Goal: Information Seeking & Learning: Learn about a topic

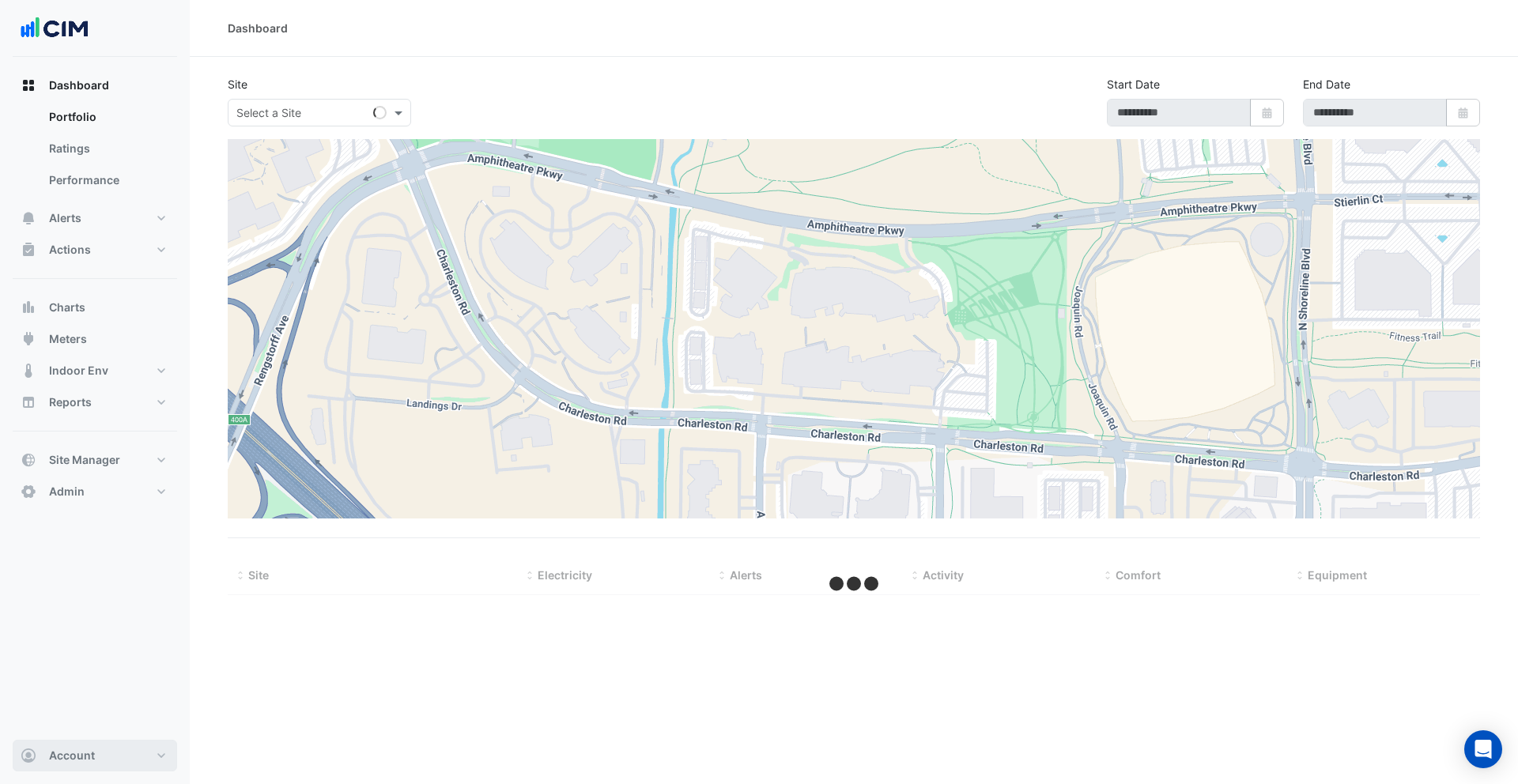
click at [55, 751] on span "Account" at bounding box center [71, 755] width 46 height 16
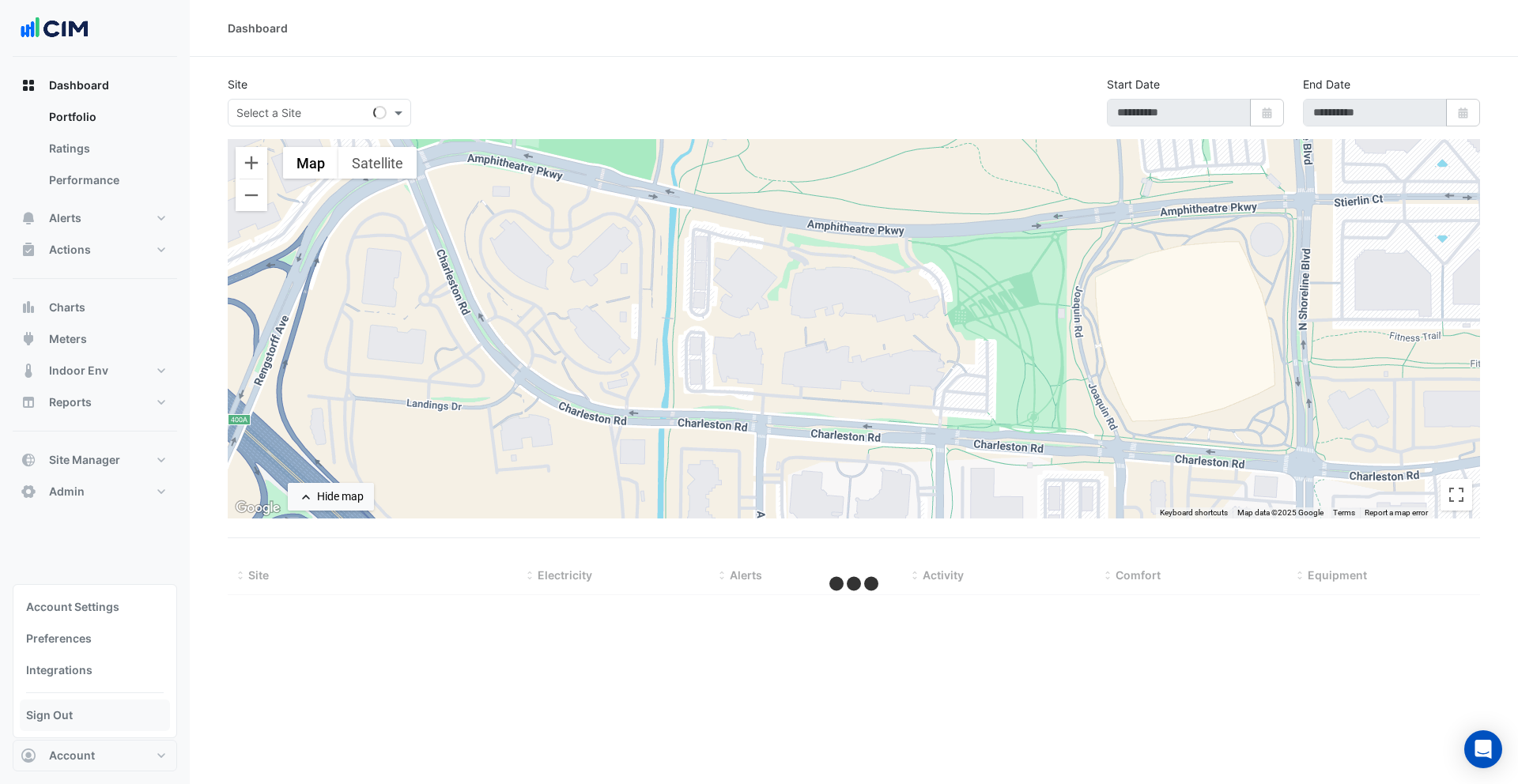
click at [64, 721] on link "Sign Out" at bounding box center [95, 714] width 150 height 31
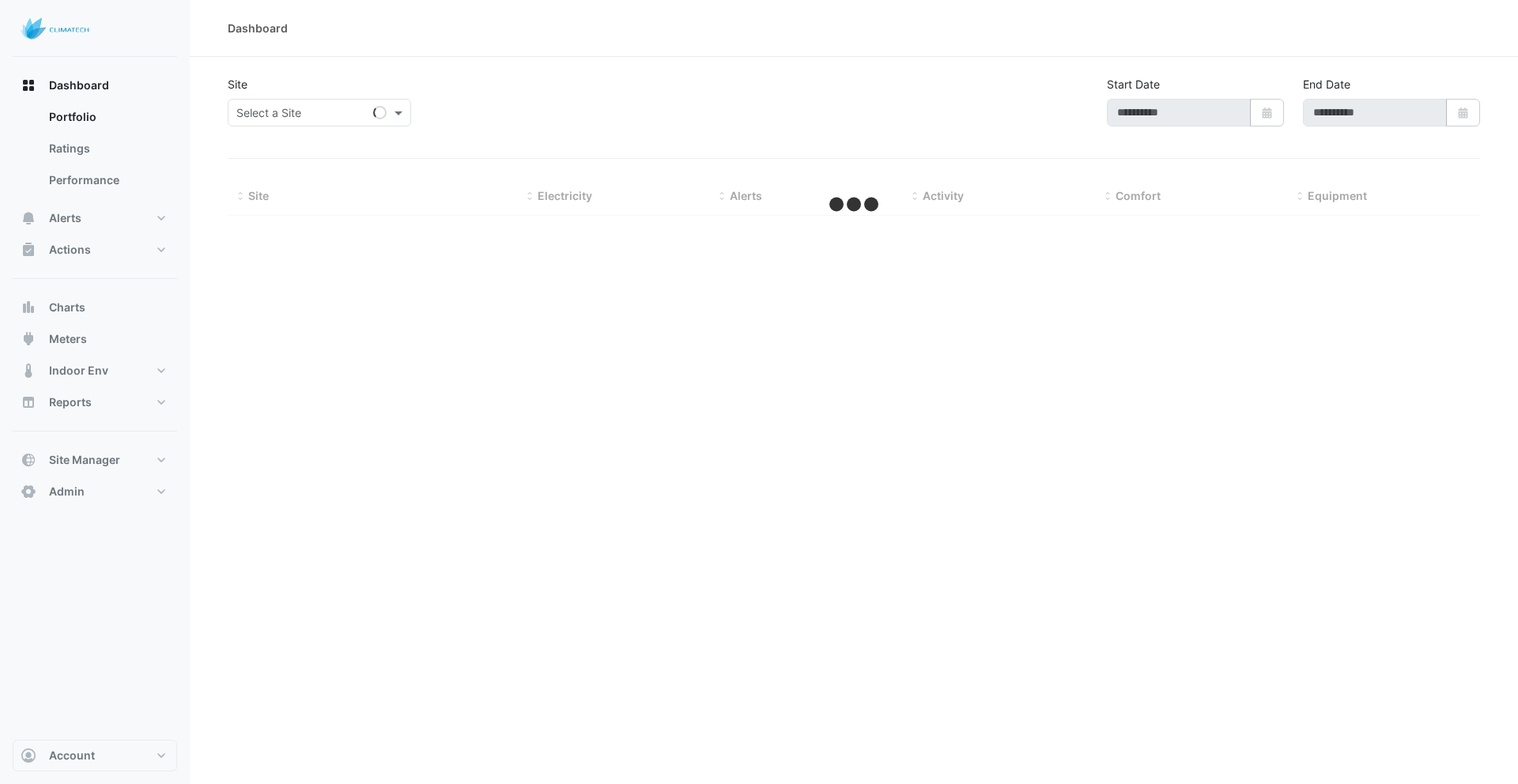
type input "**********"
select select "***"
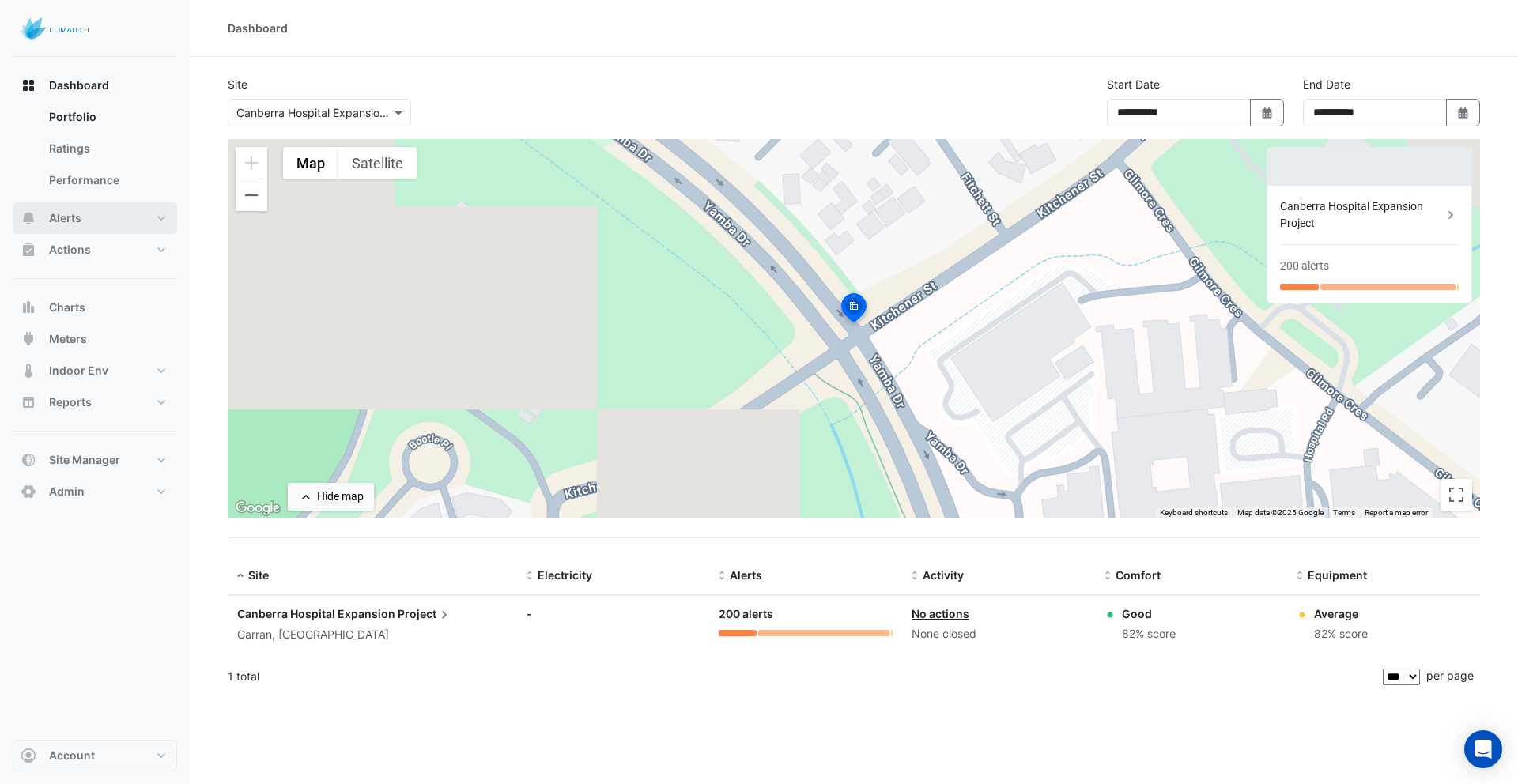
click at [80, 217] on span "Alerts" at bounding box center [65, 218] width 32 height 16
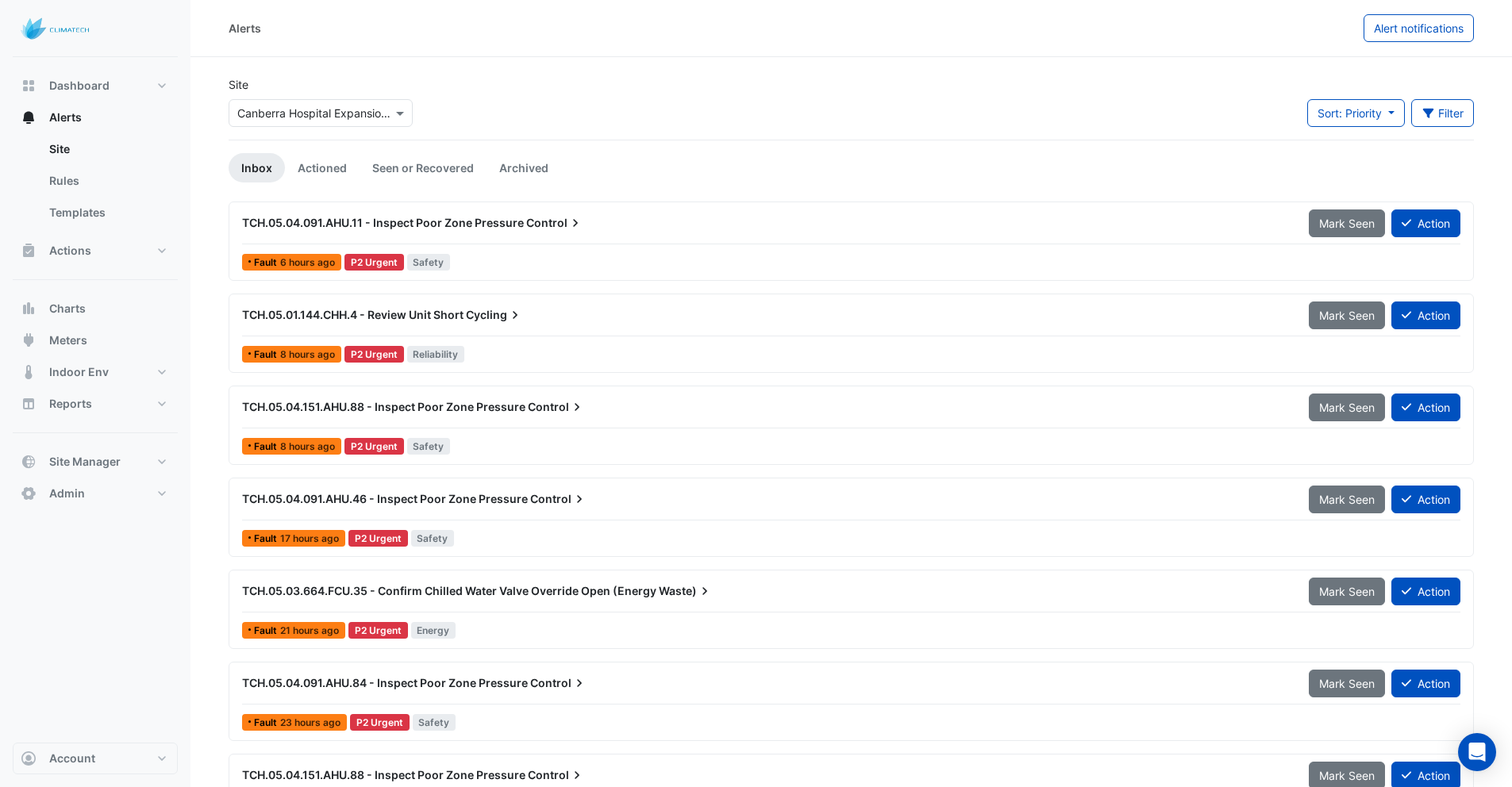
click at [557, 323] on div "TCH.05.01.144.CHH.4 - Review Unit Short Cycling" at bounding box center [765, 315] width 1066 height 29
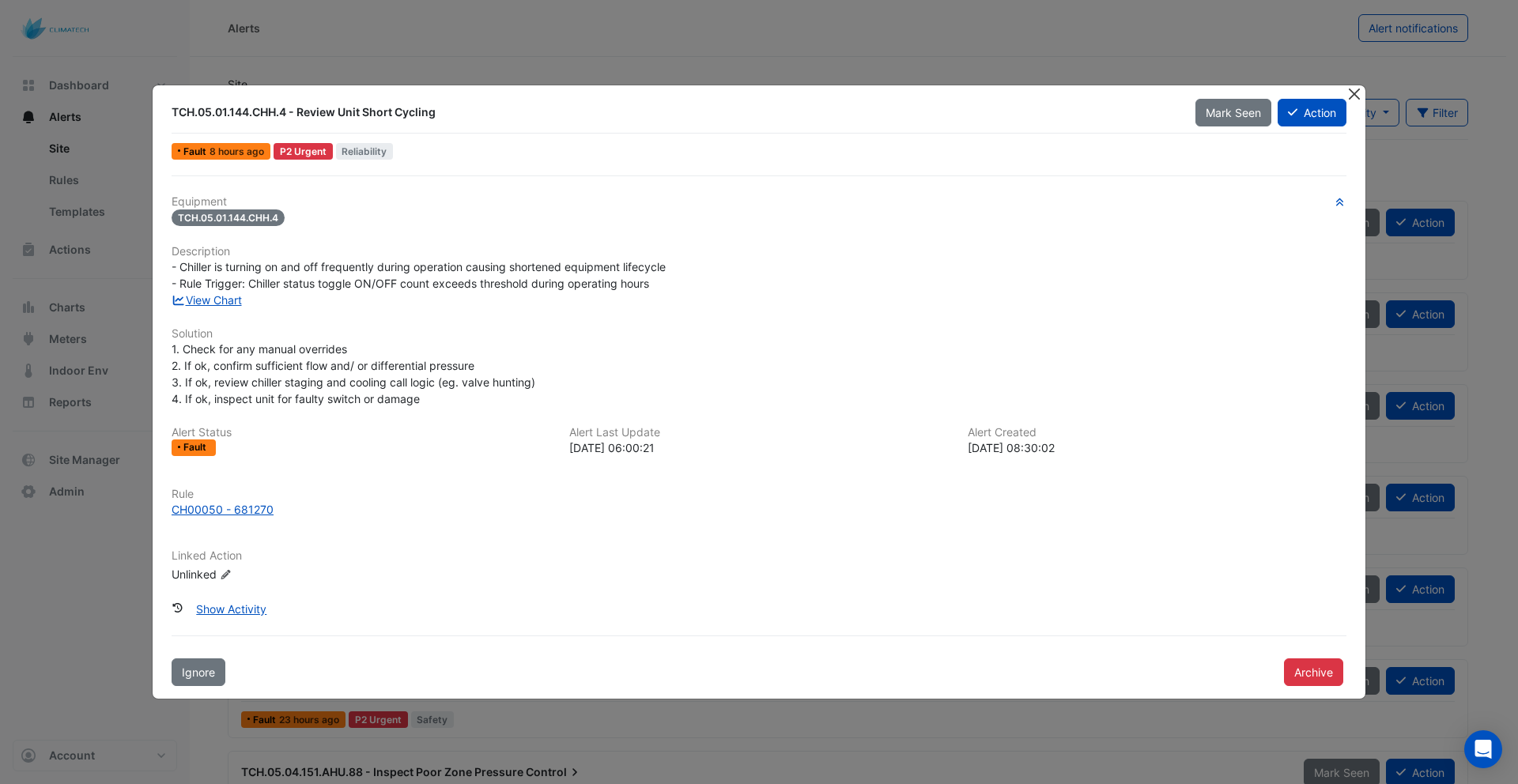
click at [1352, 93] on button "Close" at bounding box center [1354, 94] width 17 height 17
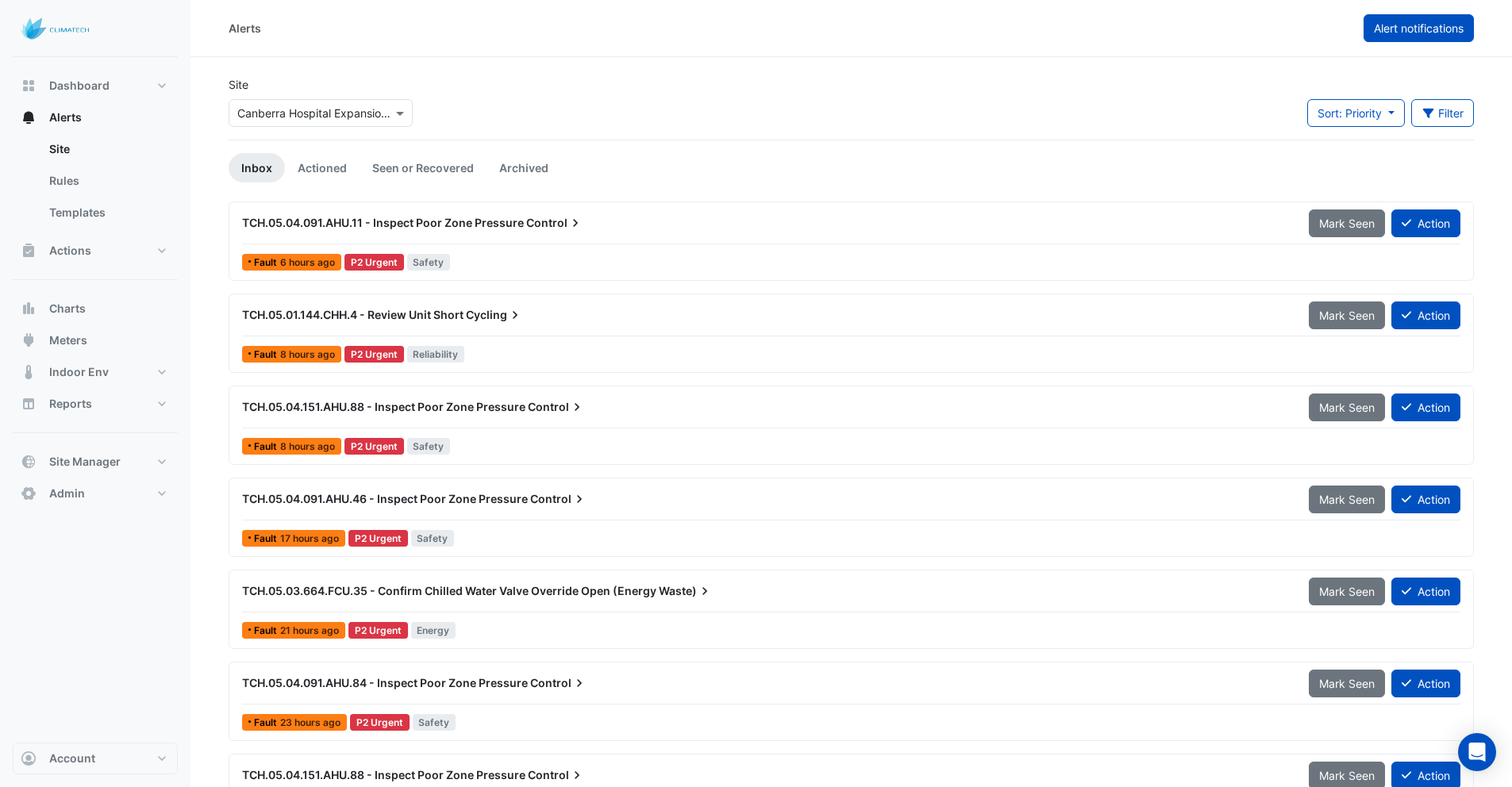
click at [1414, 28] on span "Alert notifications" at bounding box center [1419, 28] width 90 height 13
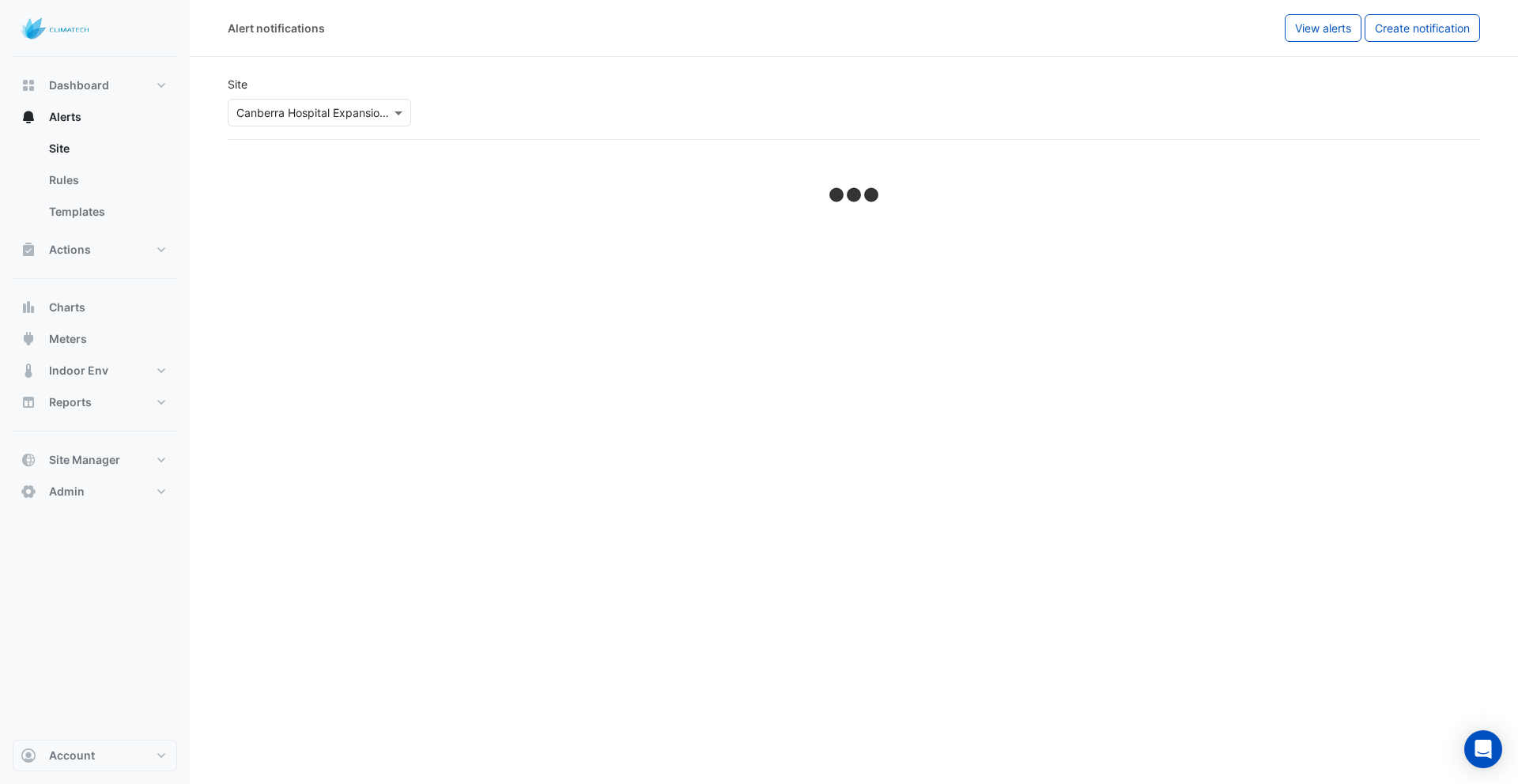
select select "******"
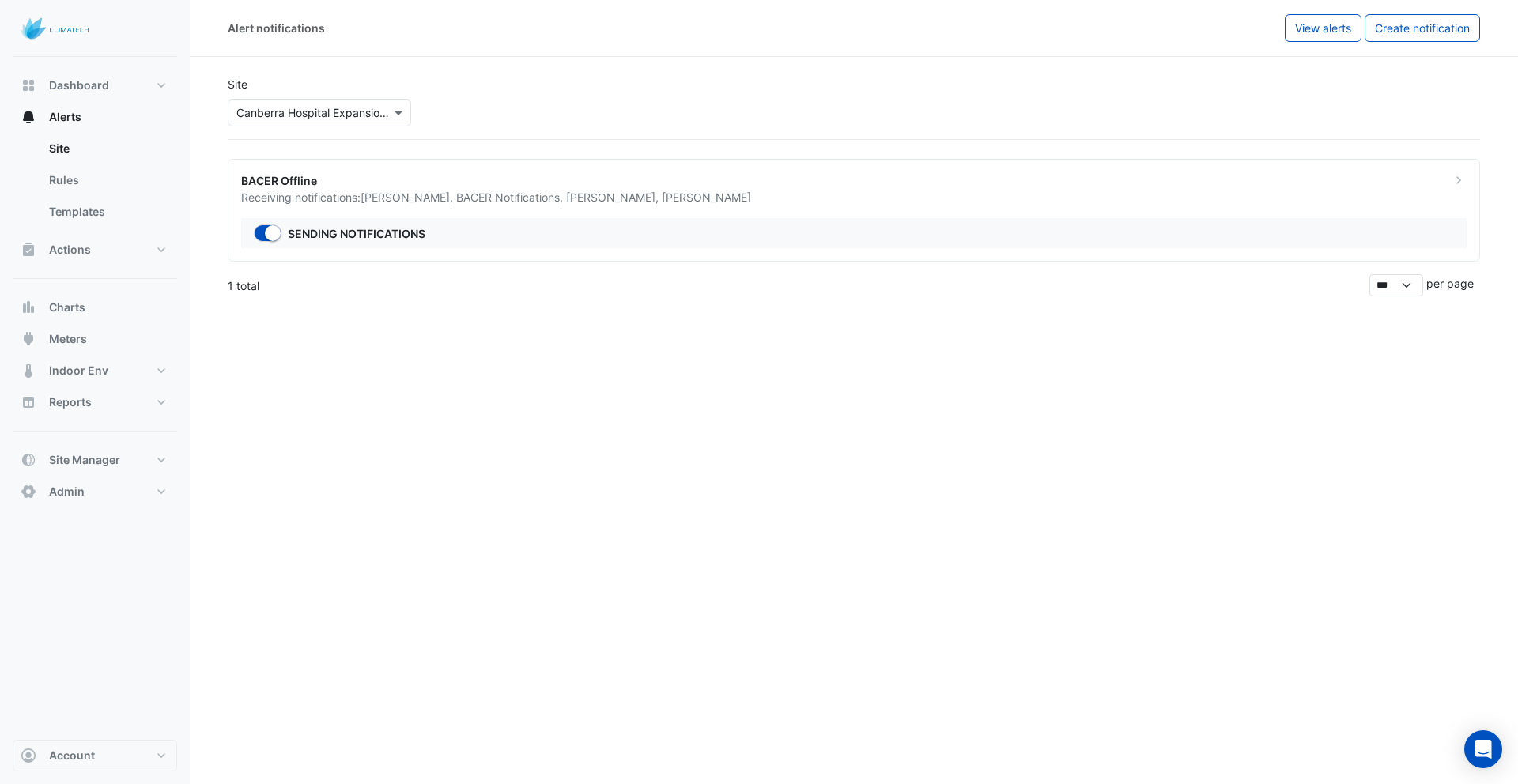
click at [671, 201] on span "Amirali Mortazavi" at bounding box center [707, 196] width 89 height 13
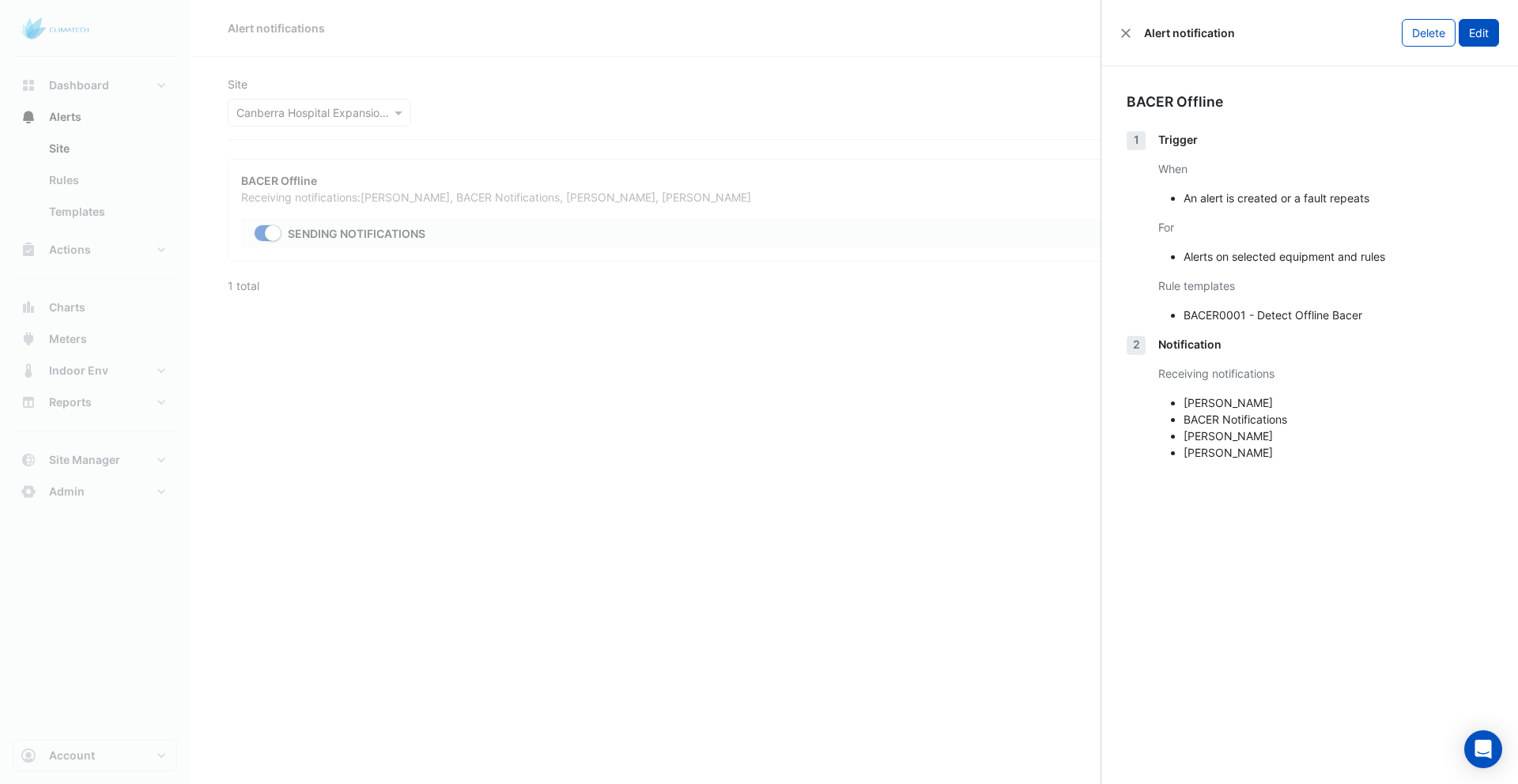
drag, startPoint x: 1476, startPoint y: 28, endPoint x: 1456, endPoint y: 54, distance: 32.8
click at [1476, 28] on button "Edit" at bounding box center [1478, 32] width 40 height 28
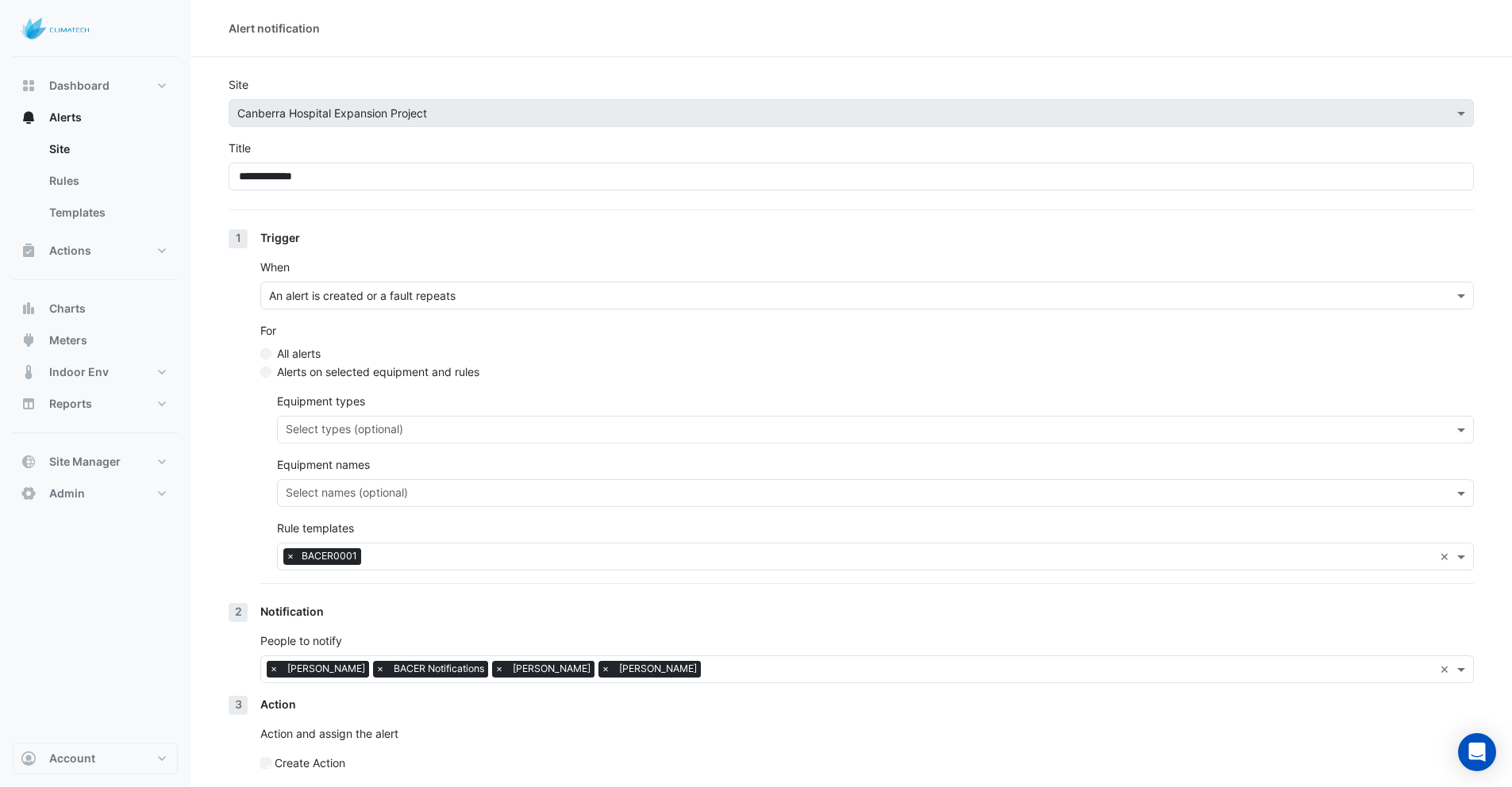
click at [276, 668] on span "×" at bounding box center [274, 669] width 14 height 16
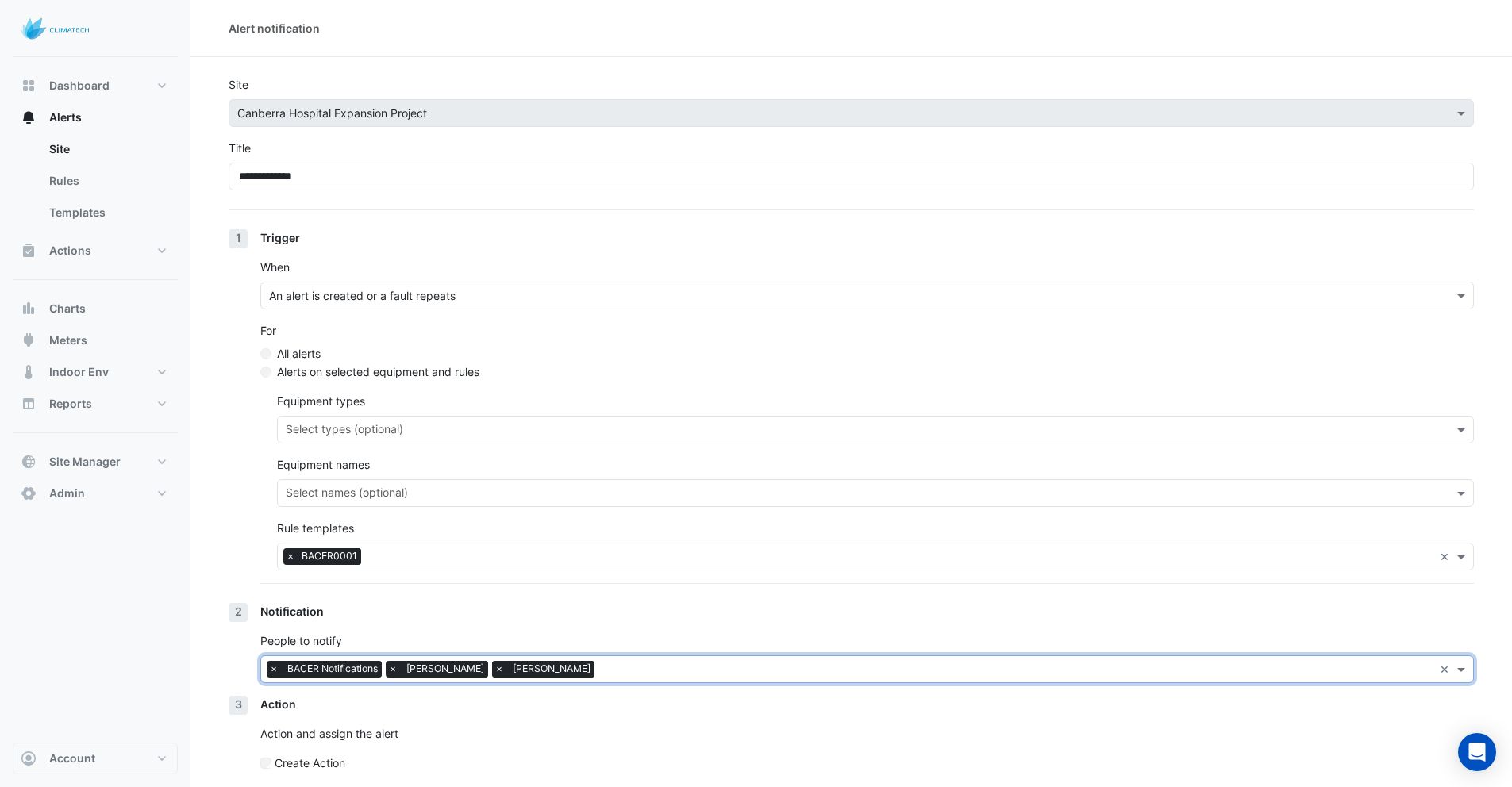
click at [492, 675] on span "×" at bounding box center [500, 669] width 14 height 16
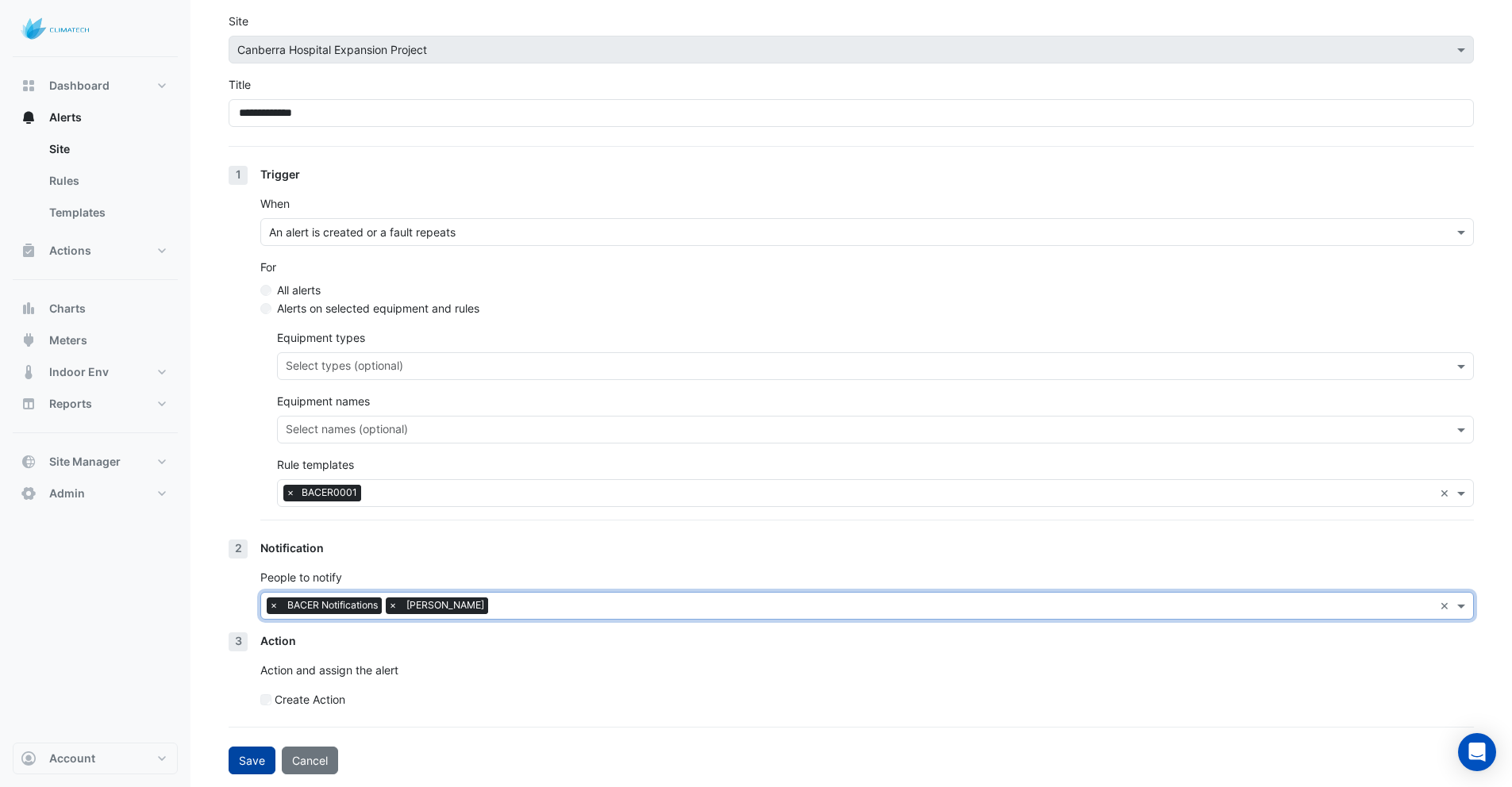
click at [258, 756] on button "Save" at bounding box center [252, 760] width 47 height 28
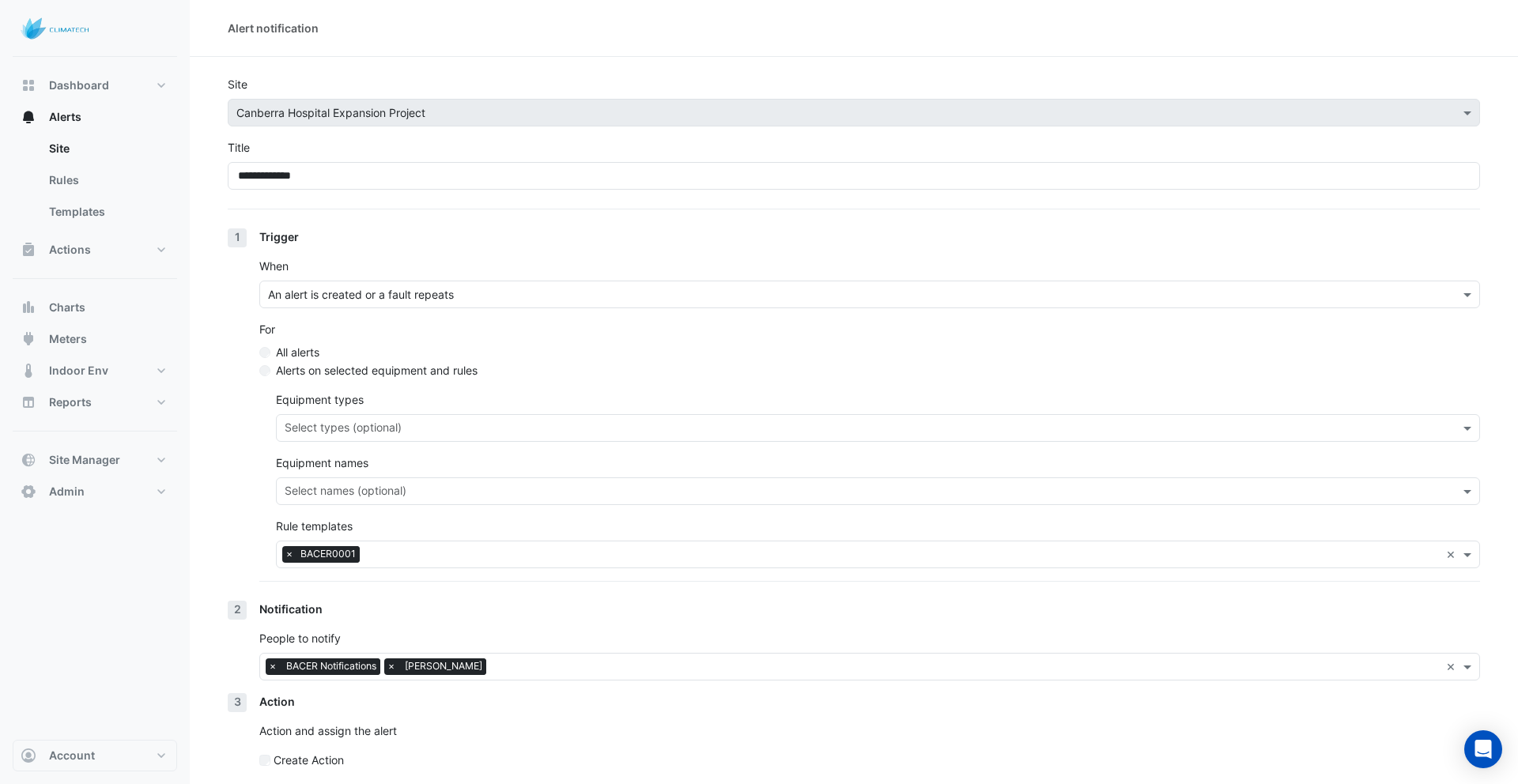
select select "******"
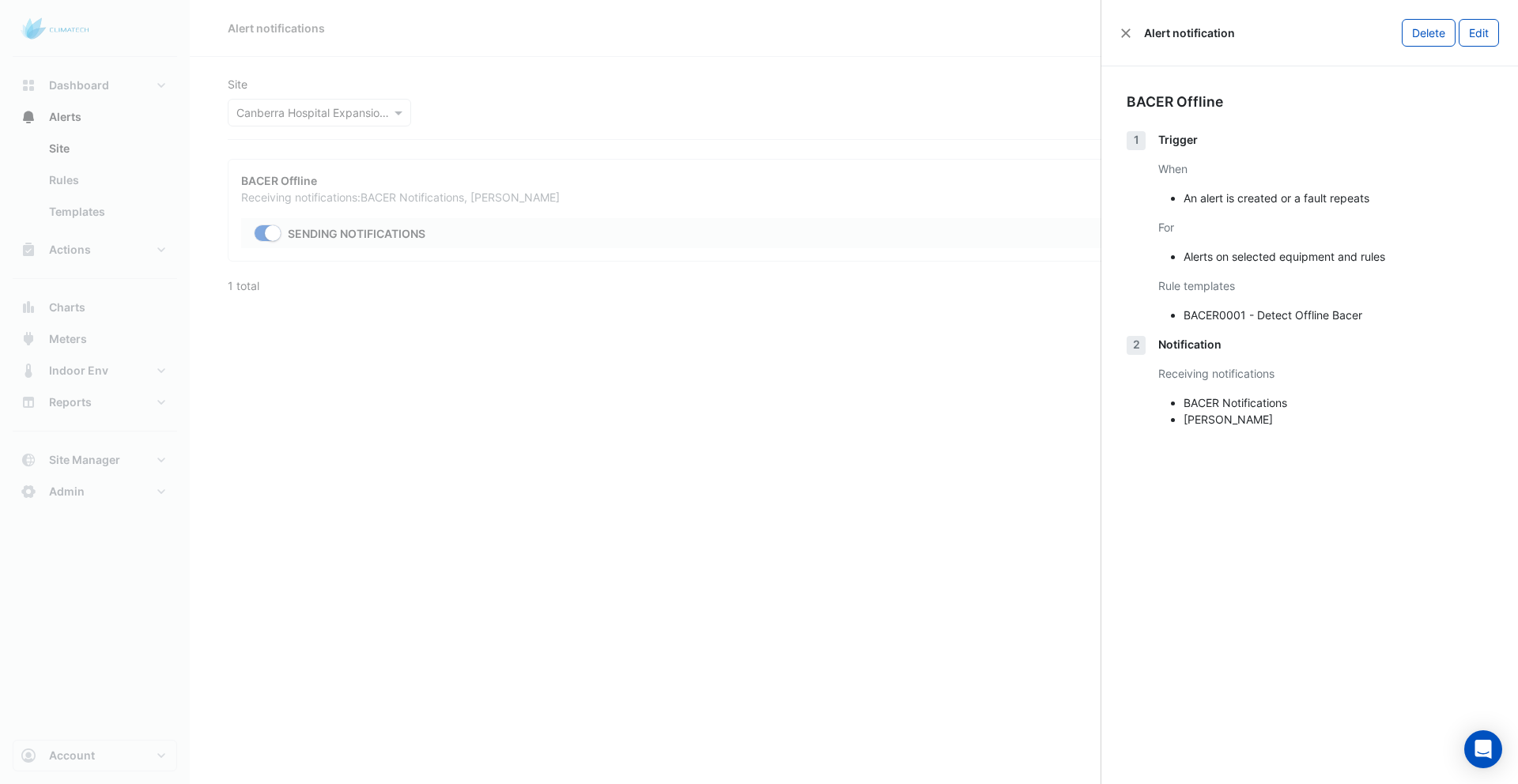
click at [835, 596] on ngb-offcanvas-backdrop at bounding box center [759, 392] width 1518 height 784
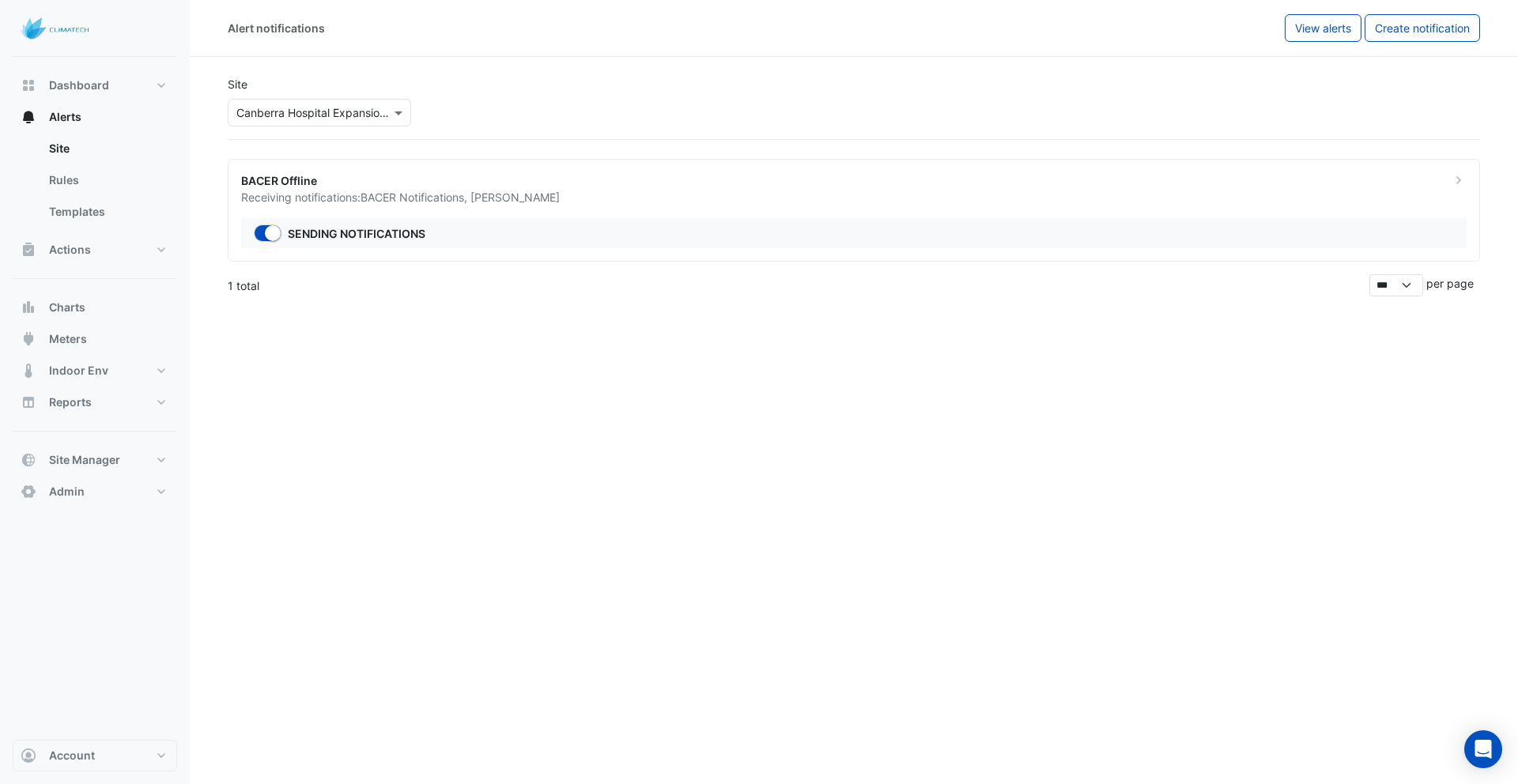
click at [402, 188] on div "BACER Offline" at bounding box center [836, 180] width 1191 height 17
click at [768, 539] on ngb-offcanvas-backdrop at bounding box center [759, 392] width 1518 height 784
click at [77, 220] on link "Templates" at bounding box center [106, 211] width 140 height 31
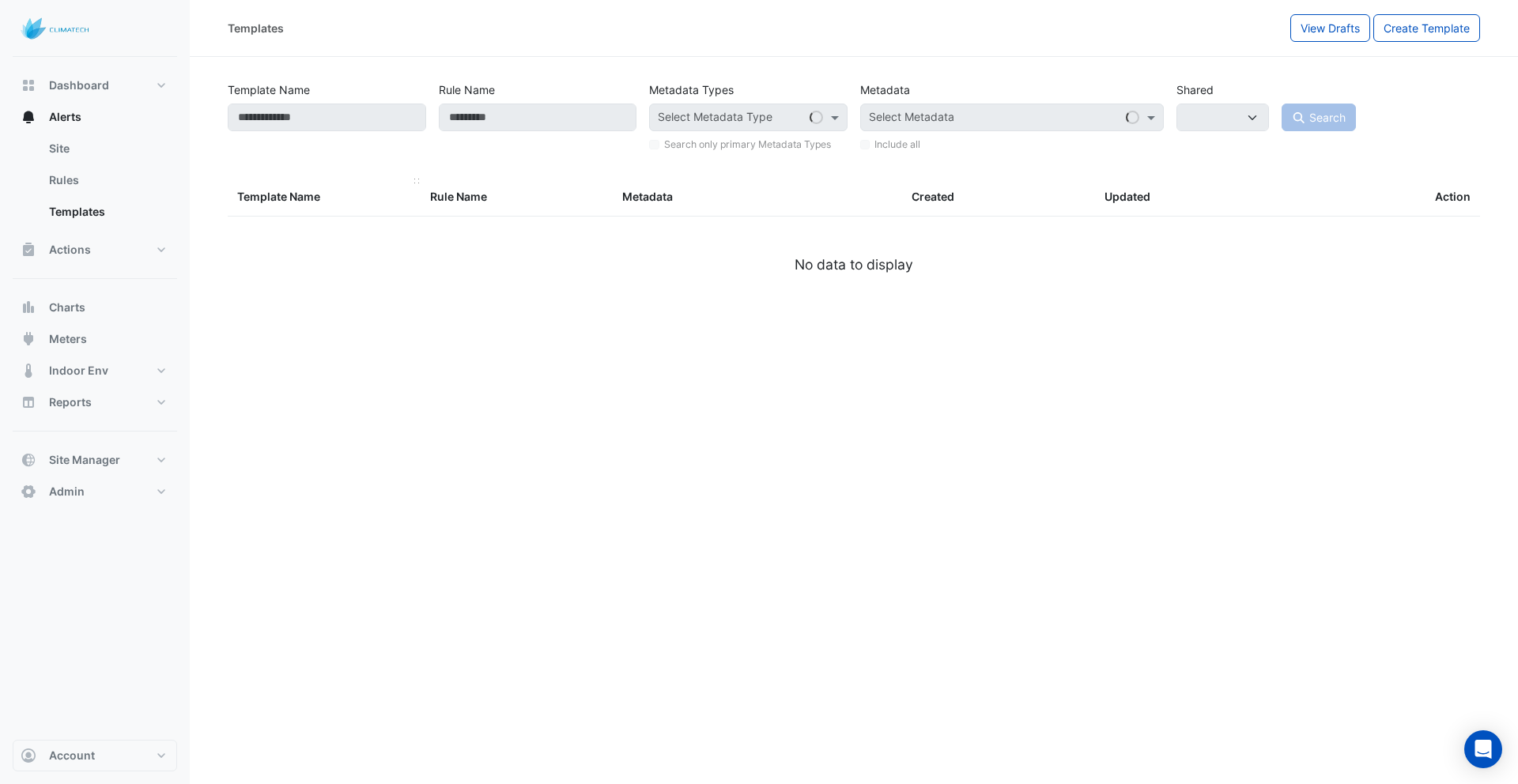
select select
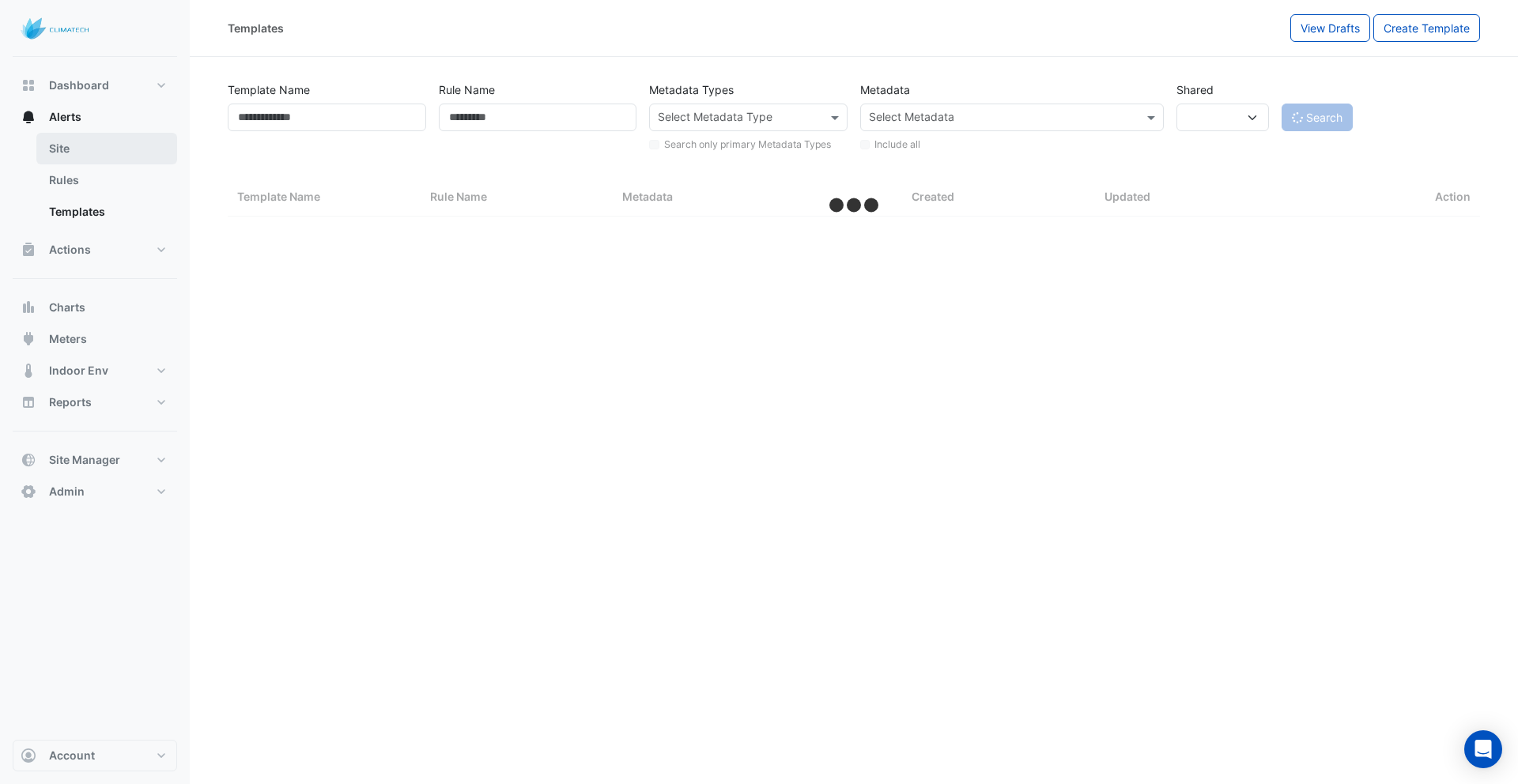
select select "***"
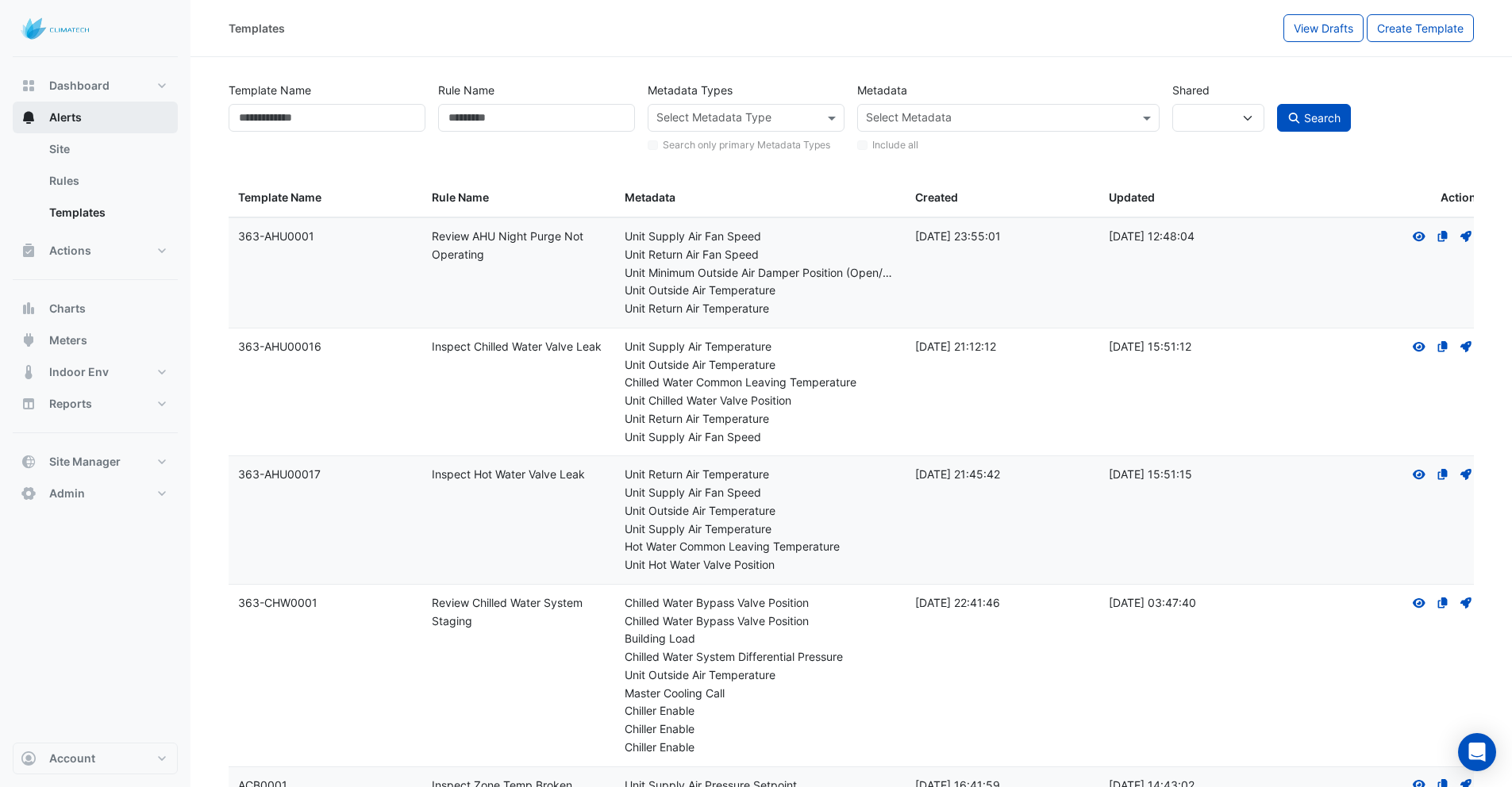
click at [80, 117] on span "Alerts" at bounding box center [65, 117] width 32 height 16
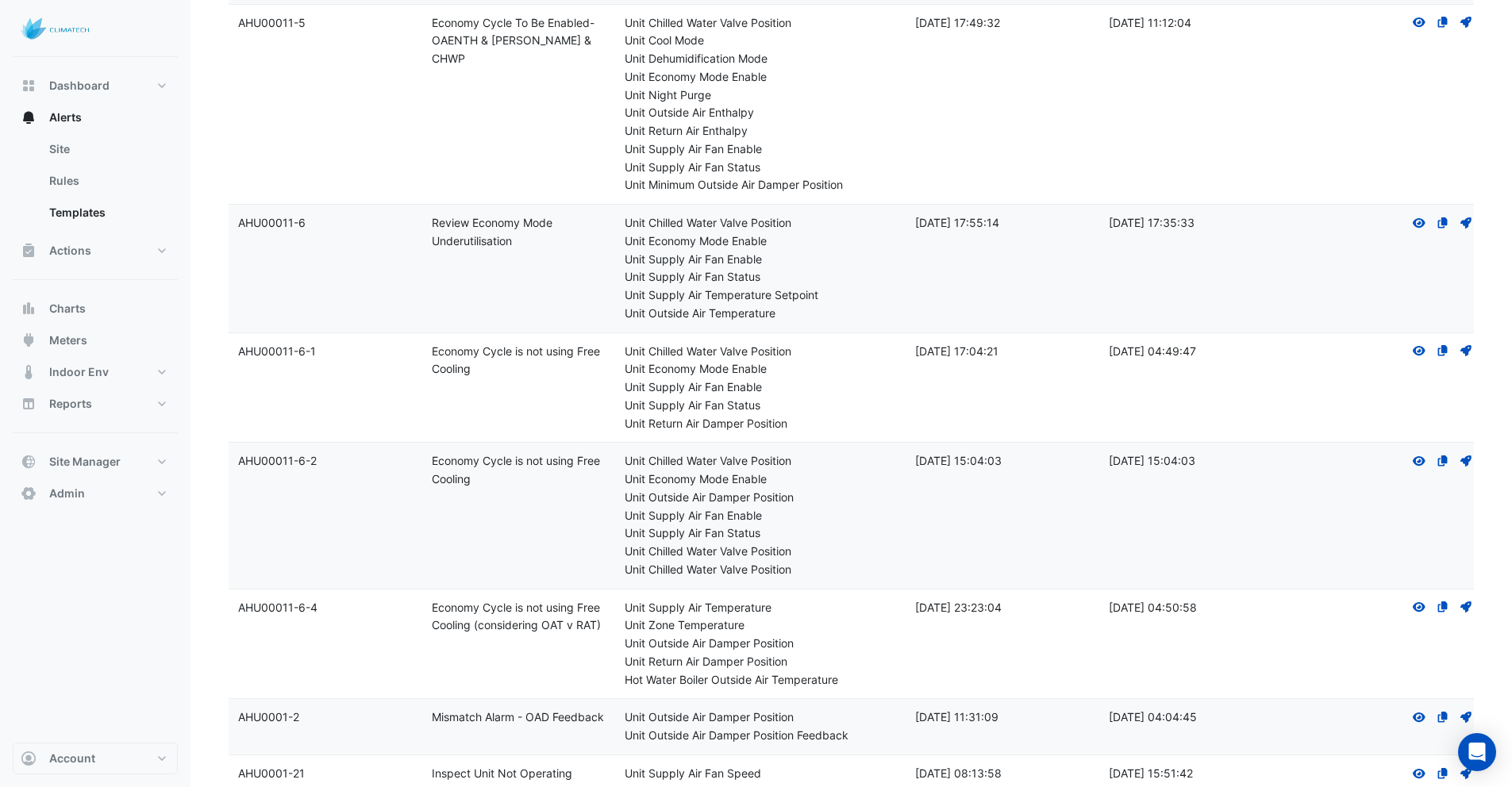
scroll to position [5390, 0]
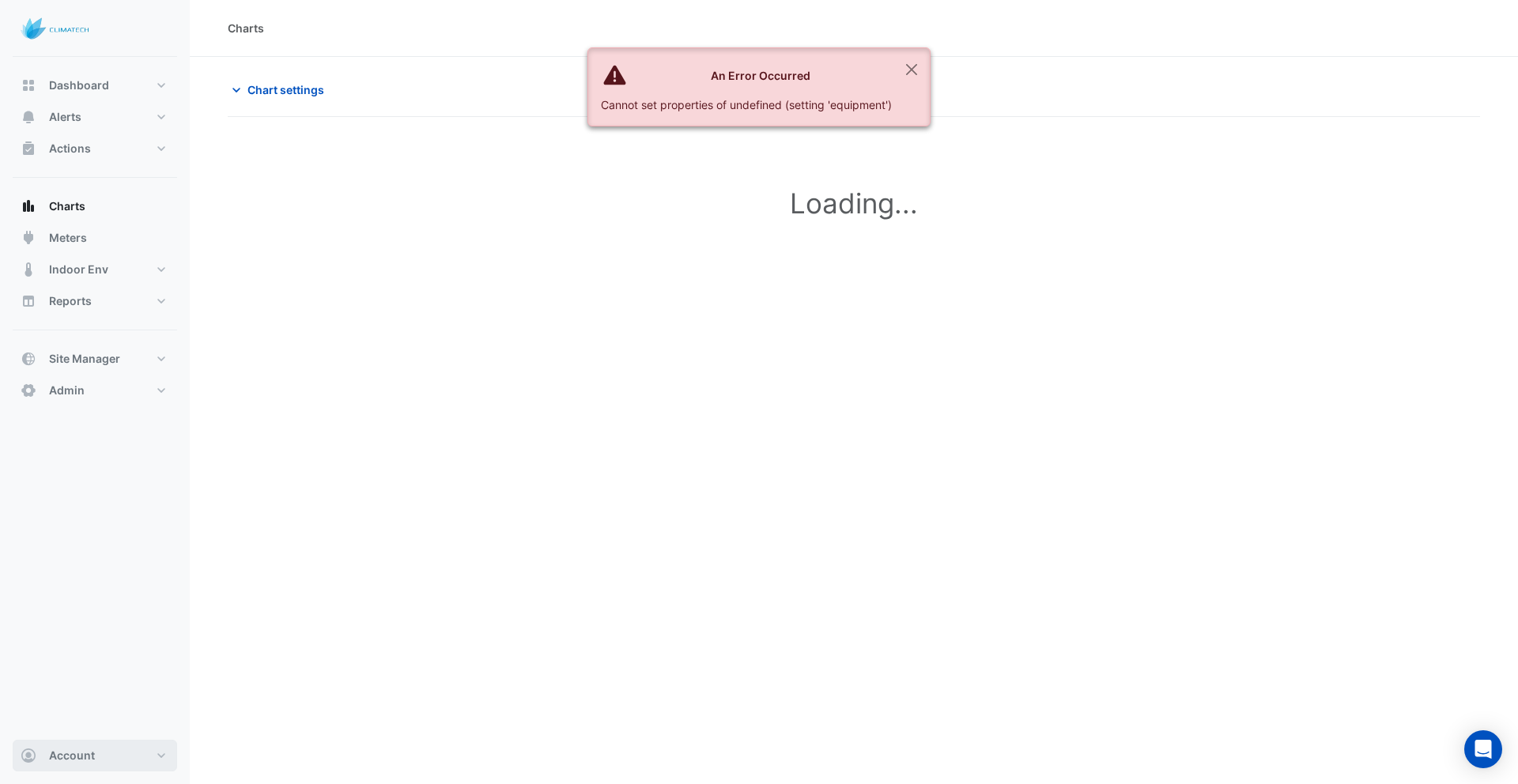
click at [80, 758] on span "Account" at bounding box center [71, 755] width 46 height 16
click at [67, 724] on link "Sign Out" at bounding box center [95, 714] width 150 height 31
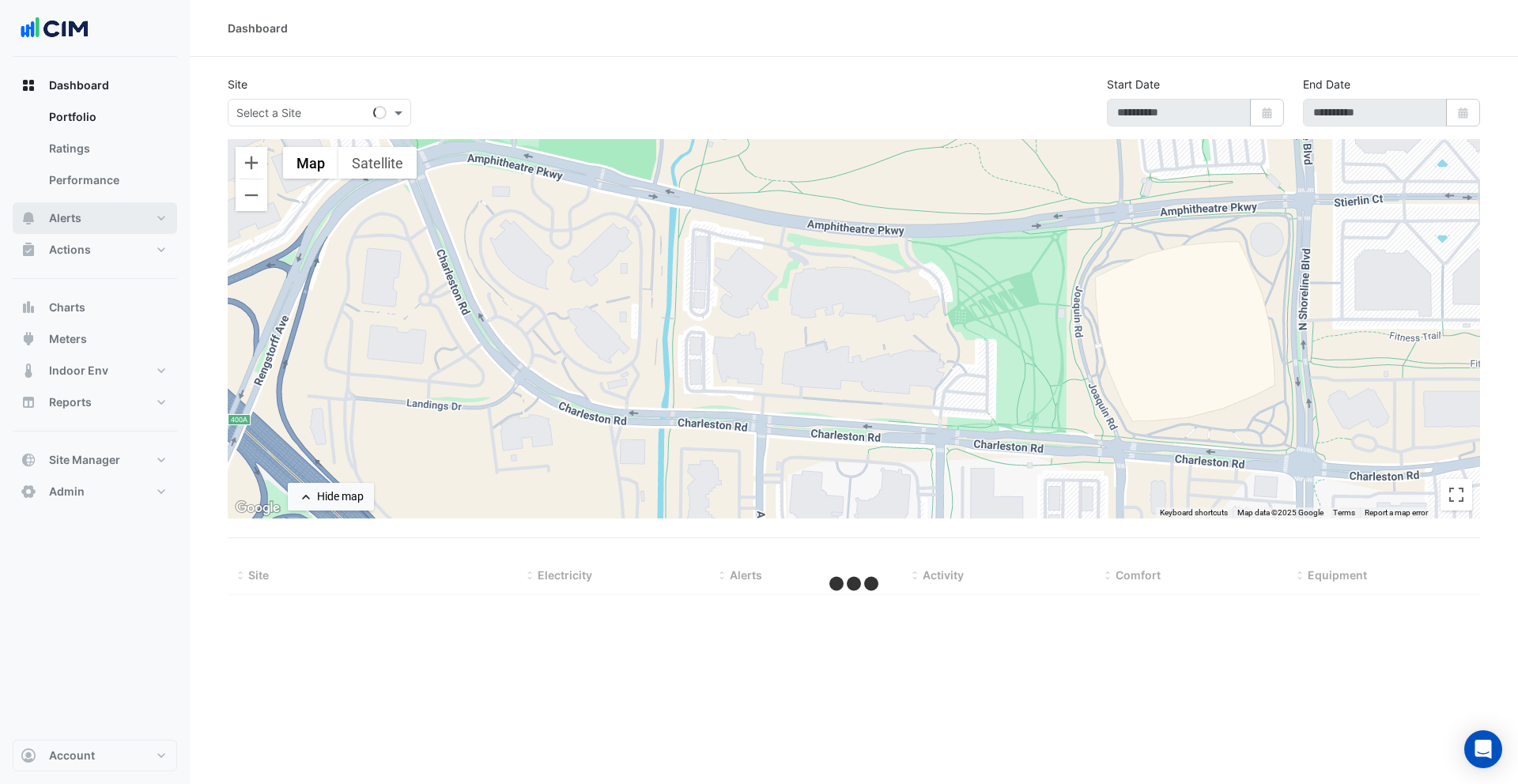
type input "**********"
select select "***"
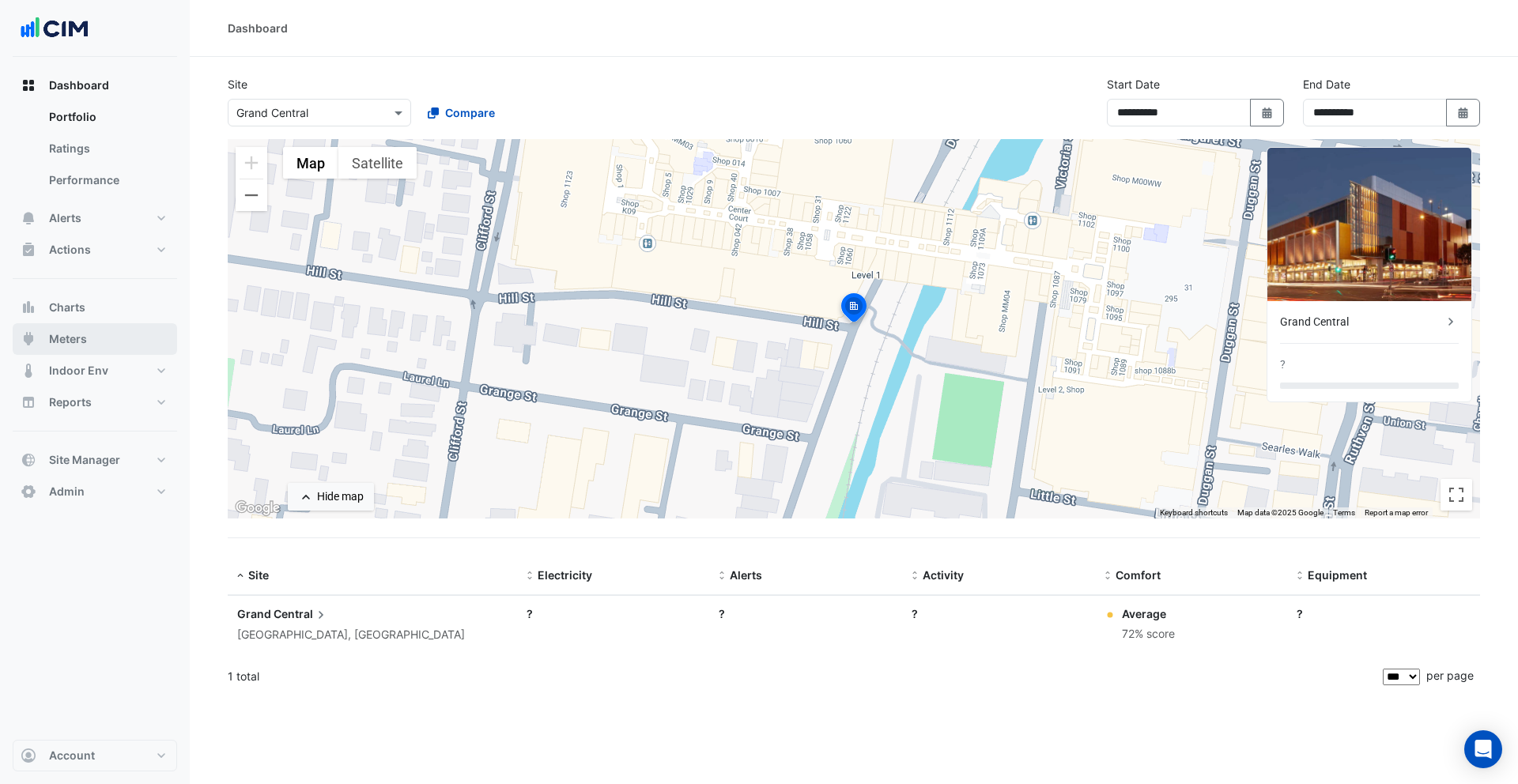
click at [91, 346] on button "Meters" at bounding box center [95, 338] width 164 height 31
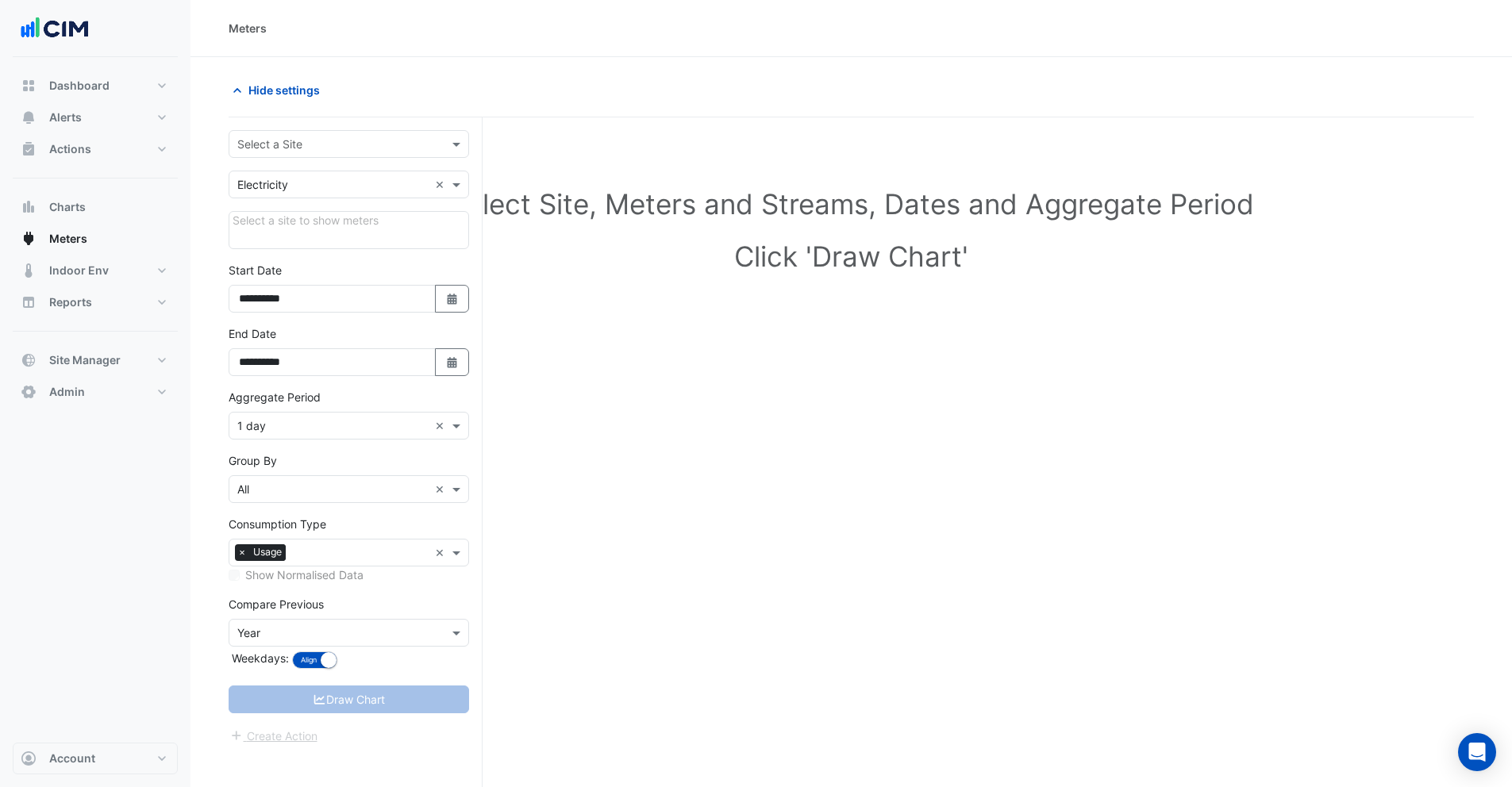
click at [270, 146] on input "text" at bounding box center [333, 144] width 191 height 17
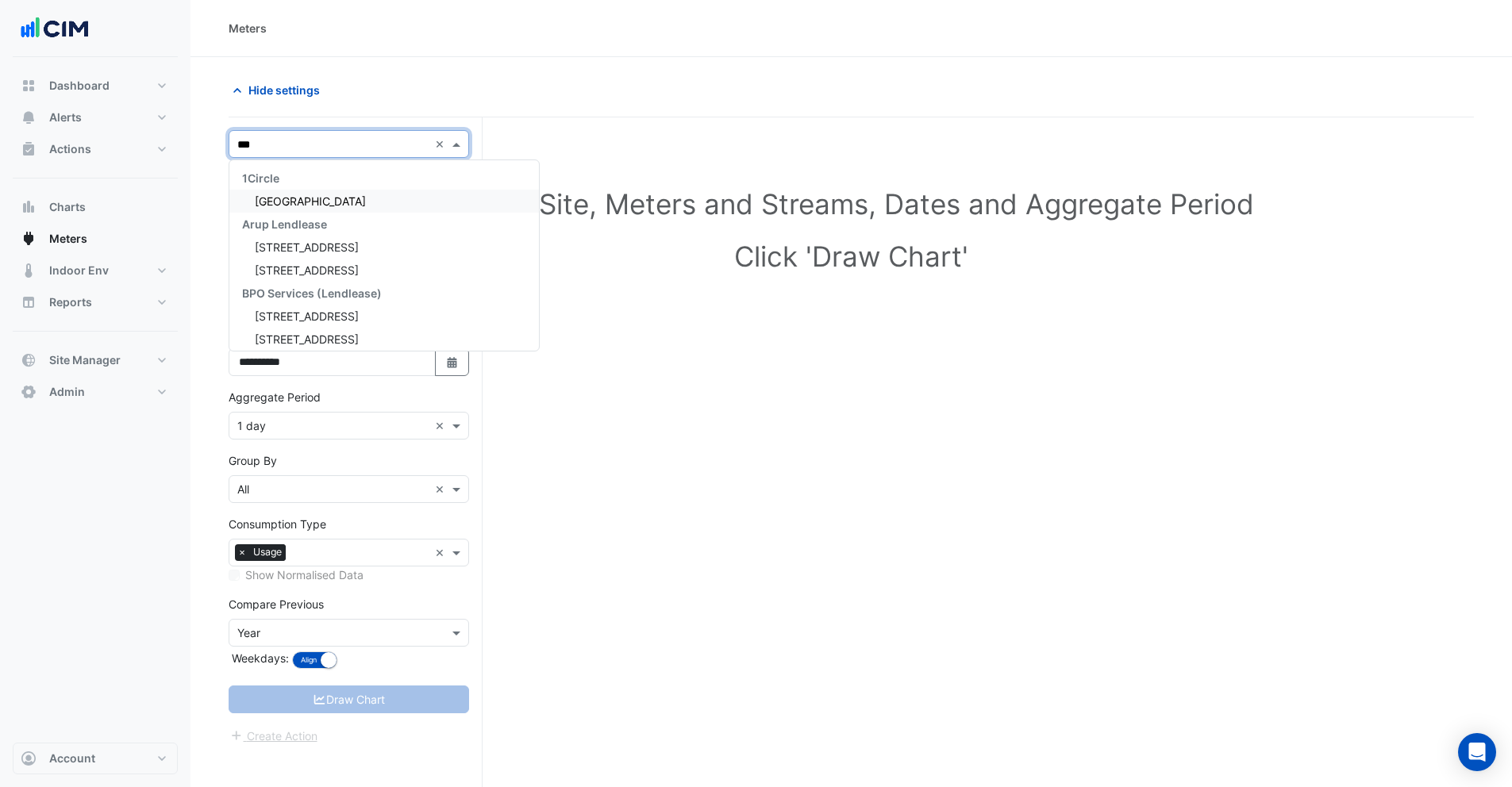
type input "****"
click at [280, 302] on div "[GEOGRAPHIC_DATA]" at bounding box center [349, 293] width 239 height 23
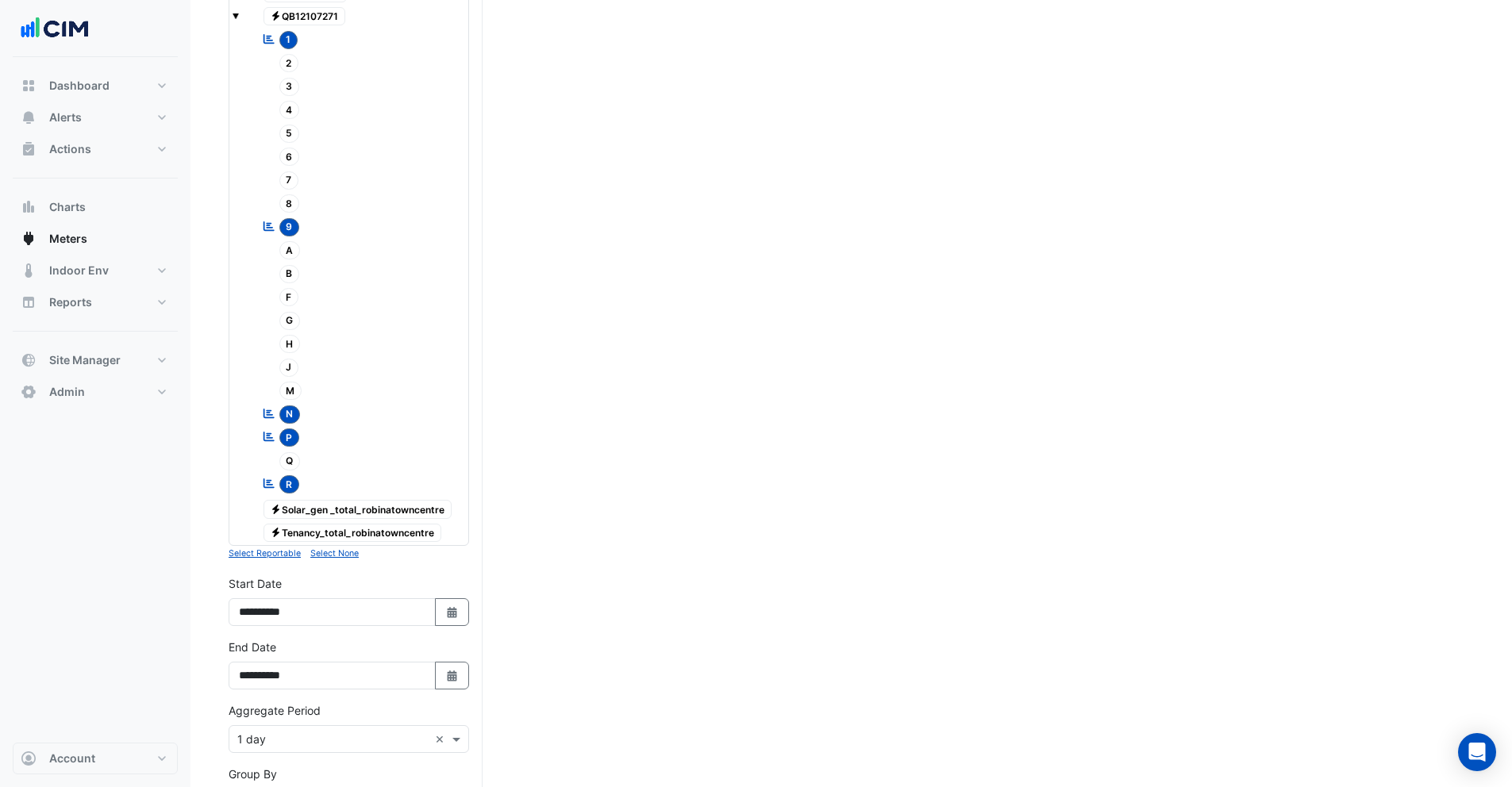
scroll to position [376, 0]
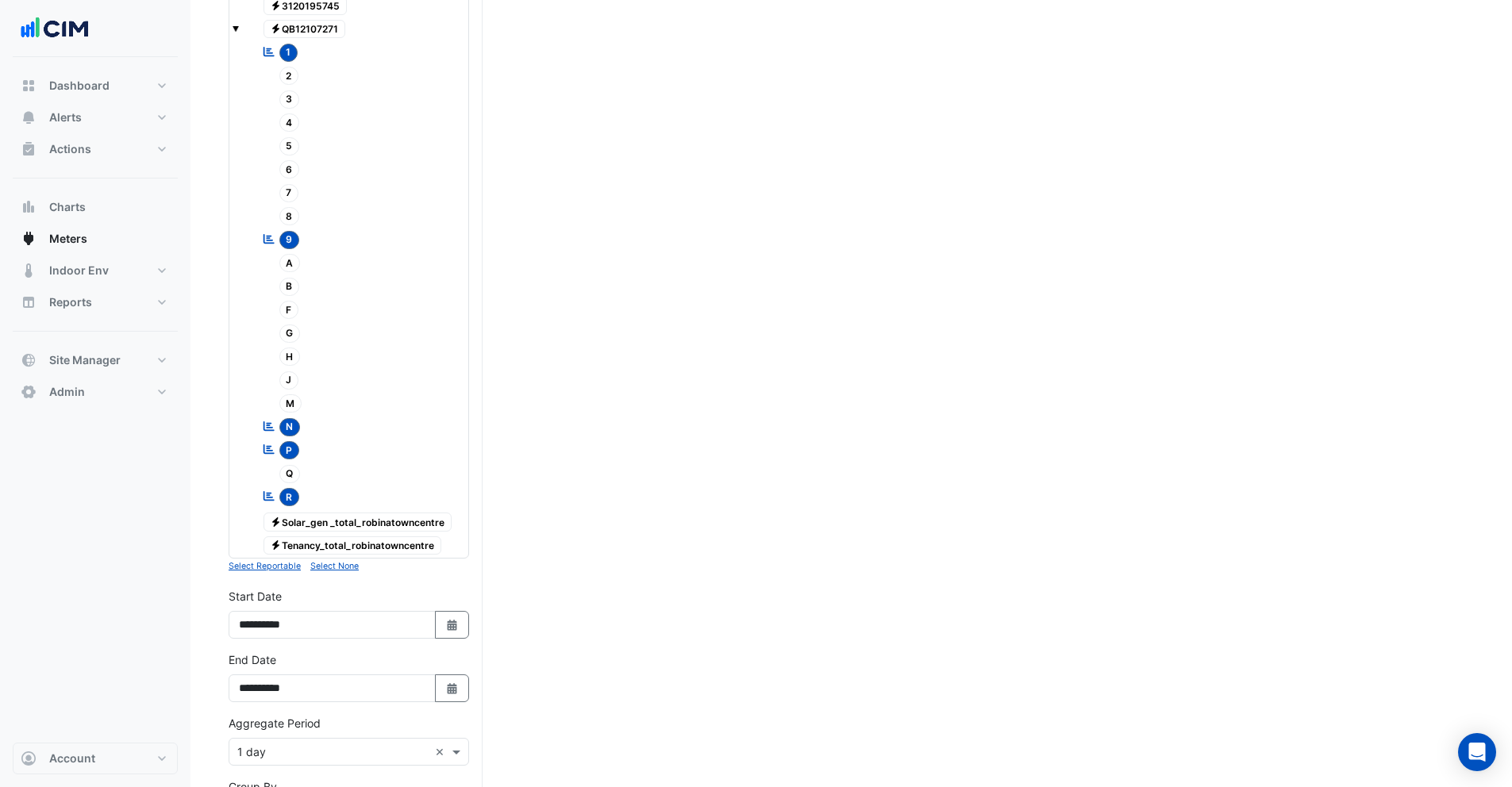
click at [300, 32] on span "Electricity QB12107271" at bounding box center [305, 29] width 83 height 19
click at [286, 46] on span "1" at bounding box center [288, 53] width 19 height 18
click at [288, 243] on span "9" at bounding box center [289, 239] width 21 height 18
click at [284, 423] on span "N" at bounding box center [290, 427] width 22 height 18
click at [288, 450] on span "P" at bounding box center [289, 450] width 21 height 18
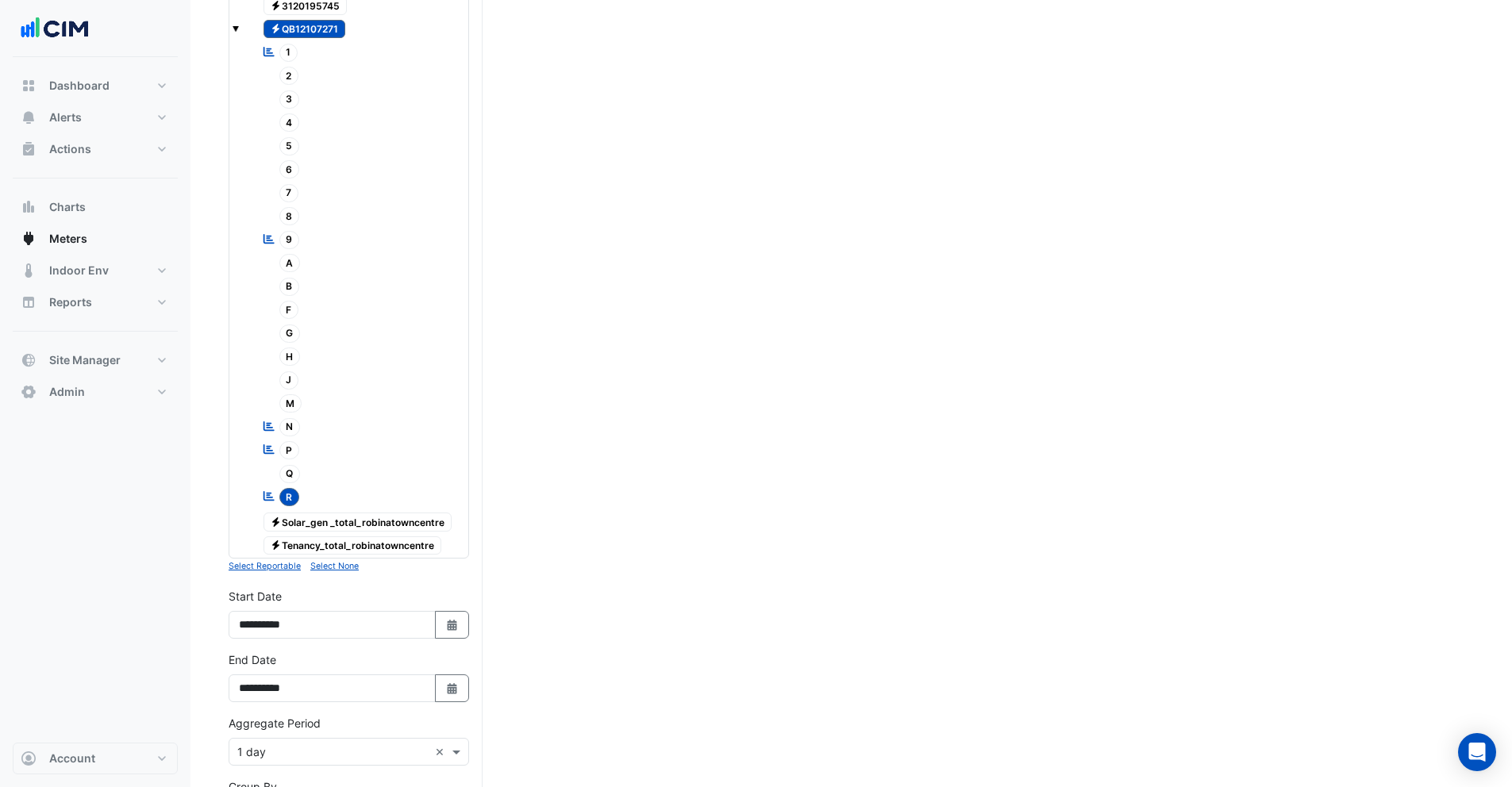
click at [290, 501] on span "R" at bounding box center [289, 497] width 21 height 18
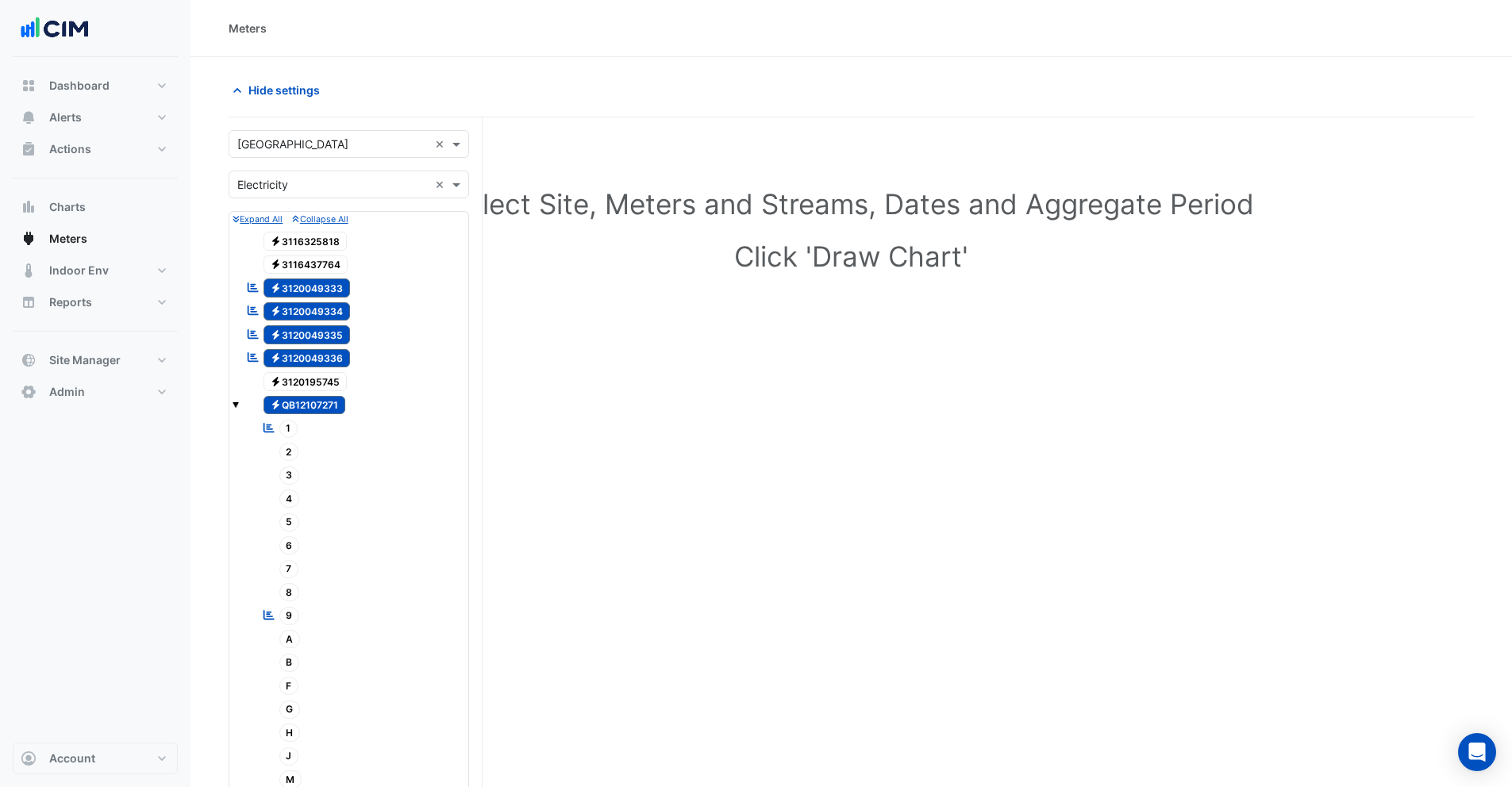
click at [309, 402] on span "Electricity QB12107271" at bounding box center [305, 405] width 83 height 19
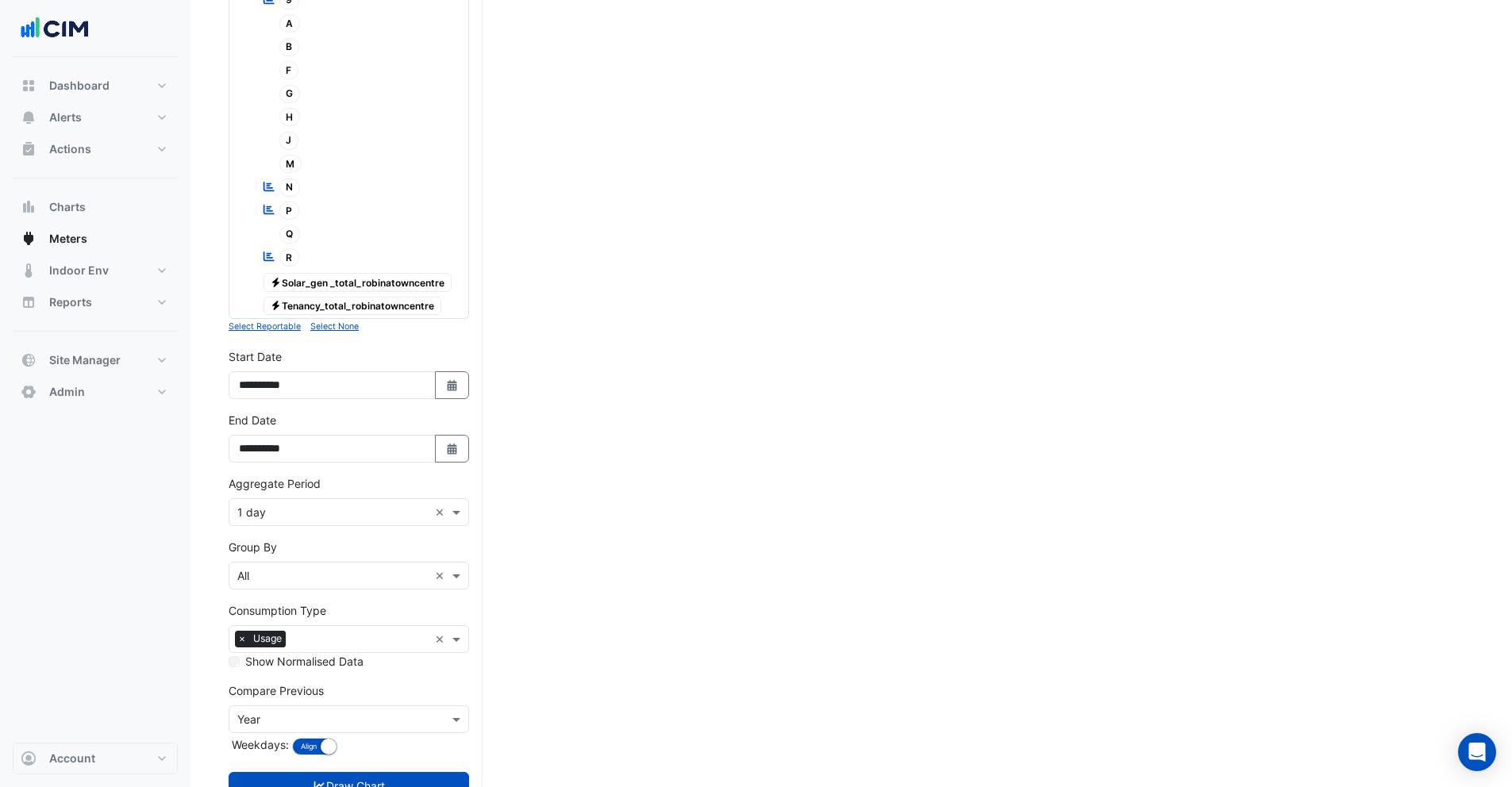
scroll to position [672, 0]
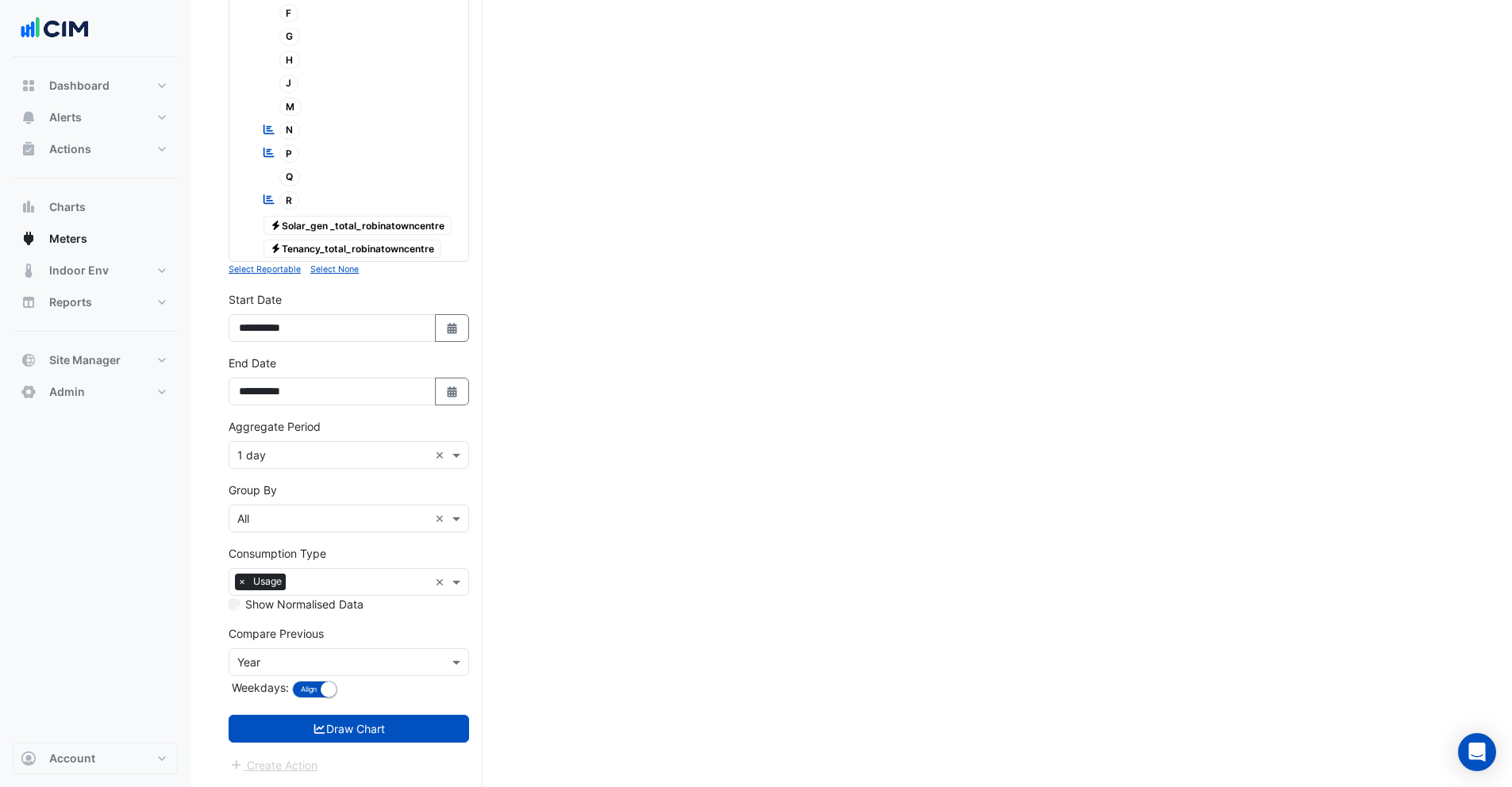
click at [267, 522] on input "text" at bounding box center [333, 519] width 191 height 17
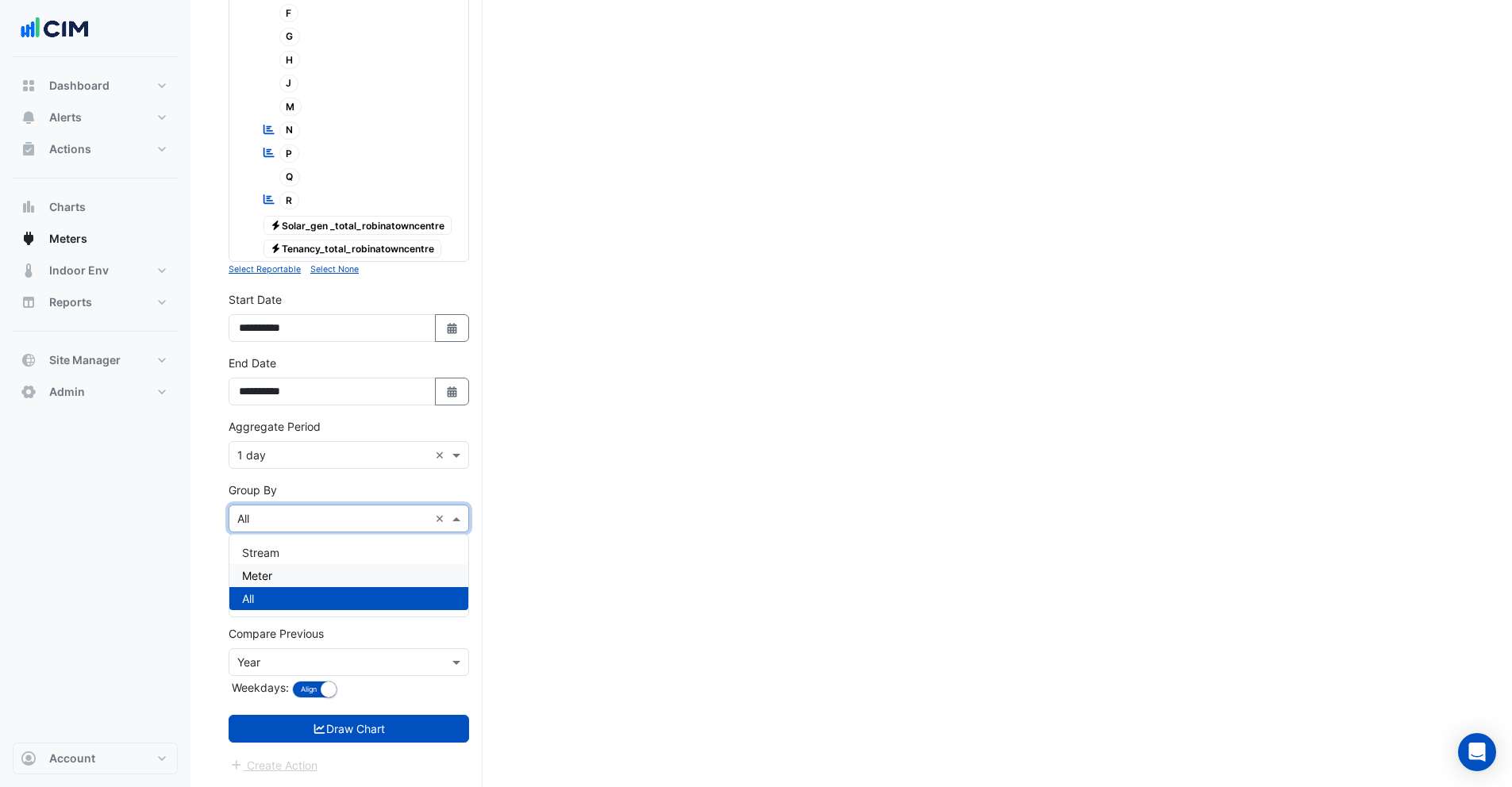
click at [264, 572] on span "Meter" at bounding box center [257, 575] width 30 height 13
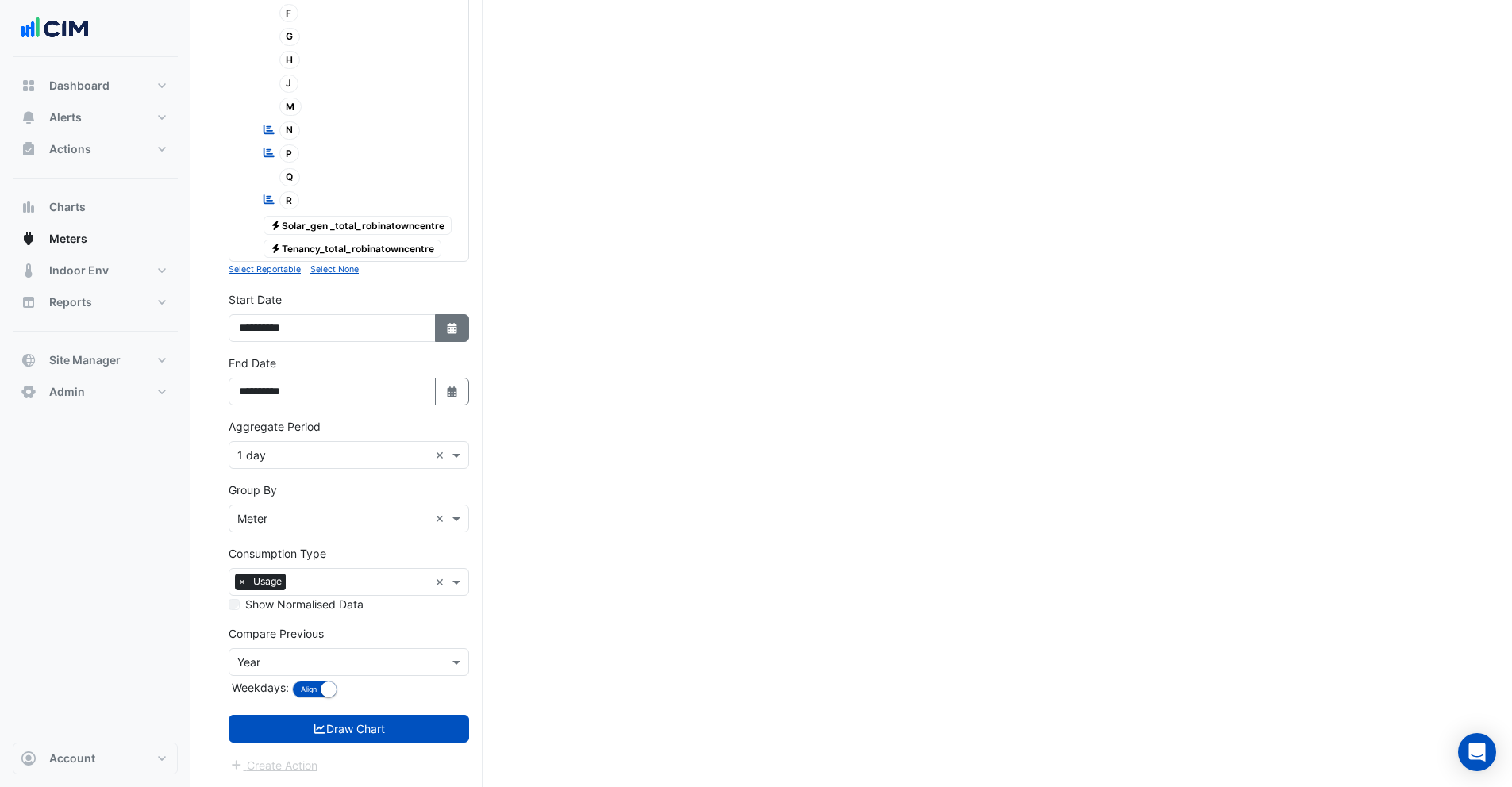
click at [456, 326] on icon "Select Date" at bounding box center [452, 328] width 14 height 11
select select "*"
select select "****"
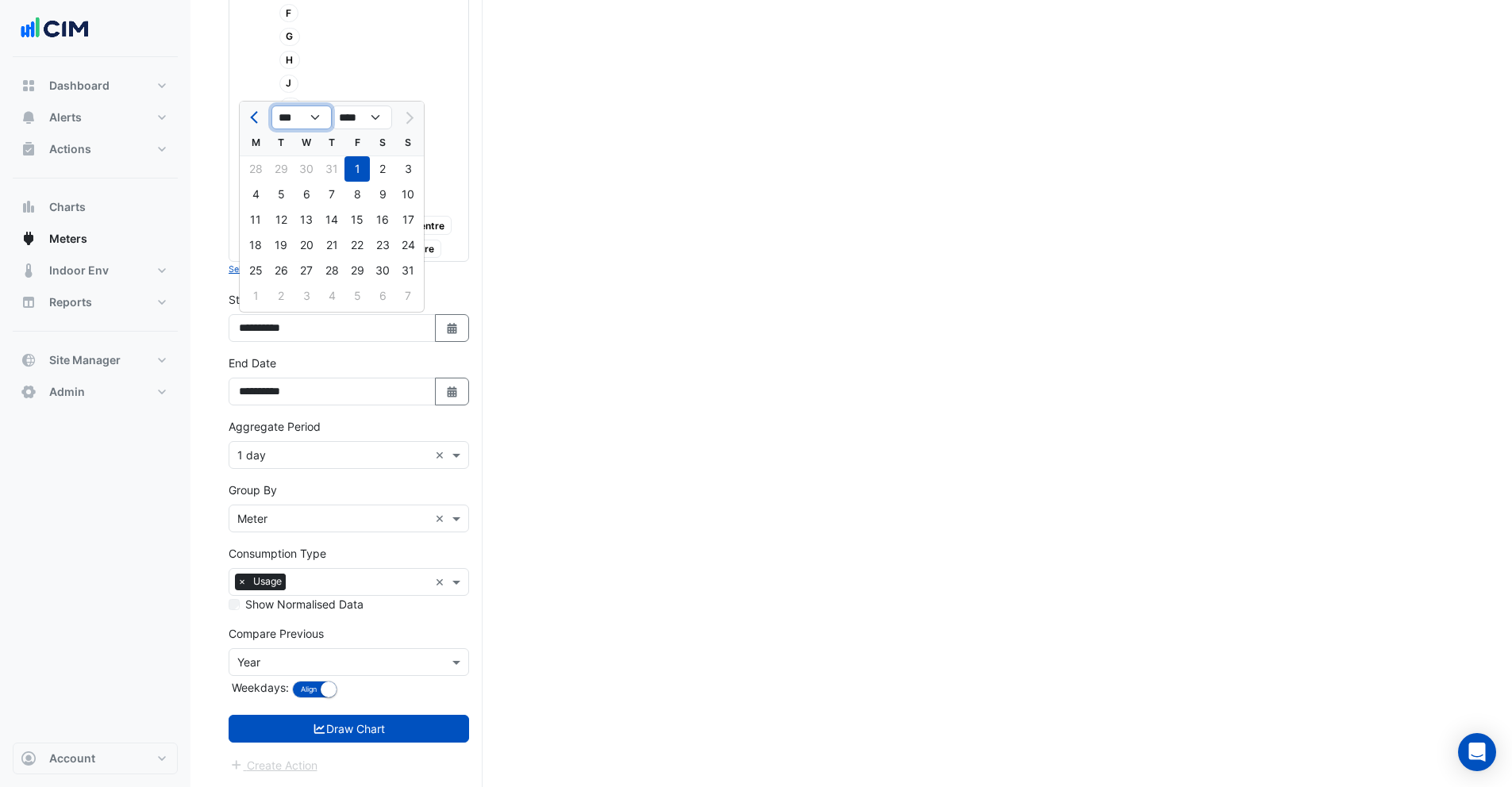
click at [303, 113] on select "*** *** *** *** *** *** *** ***" at bounding box center [301, 117] width 60 height 24
select select "*"
click at [272, 106] on select "*** *** *** *** *** *** *** ***" at bounding box center [301, 117] width 60 height 24
click at [412, 168] on div "1" at bounding box center [408, 169] width 25 height 25
type input "**********"
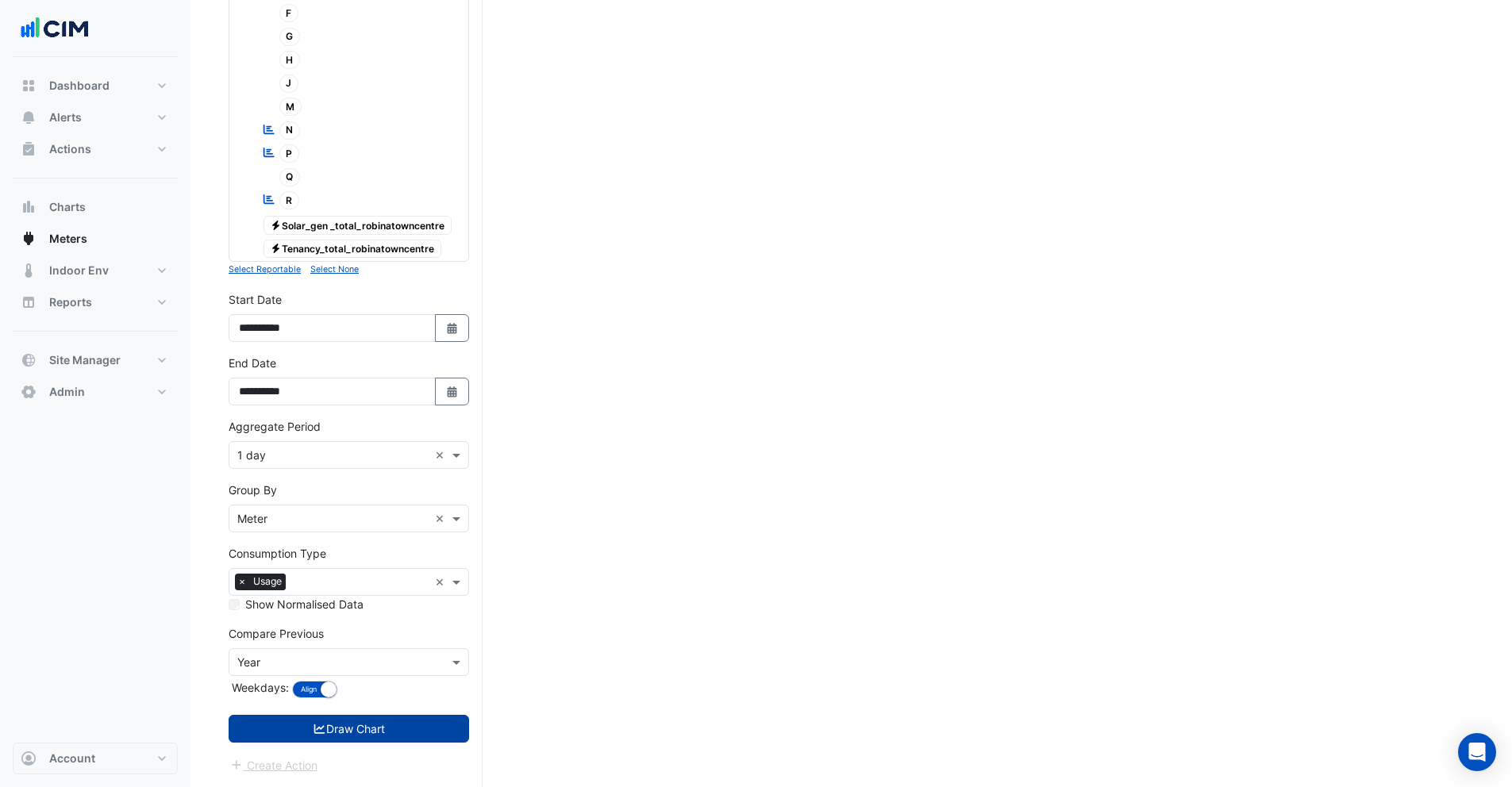
click at [302, 733] on button "Draw Chart" at bounding box center [349, 728] width 240 height 28
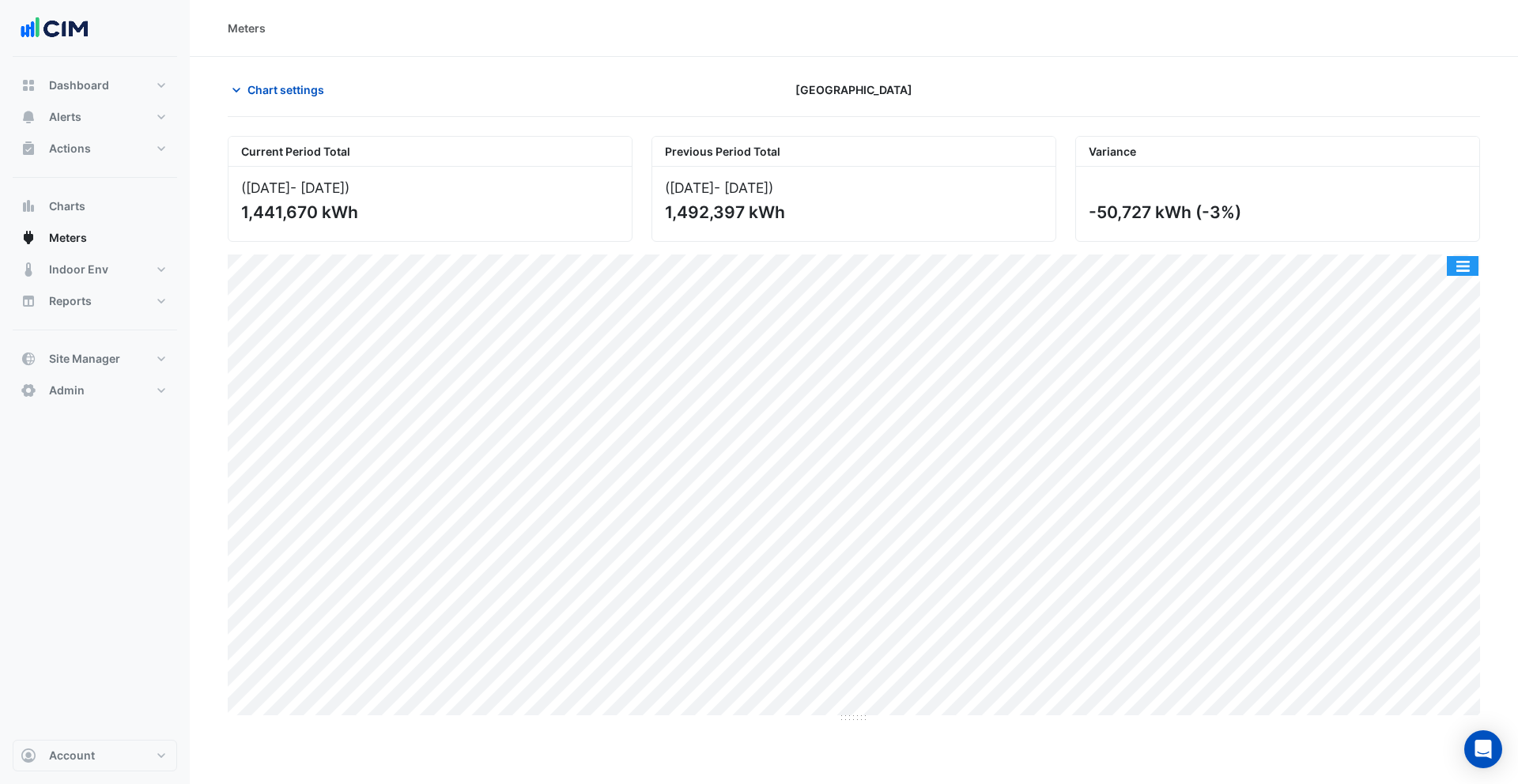
click at [1467, 263] on button "button" at bounding box center [1462, 266] width 31 height 20
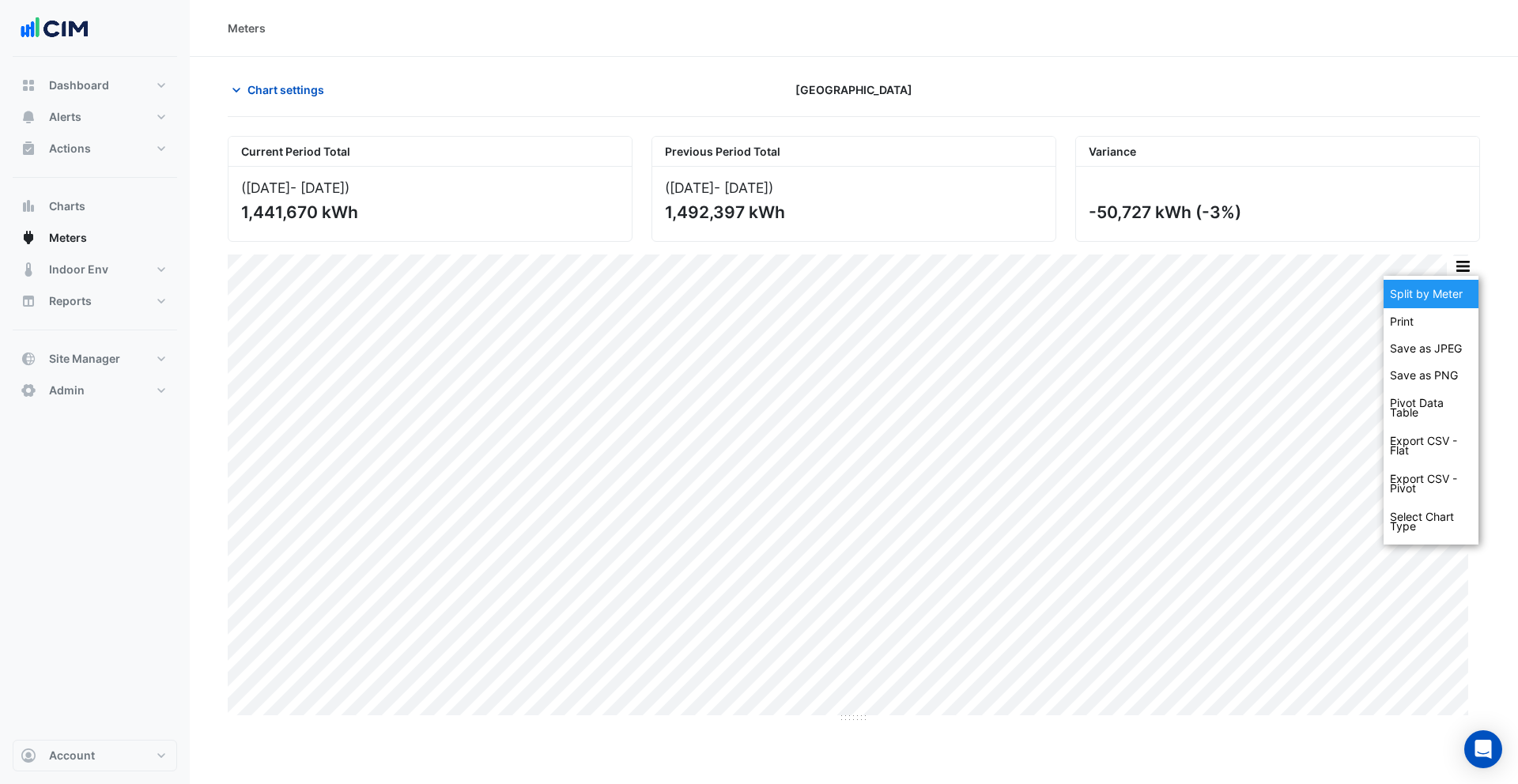
click at [1452, 291] on div "Split by Meter" at bounding box center [1430, 294] width 95 height 29
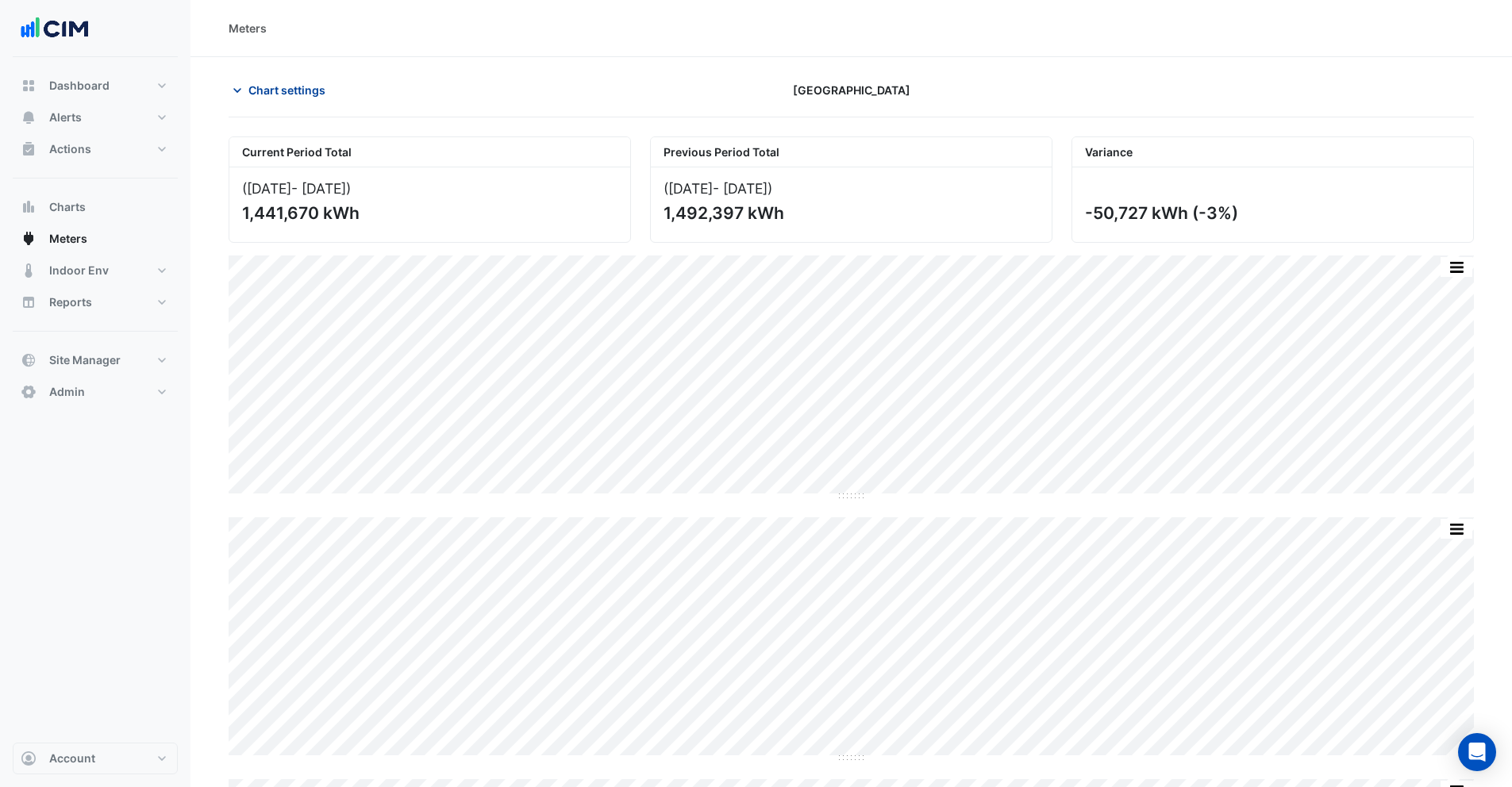
click at [286, 88] on span "Chart settings" at bounding box center [287, 90] width 77 height 17
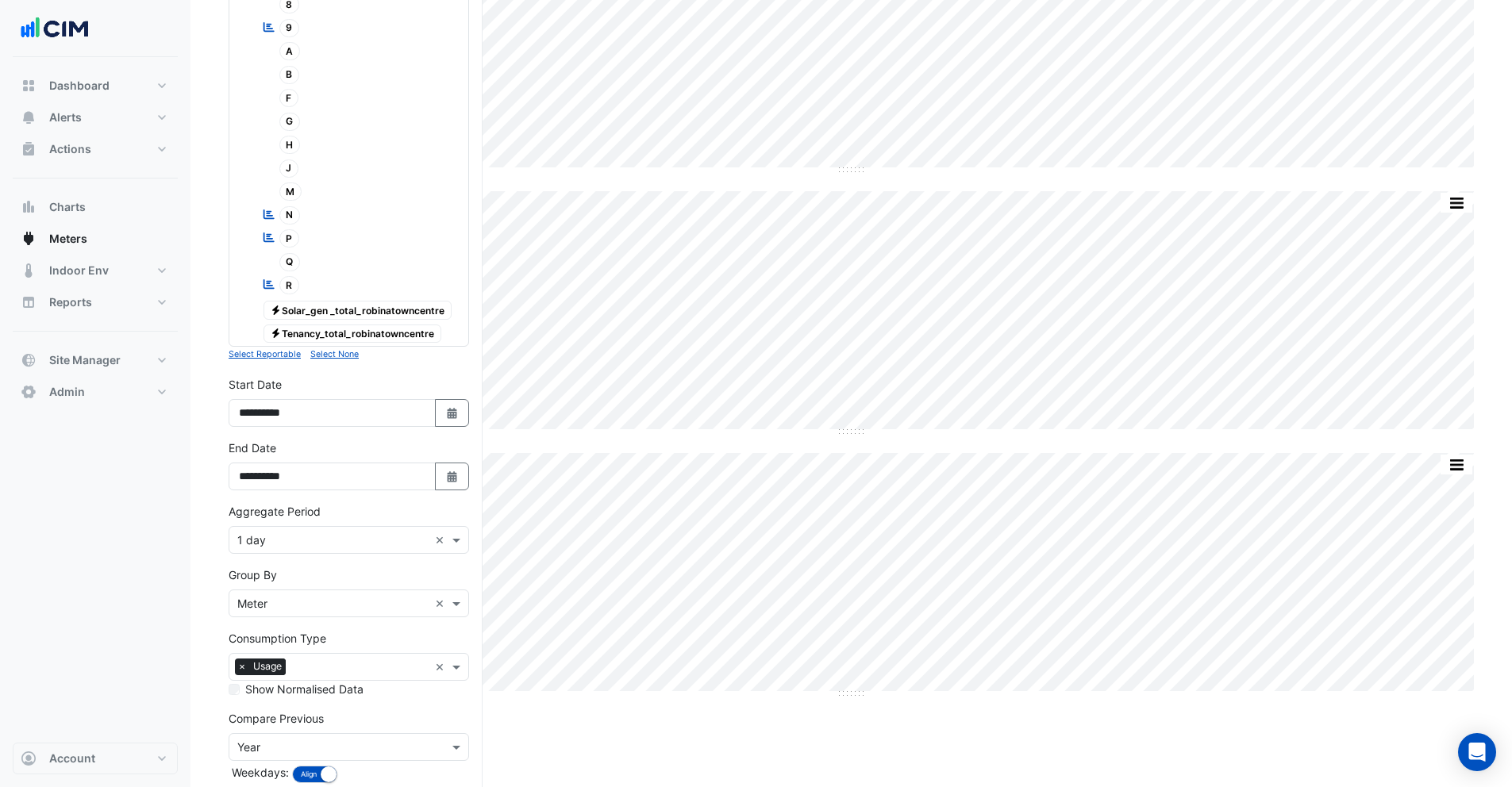
scroll to position [672, 0]
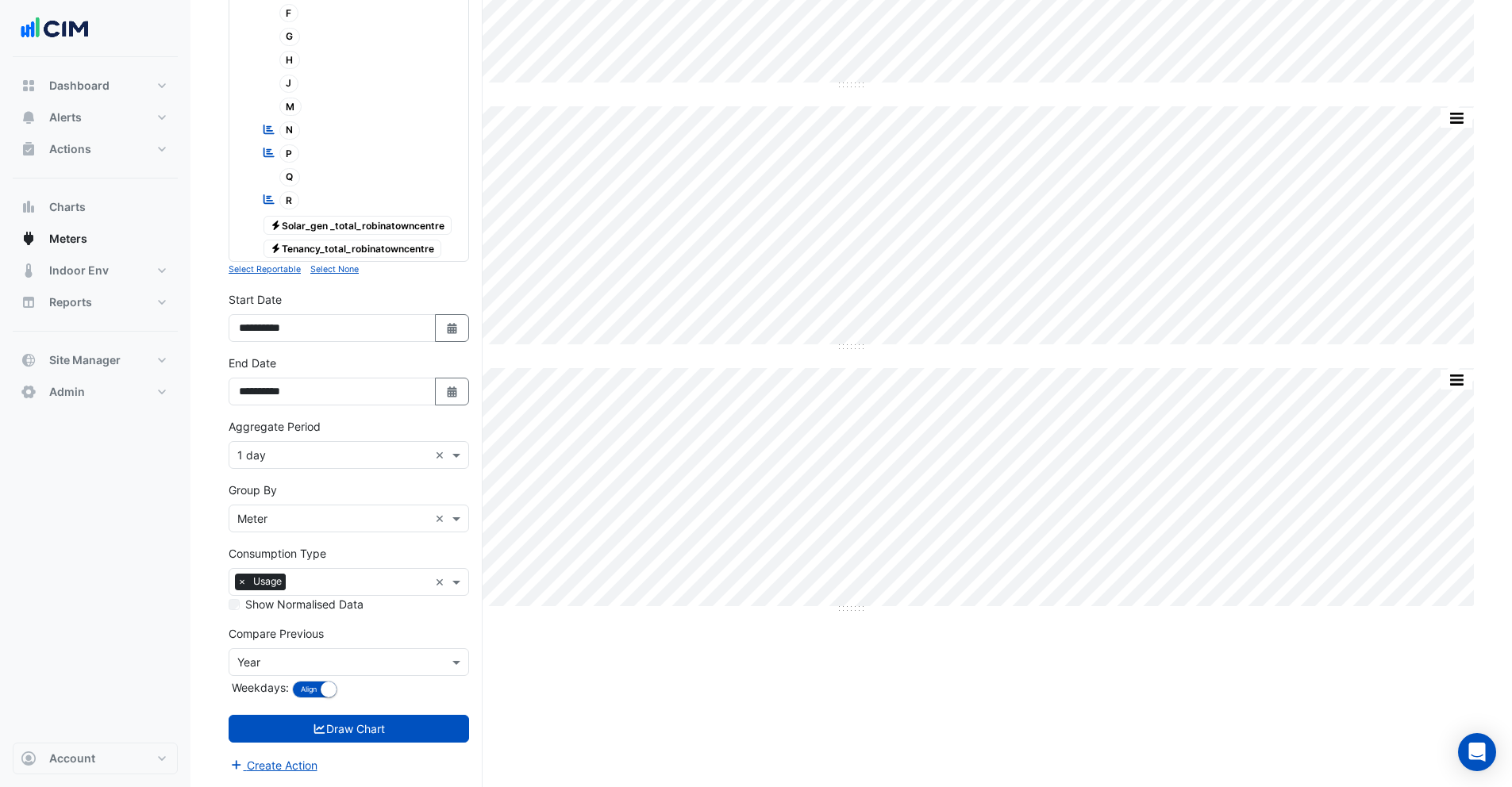
click at [337, 266] on small "Select None" at bounding box center [335, 270] width 48 height 11
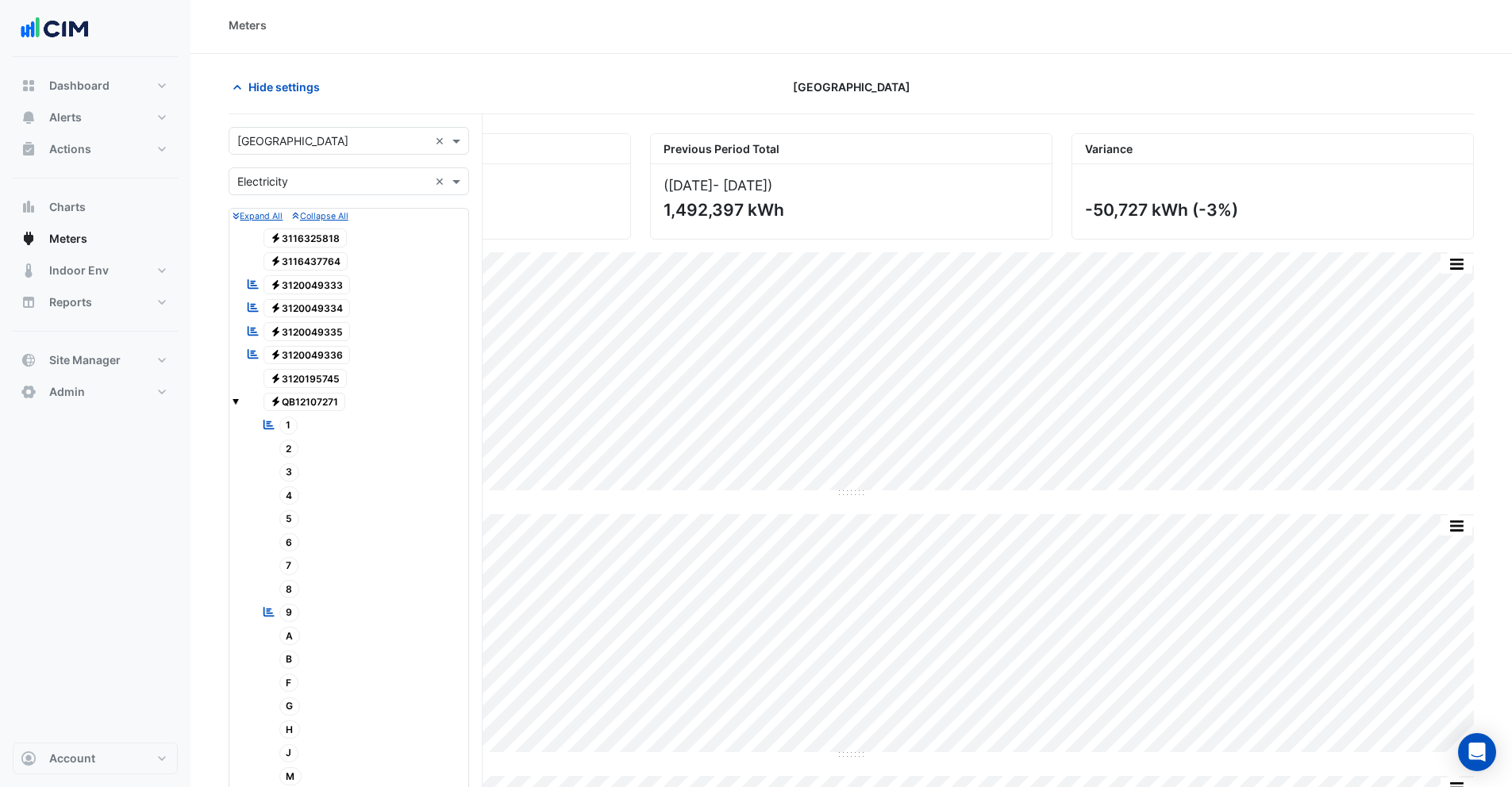
scroll to position [143, 0]
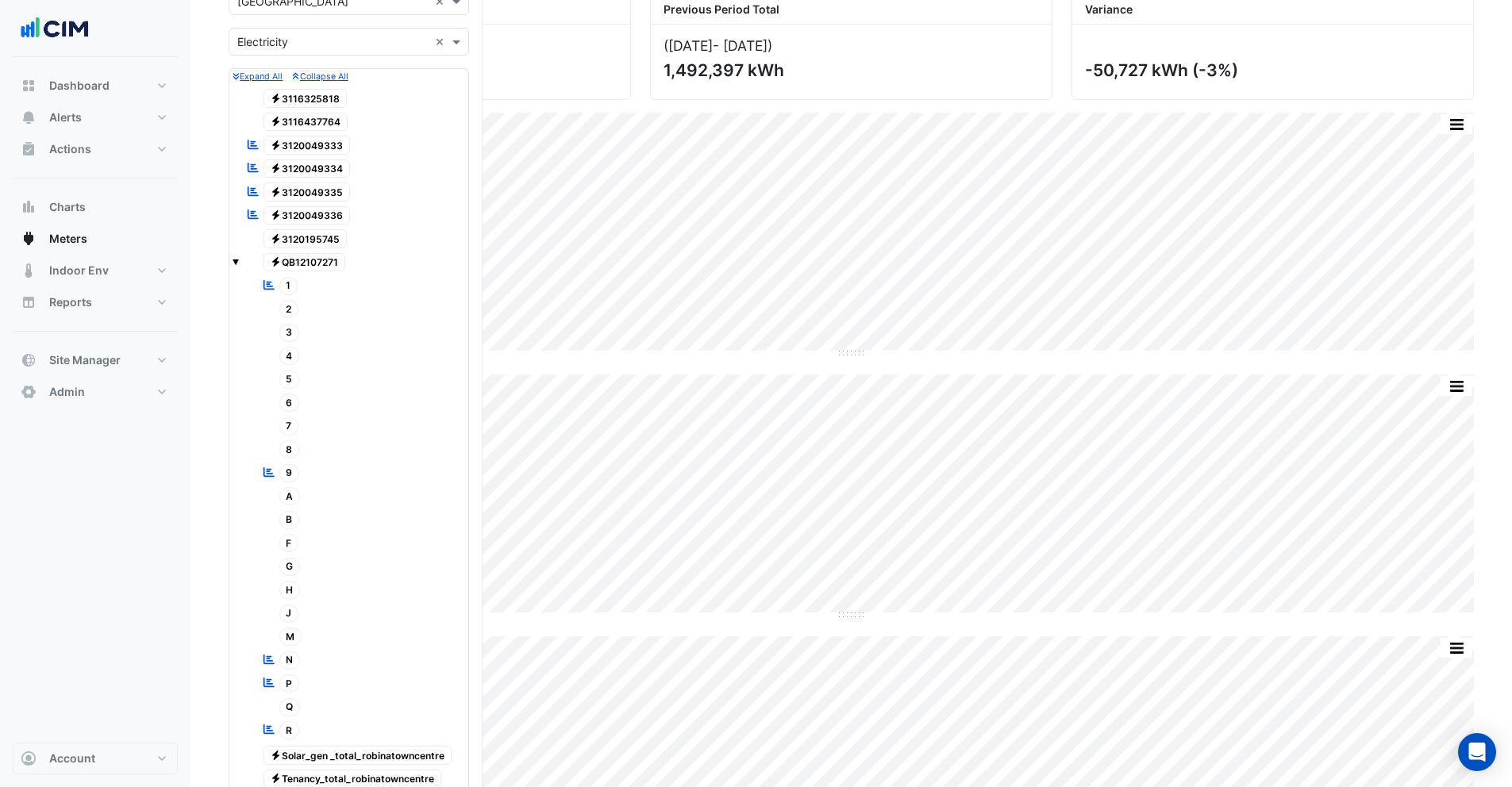
click at [289, 288] on span "1" at bounding box center [288, 286] width 19 height 18
click at [289, 311] on span "2" at bounding box center [289, 308] width 20 height 18
click at [292, 330] on span "3" at bounding box center [289, 333] width 21 height 18
click at [293, 352] on span "4" at bounding box center [289, 356] width 21 height 18
click at [292, 381] on span "5" at bounding box center [289, 379] width 21 height 18
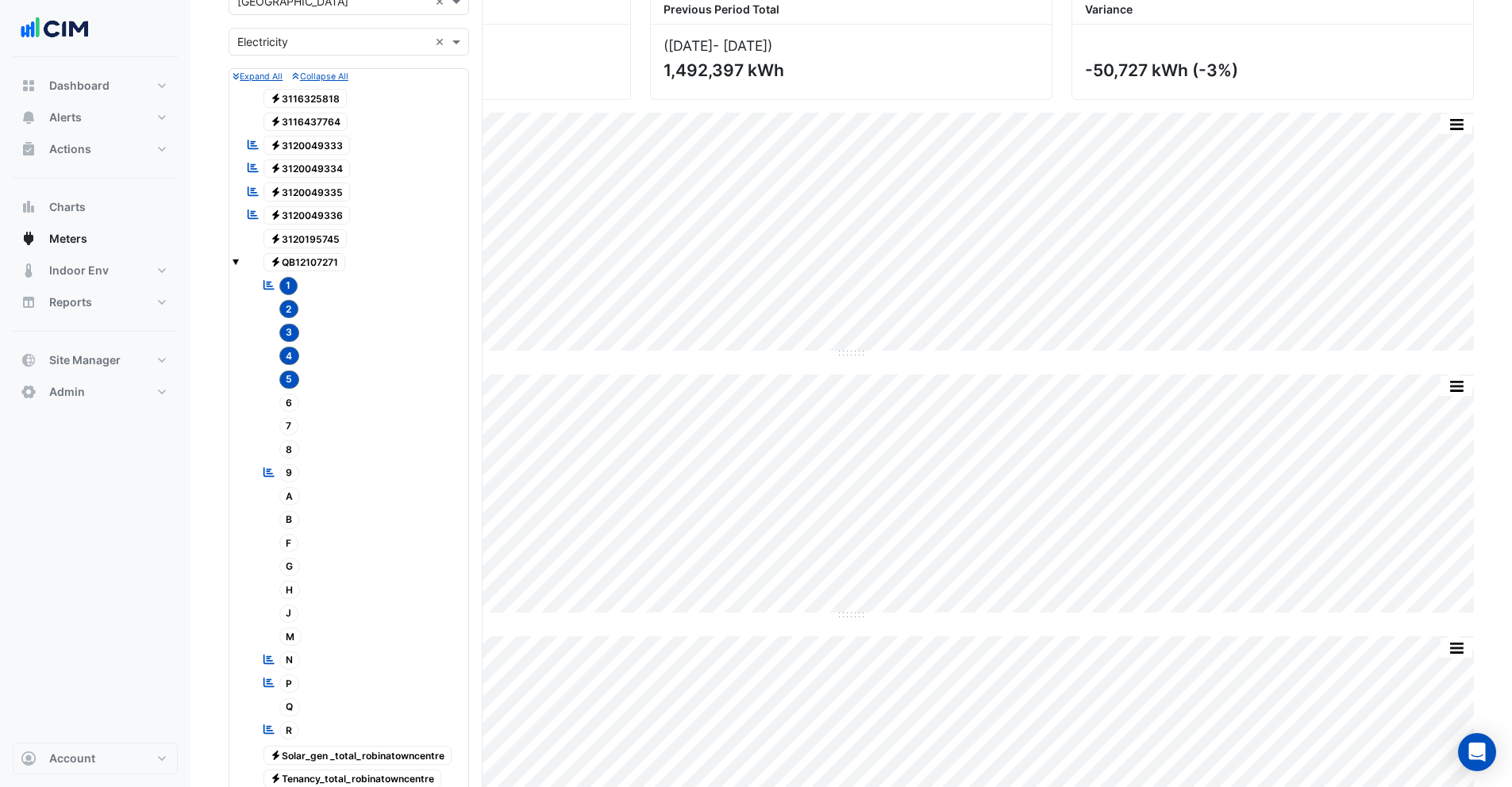
click at [288, 405] on span "6" at bounding box center [289, 402] width 21 height 18
click at [291, 423] on span "7" at bounding box center [289, 426] width 20 height 18
click at [290, 447] on span "8" at bounding box center [289, 449] width 21 height 18
click at [289, 466] on span "9" at bounding box center [289, 473] width 21 height 18
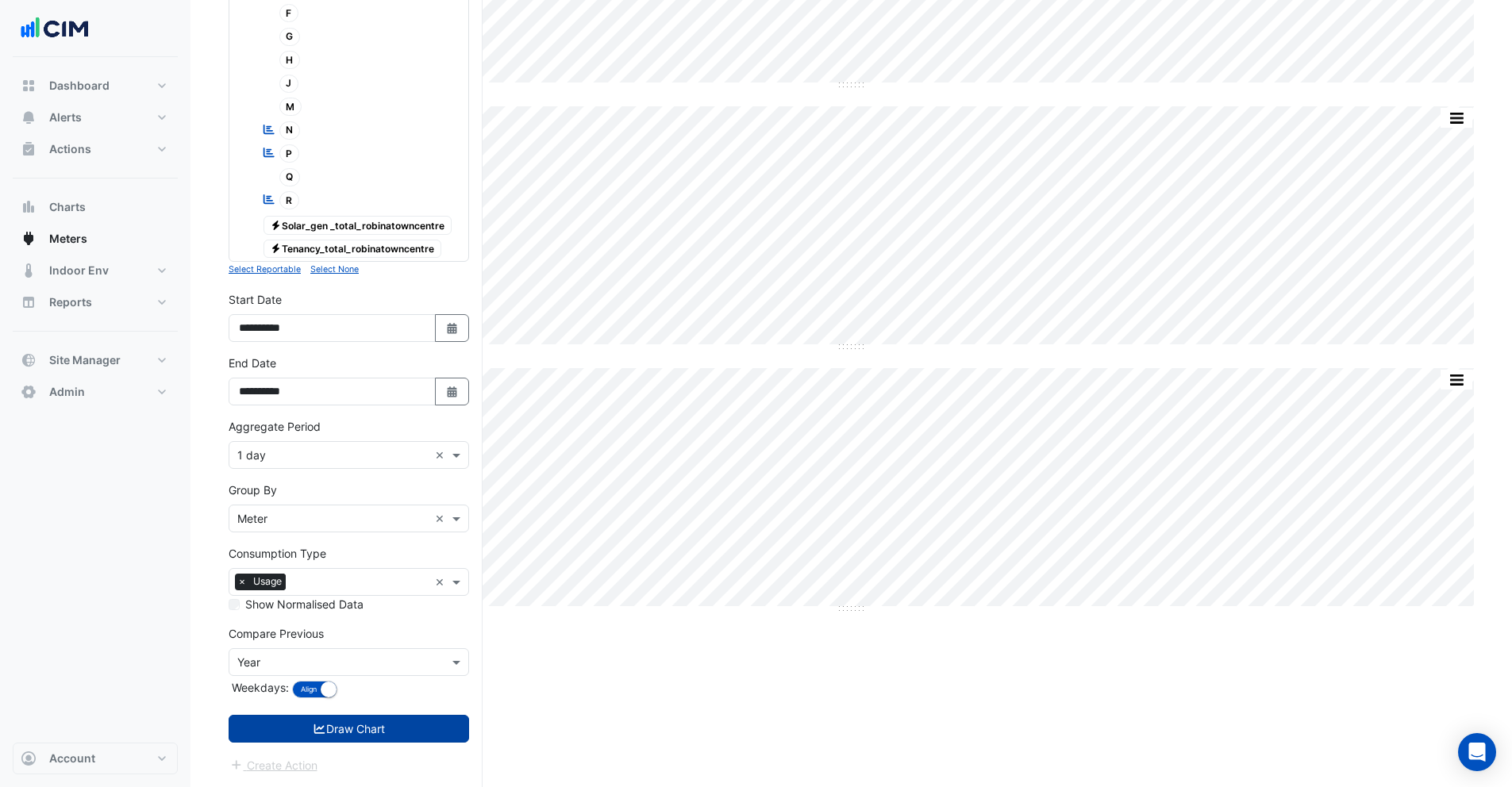
click at [349, 731] on button "Draw Chart" at bounding box center [349, 728] width 240 height 28
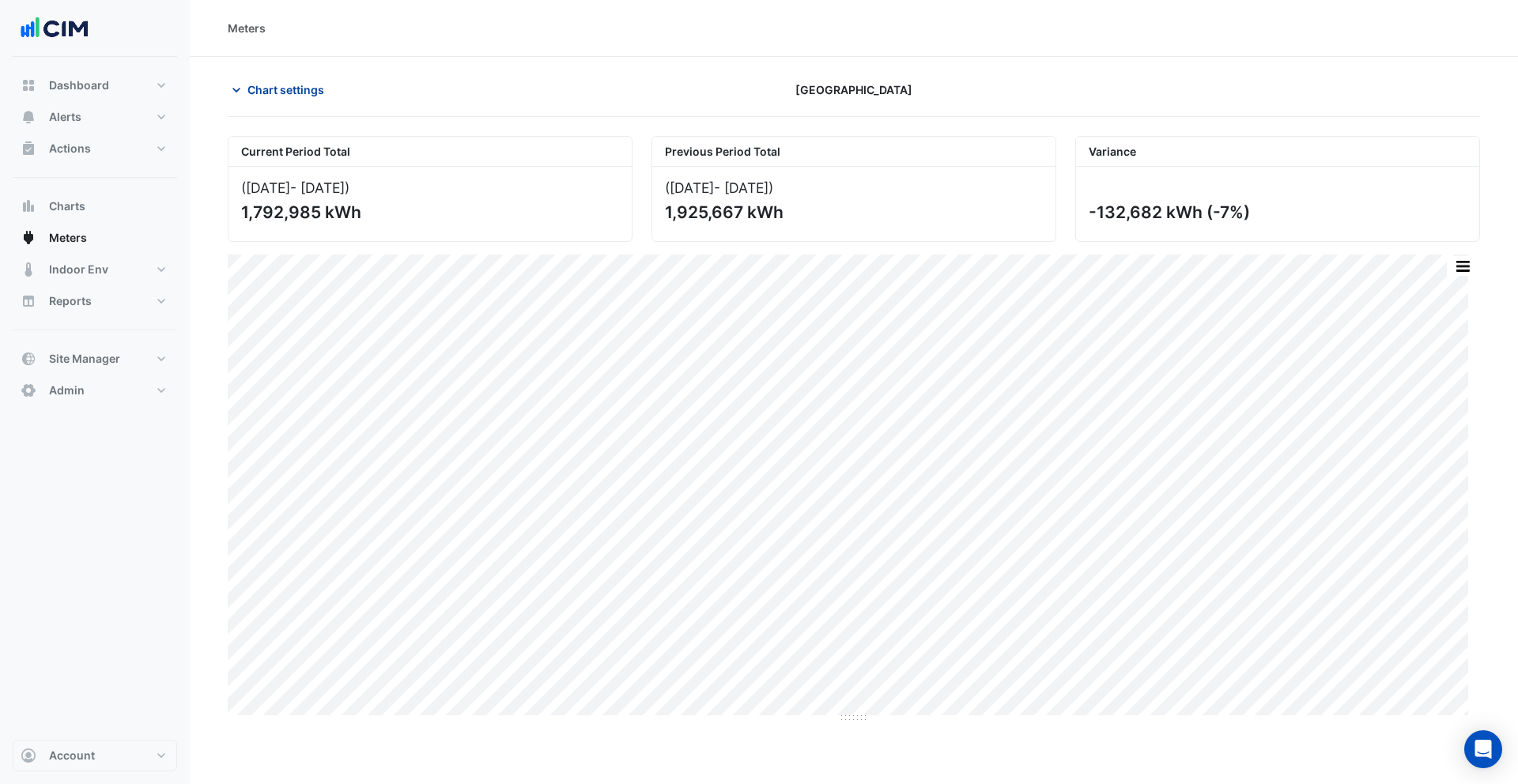
click at [256, 93] on span "Chart settings" at bounding box center [286, 89] width 77 height 17
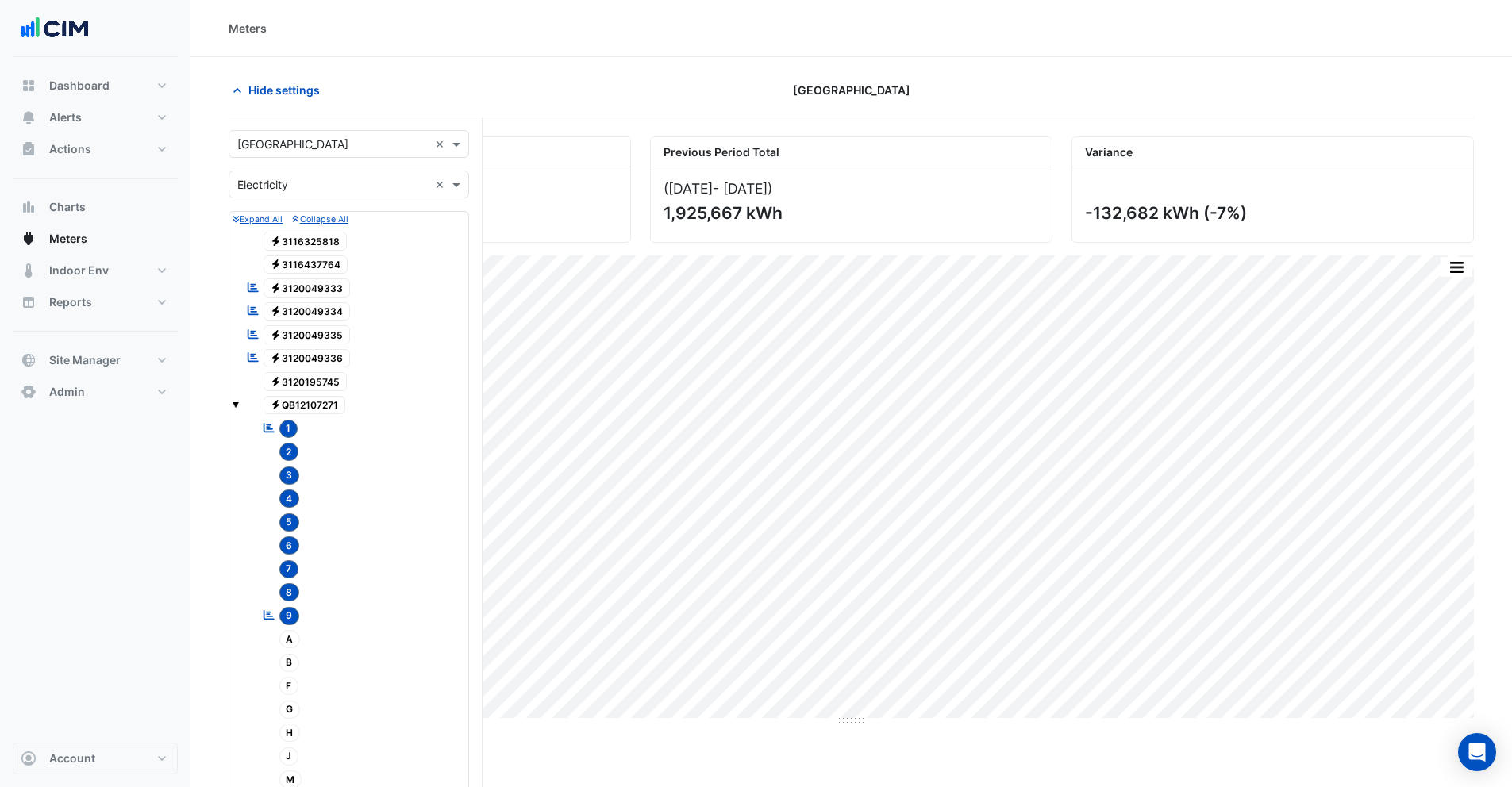
scroll to position [672, 0]
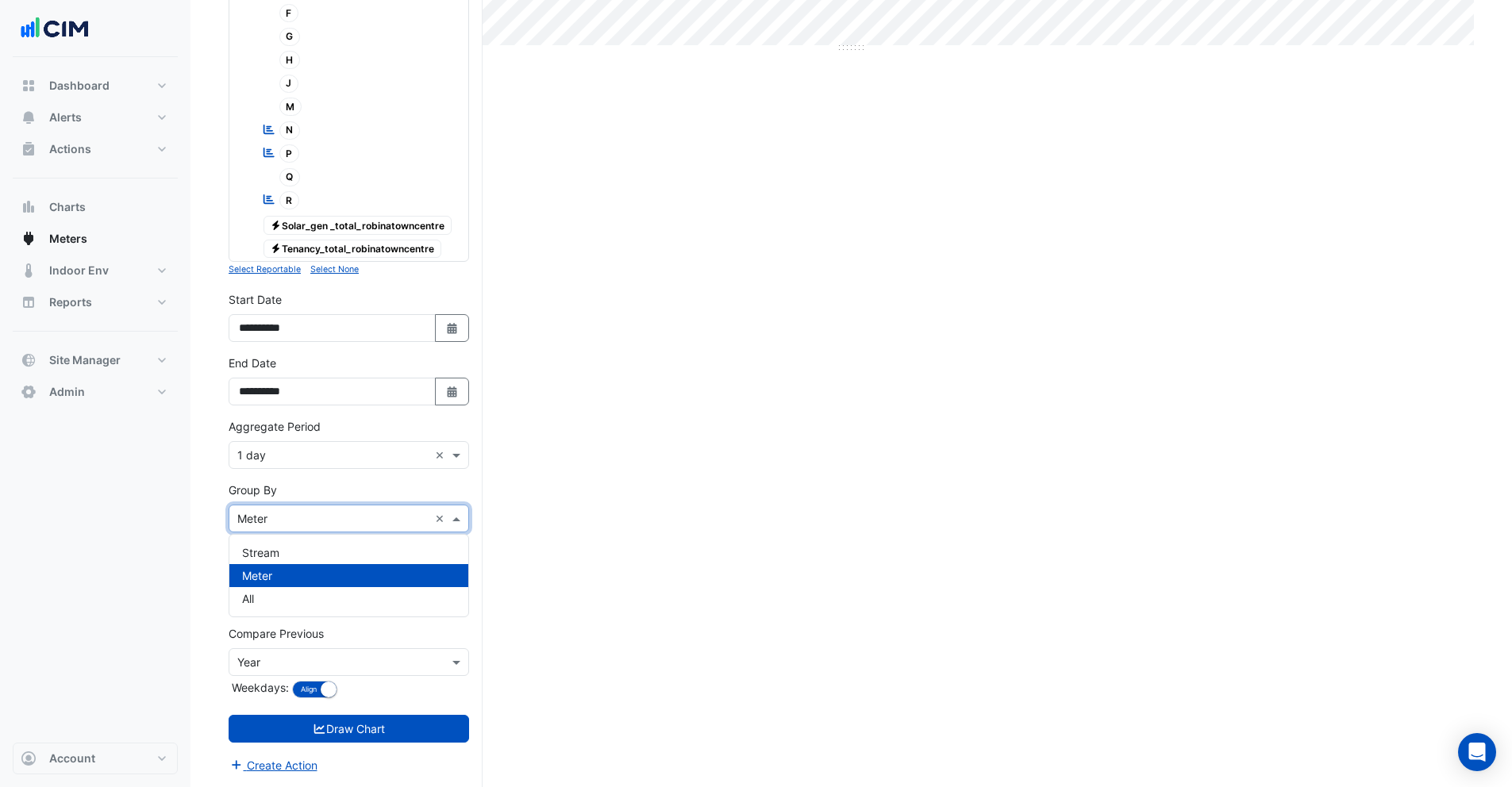
click at [277, 522] on input "text" at bounding box center [333, 519] width 191 height 17
click at [270, 548] on span "Stream" at bounding box center [261, 552] width 38 height 13
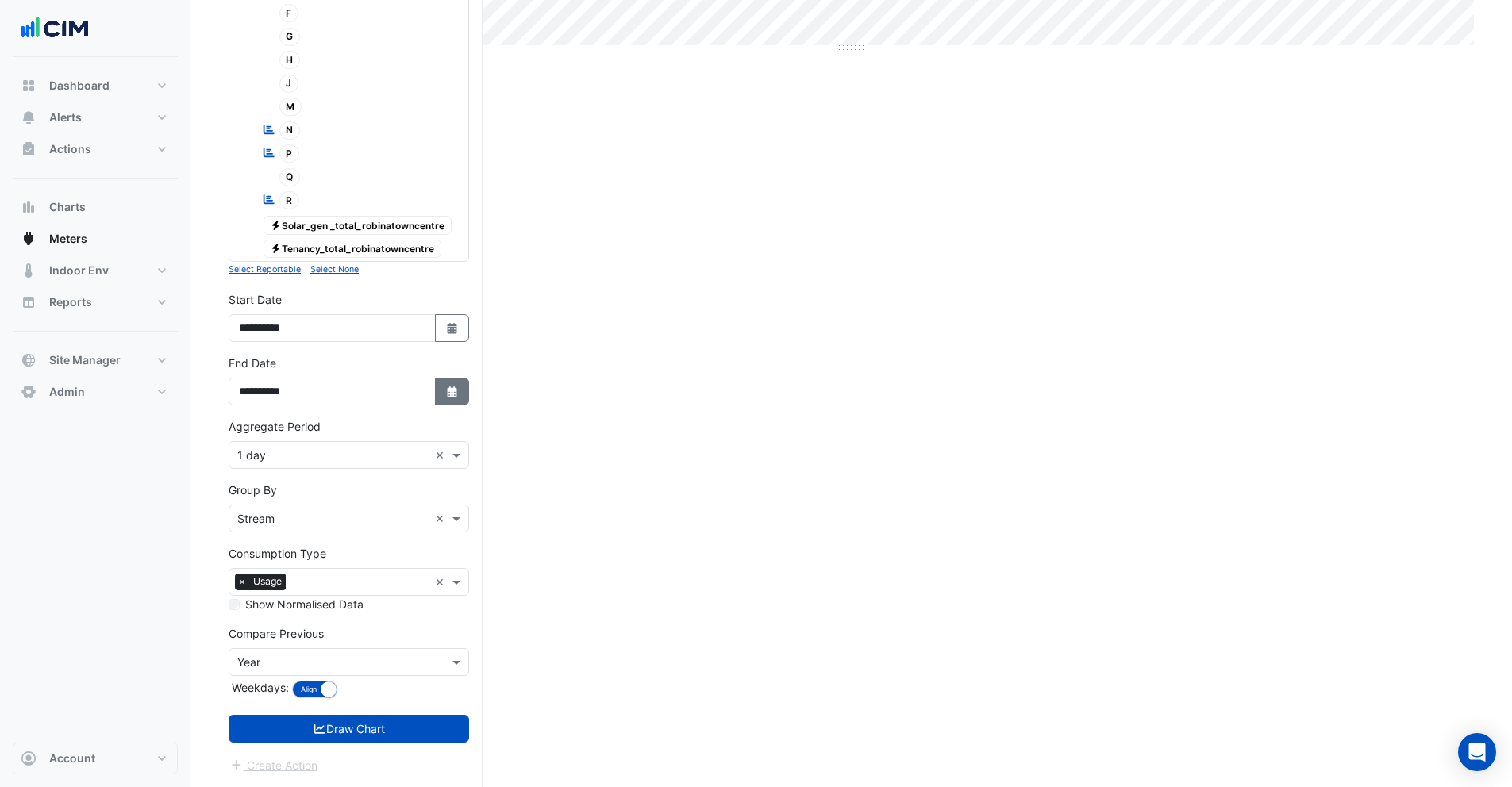
click at [463, 387] on button "Select Date" at bounding box center [452, 391] width 35 height 28
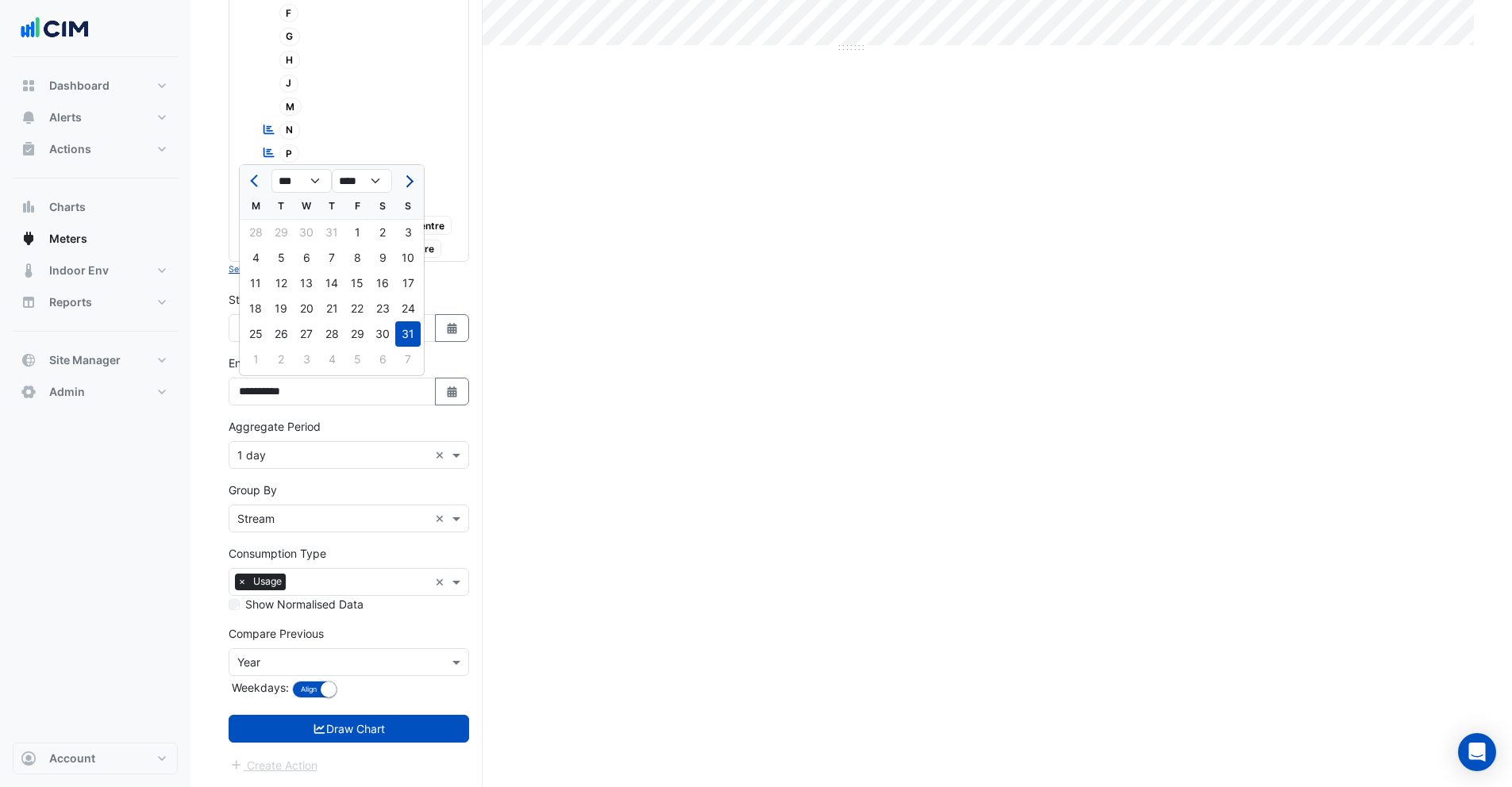
click at [413, 183] on button "Next month" at bounding box center [407, 181] width 19 height 25
select select "*"
click at [338, 258] on div "11" at bounding box center [332, 257] width 25 height 25
type input "**********"
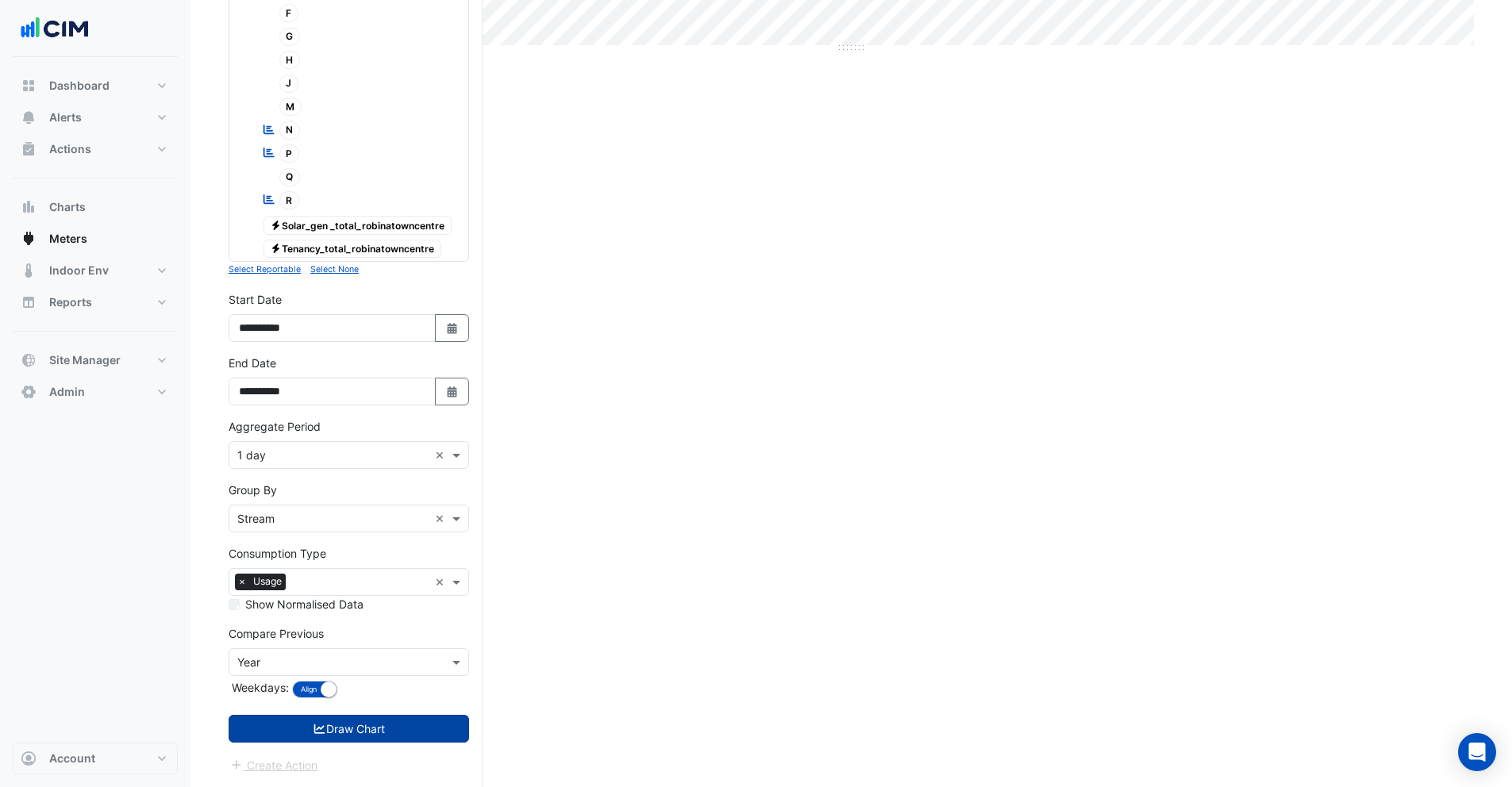
click at [330, 730] on button "Draw Chart" at bounding box center [349, 728] width 240 height 28
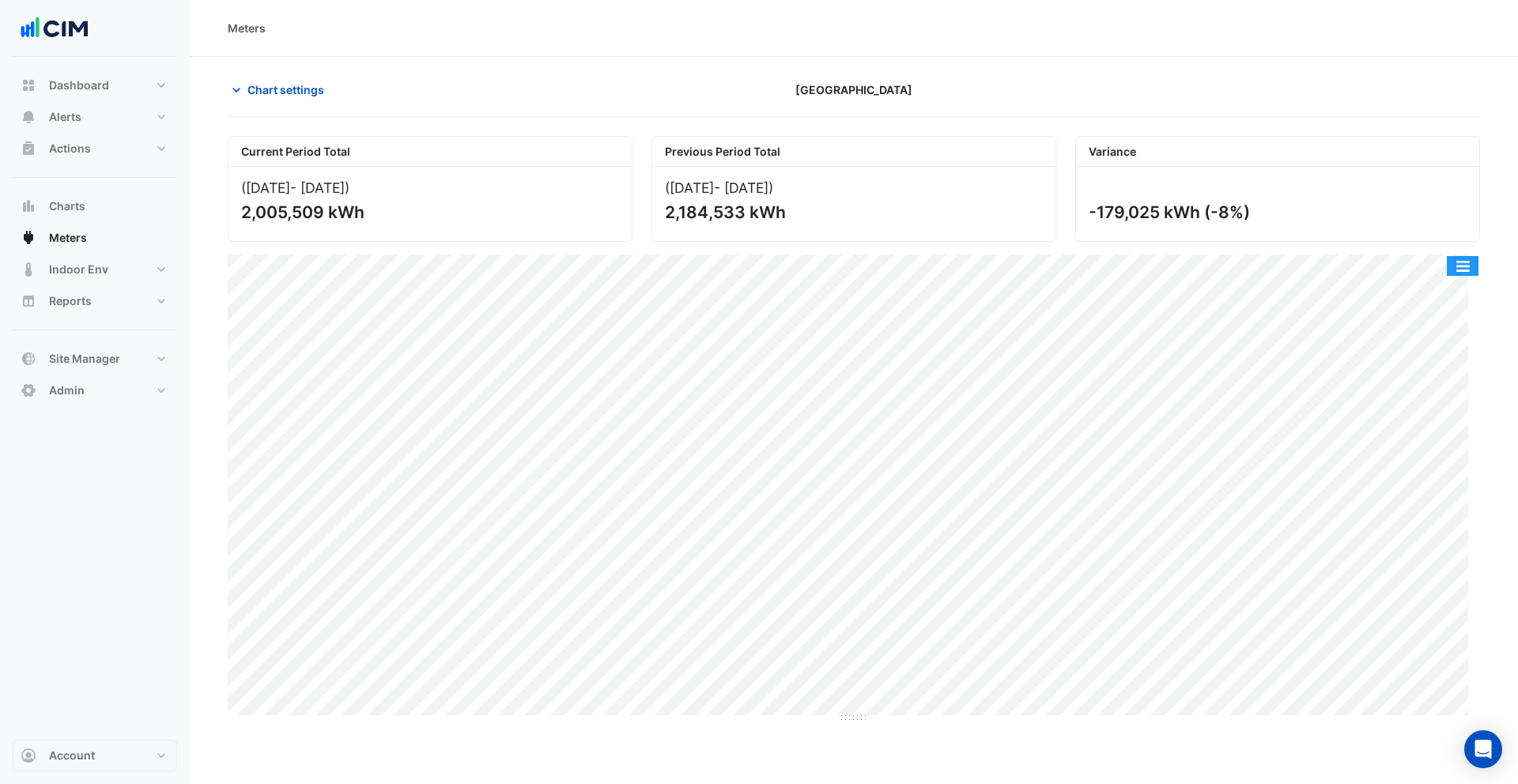
click at [1472, 263] on button "button" at bounding box center [1462, 266] width 31 height 20
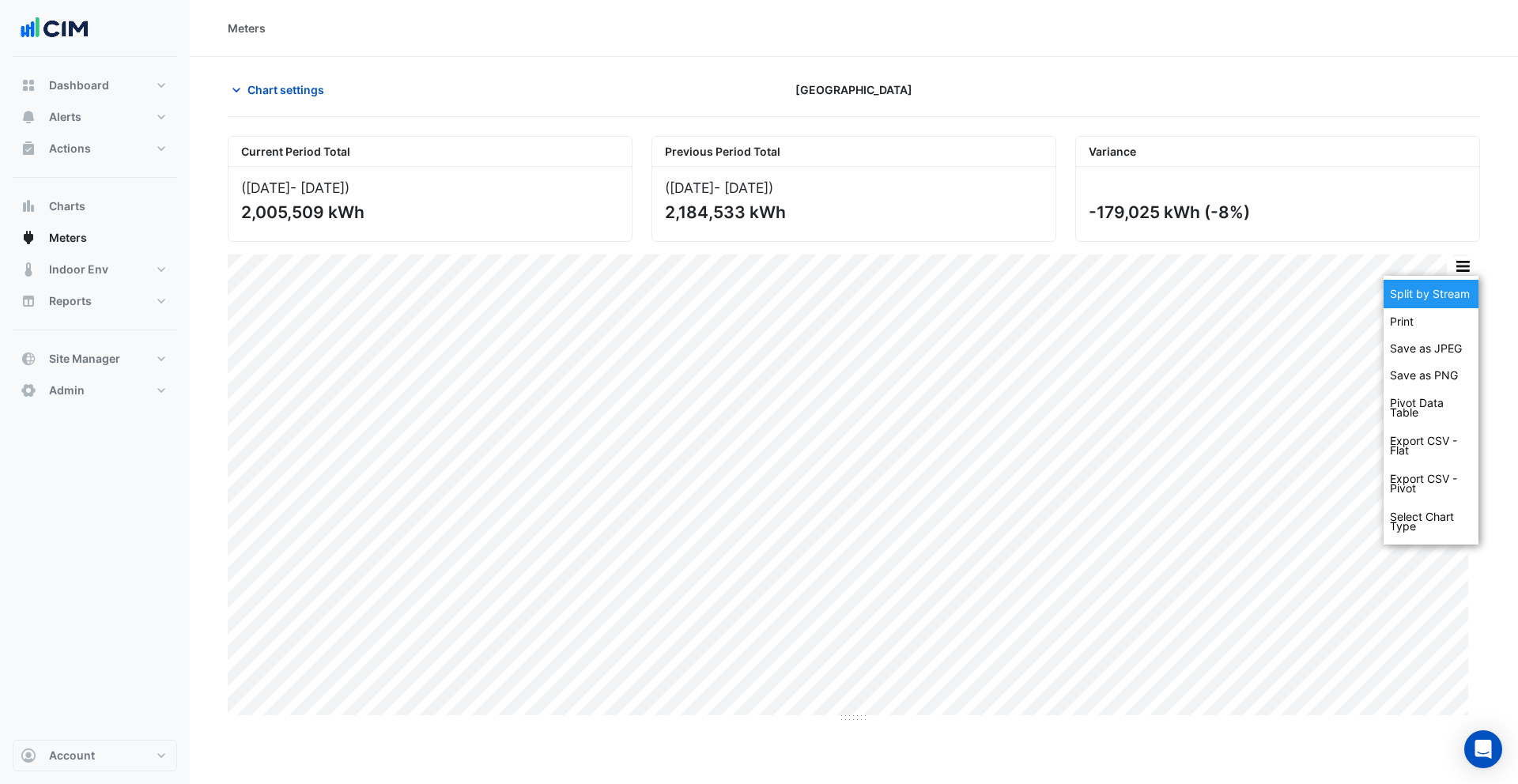
click at [1442, 296] on div "Split by Stream" at bounding box center [1430, 294] width 95 height 29
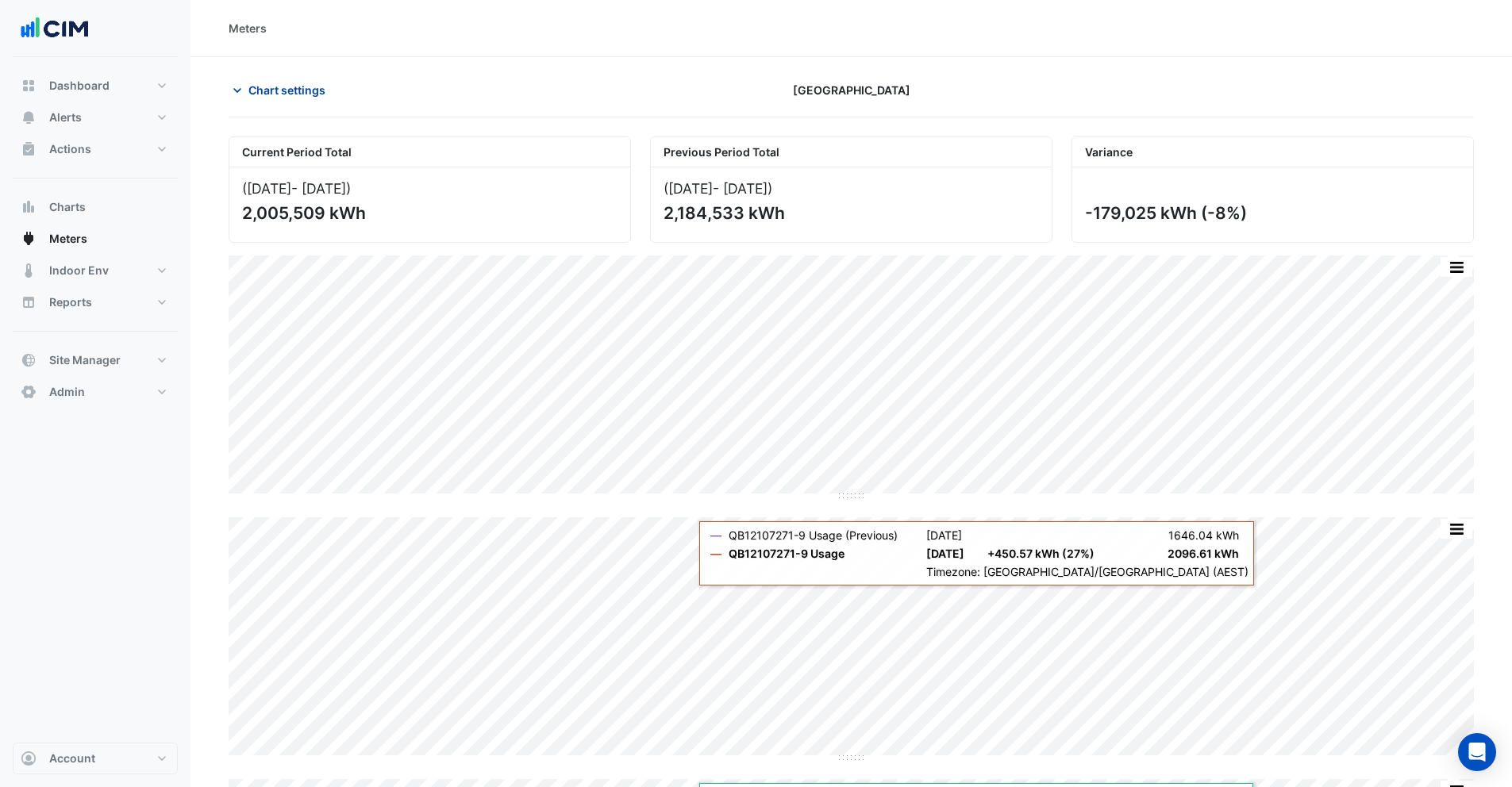
click at [251, 86] on span "Chart settings" at bounding box center [287, 90] width 77 height 17
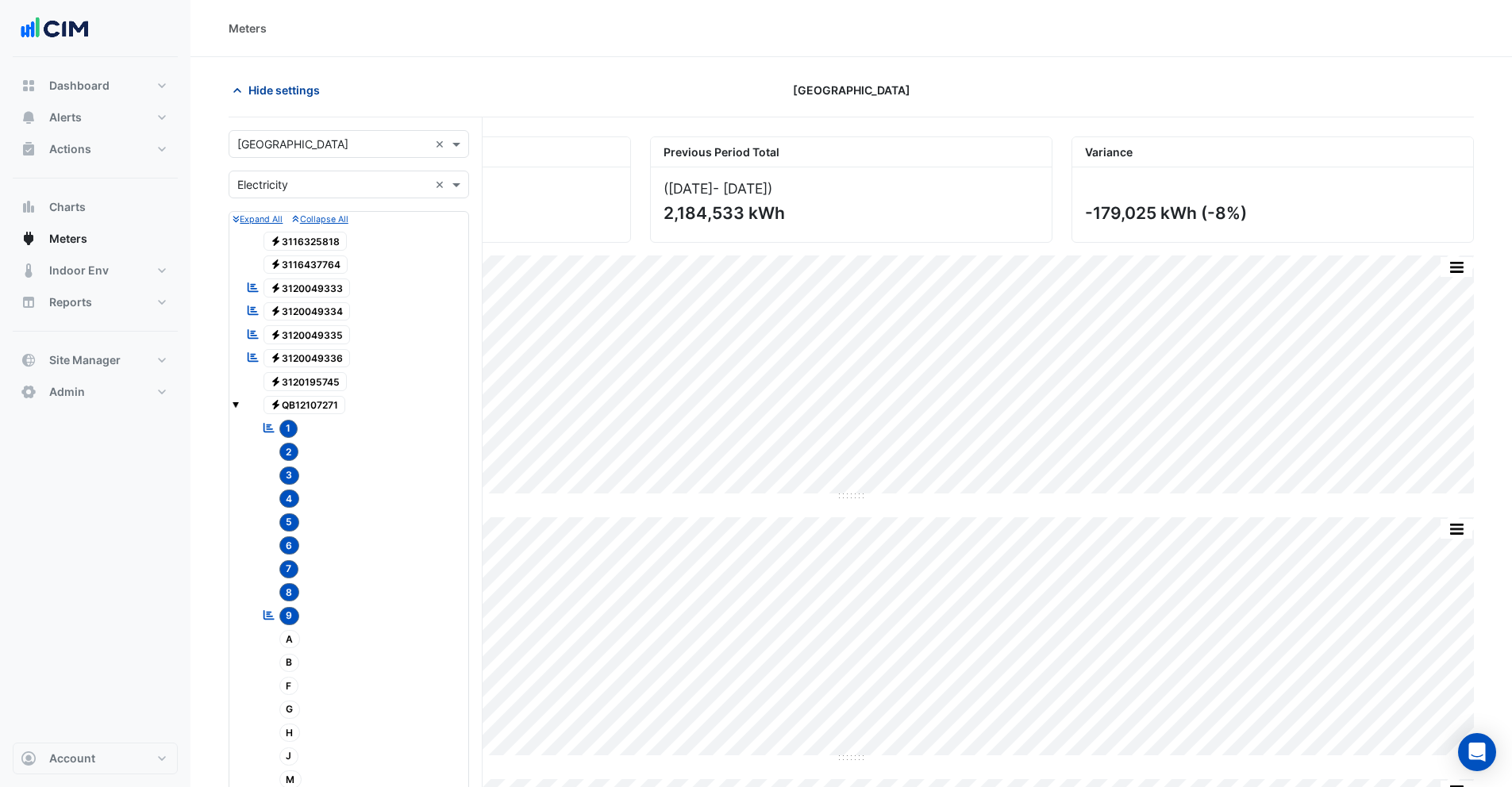
click at [231, 91] on icon "button" at bounding box center [238, 91] width 16 height 16
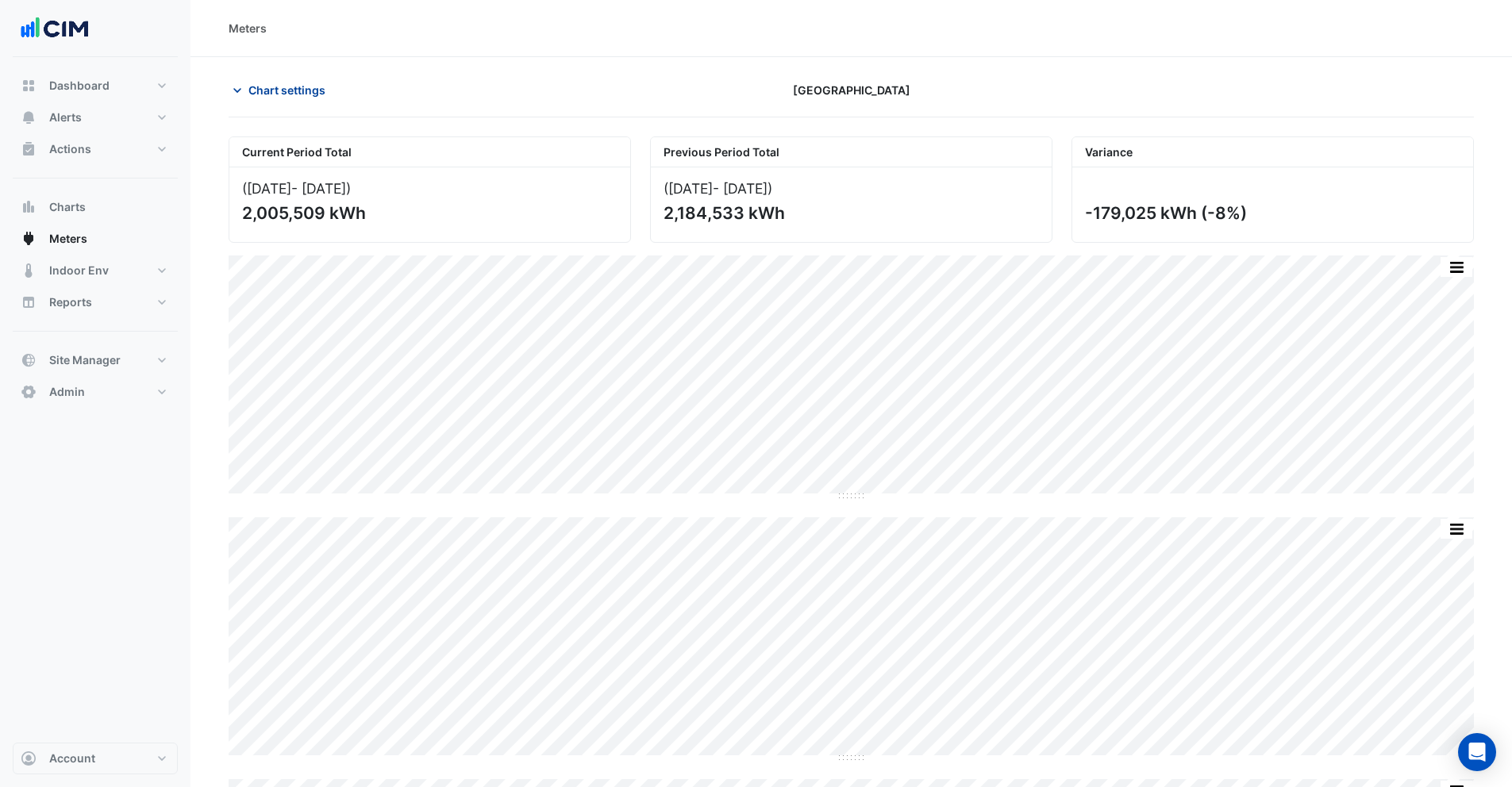
click at [268, 91] on span "Chart settings" at bounding box center [287, 90] width 77 height 17
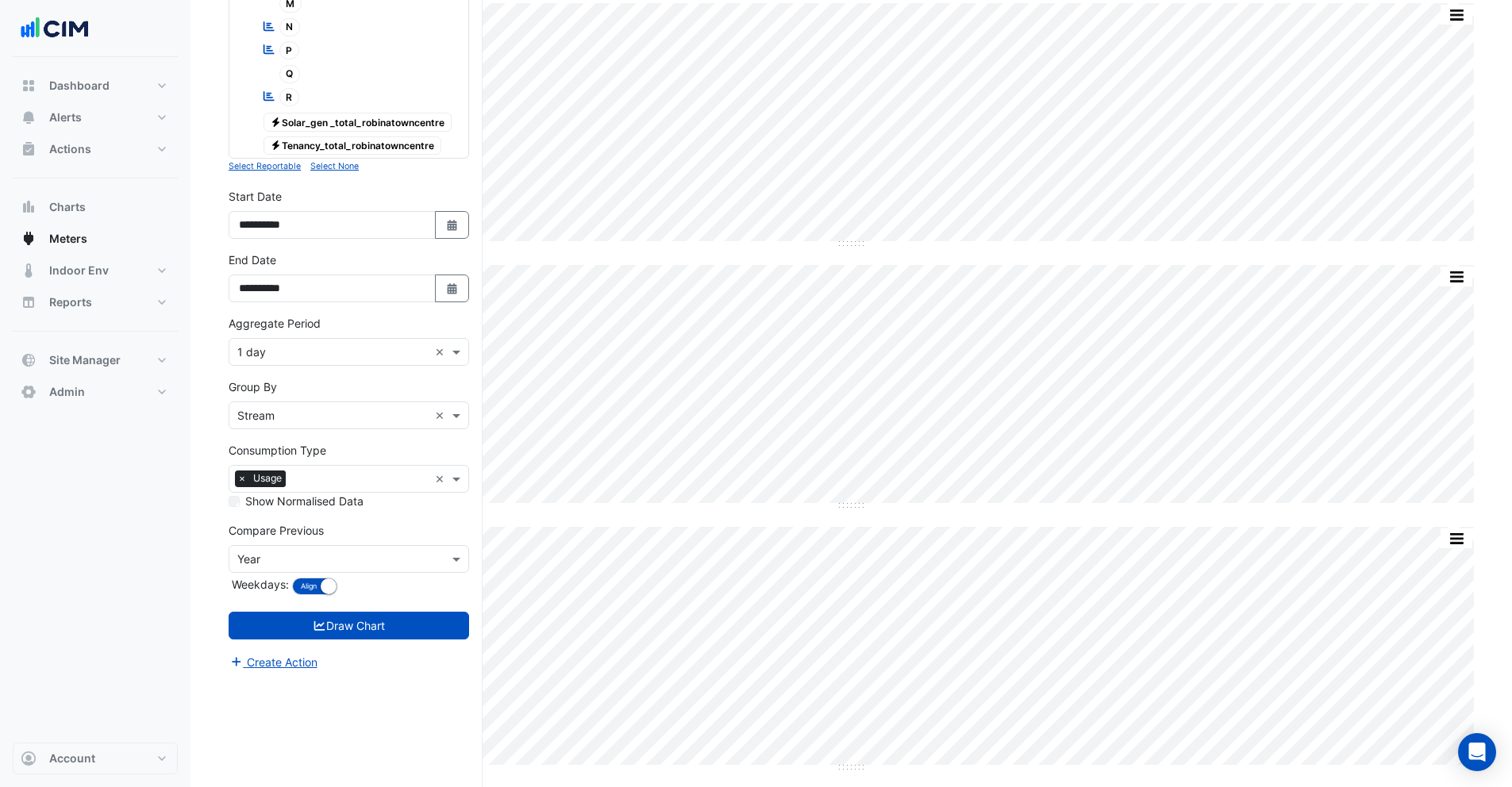
scroll to position [774, 0]
click at [324, 163] on small "Select None" at bounding box center [335, 168] width 48 height 11
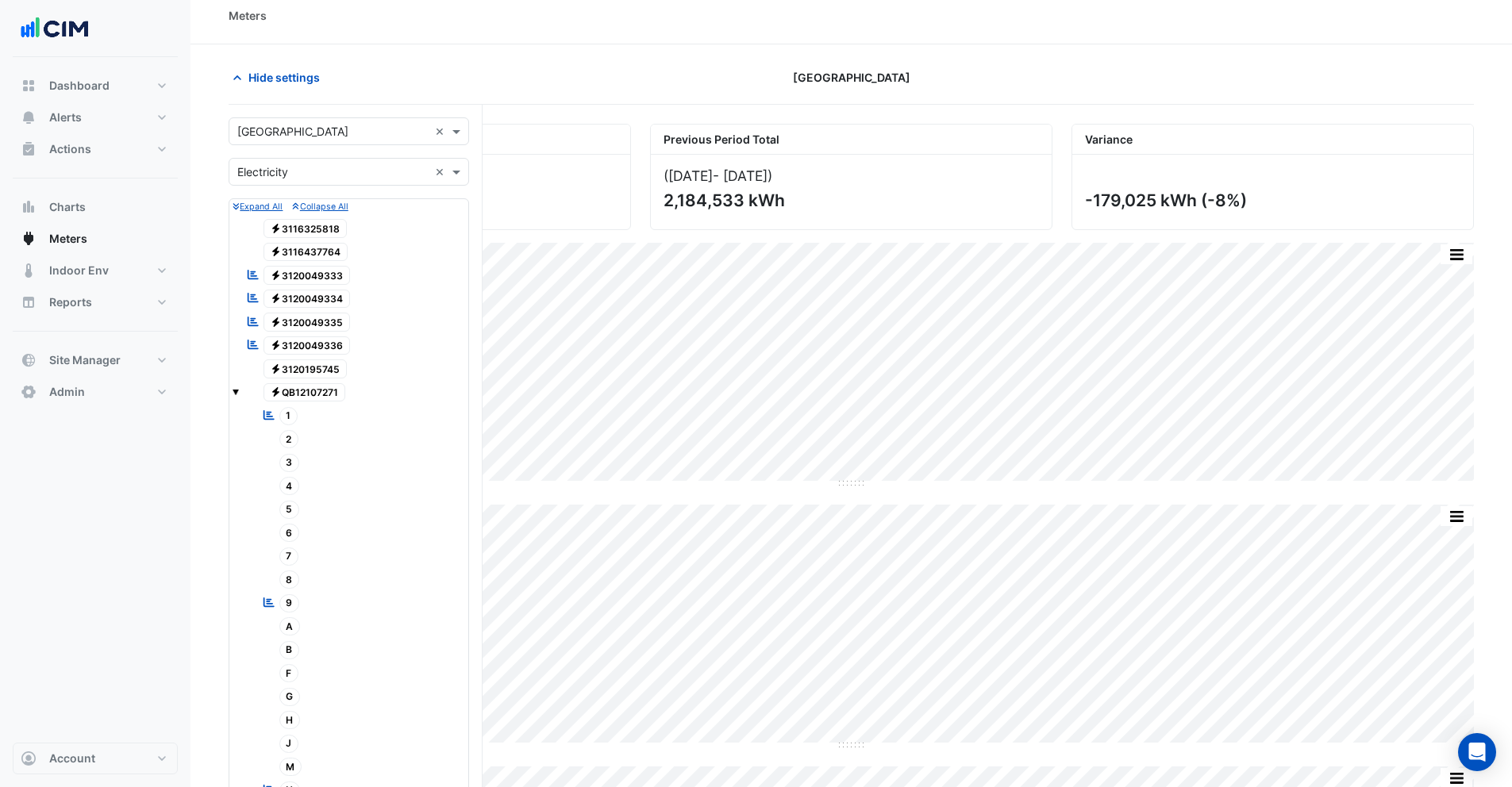
scroll to position [282, 0]
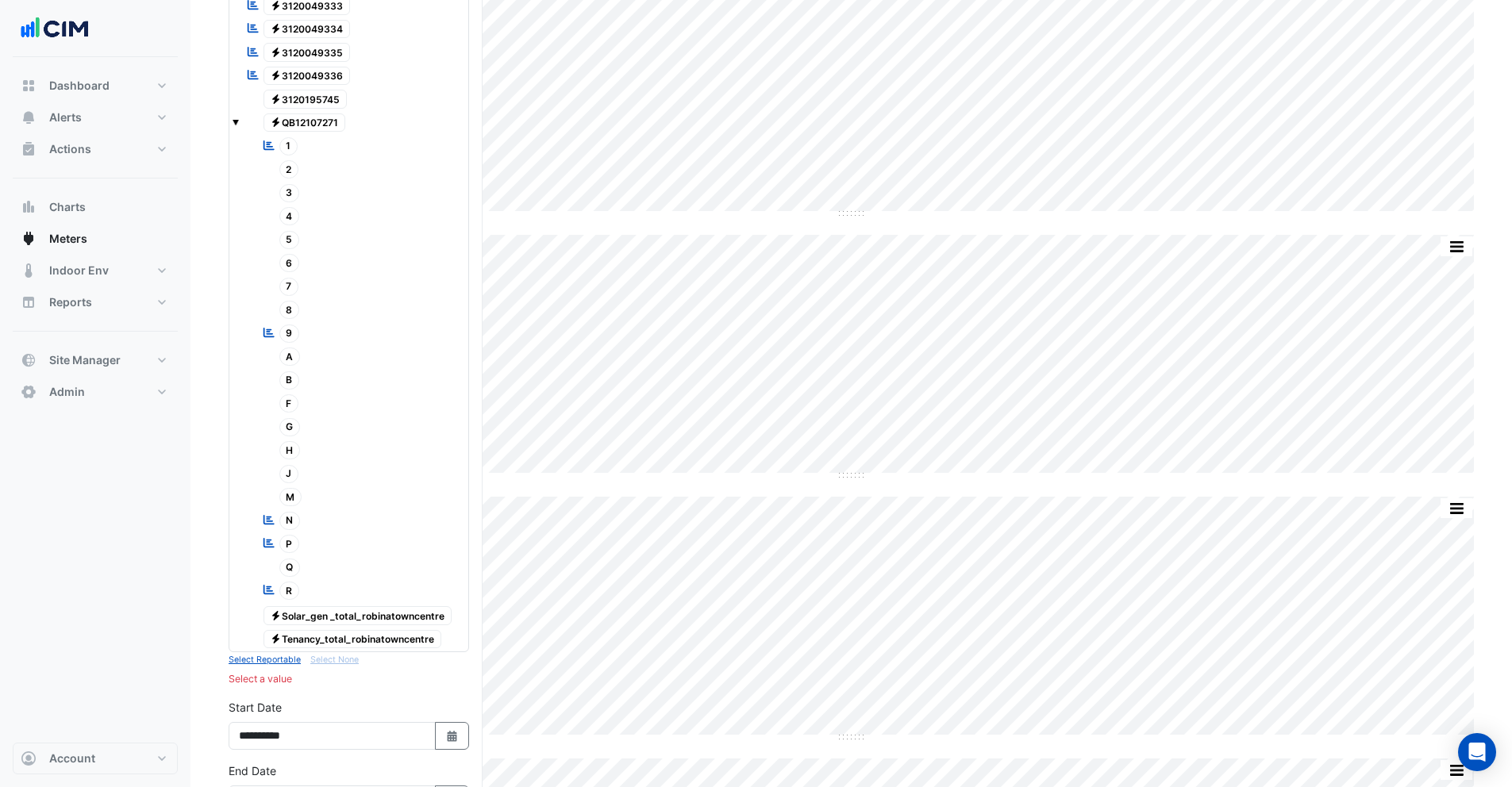
click at [291, 351] on span "A" at bounding box center [290, 357] width 22 height 18
click at [286, 384] on span "B" at bounding box center [289, 380] width 21 height 18
click at [292, 404] on span "F" at bounding box center [289, 403] width 20 height 18
click at [289, 426] on span "G" at bounding box center [290, 427] width 22 height 18
click at [292, 450] on span "H" at bounding box center [290, 450] width 22 height 18
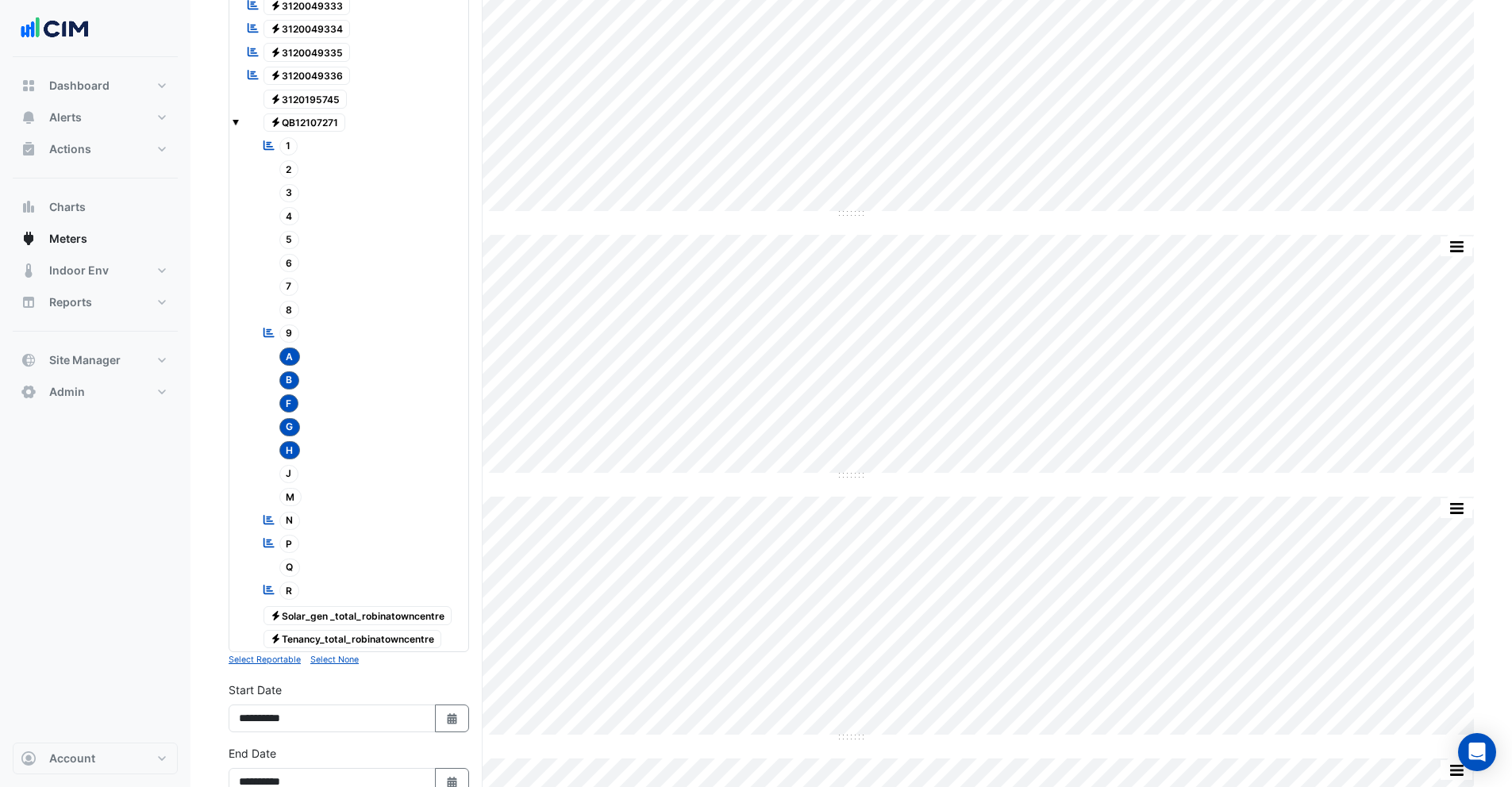
click at [291, 478] on span "J" at bounding box center [289, 473] width 20 height 18
click at [291, 492] on span "M" at bounding box center [291, 497] width 23 height 18
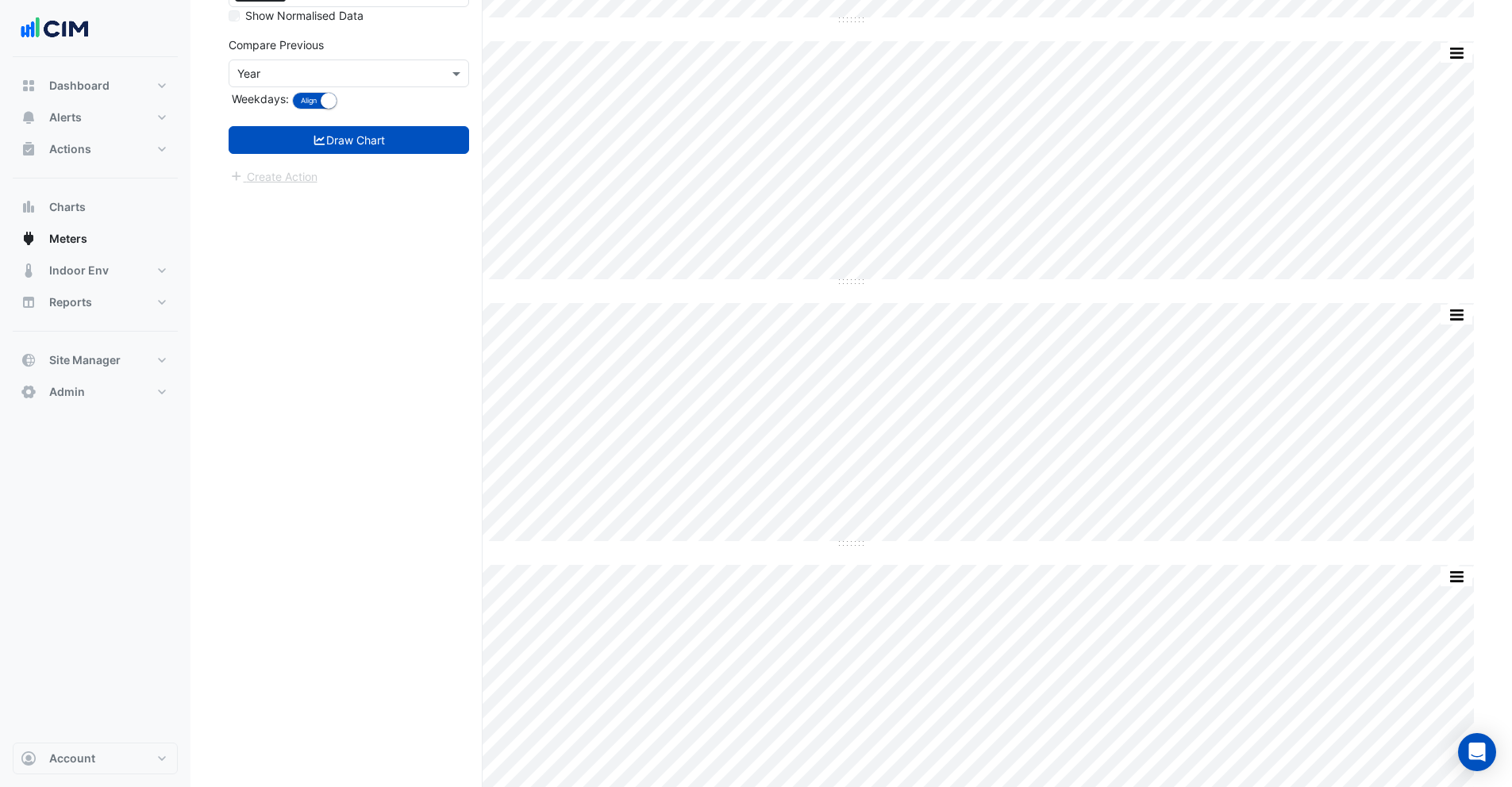
scroll to position [1332, 0]
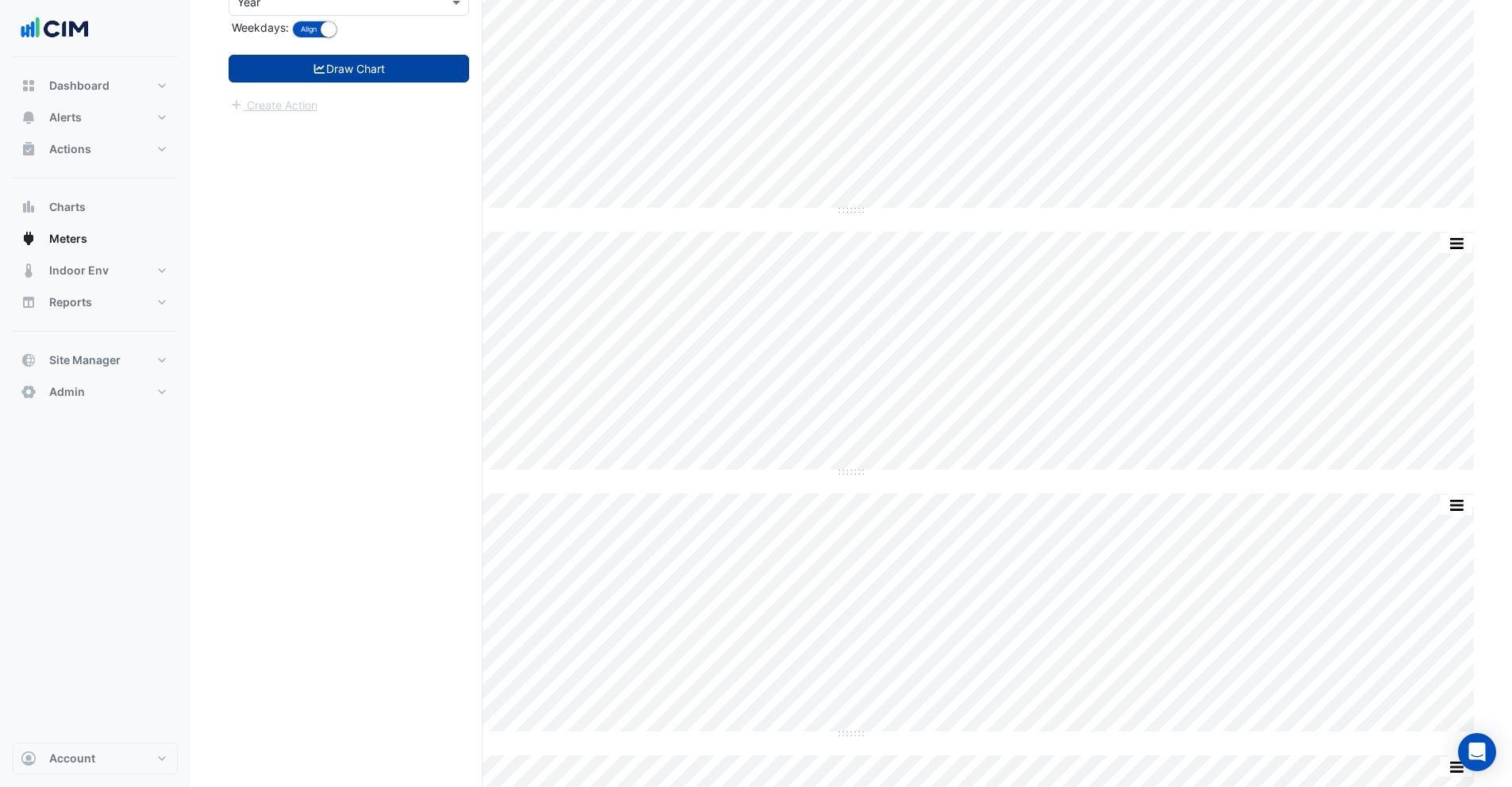
click at [346, 71] on button "Draw Chart" at bounding box center [349, 68] width 240 height 28
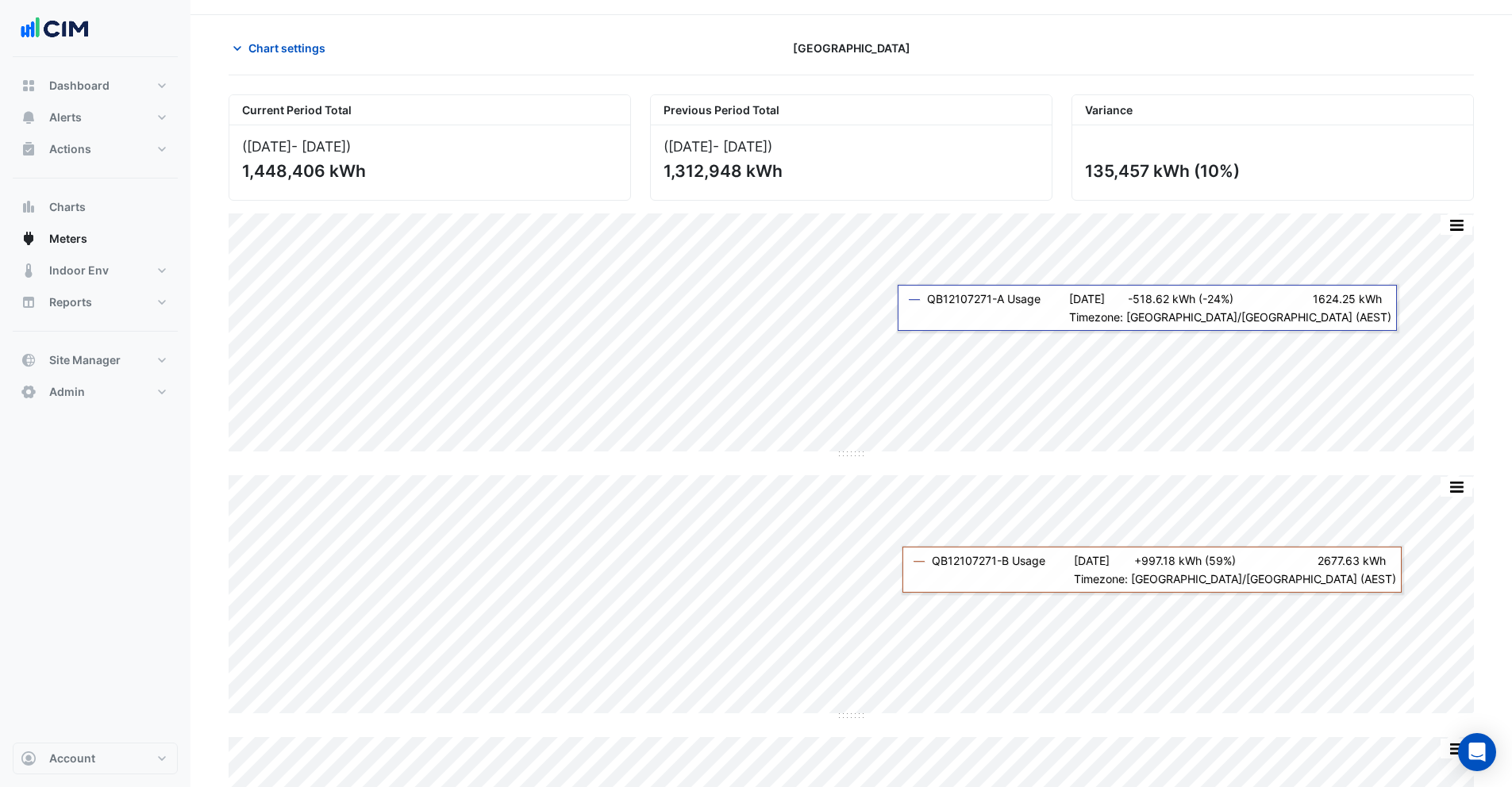
scroll to position [31, 0]
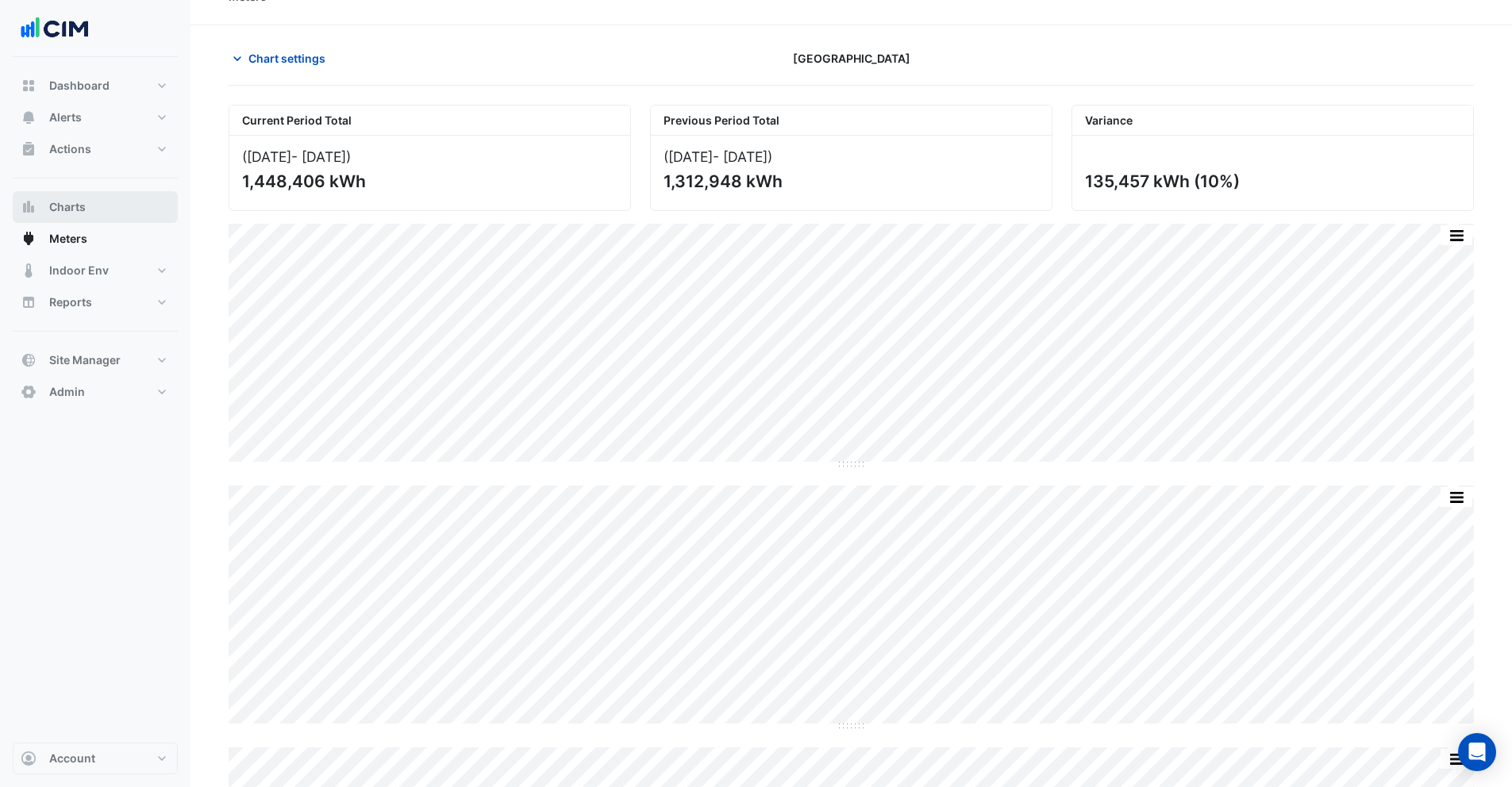
click at [65, 203] on span "Charts" at bounding box center [67, 207] width 37 height 16
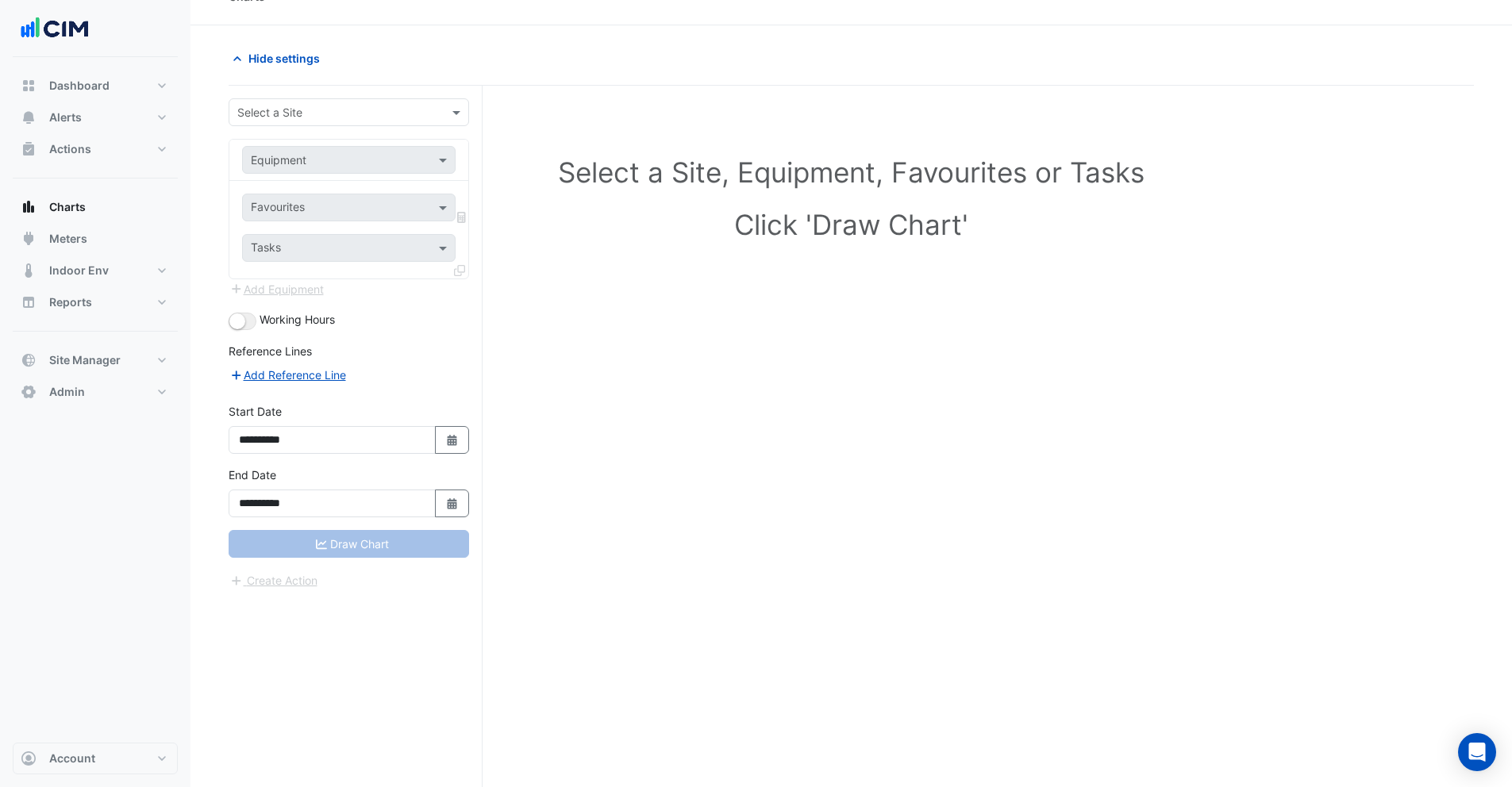
click at [273, 120] on div "Select a Site" at bounding box center [270, 112] width 65 height 17
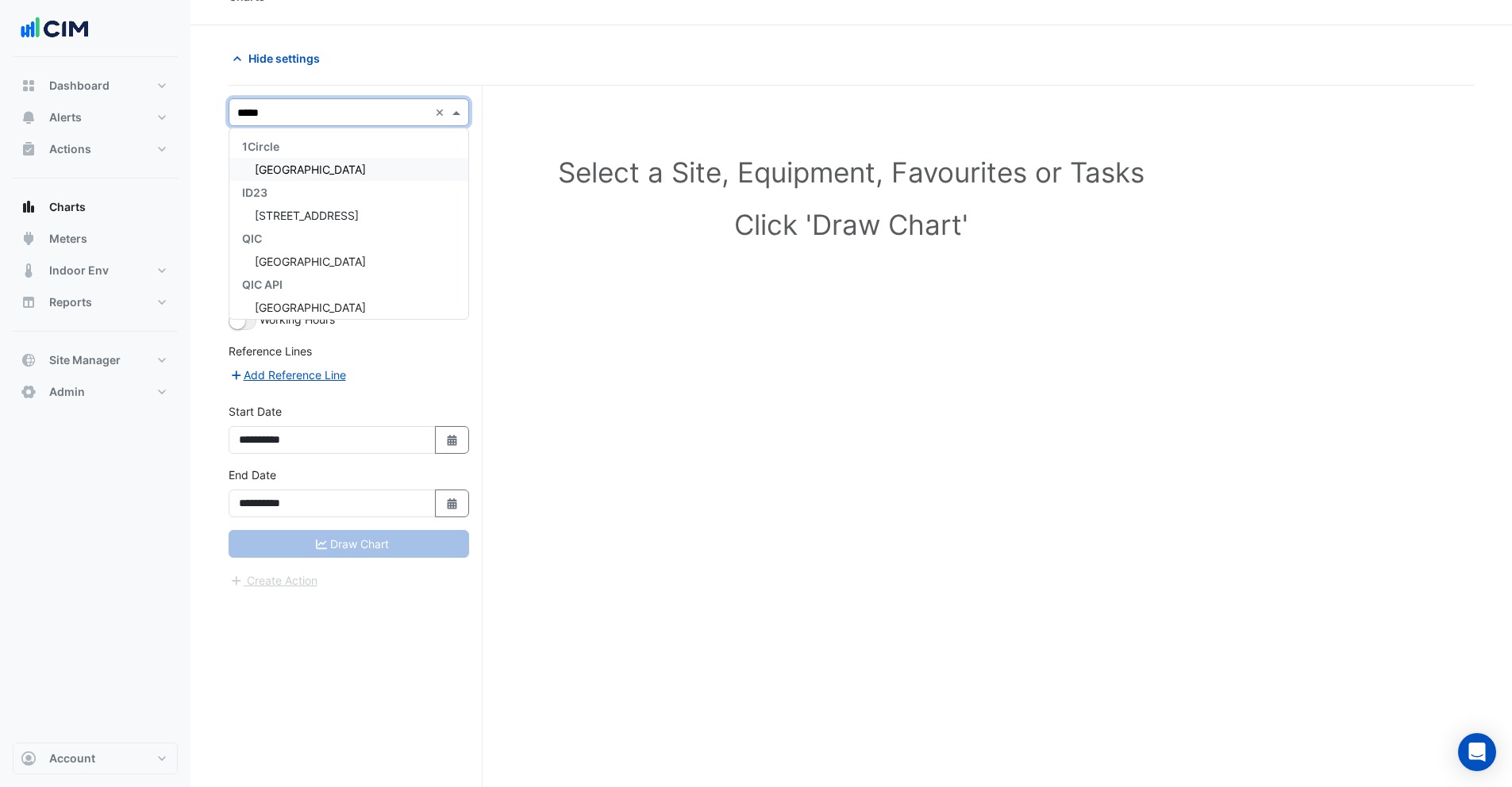
type input "******"
click at [329, 304] on span "Robina Town Centre" at bounding box center [310, 307] width 111 height 13
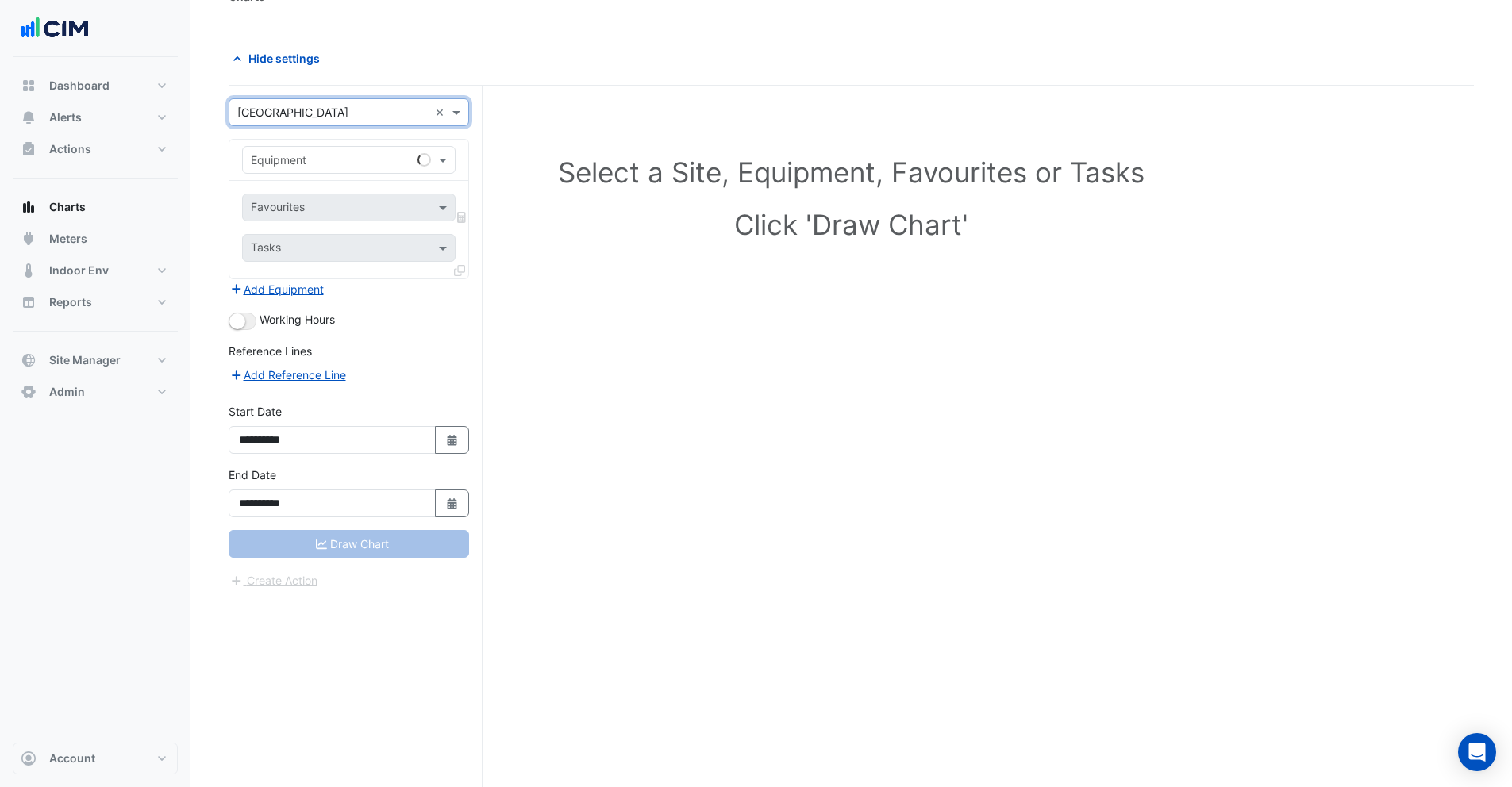
click at [272, 155] on input "text" at bounding box center [333, 160] width 164 height 17
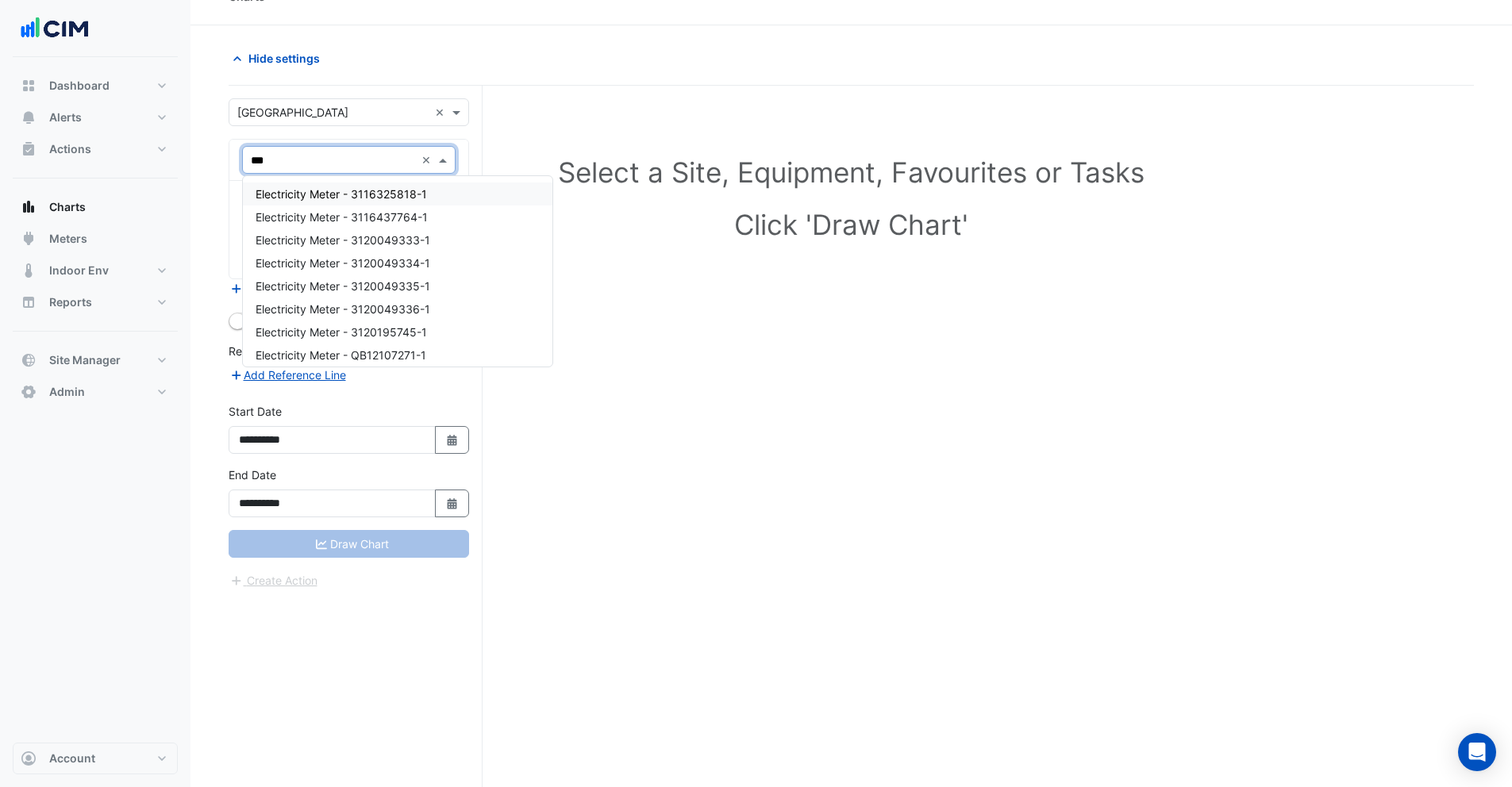
type input "****"
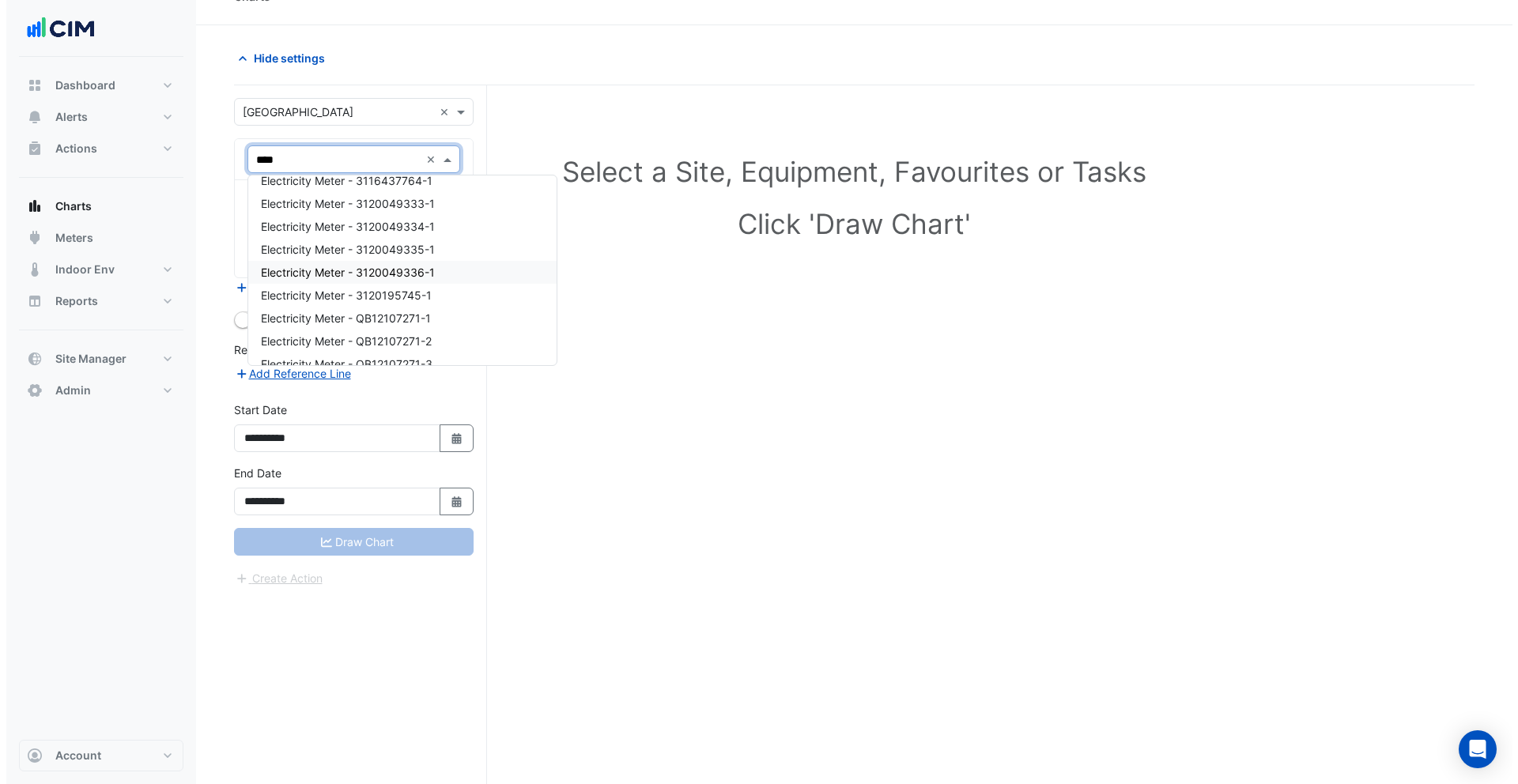
scroll to position [102, 0]
click at [338, 252] on span "Electricity Meter - QB12107271-1" at bounding box center [340, 251] width 170 height 13
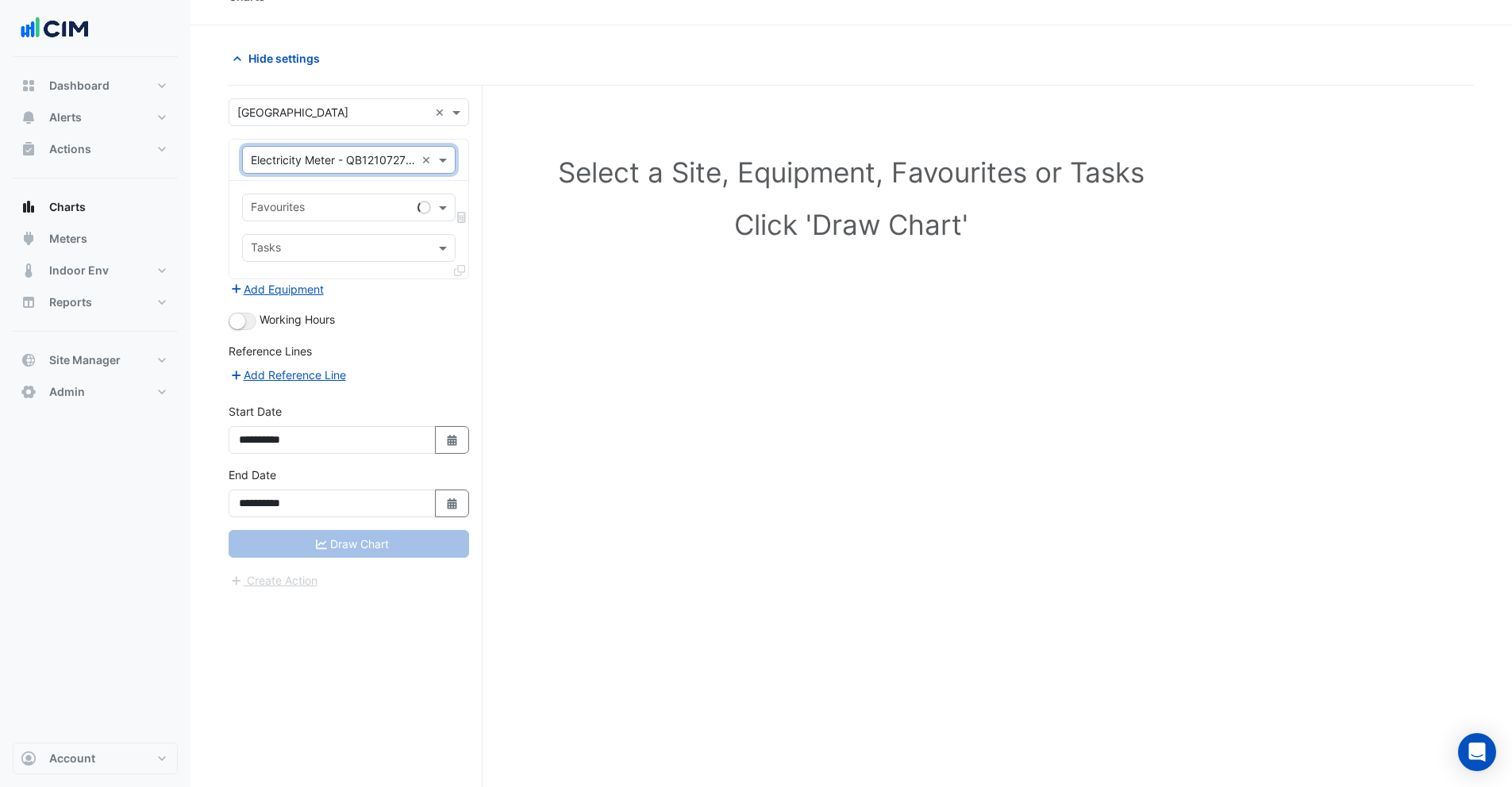
click at [335, 201] on input "text" at bounding box center [331, 209] width 161 height 17
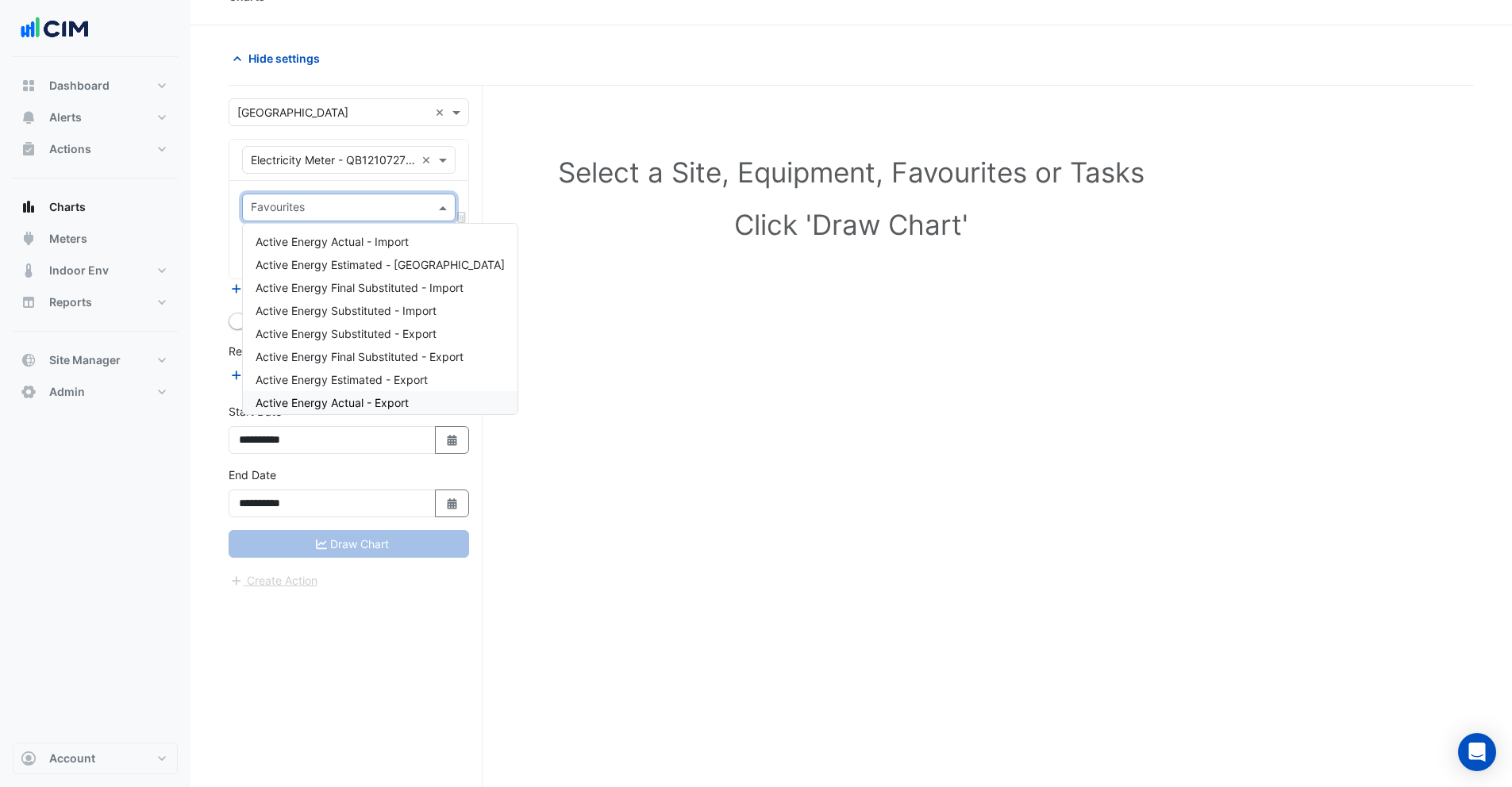
click at [345, 402] on span "Active Energy Actual - Export" at bounding box center [332, 402] width 153 height 13
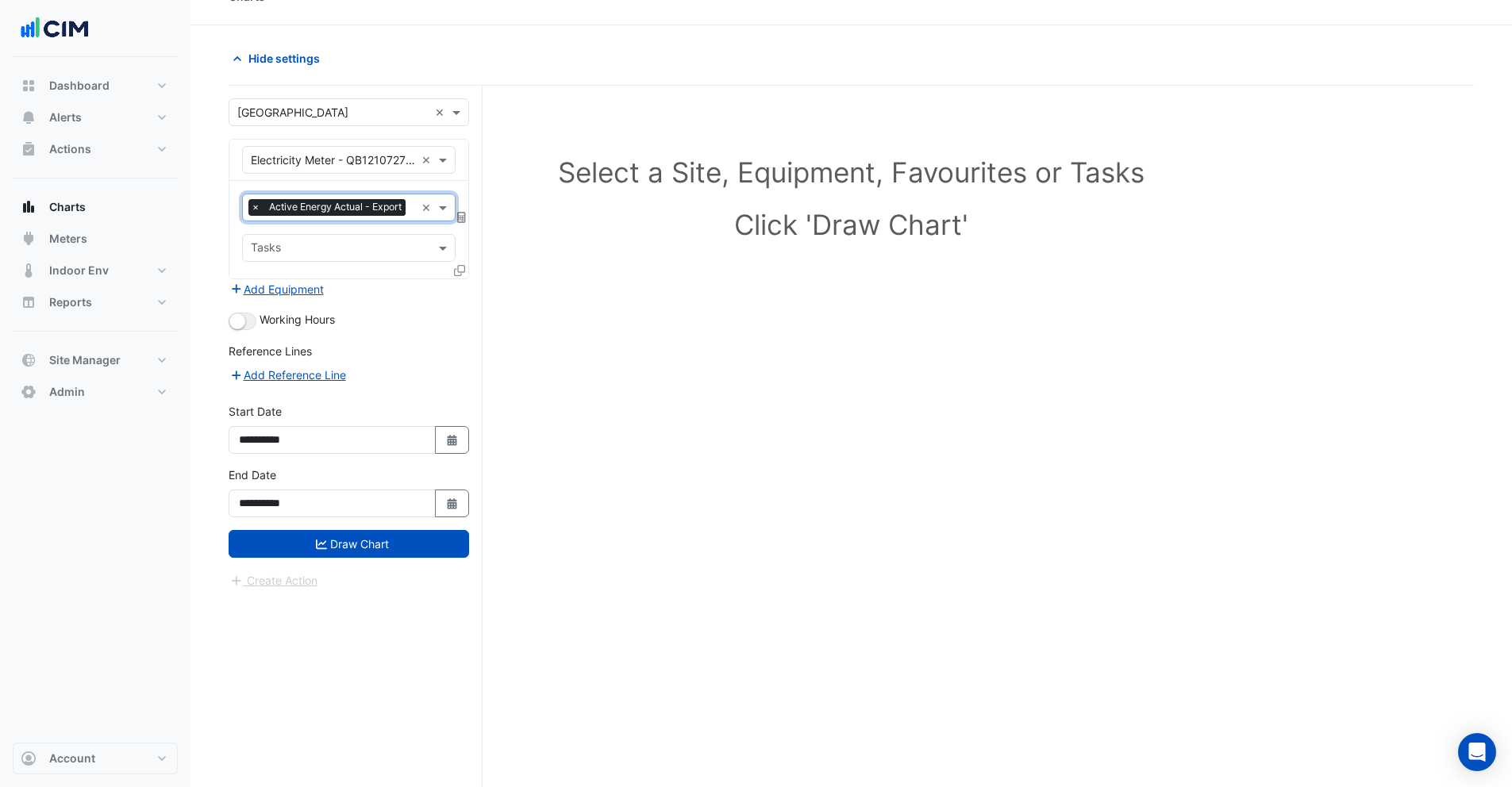
click at [412, 217] on input "text" at bounding box center [413, 209] width 4 height 17
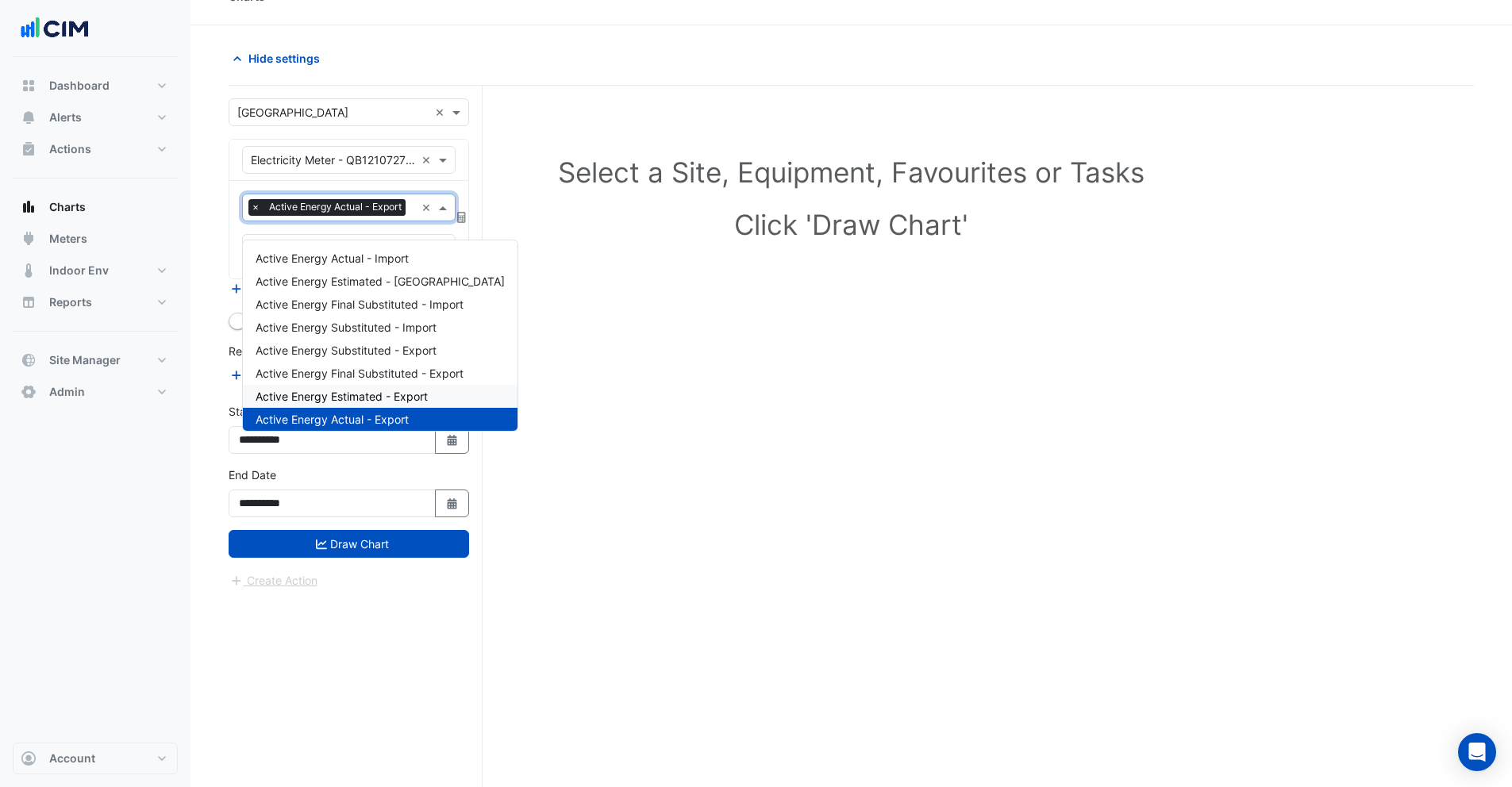
click at [342, 403] on div "Active Energy Estimated - Export" at bounding box center [380, 396] width 274 height 23
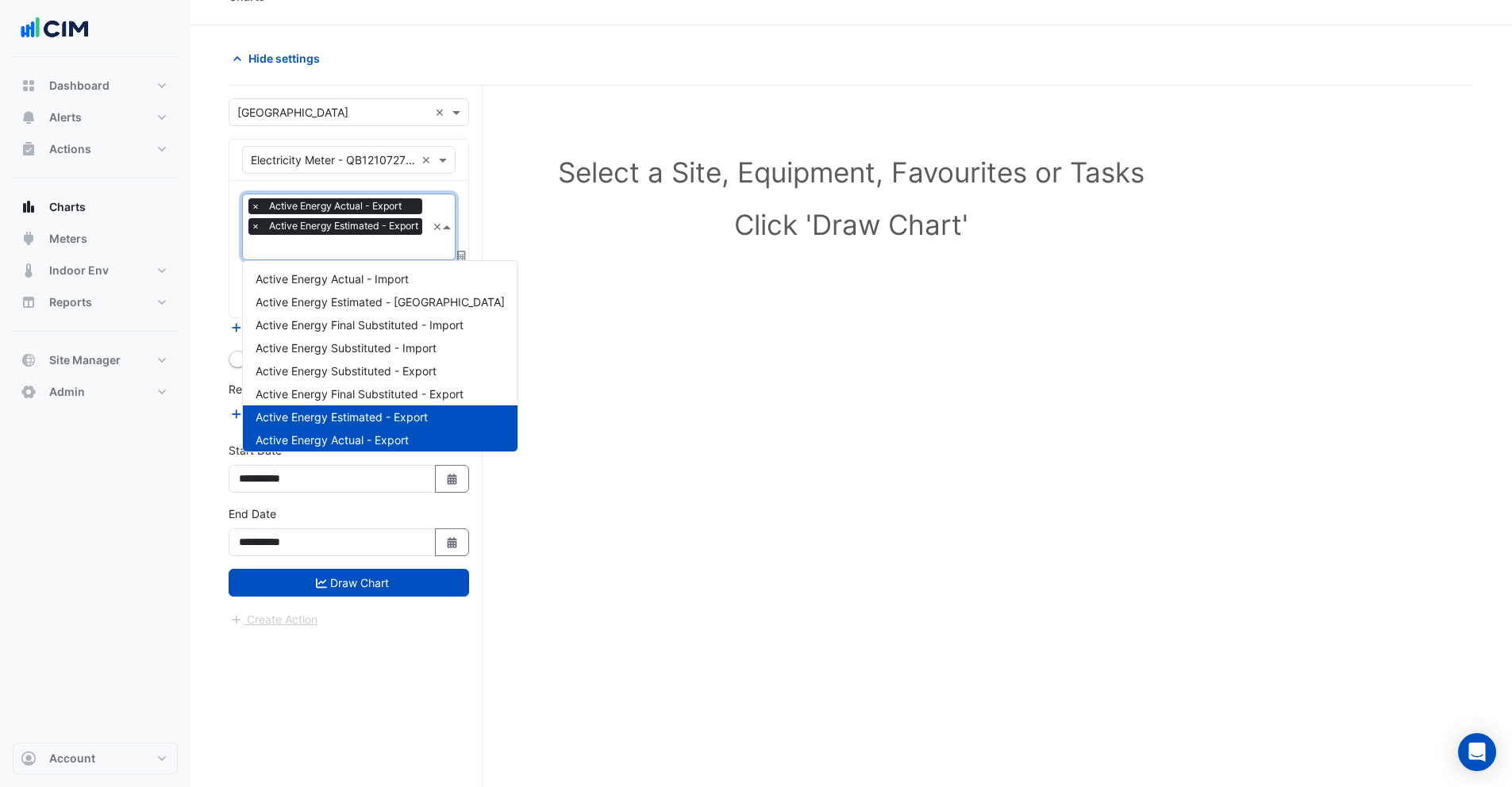
click at [326, 245] on input "text" at bounding box center [339, 248] width 176 height 17
click at [336, 393] on span "Active Energy Final Substituted - Export" at bounding box center [360, 394] width 208 height 13
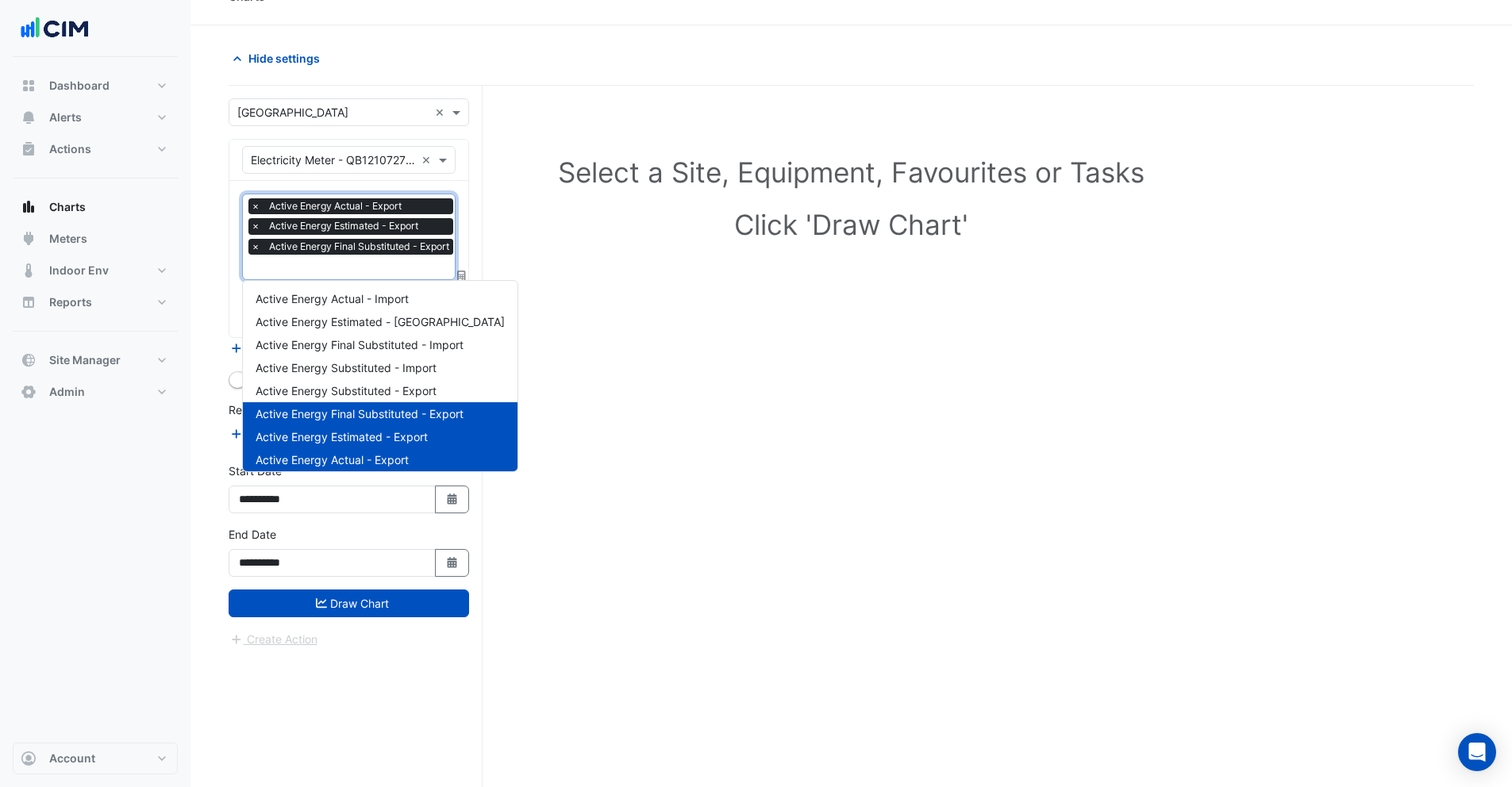
click at [343, 271] on input "text" at bounding box center [354, 268] width 206 height 17
click at [360, 395] on span "Active Energy Substituted - Export" at bounding box center [346, 390] width 181 height 13
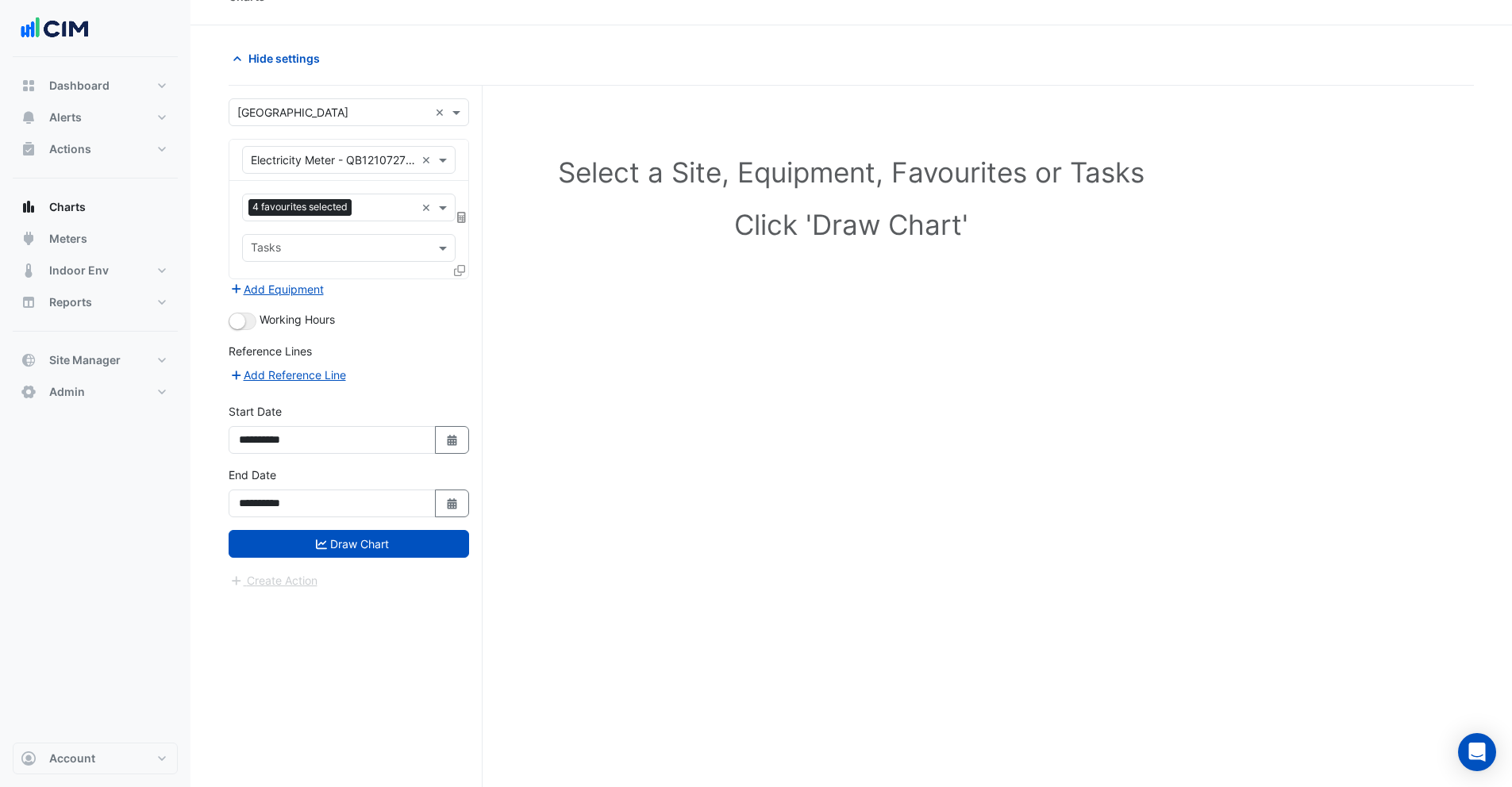
click at [458, 270] on icon at bounding box center [459, 271] width 11 height 11
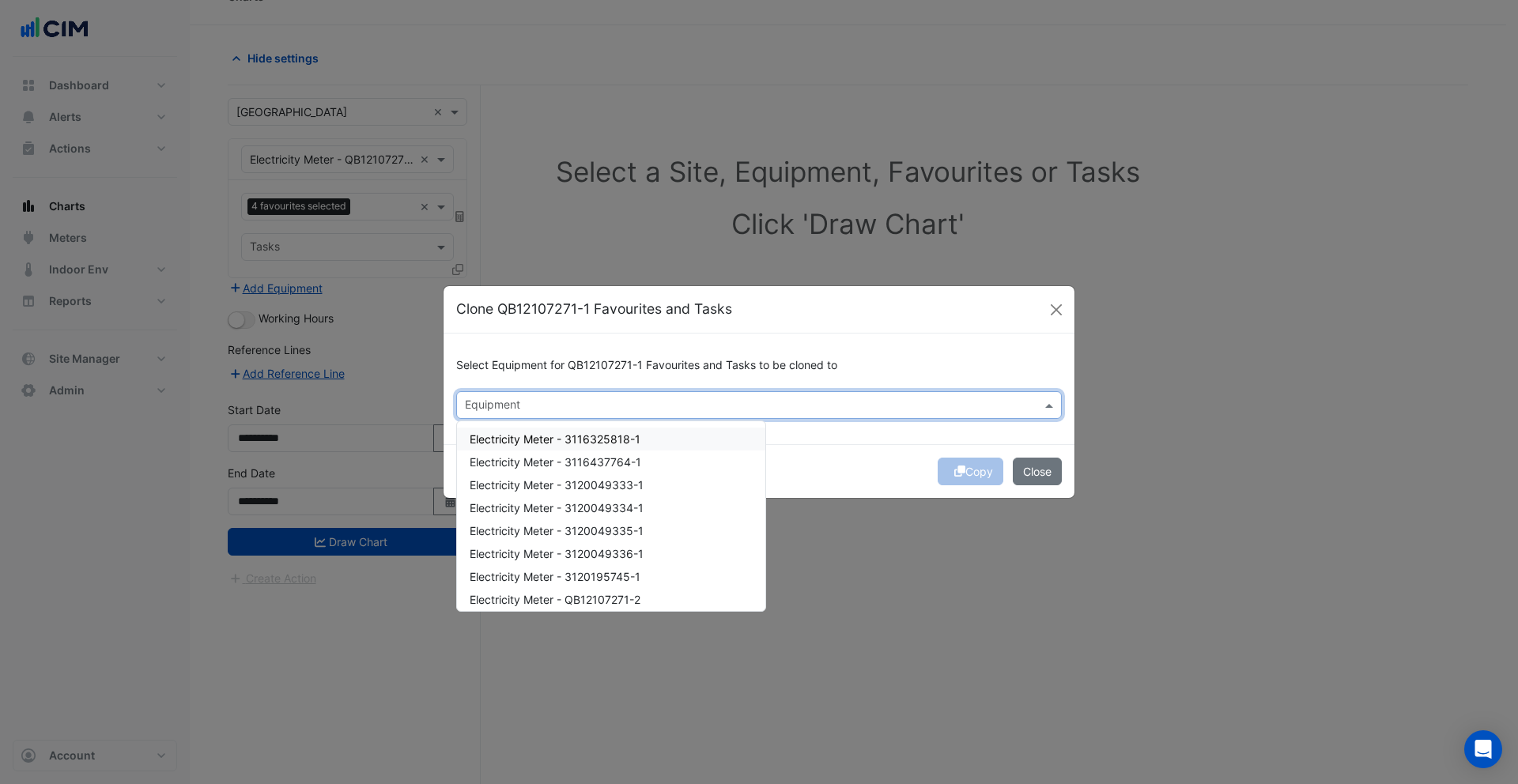
click at [484, 409] on input "text" at bounding box center [750, 406] width 570 height 17
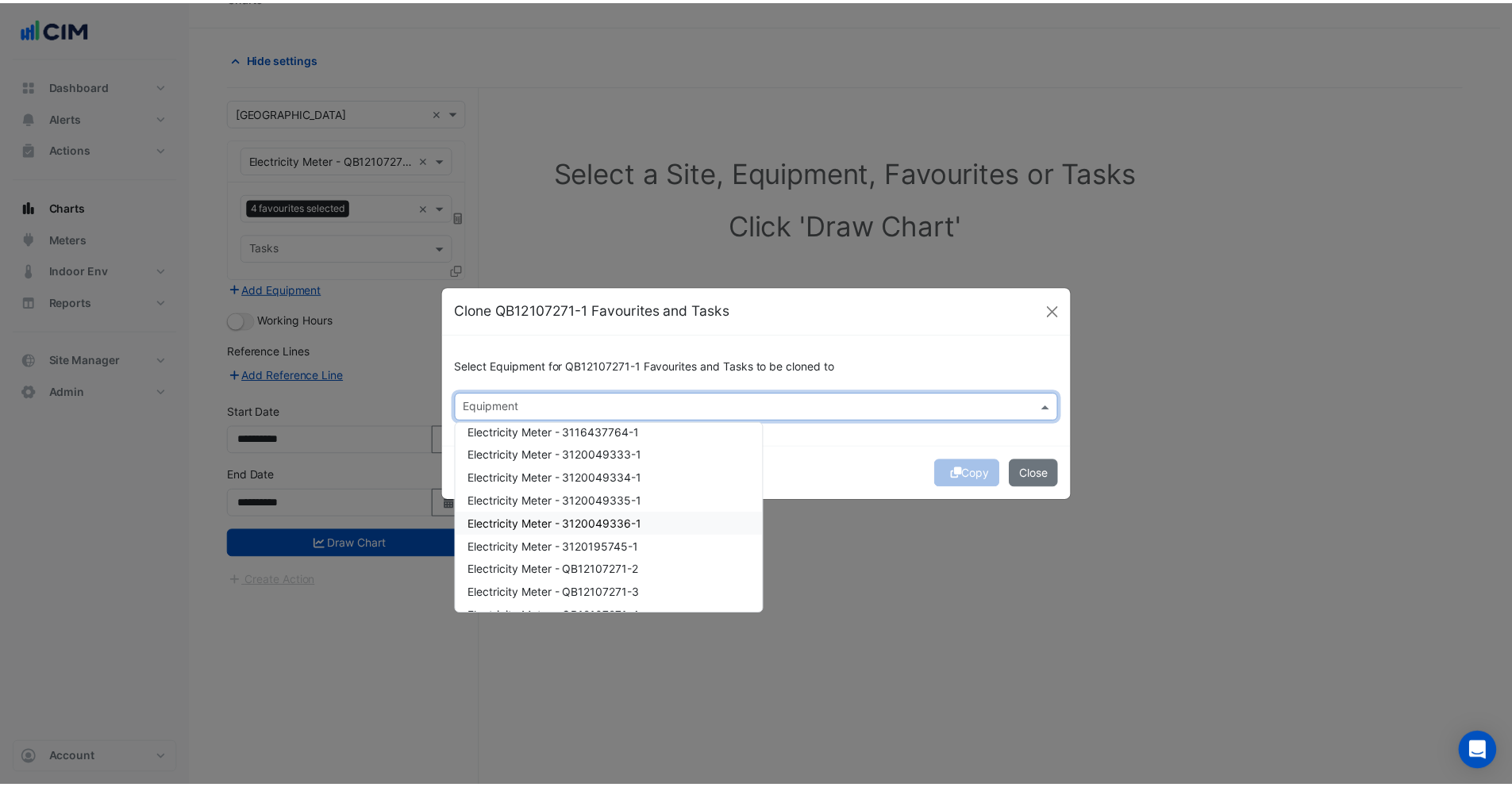
scroll to position [35, 0]
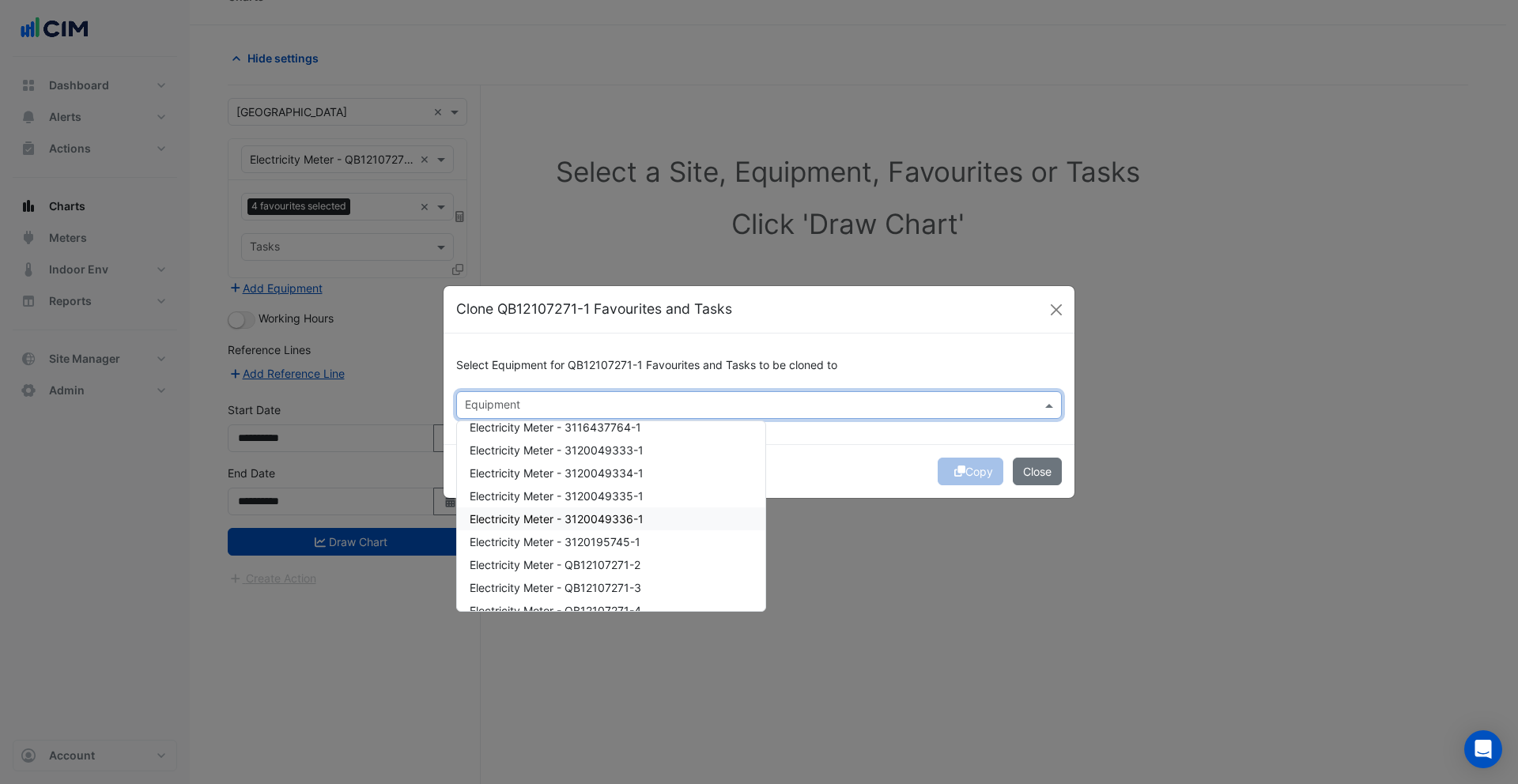
click at [620, 561] on span "Electricity Meter - QB12107271-2" at bounding box center [555, 564] width 171 height 13
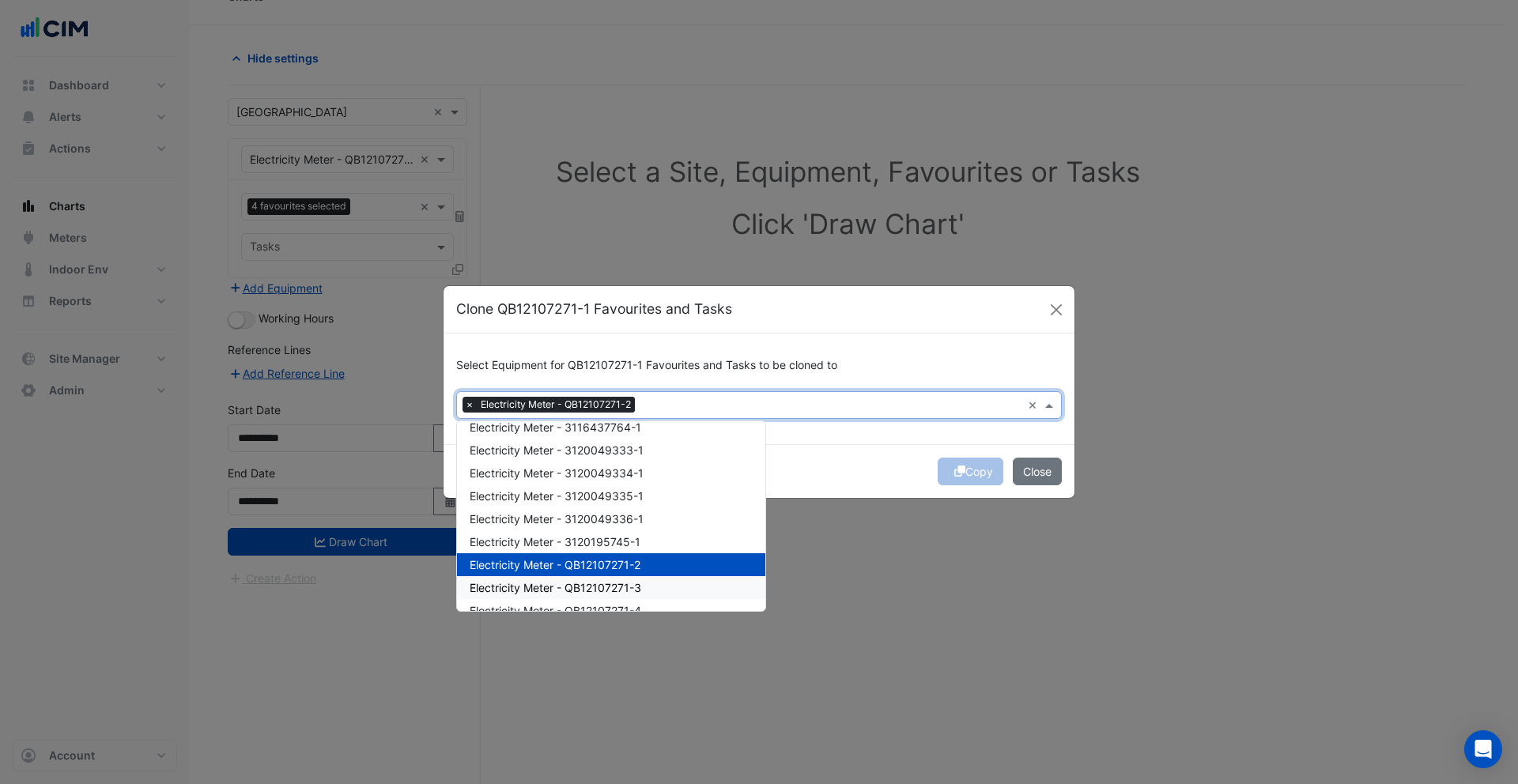
click at [621, 588] on span "Electricity Meter - QB12107271-3" at bounding box center [556, 587] width 172 height 13
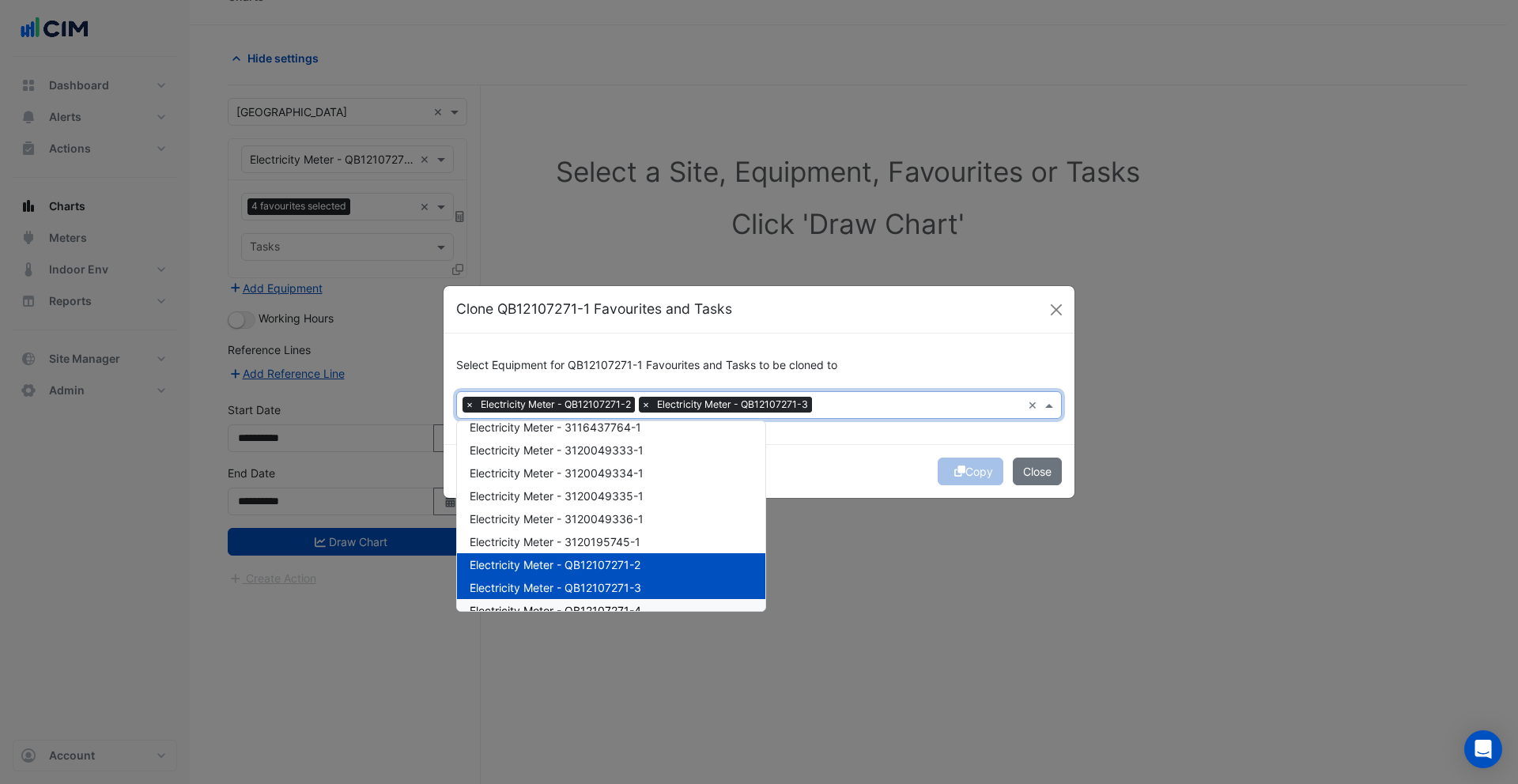
click at [621, 606] on span "Electricity Meter - QB12107271-4" at bounding box center [556, 610] width 172 height 13
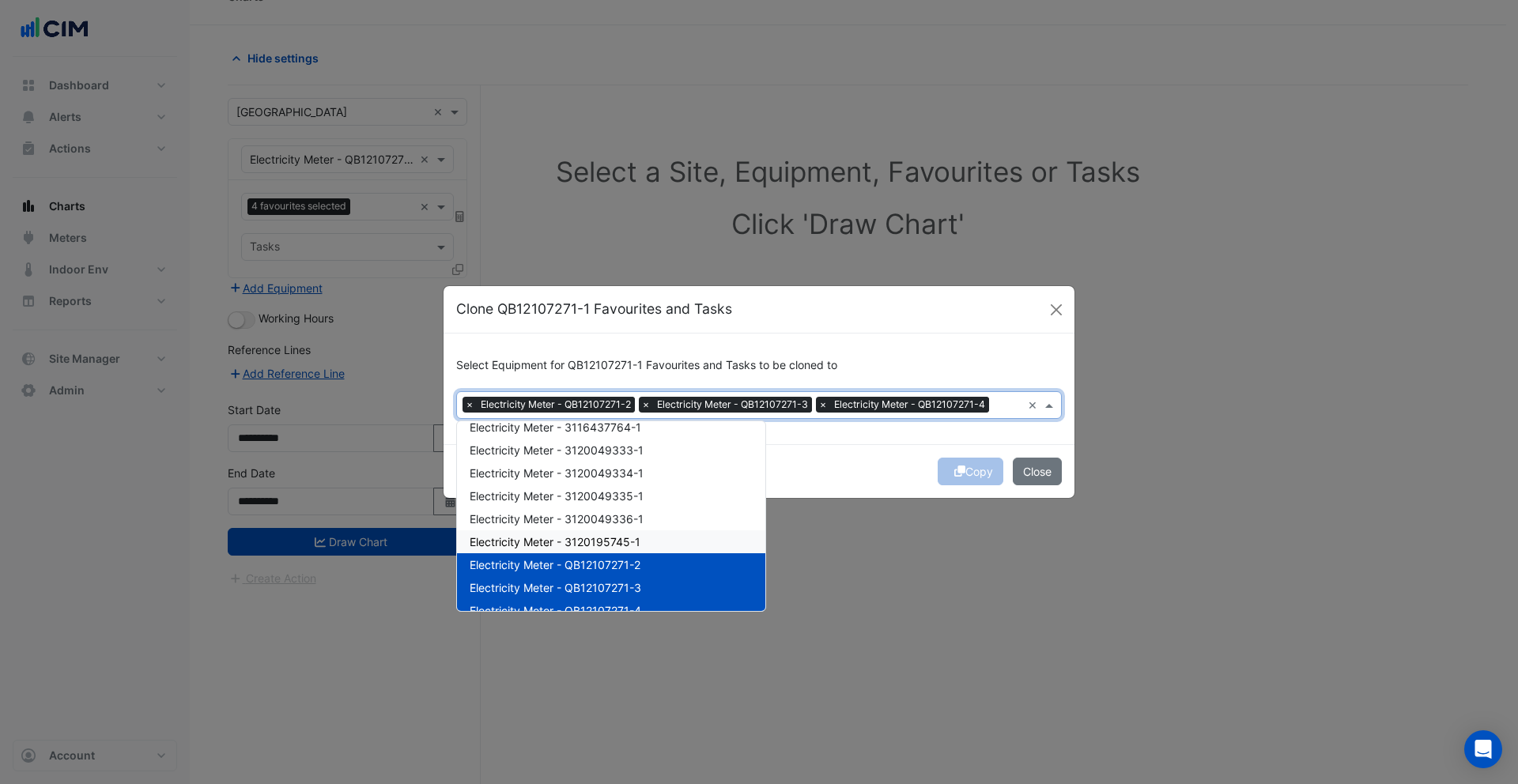
click at [853, 468] on div "Copy Close" at bounding box center [759, 471] width 631 height 54
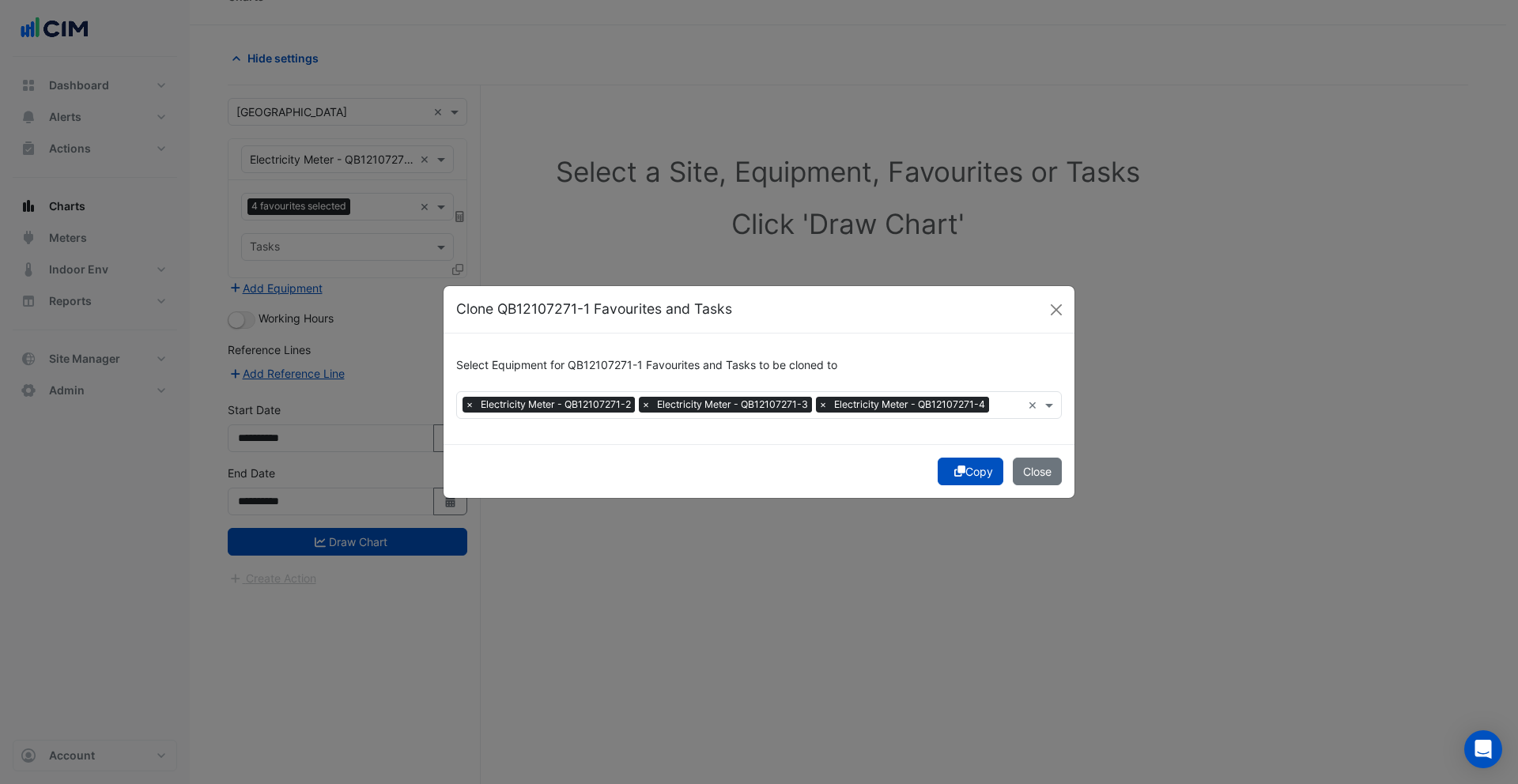
click at [959, 467] on icon "submit" at bounding box center [960, 471] width 11 height 11
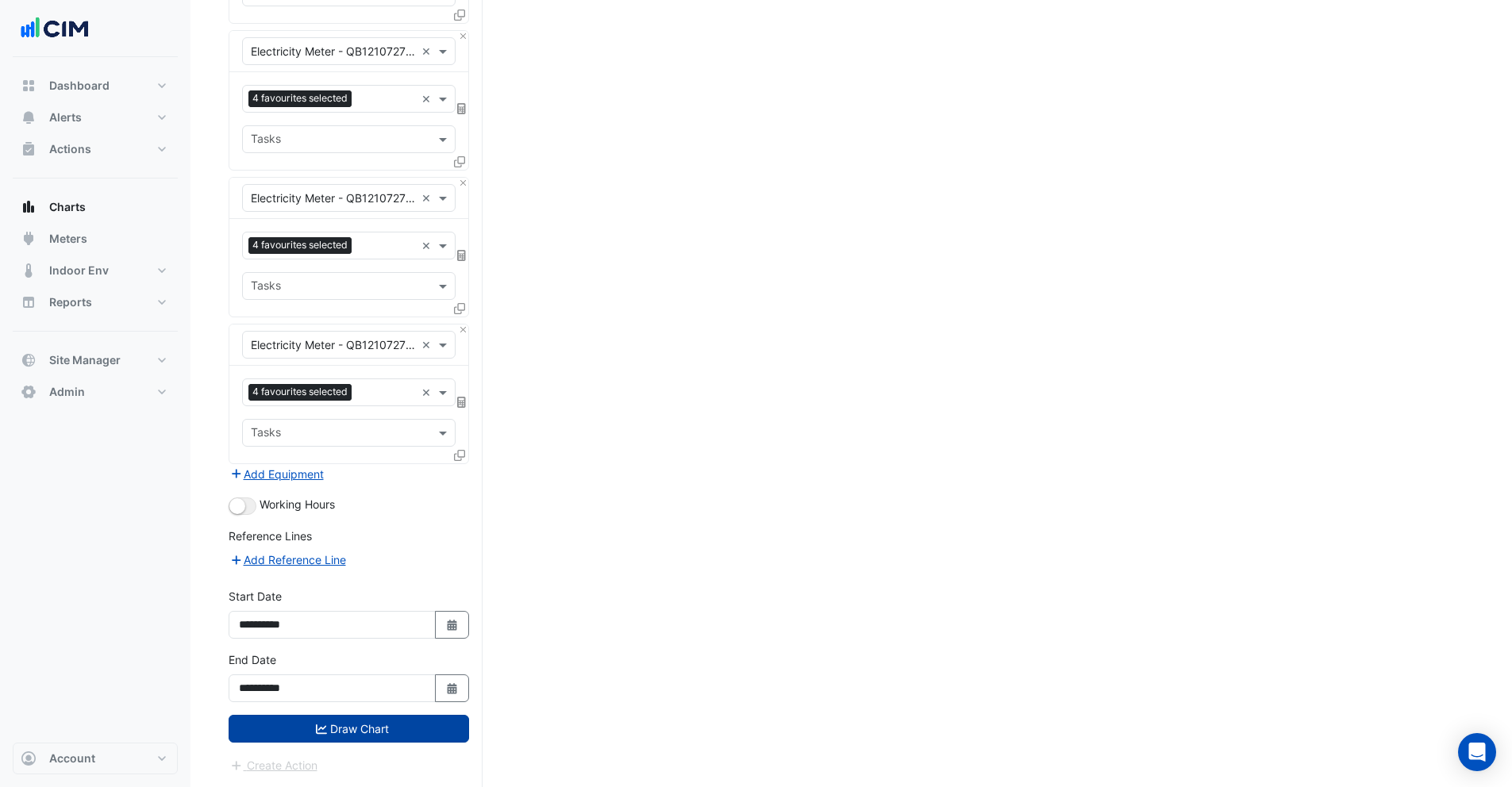
click at [307, 726] on button "Draw Chart" at bounding box center [349, 728] width 240 height 28
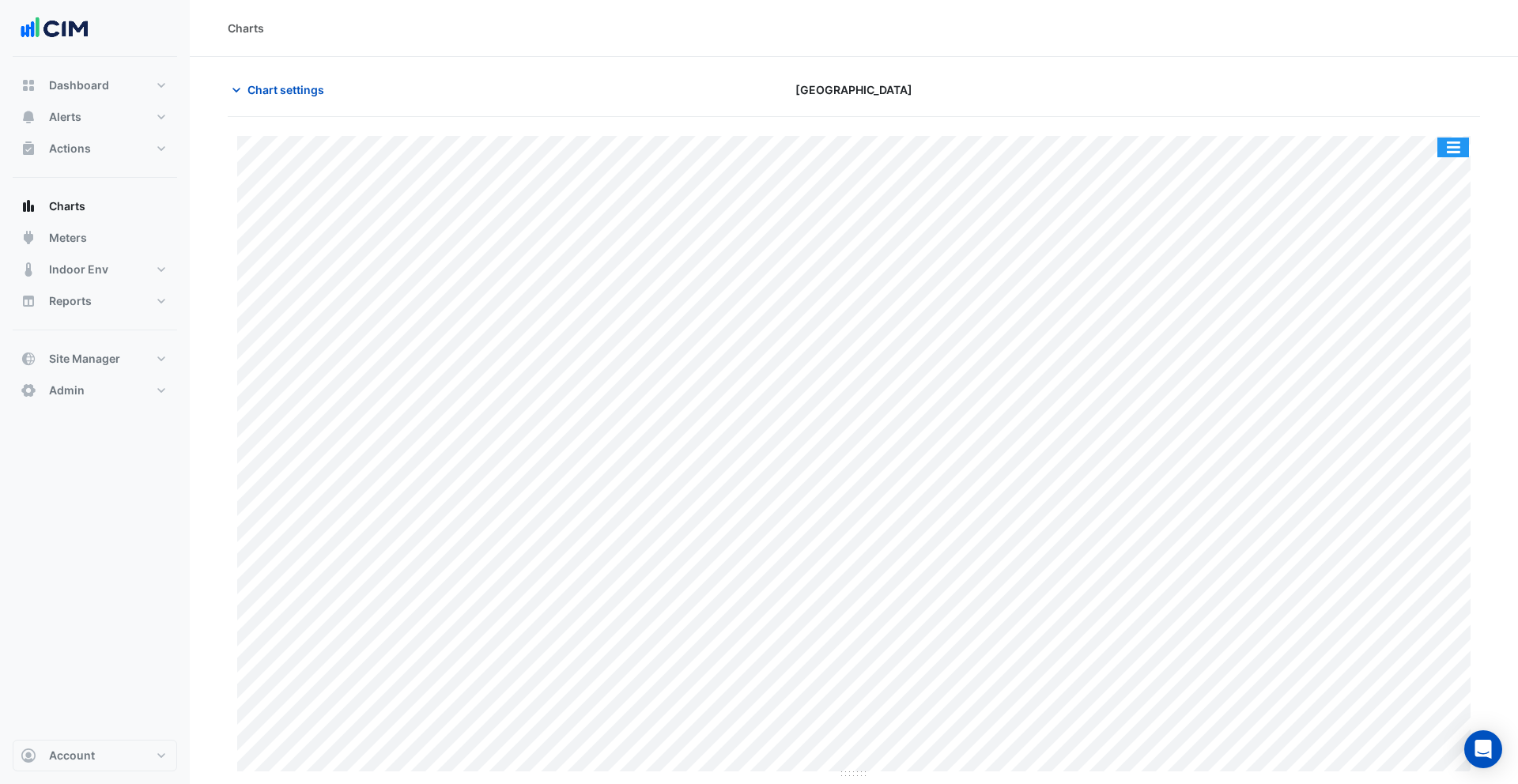
click at [1456, 148] on button "button" at bounding box center [1453, 147] width 31 height 20
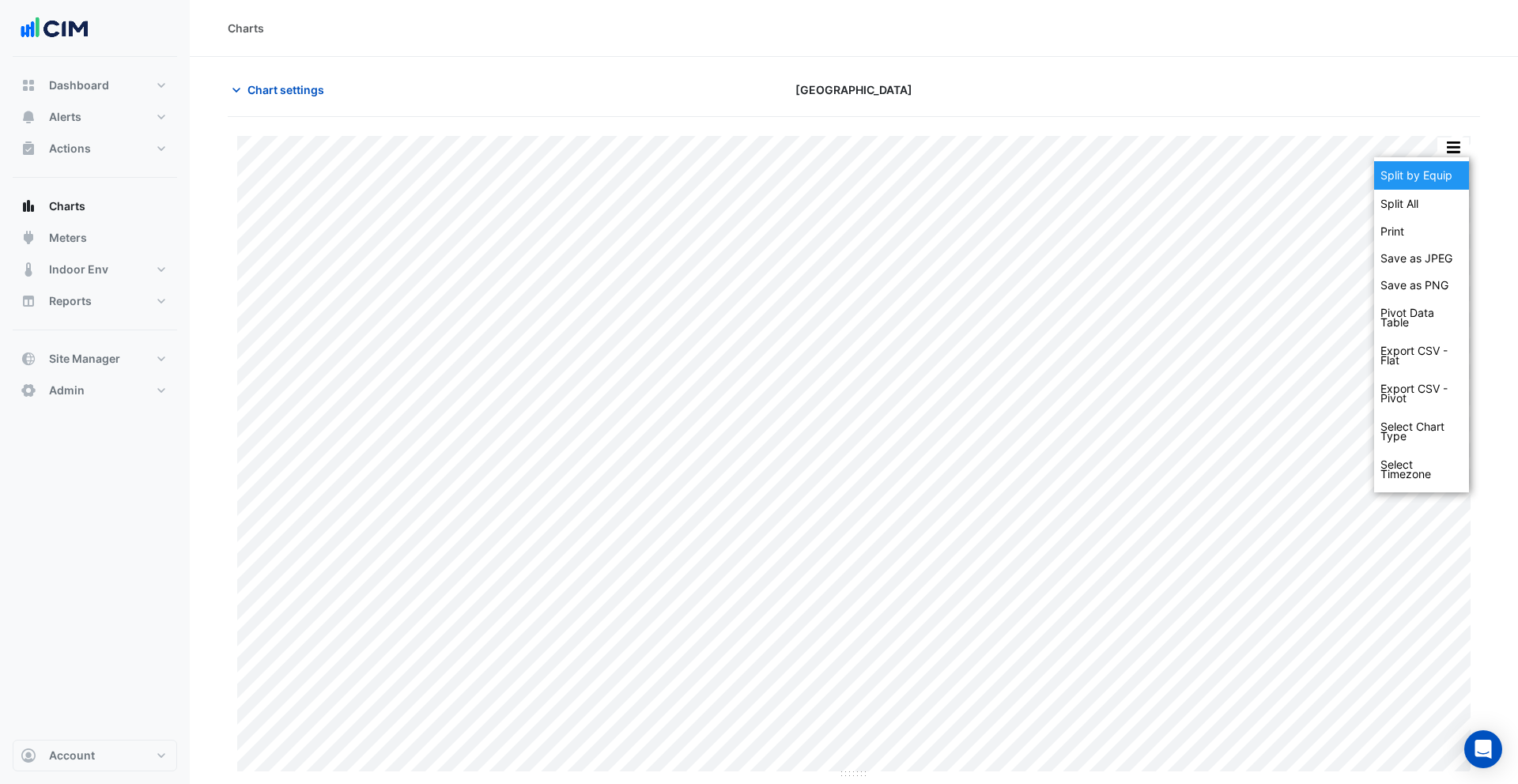
click at [1443, 173] on div "Split by Equip" at bounding box center [1422, 176] width 95 height 29
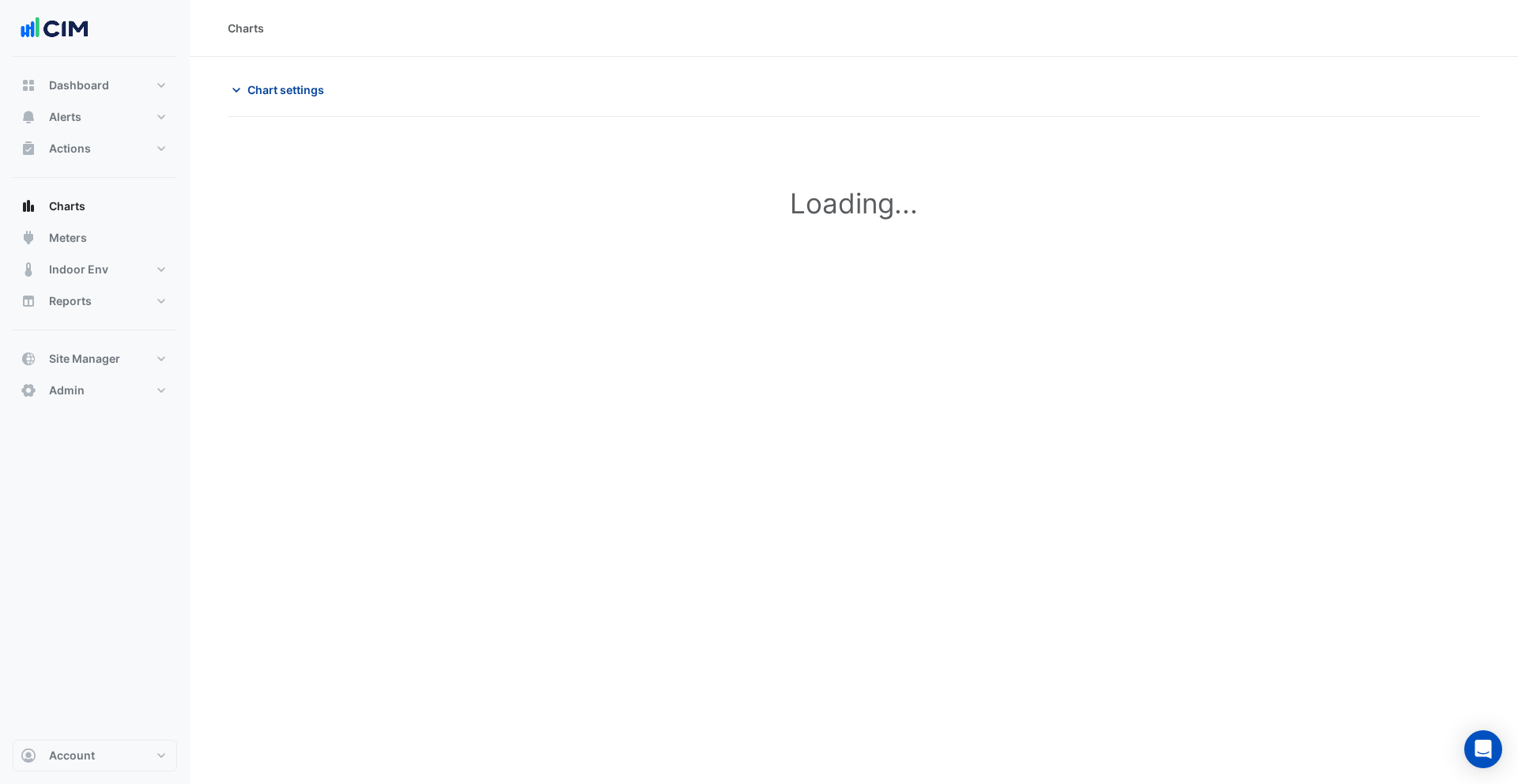
click at [275, 91] on span "Chart settings" at bounding box center [286, 89] width 77 height 17
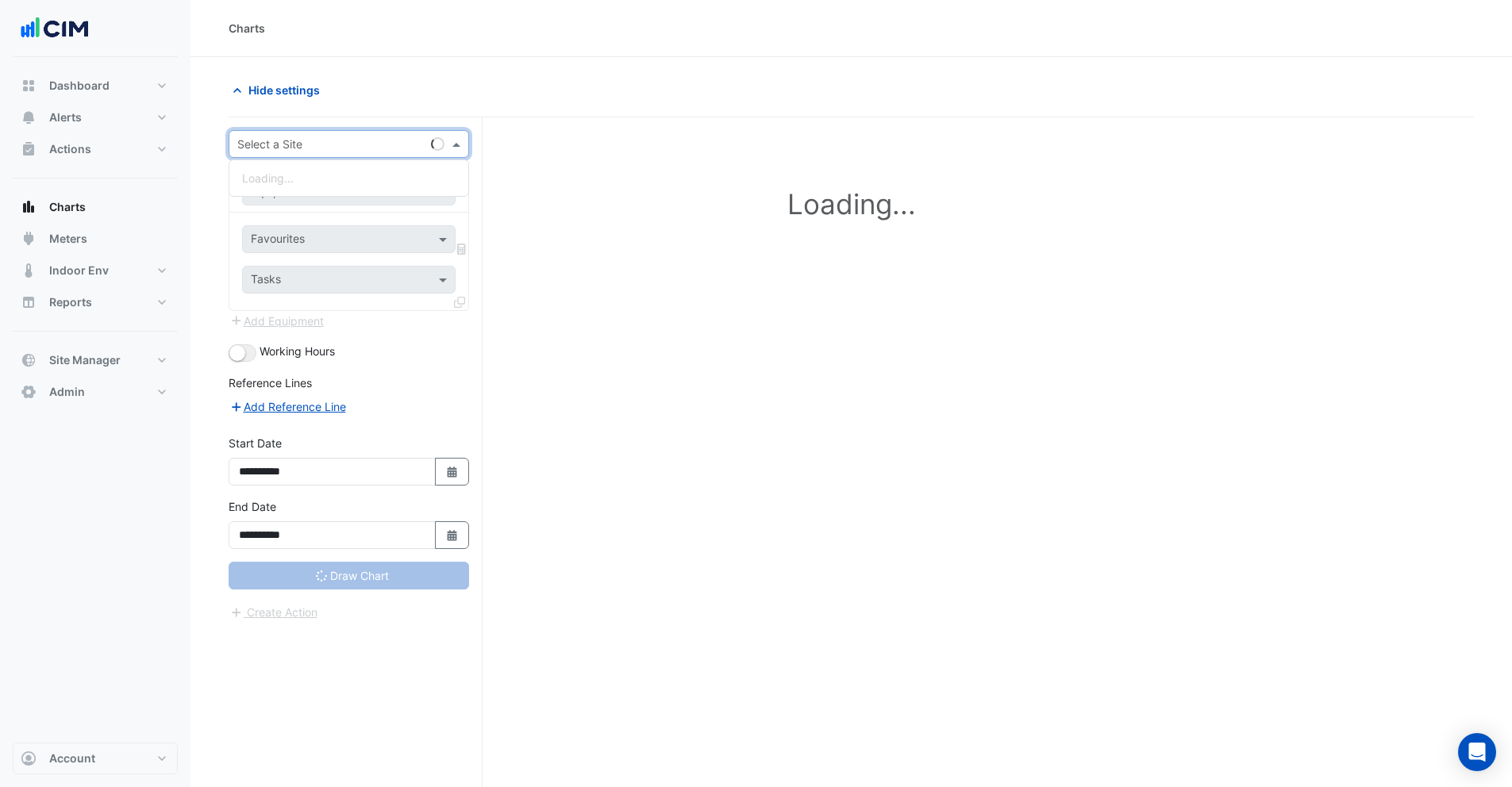
click at [293, 151] on input "text" at bounding box center [333, 144] width 191 height 17
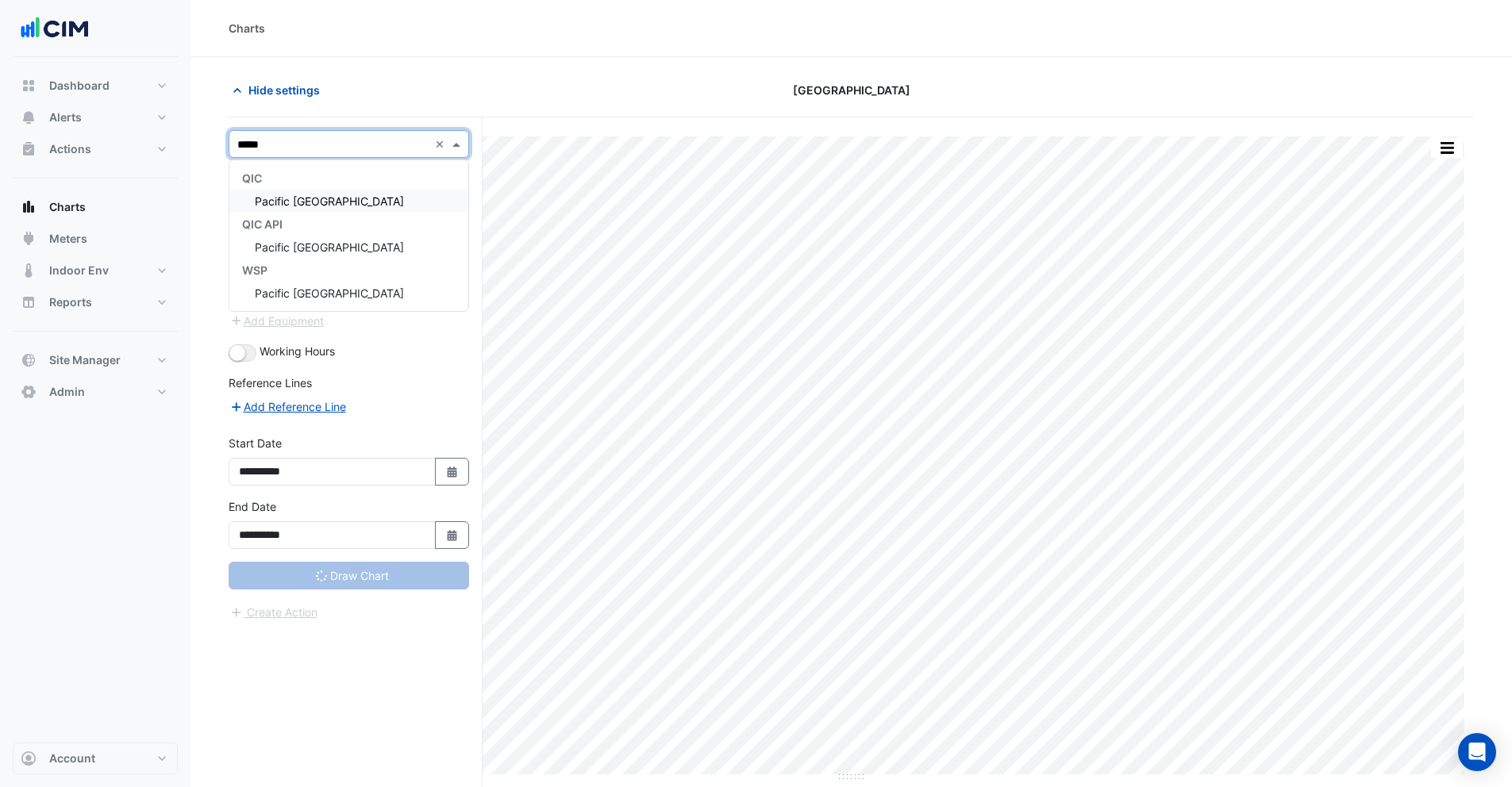
type input "******"
click at [306, 201] on span "Pacific [GEOGRAPHIC_DATA]" at bounding box center [329, 201] width 149 height 13
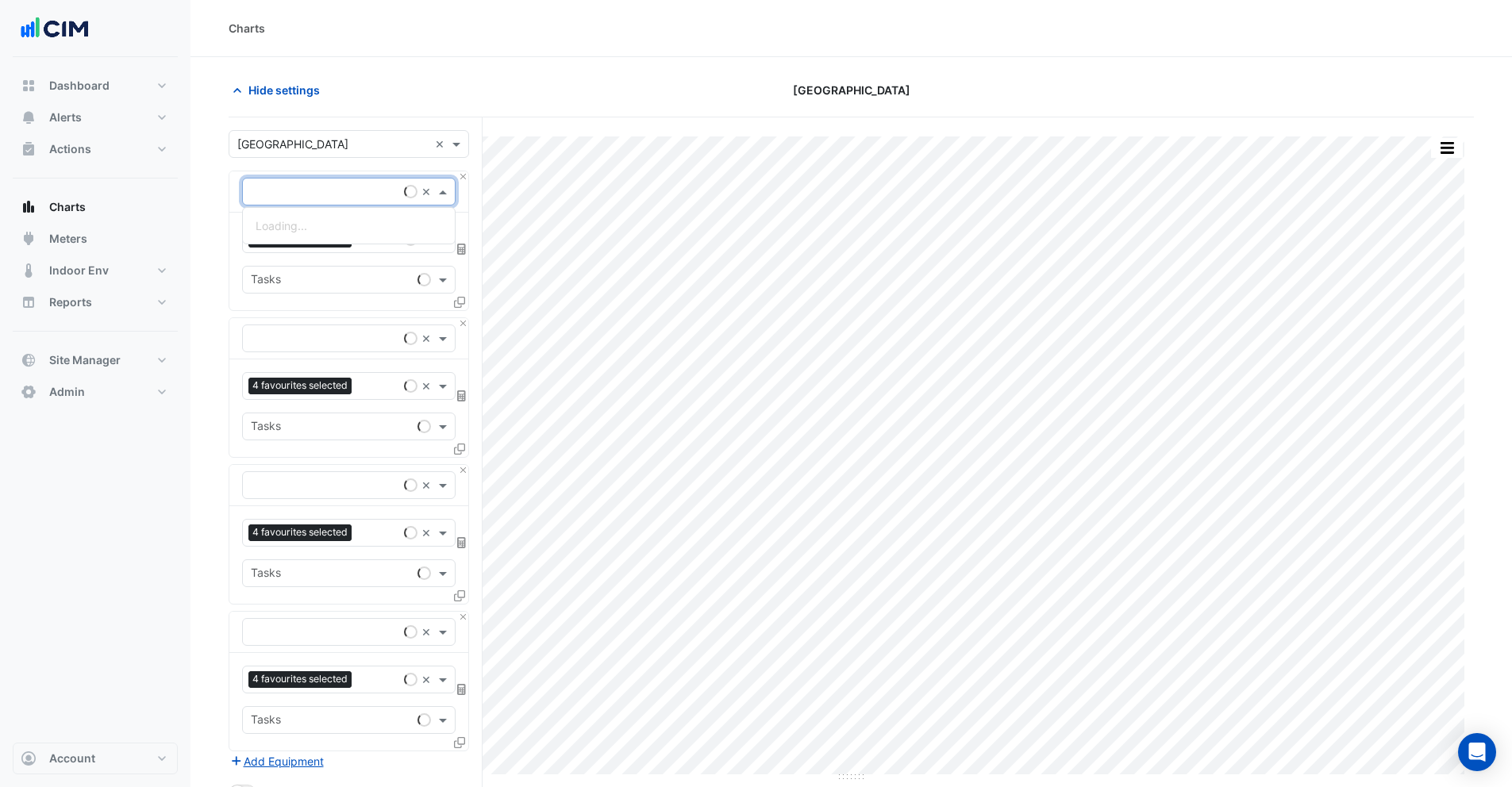
click at [290, 191] on input "text" at bounding box center [333, 192] width 164 height 17
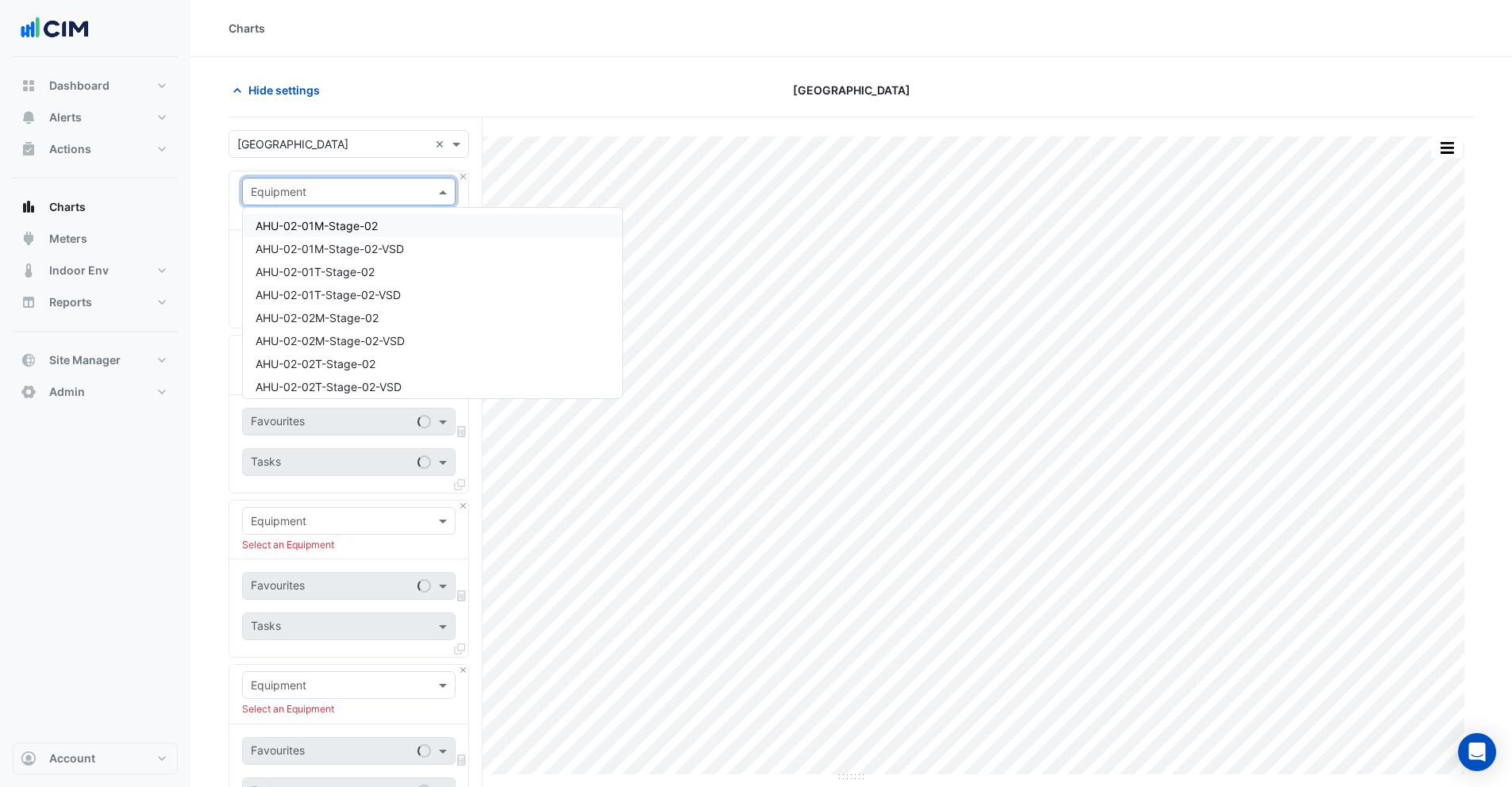
click at [302, 224] on span "AHU-02-01M-Stage-02" at bounding box center [317, 225] width 122 height 13
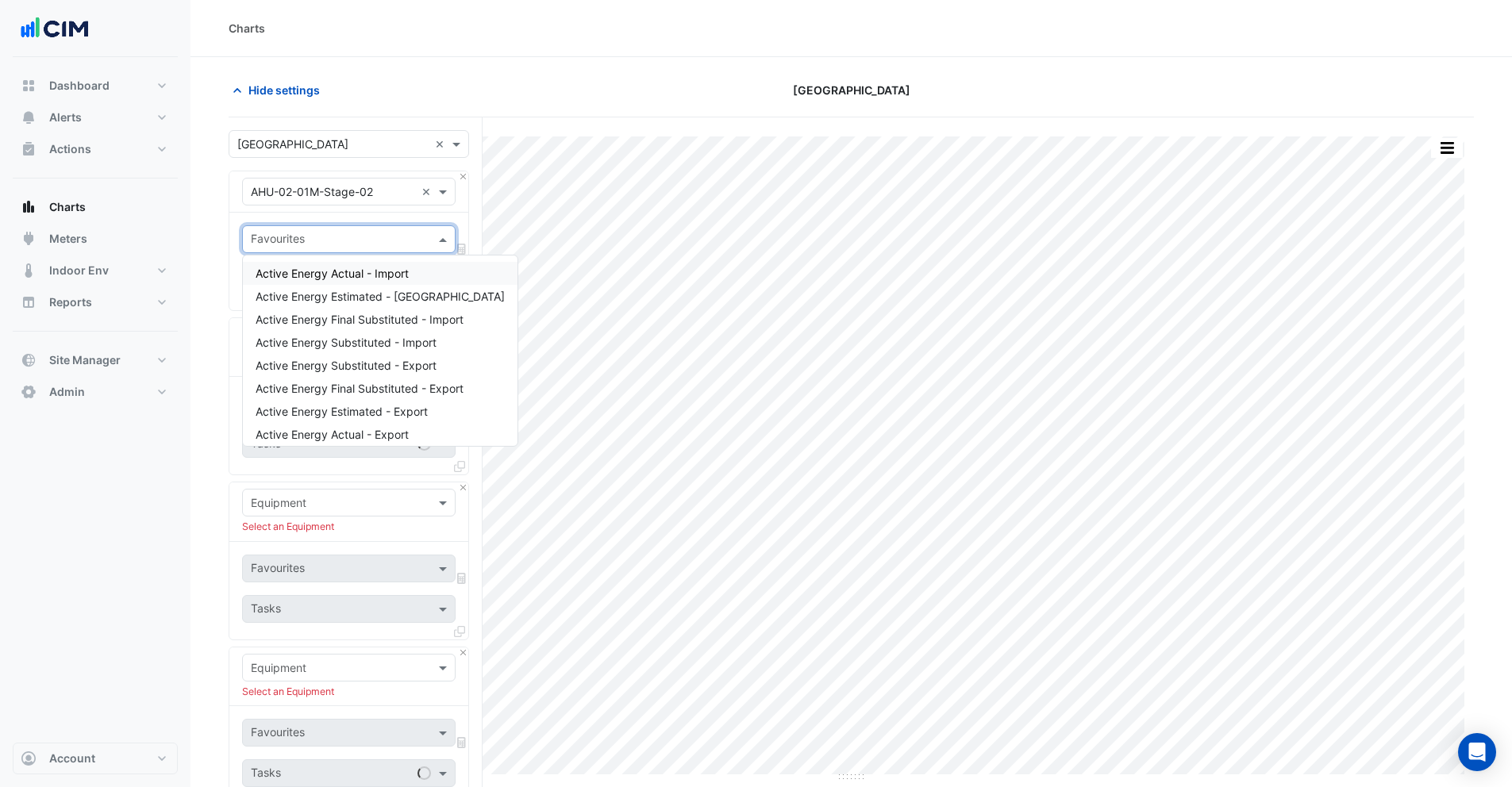
click at [300, 234] on input "text" at bounding box center [340, 240] width 178 height 17
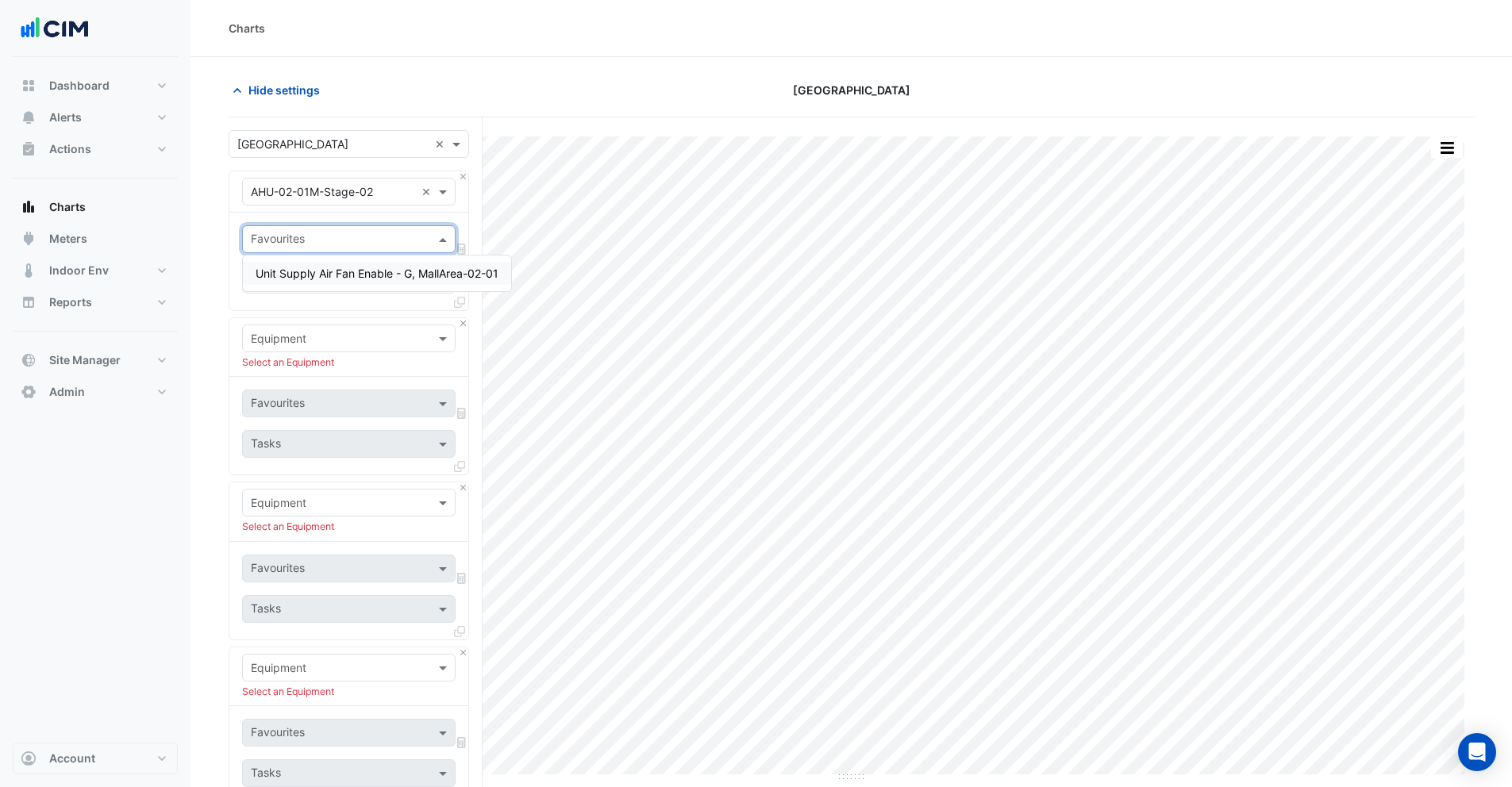
click at [167, 486] on div "Dashboard Portfolio Ratings Performance Alerts Site Rules Templates Actions Sit…" at bounding box center [95, 400] width 165 height 685
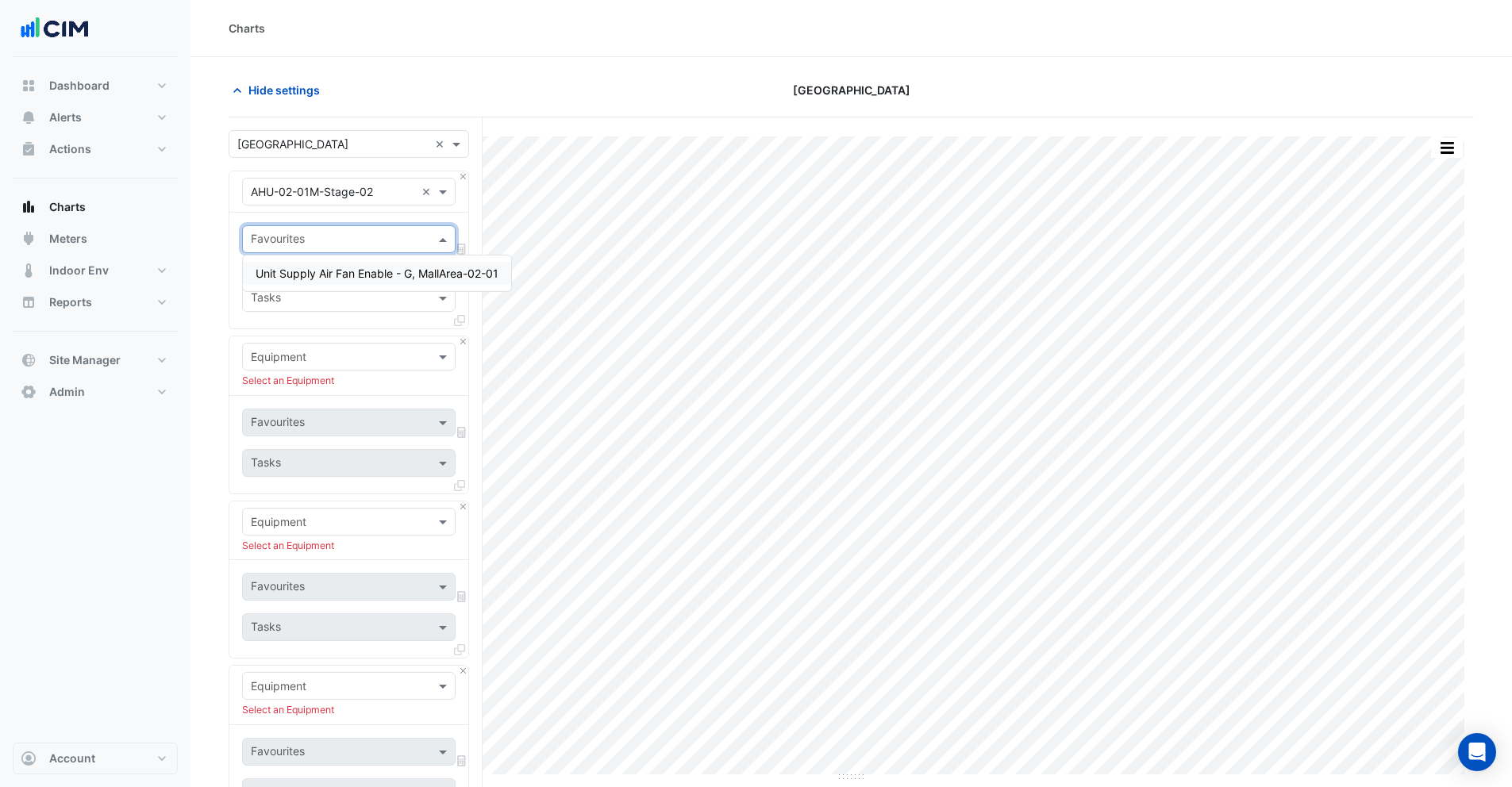
click at [291, 232] on input "text" at bounding box center [340, 240] width 178 height 17
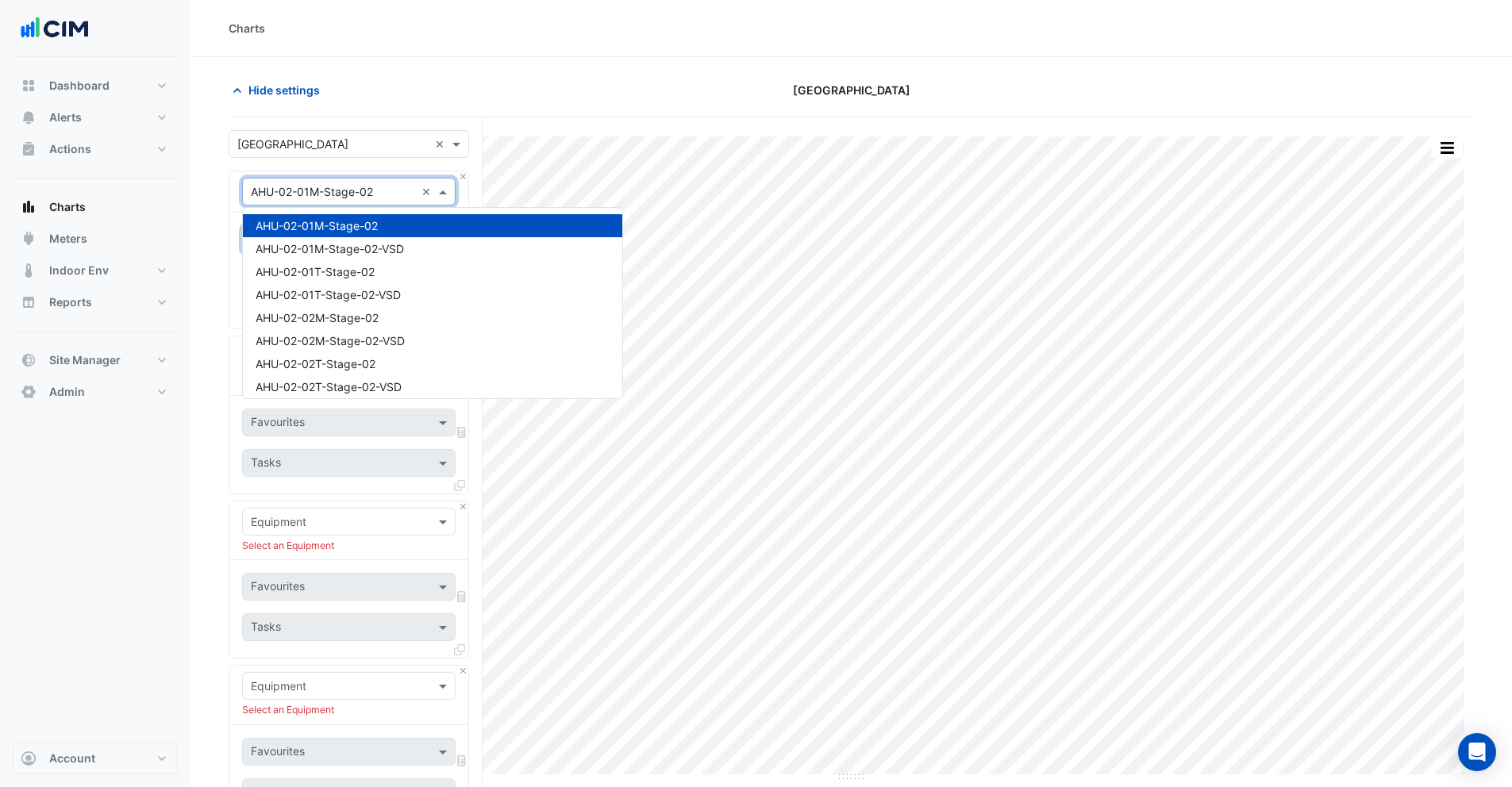
click at [307, 188] on input "text" at bounding box center [333, 192] width 164 height 17
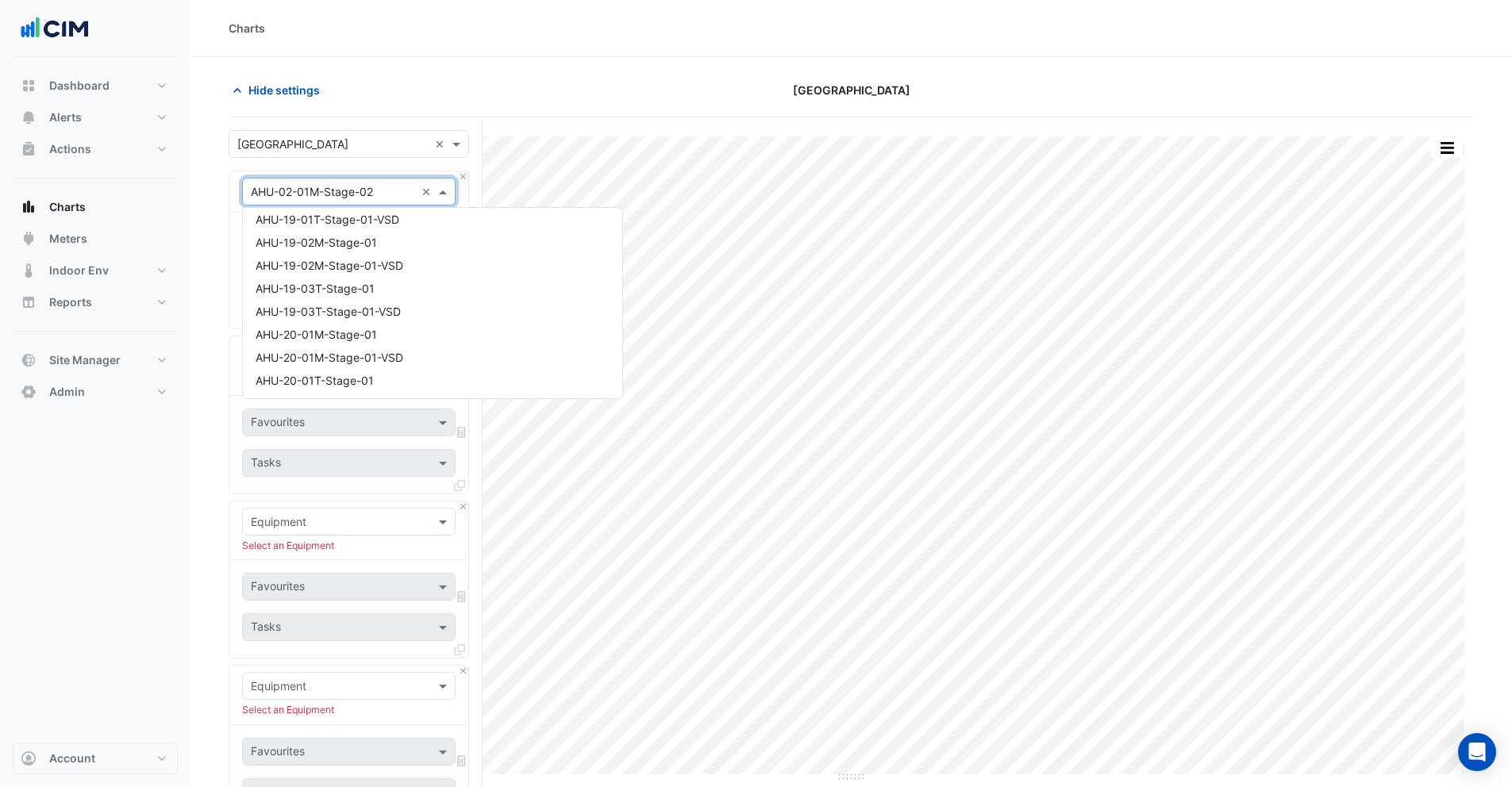
scroll to position [2653, 0]
click at [335, 293] on div "AHU-20-01T-Stage-01" at bounding box center [432, 287] width 379 height 23
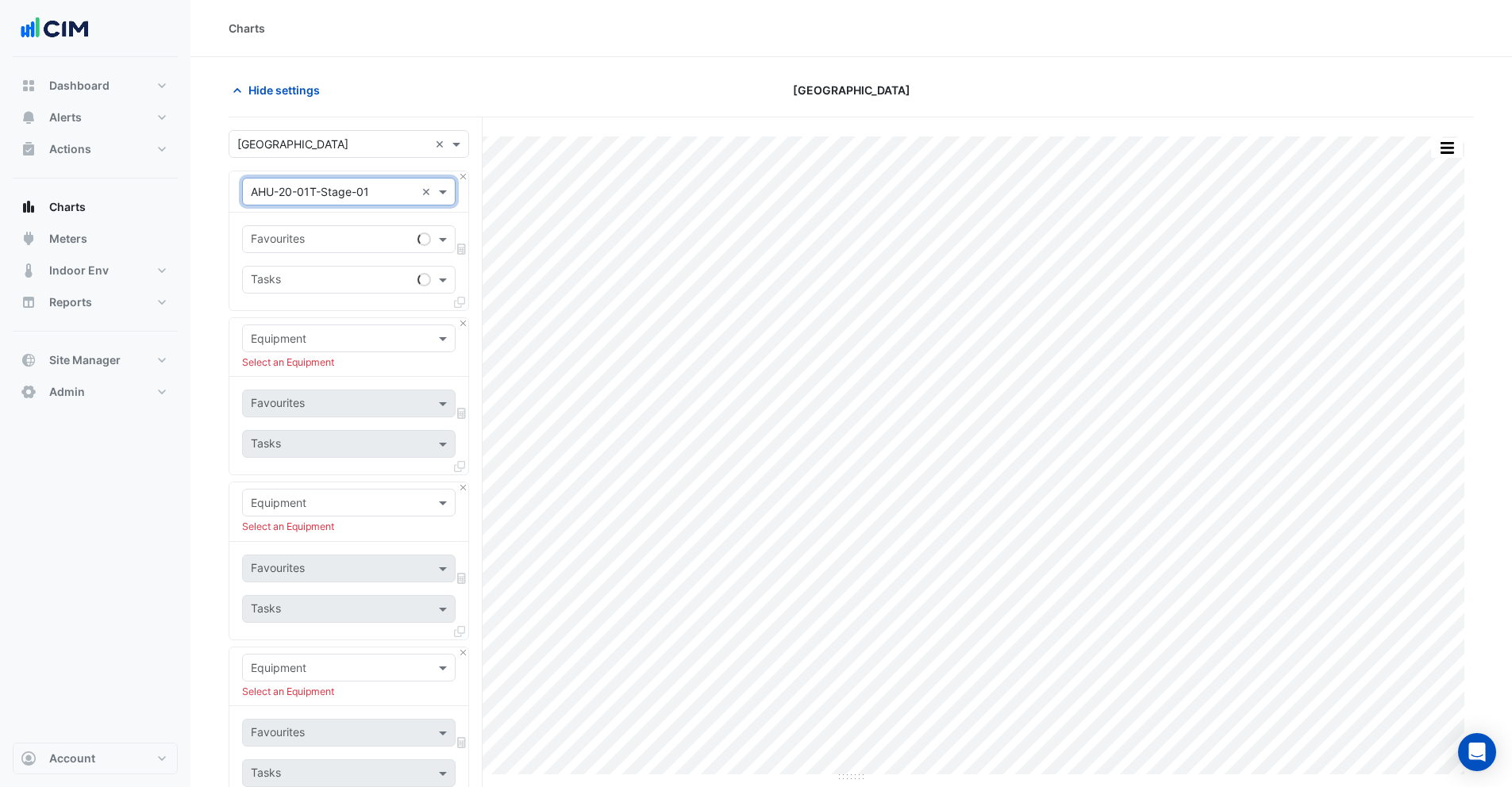
click at [298, 243] on input "text" at bounding box center [331, 240] width 161 height 17
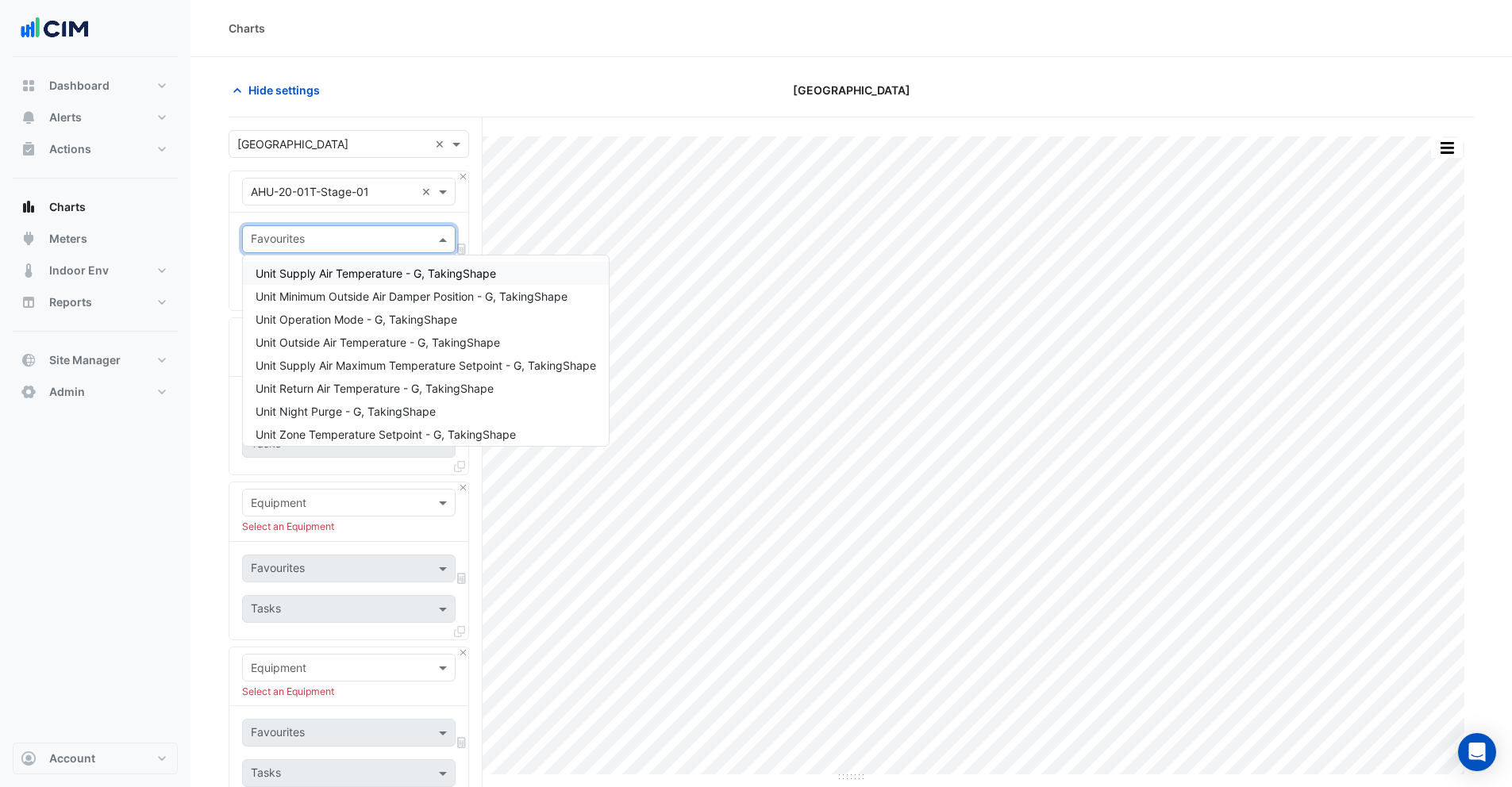
click at [333, 272] on span "Unit Supply Air Temperature - G, TakingShape" at bounding box center [376, 272] width 240 height 13
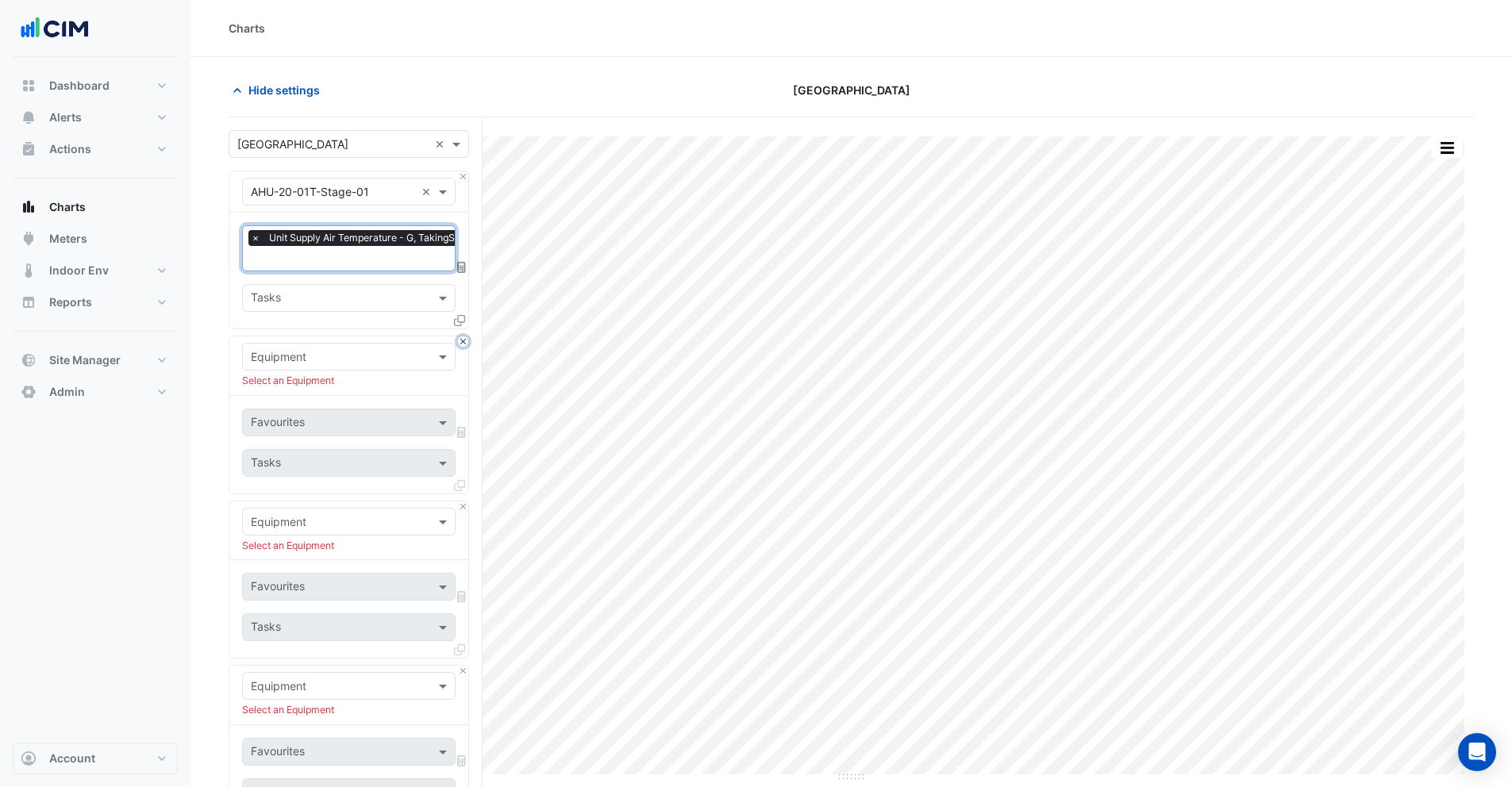
click at [465, 341] on button "Close" at bounding box center [464, 342] width 11 height 11
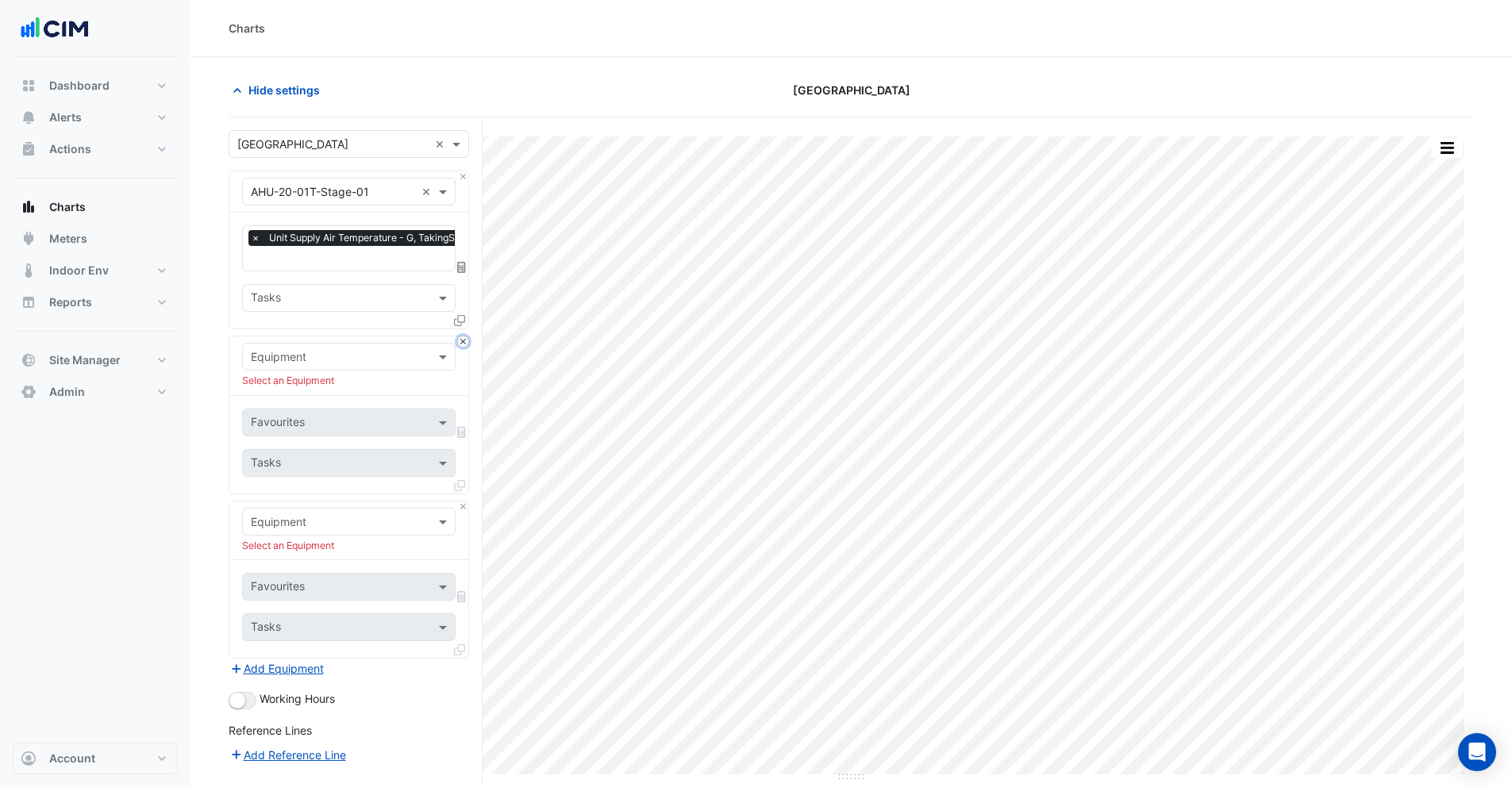
click at [465, 341] on button "Close" at bounding box center [464, 342] width 11 height 11
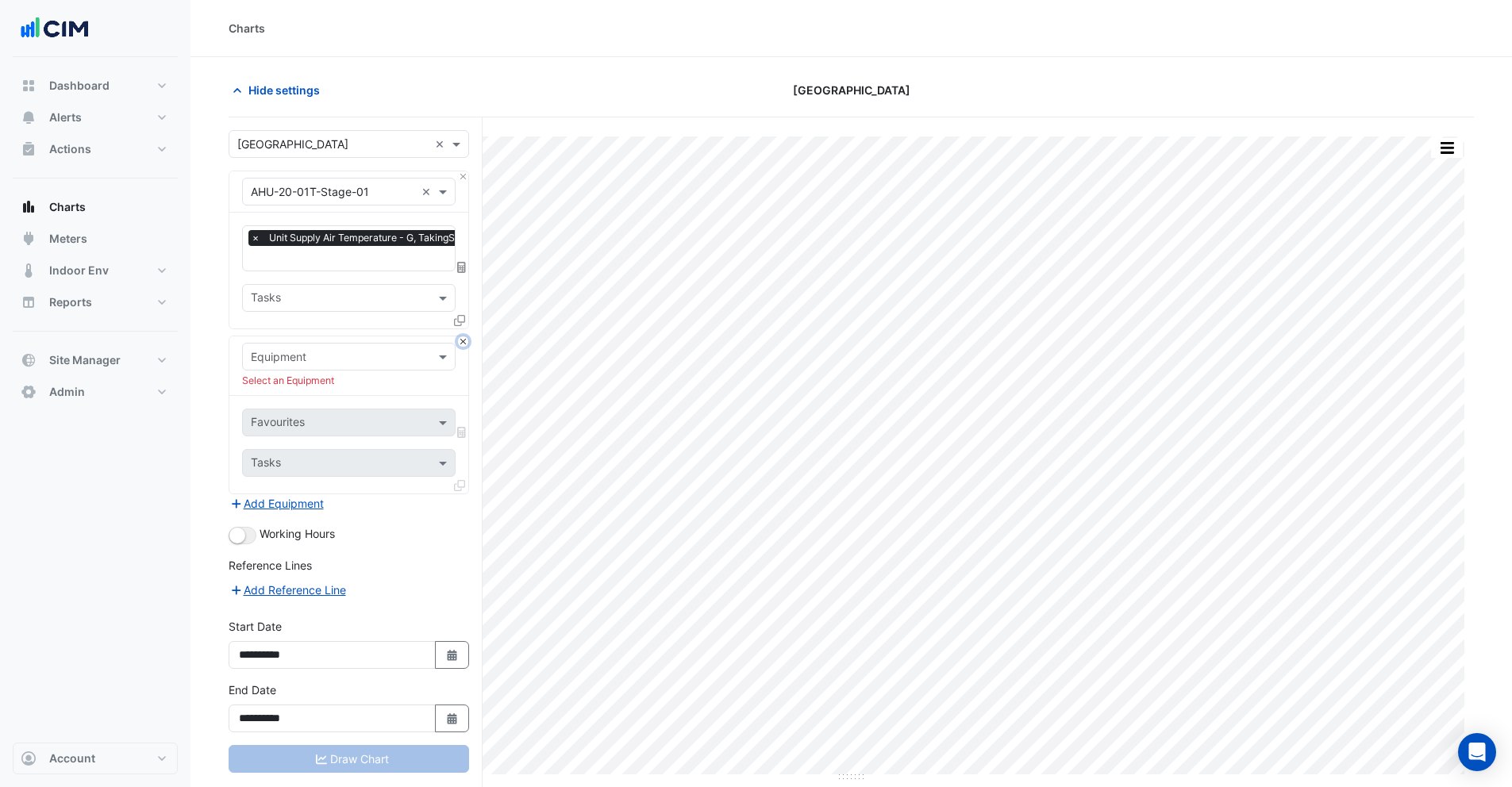
click at [465, 341] on button "Close" at bounding box center [464, 342] width 11 height 11
click at [465, 494] on div "Add Equipment" at bounding box center [349, 503] width 240 height 19
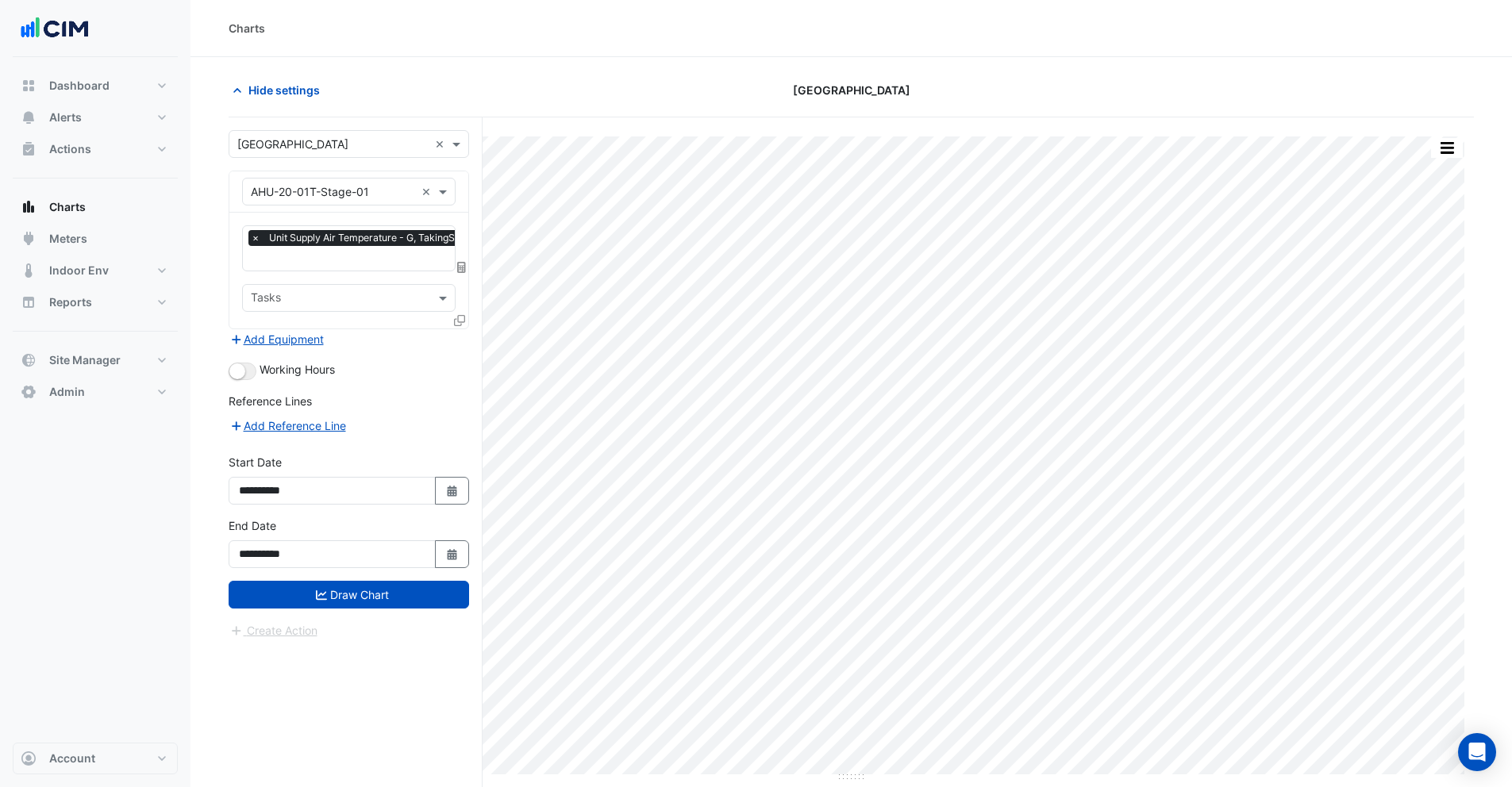
click at [465, 341] on div "Add Equipment" at bounding box center [349, 338] width 240 height 19
click at [293, 333] on button "Add Equipment" at bounding box center [276, 339] width 96 height 18
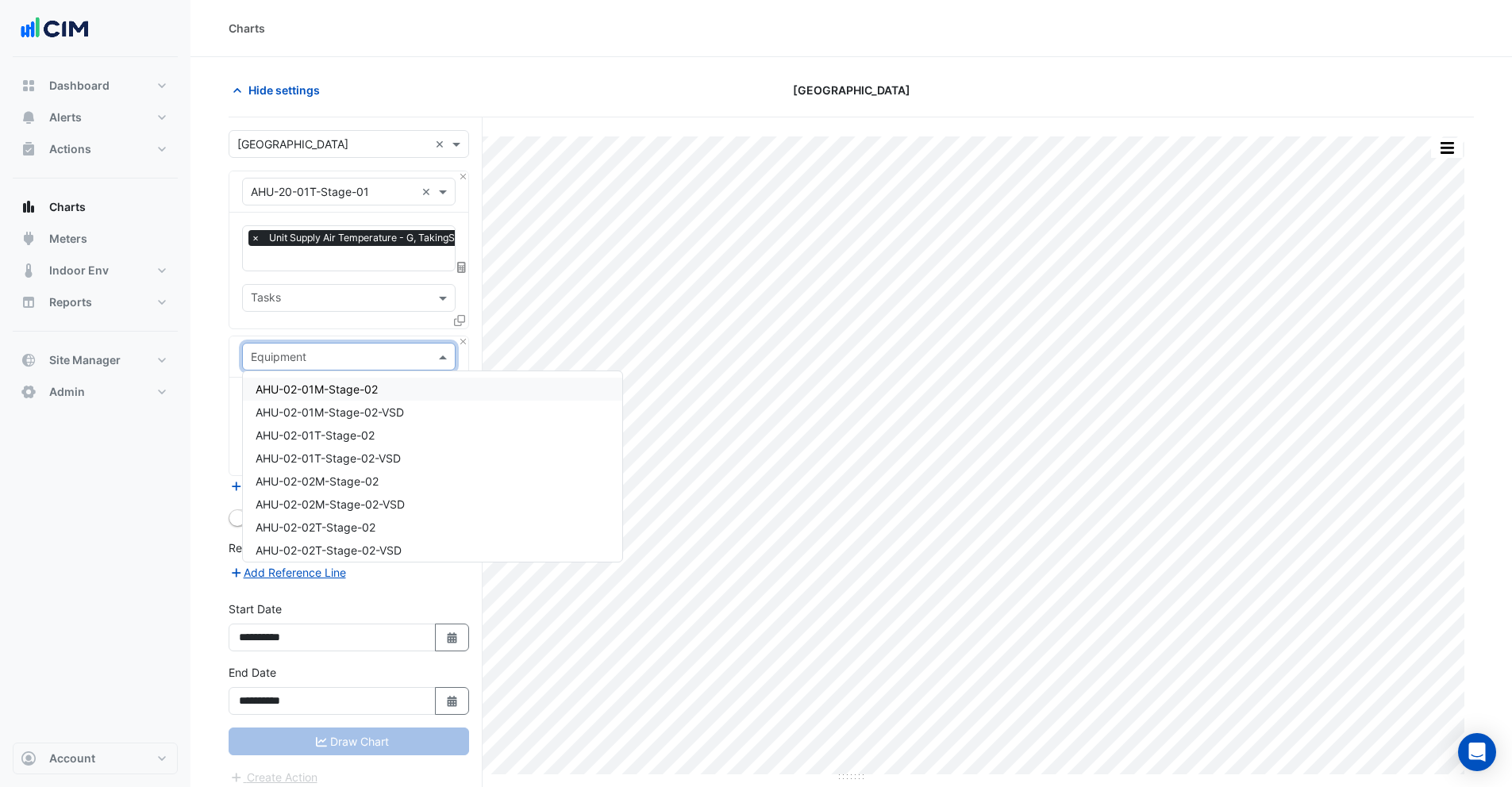
click at [292, 349] on input "text" at bounding box center [333, 357] width 164 height 17
type input "**"
click at [323, 481] on div "WM_PE_Shop_M005" at bounding box center [432, 472] width 379 height 23
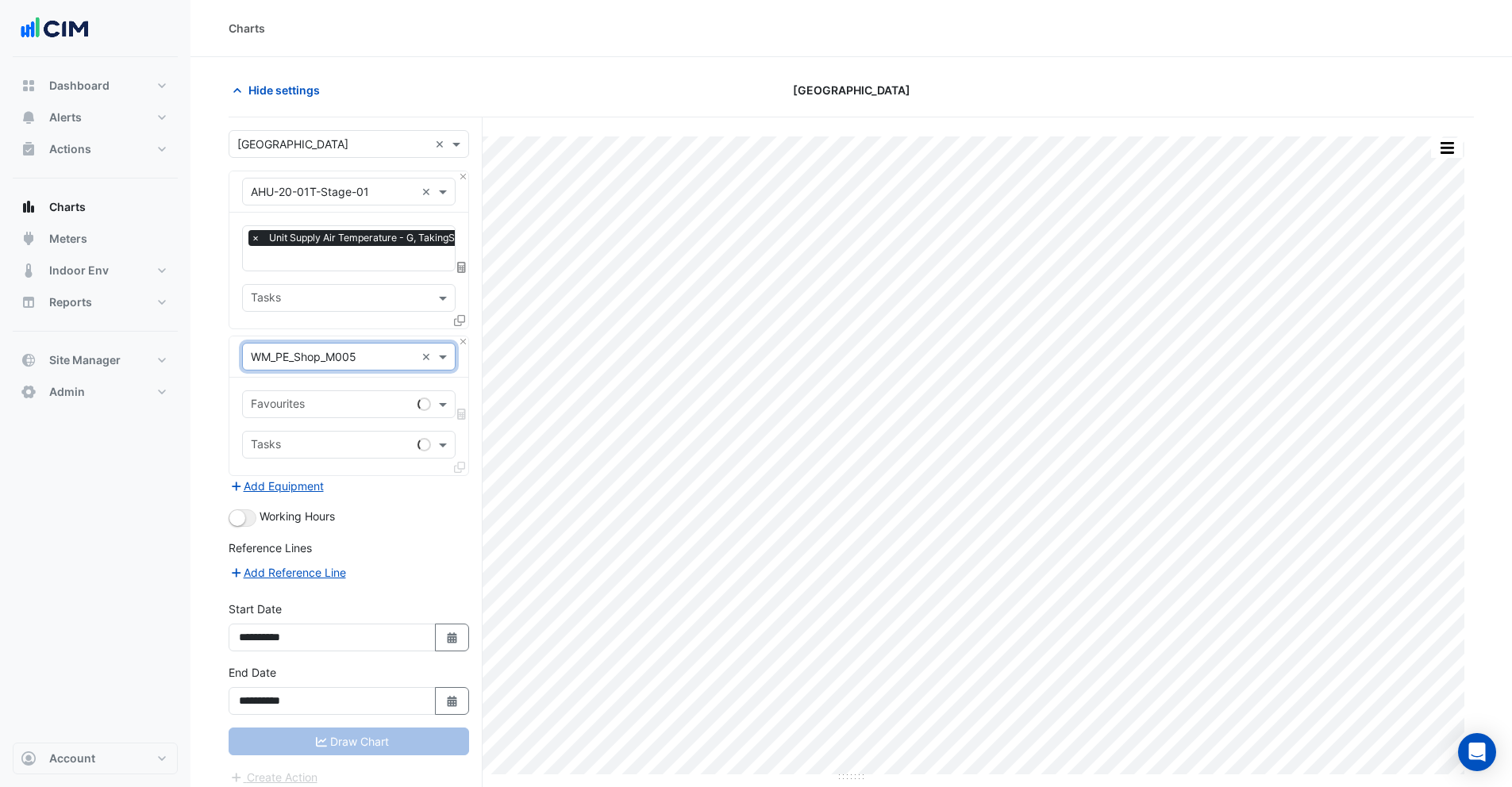
click at [291, 404] on input "text" at bounding box center [331, 405] width 161 height 17
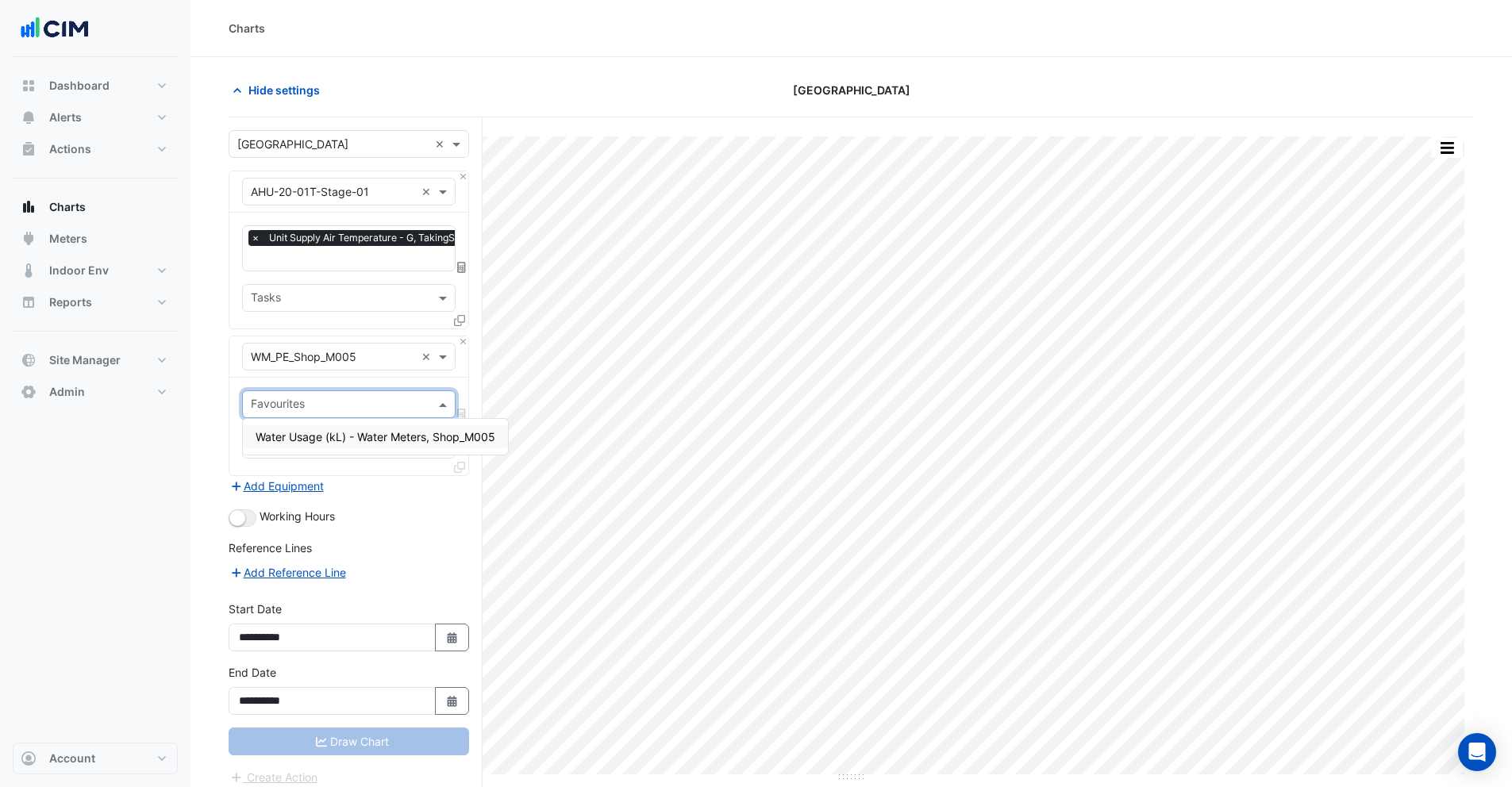
click at [288, 435] on span "Water Usage (kL) - Water Meters, Shop_M005" at bounding box center [375, 437] width 239 height 13
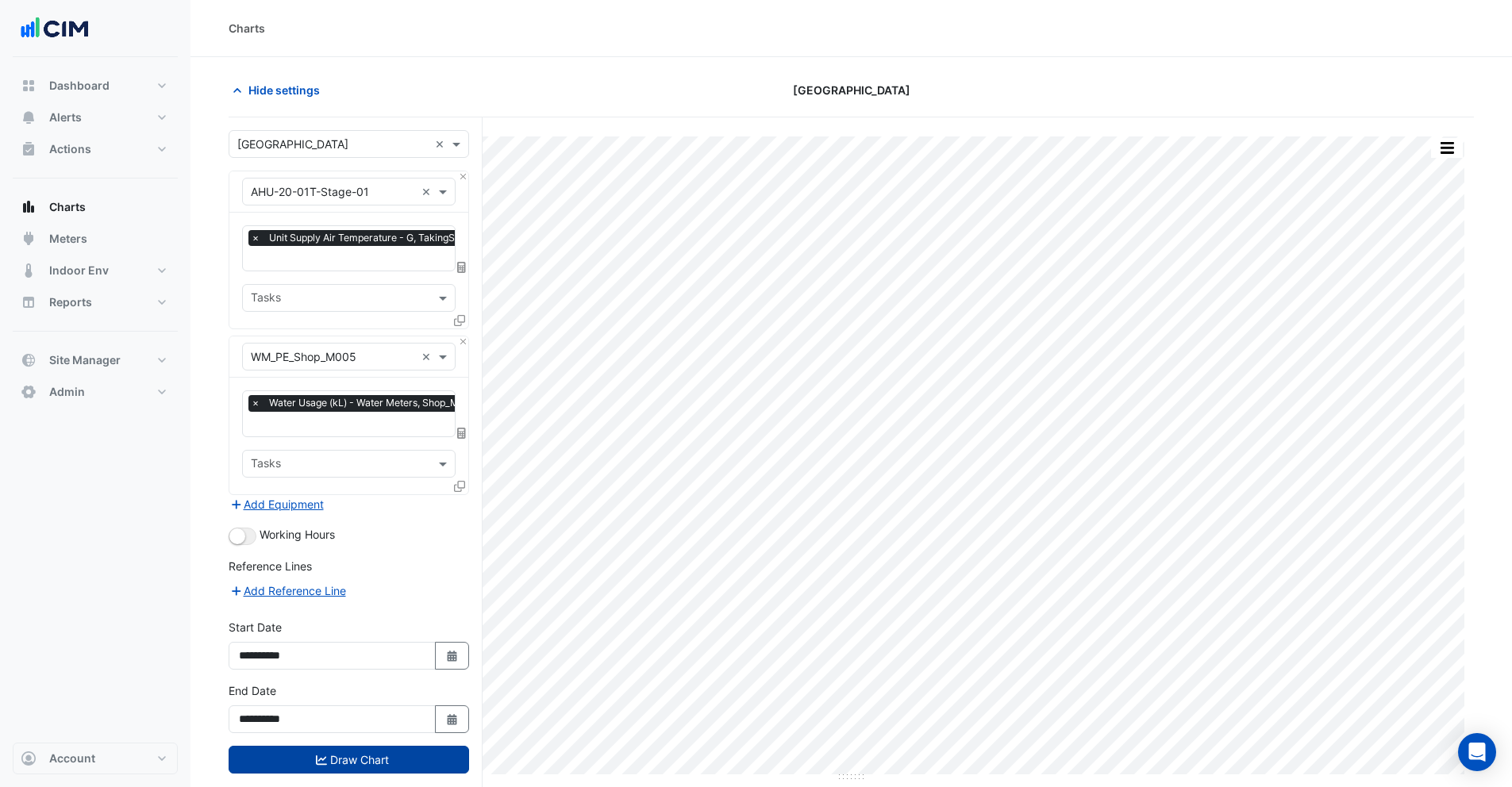
click at [343, 764] on button "Draw Chart" at bounding box center [349, 759] width 240 height 28
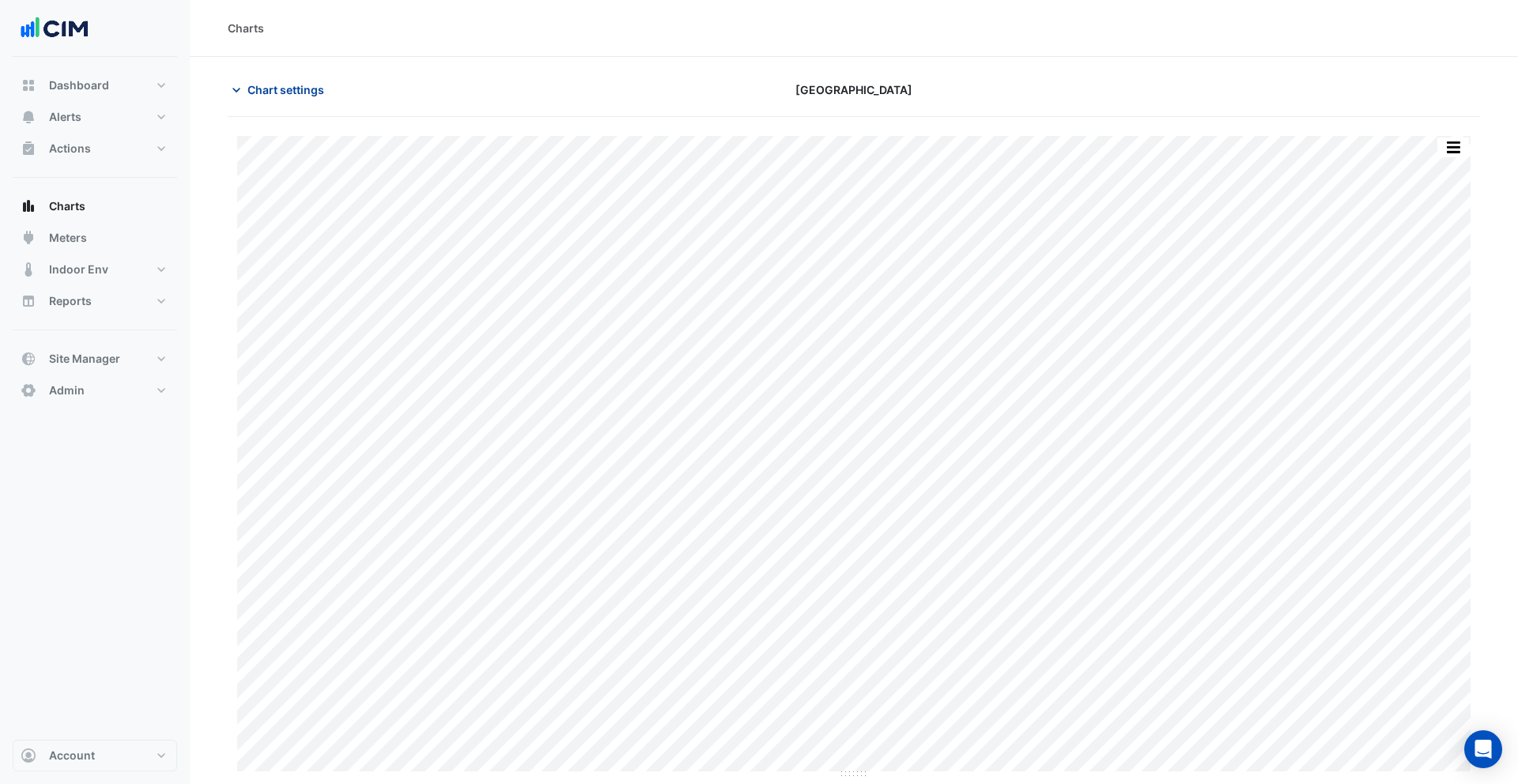
click at [281, 88] on span "Chart settings" at bounding box center [286, 89] width 77 height 17
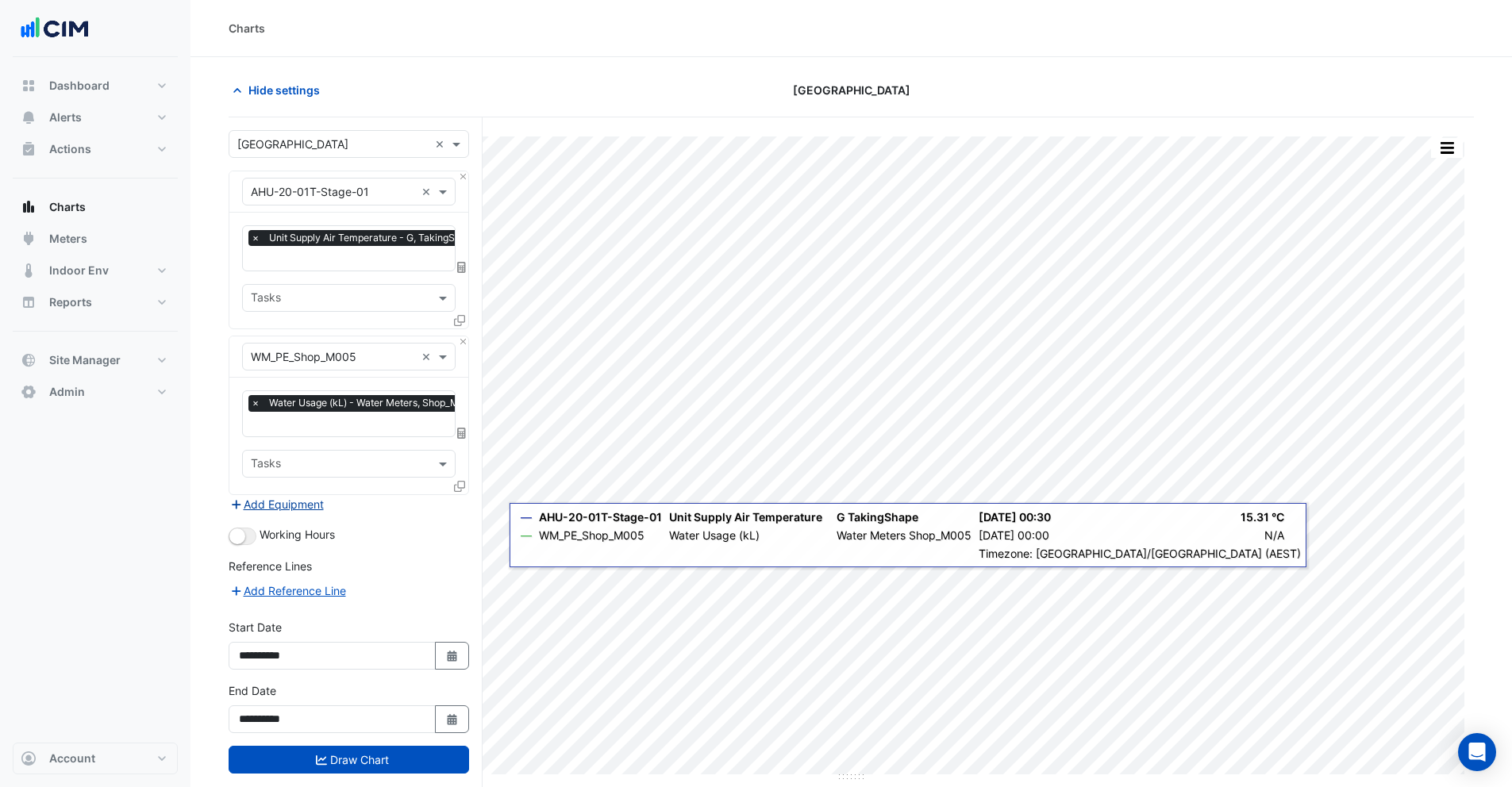
click at [303, 502] on button "Add Equipment" at bounding box center [276, 504] width 96 height 18
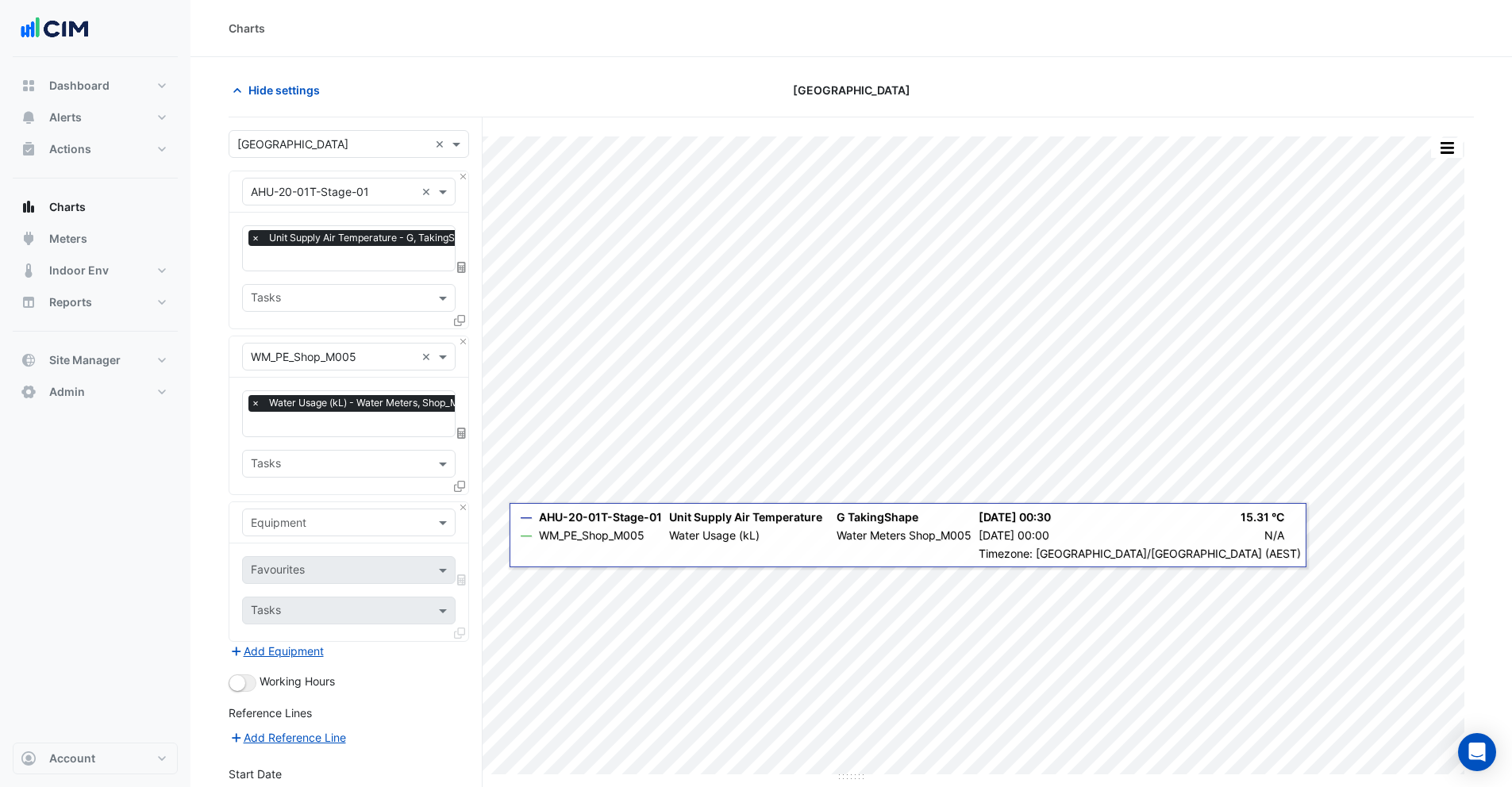
click at [321, 515] on input "text" at bounding box center [333, 523] width 164 height 17
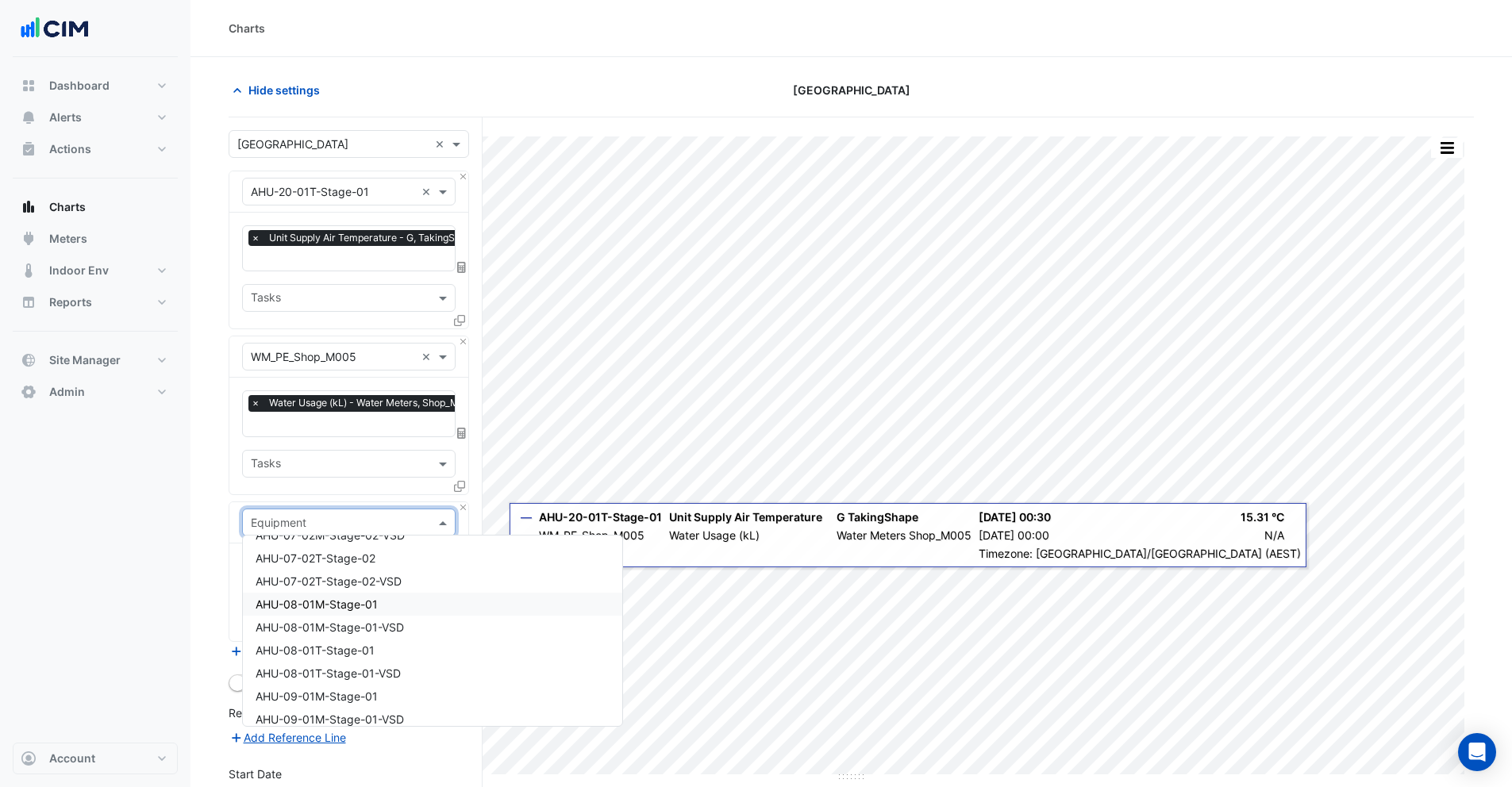
scroll to position [776, 0]
click at [175, 553] on div "Dashboard Portfolio Ratings Performance Alerts Site Rules Templates Actions Sit…" at bounding box center [95, 400] width 165 height 685
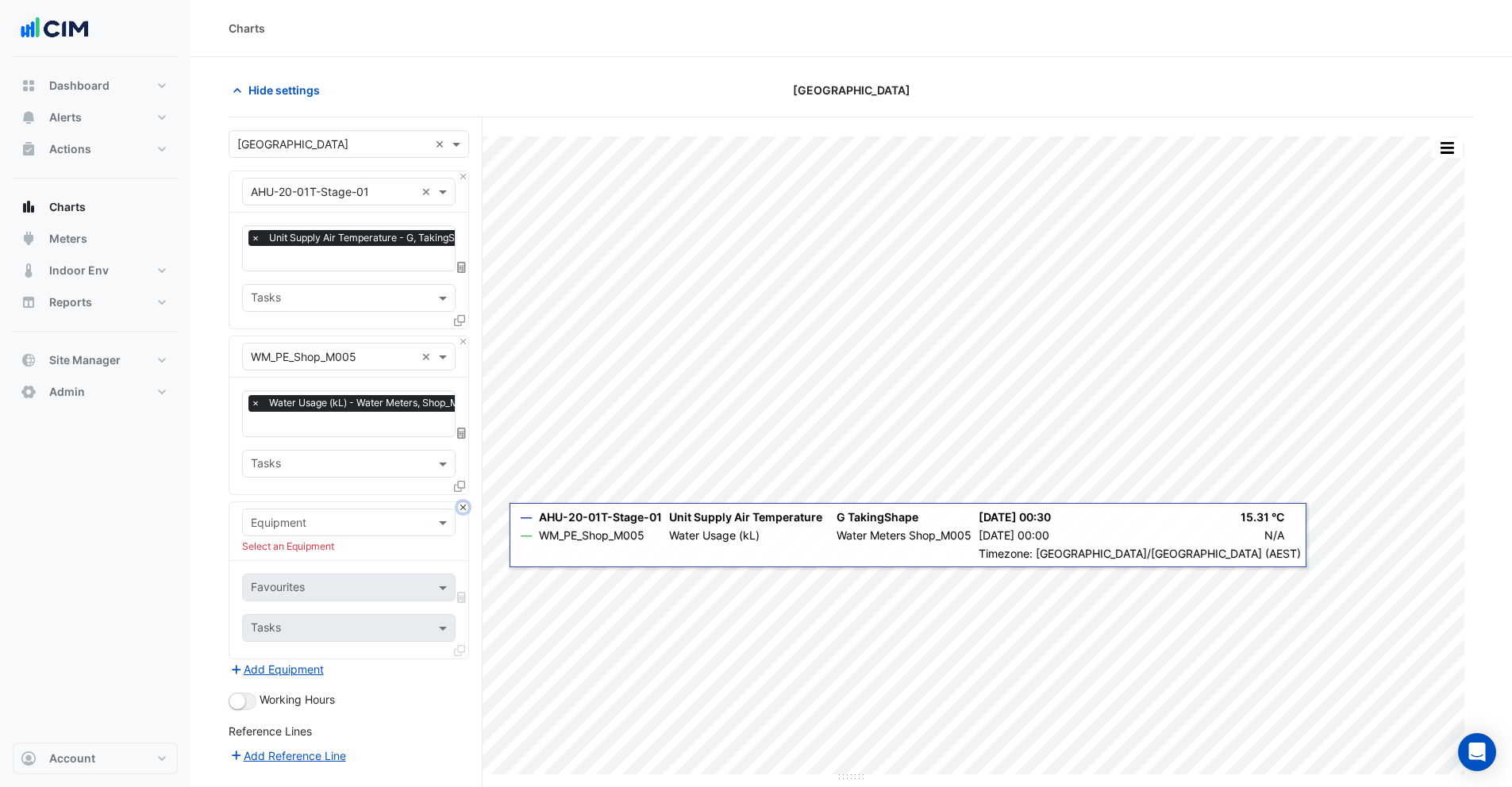
click at [465, 504] on button "Close" at bounding box center [464, 507] width 11 height 11
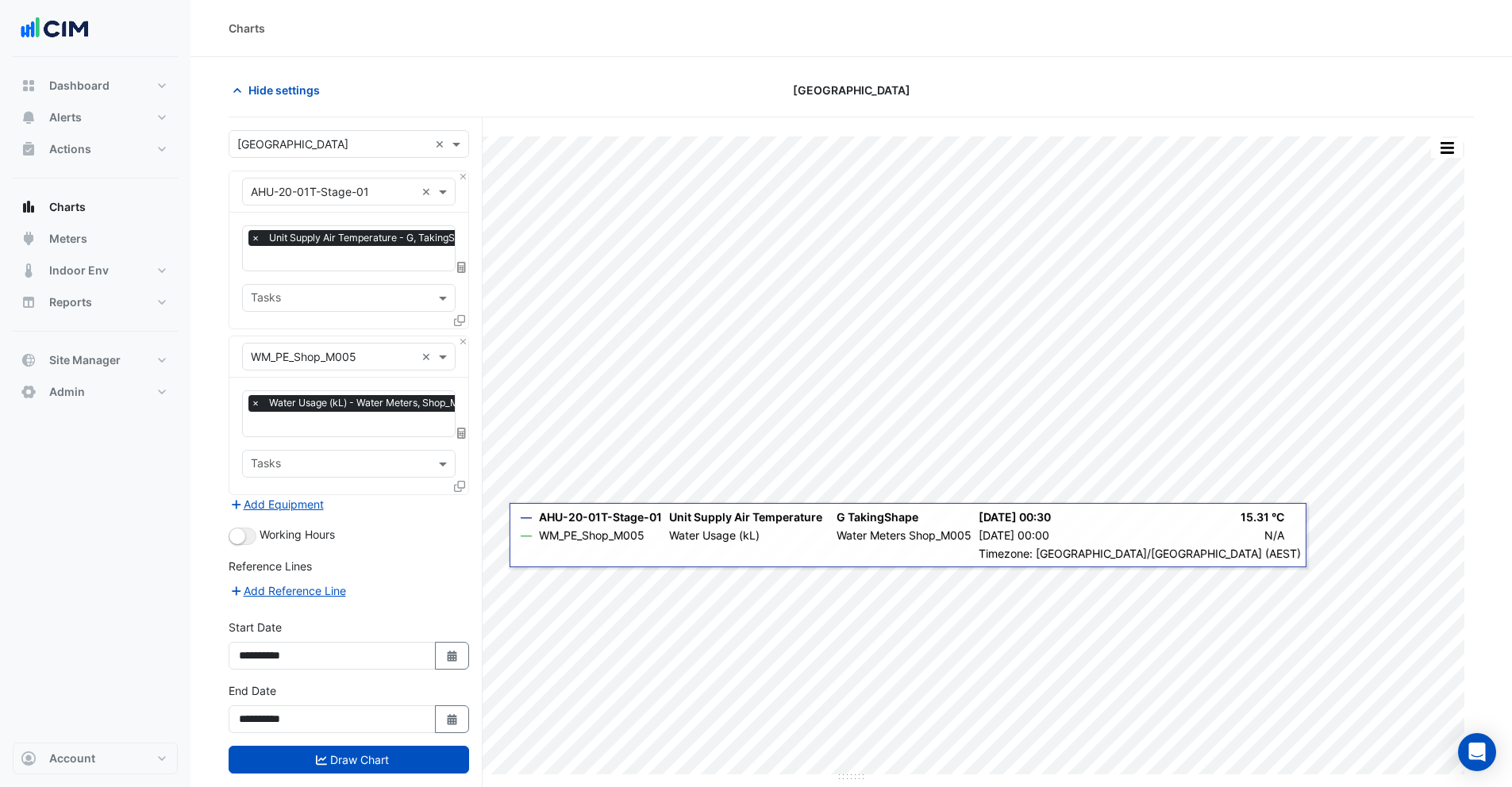
click at [113, 452] on div "Dashboard Portfolio Ratings Performance Alerts Site Rules Templates Actions Sit…" at bounding box center [95, 400] width 165 height 685
click at [279, 504] on button "Add Equipment" at bounding box center [276, 504] width 96 height 18
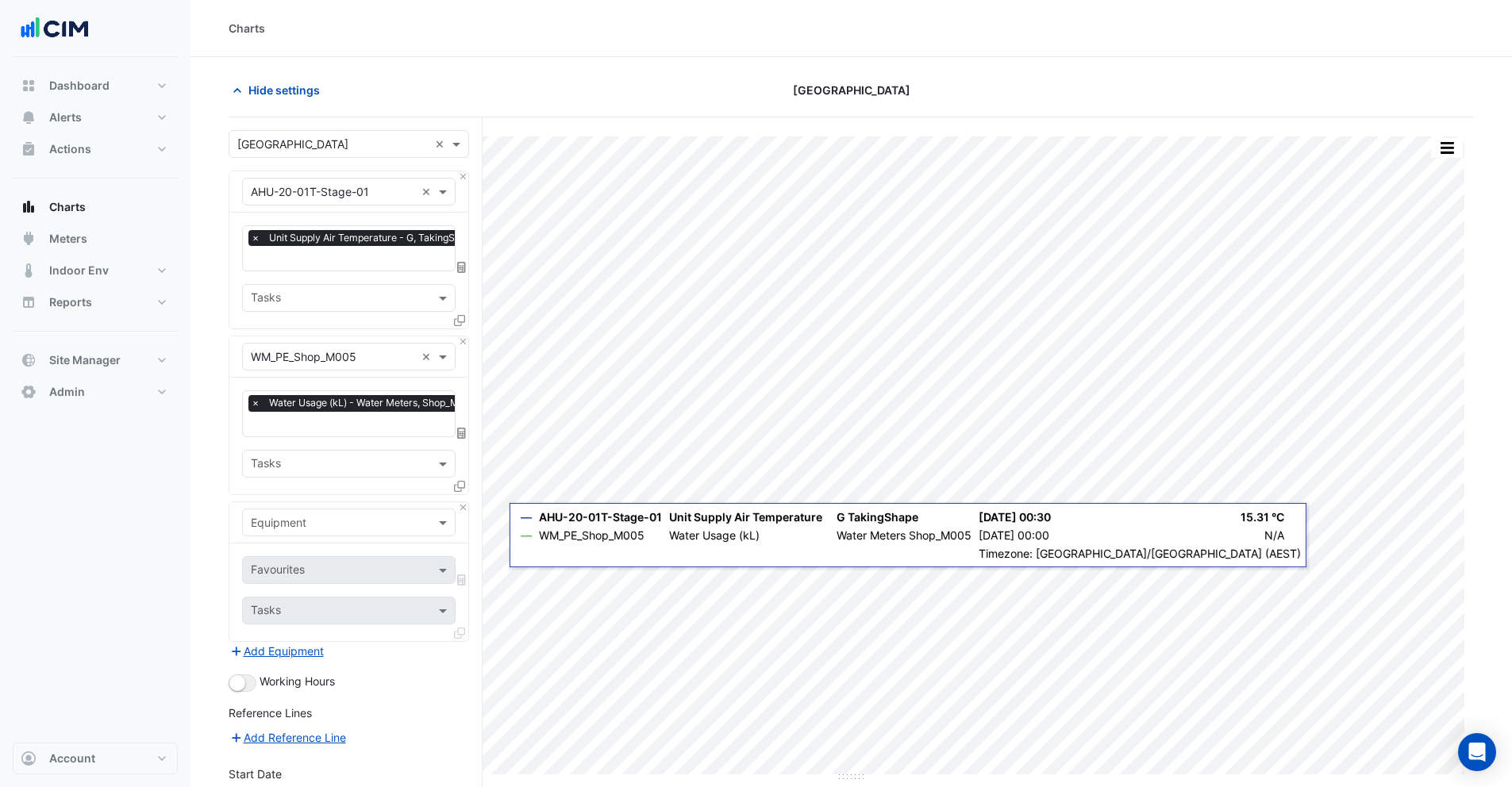
click at [324, 518] on input "text" at bounding box center [333, 523] width 164 height 17
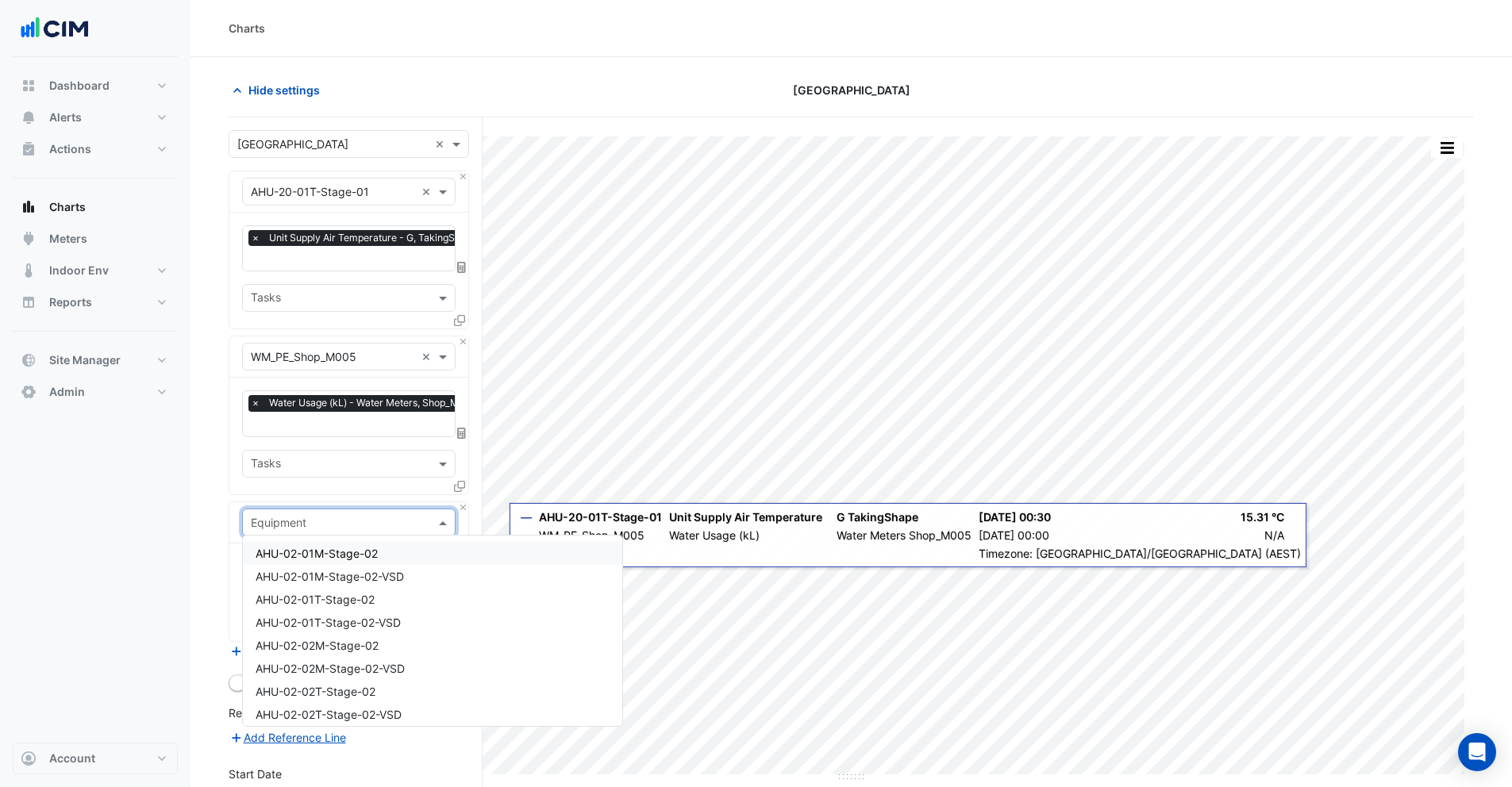
click at [161, 540] on div "Dashboard Portfolio Ratings Performance Alerts Site Rules Templates Actions Sit…" at bounding box center [95, 400] width 165 height 685
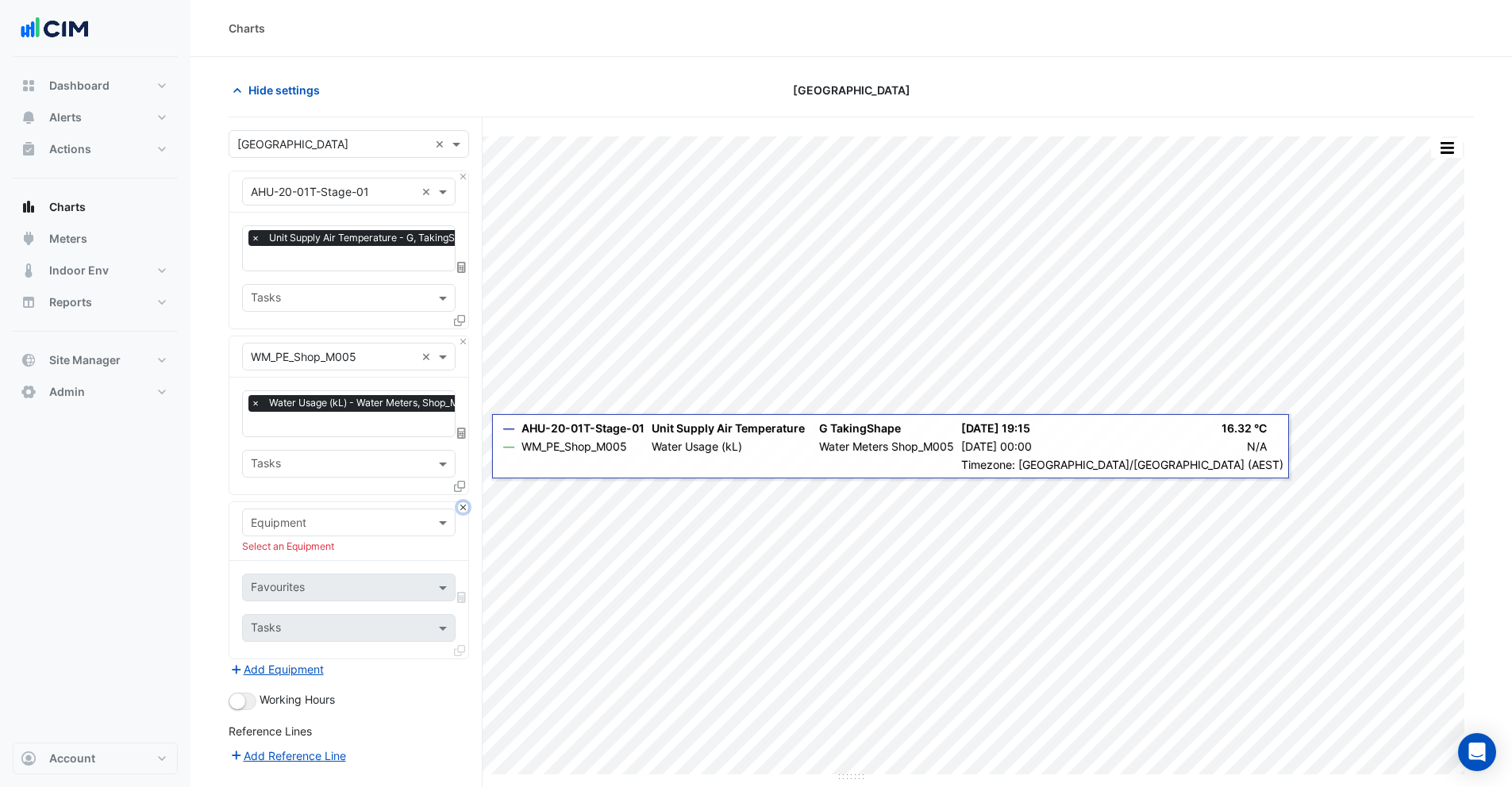
click at [465, 502] on button "Close" at bounding box center [464, 507] width 11 height 11
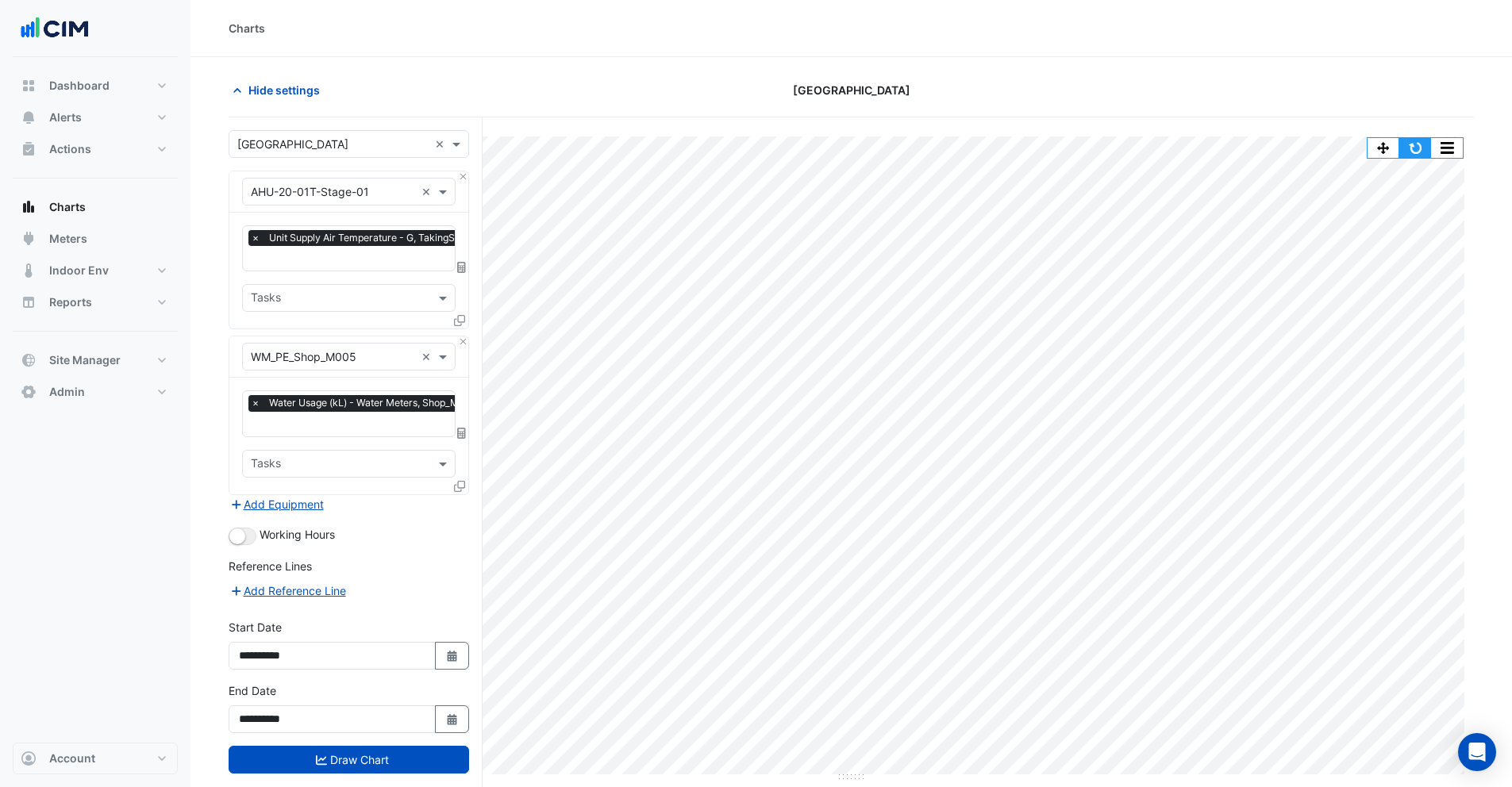
click at [1417, 149] on button "button" at bounding box center [1414, 148] width 31 height 20
click at [277, 82] on span "Hide settings" at bounding box center [284, 90] width 72 height 17
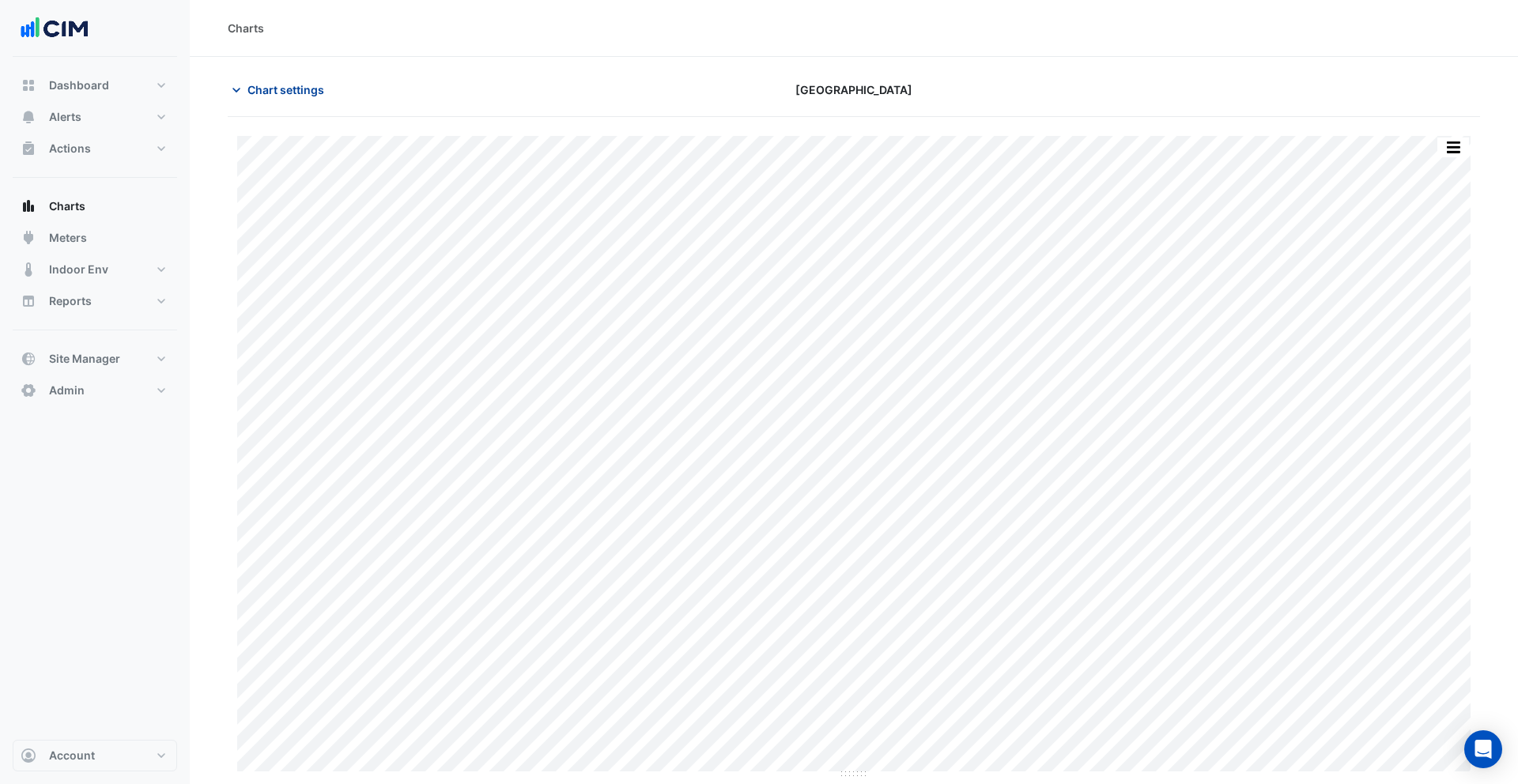
click at [281, 91] on span "Chart settings" at bounding box center [286, 89] width 77 height 17
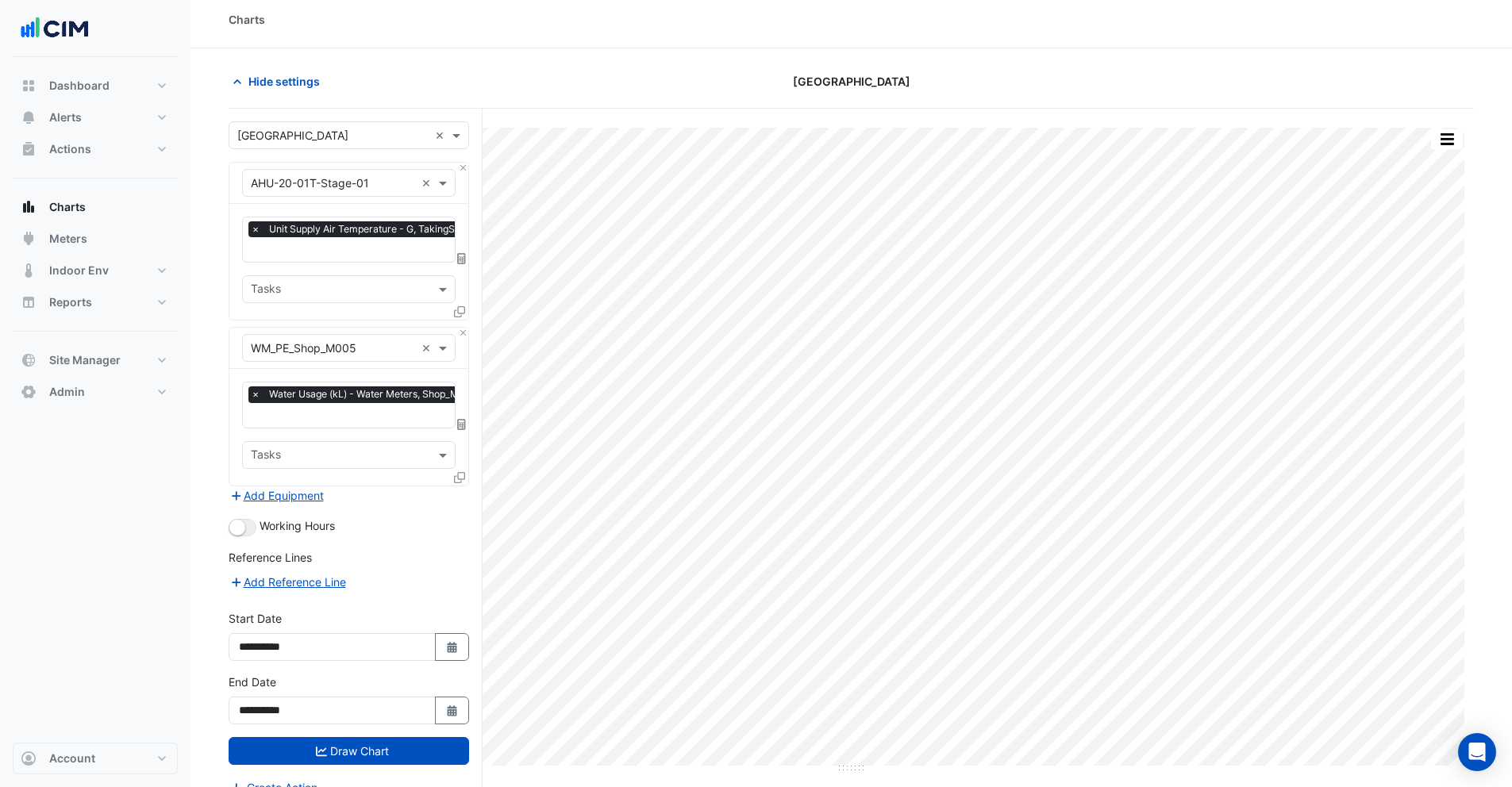
scroll to position [17, 0]
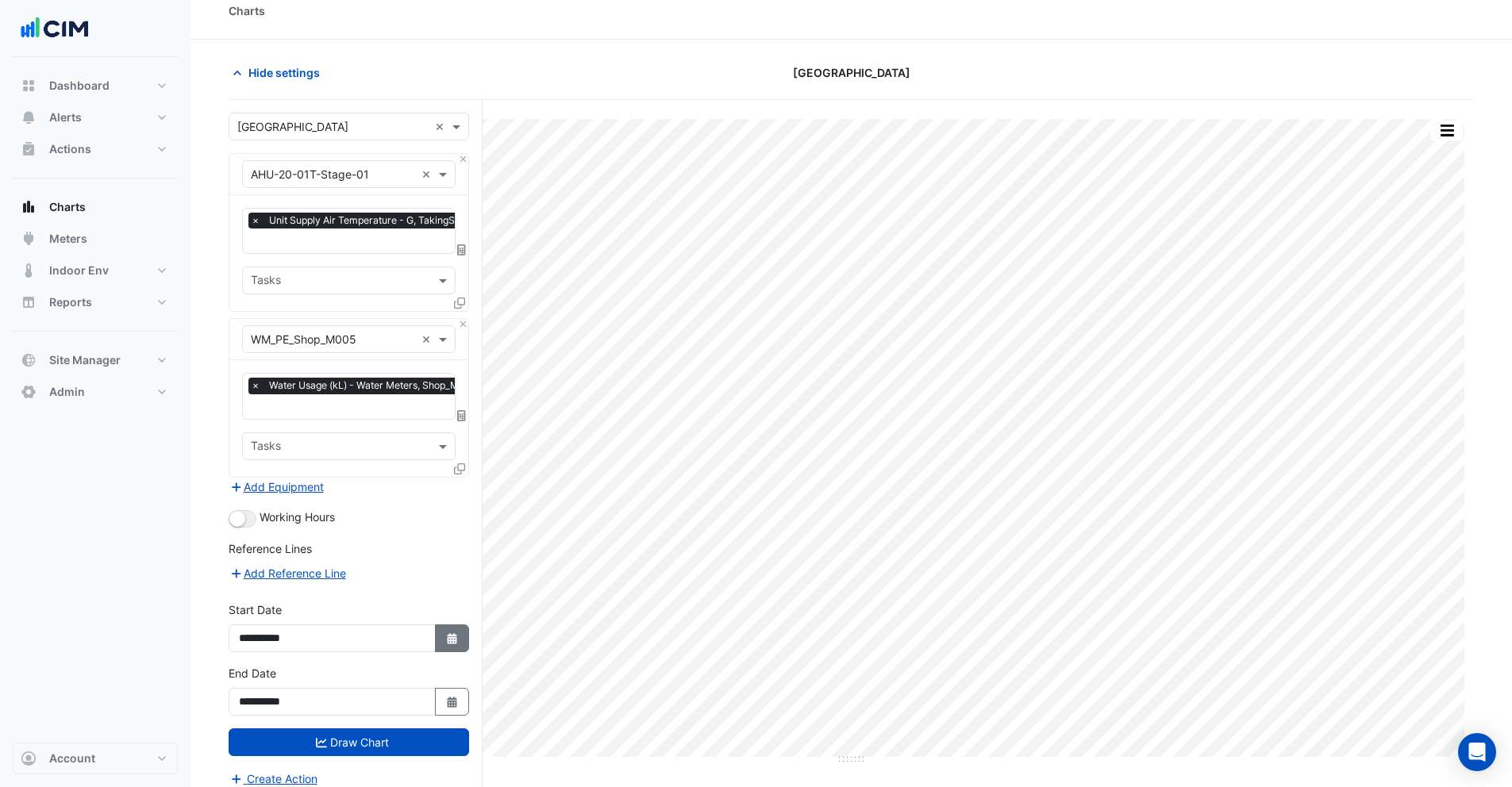
click at [452, 637] on icon "button" at bounding box center [451, 638] width 10 height 11
select select "*"
select select "****"
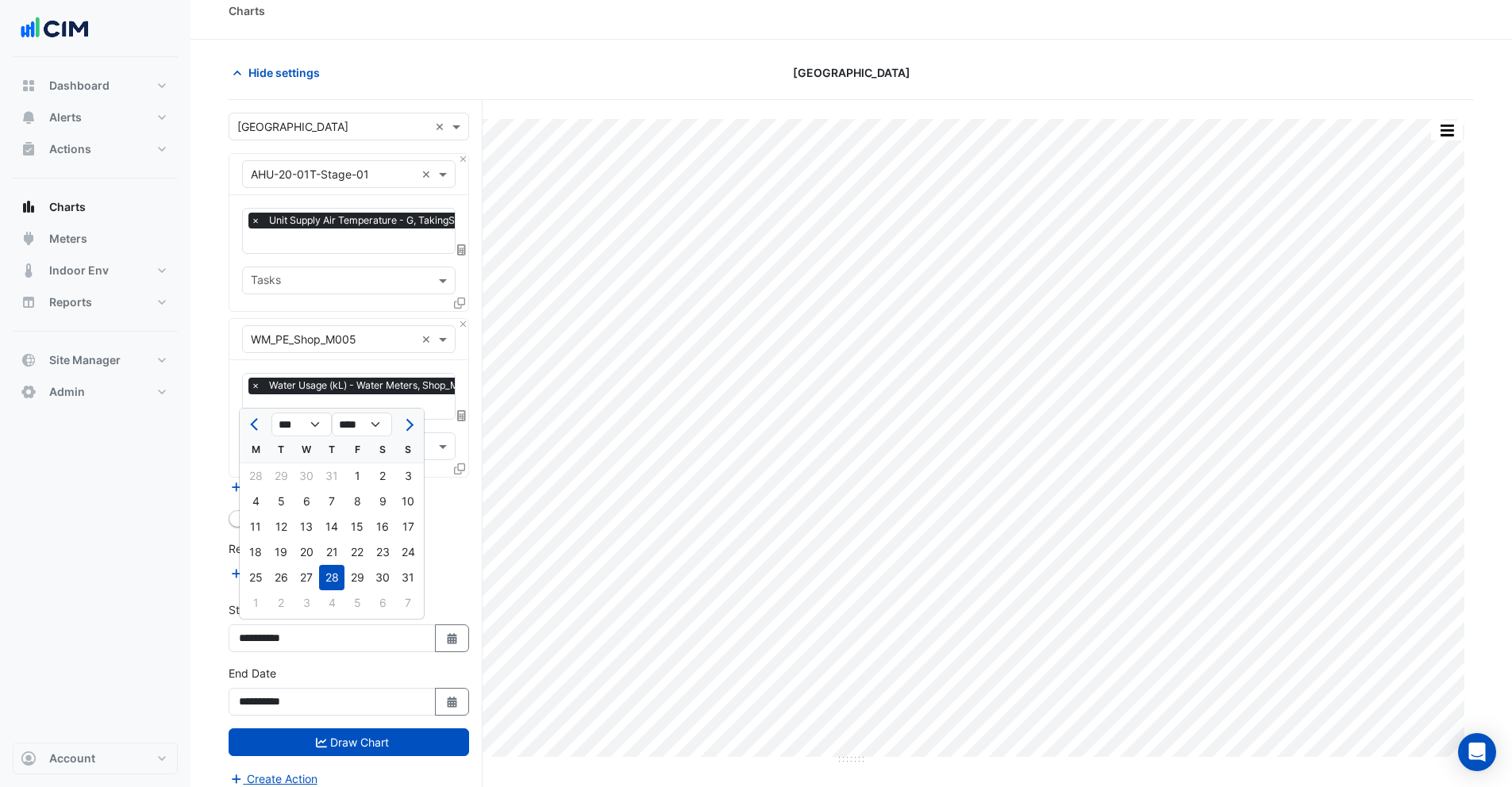
click at [125, 500] on div "Dashboard Portfolio Ratings Performance Alerts Site Rules Templates Actions Sit…" at bounding box center [95, 400] width 165 height 685
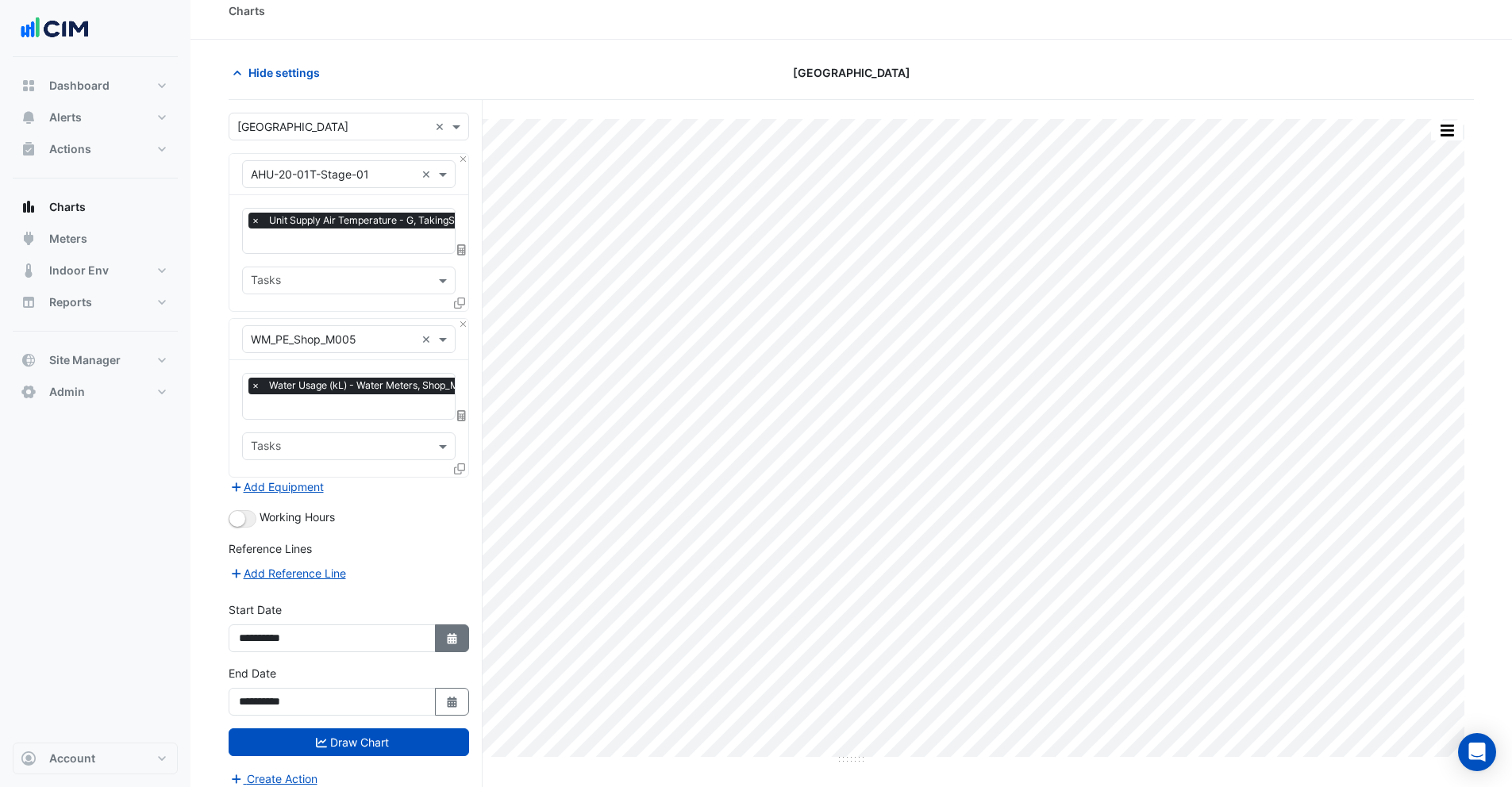
click at [459, 635] on button "Select Date" at bounding box center [452, 637] width 35 height 28
select select "*"
select select "****"
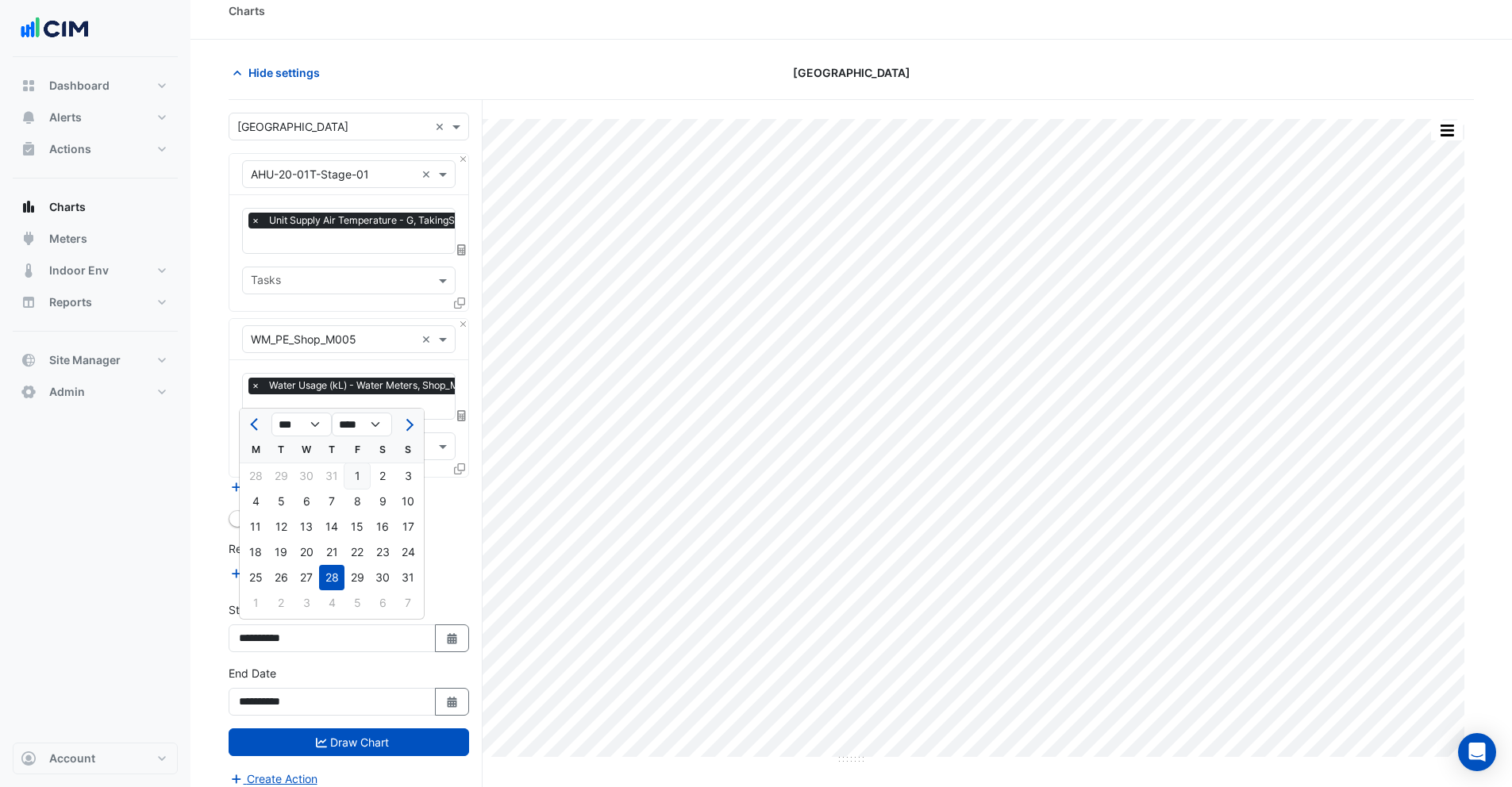
click at [357, 476] on div "1" at bounding box center [357, 476] width 25 height 25
type input "**********"
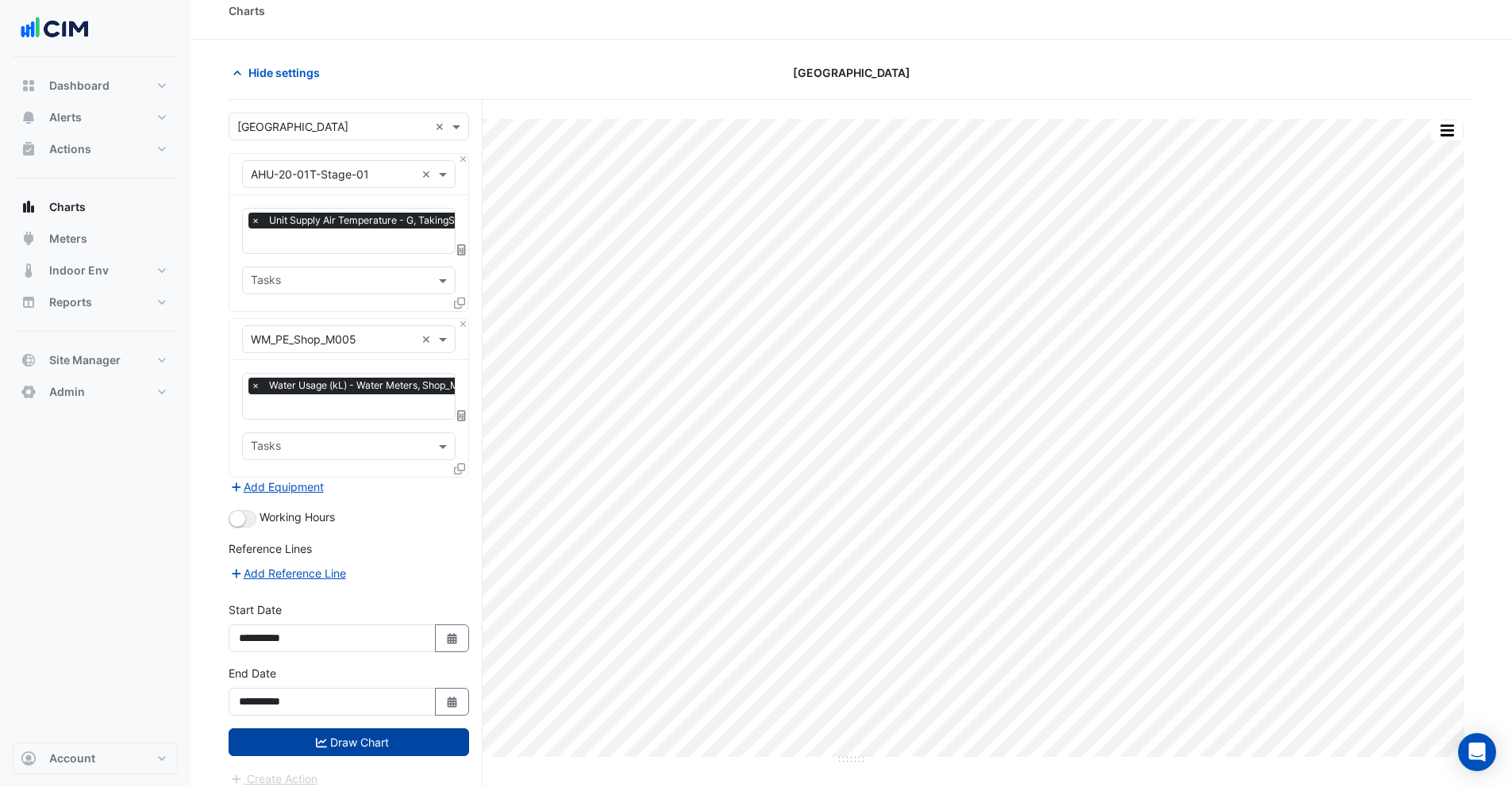
click at [335, 735] on button "Draw Chart" at bounding box center [349, 741] width 240 height 28
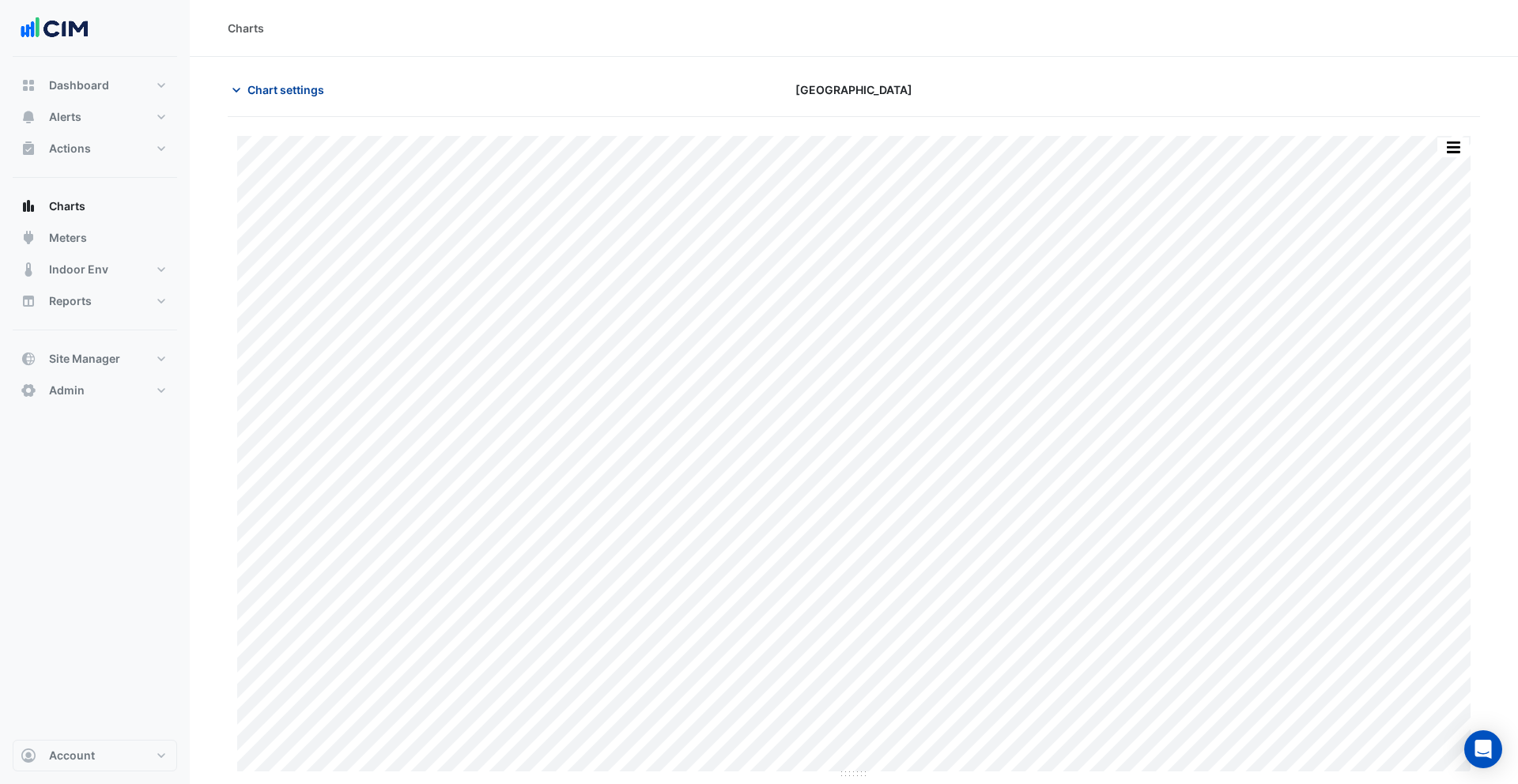
click at [270, 93] on span "Chart settings" at bounding box center [286, 89] width 77 height 17
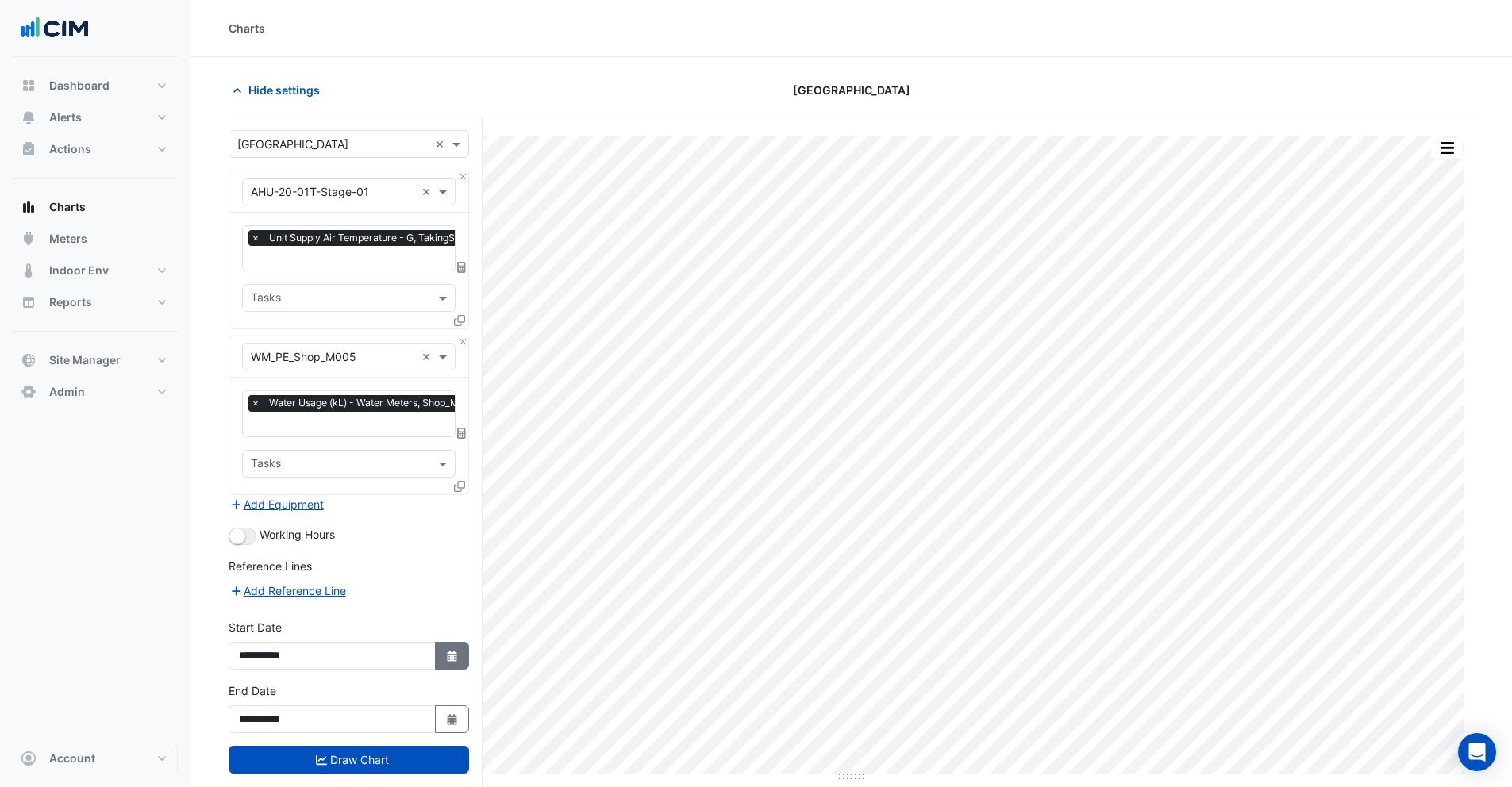
click at [447, 642] on button "Select Date" at bounding box center [452, 655] width 35 height 28
select select "*"
select select "****"
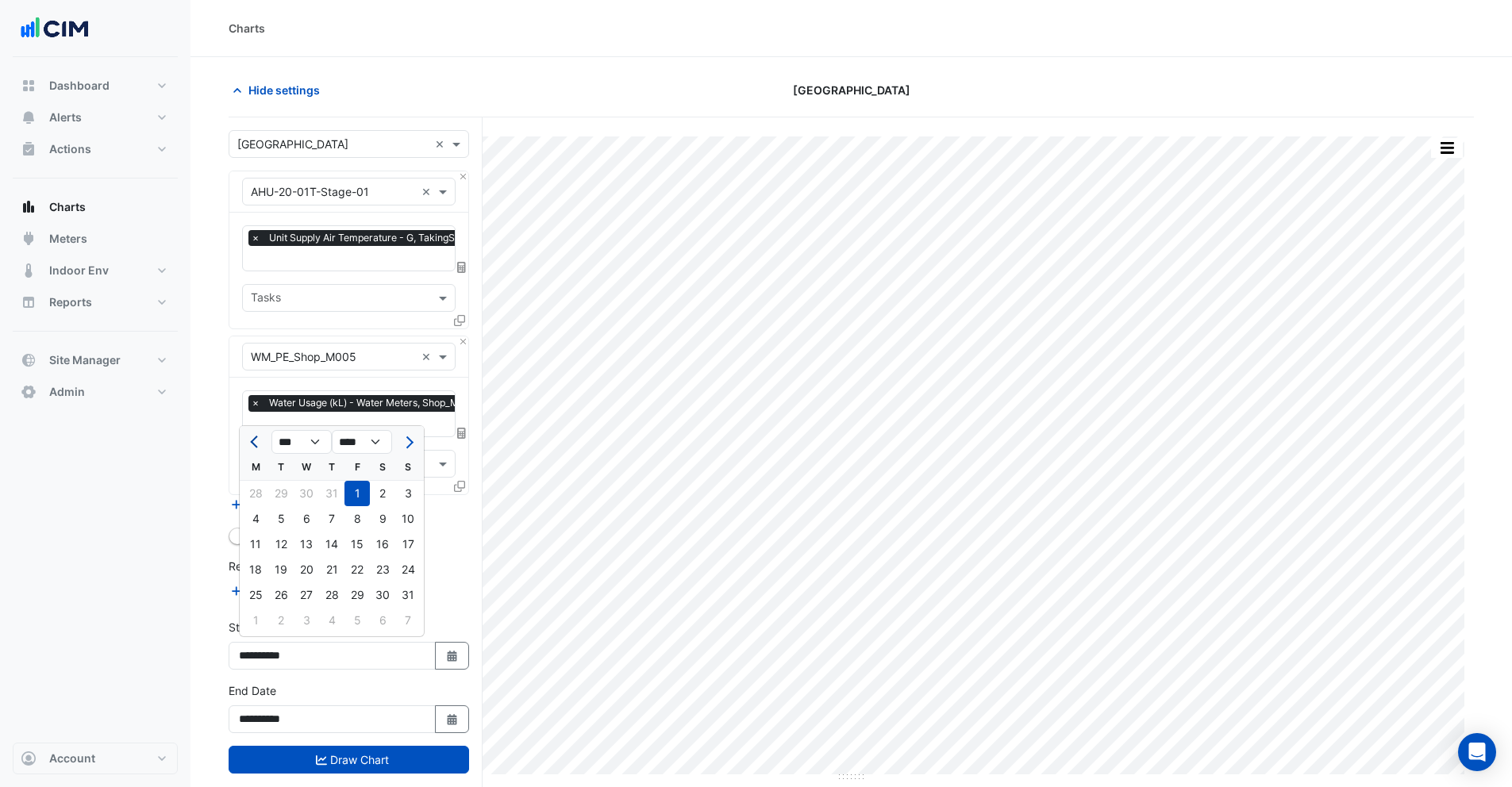
click at [257, 446] on span "Previous month" at bounding box center [256, 442] width 12 height 12
click at [254, 440] on span "Previous month" at bounding box center [256, 442] width 12 height 12
select select "*"
click at [409, 490] on div "1" at bounding box center [408, 493] width 25 height 25
type input "**********"
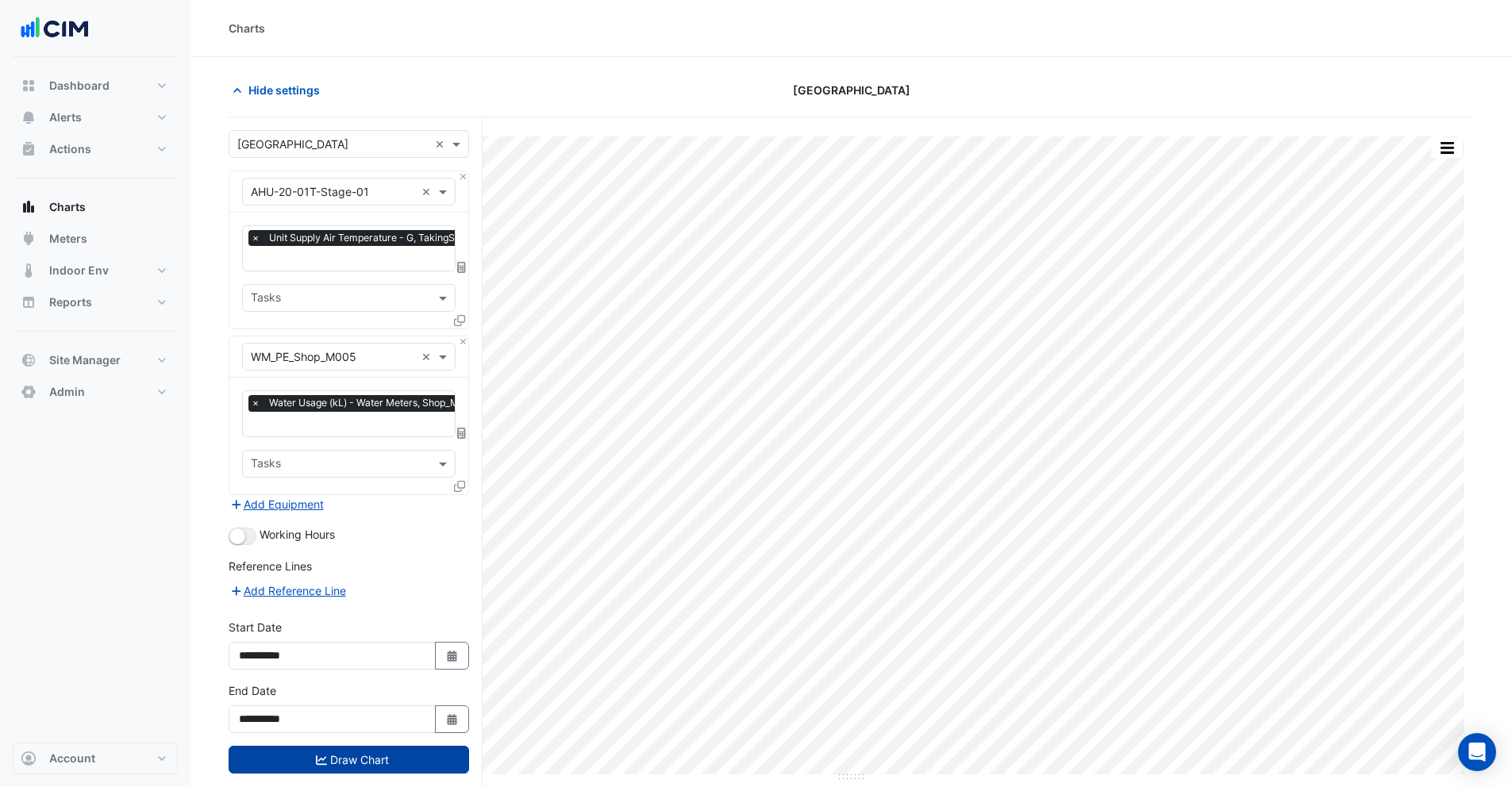
click at [373, 746] on button "Draw Chart" at bounding box center [349, 759] width 240 height 28
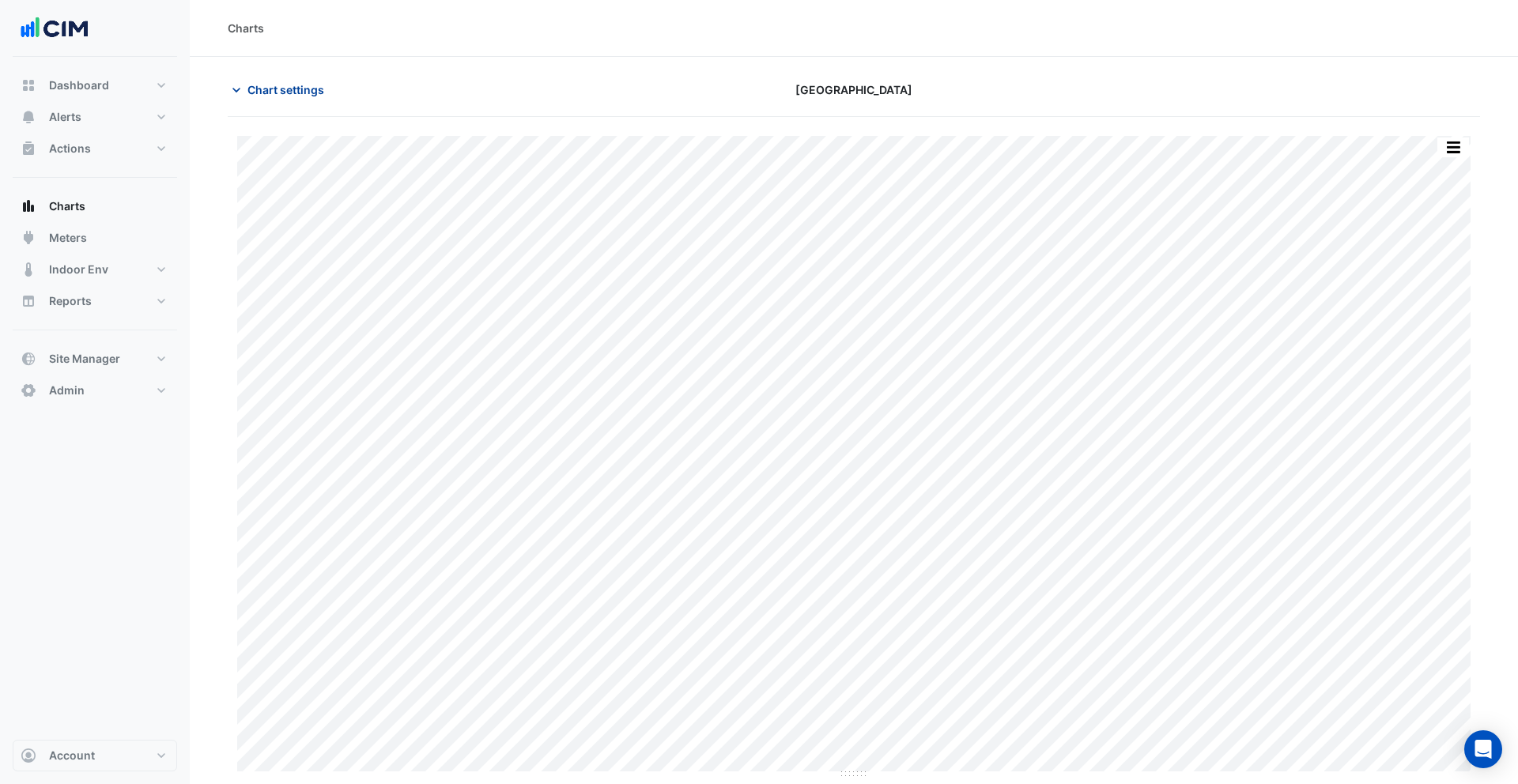
click at [284, 96] on span "Chart settings" at bounding box center [286, 89] width 77 height 17
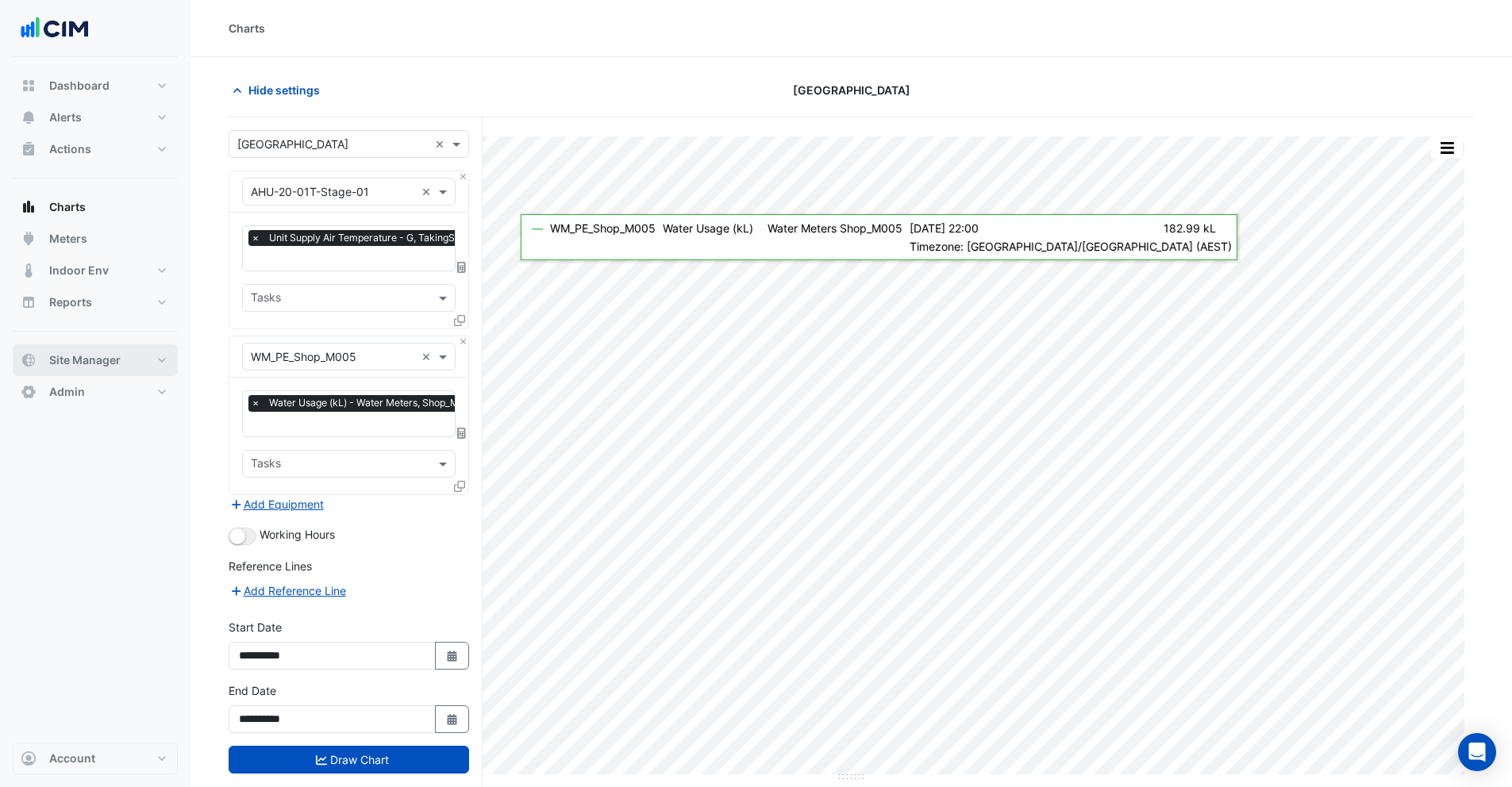
click at [120, 361] on button "Site Manager" at bounding box center [95, 359] width 165 height 31
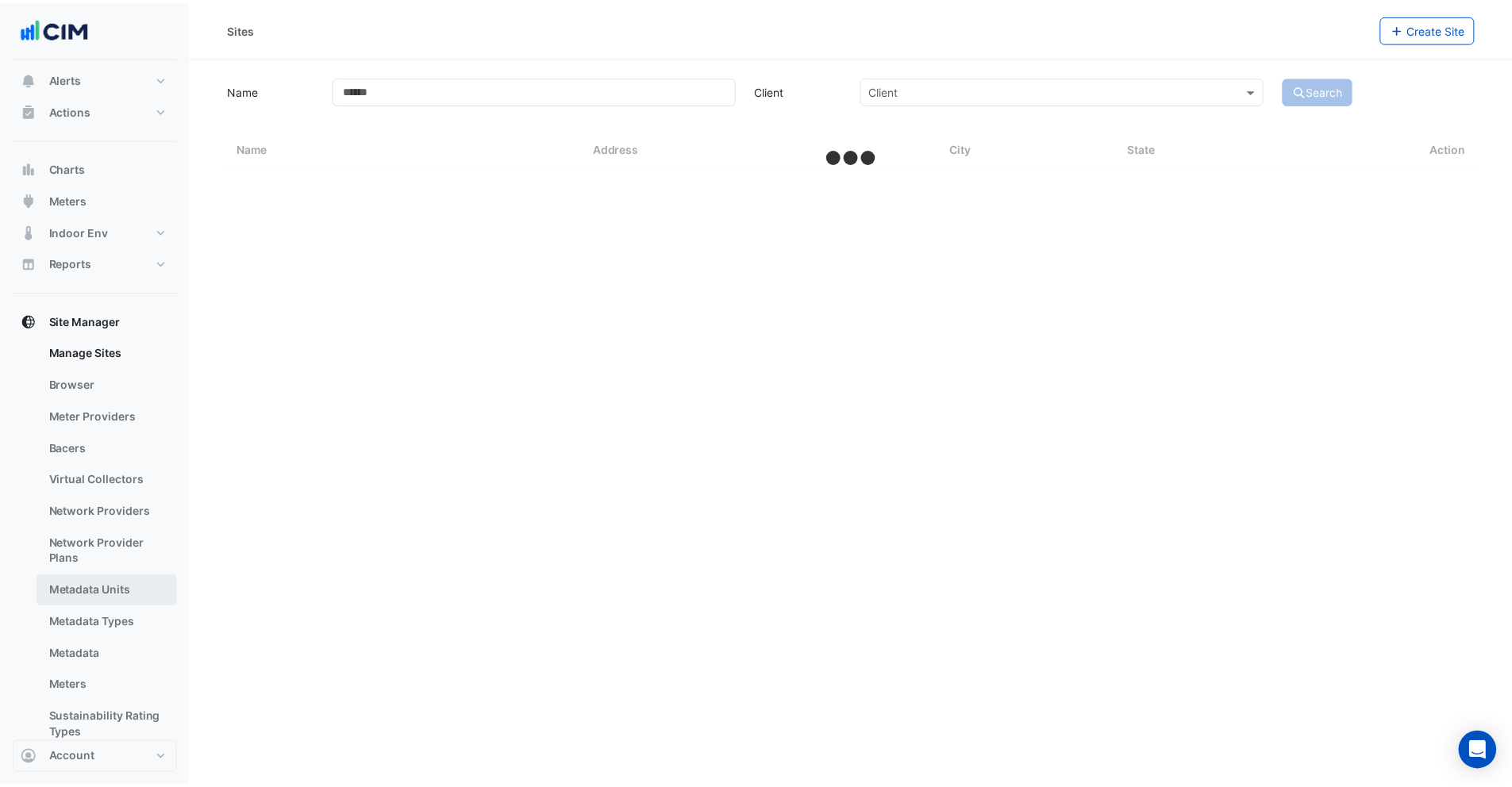
scroll to position [103, 0]
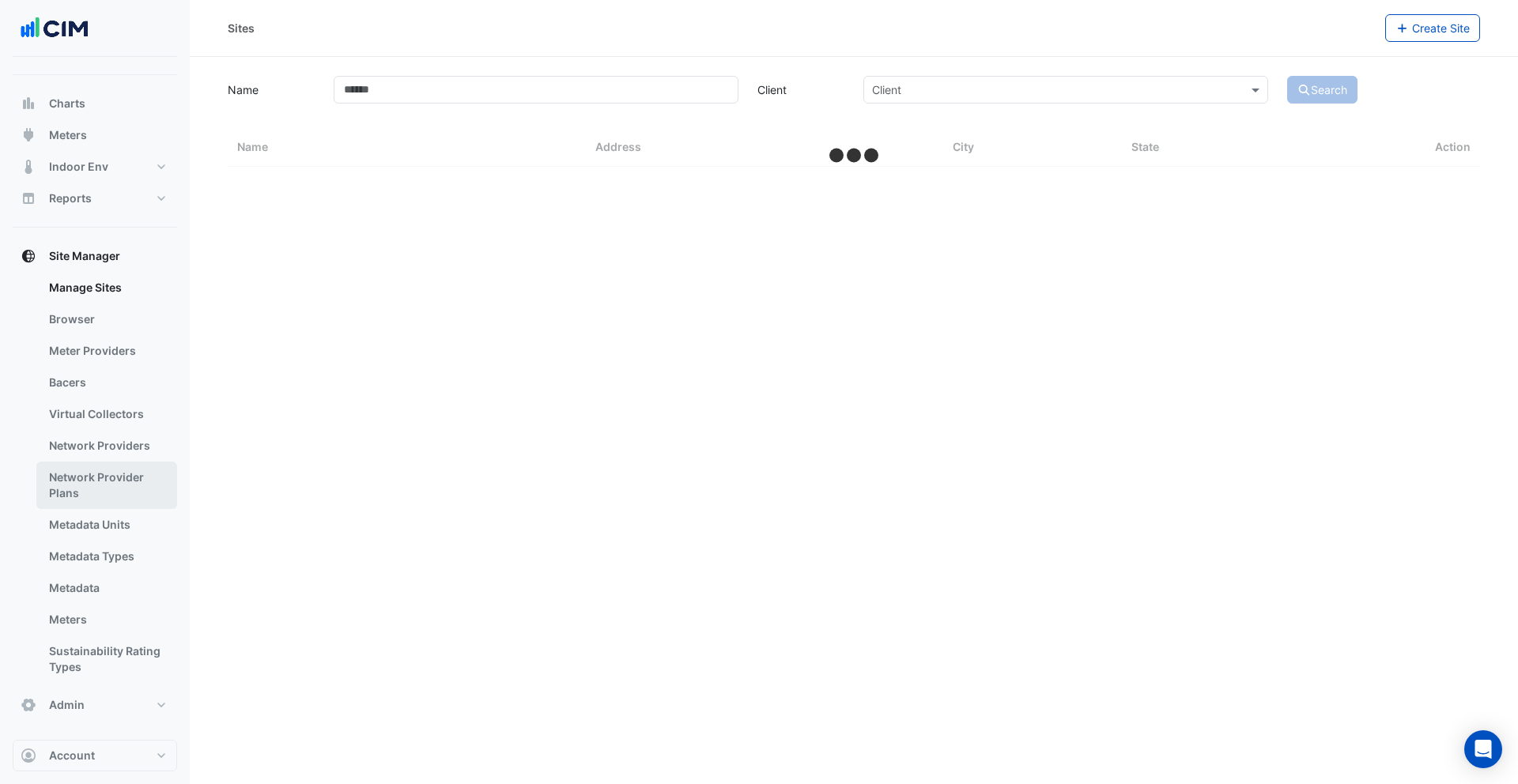
select select "***"
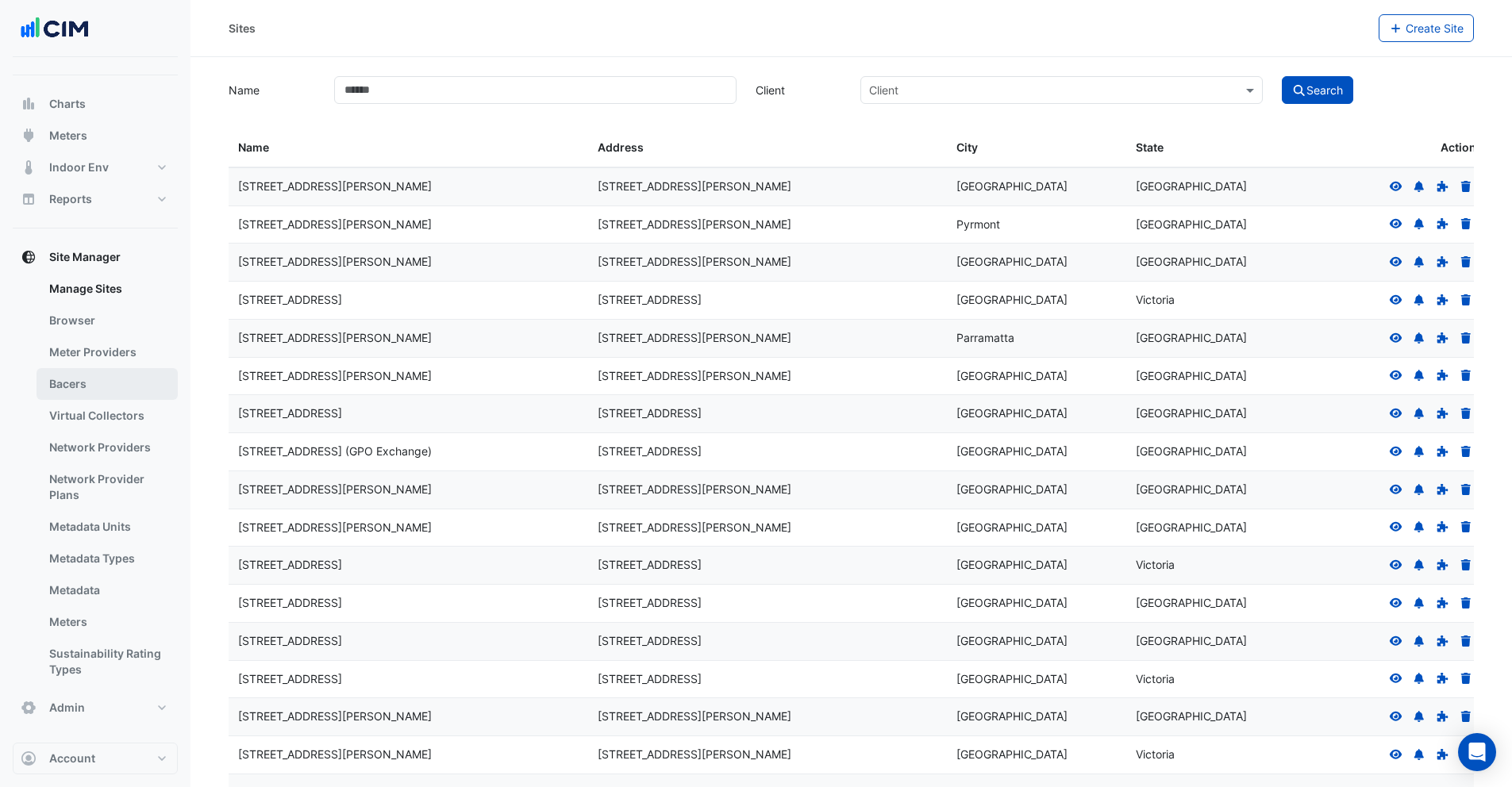
click at [74, 389] on link "Bacers" at bounding box center [107, 384] width 141 height 31
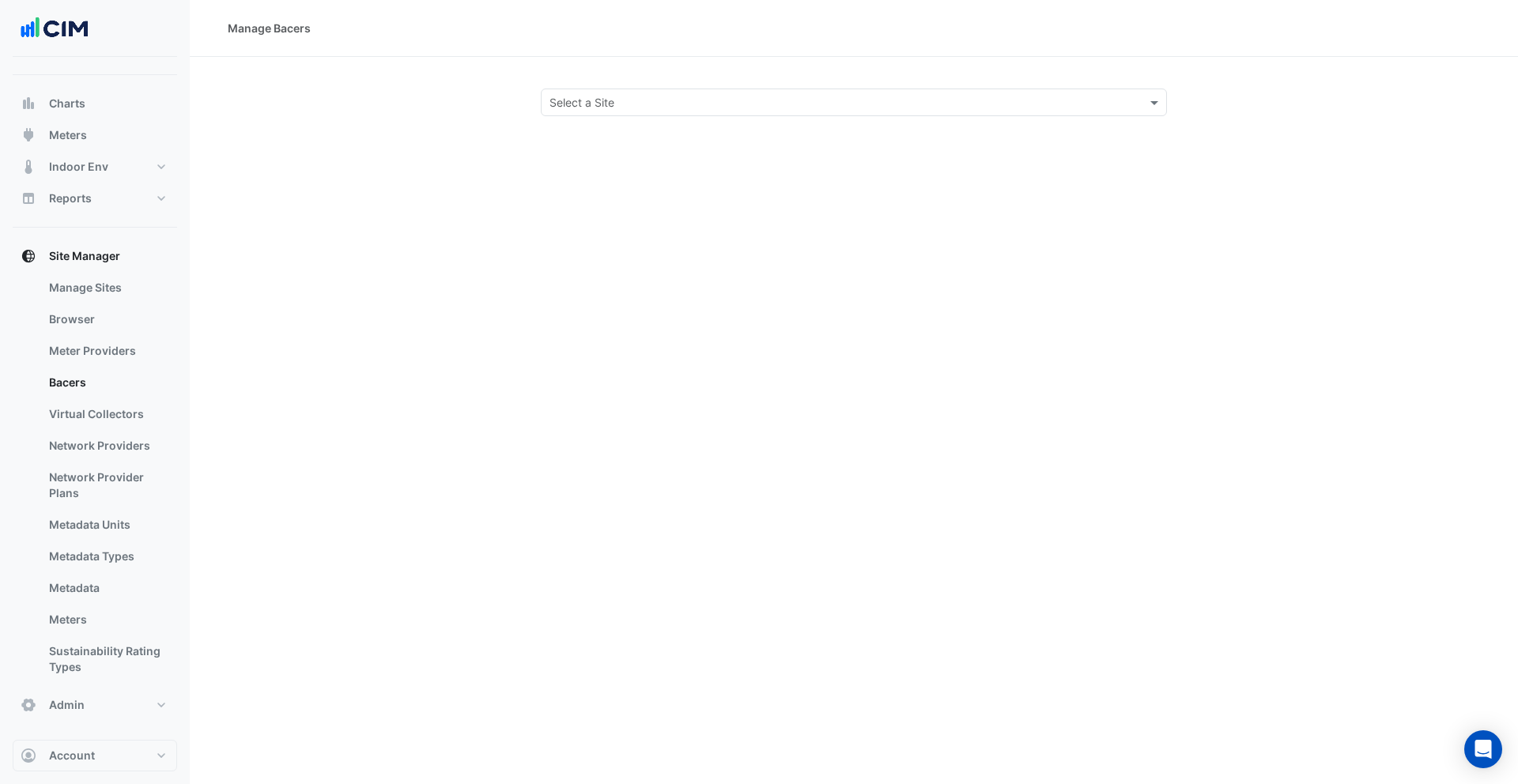
click at [608, 95] on input "text" at bounding box center [838, 103] width 577 height 17
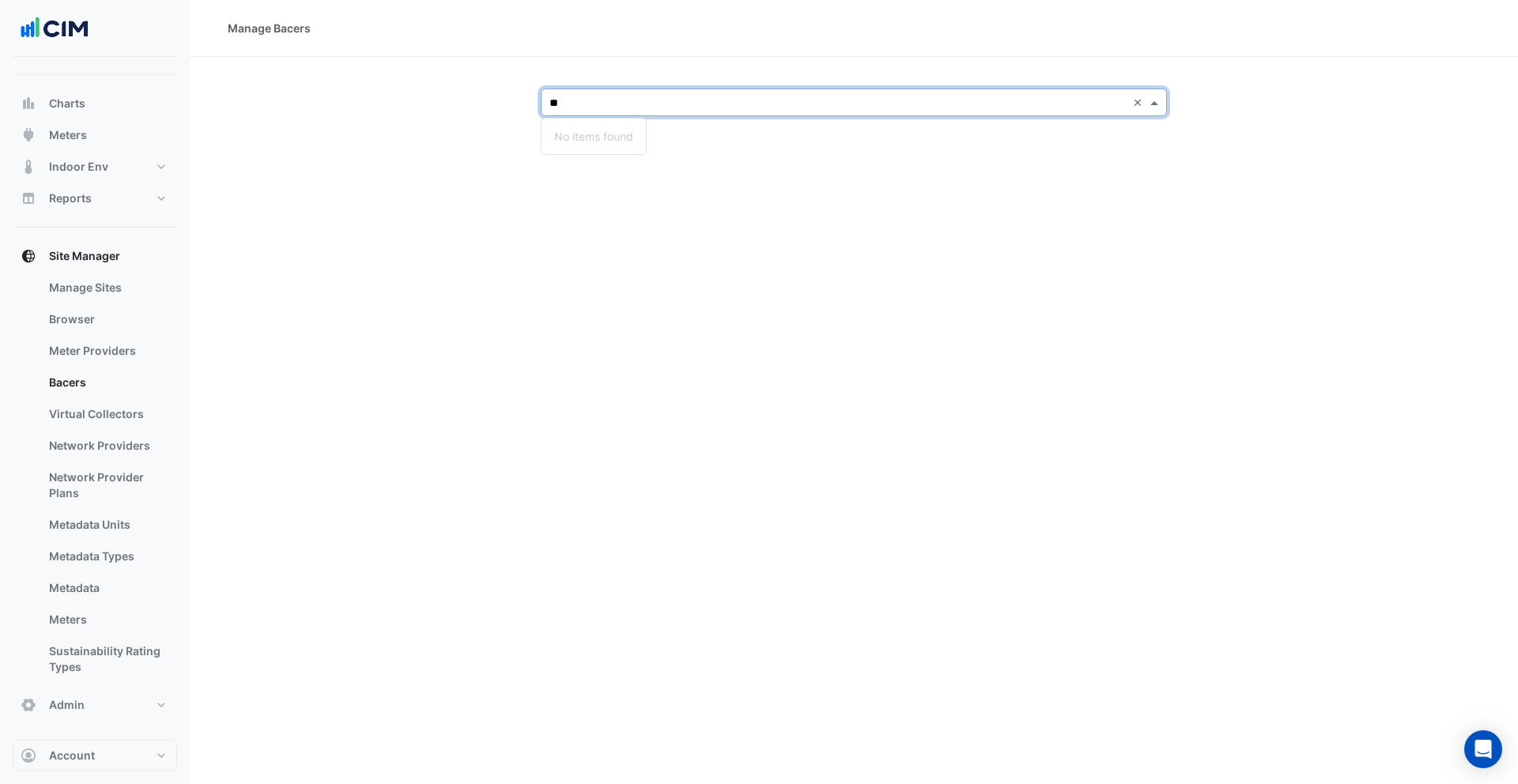
type input "*"
type input "**********"
click at [609, 158] on span "Pacific Epping Plaza" at bounding box center [641, 159] width 148 height 13
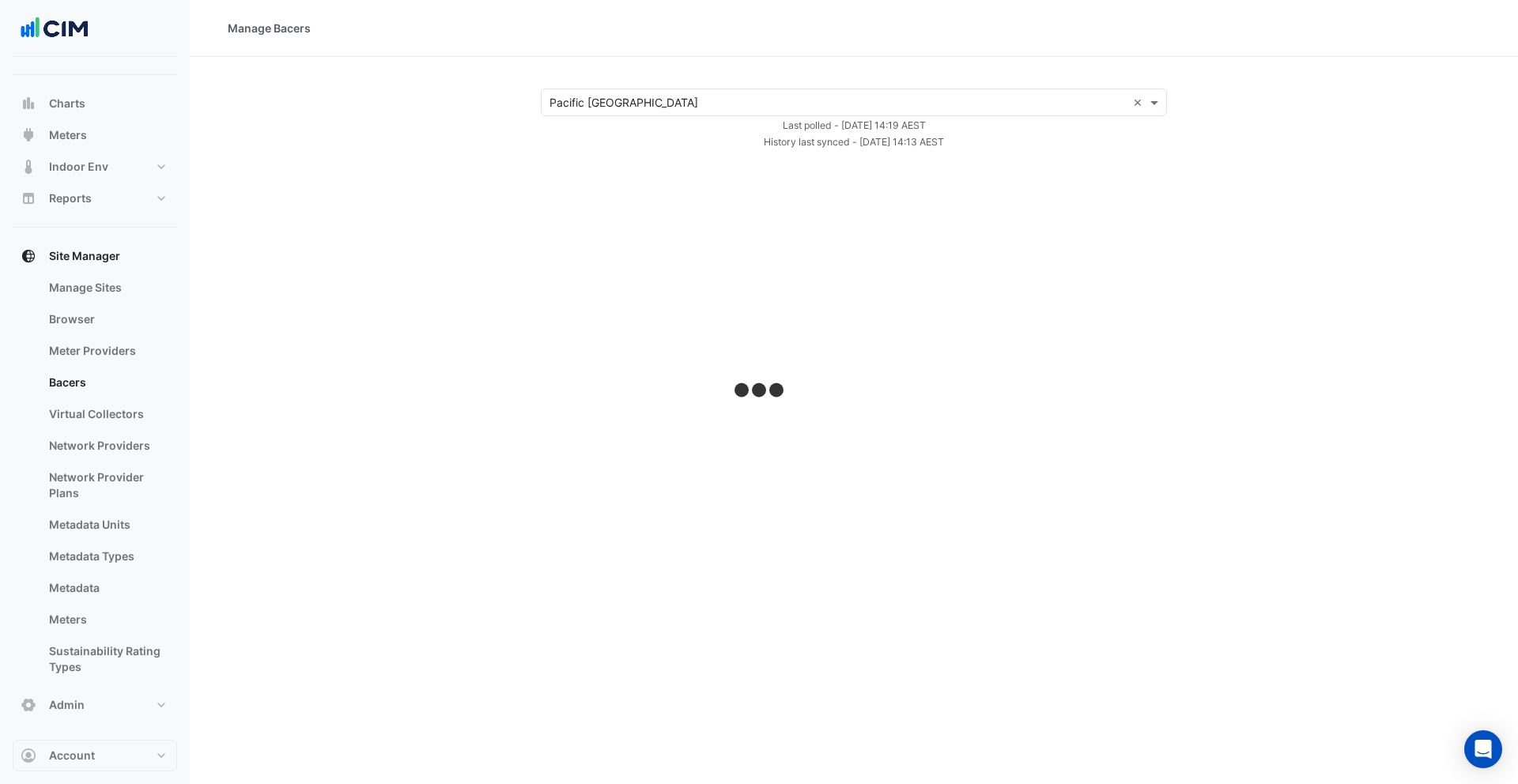
select select "***"
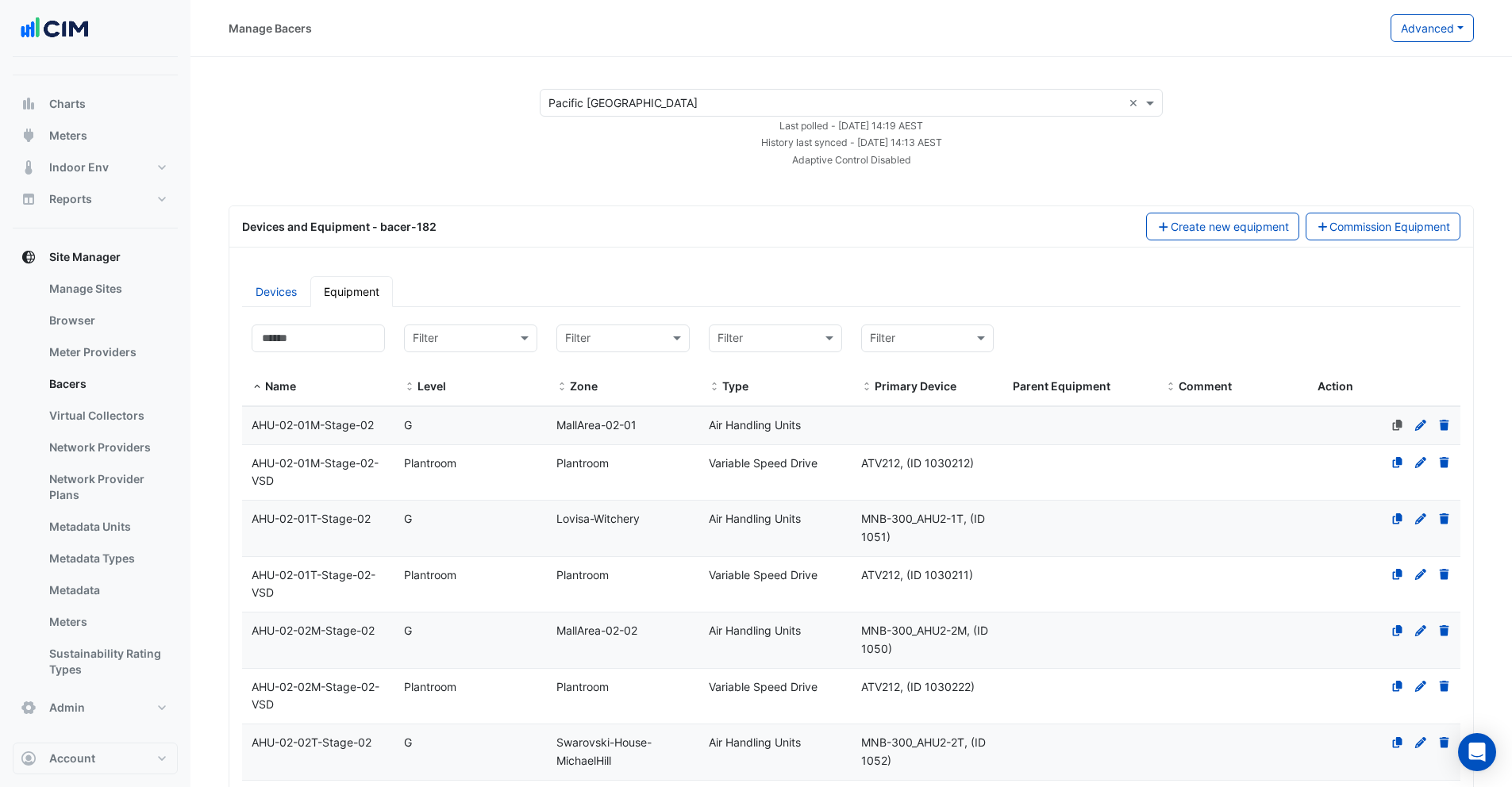
click at [651, 245] on div "Devices and Equipment - bacer-182 Create new equipment Commission Equipment" at bounding box center [851, 227] width 1243 height 41
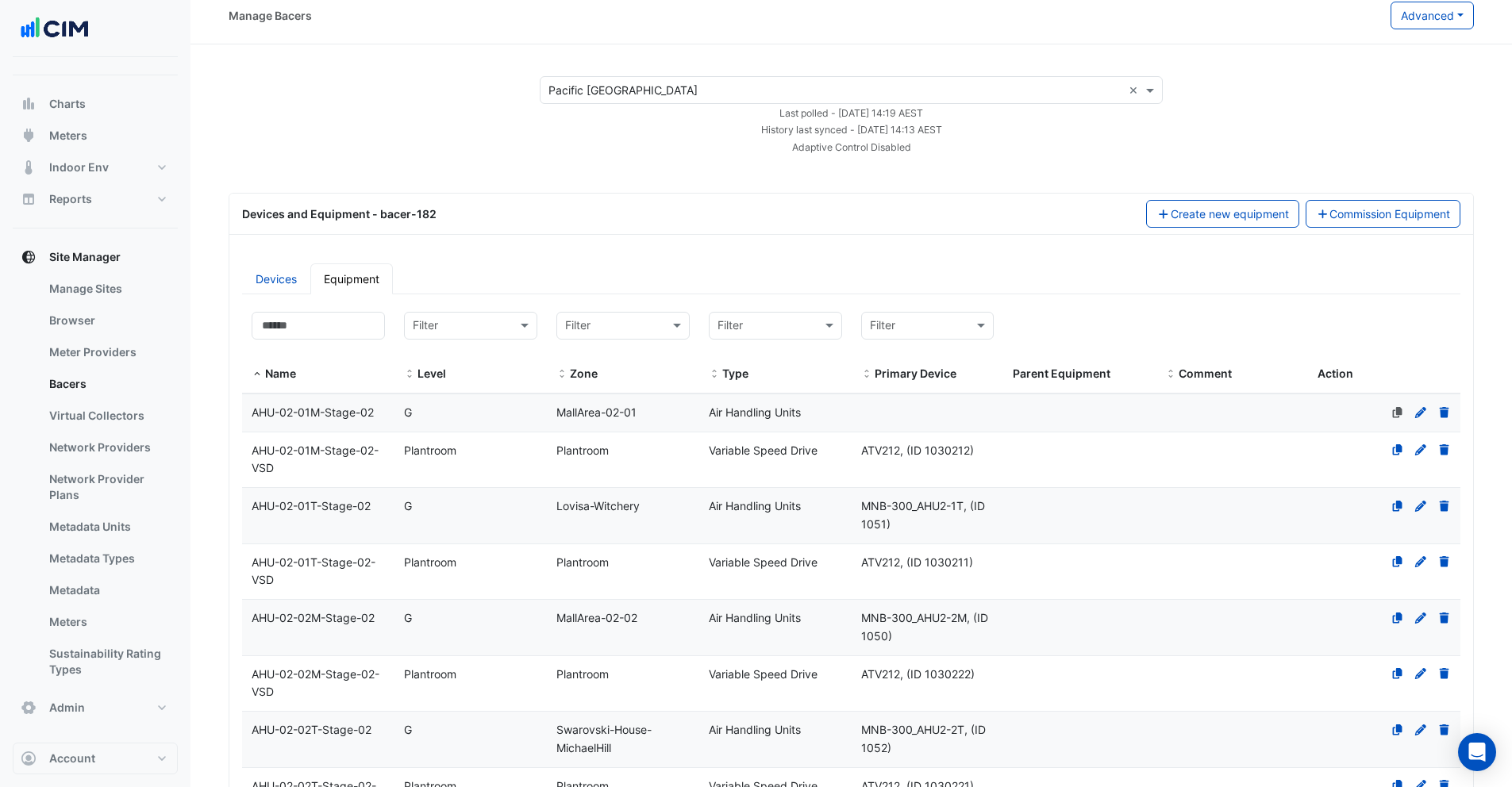
scroll to position [16, 0]
click at [274, 282] on link "Devices" at bounding box center [276, 275] width 68 height 31
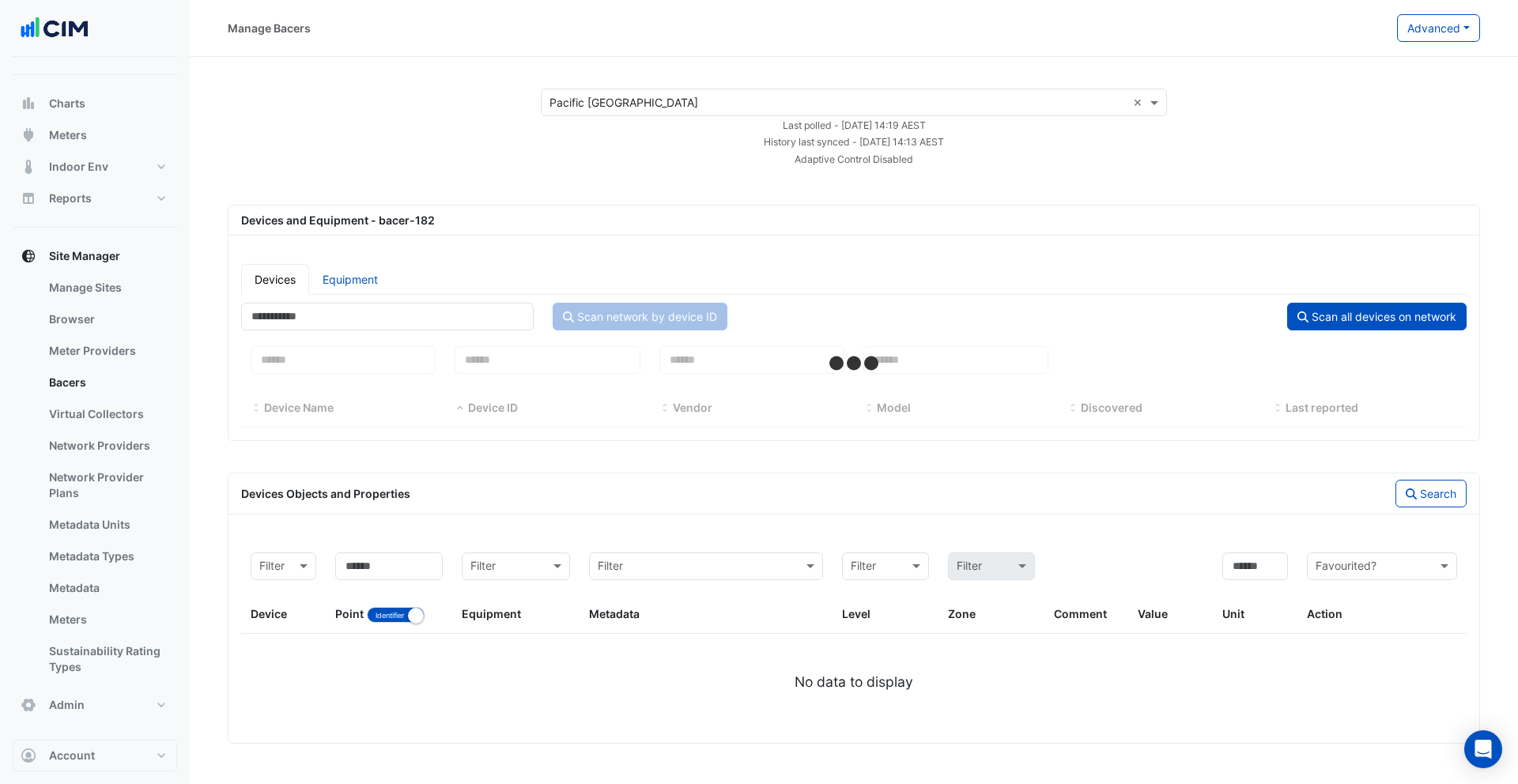
select select "***"
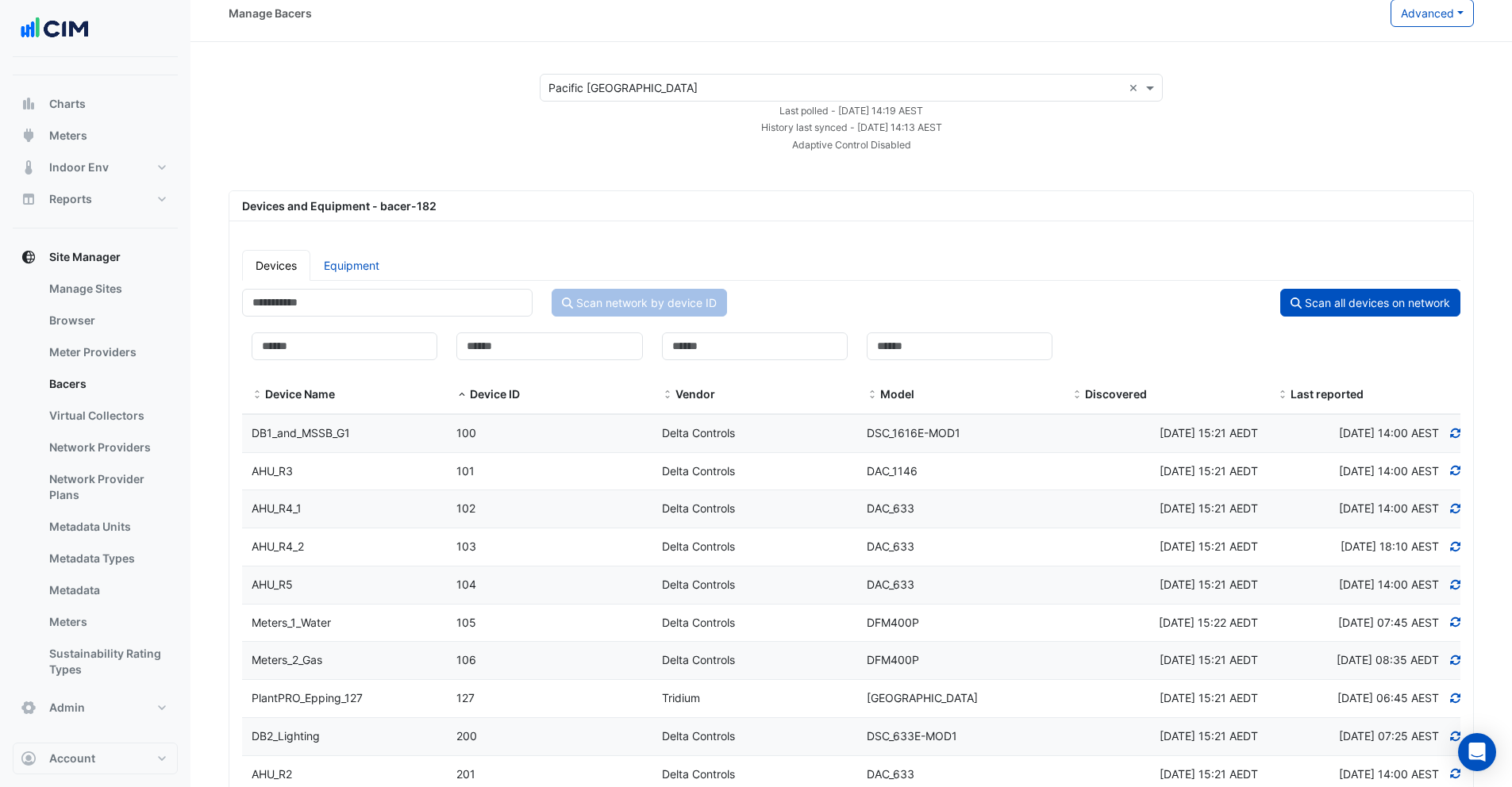
scroll to position [27, 0]
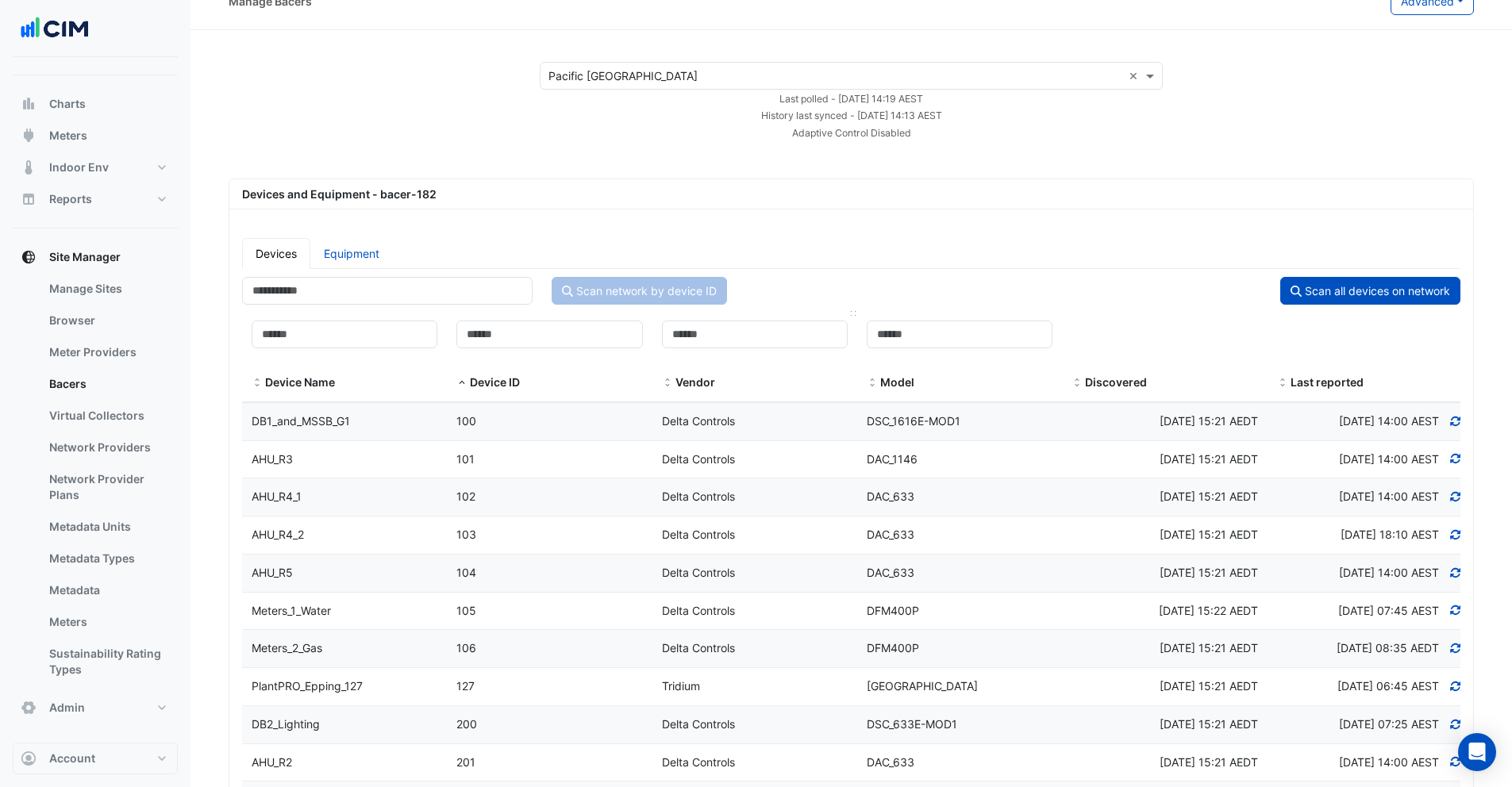
click at [788, 376] on div "Vendor" at bounding box center [754, 383] width 186 height 18
click at [572, 380] on div "Device ID" at bounding box center [549, 383] width 186 height 18
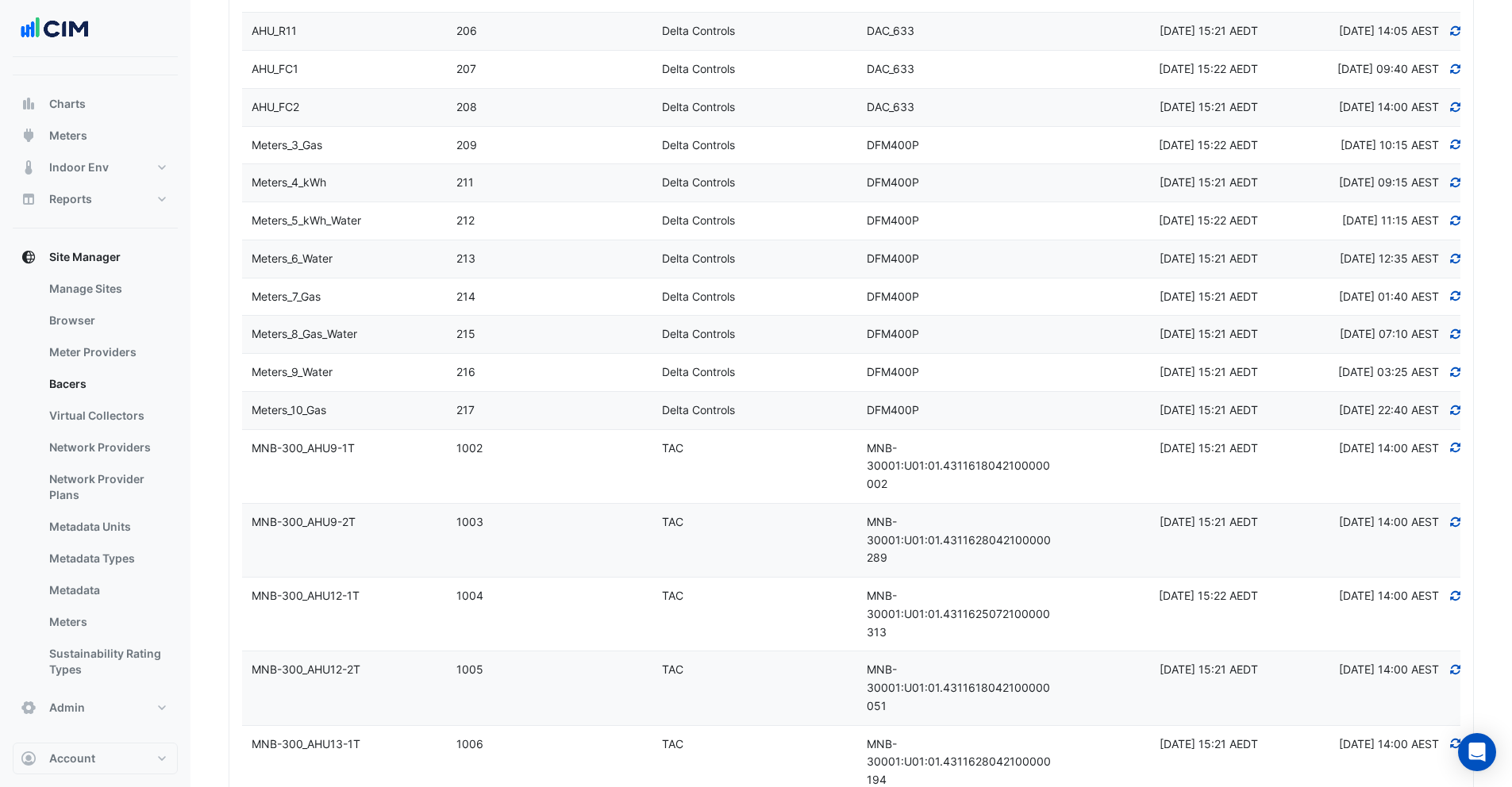
scroll to position [205, 0]
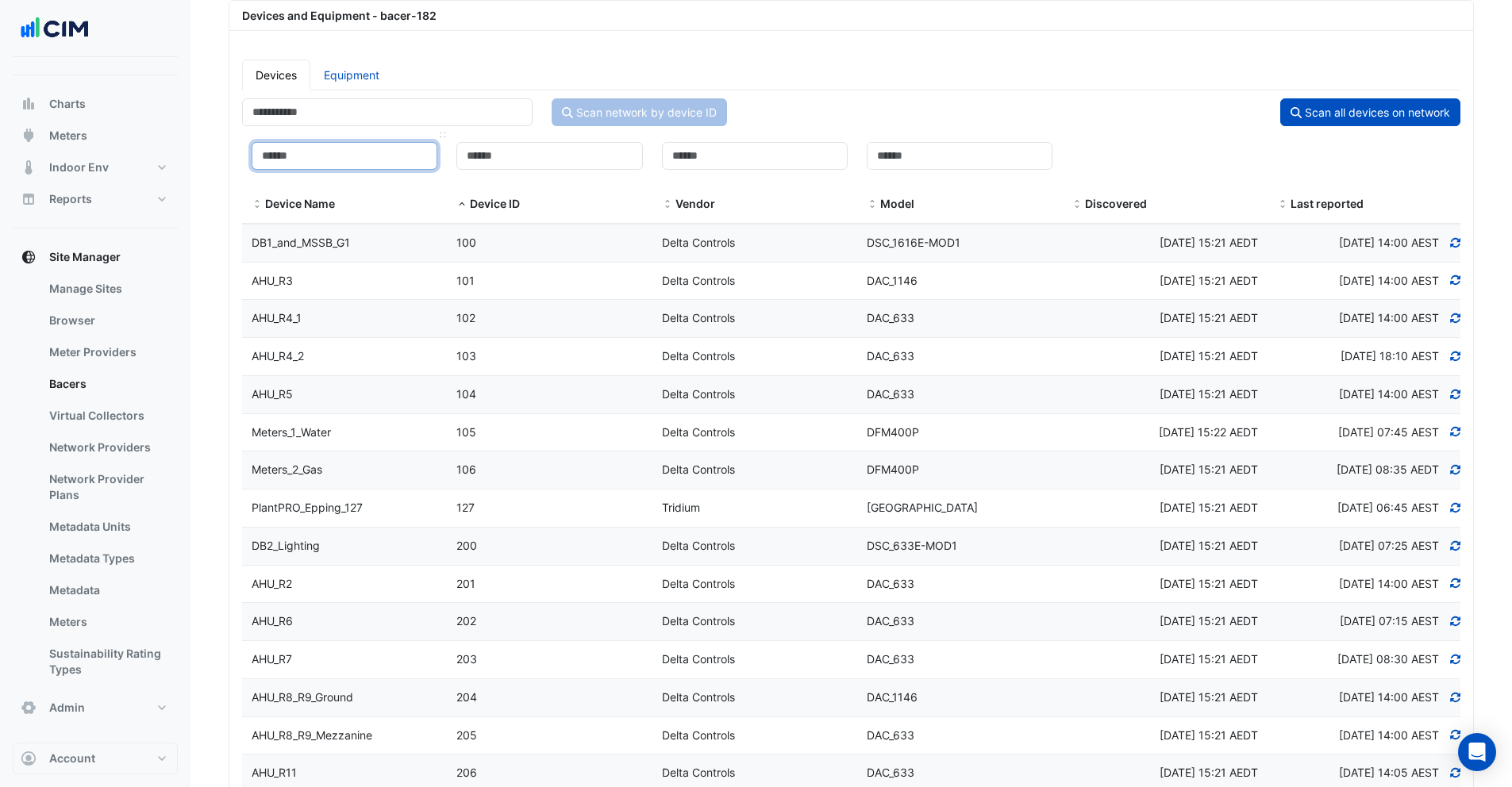
click at [326, 160] on input at bounding box center [343, 155] width 186 height 28
click at [708, 148] on input at bounding box center [754, 155] width 186 height 28
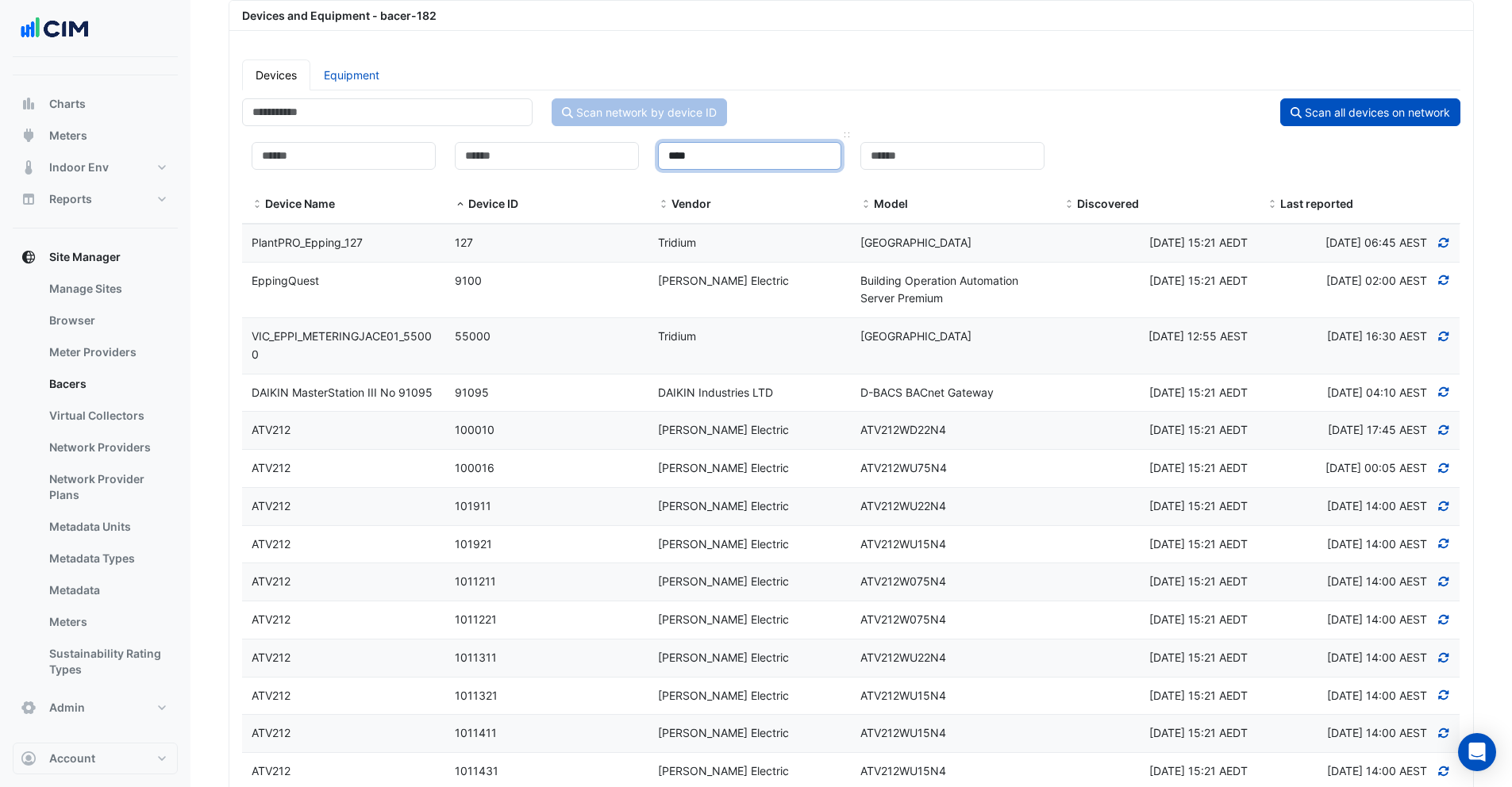
scroll to position [127, 0]
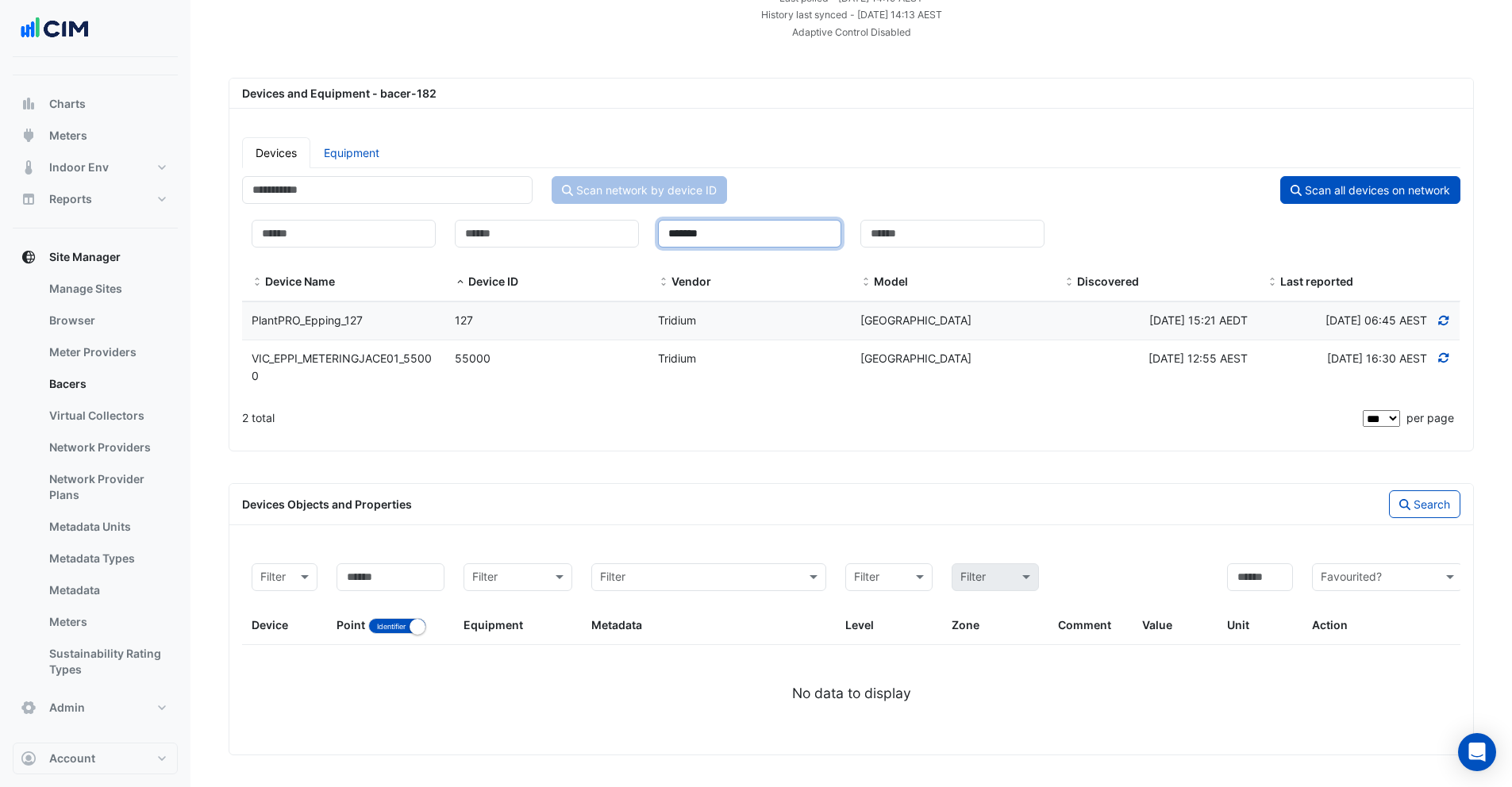
type input "*******"
drag, startPoint x: 248, startPoint y: 359, endPoint x: 479, endPoint y: 371, distance: 231.3
click at [479, 371] on div "Device Name VIC_EPPI_METERINGJACE01_55000 Device ID 55000 Vendor Tridium Model …" at bounding box center [851, 368] width 1218 height 56
click at [484, 382] on datatable-body-cell "Device ID 55000" at bounding box center [546, 368] width 204 height 56
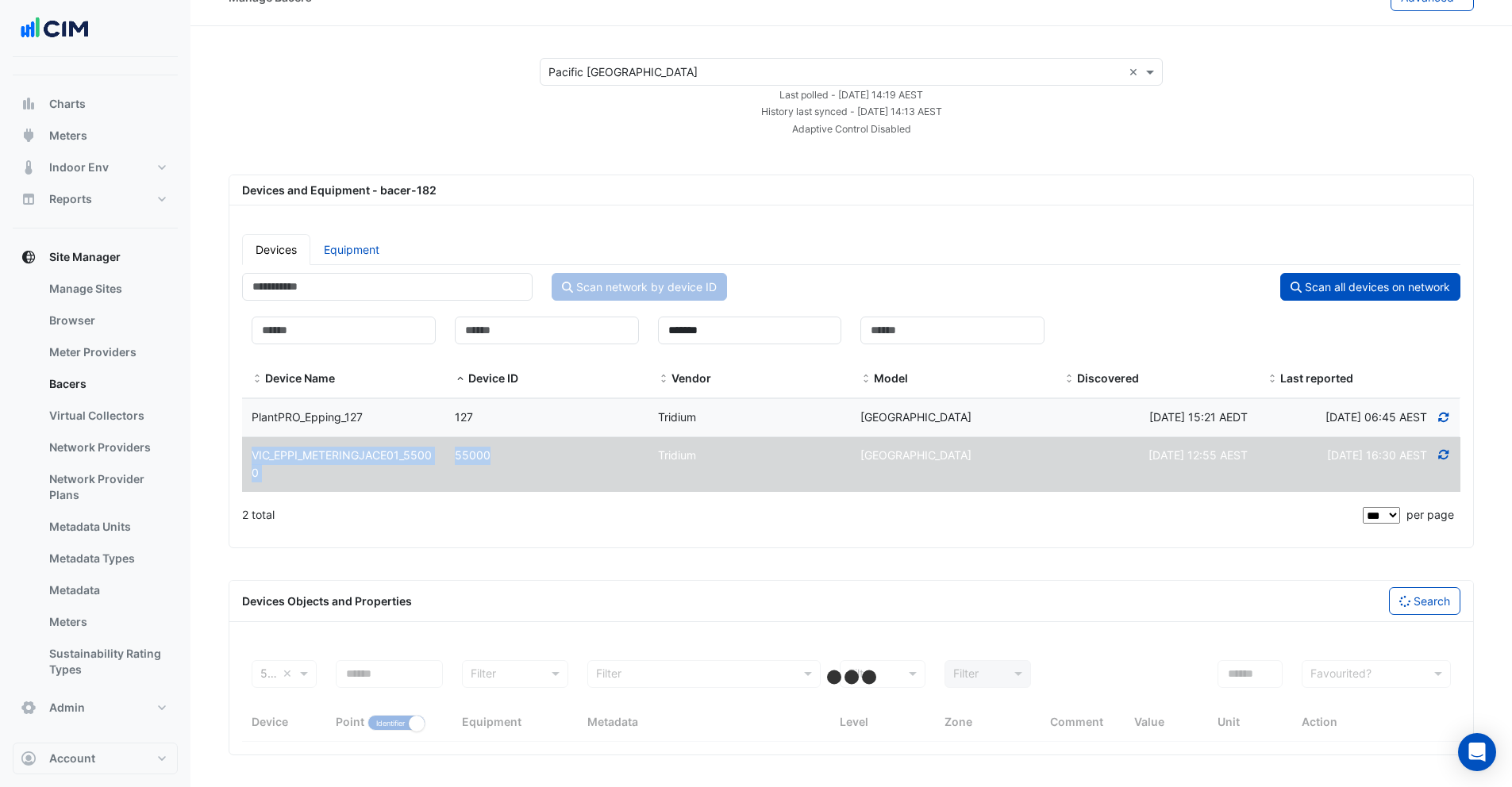
scroll to position [31, 0]
select select "***"
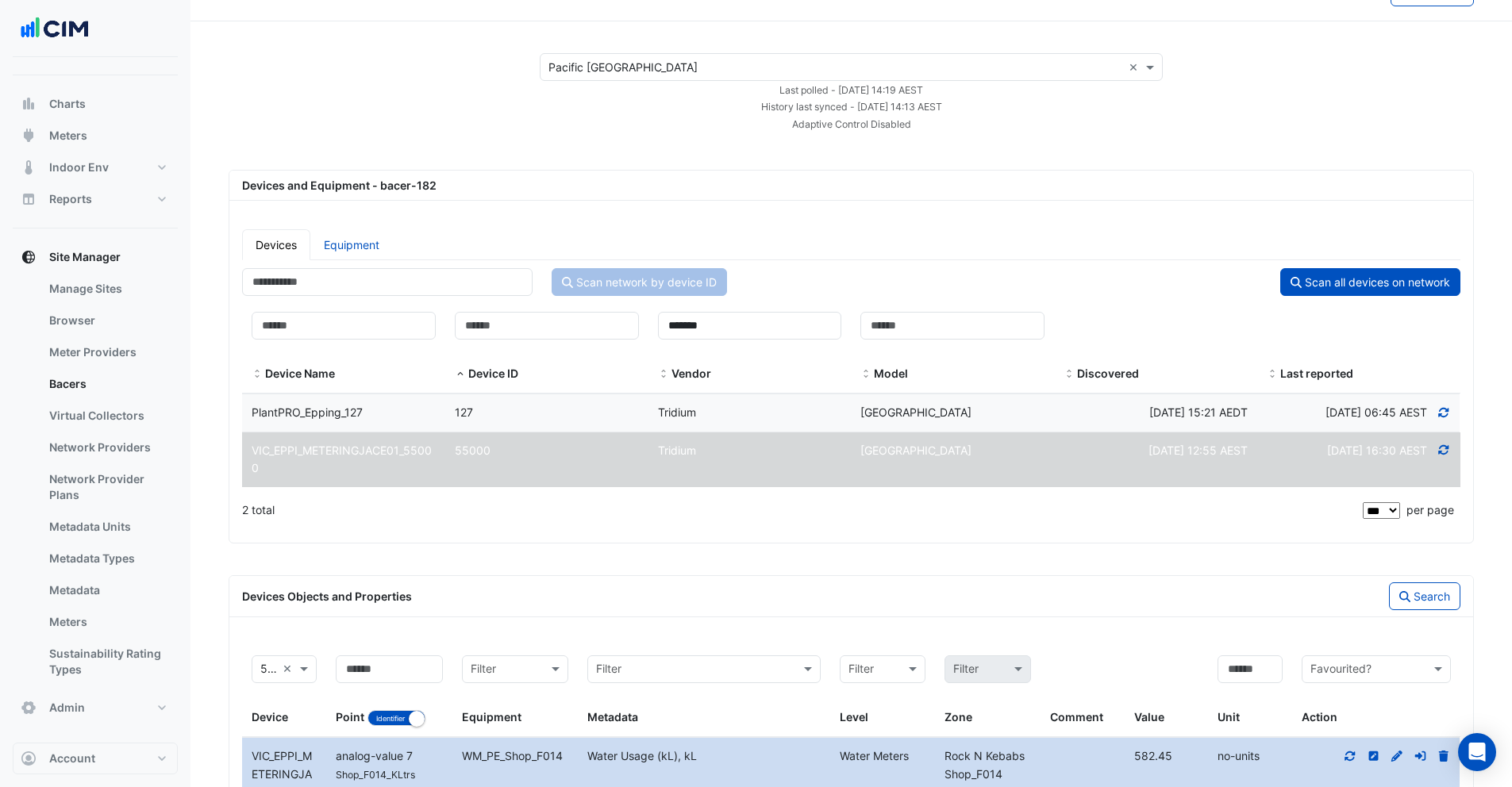
scroll to position [0, 0]
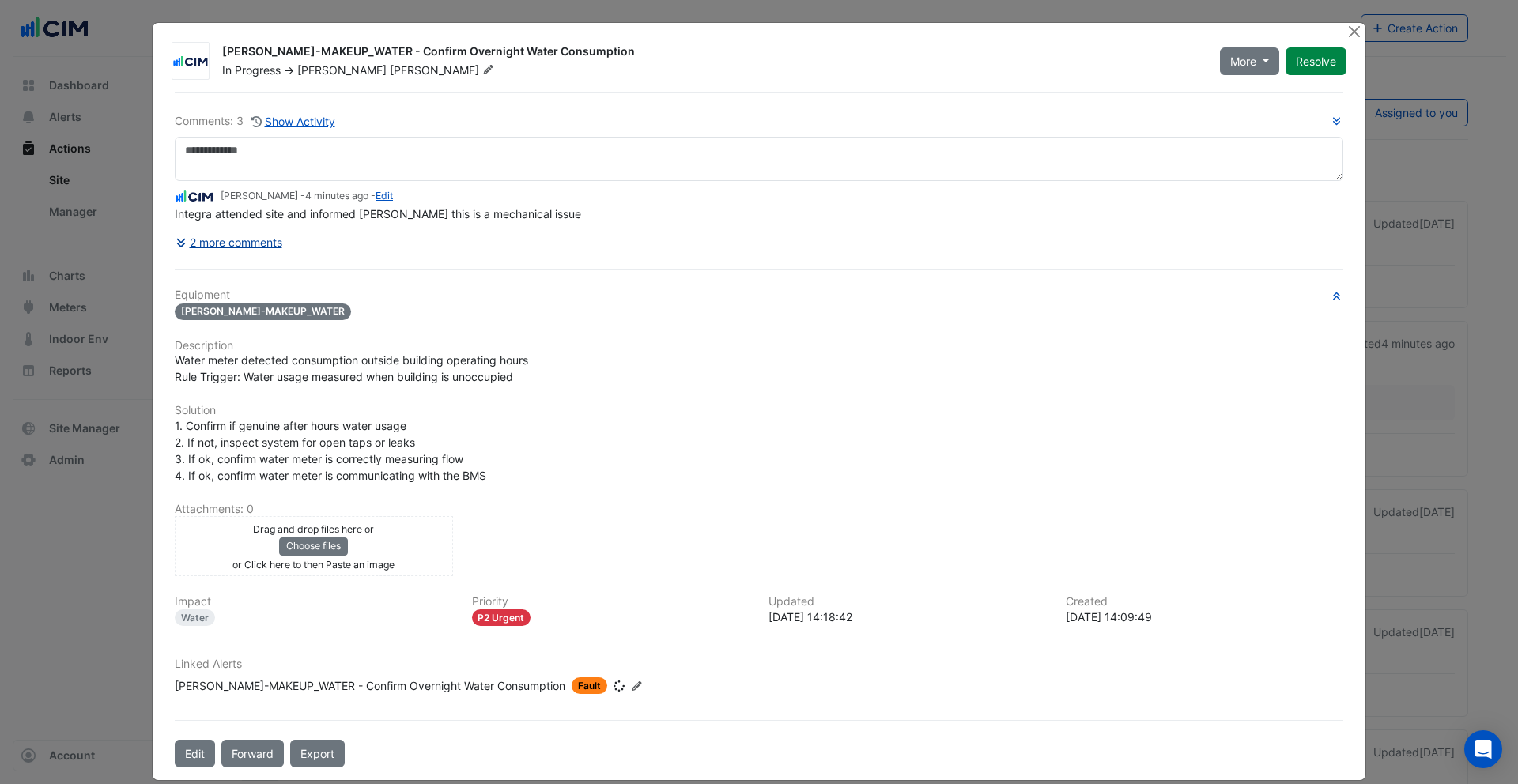
click at [239, 244] on button "2 more comments" at bounding box center [229, 242] width 108 height 28
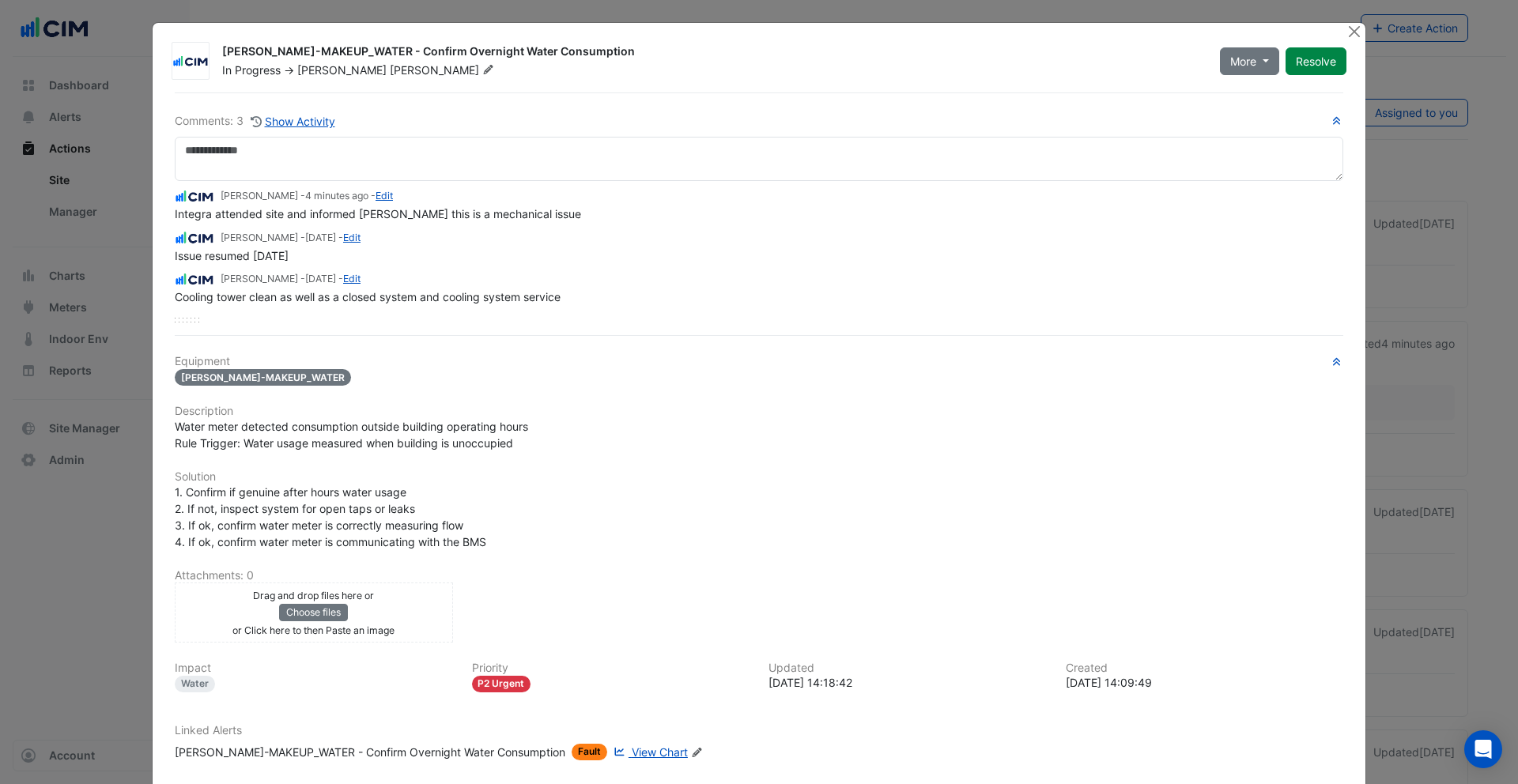
click at [632, 758] on span "View Chart" at bounding box center [659, 751] width 56 height 13
click at [1346, 28] on button "Close" at bounding box center [1354, 31] width 17 height 17
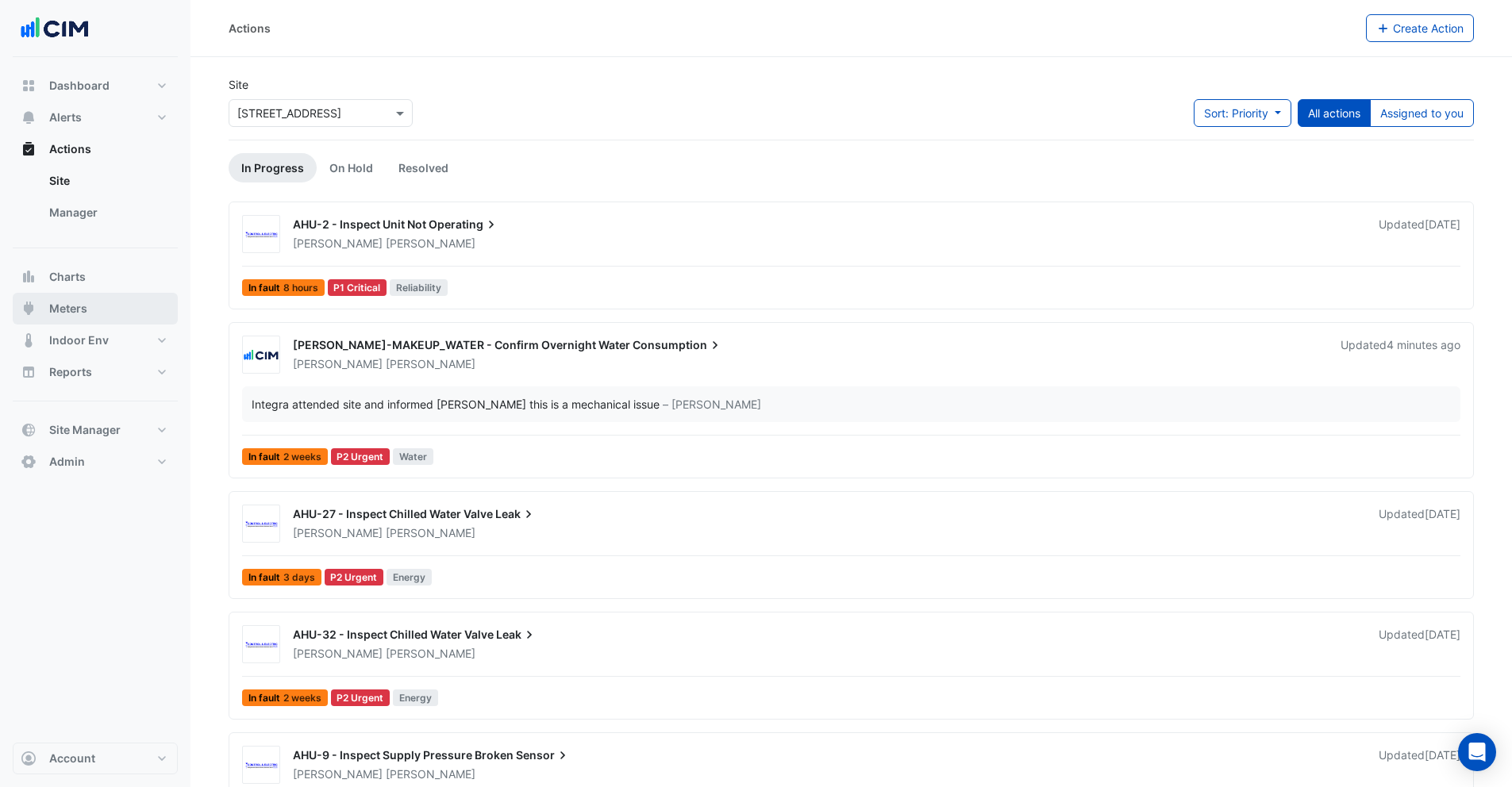
click at [87, 307] on button "Meters" at bounding box center [95, 307] width 165 height 31
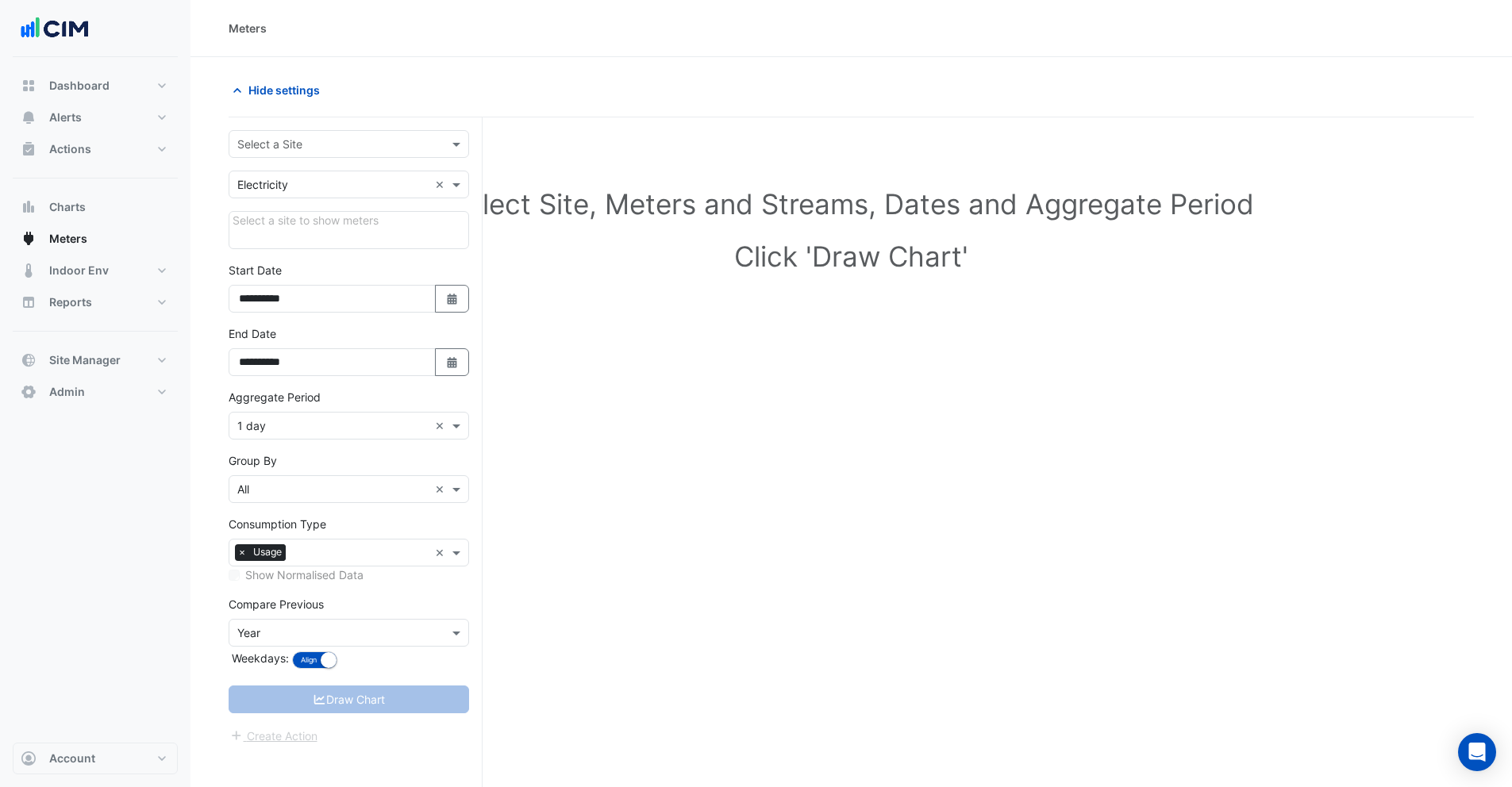
drag, startPoint x: 272, startPoint y: 124, endPoint x: 272, endPoint y: 136, distance: 12.0
click at [272, 124] on div "**********" at bounding box center [355, 482] width 254 height 730
click at [271, 143] on input "text" at bounding box center [333, 144] width 191 height 17
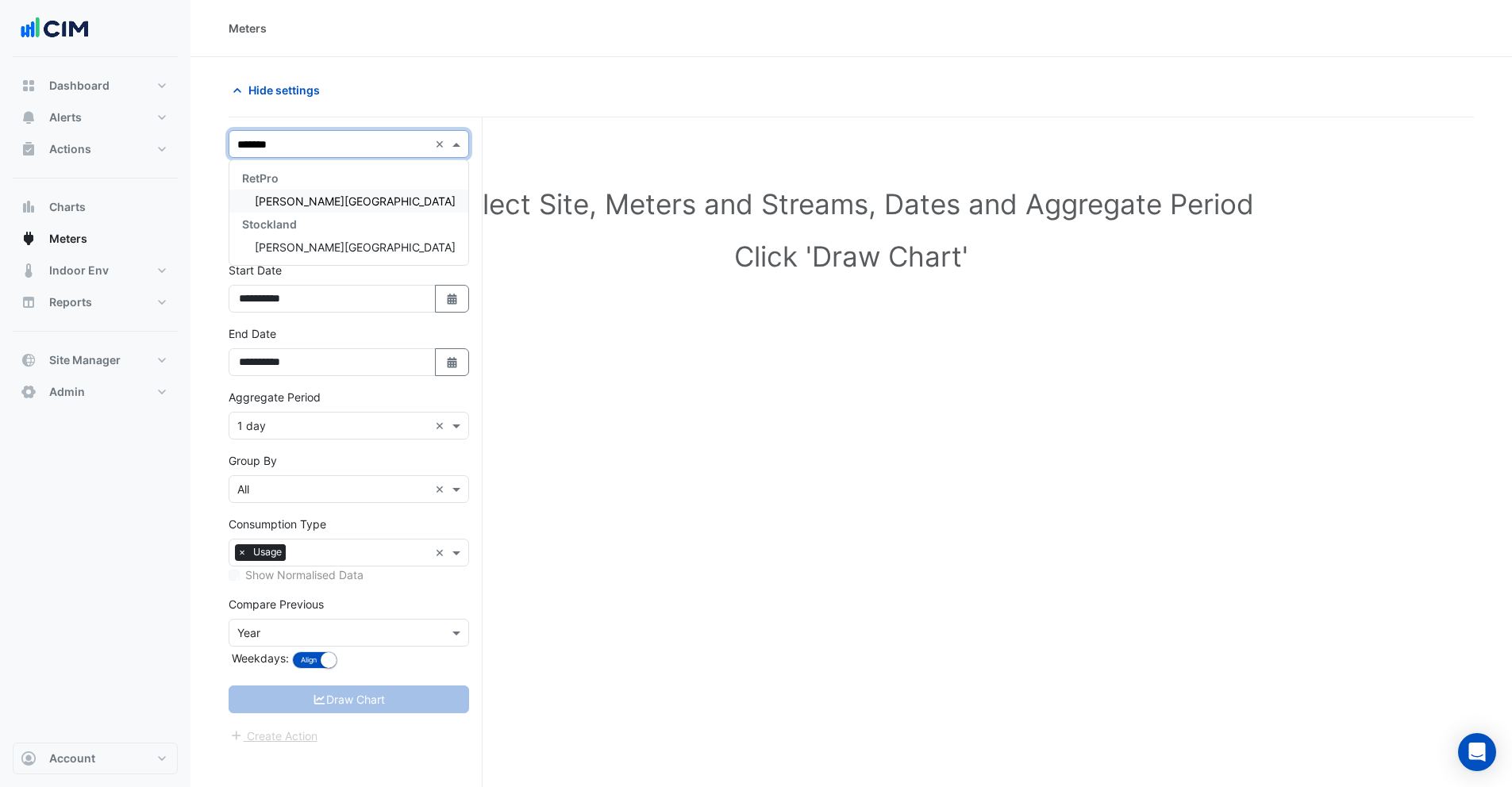
type input "********"
click at [270, 198] on span "[PERSON_NAME][GEOGRAPHIC_DATA]" at bounding box center [355, 201] width 201 height 13
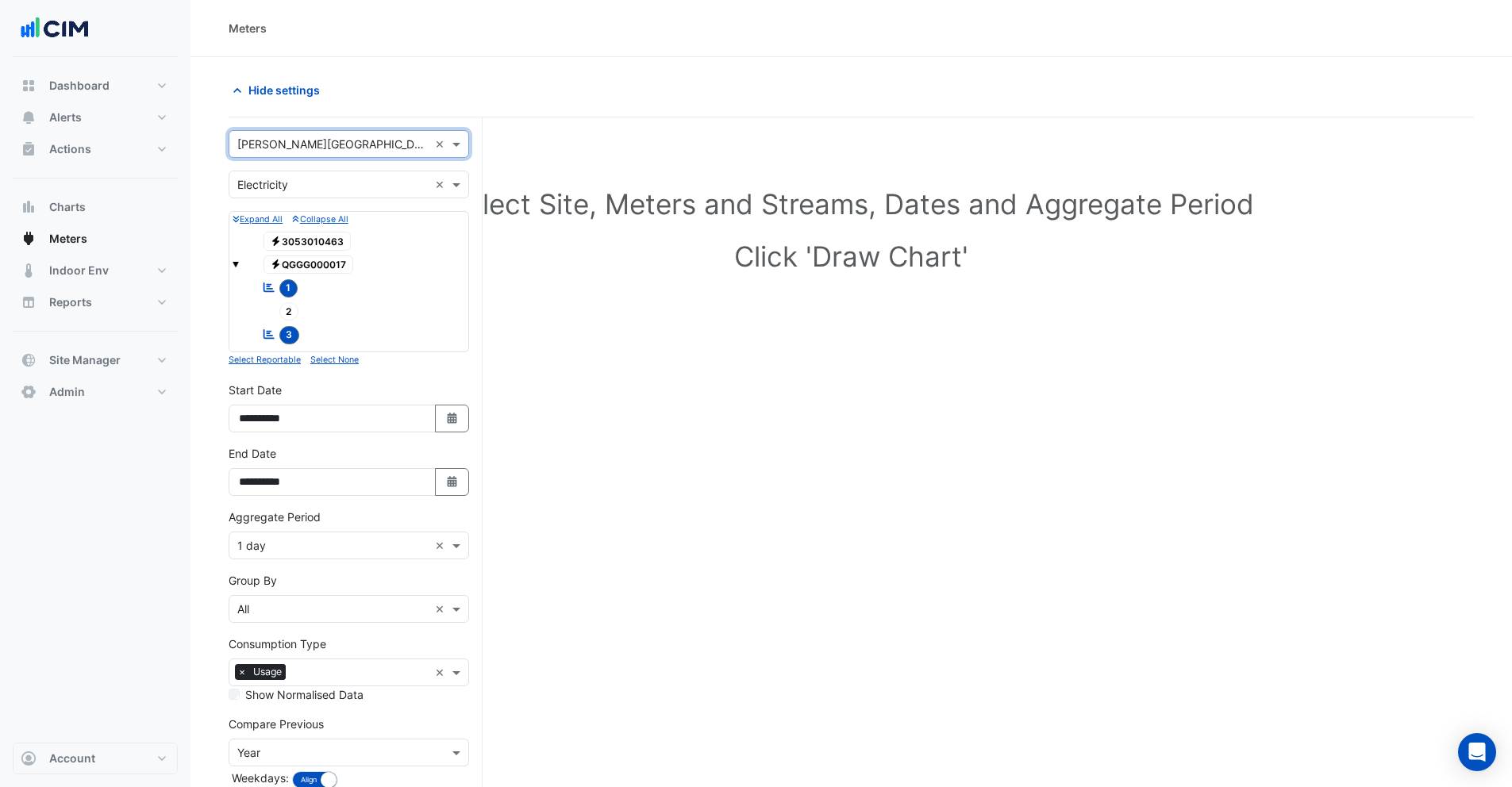
click at [288, 316] on span "2" at bounding box center [289, 311] width 20 height 18
click at [286, 305] on span "2" at bounding box center [289, 311] width 20 height 18
click at [286, 290] on span "1" at bounding box center [288, 288] width 19 height 18
click at [287, 331] on span "3" at bounding box center [289, 335] width 21 height 18
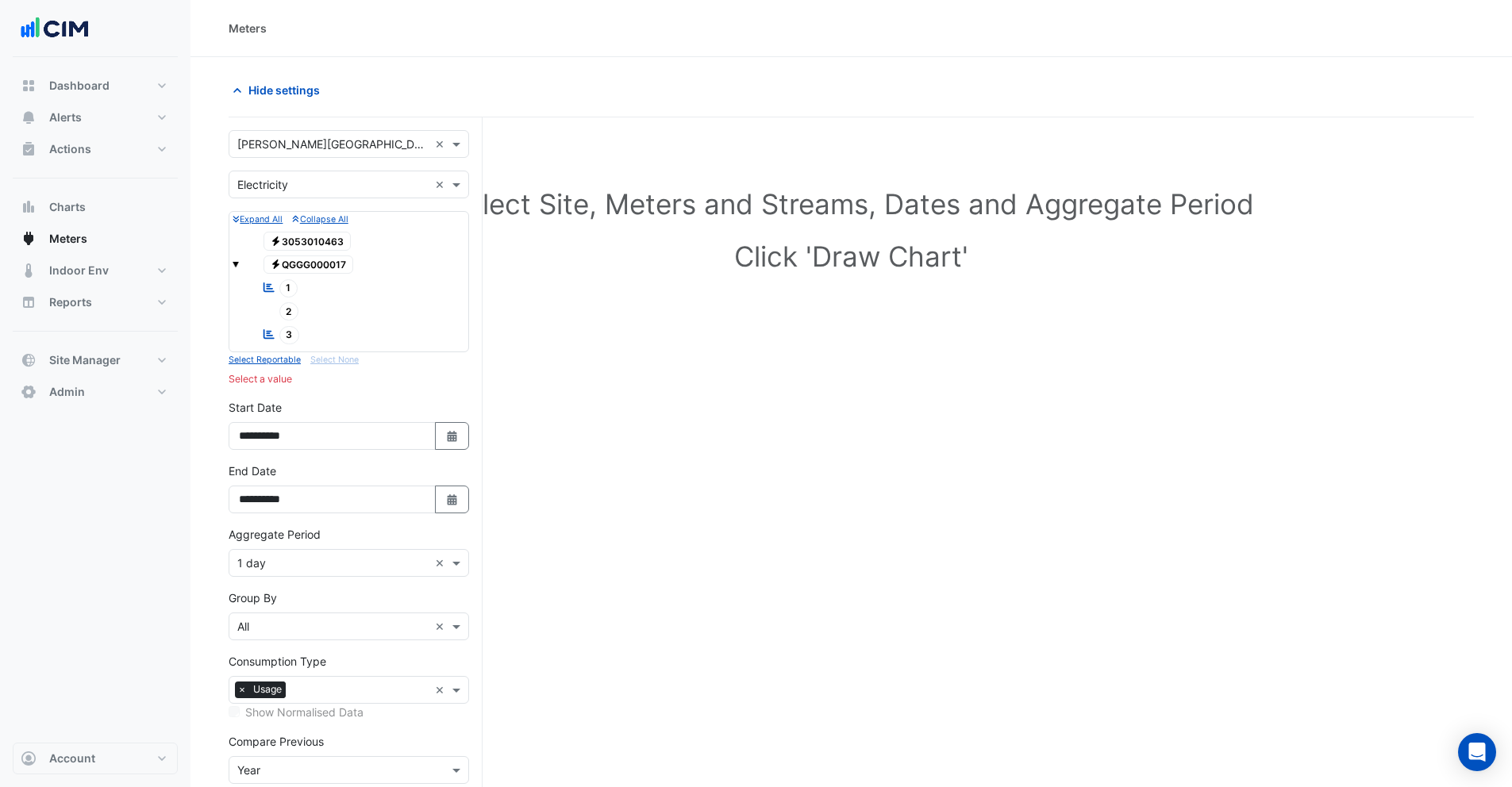
click at [312, 265] on span "Electricity QGGG000017" at bounding box center [308, 264] width 91 height 19
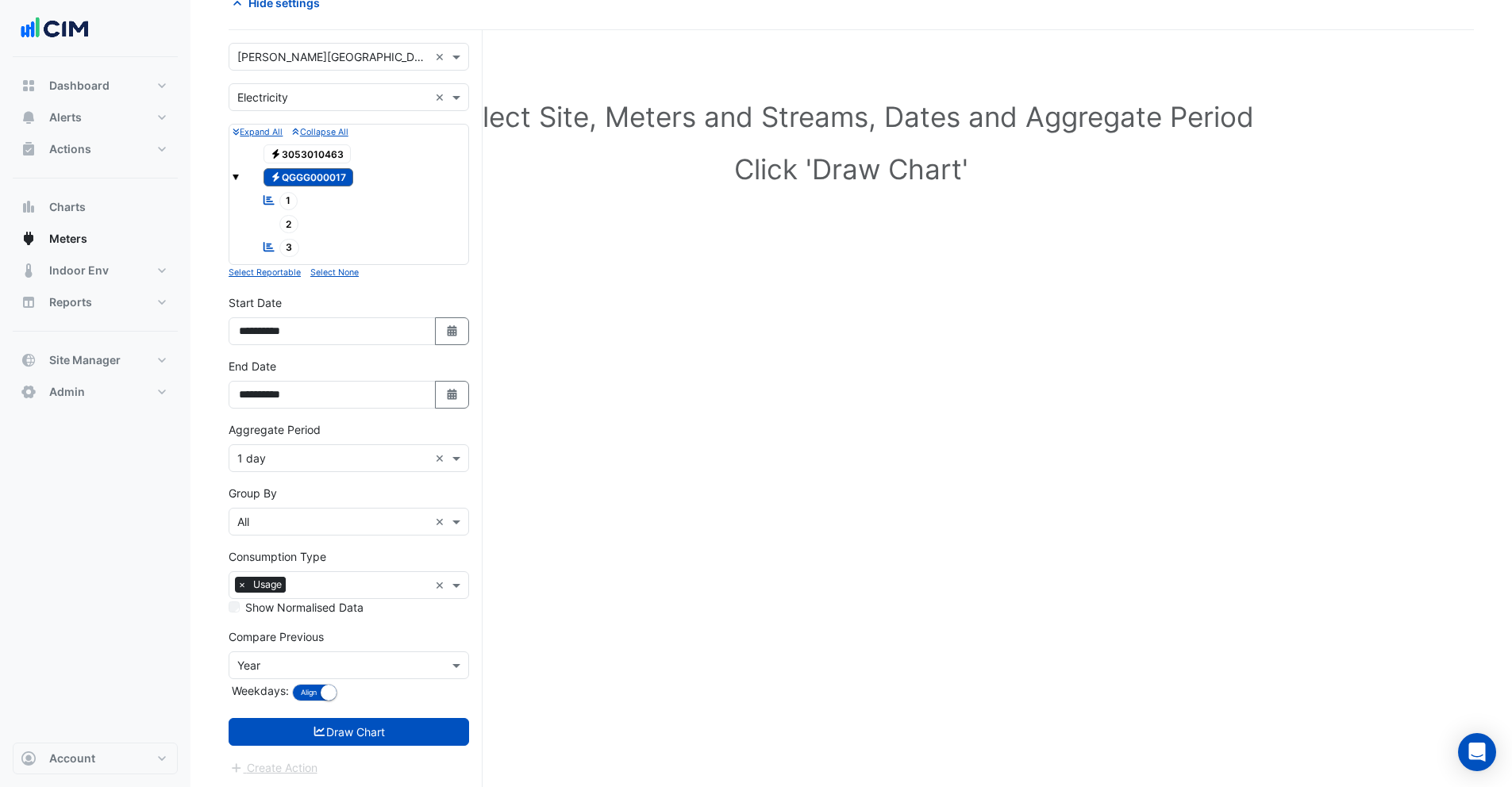
scroll to position [90, 0]
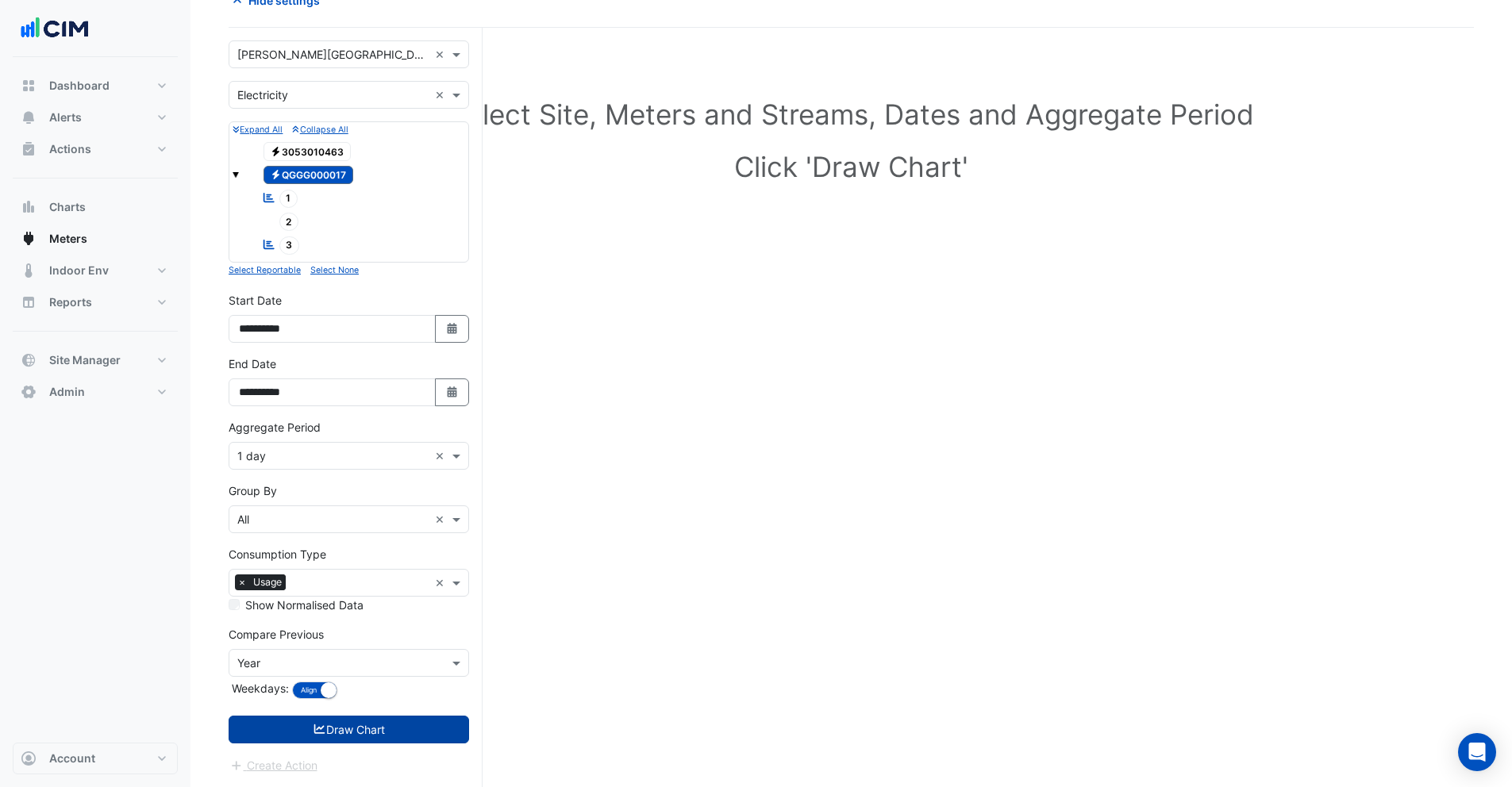
click at [330, 733] on button "Draw Chart" at bounding box center [349, 729] width 240 height 28
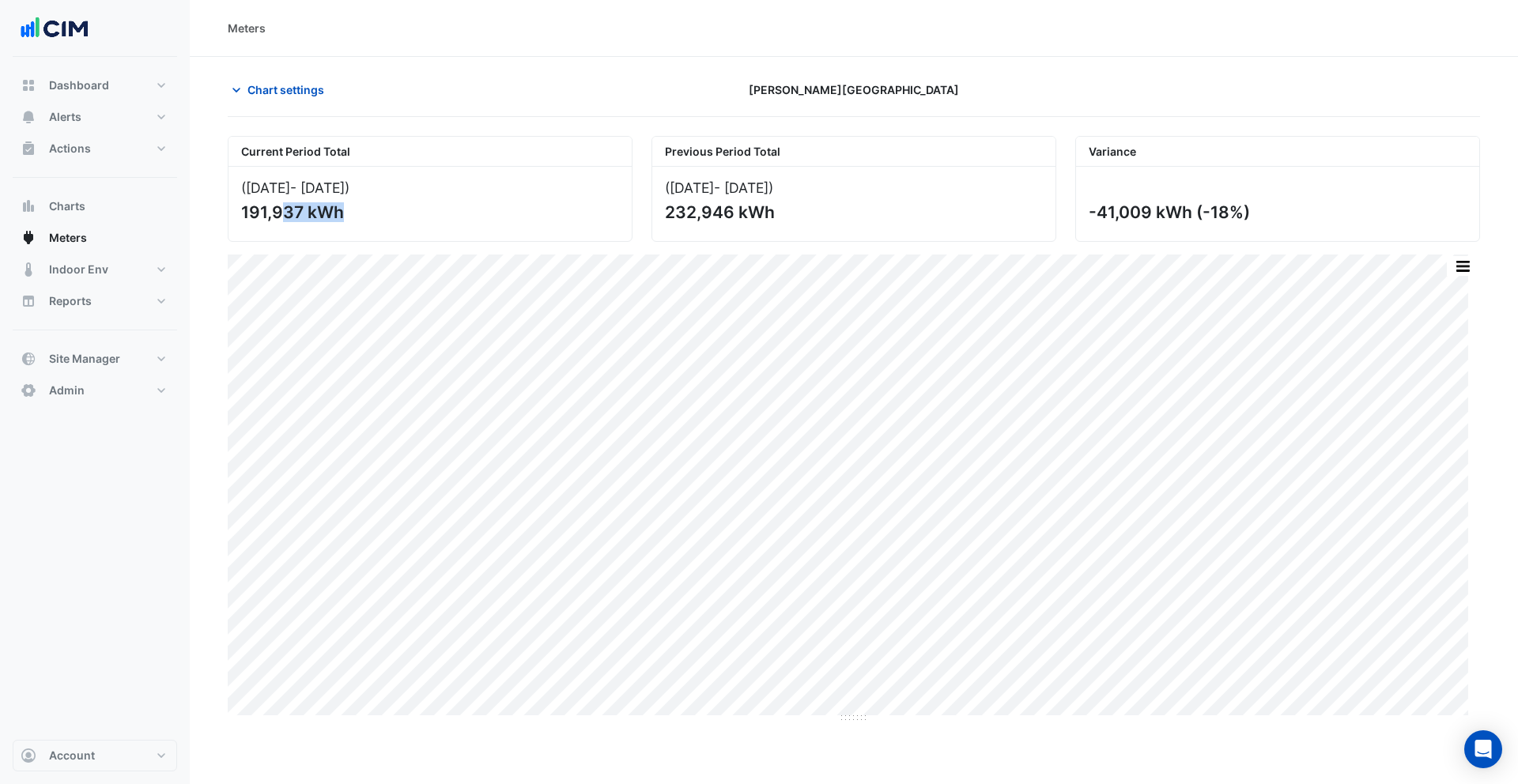
drag, startPoint x: 296, startPoint y: 213, endPoint x: 224, endPoint y: 215, distance: 72.0
click at [224, 215] on div "Current Period Total ([DATE] - [DATE] ) 191,937 kWh" at bounding box center [430, 188] width 424 height 106
click at [84, 213] on span "Charts" at bounding box center [67, 206] width 37 height 16
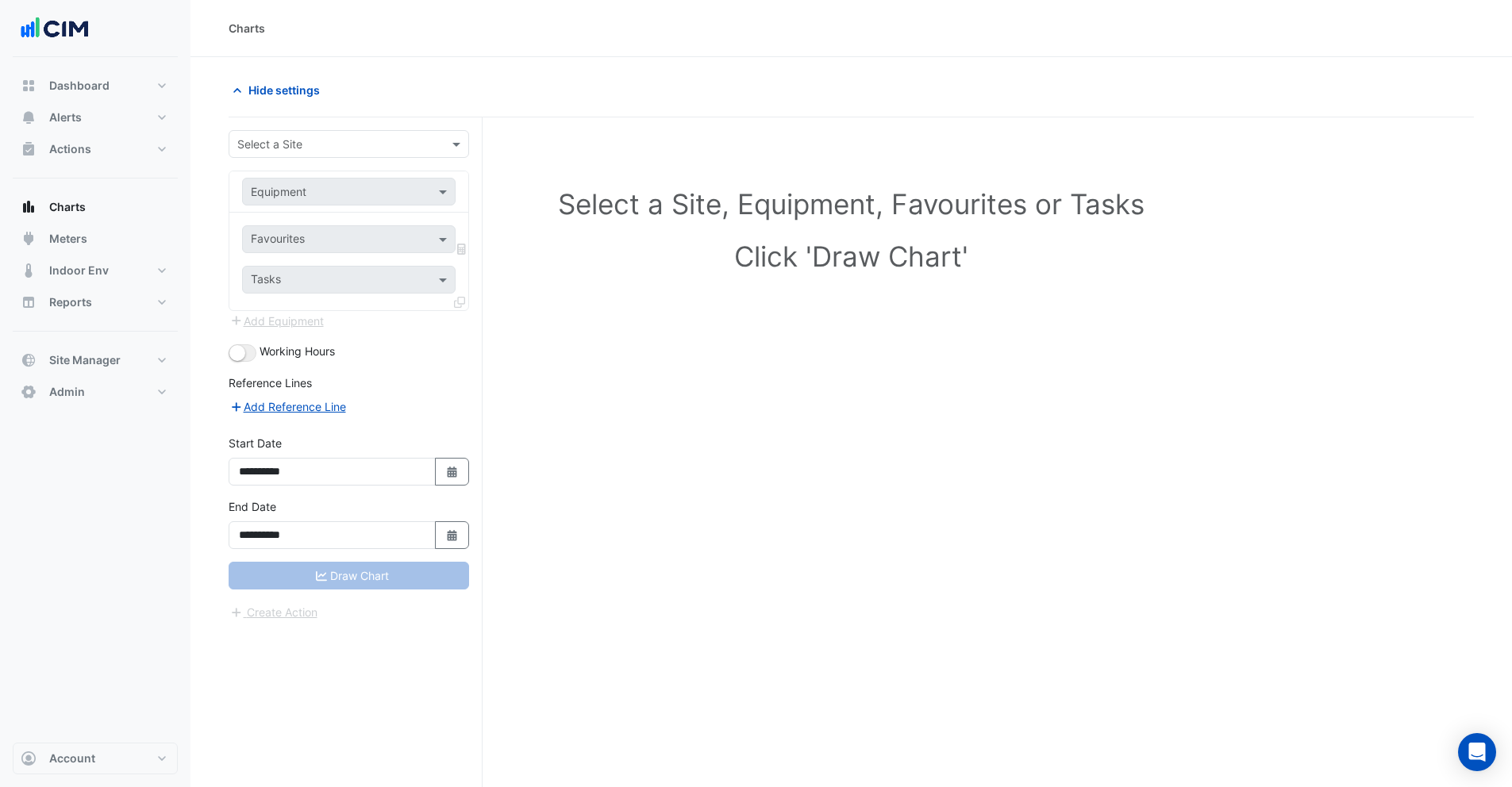
click at [278, 141] on input "text" at bounding box center [333, 144] width 191 height 17
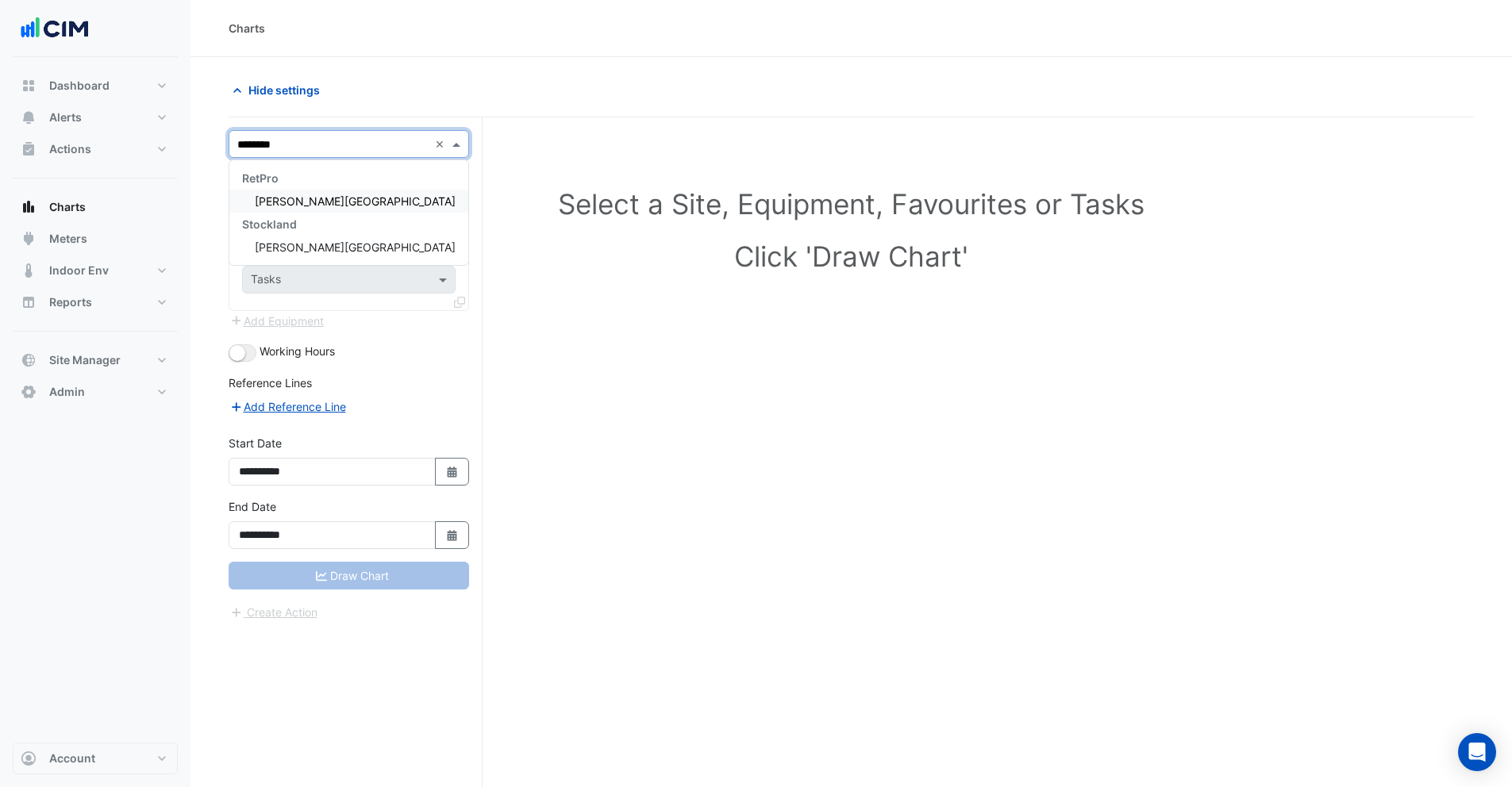
type input "*********"
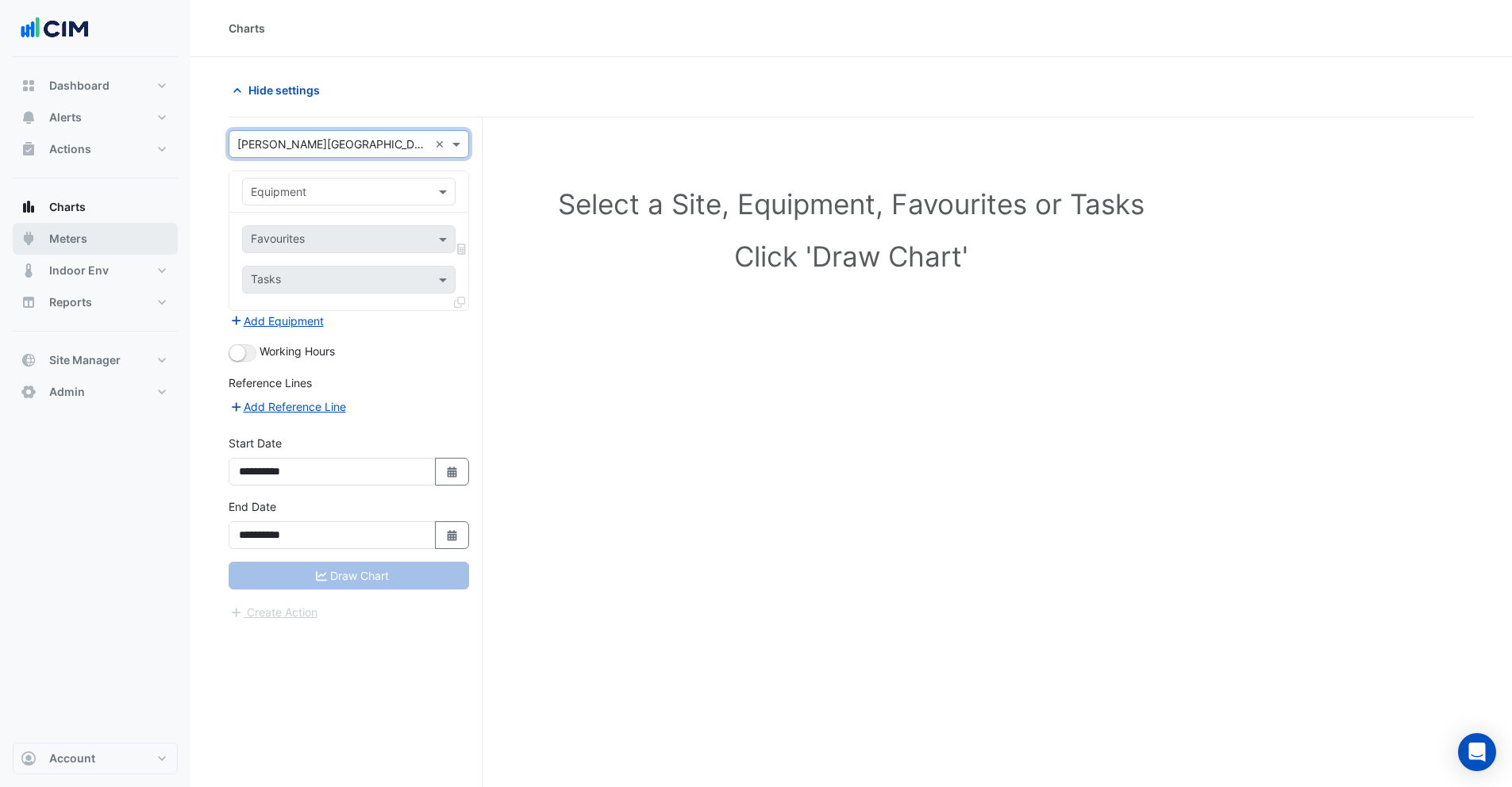
click at [65, 233] on span "Meters" at bounding box center [68, 238] width 38 height 16
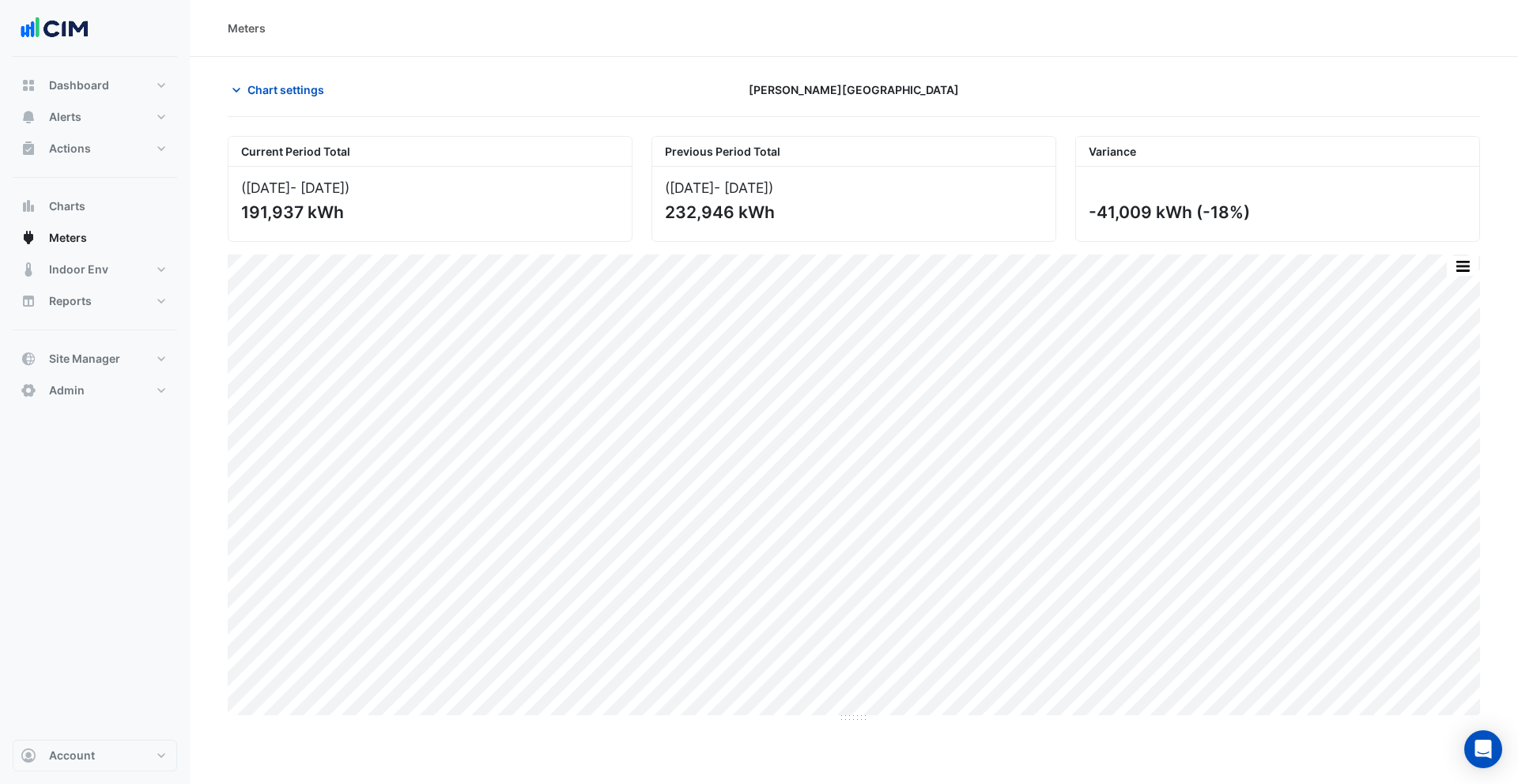
click at [1266, 207] on div "-41,009 kWh (-18%)" at bounding box center [1275, 213] width 374 height 20
drag, startPoint x: 1254, startPoint y: 212, endPoint x: 1089, endPoint y: 221, distance: 165.2
click at [1089, 221] on div "-41,009 kWh (-18%)" at bounding box center [1275, 213] width 374 height 20
click at [79, 147] on span "Actions" at bounding box center [70, 148] width 42 height 16
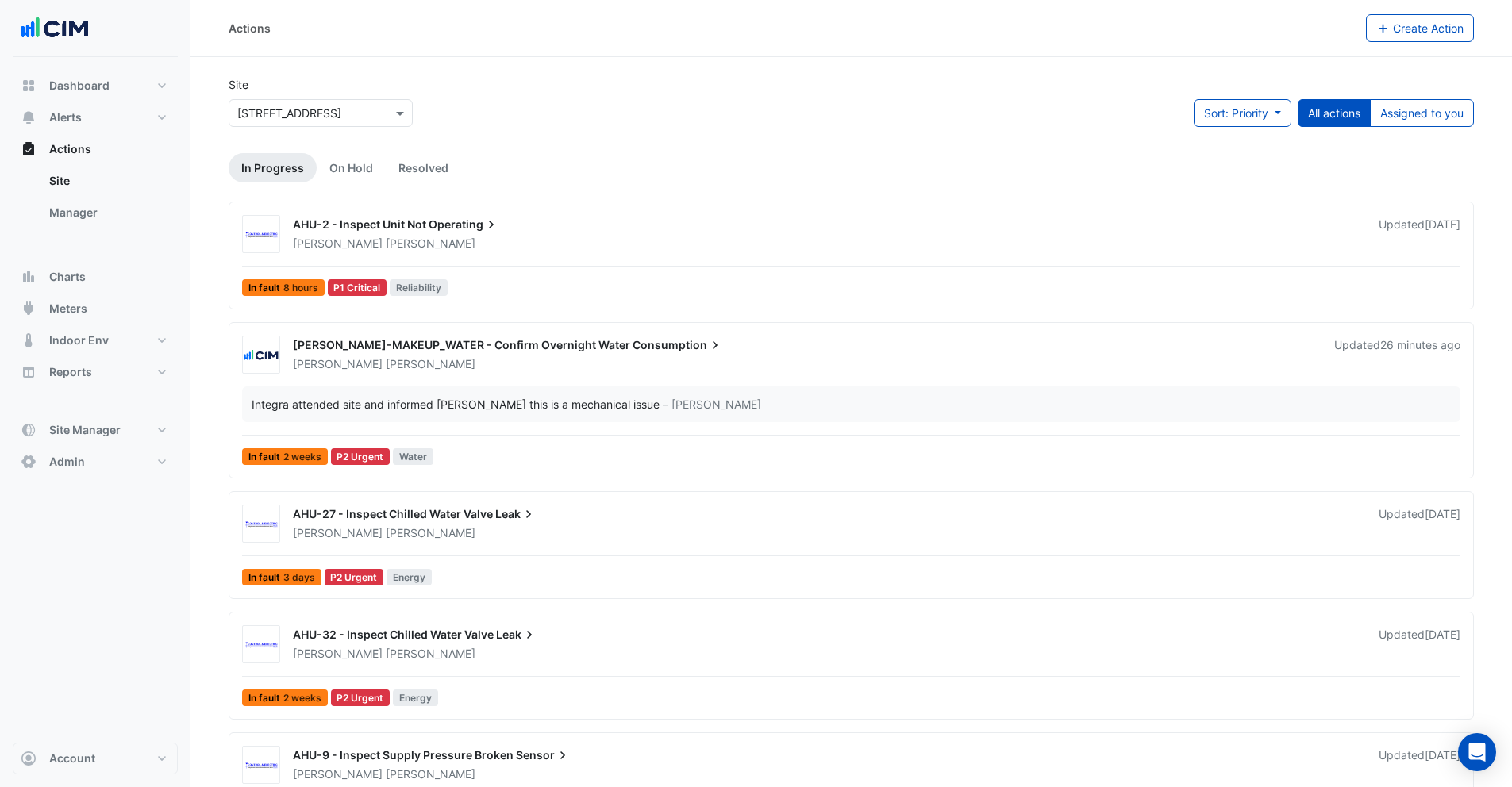
click at [520, 355] on div "WM-CW-MAKEUP_WATER - Confirm Overnight Water Consumption" at bounding box center [804, 346] width 1022 height 19
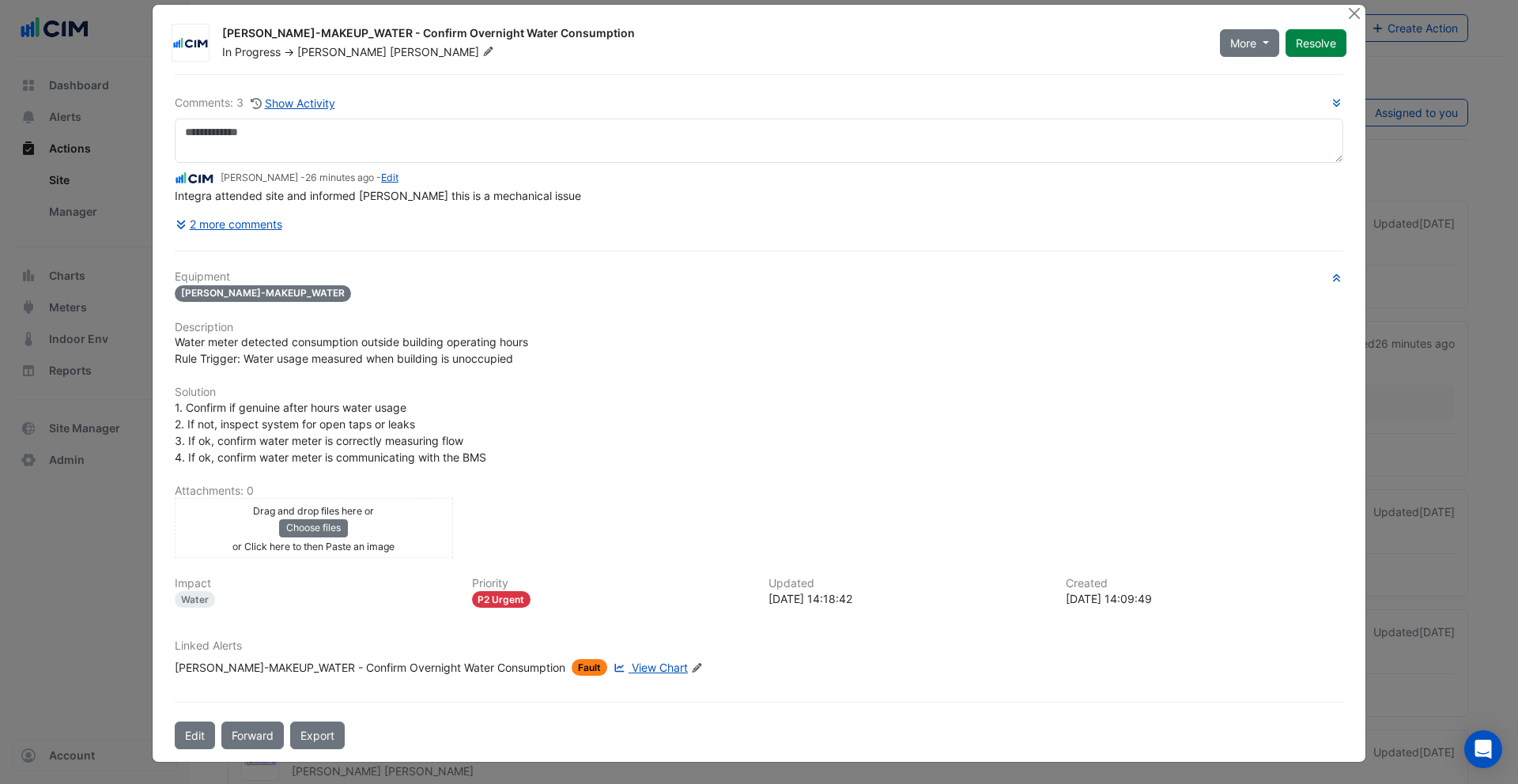
scroll to position [19, 0]
click at [237, 228] on button "2 more comments" at bounding box center [229, 222] width 108 height 28
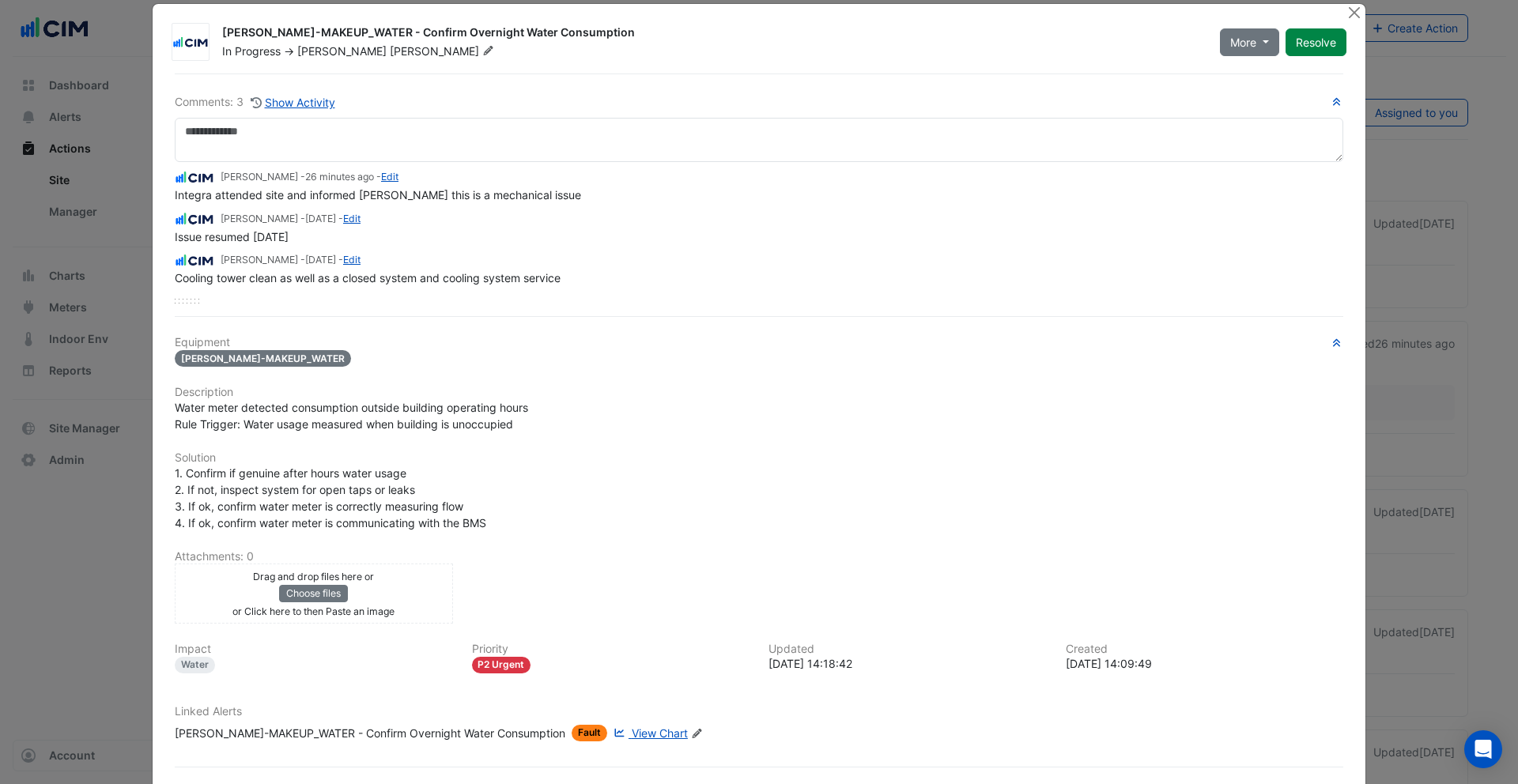
click at [632, 734] on span "View Chart" at bounding box center [659, 732] width 56 height 13
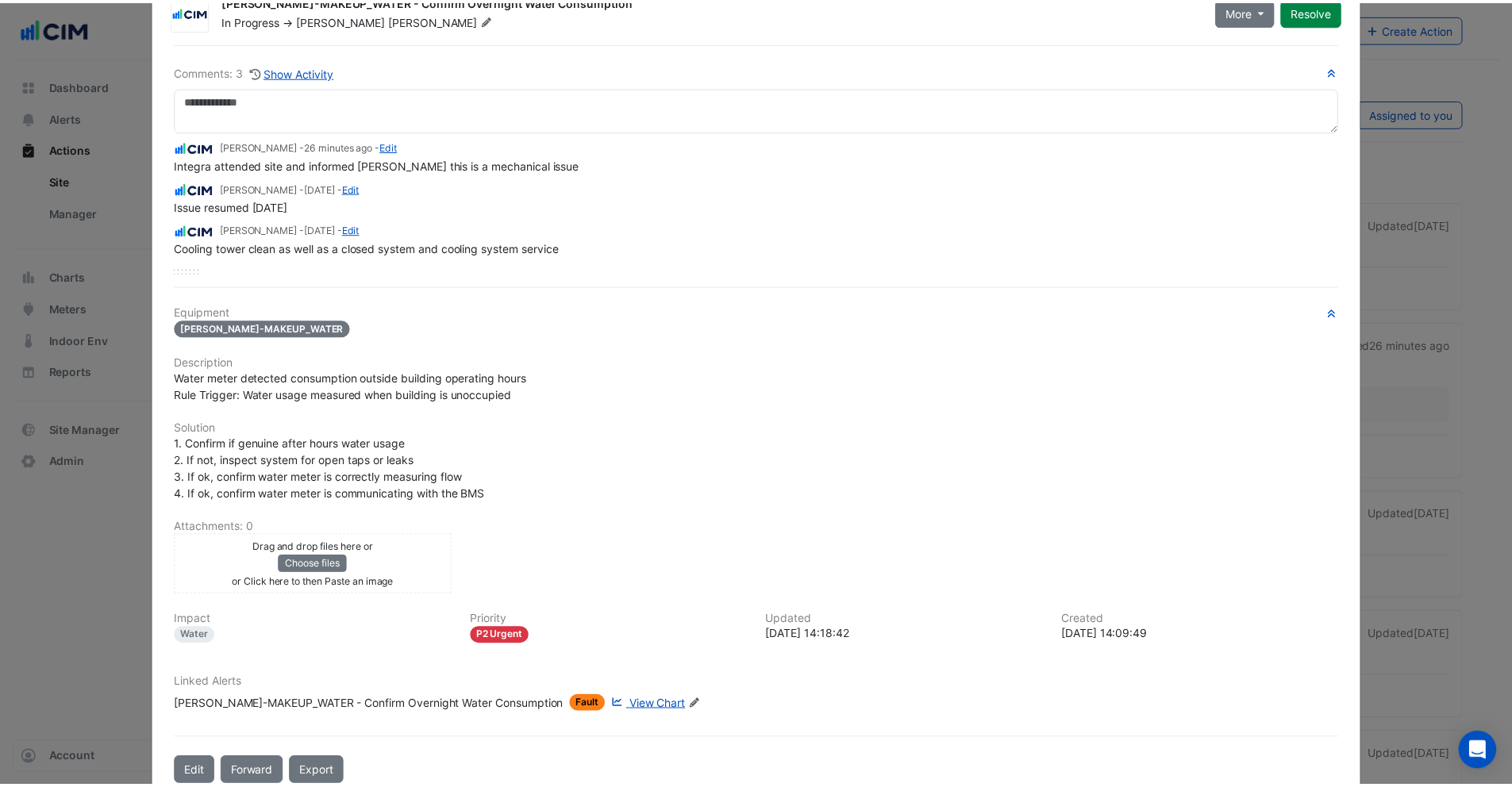
scroll to position [0, 0]
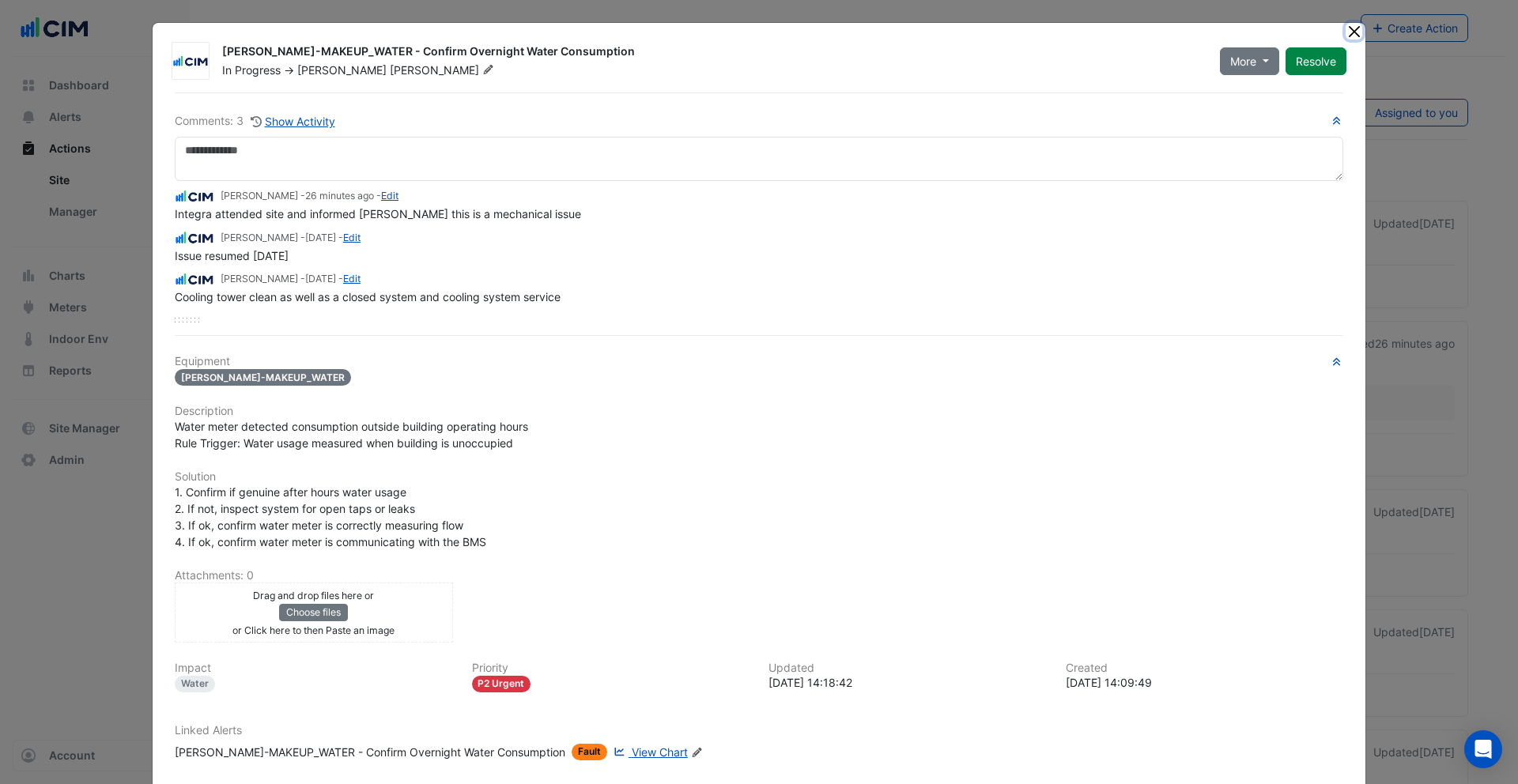
click at [1348, 28] on button "Close" at bounding box center [1354, 31] width 17 height 17
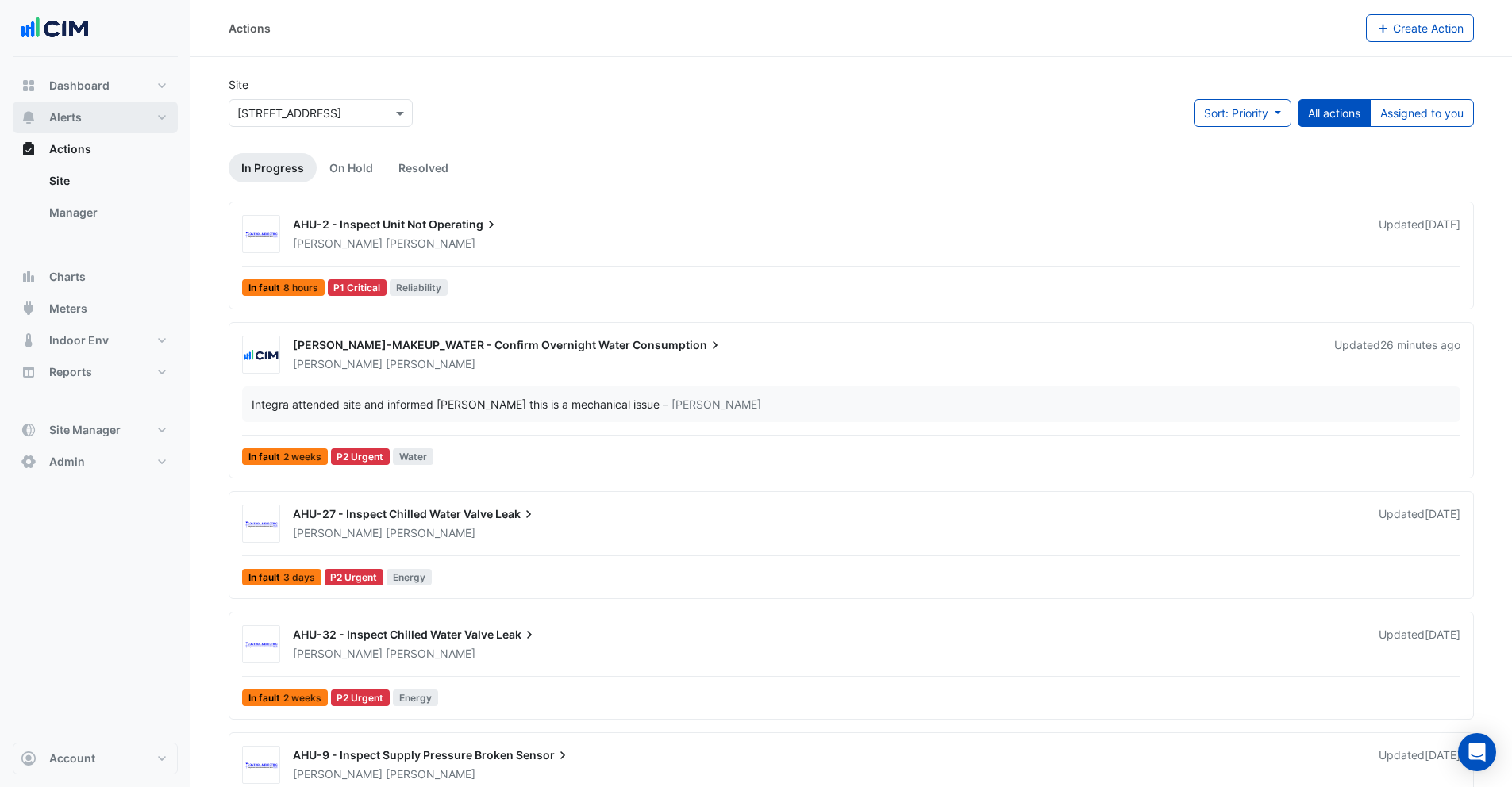
click at [82, 122] on button "Alerts" at bounding box center [95, 117] width 165 height 31
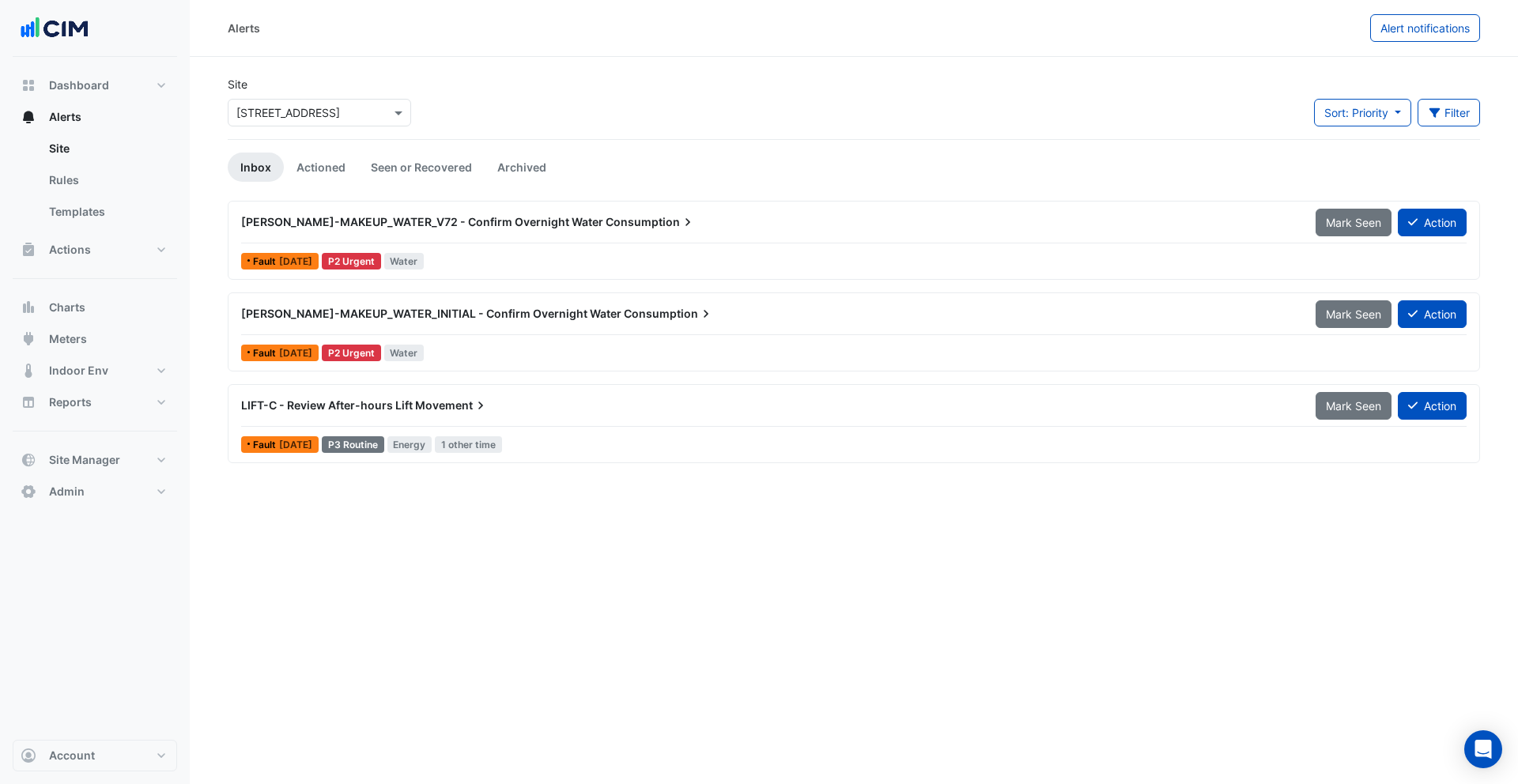
click at [326, 116] on input "text" at bounding box center [304, 113] width 134 height 17
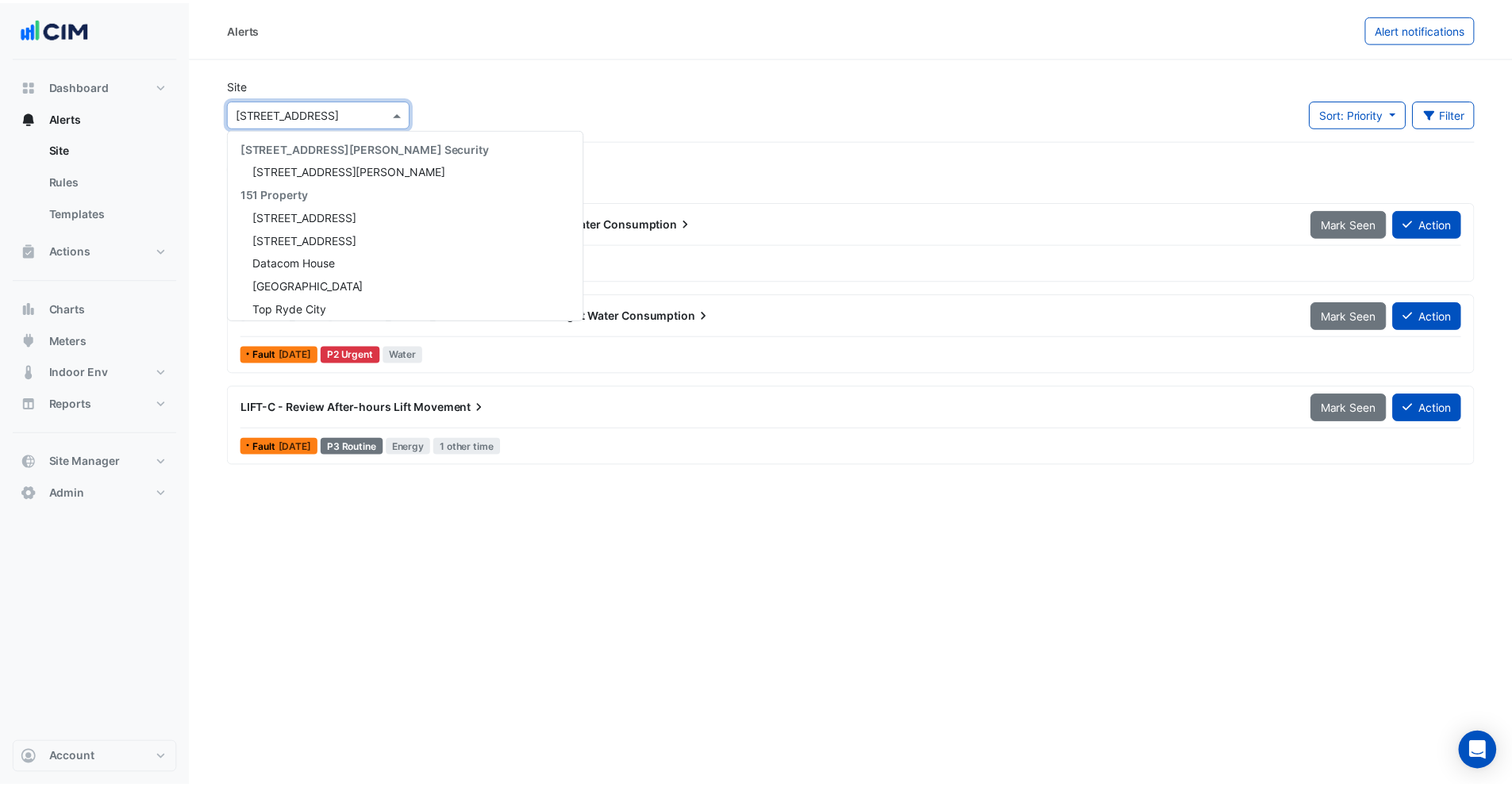
scroll to position [3433, 0]
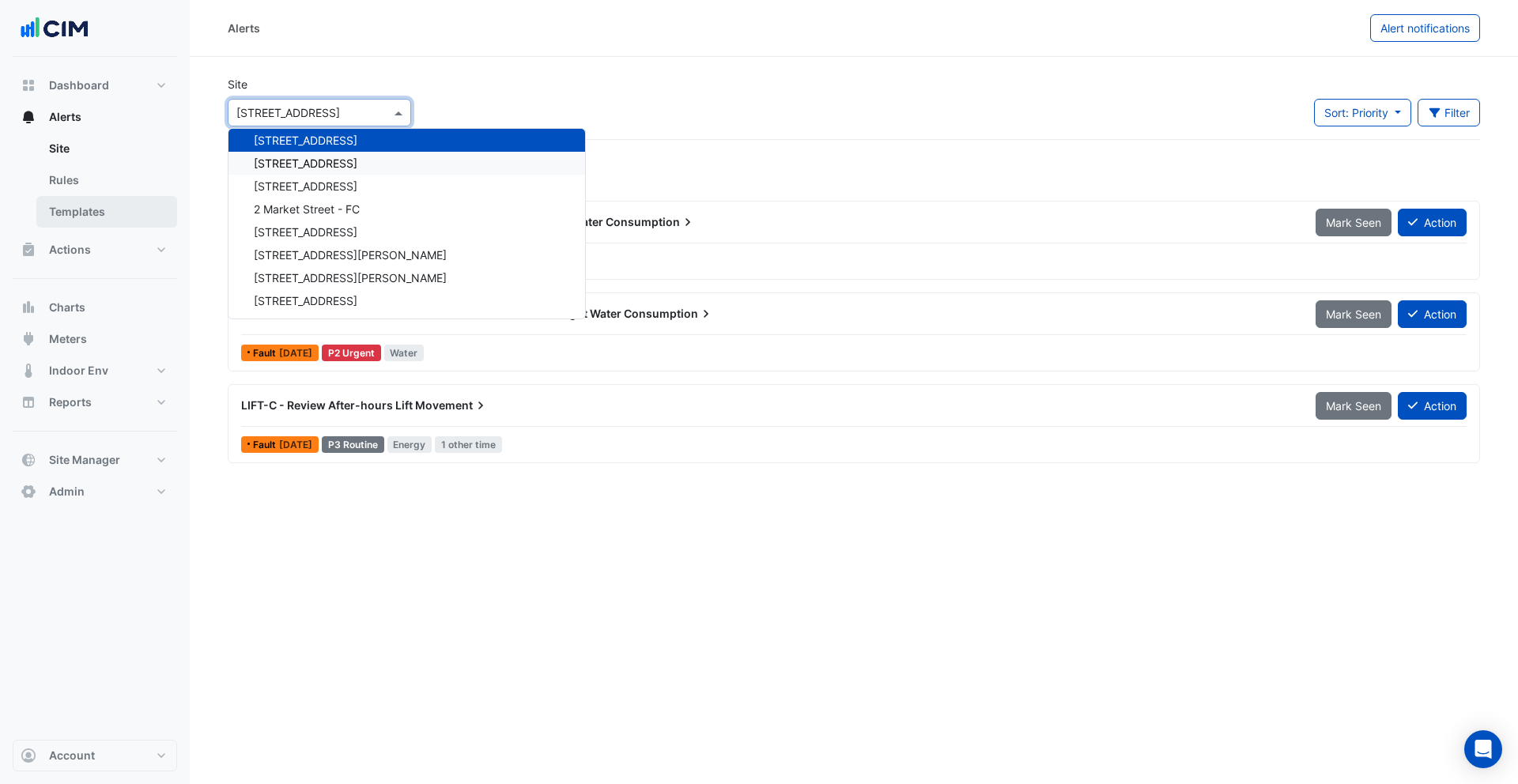
click at [89, 213] on link "Templates" at bounding box center [106, 211] width 140 height 31
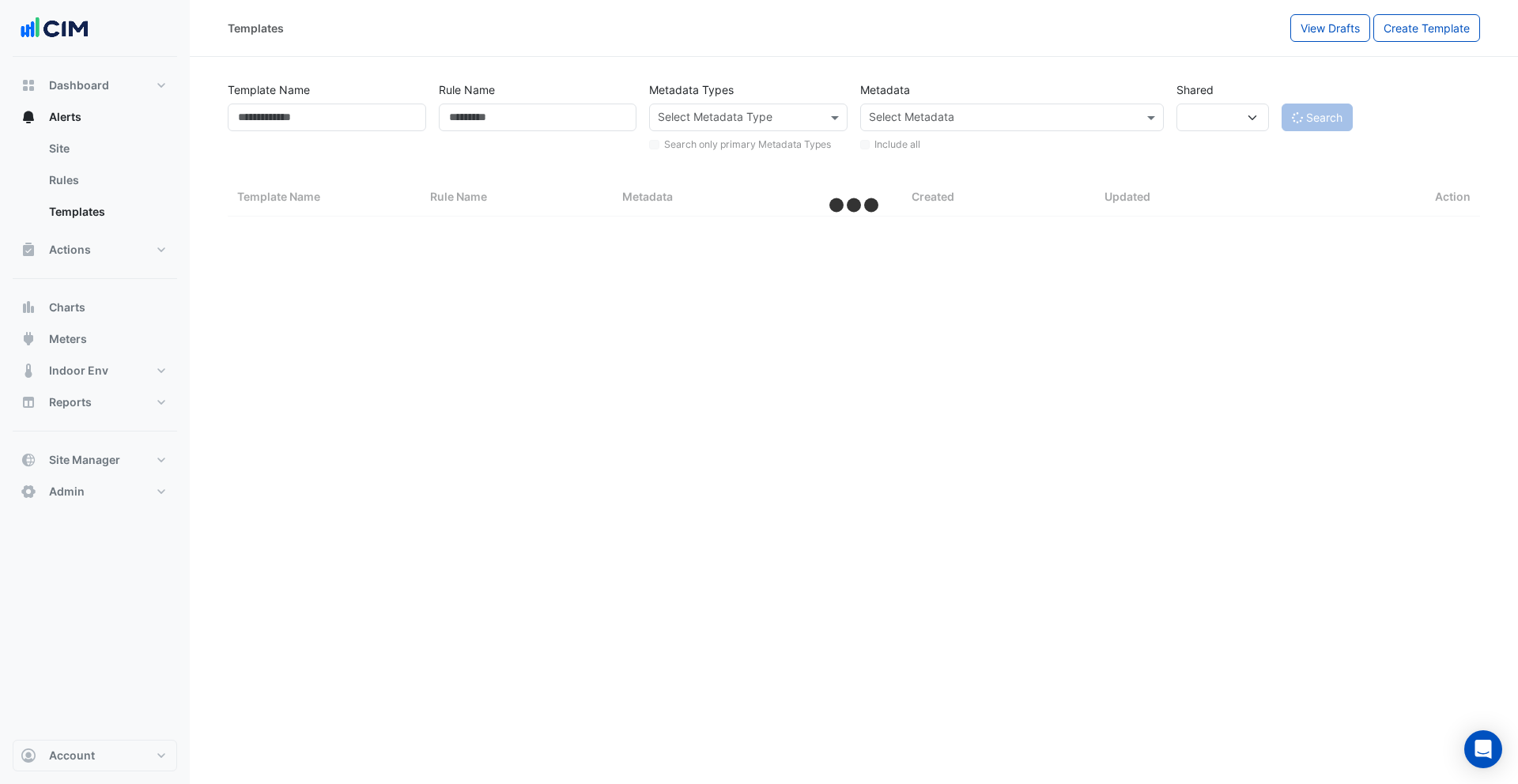
select select
click at [277, 119] on input "Template Name" at bounding box center [327, 117] width 198 height 28
type input "*"
type input "**"
select select "***"
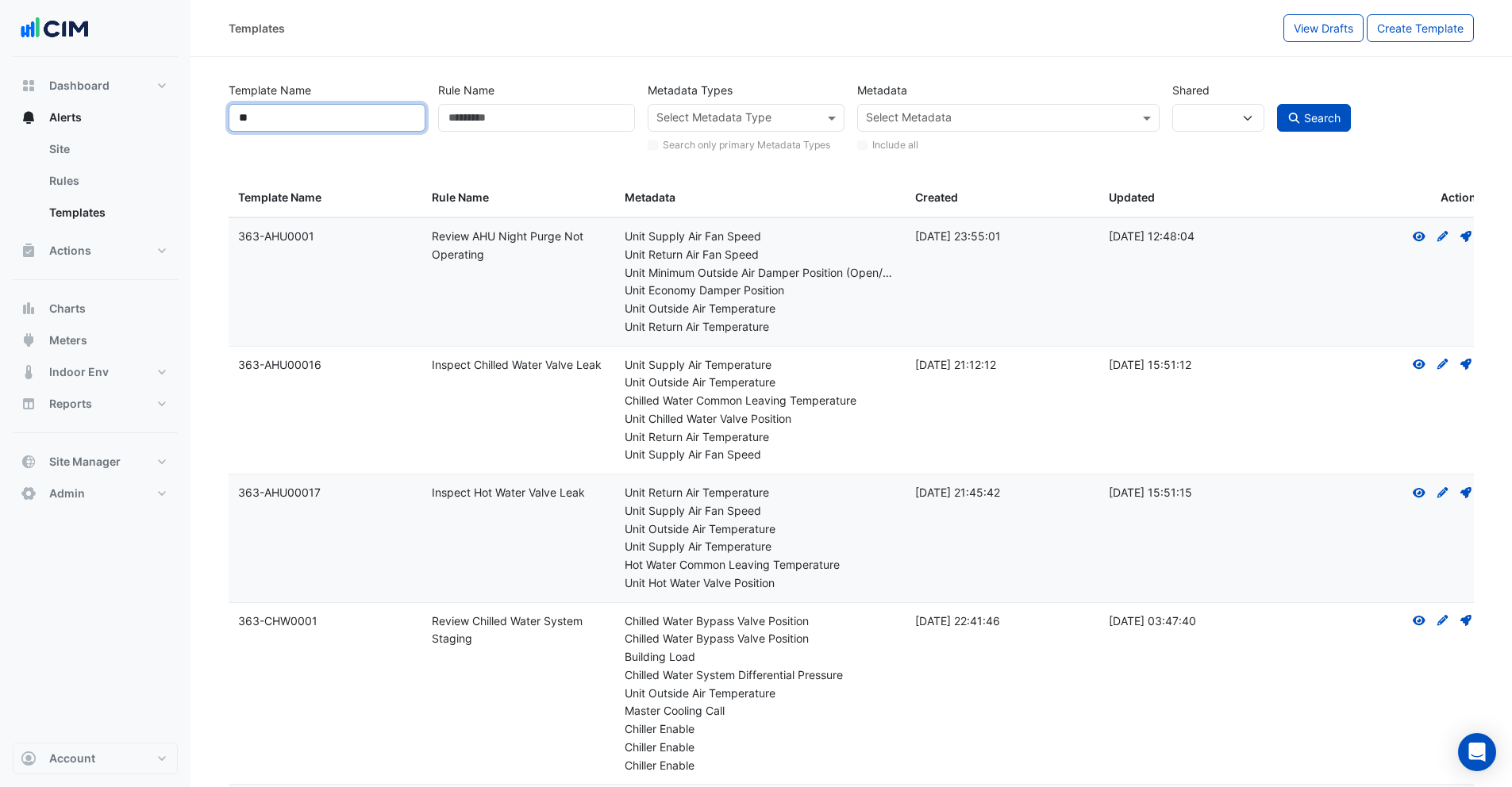
type input "**"
click at [1318, 125] on button "Search" at bounding box center [1314, 117] width 74 height 28
select select
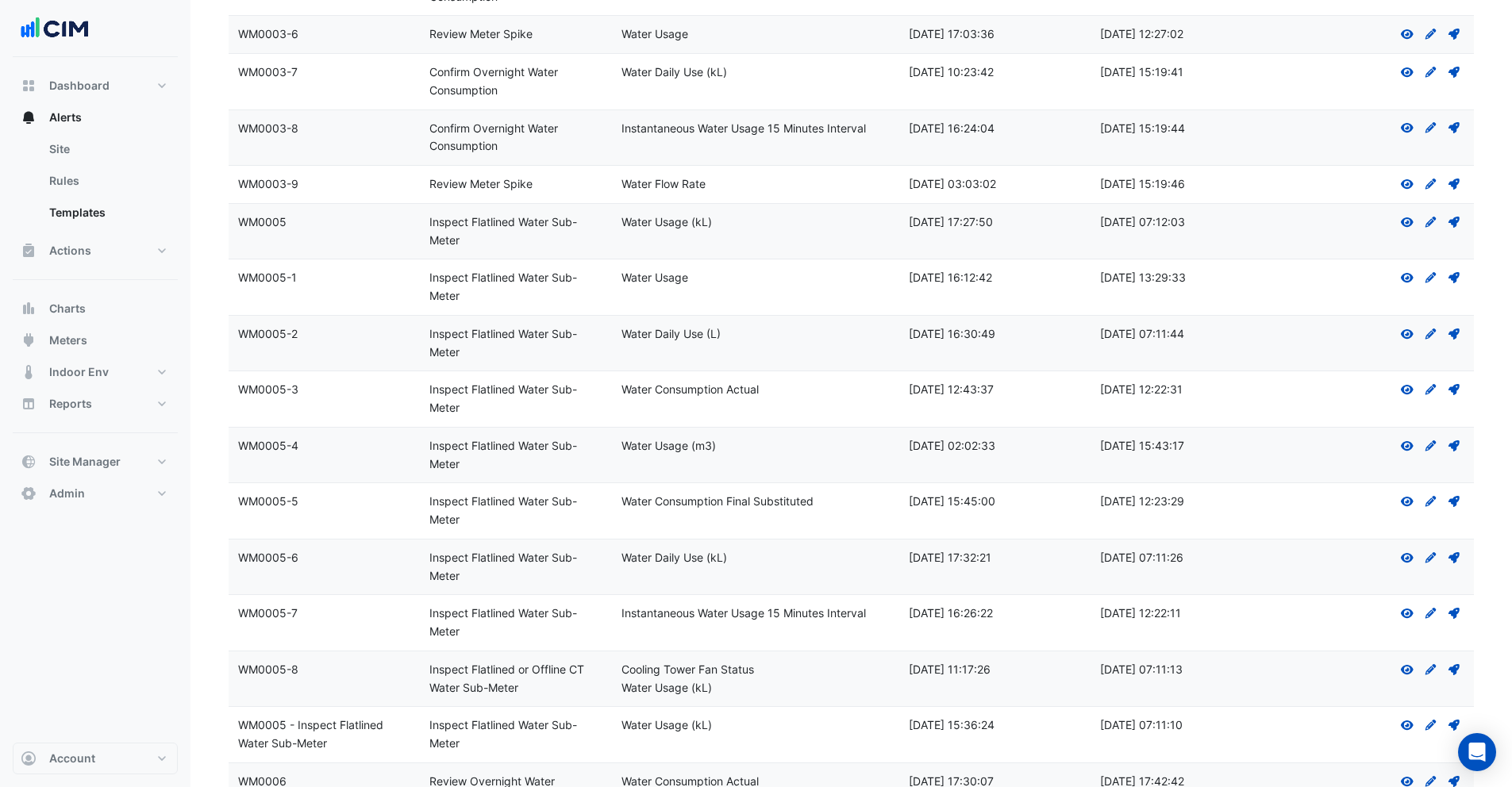
scroll to position [993, 0]
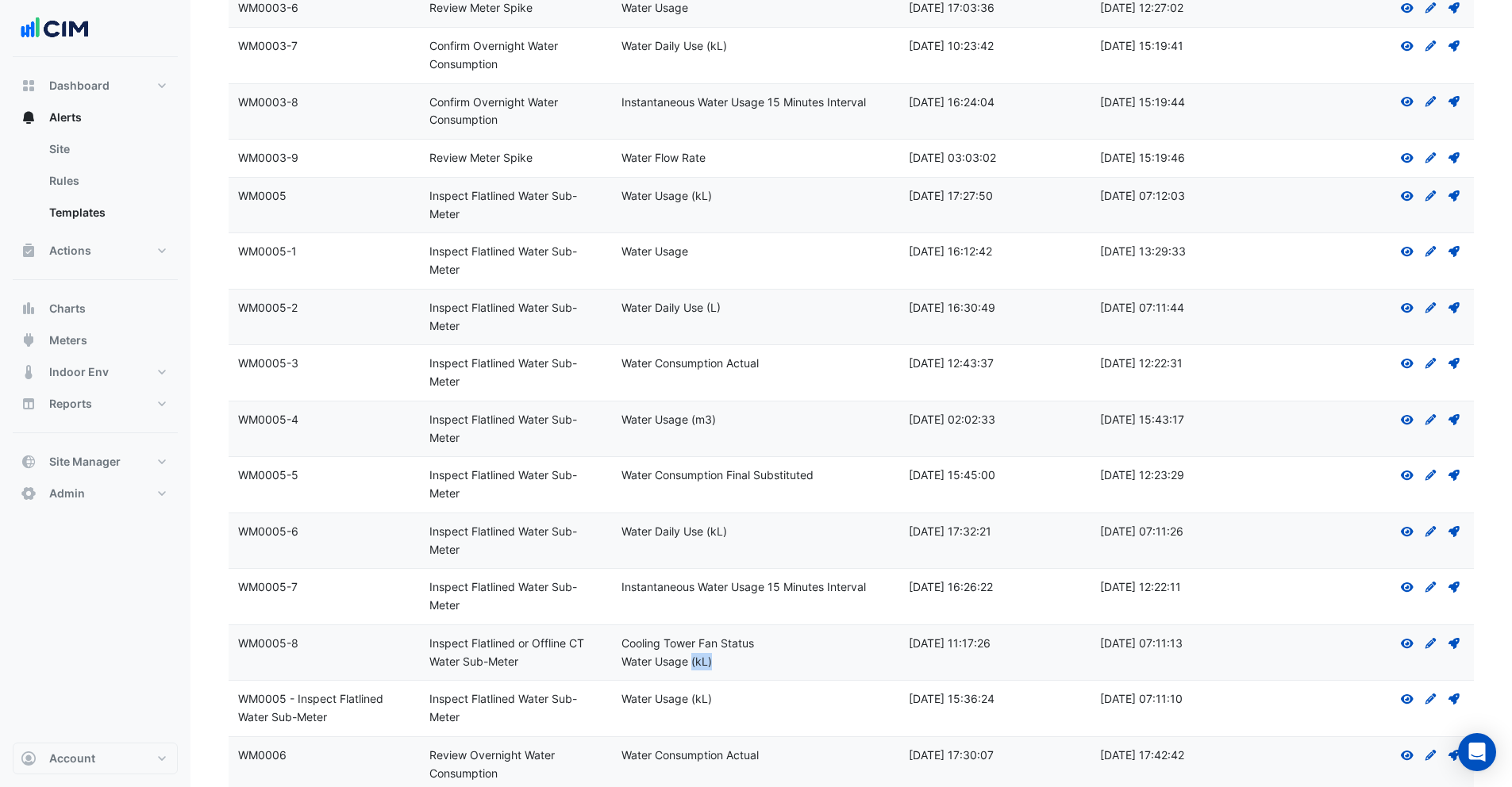
drag, startPoint x: 692, startPoint y: 696, endPoint x: 766, endPoint y: 696, distance: 74.0
click at [766, 671] on div "Water Usage (kL)" at bounding box center [755, 662] width 268 height 18
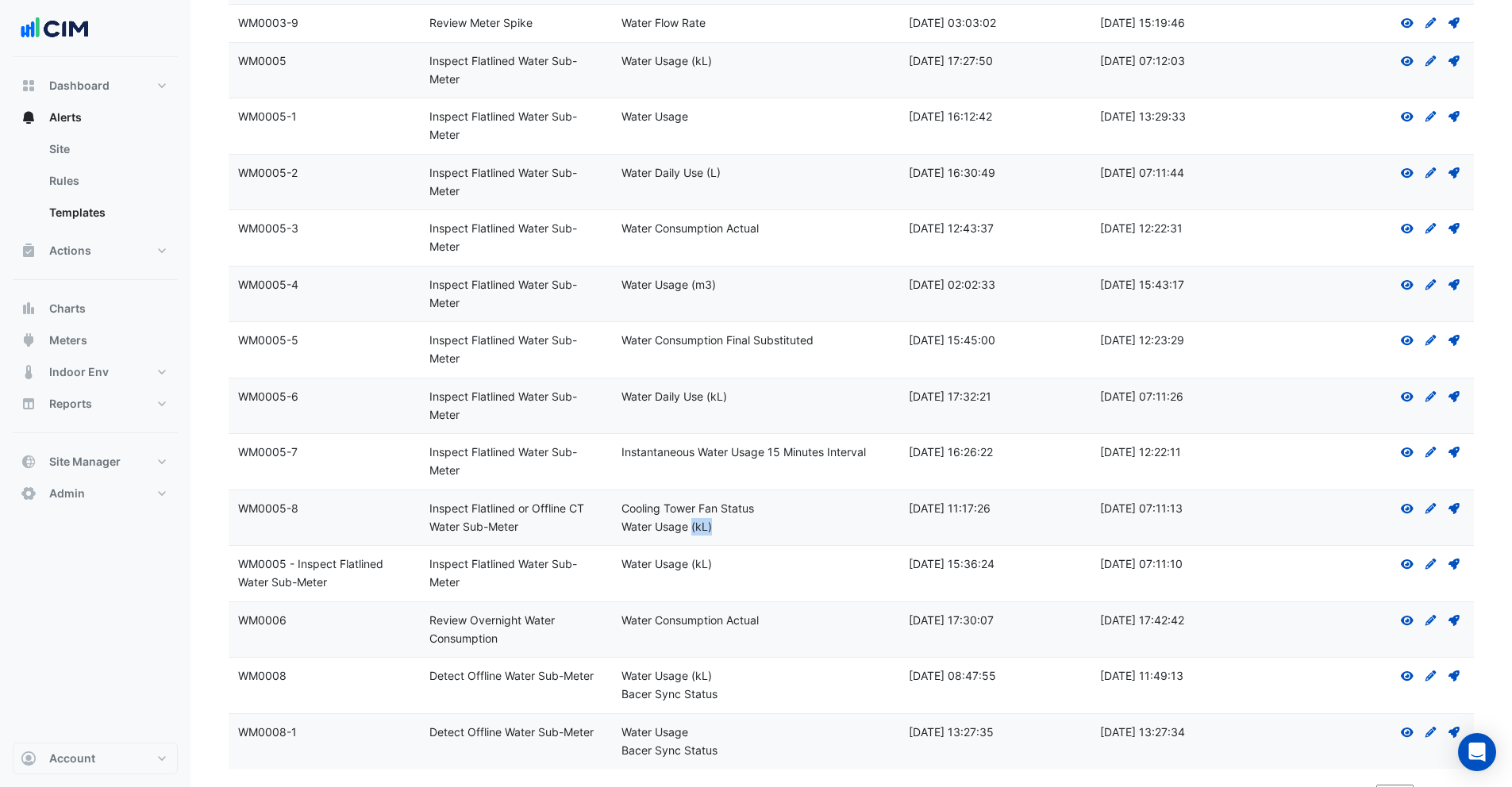
scroll to position [1189, 0]
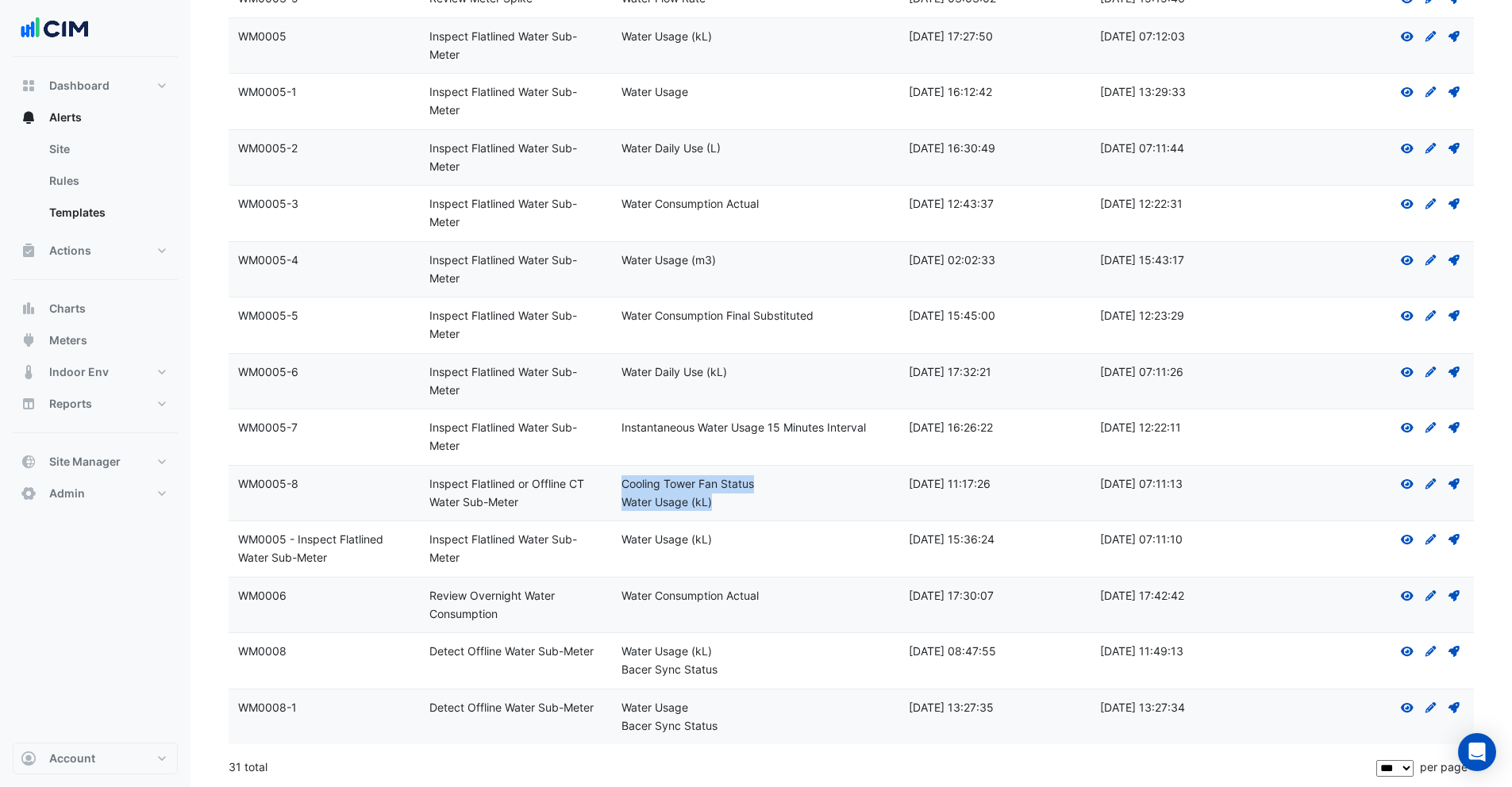
drag, startPoint x: 624, startPoint y: 489, endPoint x: 754, endPoint y: 497, distance: 130.2
click at [754, 497] on div "Metadata: Cooling Tower Fan Status Water Usage (kL)" at bounding box center [755, 493] width 268 height 37
drag, startPoint x: 236, startPoint y: 485, endPoint x: 1262, endPoint y: 489, distance: 1026.0
click at [1262, 489] on div "Template Name: WM0005-8 Rule Name: Inspect Flatlined or Offline CT Water Sub-Me…" at bounding box center [851, 493] width 1245 height 56
click at [1263, 489] on div "Updated: 16 Jul 2024 07:11:13" at bounding box center [1186, 484] width 172 height 18
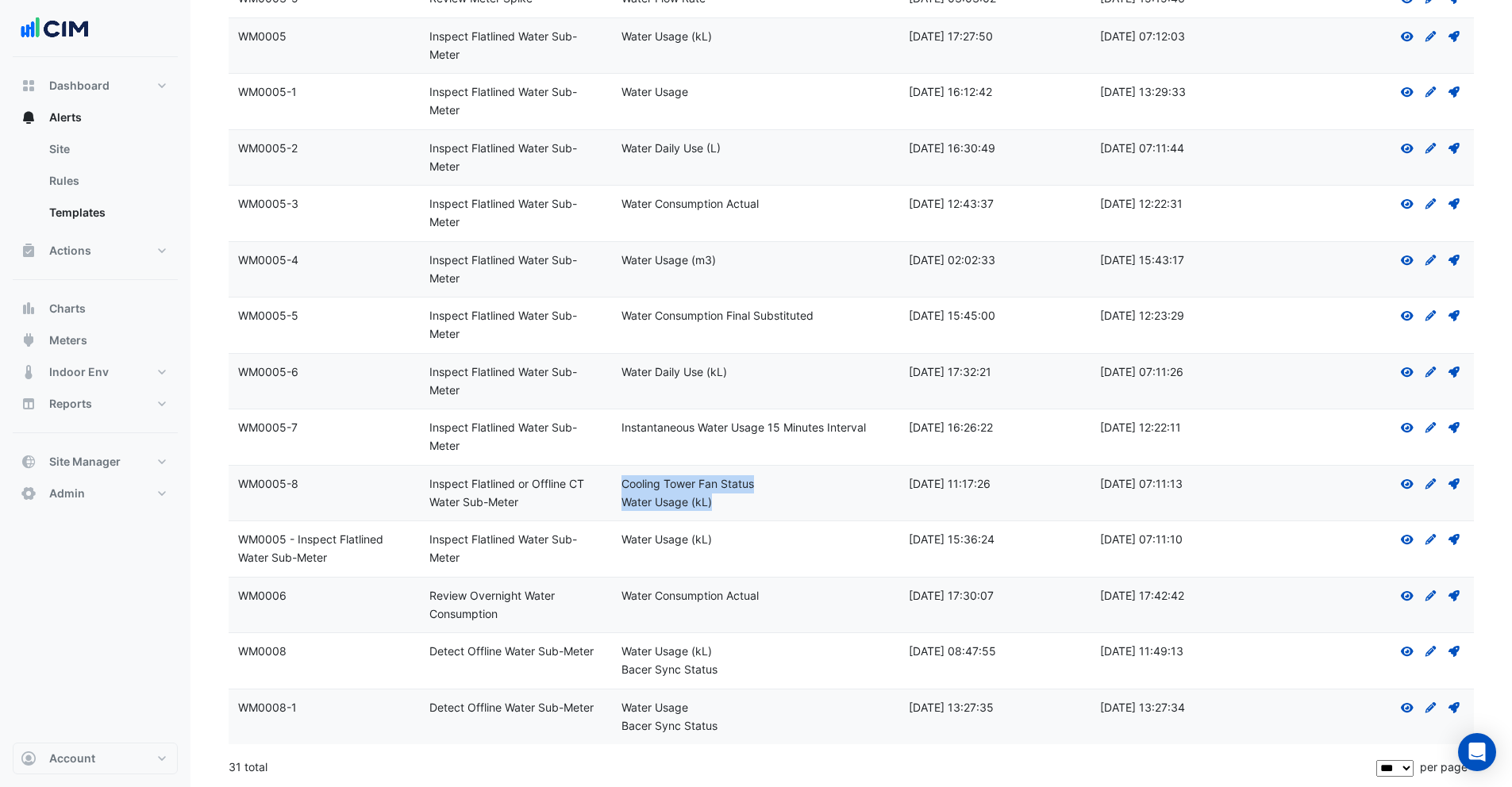
drag, startPoint x: 620, startPoint y: 485, endPoint x: 743, endPoint y: 497, distance: 123.6
click at [743, 497] on datatable-body-cell "Metadata: Cooling Tower Fan Status Water Usage (kL)" at bounding box center [755, 493] width 287 height 56
click at [743, 497] on div "Water Usage (kL)" at bounding box center [755, 502] width 268 height 18
drag, startPoint x: 620, startPoint y: 482, endPoint x: 758, endPoint y: 485, distance: 138.0
click at [758, 485] on div "Cooling Tower Fan Status" at bounding box center [755, 484] width 268 height 18
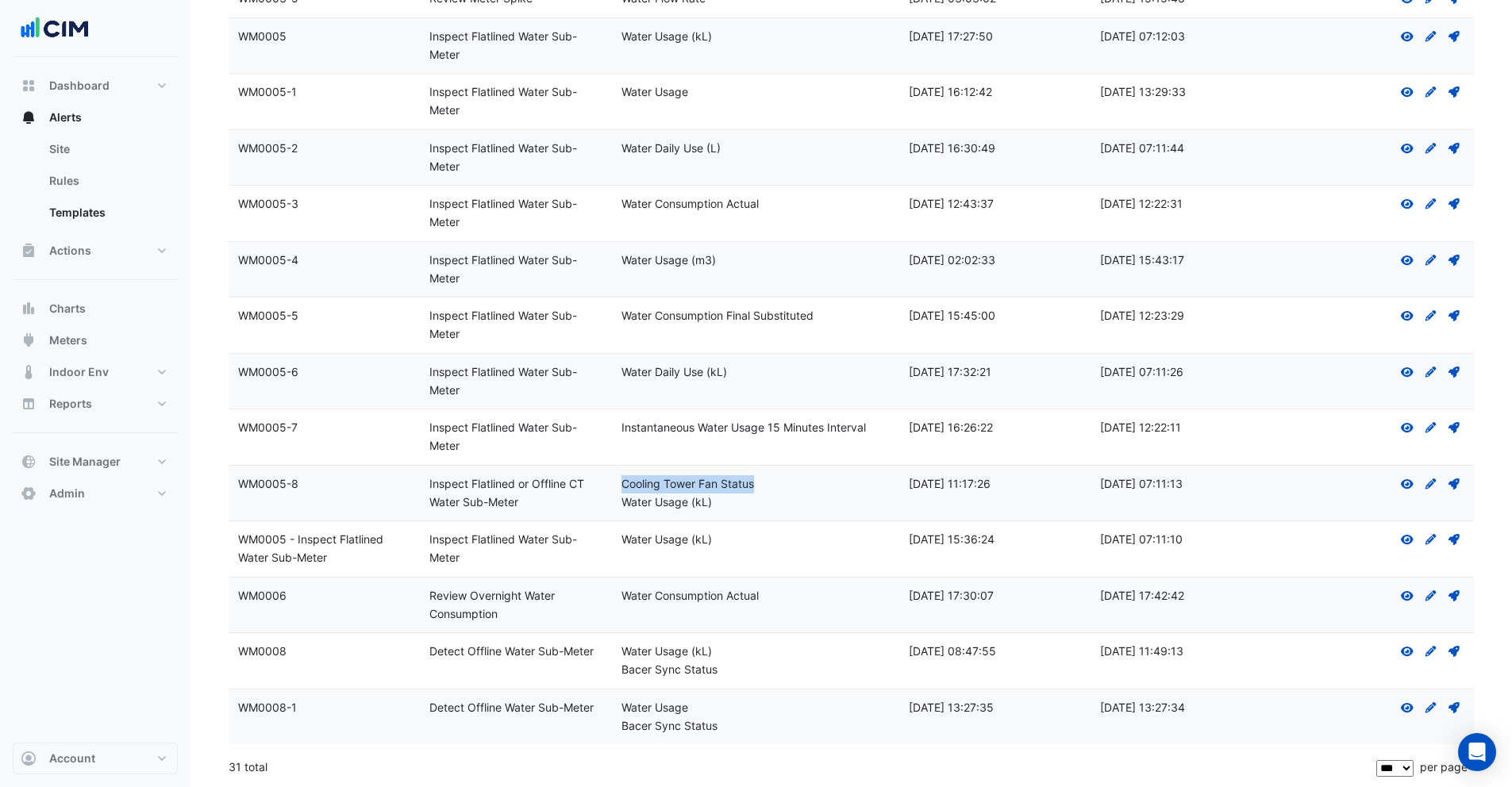
click at [758, 485] on div "Cooling Tower Fan Status" at bounding box center [755, 484] width 268 height 18
drag, startPoint x: 622, startPoint y: 505, endPoint x: 722, endPoint y: 505, distance: 100.0
click at [722, 505] on div "Water Usage (kL)" at bounding box center [755, 502] width 268 height 18
click at [721, 504] on div "Water Usage (kL)" at bounding box center [755, 502] width 268 height 18
drag, startPoint x: 626, startPoint y: 487, endPoint x: 734, endPoint y: 485, distance: 108.0
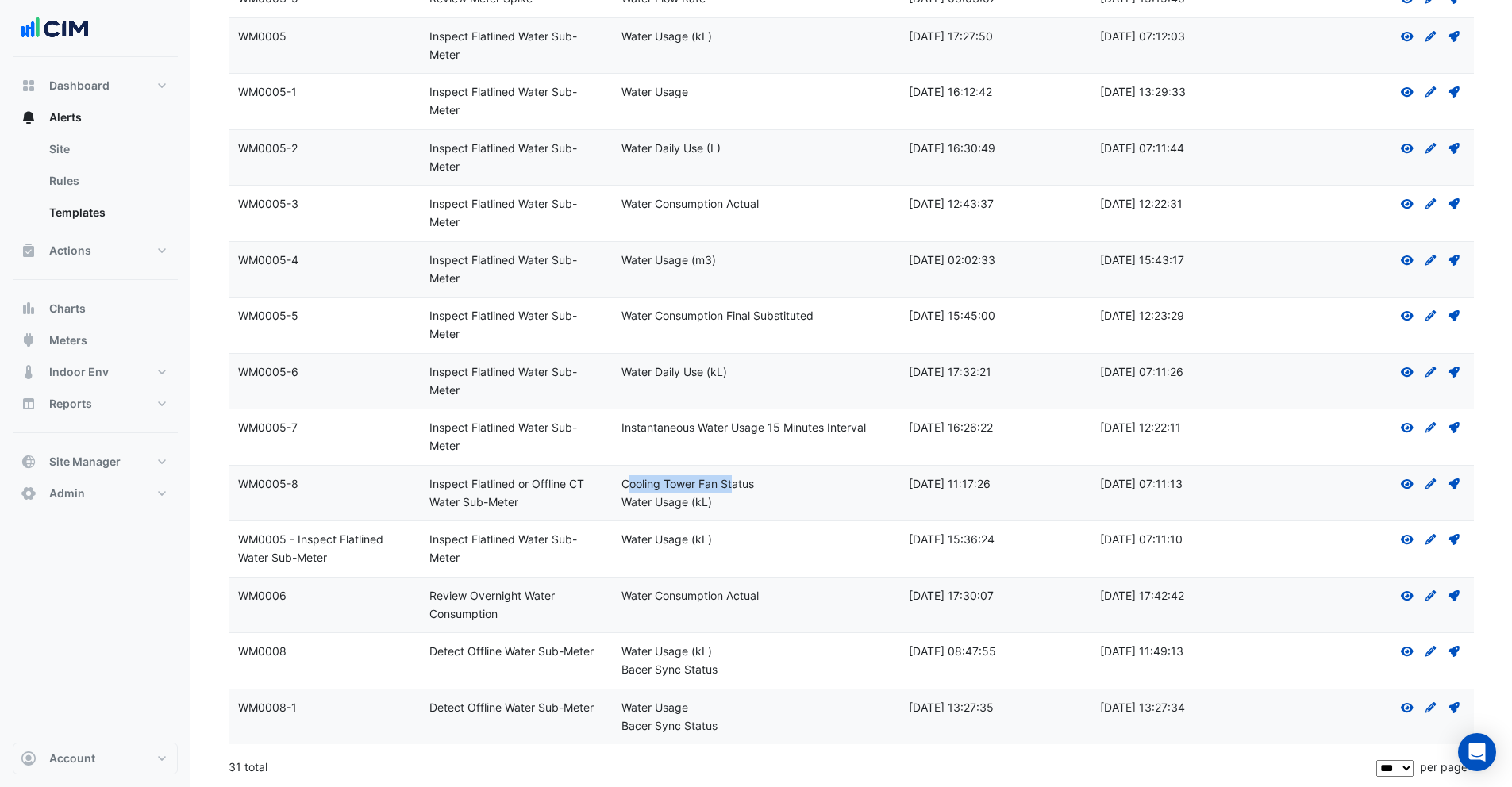
click at [734, 485] on div "Cooling Tower Fan Status" at bounding box center [755, 484] width 268 height 18
drag, startPoint x: 619, startPoint y: 506, endPoint x: 713, endPoint y: 504, distance: 94.0
click at [713, 504] on datatable-body-cell "Metadata: Cooling Tower Fan Status Water Usage (kL)" at bounding box center [755, 493] width 287 height 56
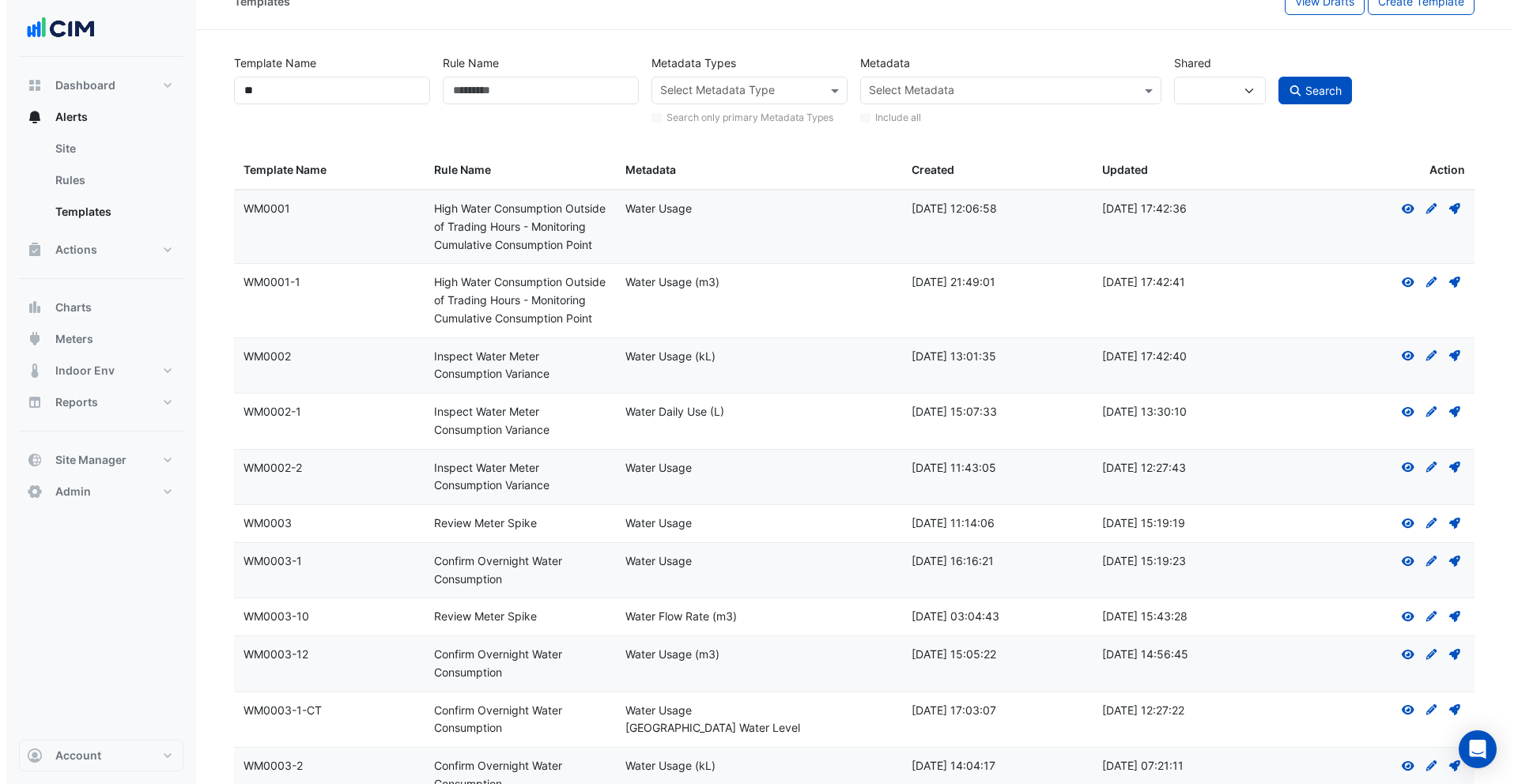
scroll to position [0, 0]
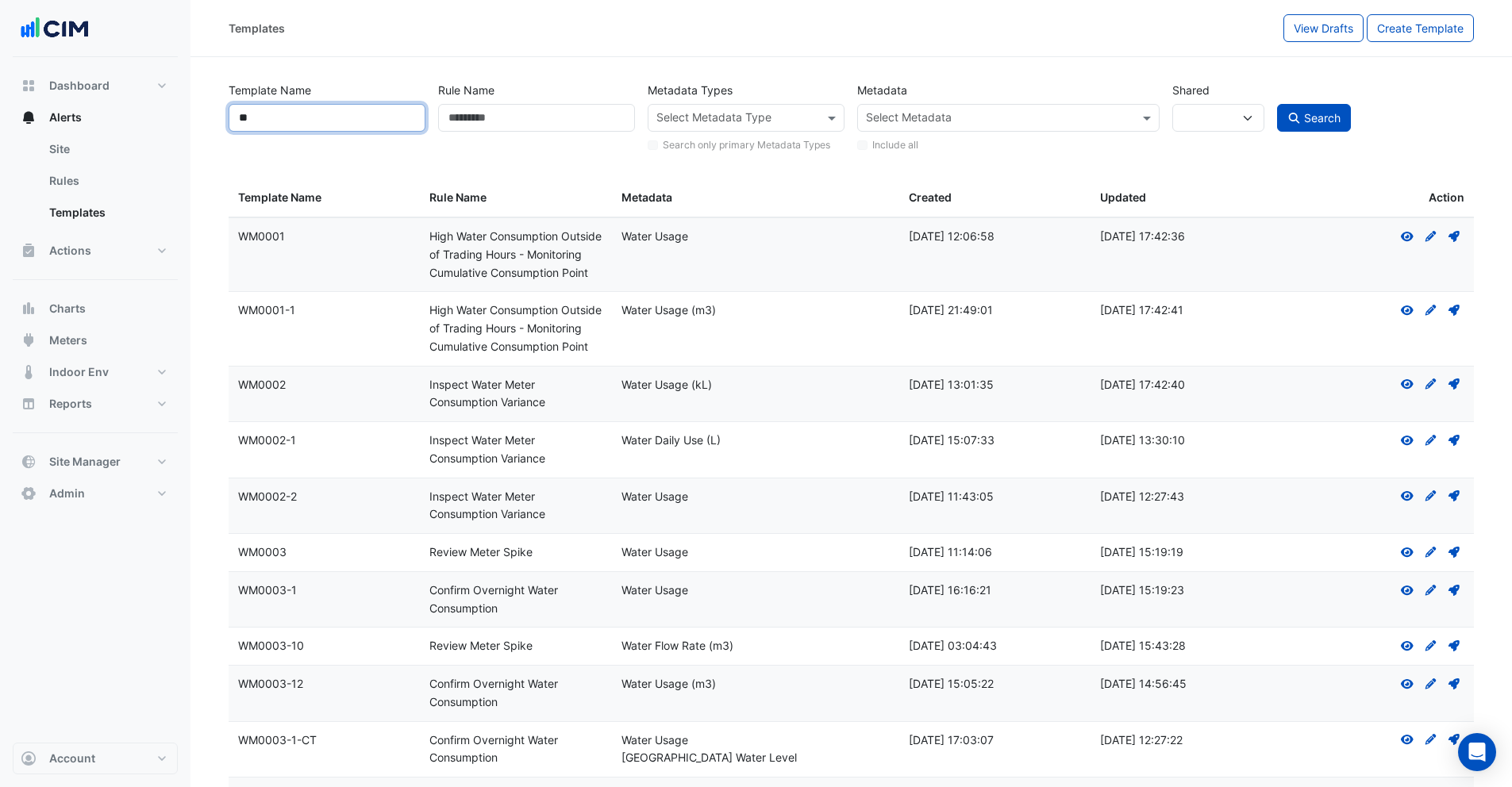
drag, startPoint x: 273, startPoint y: 125, endPoint x: 208, endPoint y: 110, distance: 66.7
type input "**"
click at [1277, 104] on button "Search" at bounding box center [1314, 117] width 74 height 28
select select
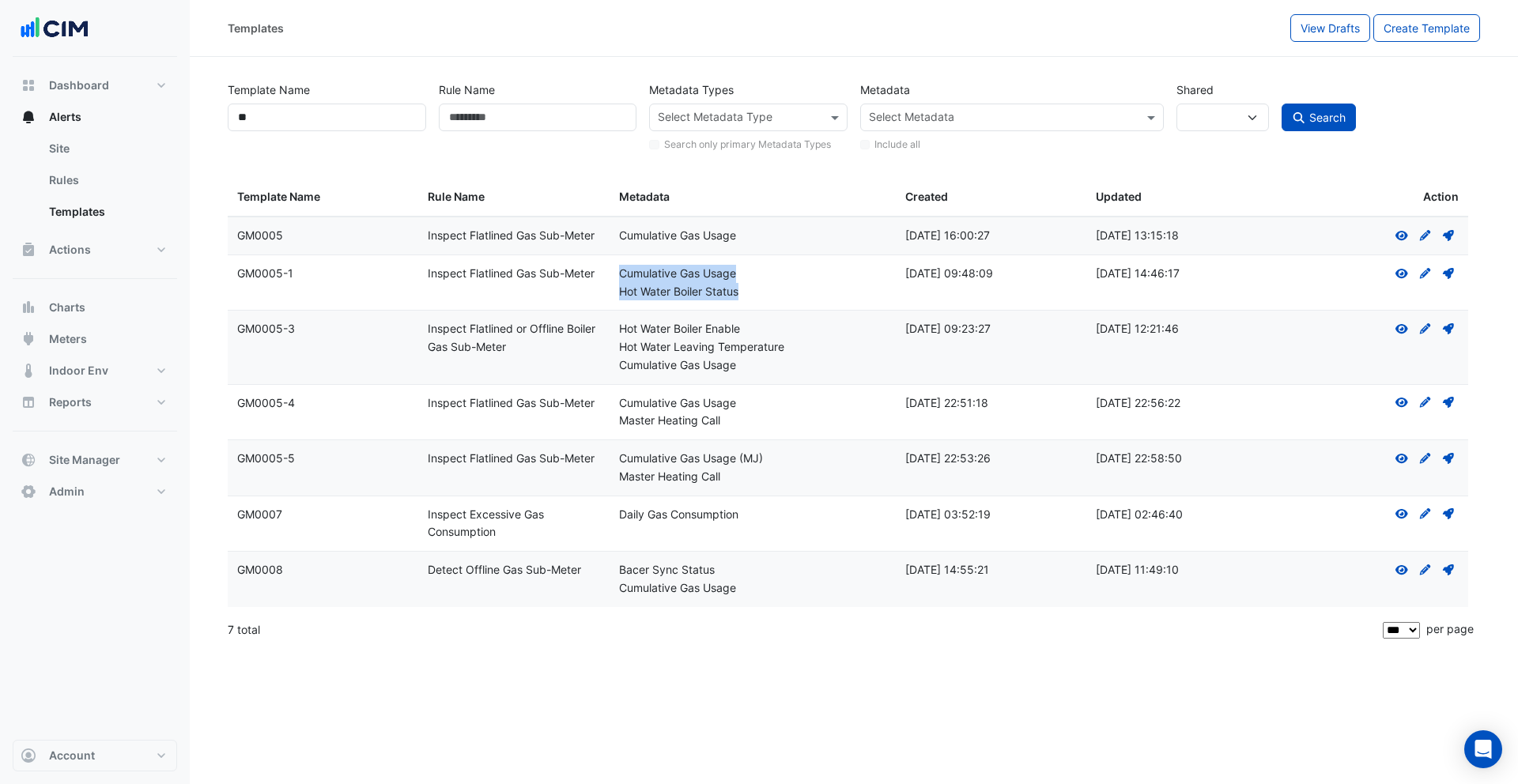
drag, startPoint x: 618, startPoint y: 278, endPoint x: 747, endPoint y: 302, distance: 131.2
click at [747, 302] on datatable-body-cell "Metadata: Cumulative Gas Usage Hot Water Boiler Status" at bounding box center [752, 283] width 286 height 55
click at [662, 274] on div "Cumulative Gas Usage" at bounding box center [752, 273] width 267 height 18
drag, startPoint x: 618, startPoint y: 331, endPoint x: 755, endPoint y: 380, distance: 145.5
click at [755, 380] on datatable-body-cell "Metadata: Hot Water Boiler Enable Hot Water Leaving Temperature Cumulative Gas …" at bounding box center [752, 346] width 286 height 72
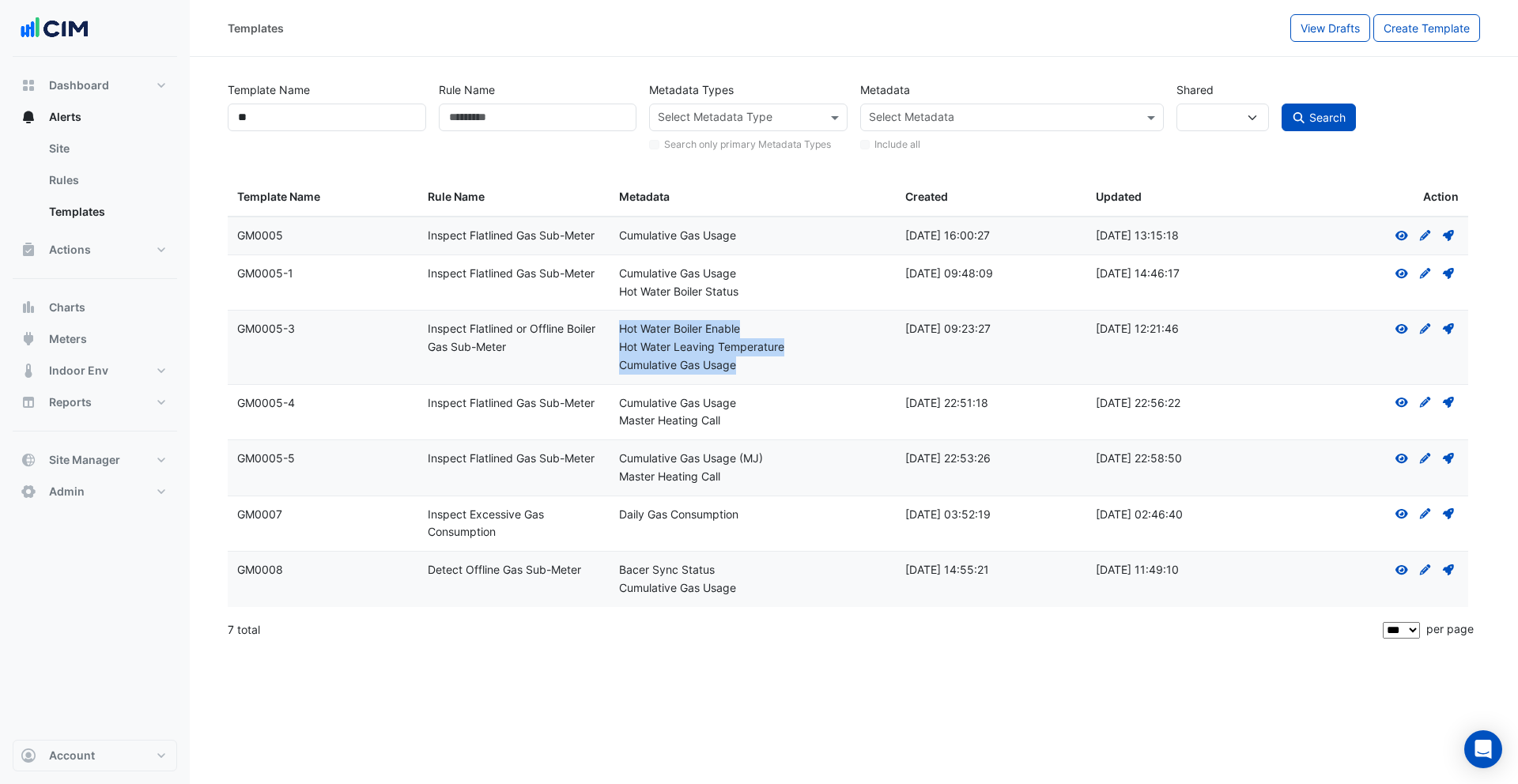
click at [752, 374] on div "Cumulative Gas Usage" at bounding box center [752, 365] width 267 height 18
click at [752, 373] on div "Cumulative Gas Usage" at bounding box center [752, 365] width 267 height 18
drag, startPoint x: 627, startPoint y: 329, endPoint x: 734, endPoint y: 329, distance: 107.0
click at [734, 329] on div "Hot Water Boiler Enable" at bounding box center [752, 329] width 267 height 18
drag, startPoint x: 663, startPoint y: 350, endPoint x: 786, endPoint y: 344, distance: 123.1
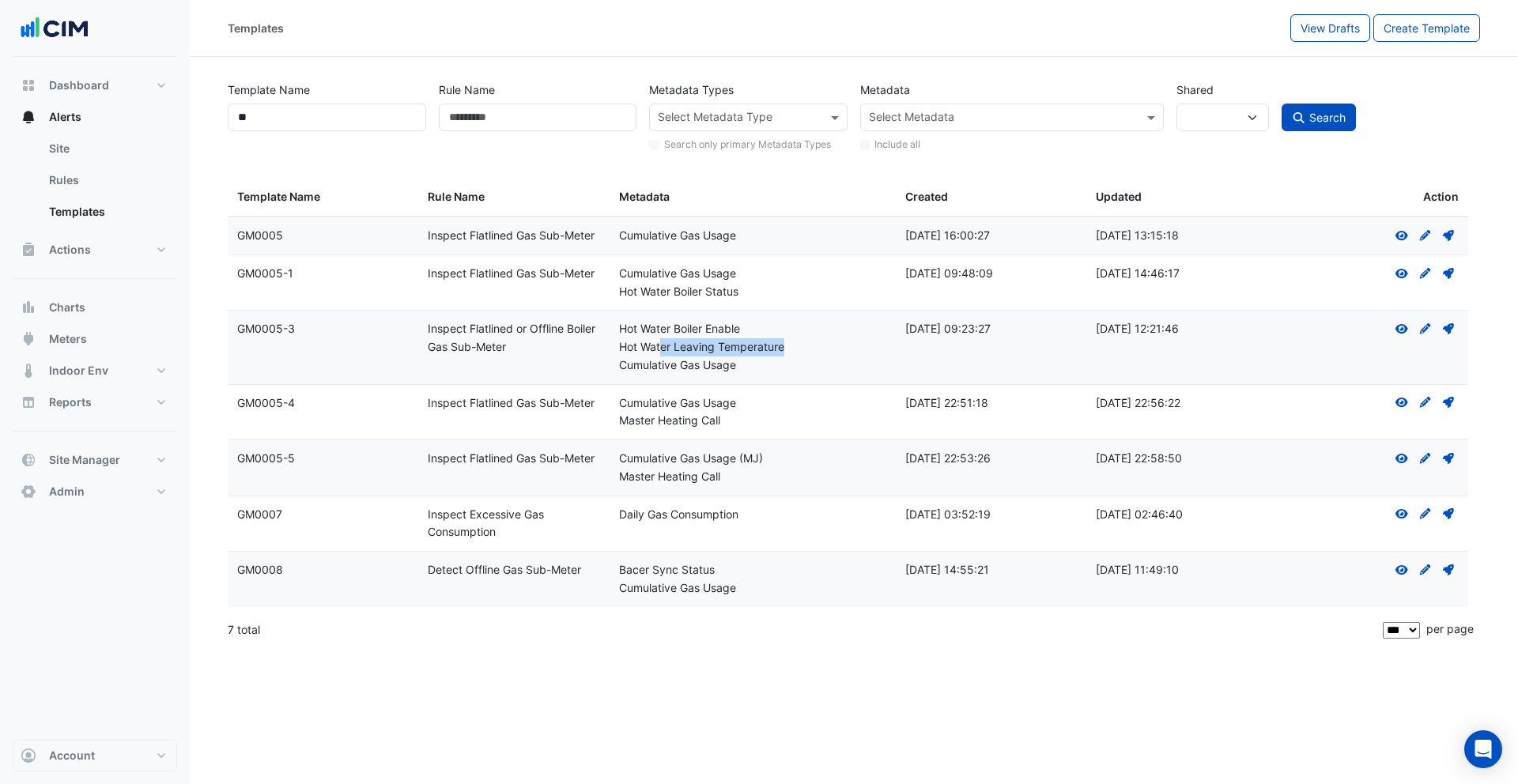
click at [786, 344] on div "Hot Water Leaving Temperature" at bounding box center [752, 347] width 267 height 18
drag, startPoint x: 620, startPoint y: 328, endPoint x: 786, endPoint y: 354, distance: 168.0
click at [786, 354] on div "Metadata: Hot Water Boiler Enable Hot Water Leaving Temperature Cumulative Gas …" at bounding box center [752, 346] width 267 height 54
click at [620, 366] on div "Cumulative Gas Usage" at bounding box center [752, 365] width 267 height 18
drag, startPoint x: 618, startPoint y: 238, endPoint x: 745, endPoint y: 237, distance: 127.0
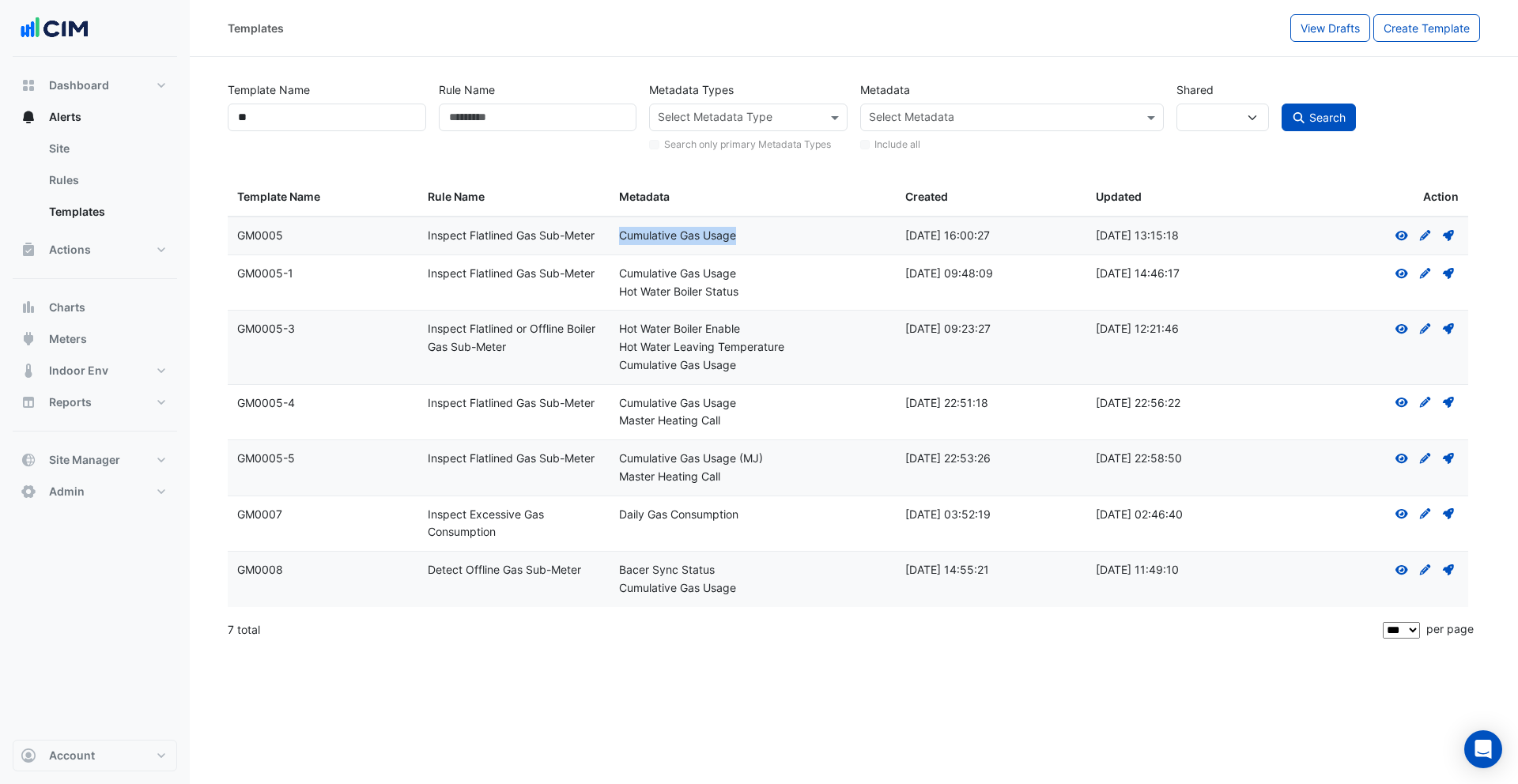
click at [745, 237] on div "Cumulative Gas Usage" at bounding box center [752, 236] width 267 height 18
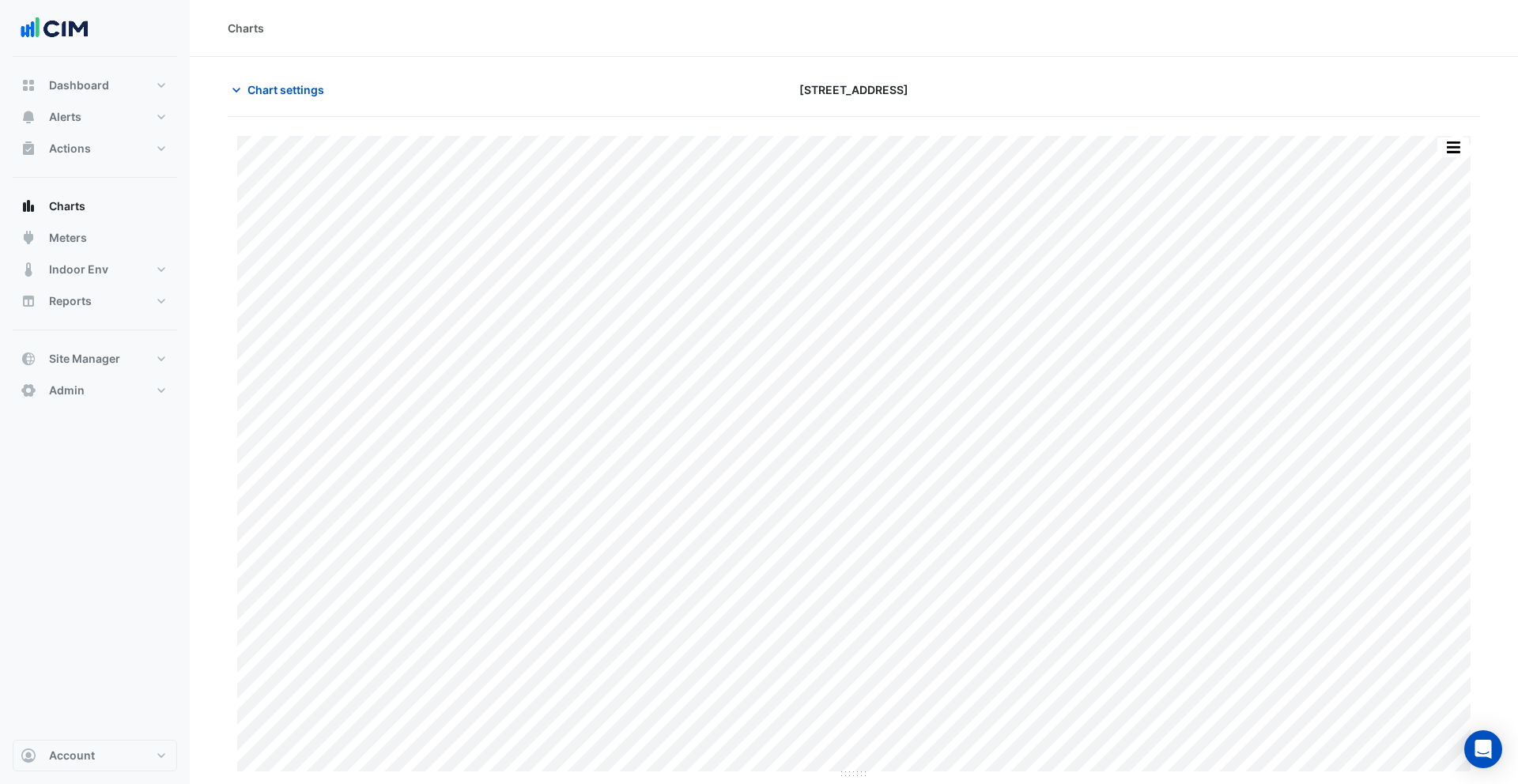
type input "**********"
click at [271, 86] on span "Chart settings" at bounding box center [286, 89] width 77 height 17
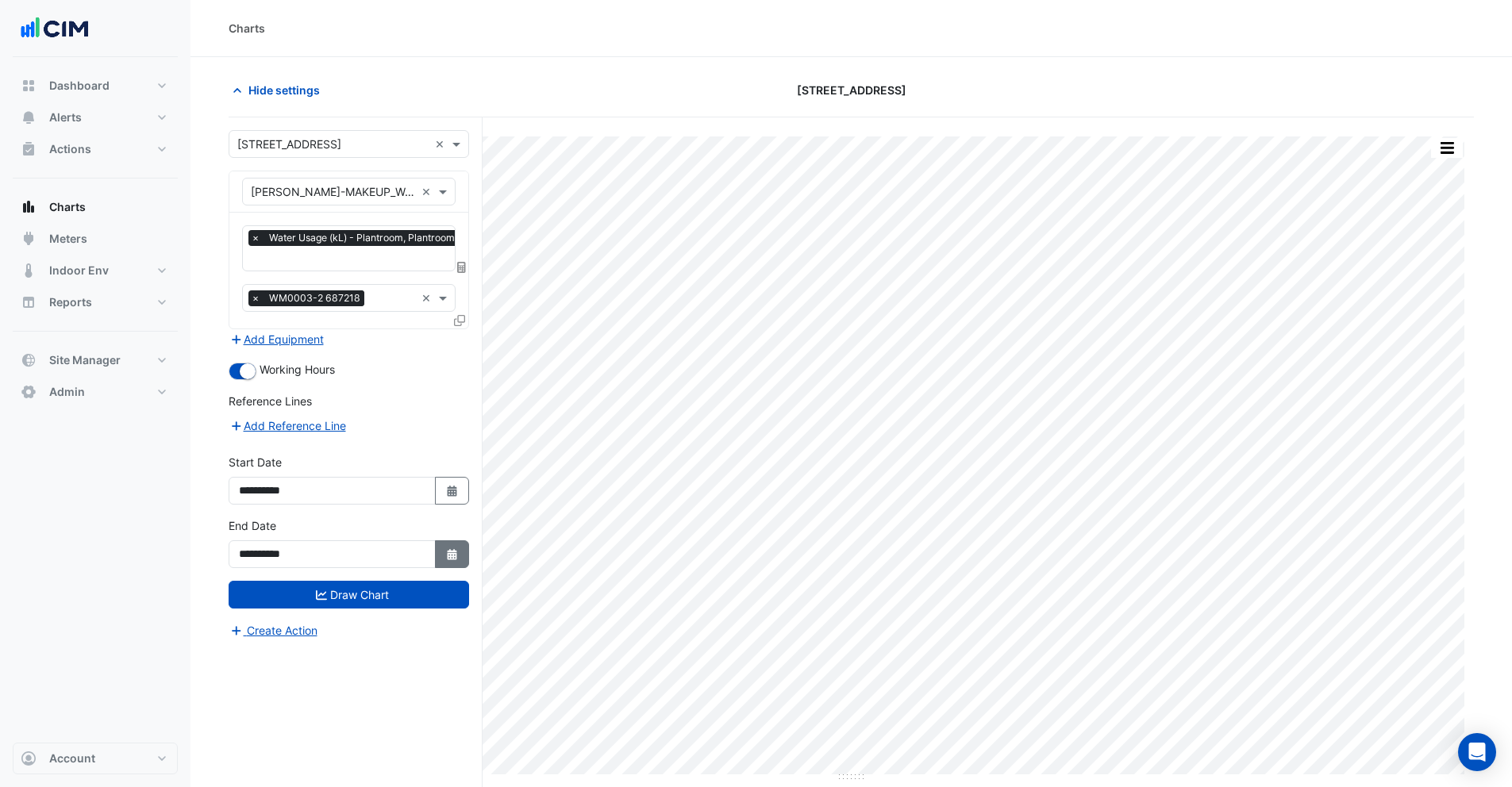
click at [445, 549] on icon "Select Date" at bounding box center [452, 554] width 14 height 11
select select "*"
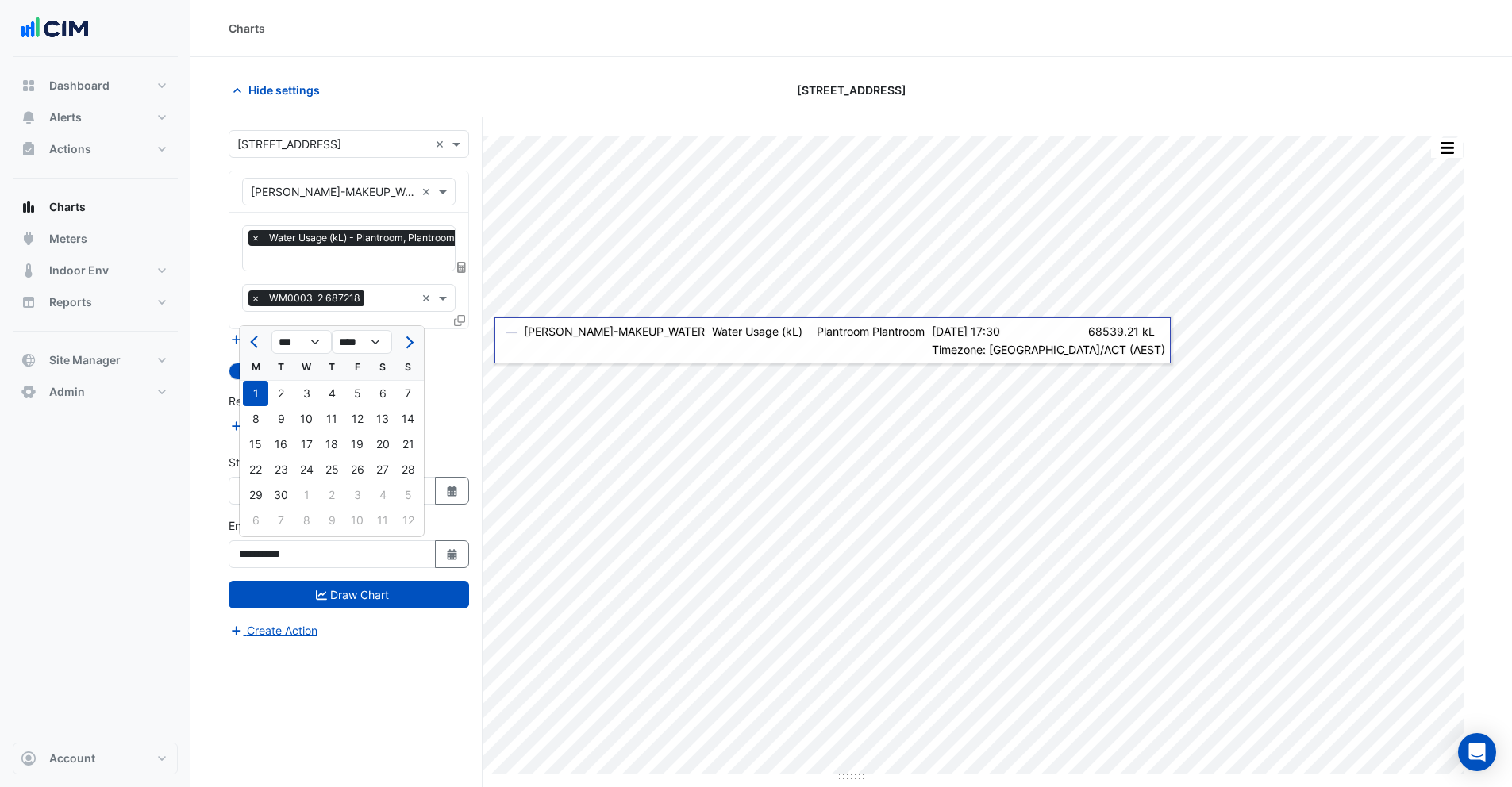
click at [466, 264] on fa-layers at bounding box center [462, 267] width 14 height 11
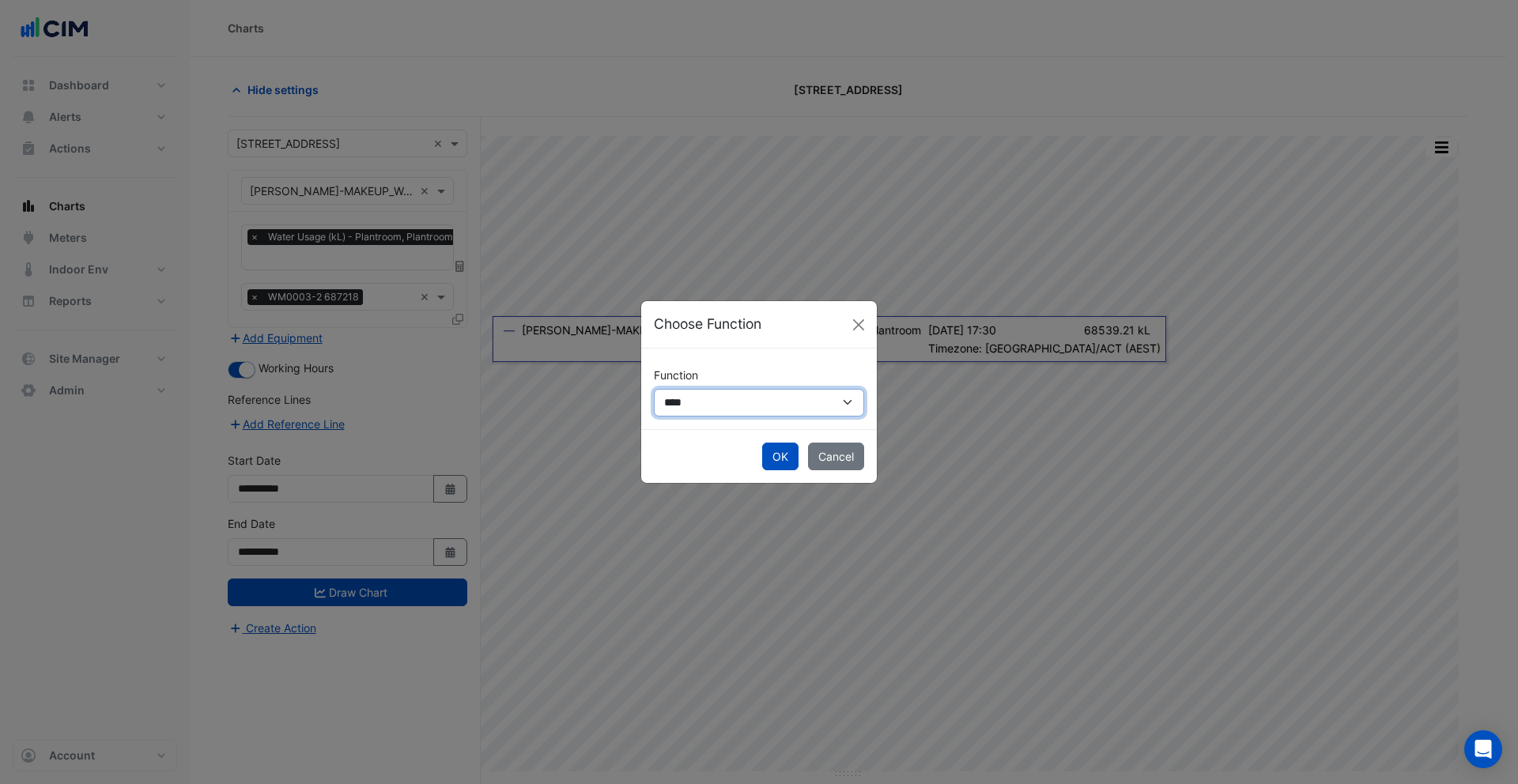
click at [677, 400] on select "**********" at bounding box center [759, 402] width 210 height 28
select select "******"
click at [654, 388] on select "**********" at bounding box center [759, 402] width 210 height 28
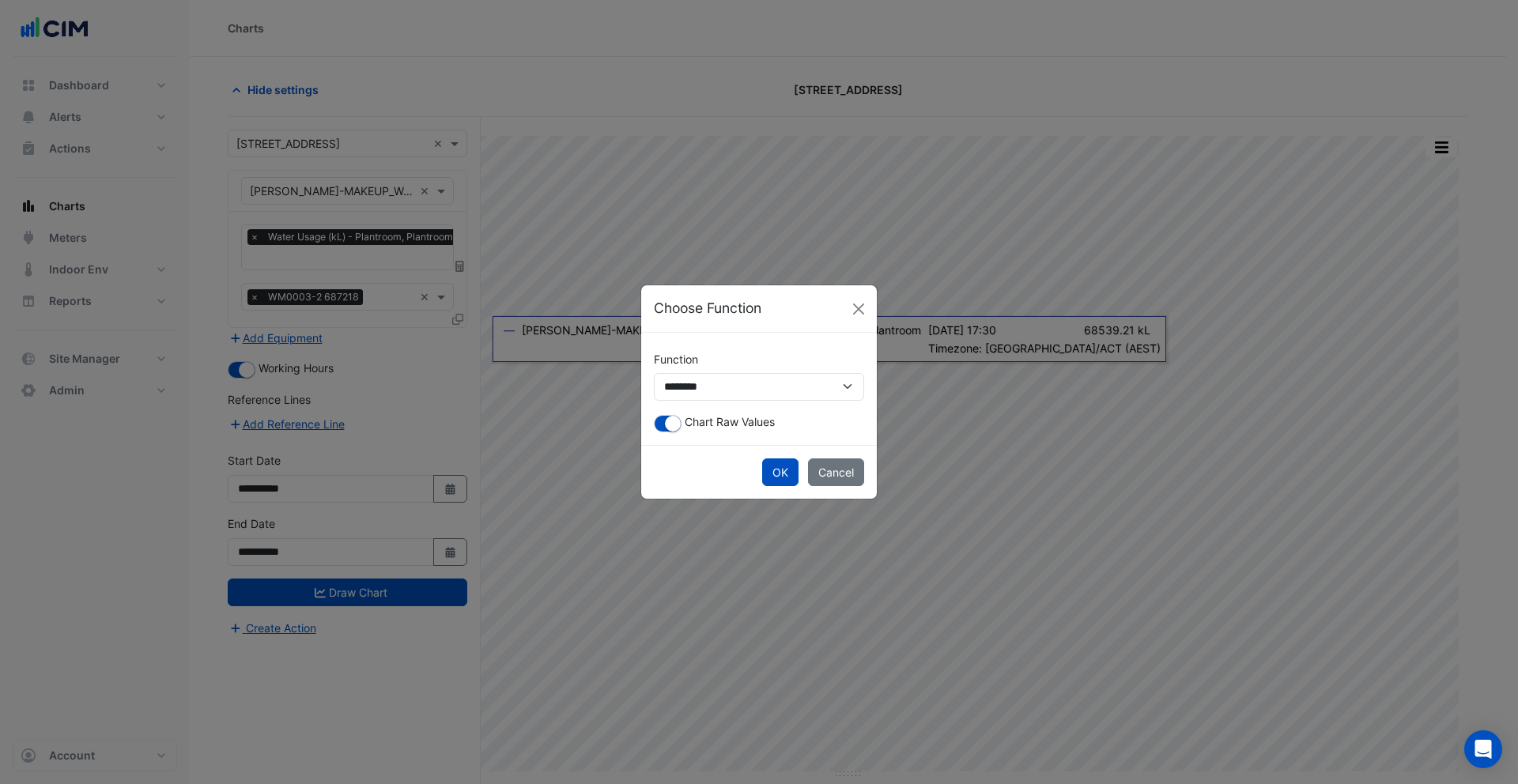
click at [684, 425] on span "Chart Raw Values" at bounding box center [729, 421] width 90 height 13
click at [676, 425] on small "button" at bounding box center [673, 423] width 16 height 16
click at [788, 470] on button "OK" at bounding box center [780, 471] width 37 height 28
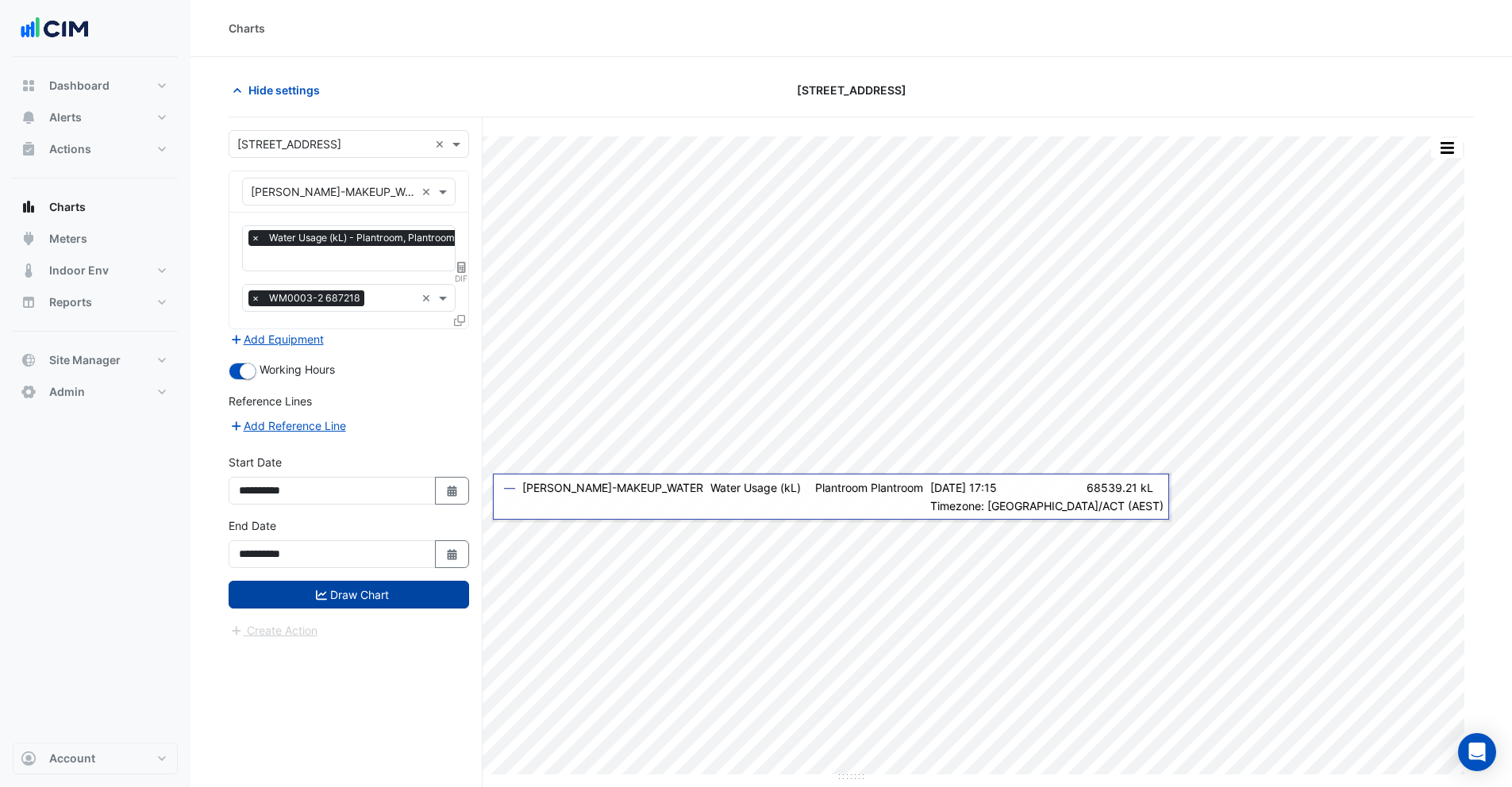
click at [355, 587] on button "Draw Chart" at bounding box center [349, 594] width 240 height 28
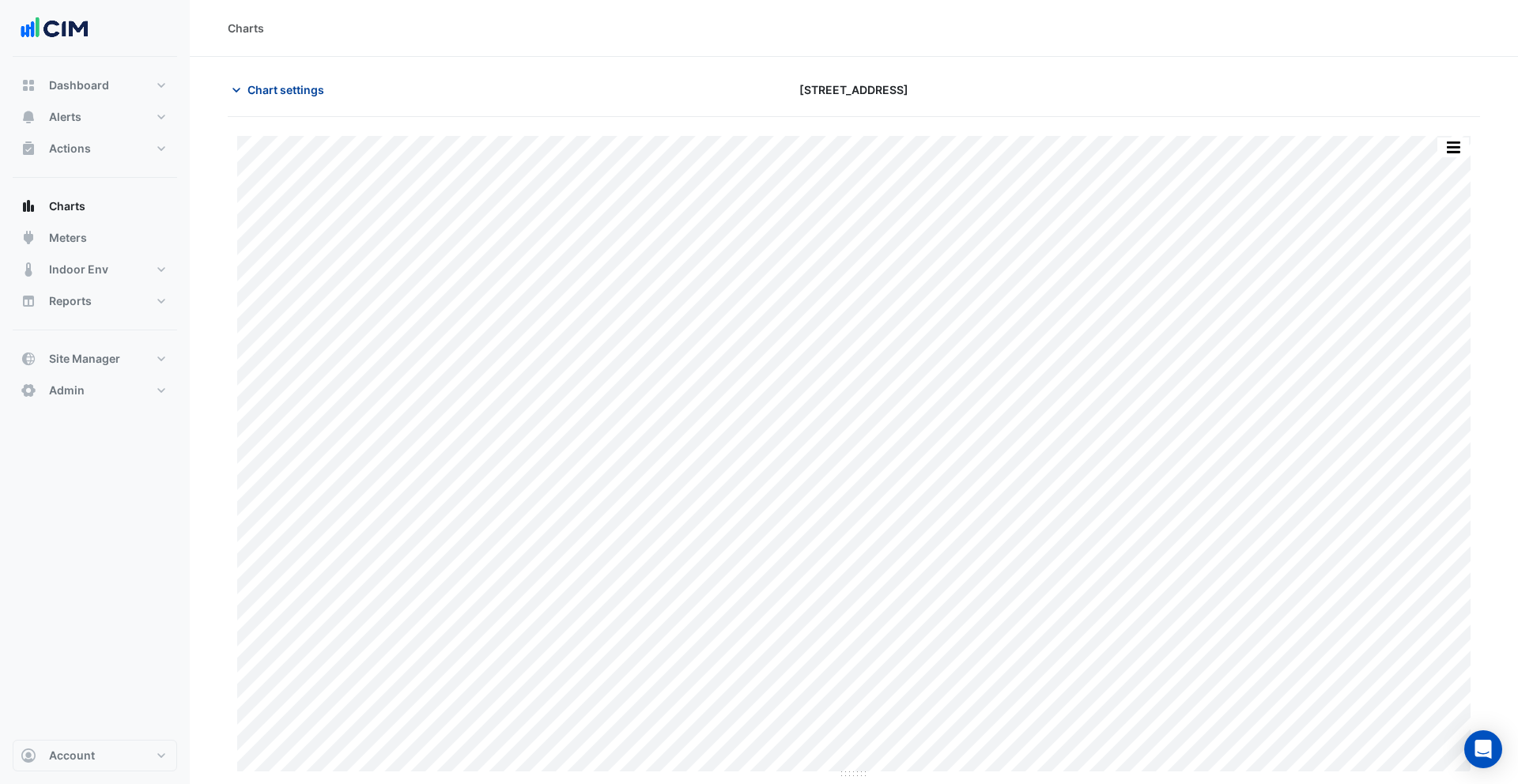
click at [277, 89] on span "Chart settings" at bounding box center [286, 89] width 77 height 17
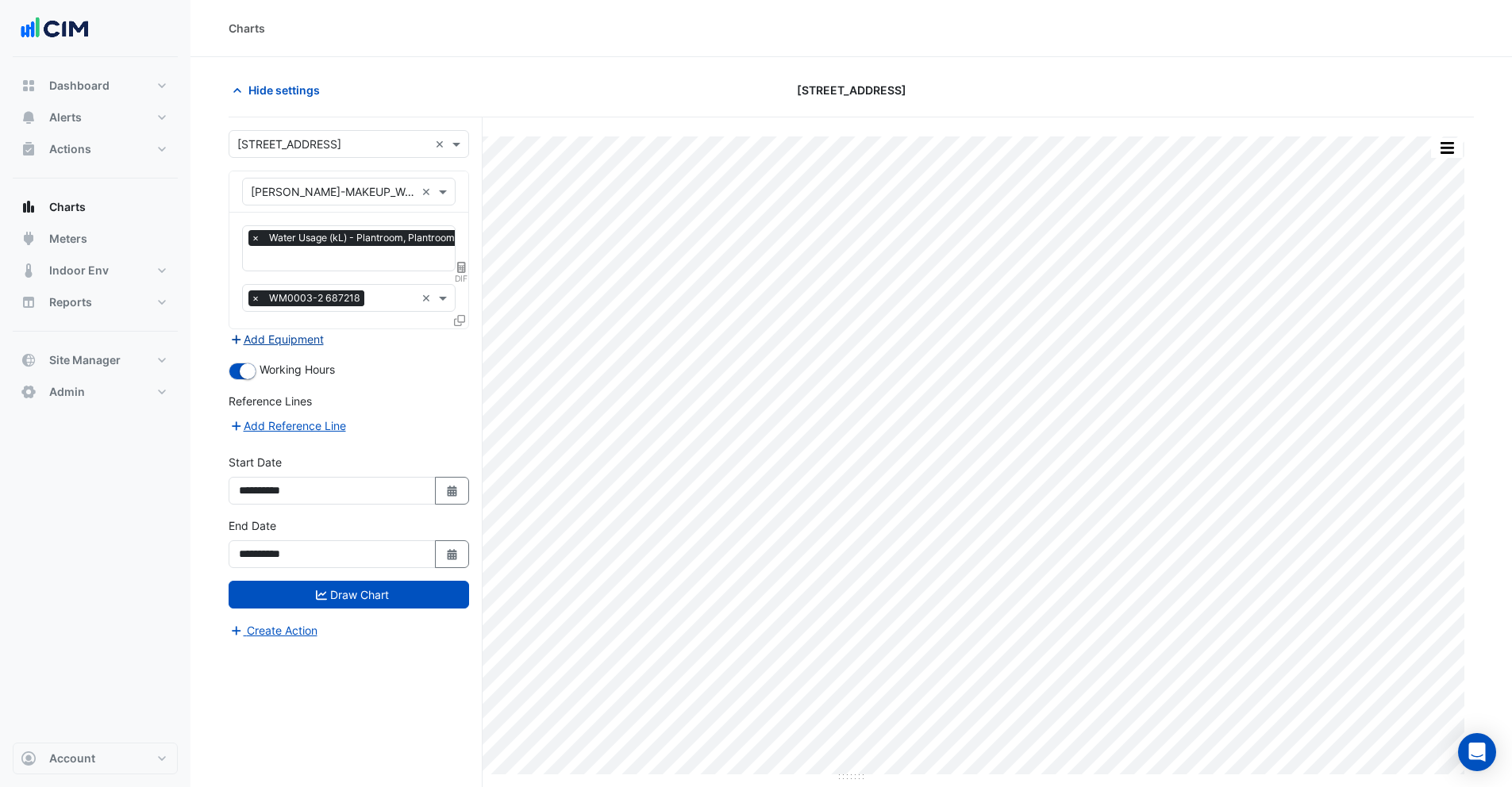
click at [296, 342] on button "Add Equipment" at bounding box center [276, 339] width 96 height 18
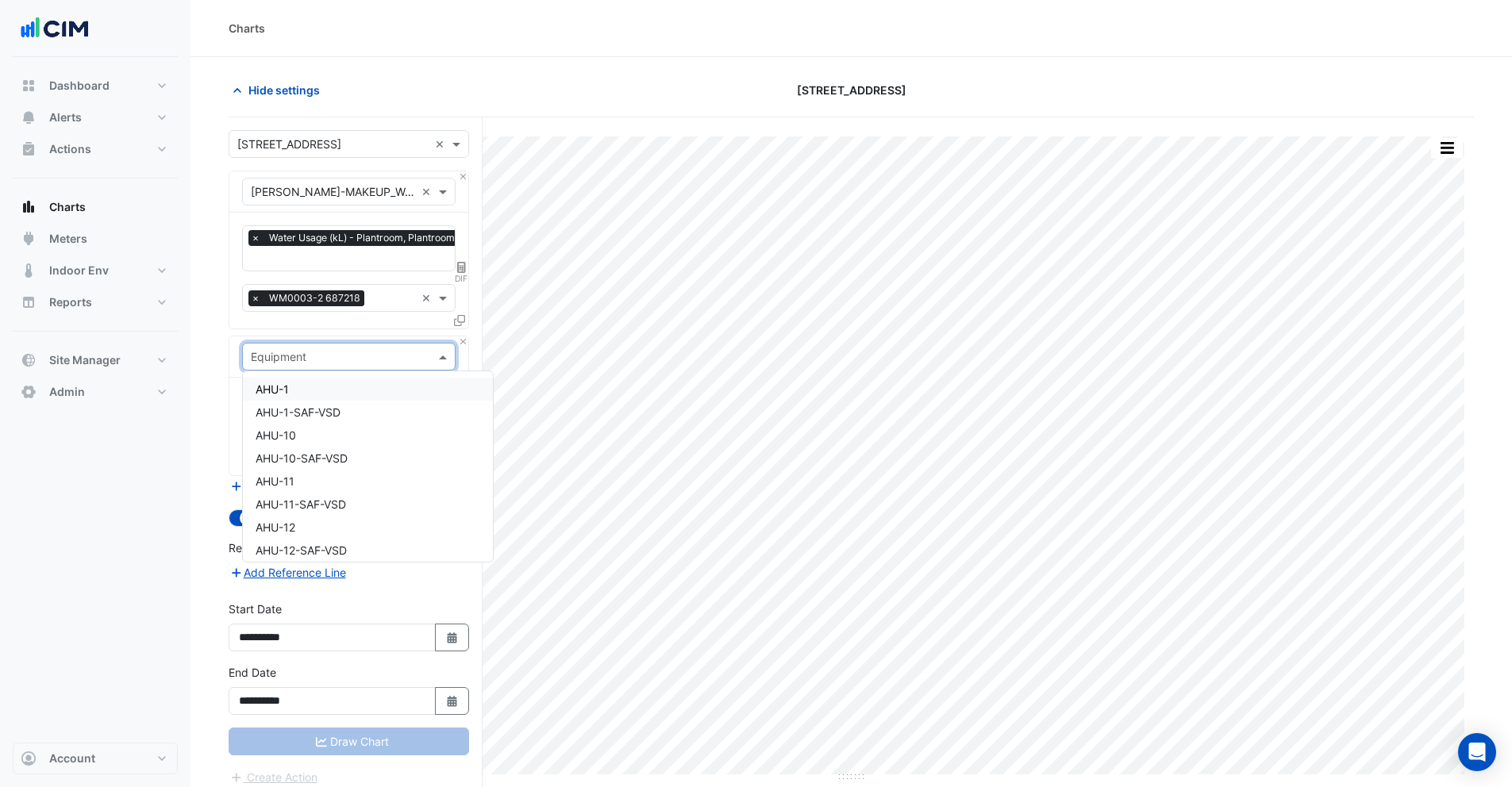
click at [313, 357] on input "text" at bounding box center [333, 357] width 164 height 17
type input "**"
click at [273, 386] on span "CT-1" at bounding box center [267, 388] width 24 height 13
click at [277, 401] on input "text" at bounding box center [331, 405] width 161 height 17
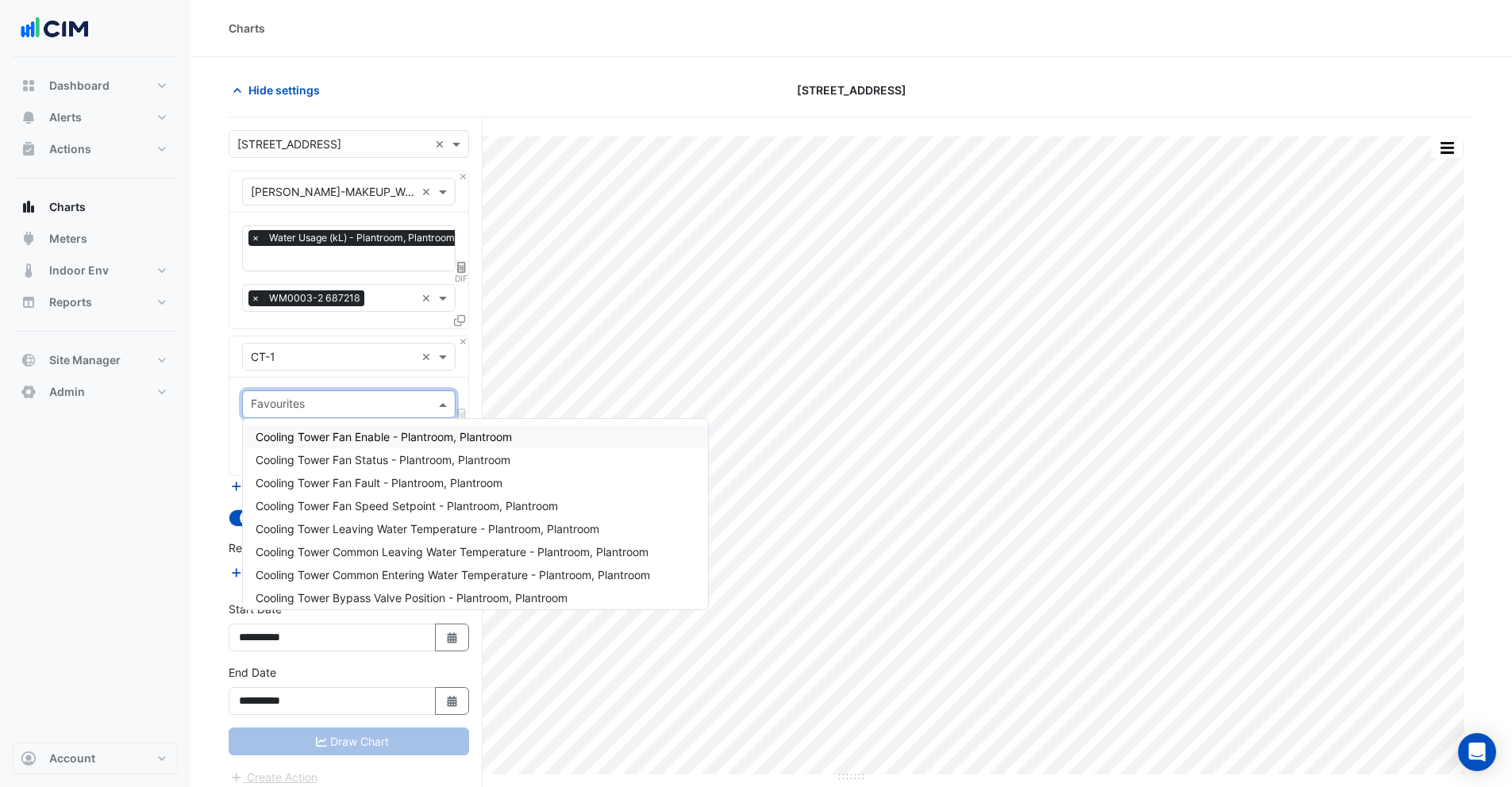
click at [317, 443] on span "Cooling Tower Fan Enable - Plantroom, Plantroom" at bounding box center [384, 437] width 256 height 13
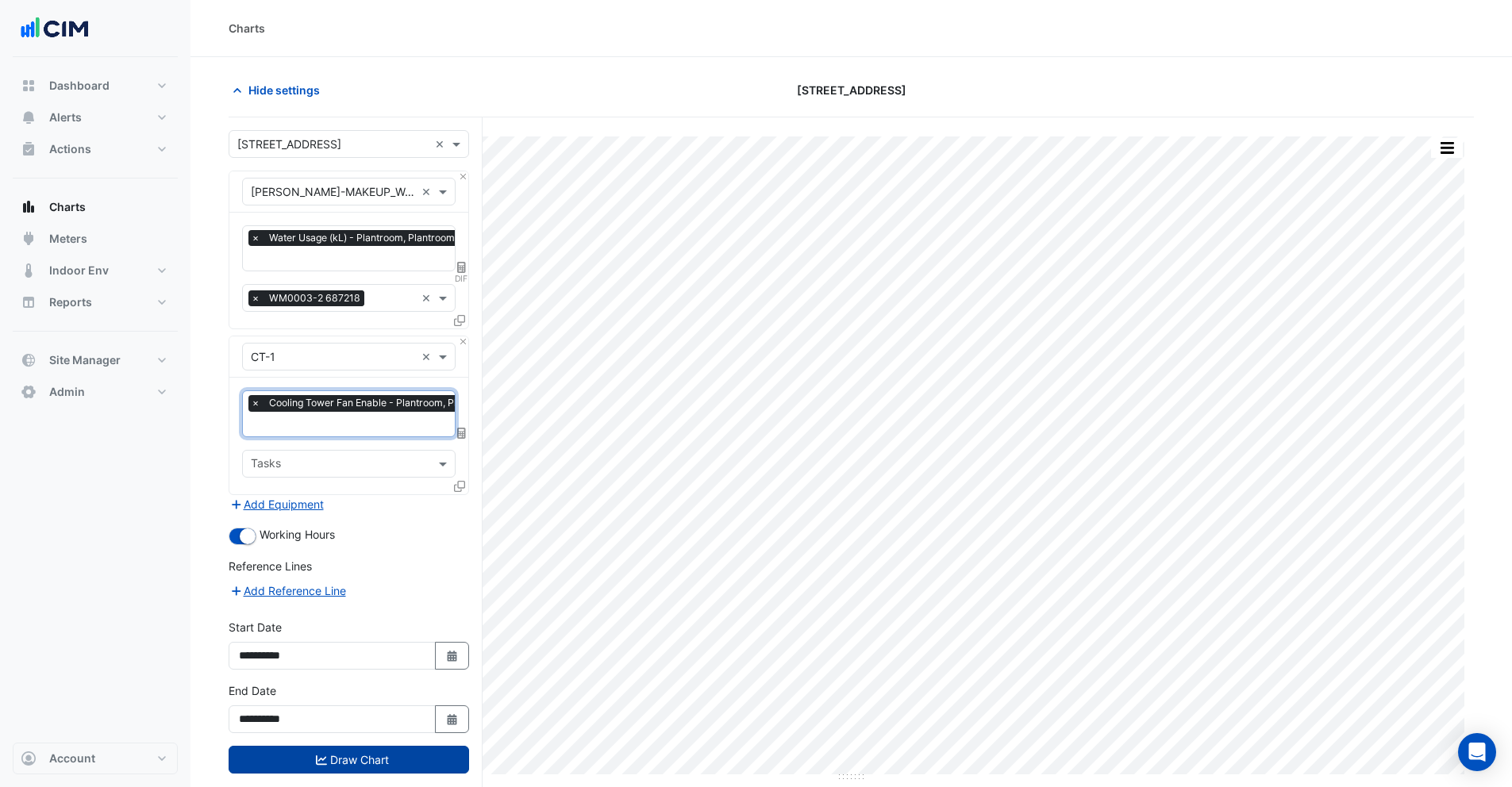
click at [403, 755] on button "Draw Chart" at bounding box center [349, 759] width 240 height 28
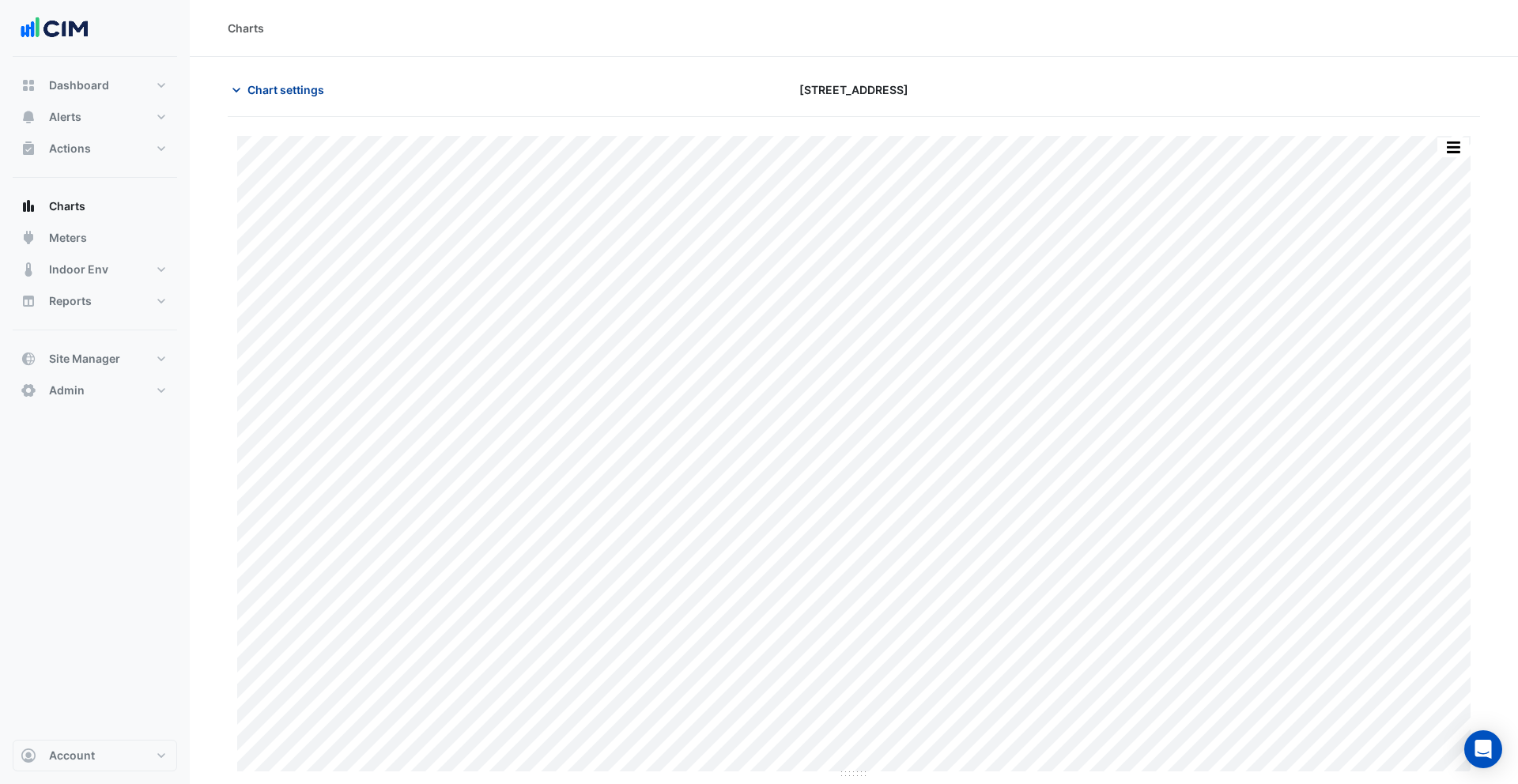
click at [274, 90] on span "Chart settings" at bounding box center [286, 89] width 77 height 17
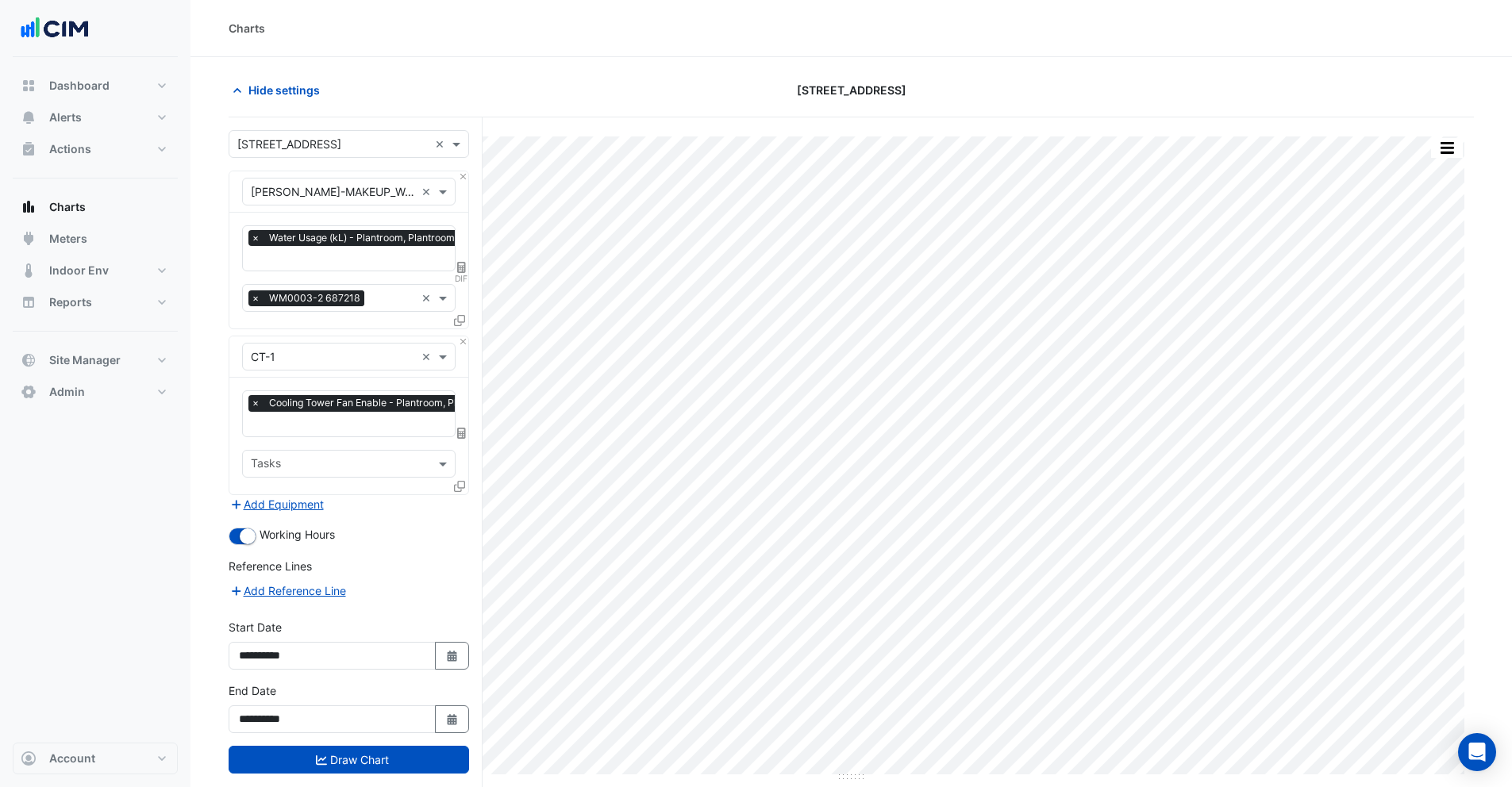
click at [464, 480] on icon at bounding box center [459, 486] width 11 height 11
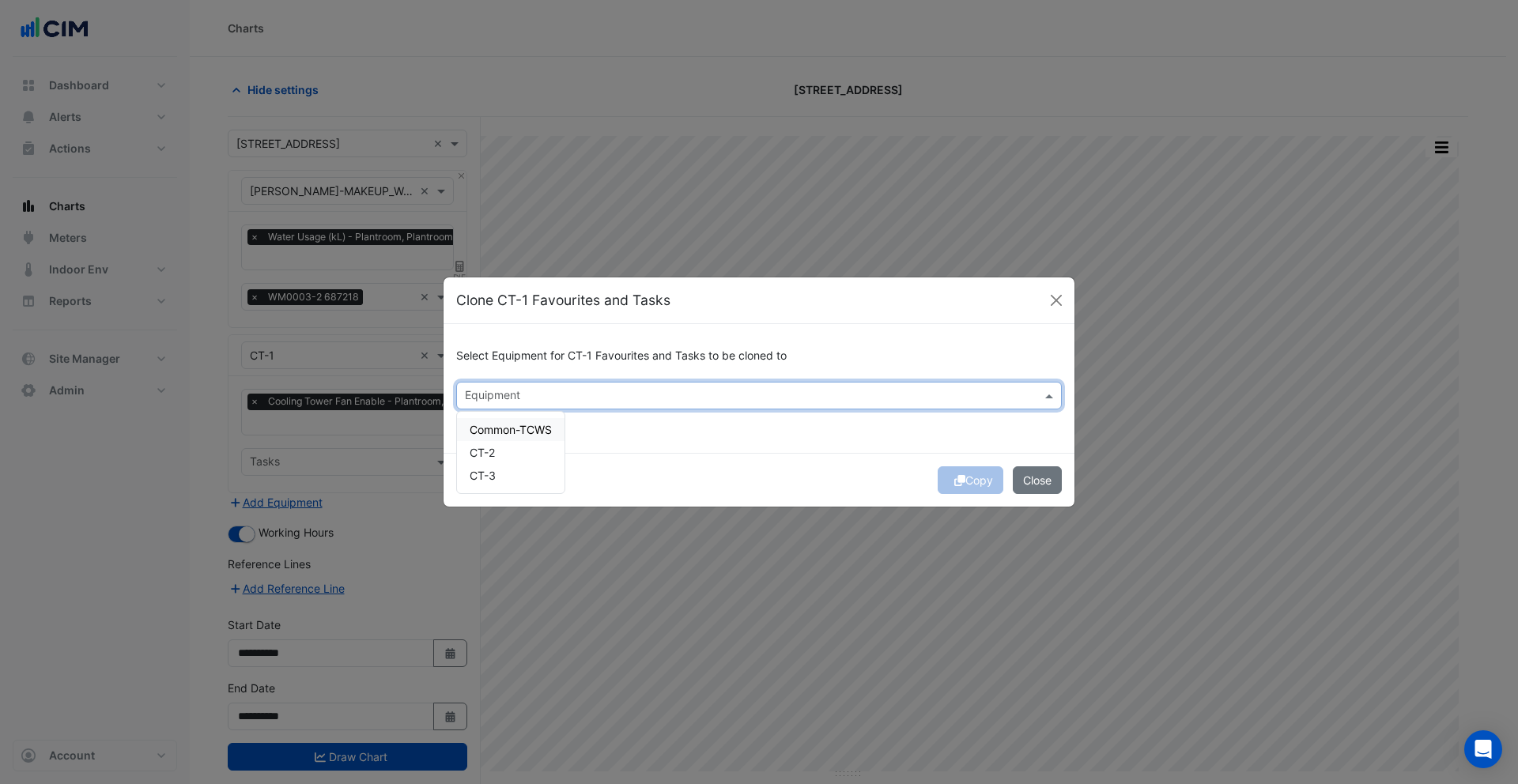
click at [502, 396] on input "text" at bounding box center [750, 396] width 570 height 17
click at [500, 451] on div "CT-2" at bounding box center [510, 453] width 107 height 23
click at [498, 473] on div "CT-3" at bounding box center [510, 475] width 107 height 23
click at [663, 448] on div "Select Equipment for CT-1 Favourites and Tasks to be cloned to Equipment × CT-2…" at bounding box center [759, 388] width 631 height 129
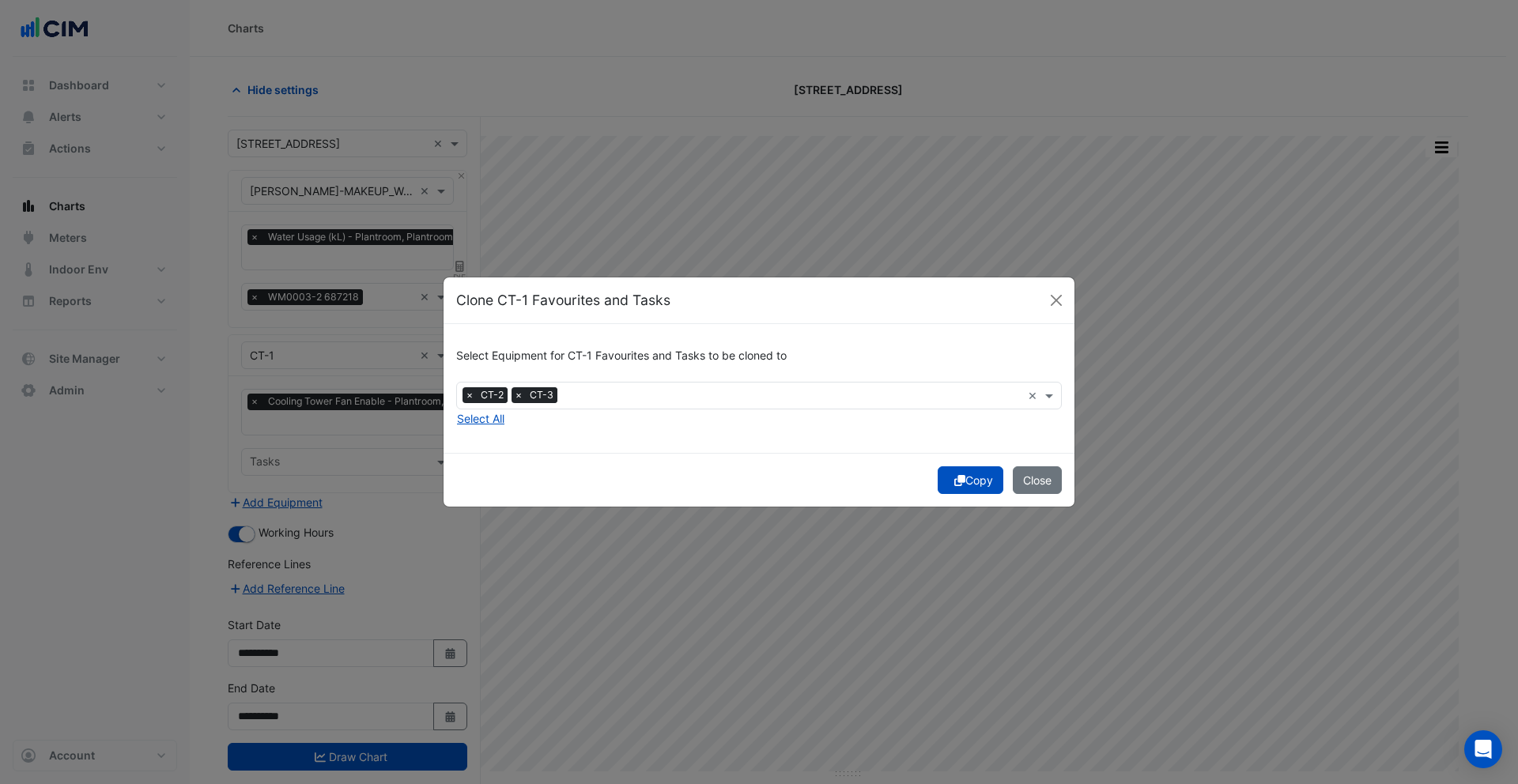
click at [948, 488] on button "Copy" at bounding box center [969, 480] width 65 height 28
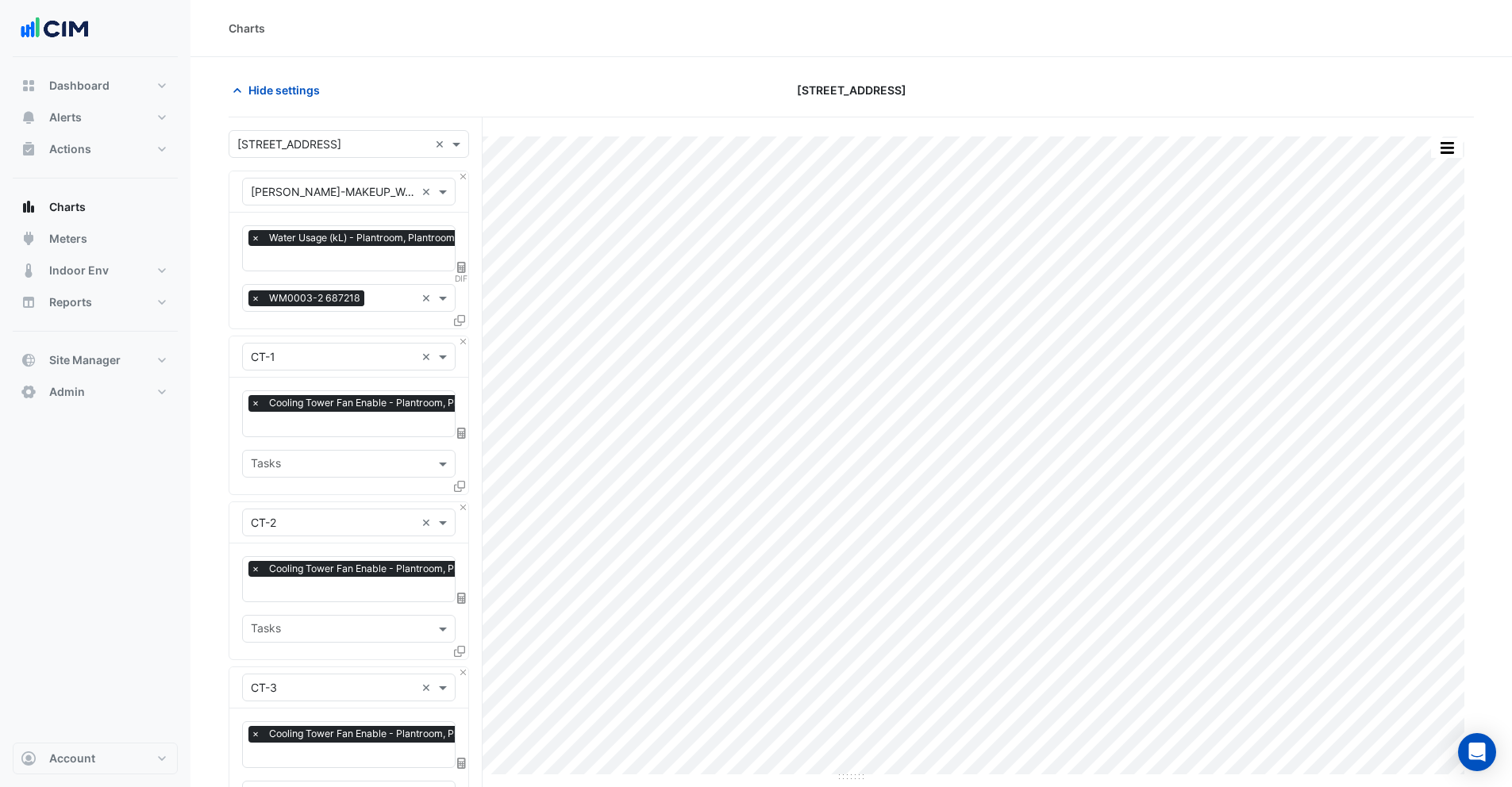
scroll to position [355, 0]
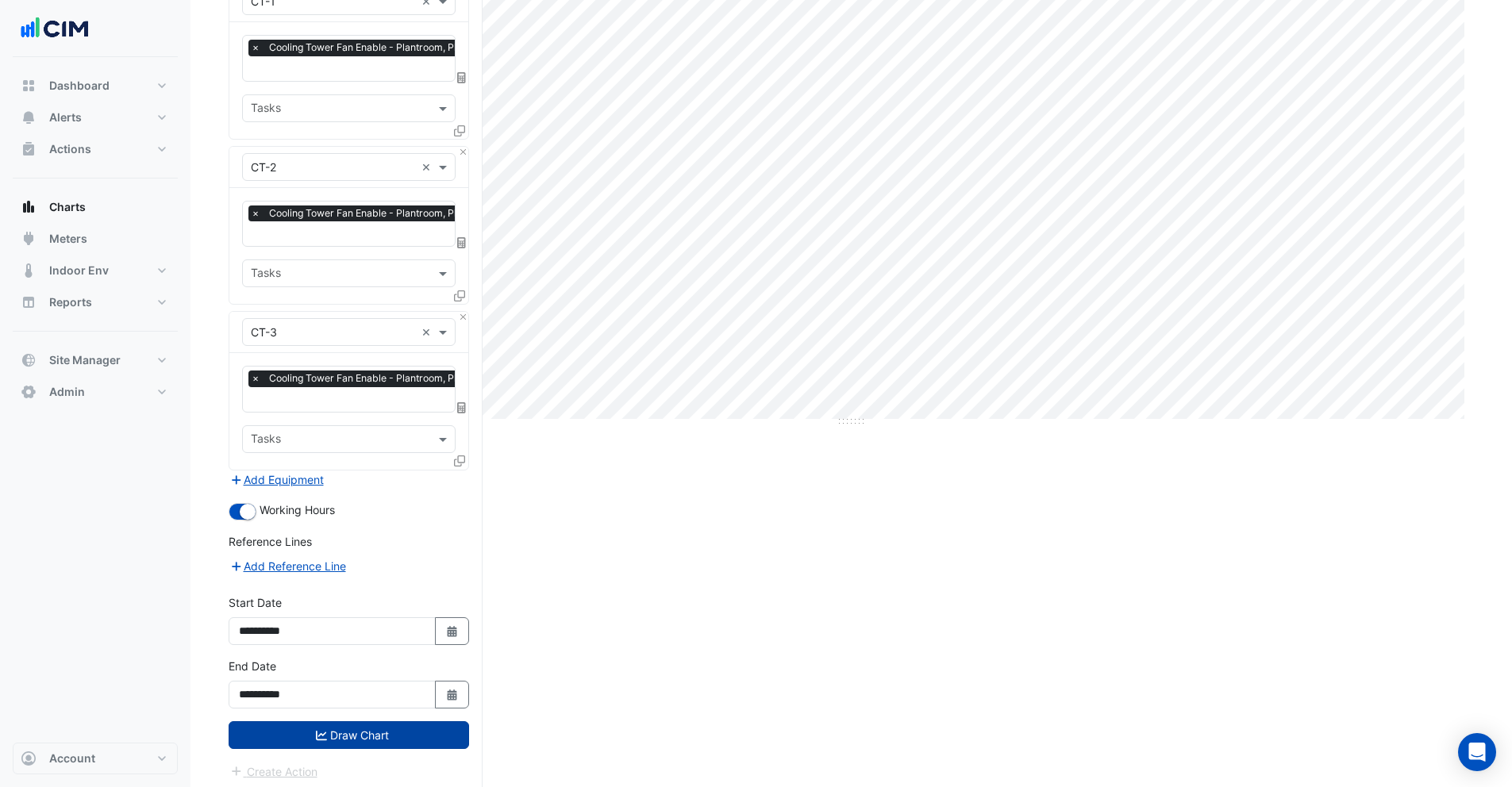
click at [352, 737] on button "Draw Chart" at bounding box center [349, 734] width 240 height 28
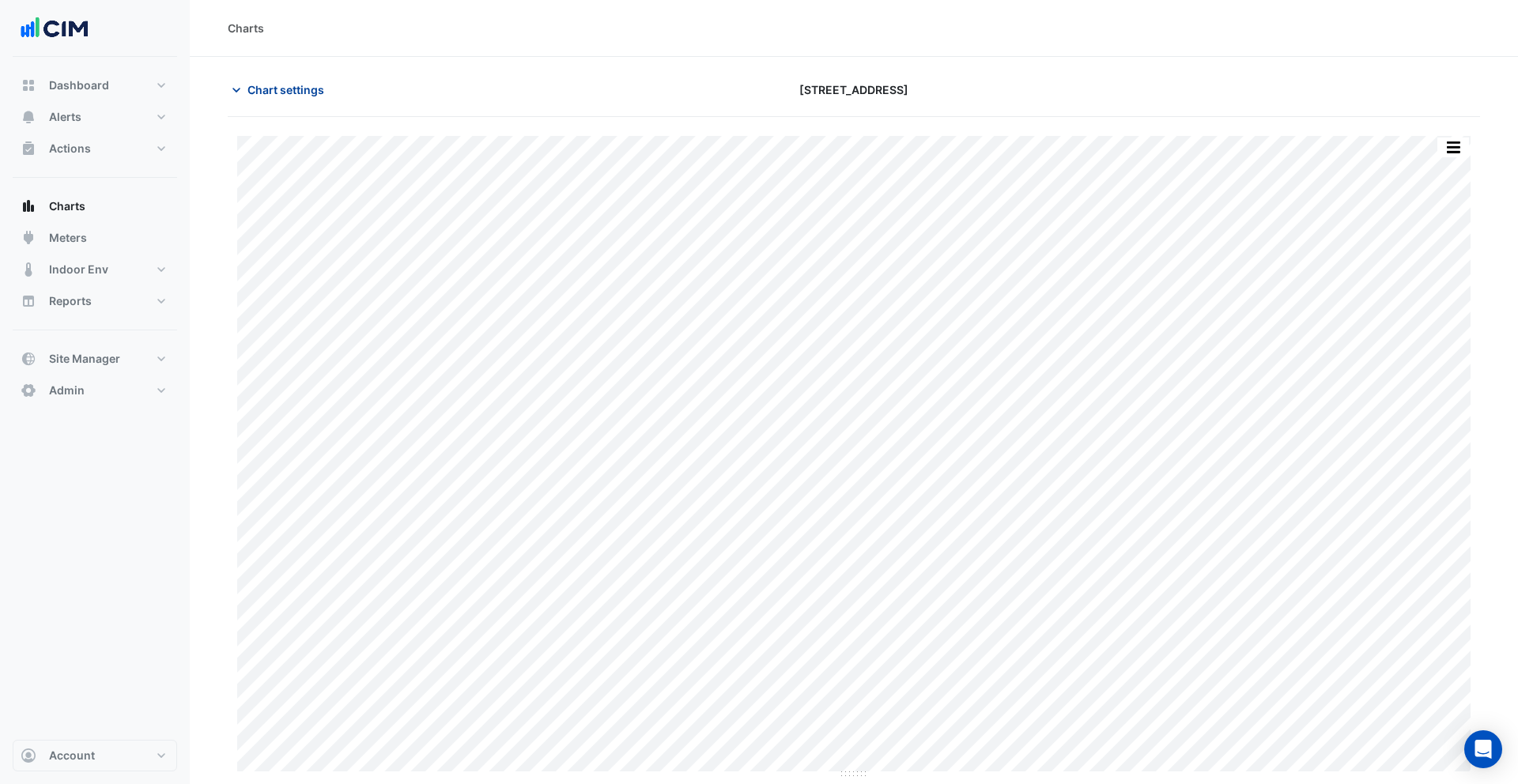
click at [282, 93] on span "Chart settings" at bounding box center [286, 89] width 77 height 17
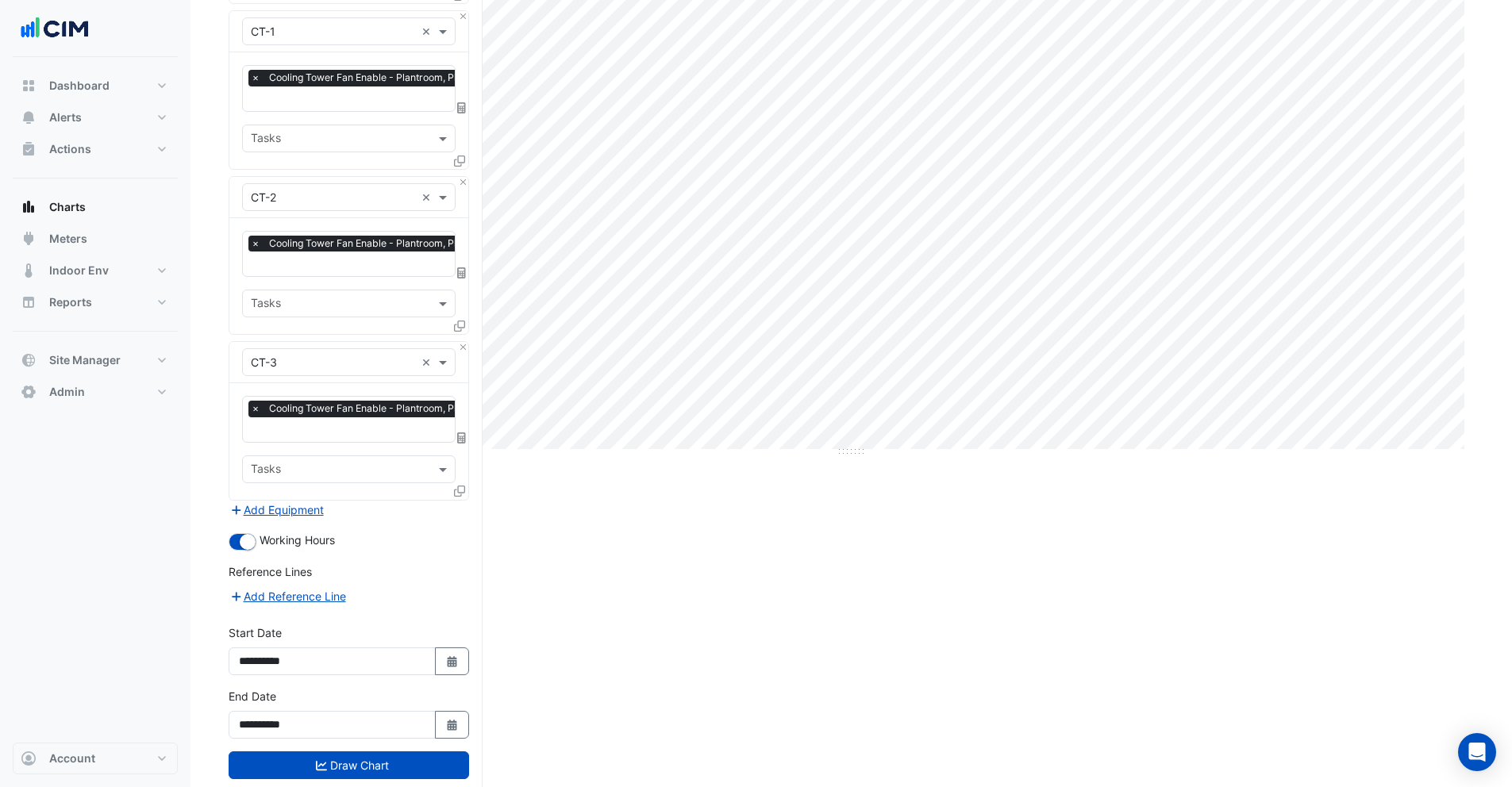
scroll to position [355, 0]
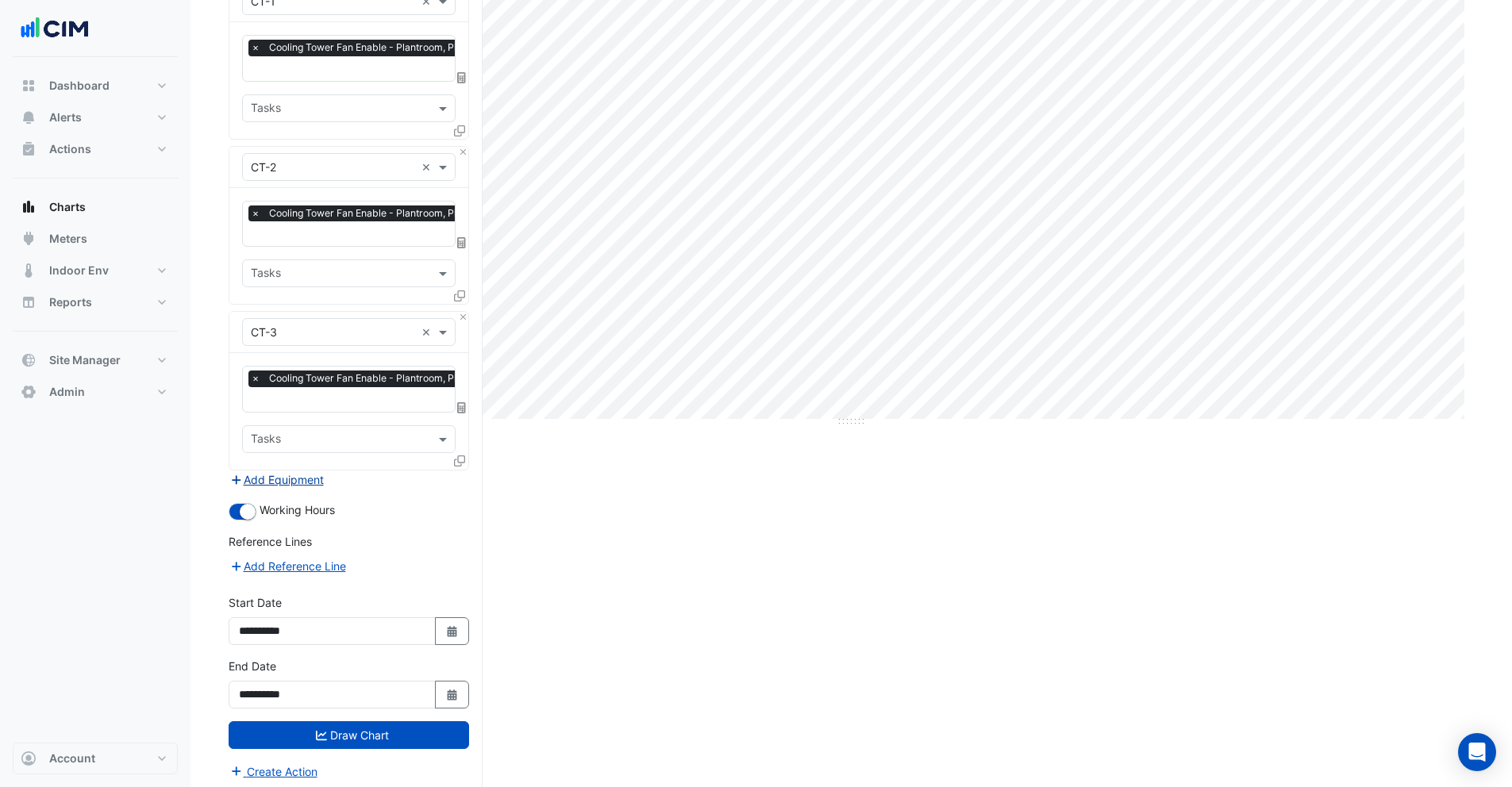
click at [282, 480] on button "Add Equipment" at bounding box center [276, 480] width 96 height 18
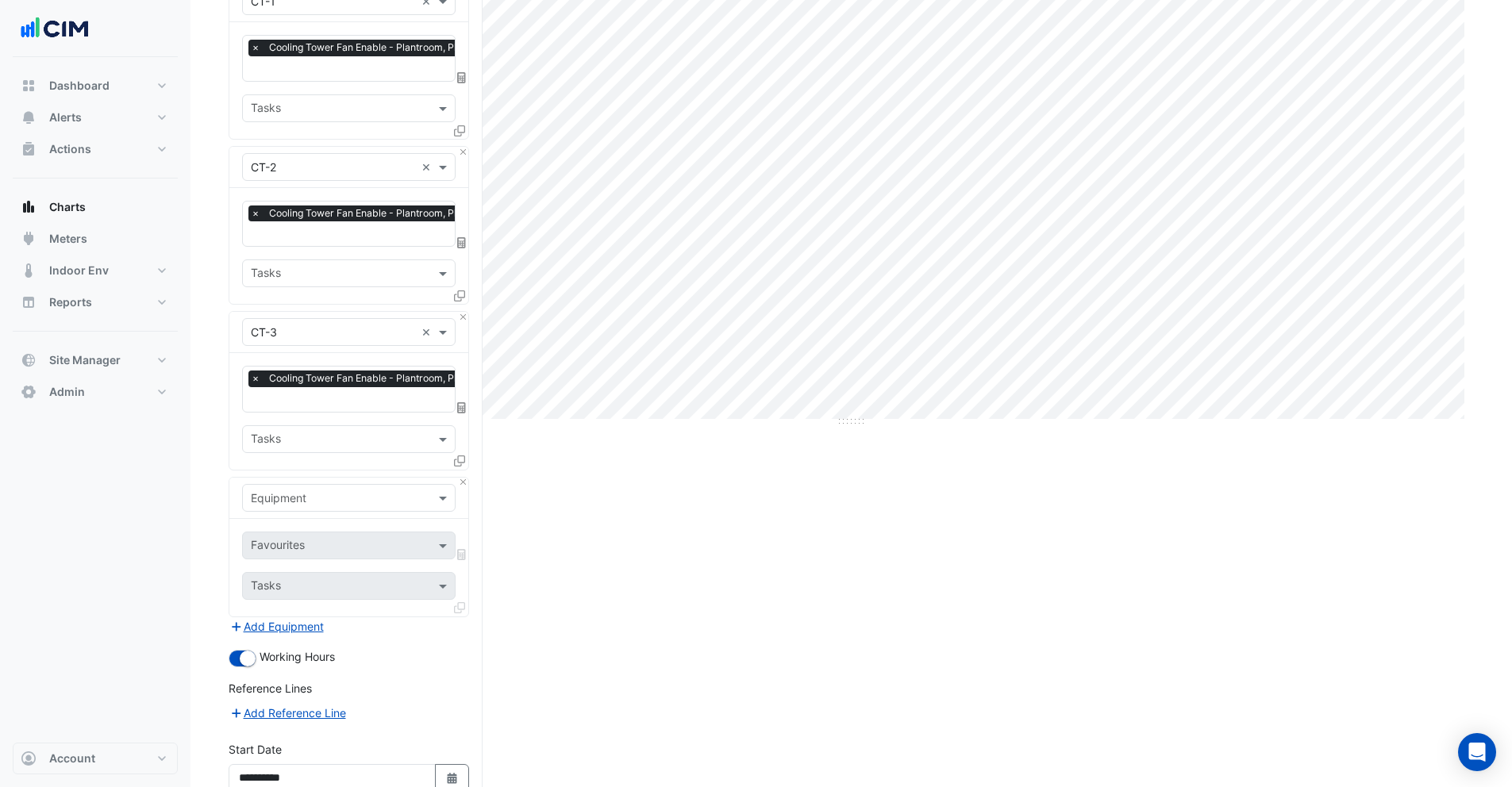
click at [284, 490] on input "text" at bounding box center [333, 498] width 164 height 17
type input "*"
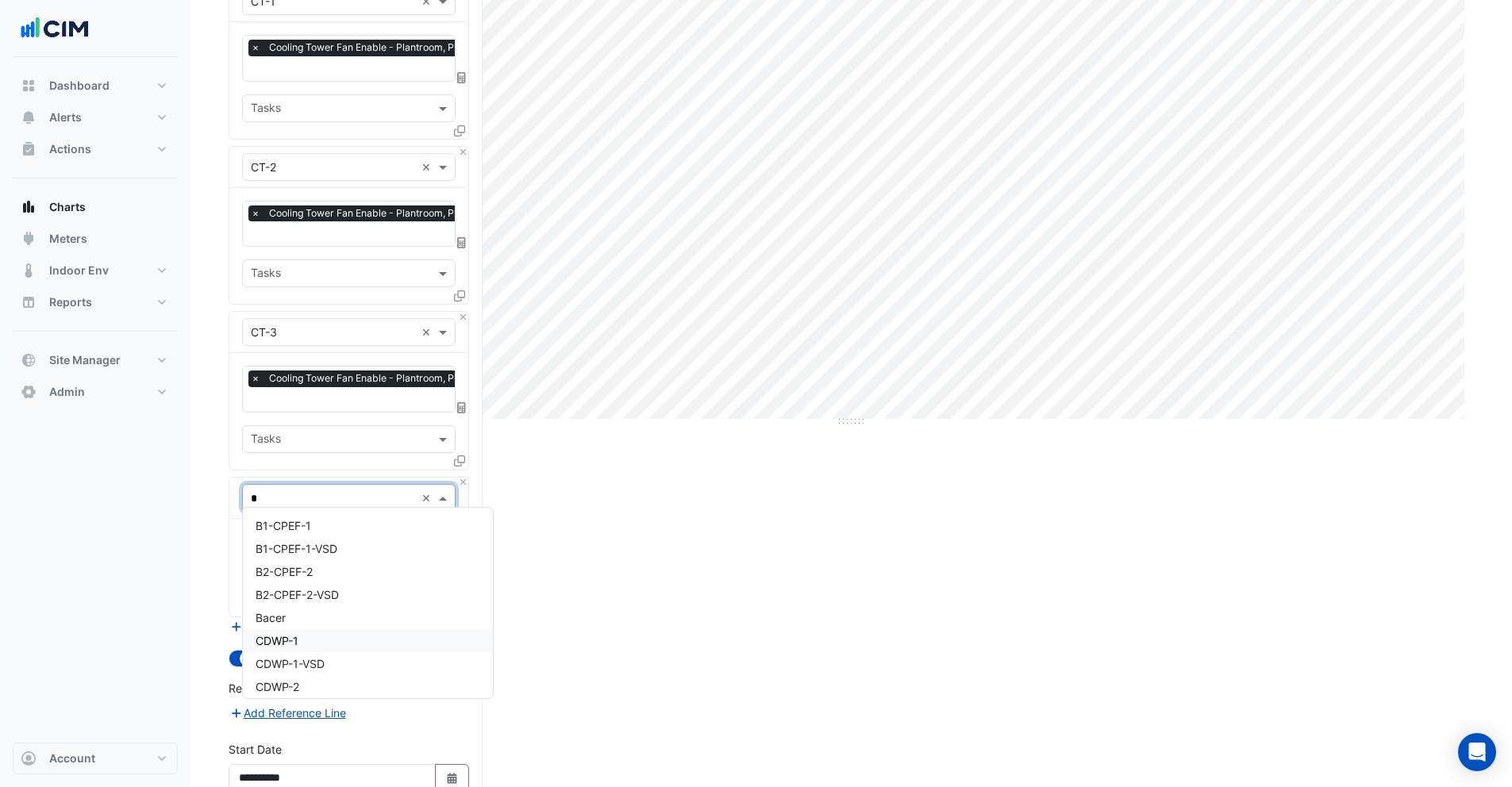
click at [286, 645] on span "CDWP-1" at bounding box center [277, 640] width 43 height 13
click at [283, 539] on input "text" at bounding box center [331, 547] width 161 height 17
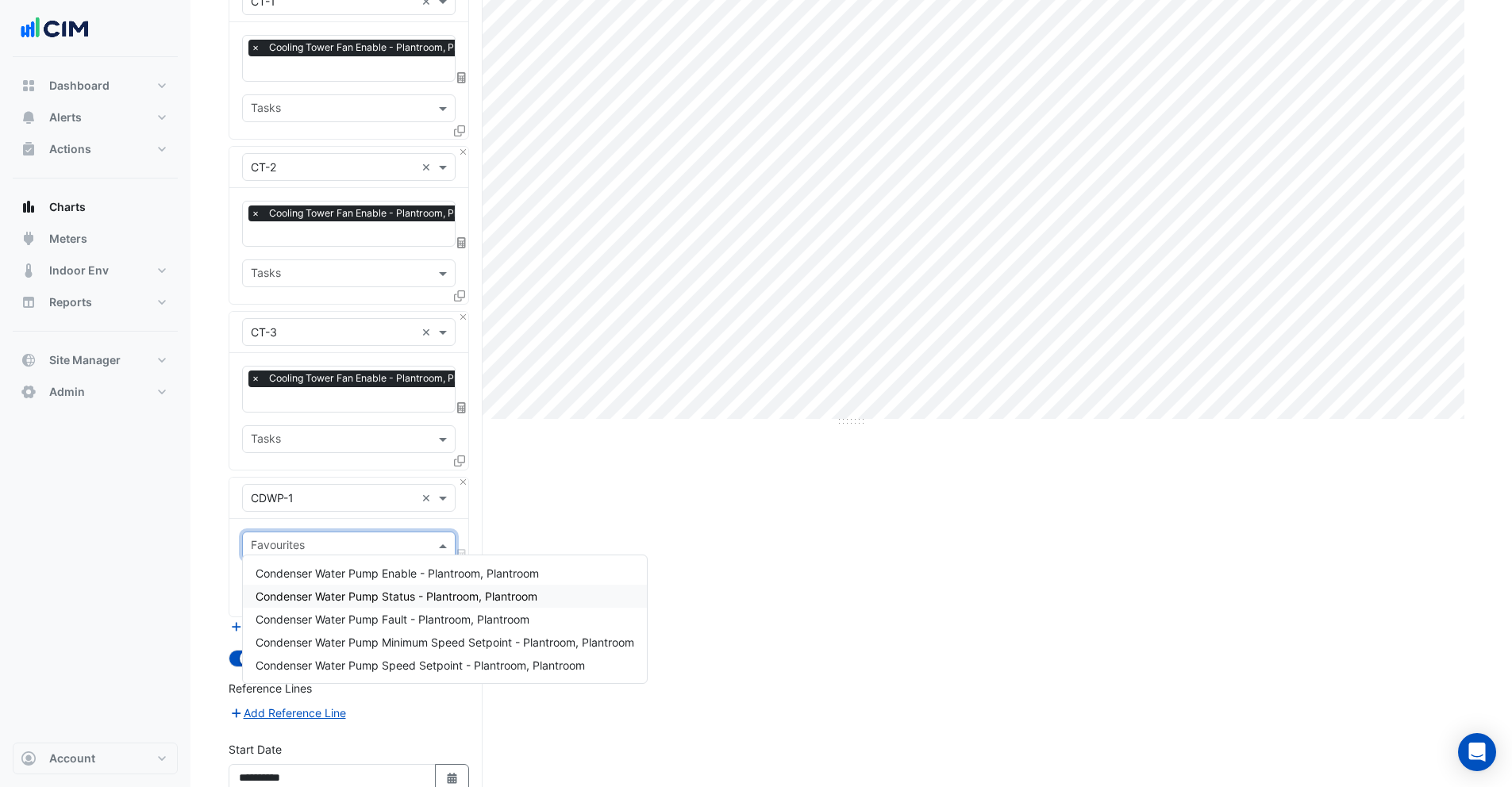
click at [335, 595] on span "Condenser Water Pump Status - Plantroom, Plantroom" at bounding box center [396, 595] width 282 height 13
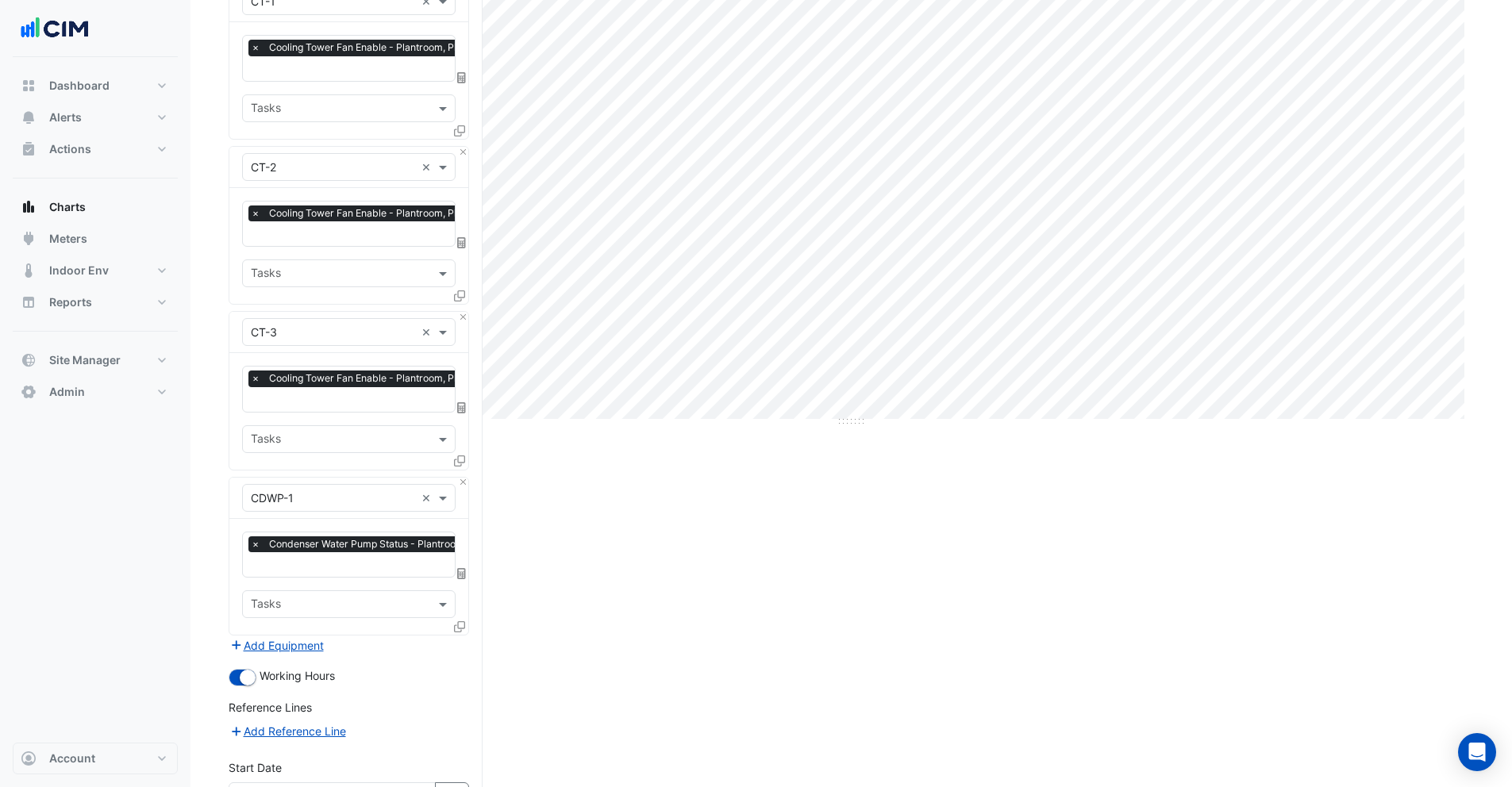
click at [465, 626] on div at bounding box center [461, 629] width 14 height 23
click at [461, 622] on icon at bounding box center [459, 627] width 11 height 11
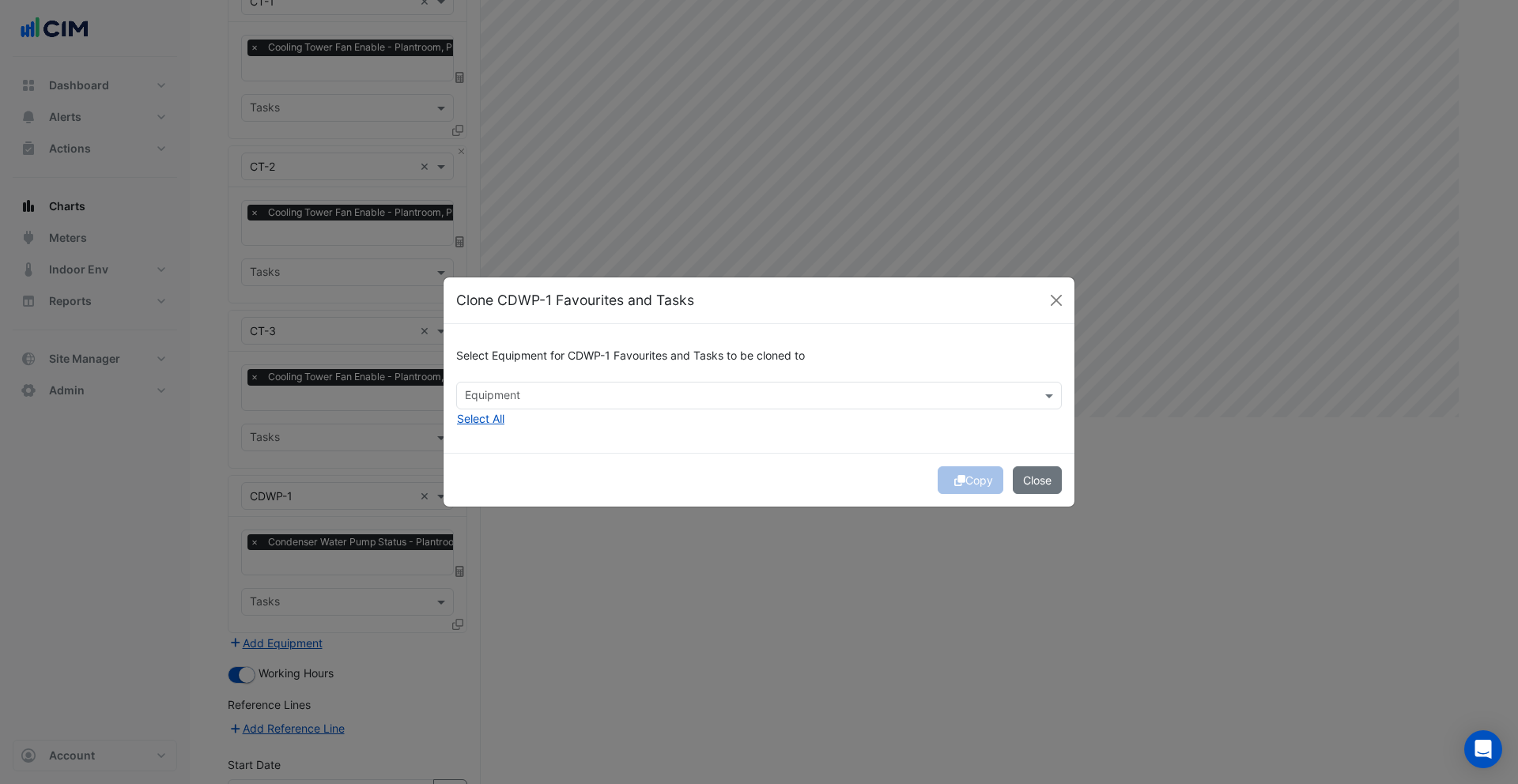
click at [497, 396] on input "text" at bounding box center [750, 396] width 570 height 17
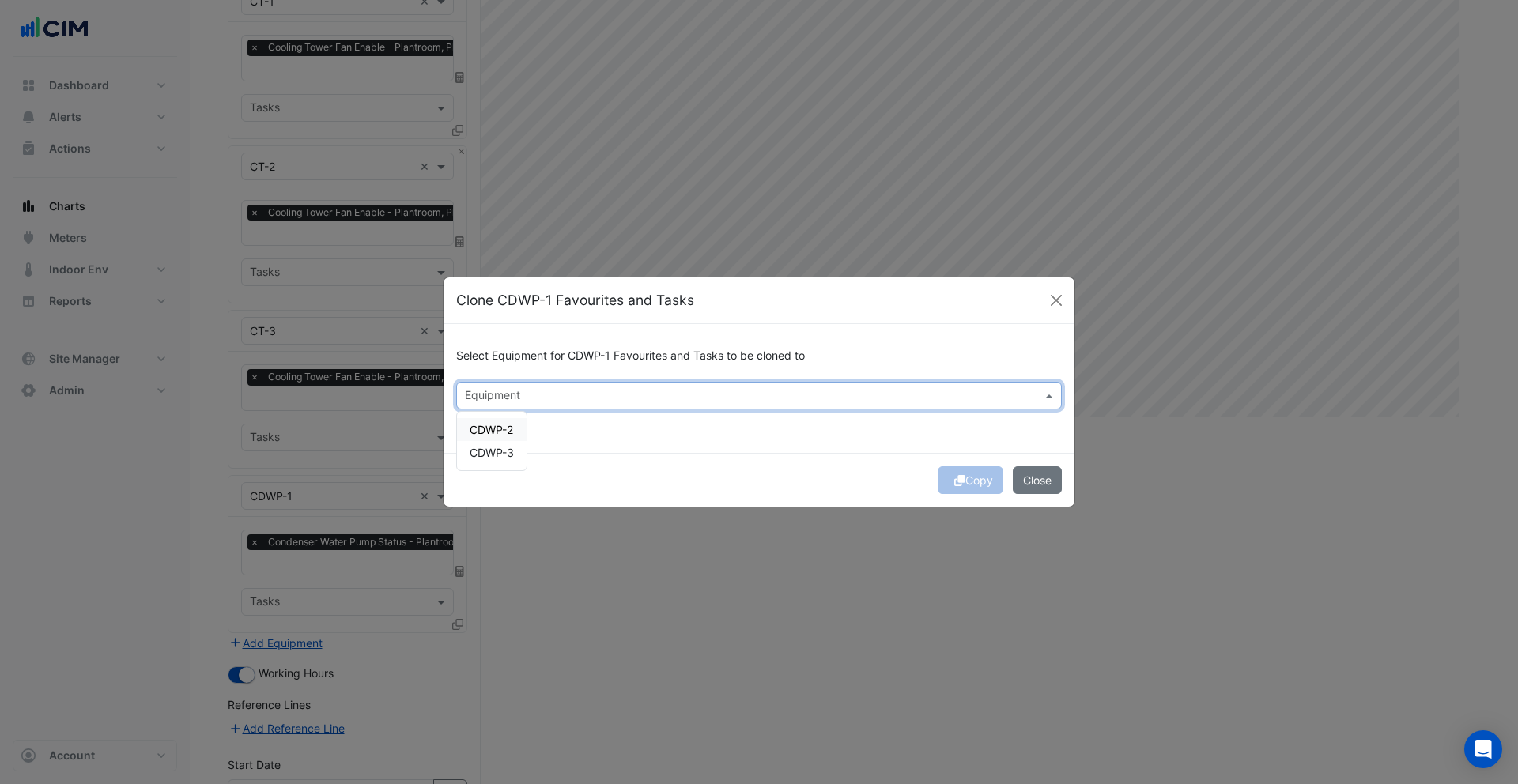
click at [494, 423] on span "CDWP-2" at bounding box center [491, 429] width 44 height 13
click at [491, 446] on span "CDWP-3" at bounding box center [492, 452] width 45 height 13
click at [633, 480] on div "Copy Close" at bounding box center [759, 480] width 631 height 54
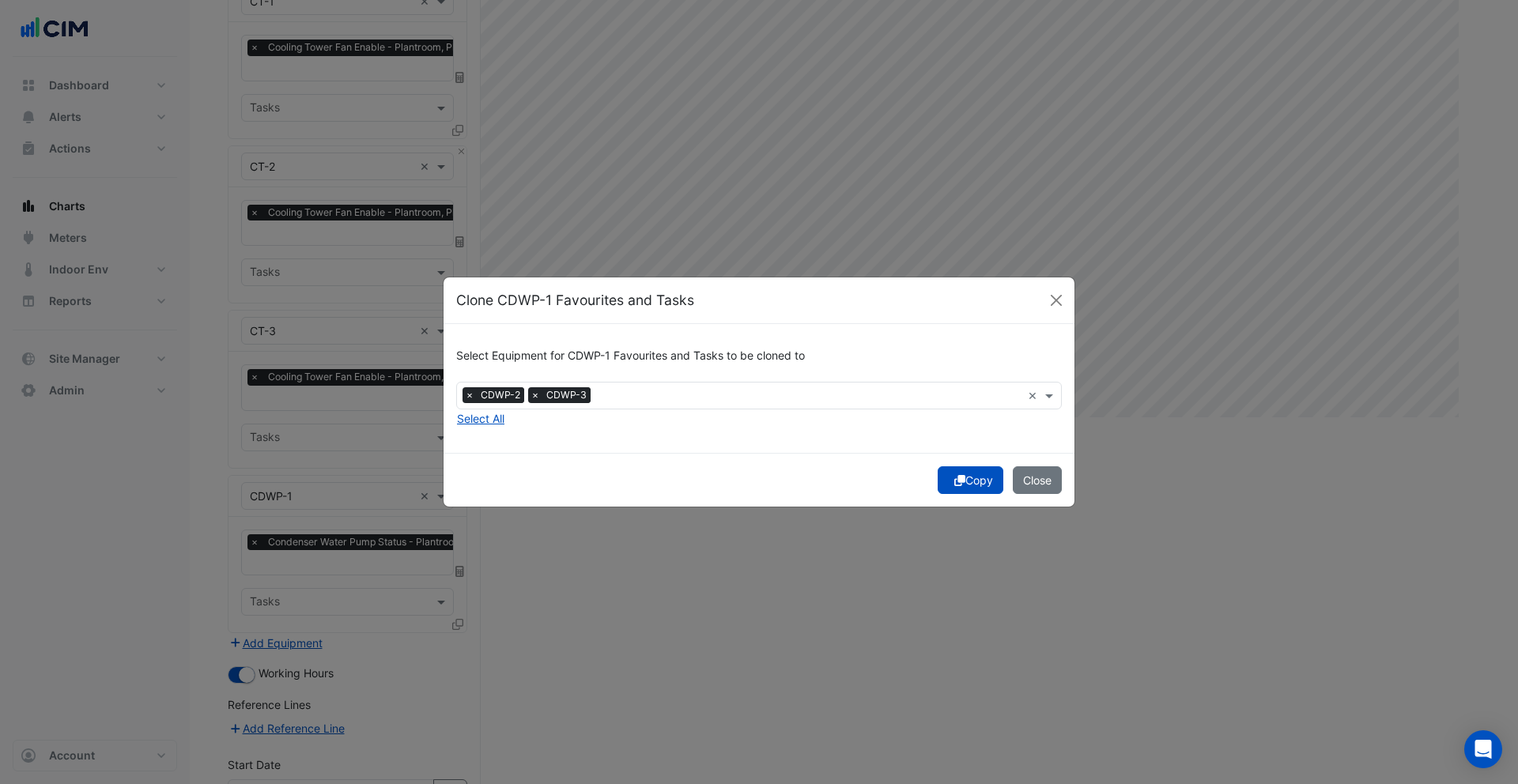
click at [981, 481] on button "Copy" at bounding box center [969, 480] width 65 height 28
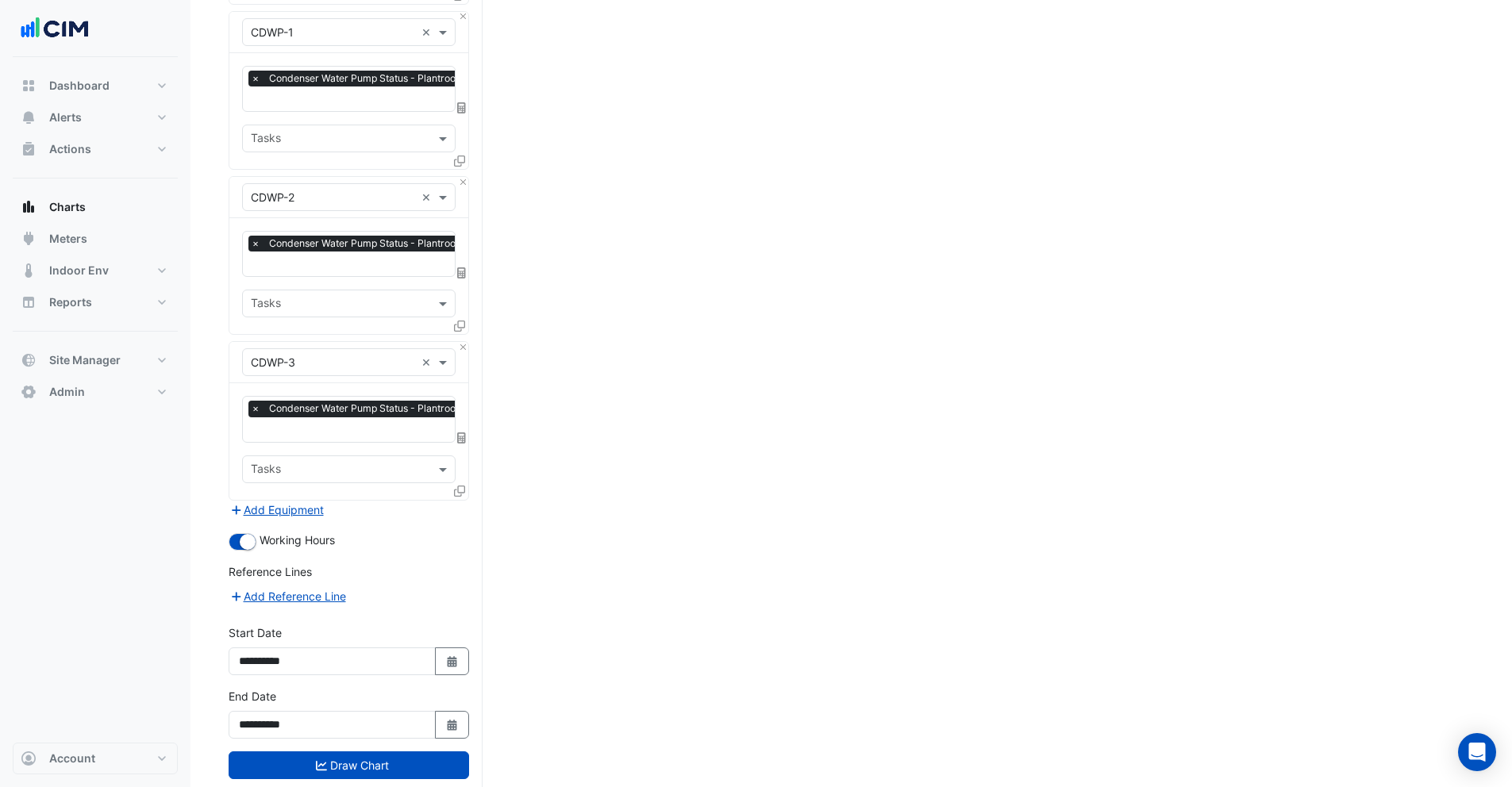
scroll to position [846, 0]
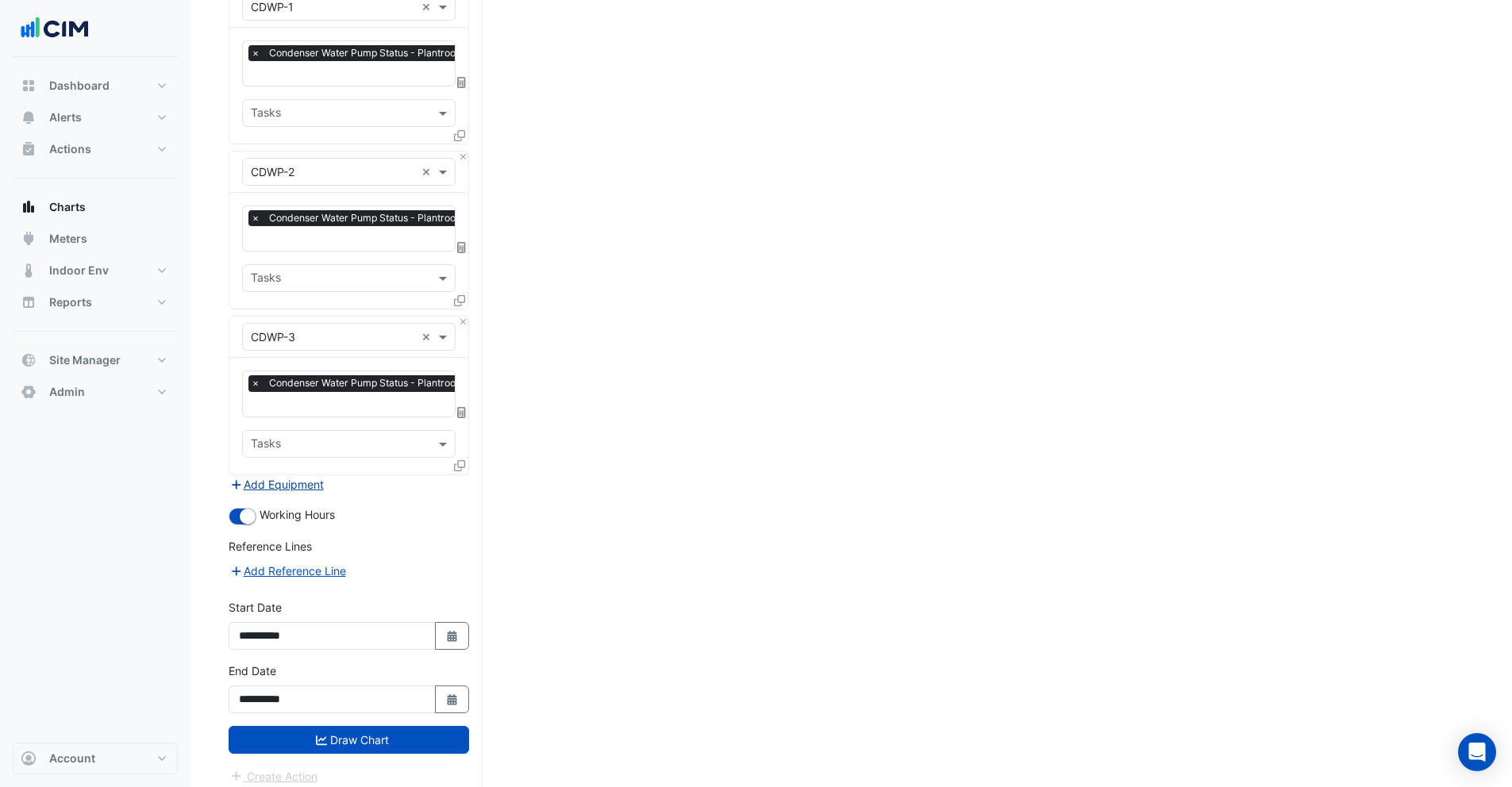
click at [289, 475] on button "Add Equipment" at bounding box center [276, 484] width 96 height 18
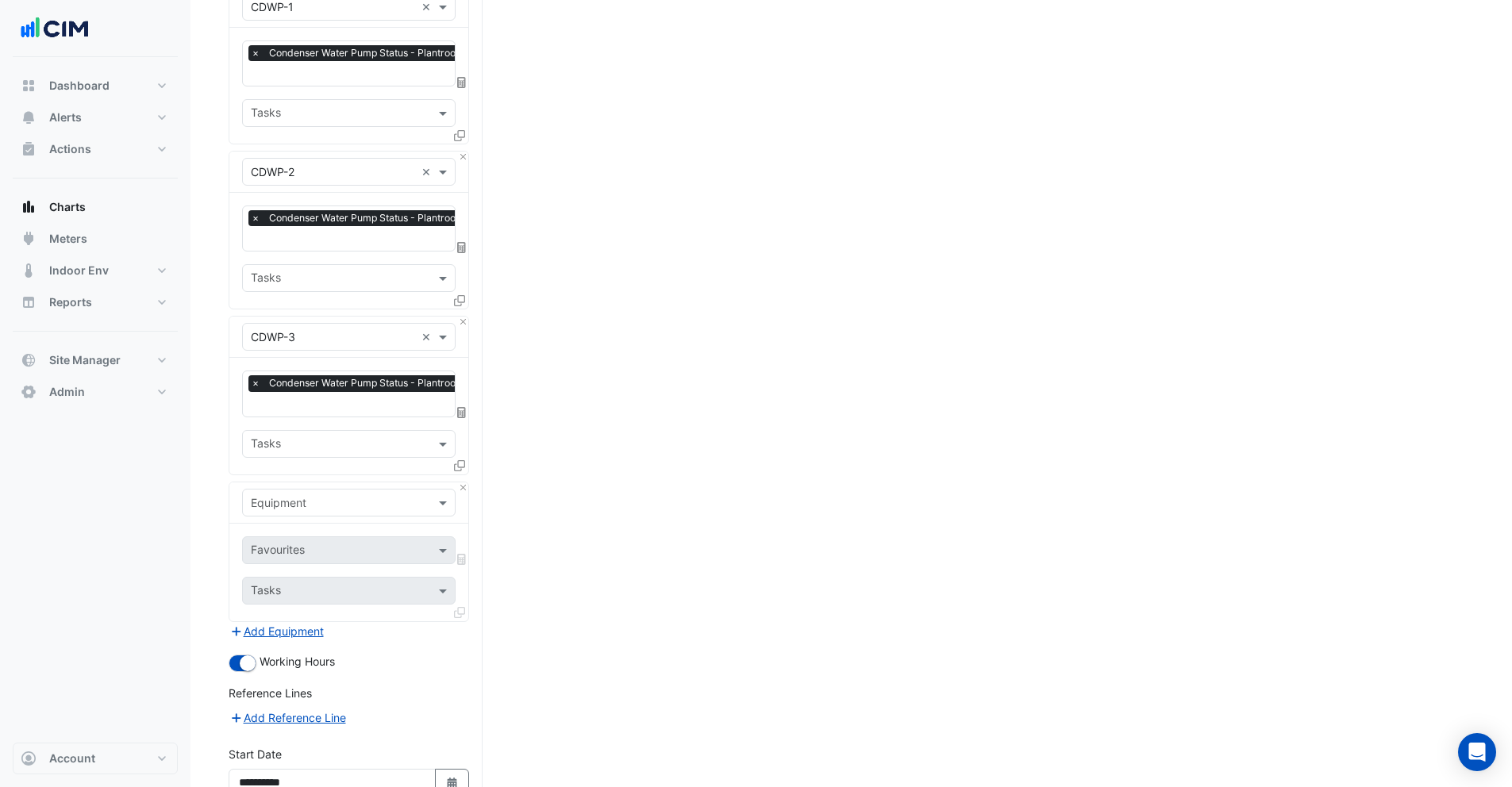
click at [299, 495] on input "text" at bounding box center [333, 503] width 164 height 17
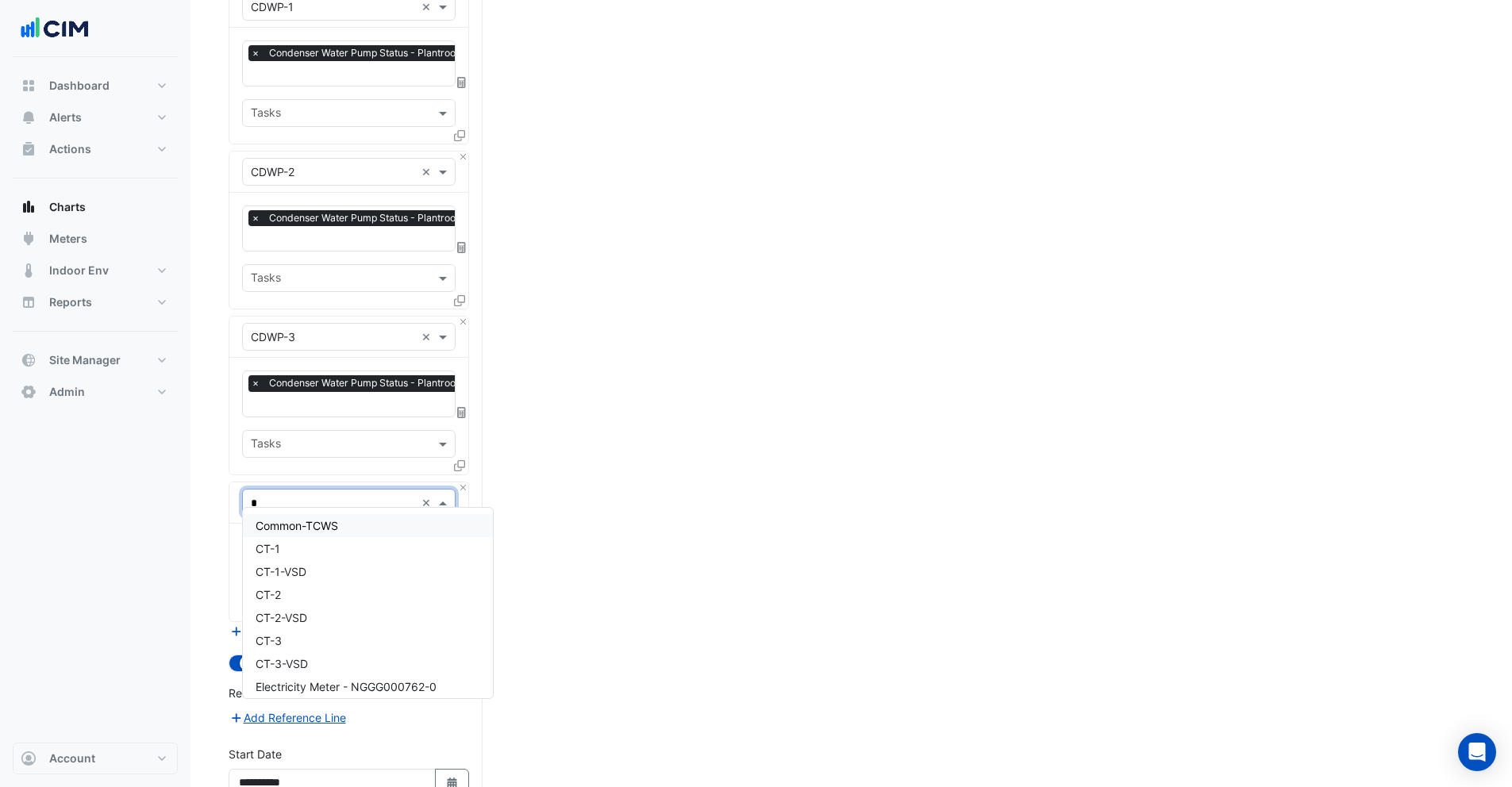
type input "**"
click at [292, 553] on span "TCDWP-4" at bounding box center [282, 548] width 52 height 13
click at [292, 548] on input "text" at bounding box center [331, 551] width 161 height 17
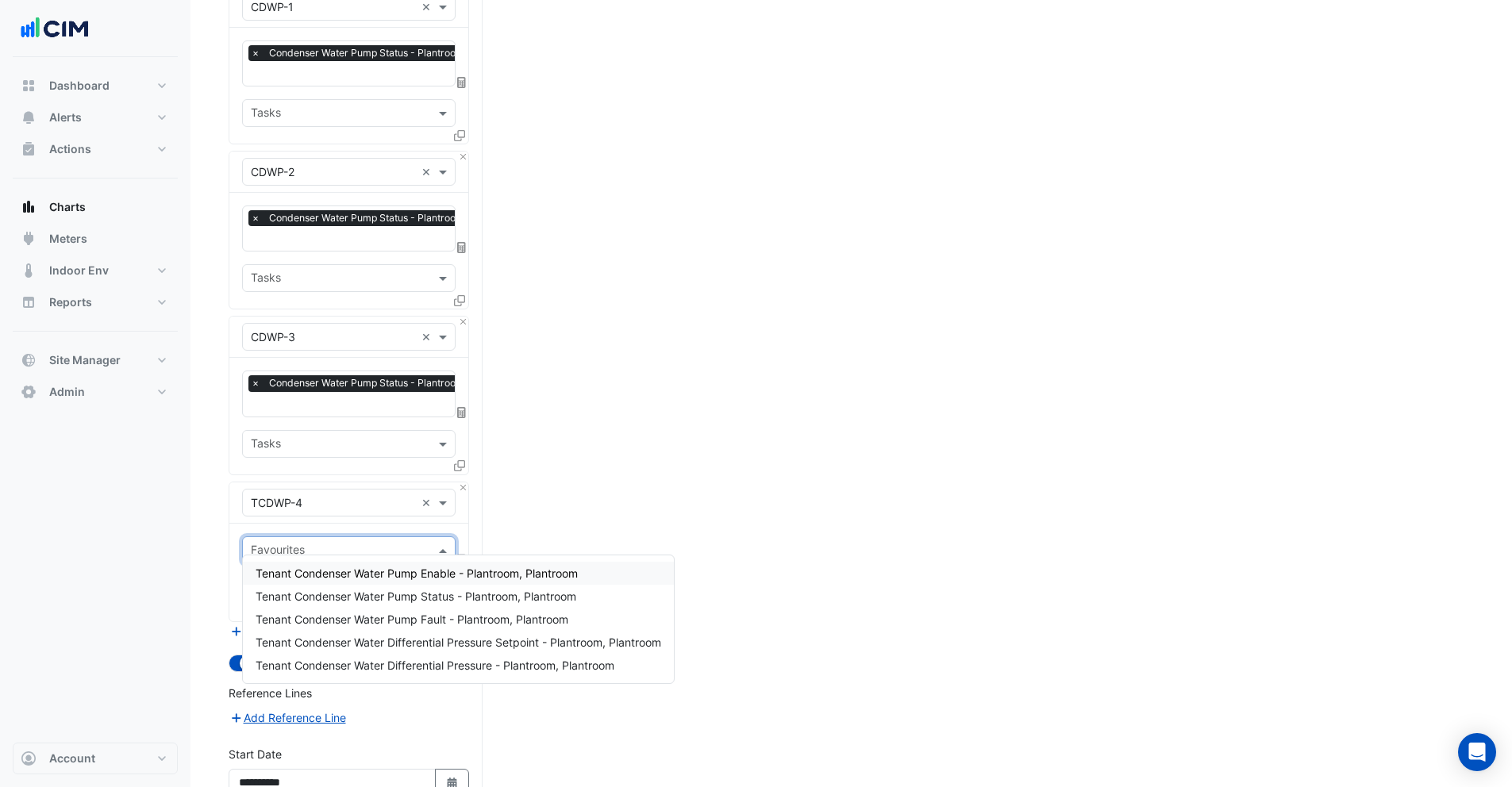
click at [309, 576] on span "Tenant Condenser Water Pump Enable - Plantroom, Plantroom" at bounding box center [416, 573] width 322 height 13
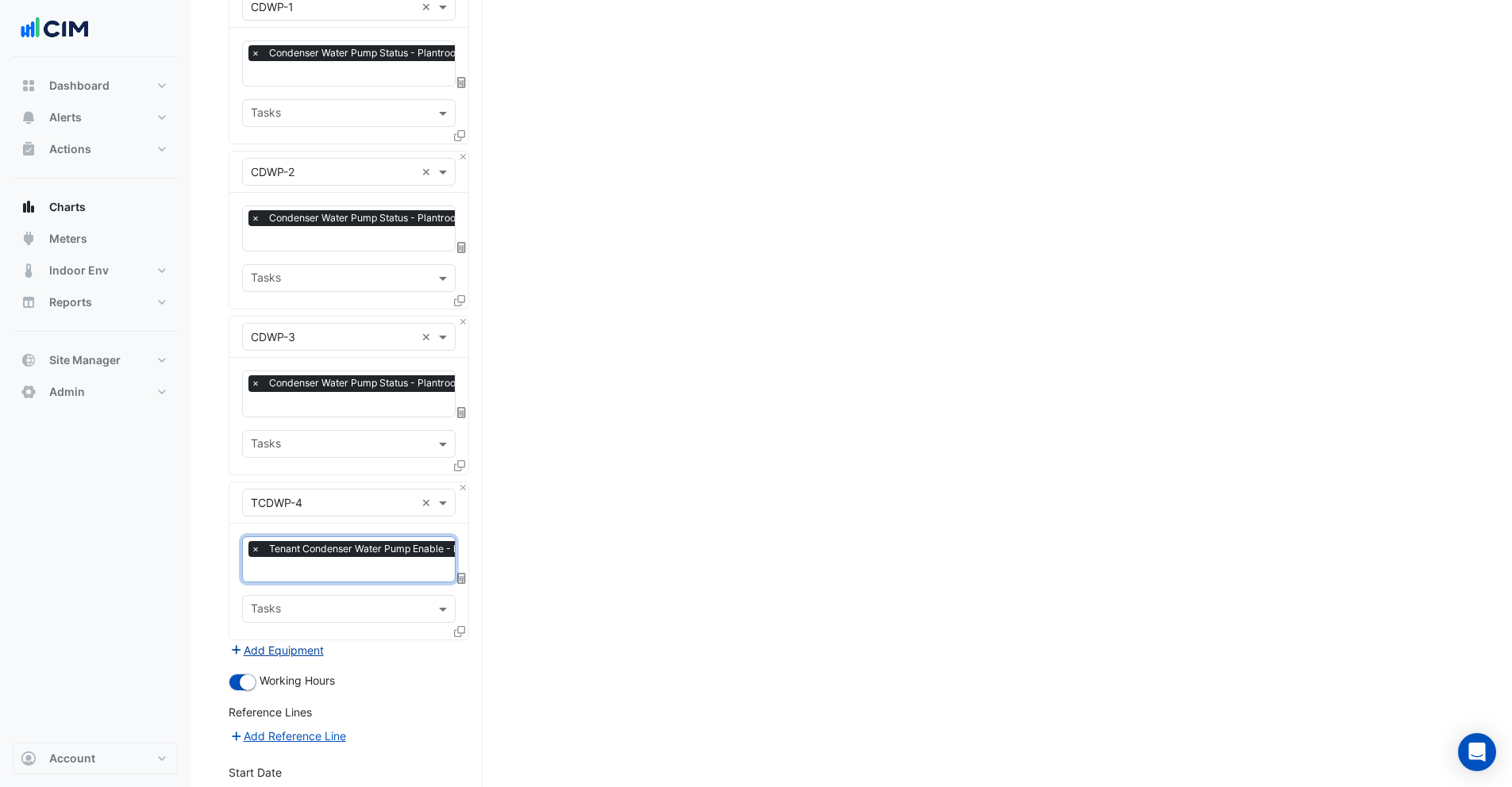
click at [278, 641] on button "Add Equipment" at bounding box center [276, 650] width 96 height 18
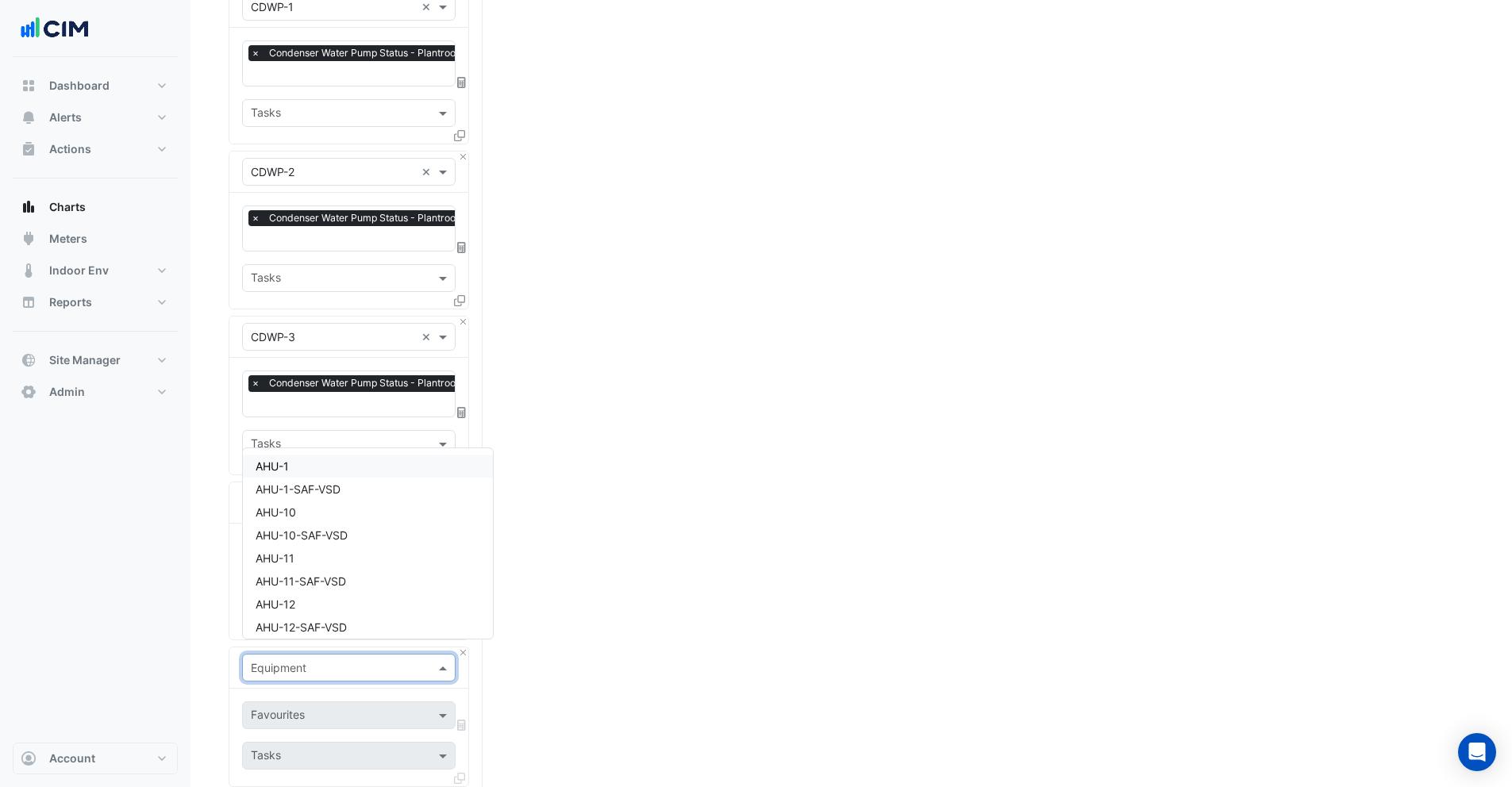
click at [296, 660] on input "text" at bounding box center [333, 668] width 164 height 17
type input "*"
click at [549, 626] on div "Split by Equip Split by Unit Split All Print Save as JPEG Save as PNG Pivot Dat…" at bounding box center [851, 190] width 1245 height 1838
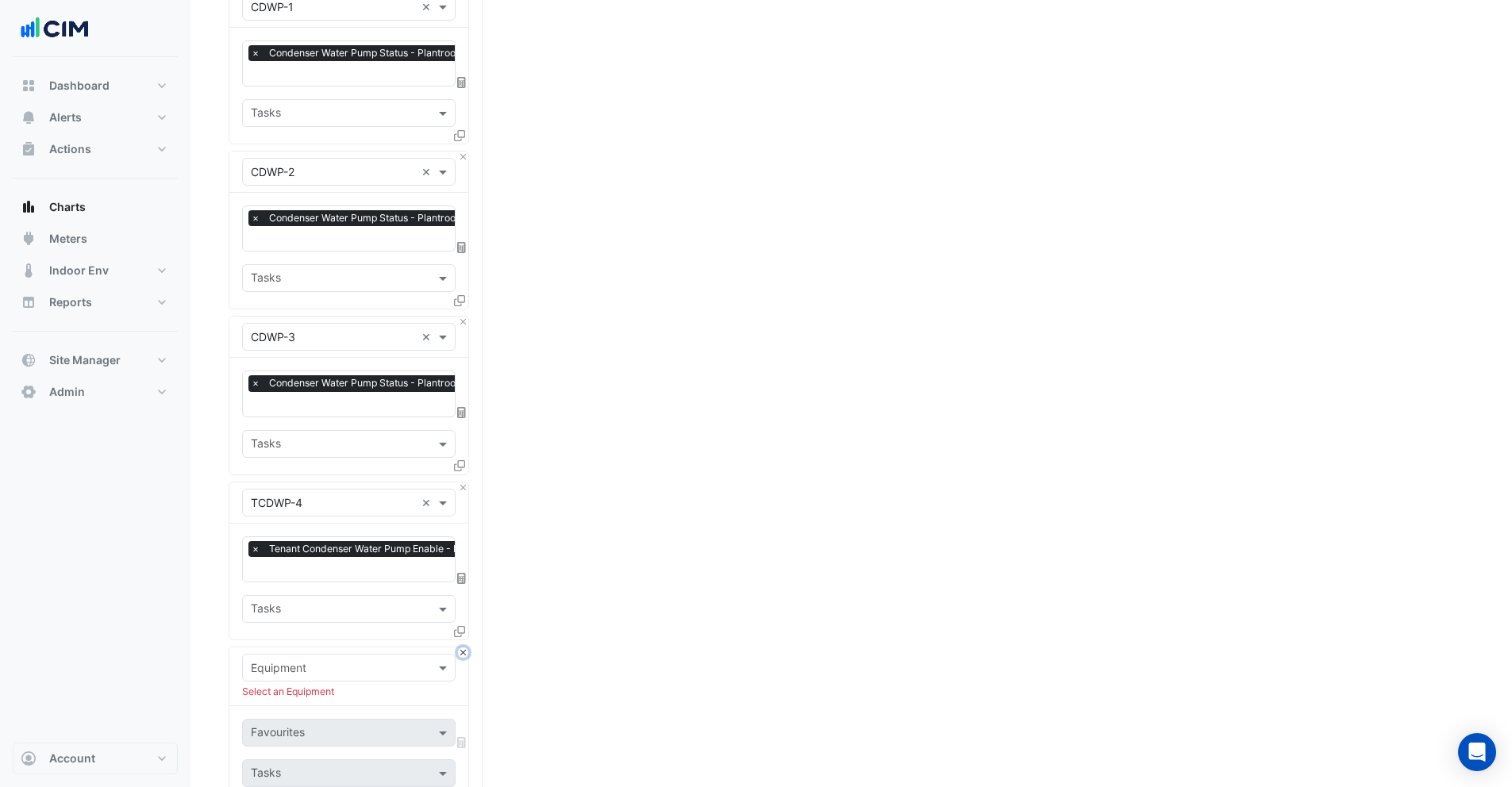
click at [465, 647] on button "Close" at bounding box center [464, 653] width 11 height 11
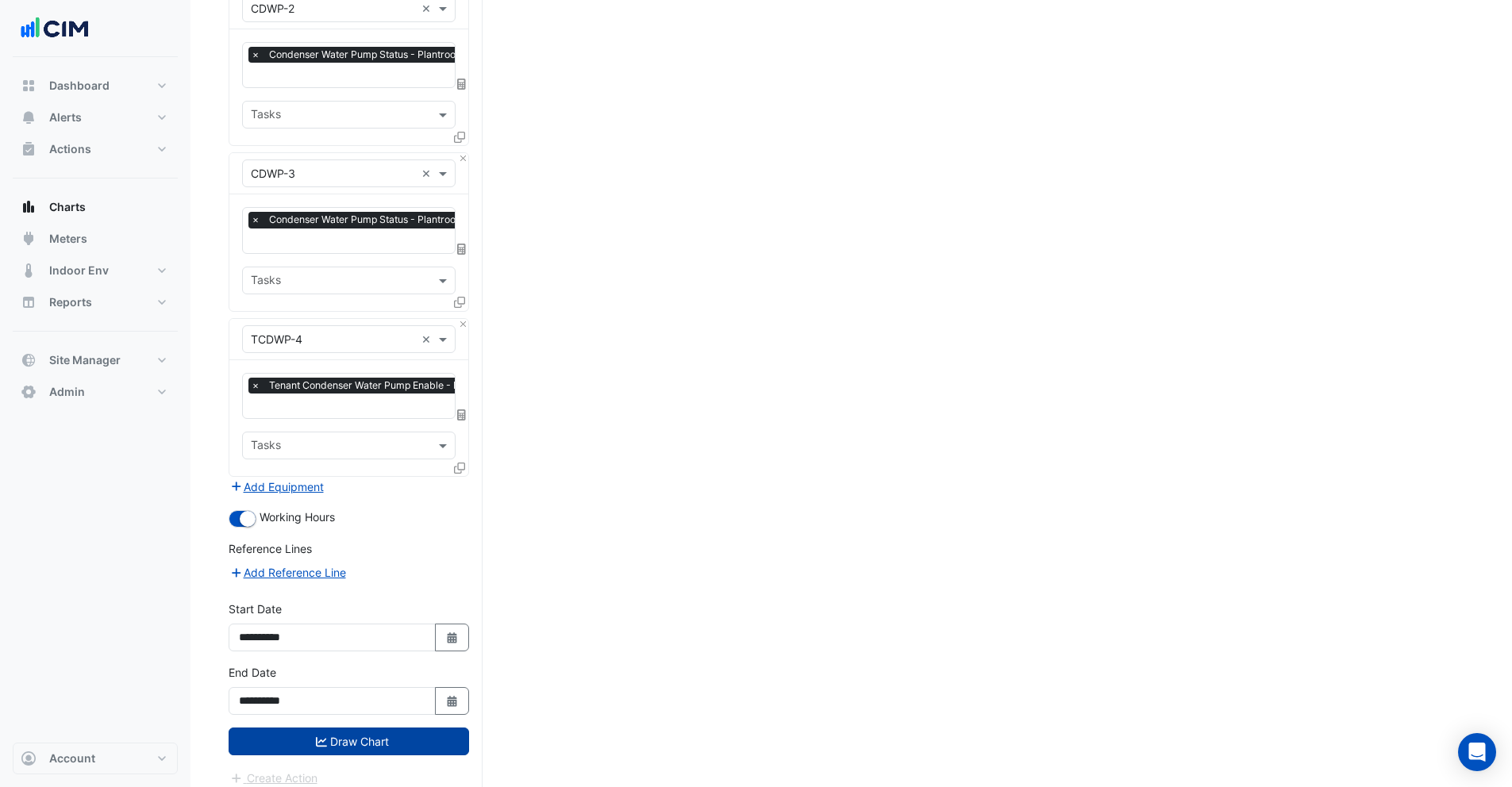
click at [309, 731] on button "Draw Chart" at bounding box center [349, 740] width 240 height 28
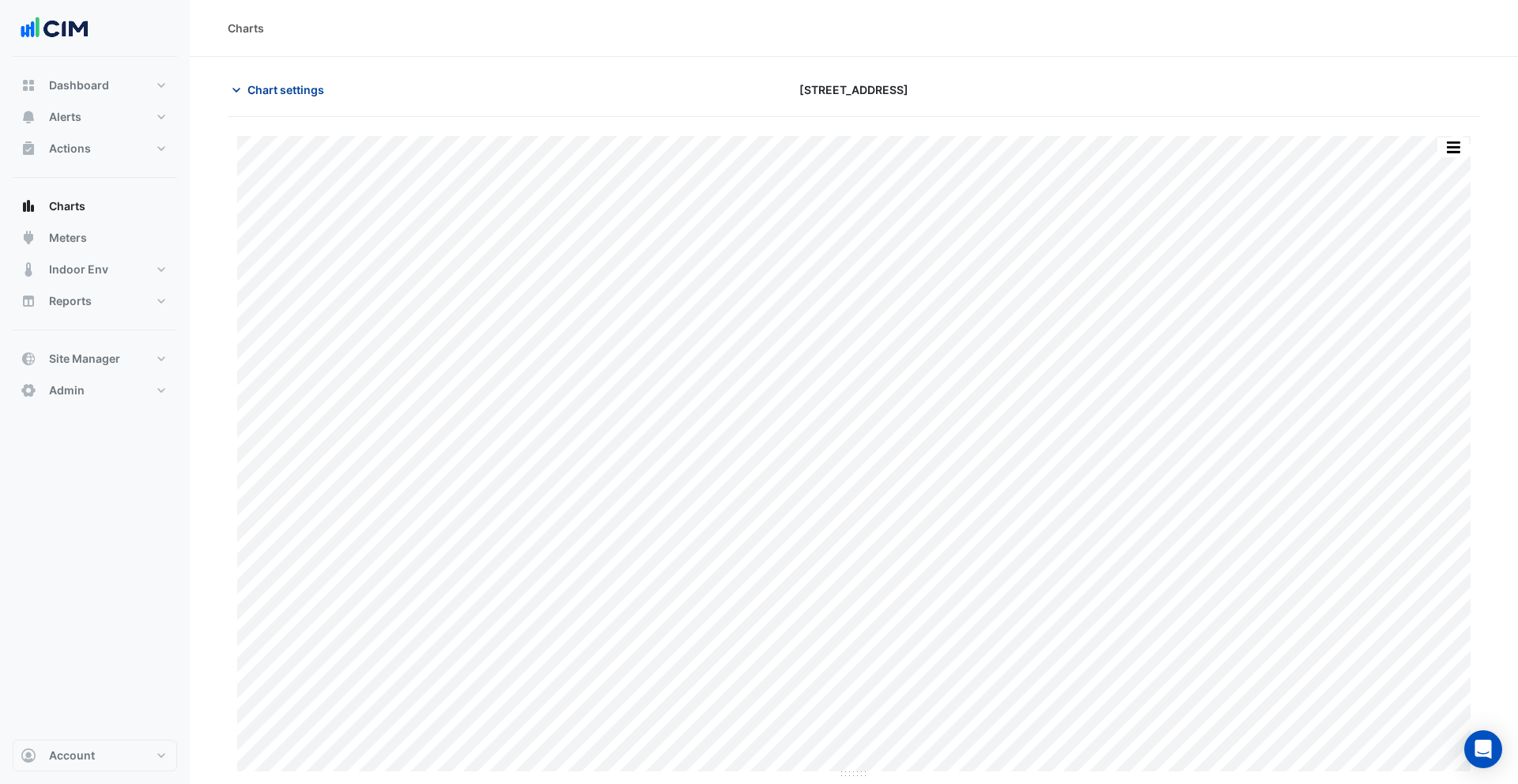
click at [270, 92] on span "Chart settings" at bounding box center [286, 89] width 77 height 17
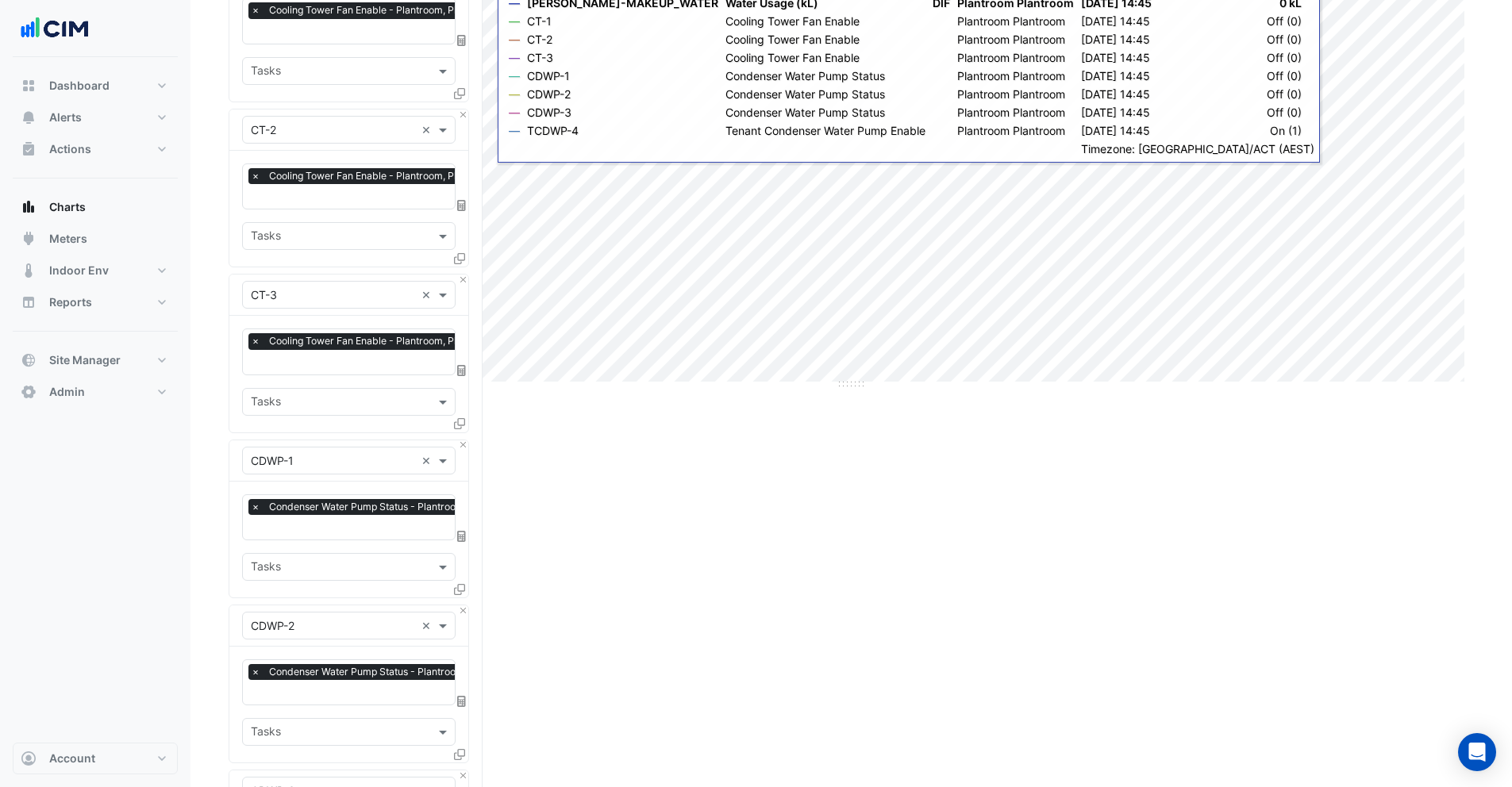
scroll to position [918, 0]
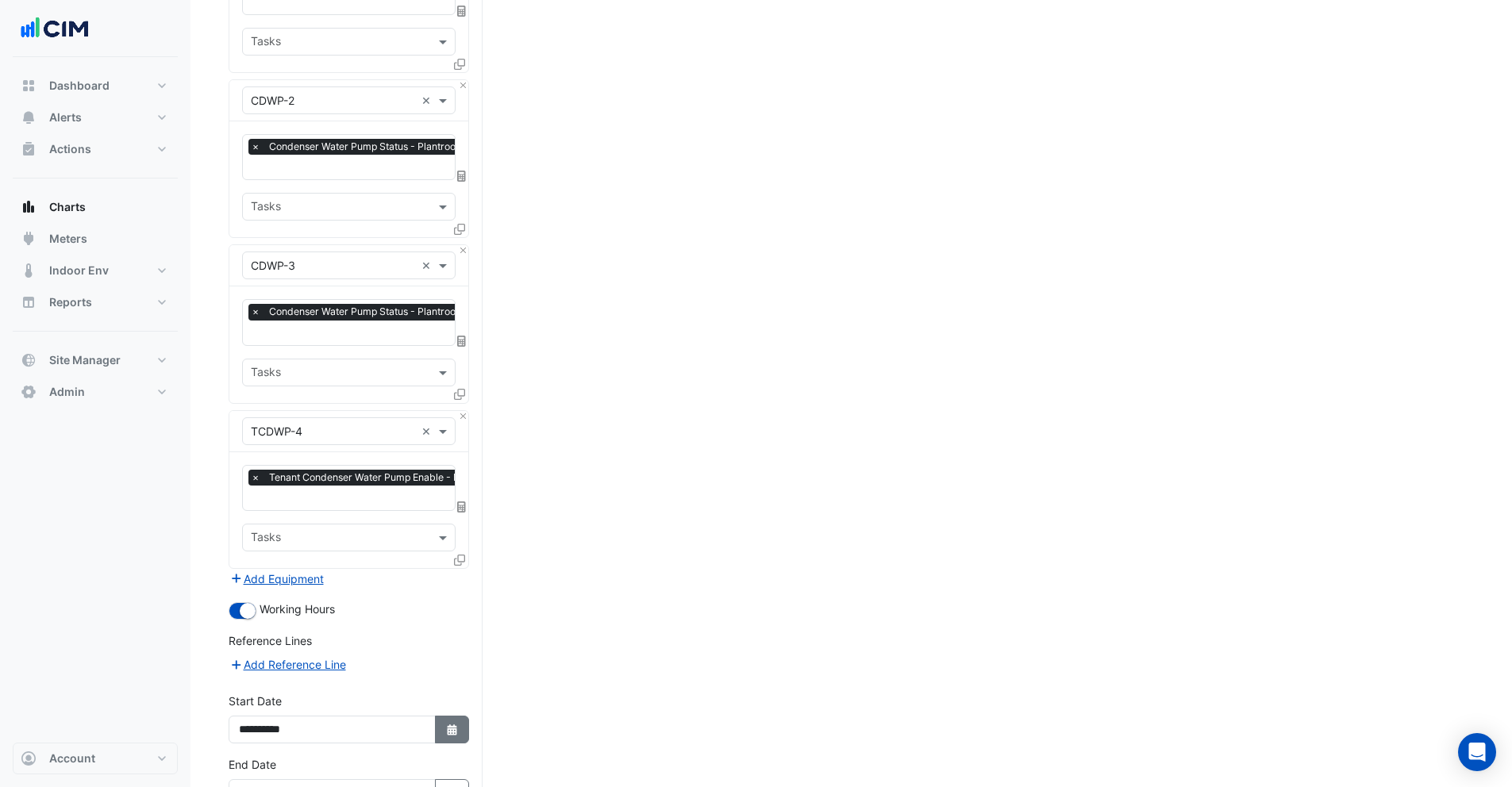
click at [452, 724] on icon "button" at bounding box center [451, 730] width 10 height 11
select select "*"
select select "****"
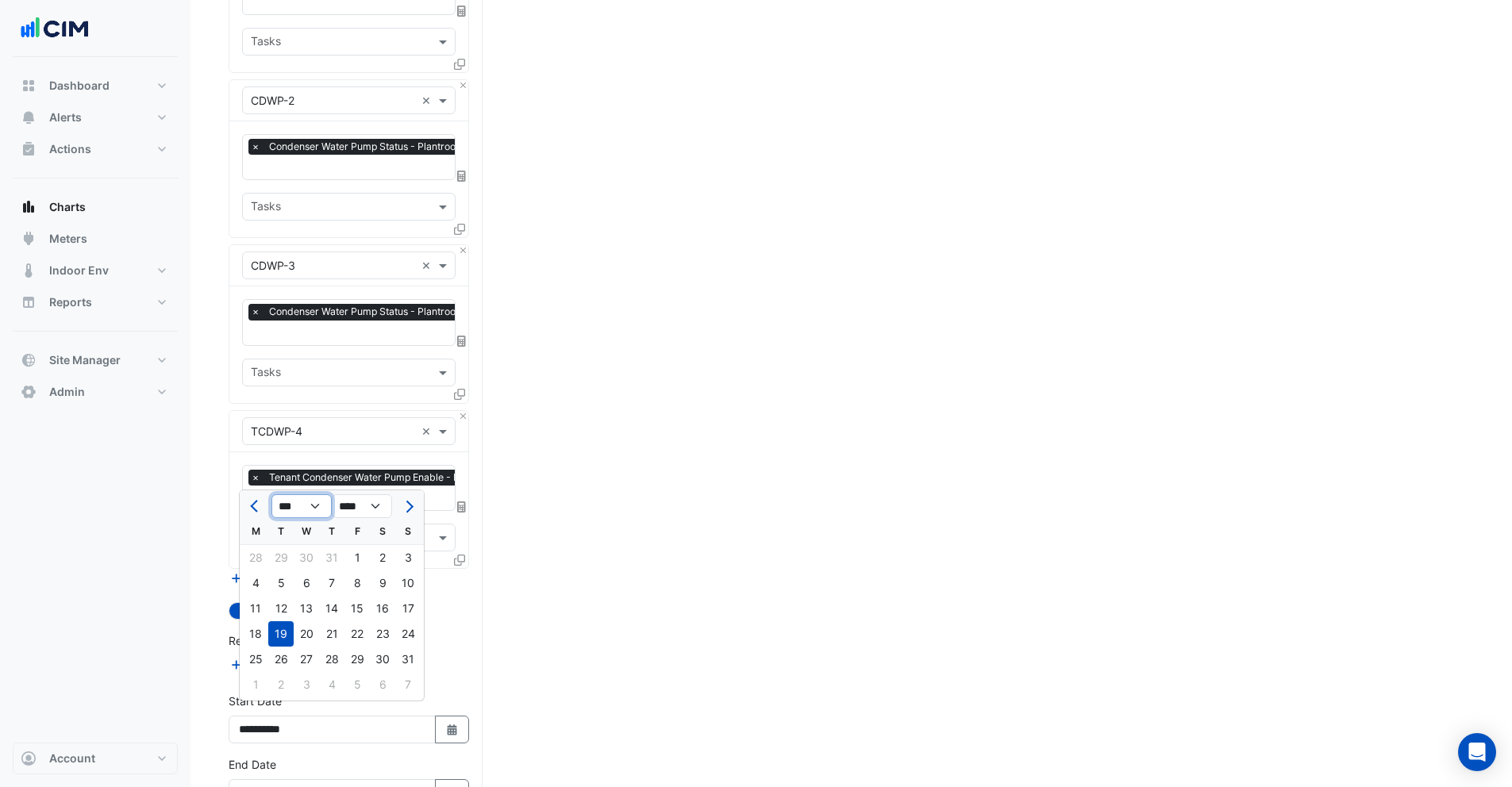
click at [285, 499] on select "*** *** *** *** *** *** *** *** ***" at bounding box center [301, 506] width 60 height 24
select select "*"
click at [272, 494] on select "*** *** *** *** *** *** *** *** ***" at bounding box center [301, 506] width 60 height 24
click at [304, 560] on div "1" at bounding box center [306, 558] width 25 height 25
type input "**********"
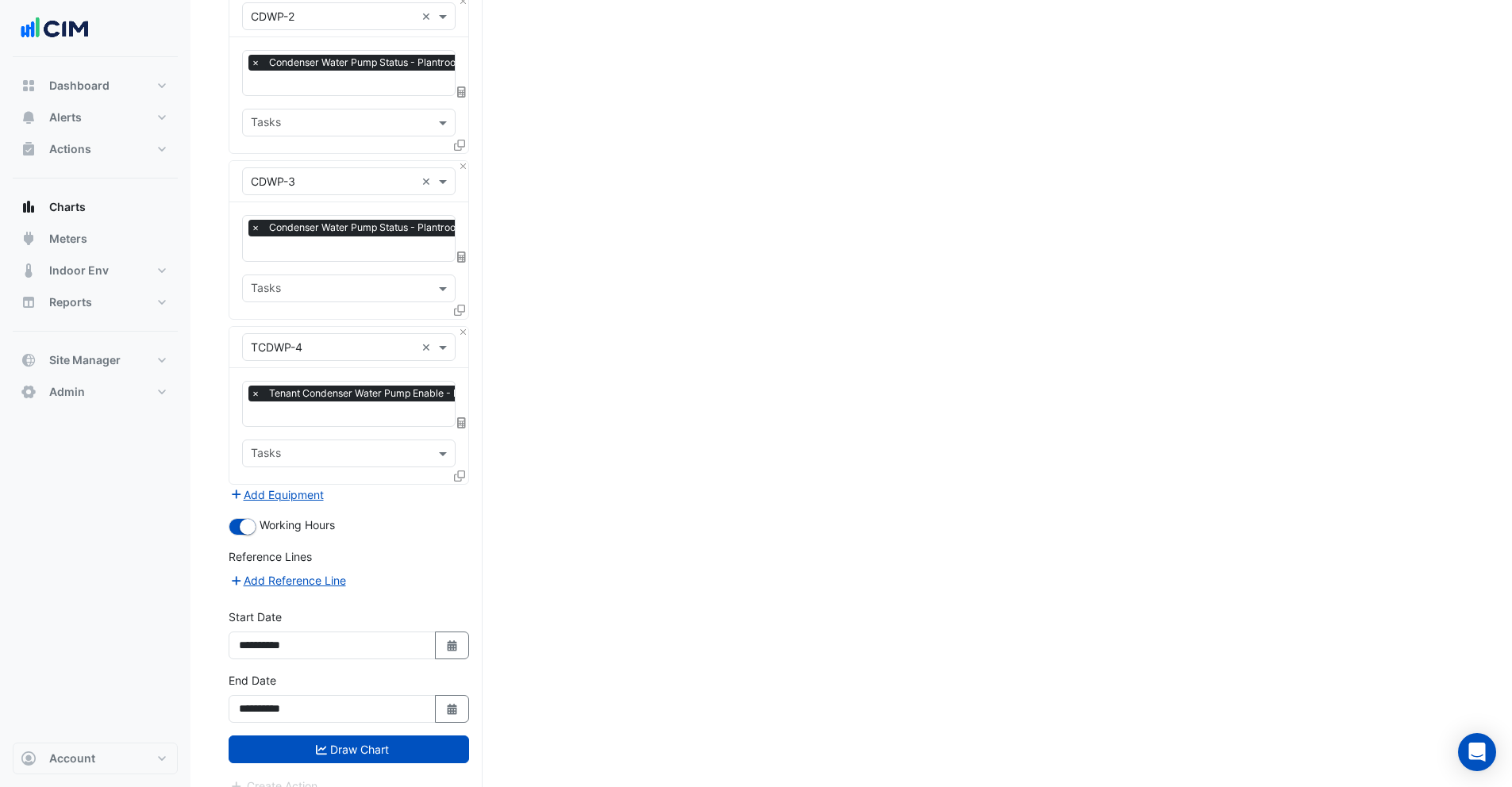
scroll to position [1009, 0]
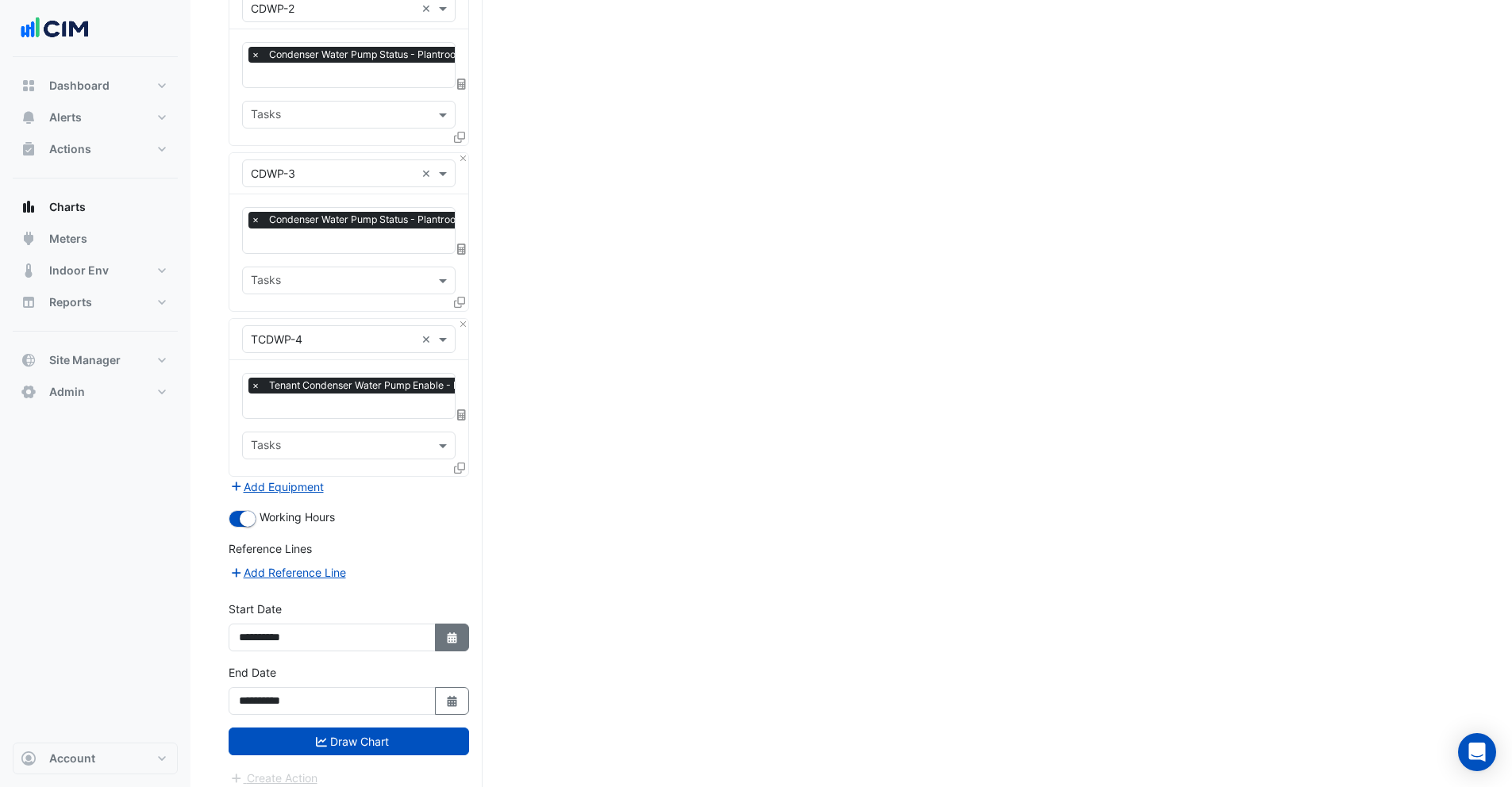
click at [451, 632] on icon "Select Date" at bounding box center [452, 637] width 14 height 11
select select "****"
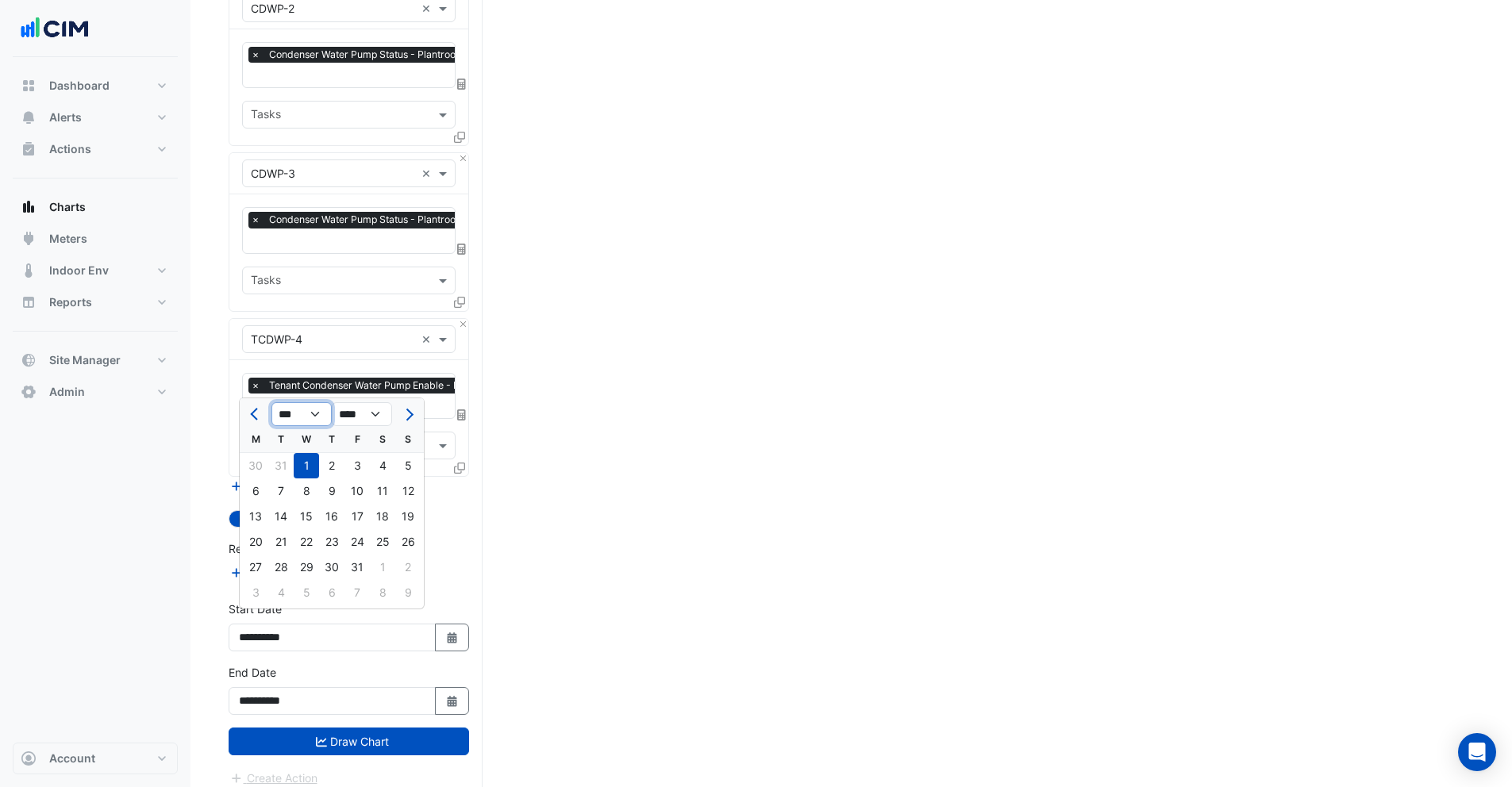
click at [286, 416] on select "*** *** *** *** *** *** *** *** ***" at bounding box center [301, 414] width 60 height 24
select select "*"
click at [272, 402] on select "*** *** *** *** *** *** *** *** ***" at bounding box center [301, 414] width 60 height 24
click at [411, 464] on div "1" at bounding box center [408, 465] width 25 height 25
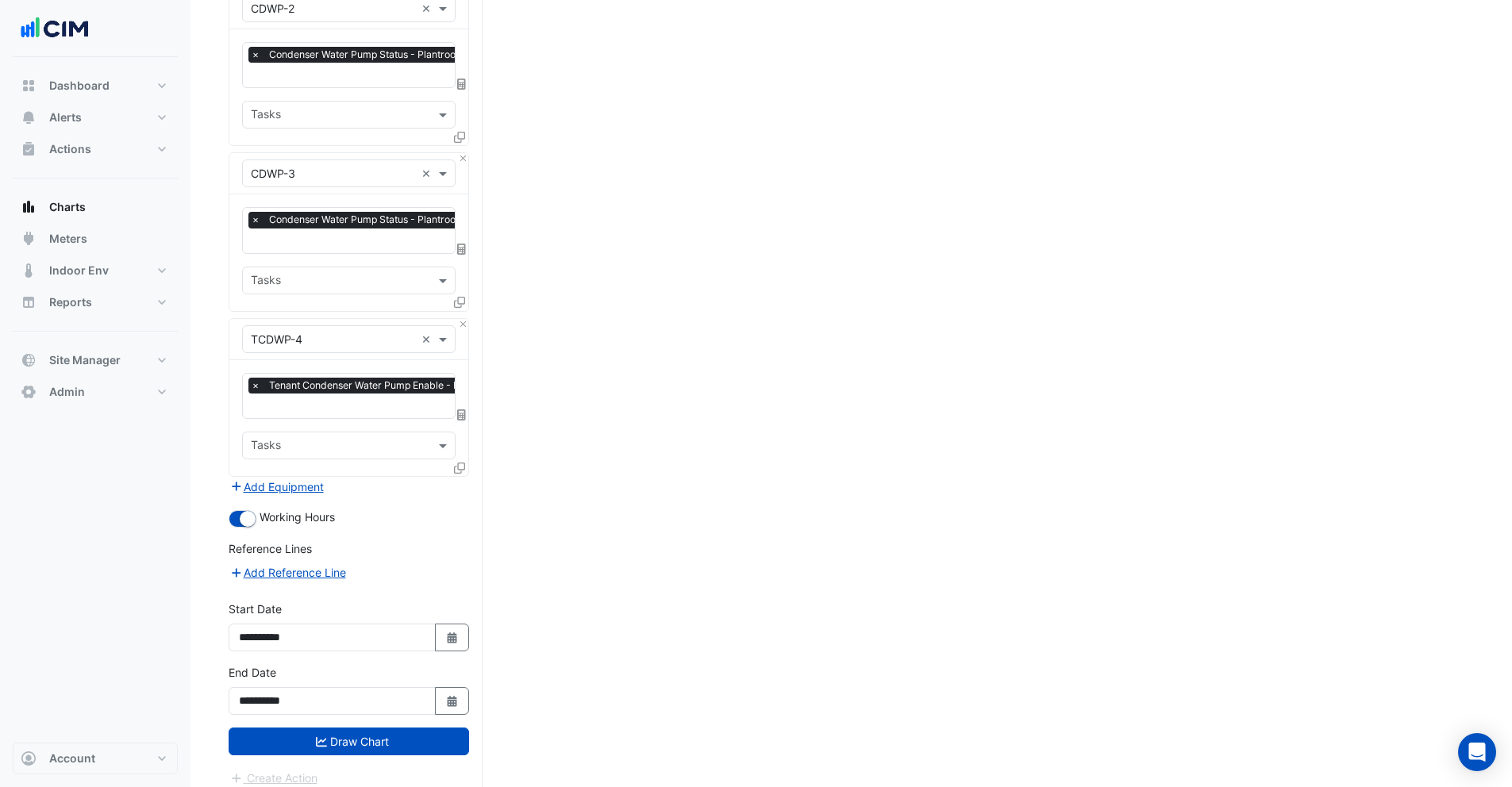
click at [363, 739] on button "Draw Chart" at bounding box center [349, 740] width 240 height 28
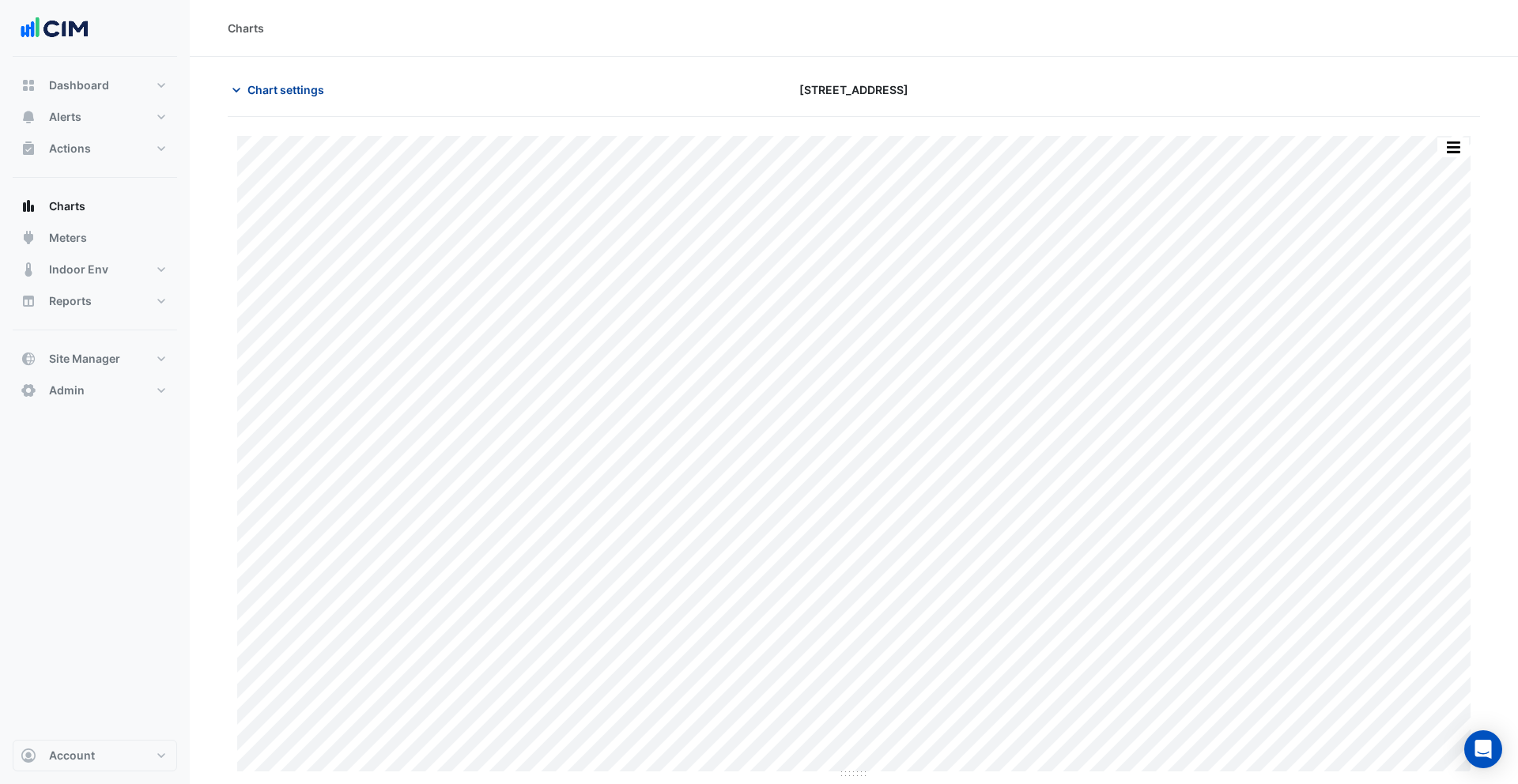
click at [263, 98] on button "Chart settings" at bounding box center [281, 89] width 106 height 28
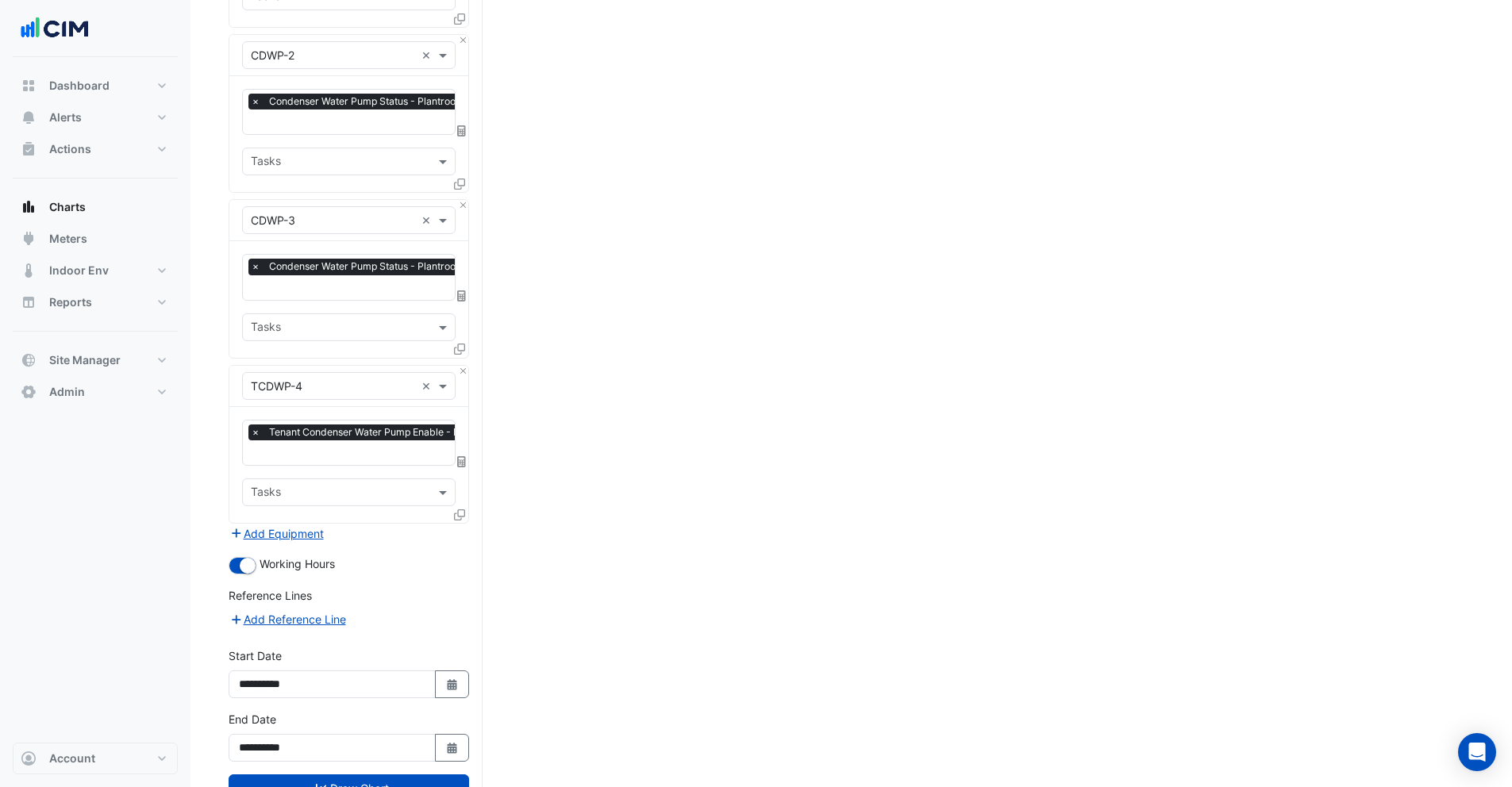
scroll to position [1009, 0]
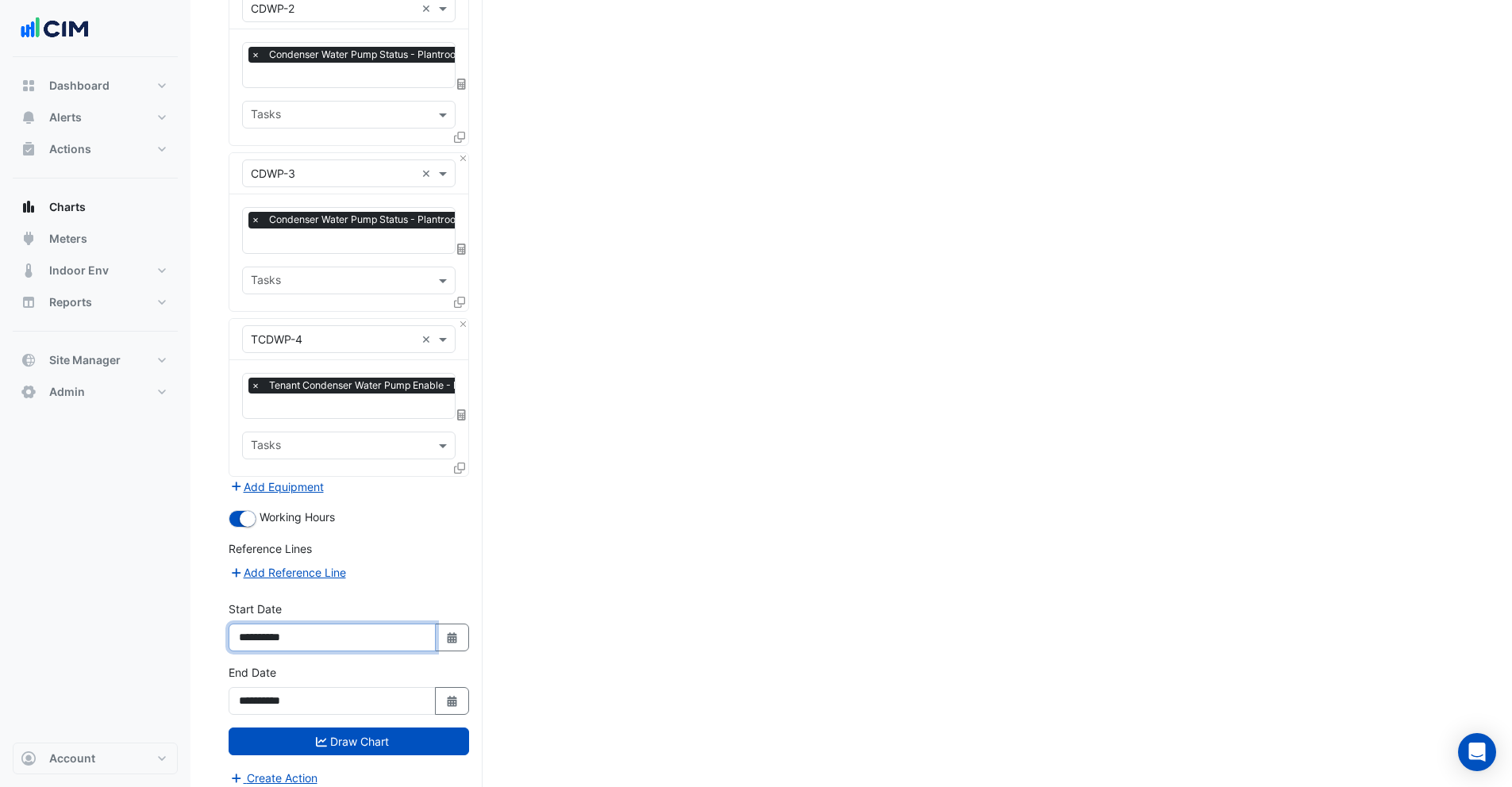
click at [280, 627] on input "**********" at bounding box center [332, 636] width 207 height 28
type input "**********"
click at [280, 687] on input "**********" at bounding box center [332, 700] width 207 height 28
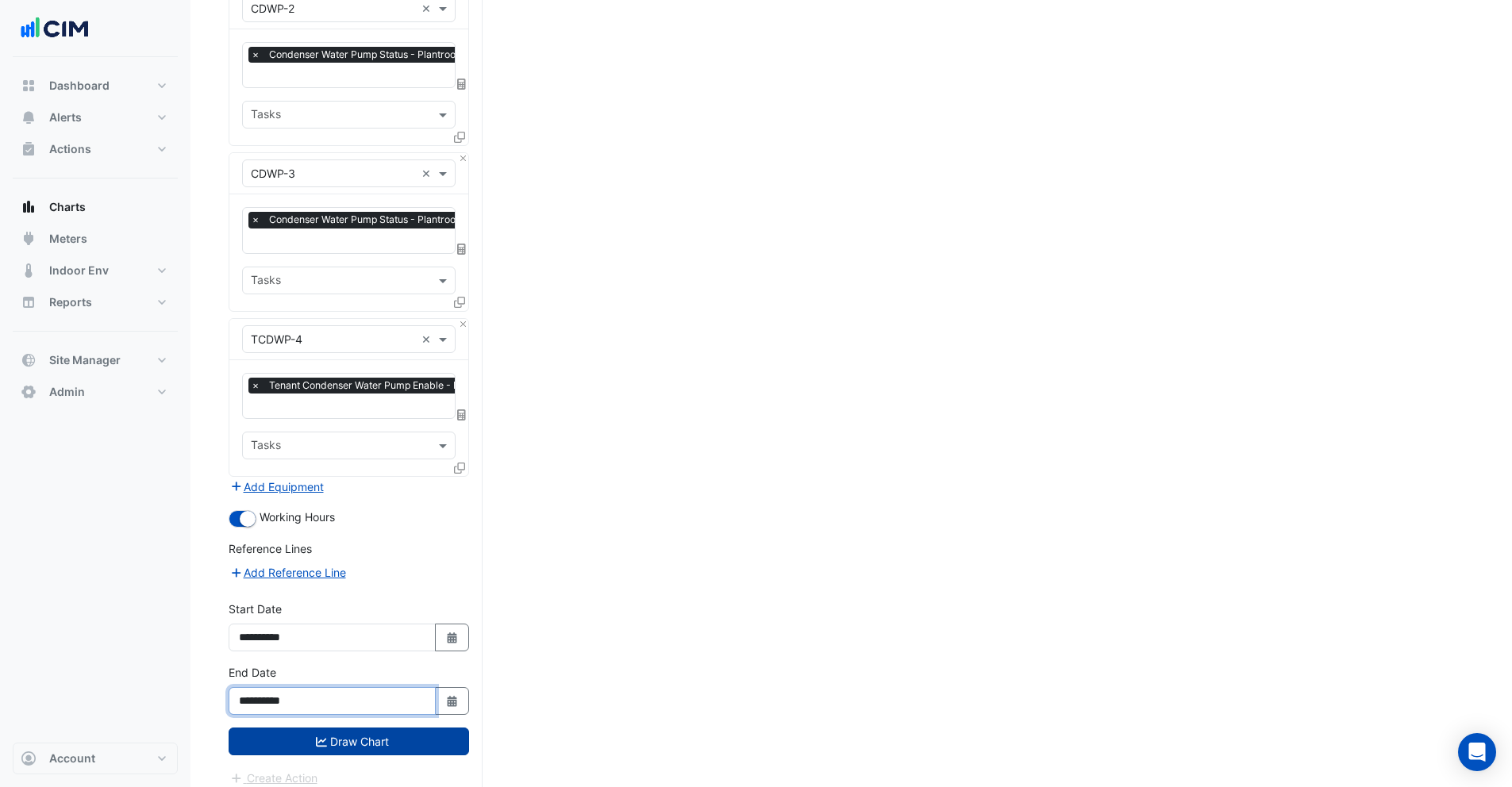
type input "**********"
click at [292, 737] on button "Draw Chart" at bounding box center [349, 740] width 240 height 28
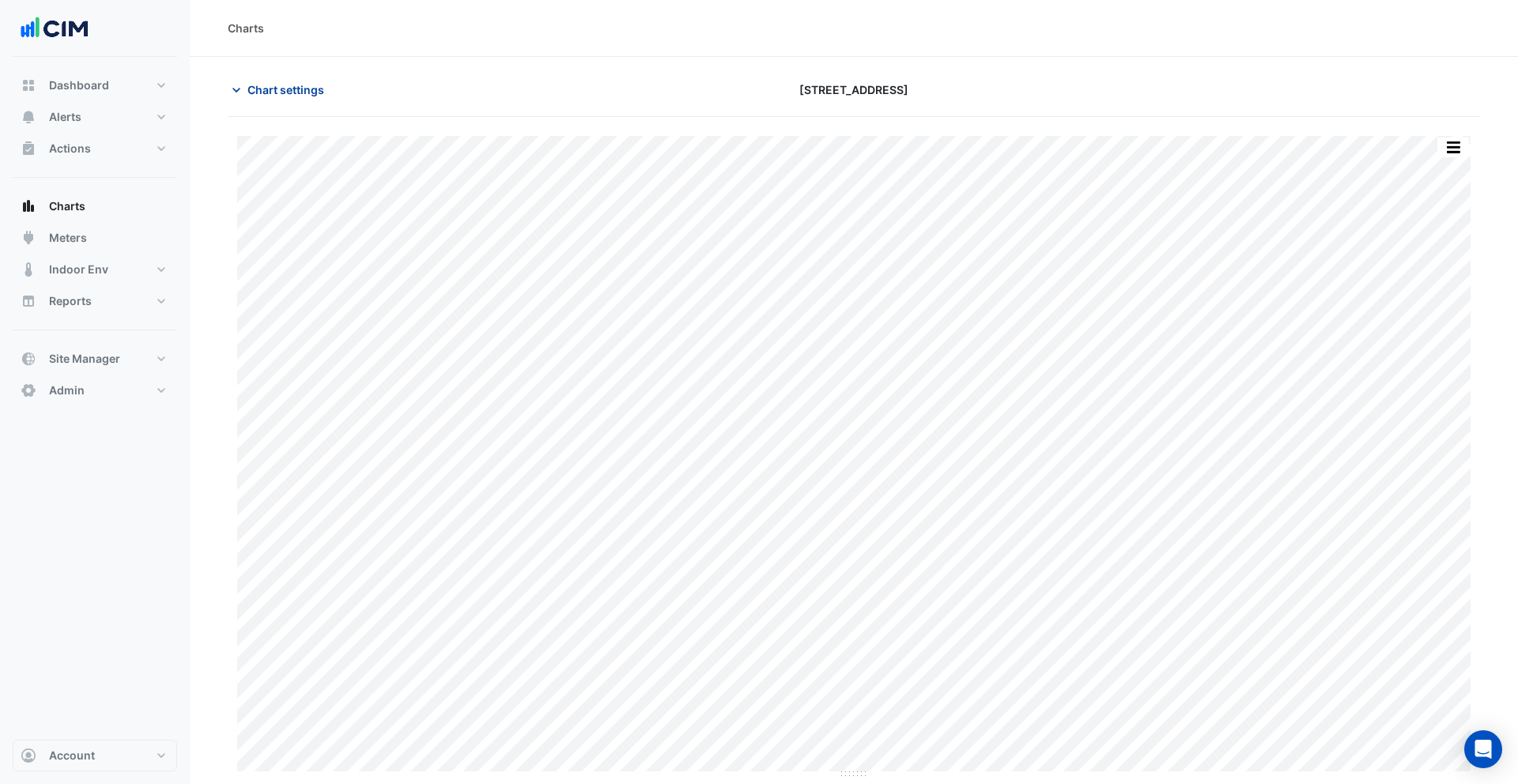
click at [275, 91] on span "Chart settings" at bounding box center [286, 89] width 77 height 17
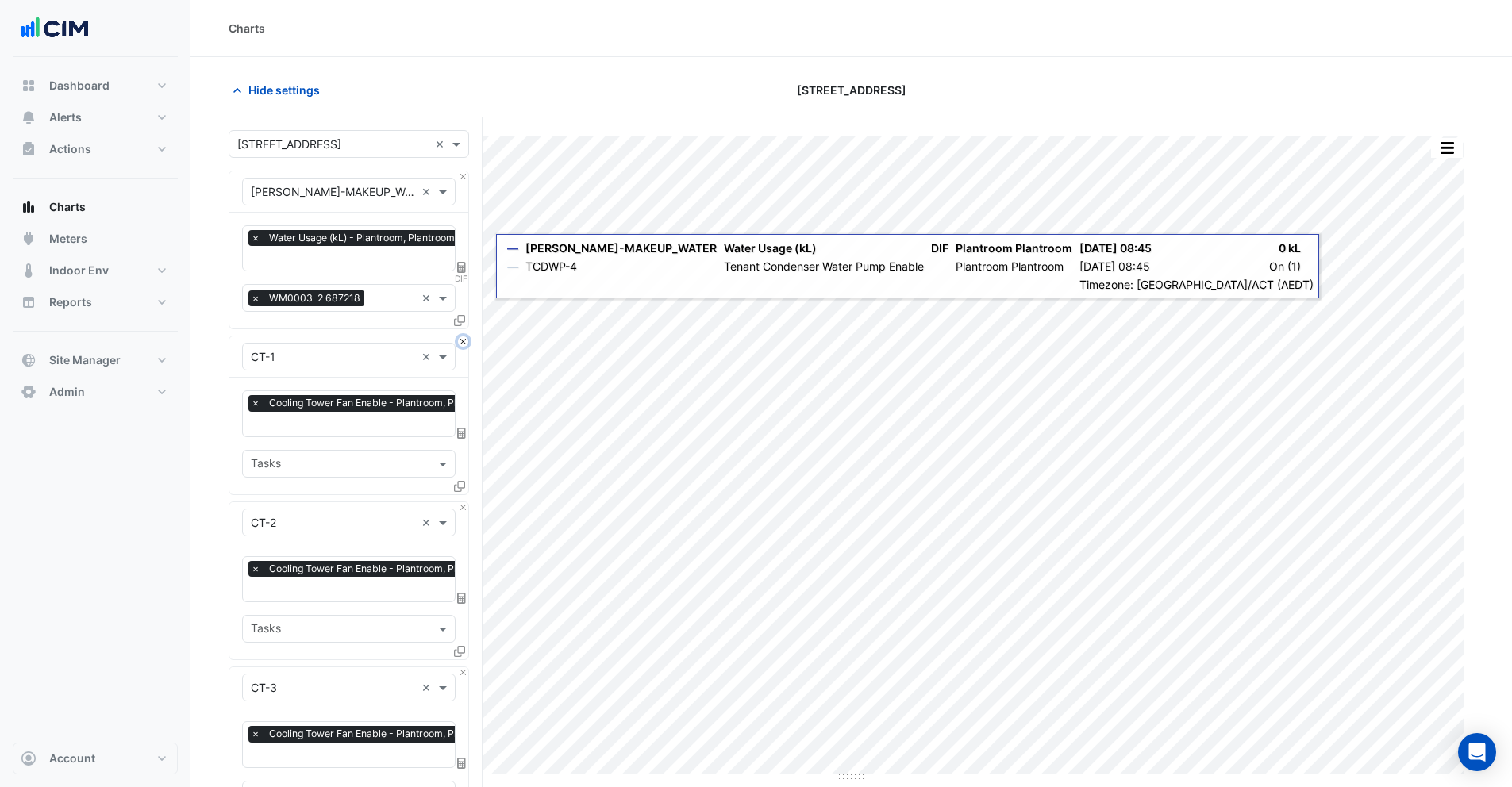
click at [464, 339] on button "Close" at bounding box center [464, 342] width 11 height 11
click at [464, 502] on button "Close" at bounding box center [464, 507] width 11 height 11
click at [464, 339] on button "Close" at bounding box center [464, 342] width 11 height 11
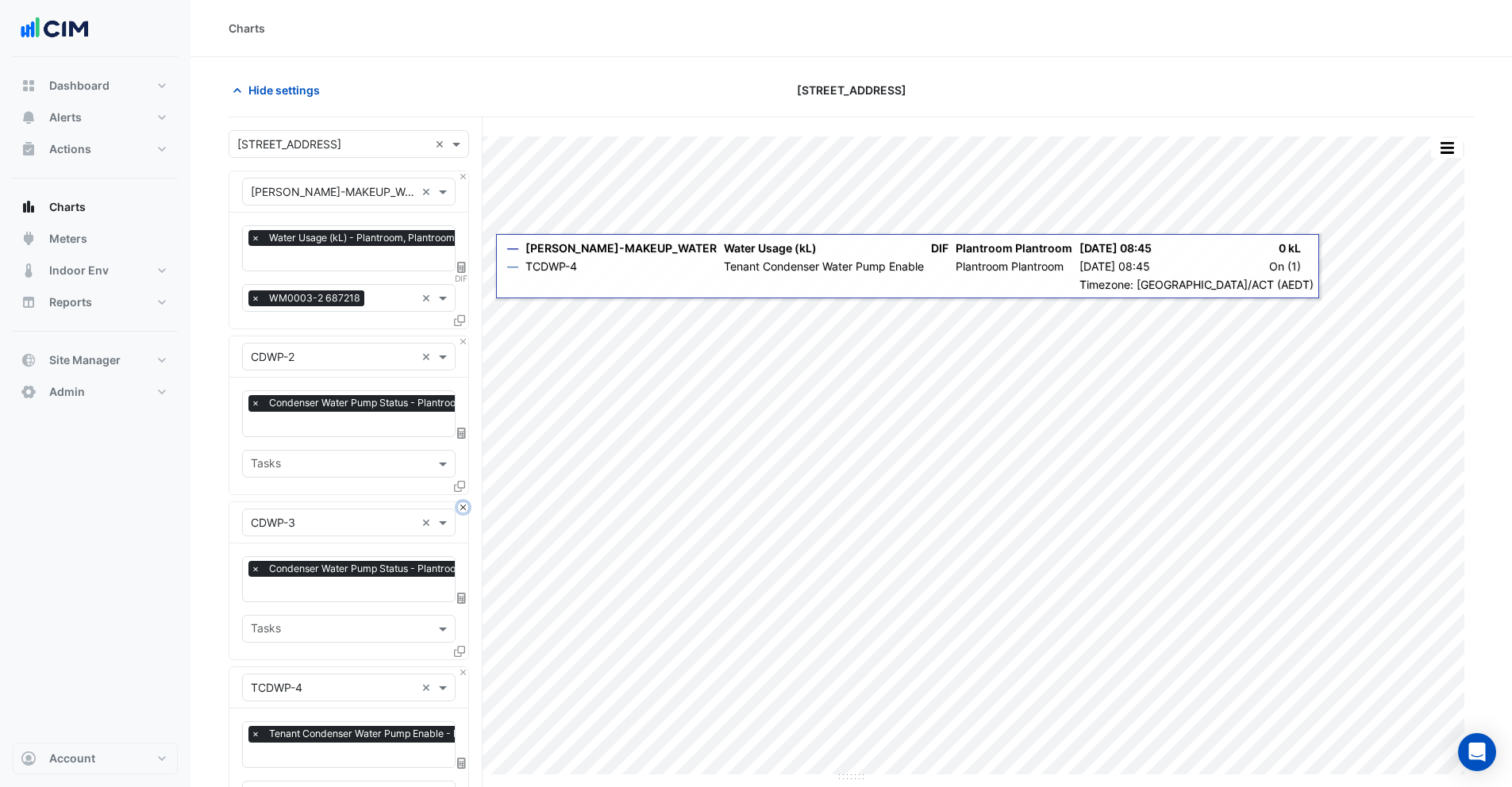
click at [464, 502] on button "Close" at bounding box center [464, 507] width 11 height 11
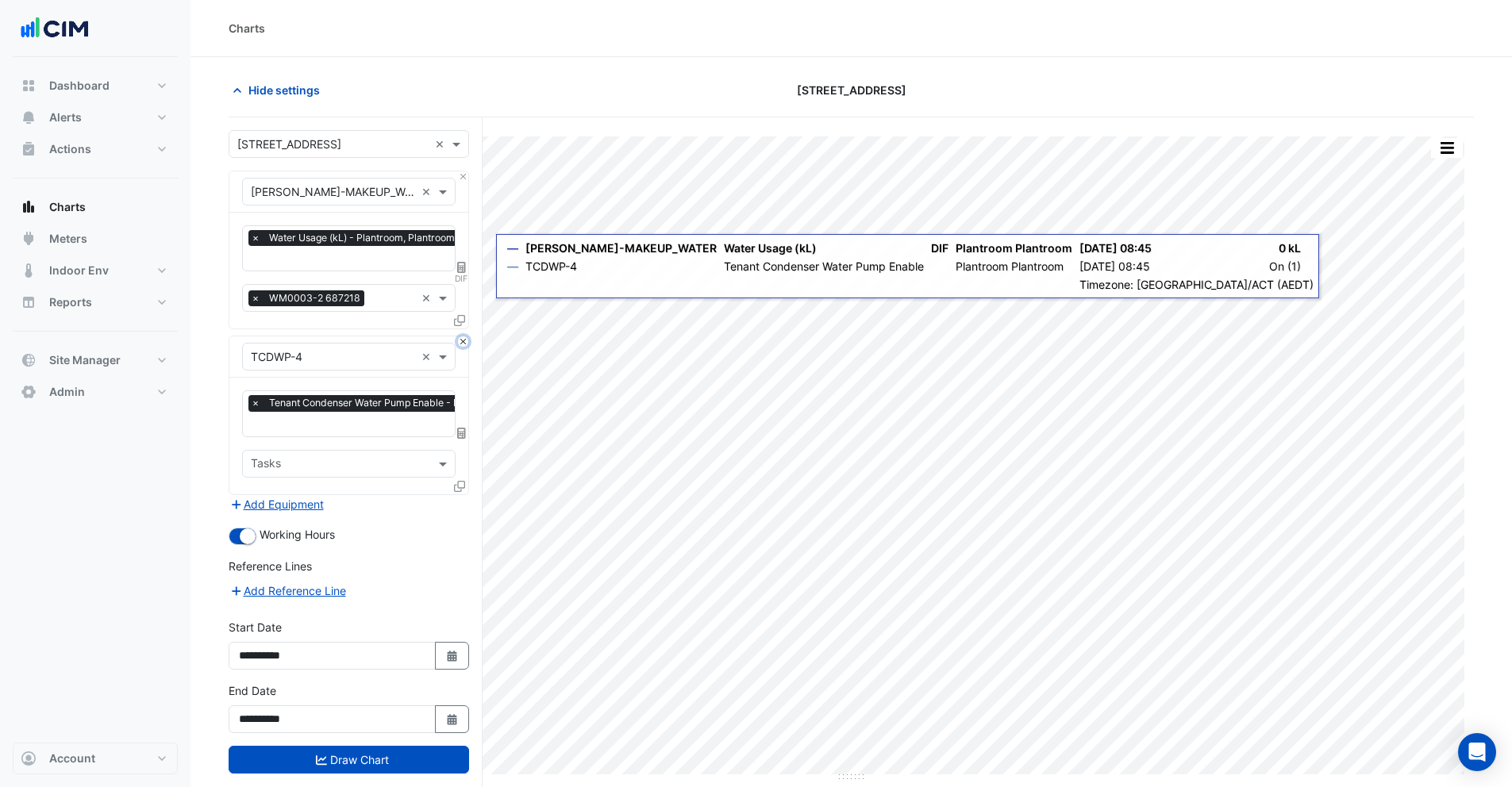
click at [464, 339] on button "Close" at bounding box center [464, 342] width 11 height 11
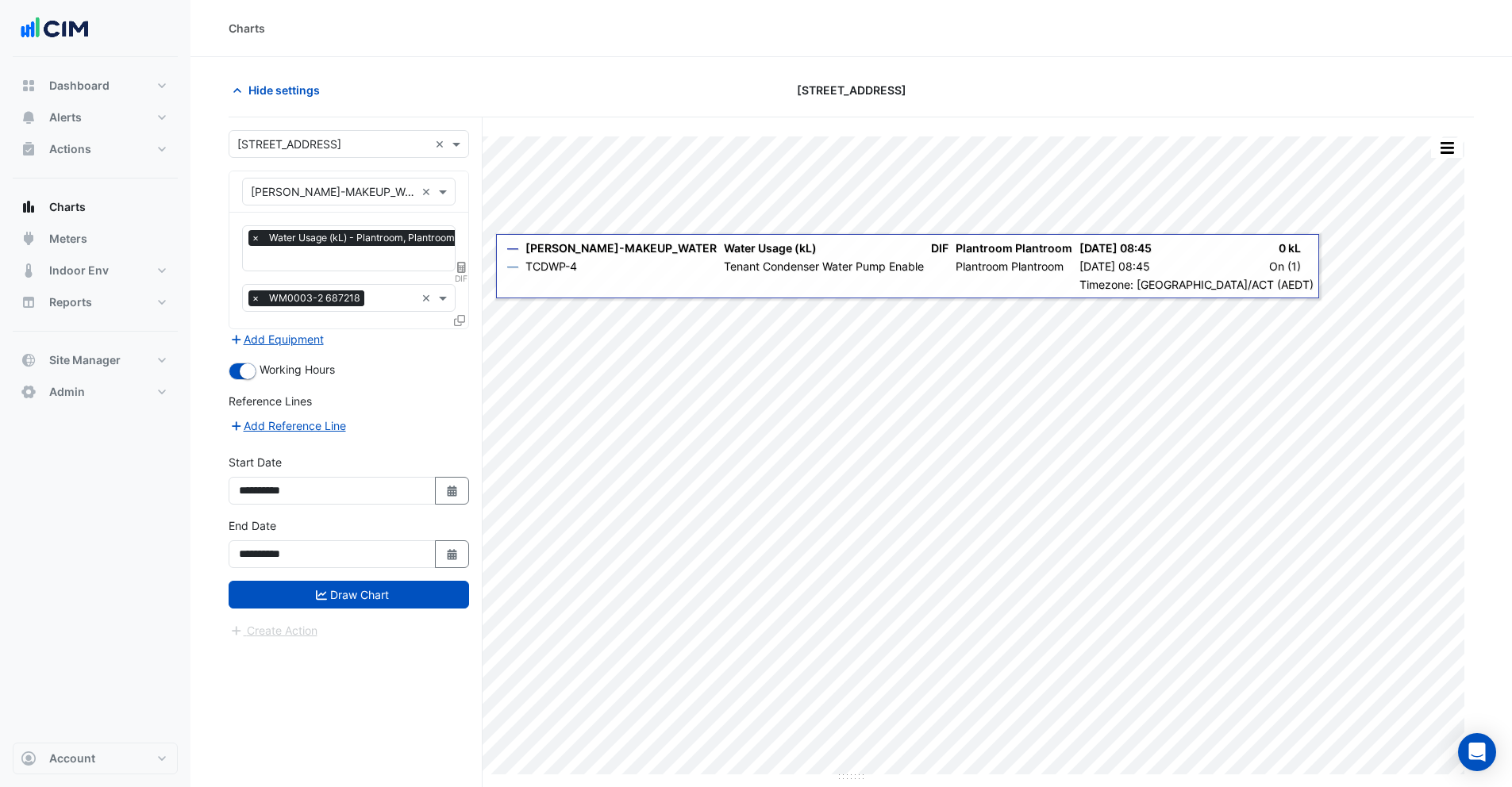
click at [464, 339] on div "Add Equipment" at bounding box center [349, 338] width 240 height 19
click at [293, 333] on button "Add Equipment" at bounding box center [276, 339] width 96 height 18
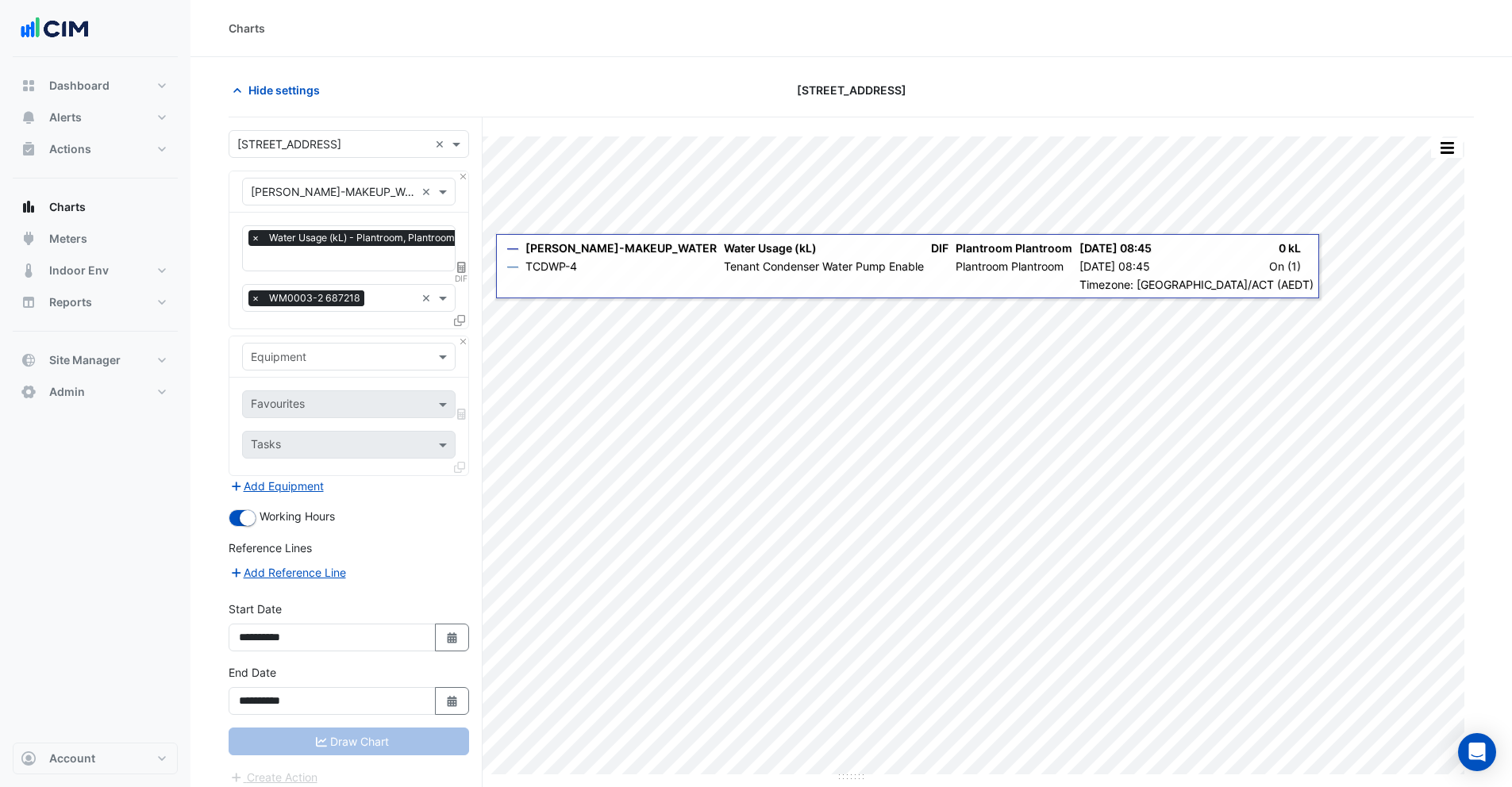
click at [307, 351] on input "text" at bounding box center [333, 357] width 164 height 17
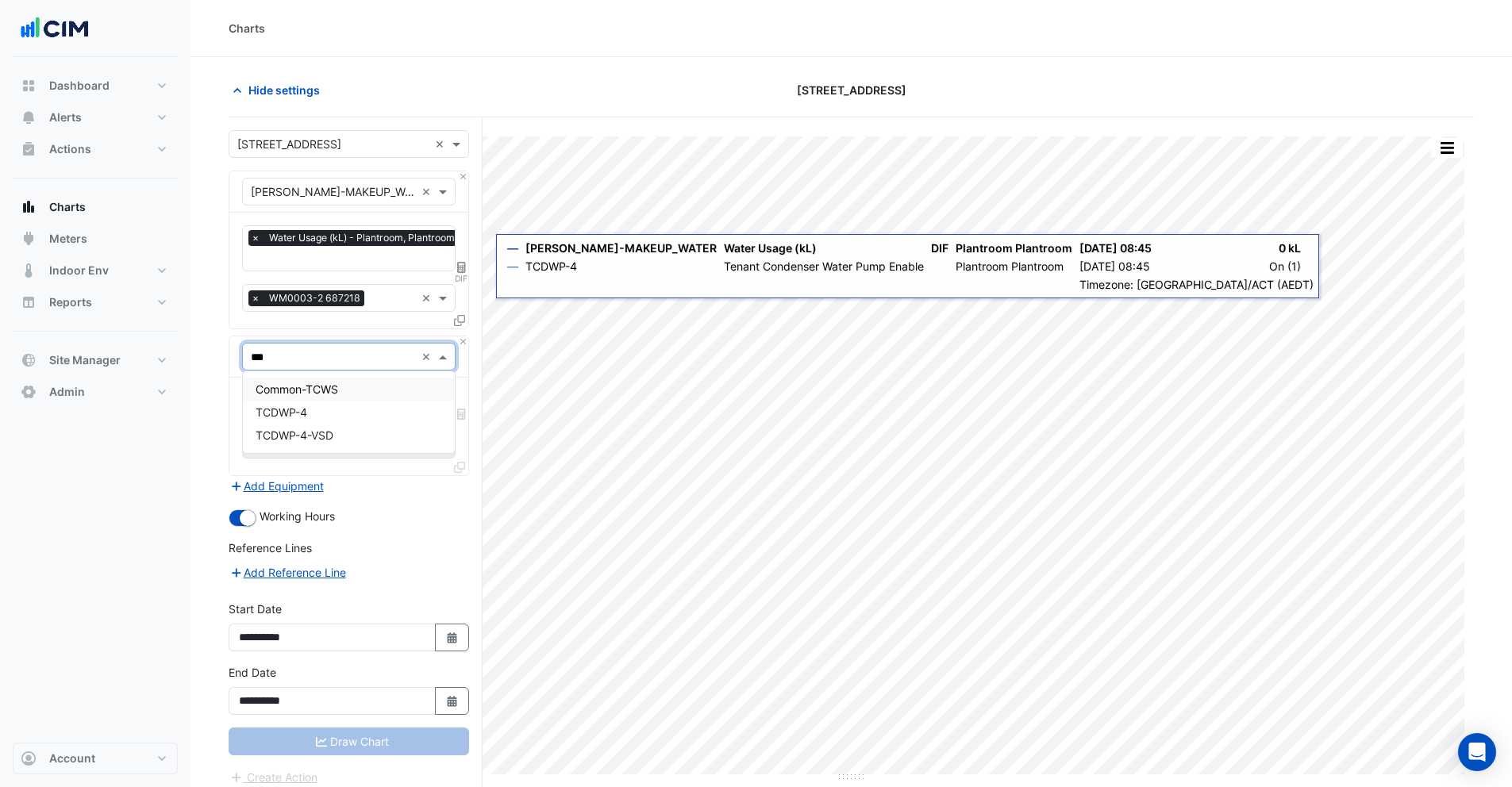
type input "****"
click at [289, 391] on span "TCDWP-4" at bounding box center [282, 388] width 52 height 13
click at [290, 397] on input "text" at bounding box center [331, 405] width 161 height 17
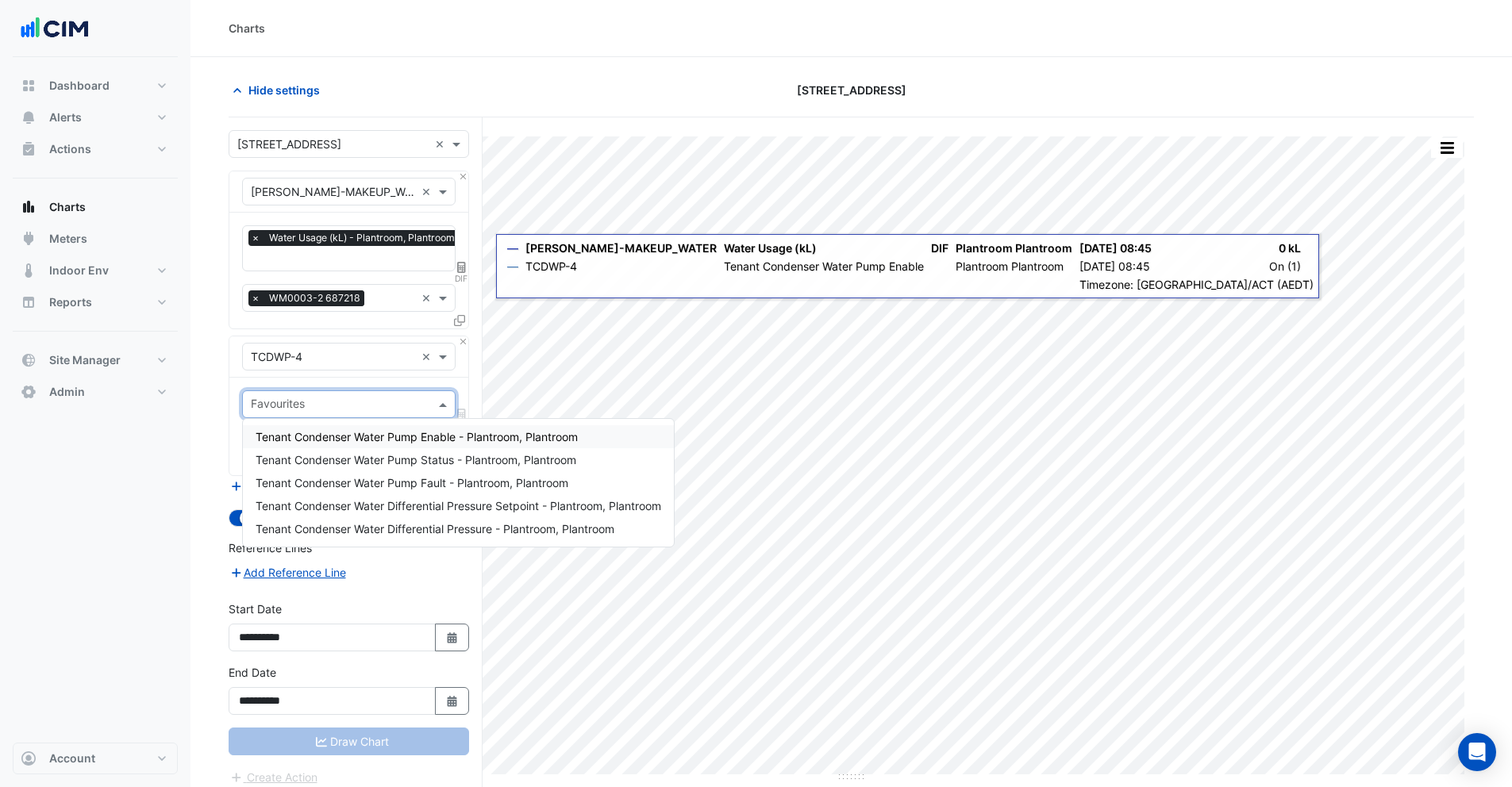
click at [299, 434] on span "Tenant Condenser Water Pump Enable - Plantroom, Plantroom" at bounding box center [416, 437] width 322 height 13
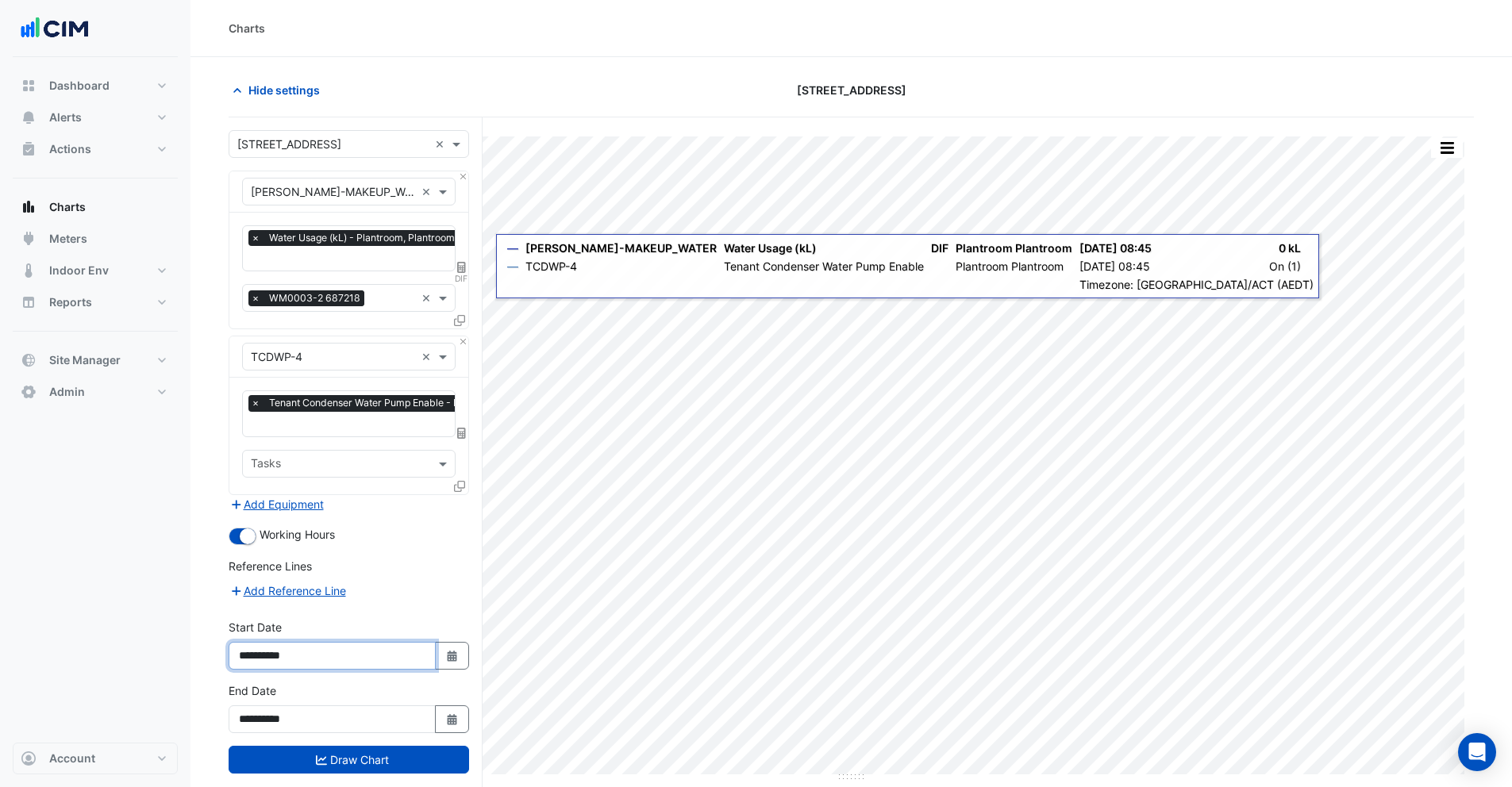
click at [261, 651] on input "**********" at bounding box center [332, 655] width 207 height 28
type input "**********"
click at [318, 755] on icon "submit" at bounding box center [321, 759] width 11 height 10
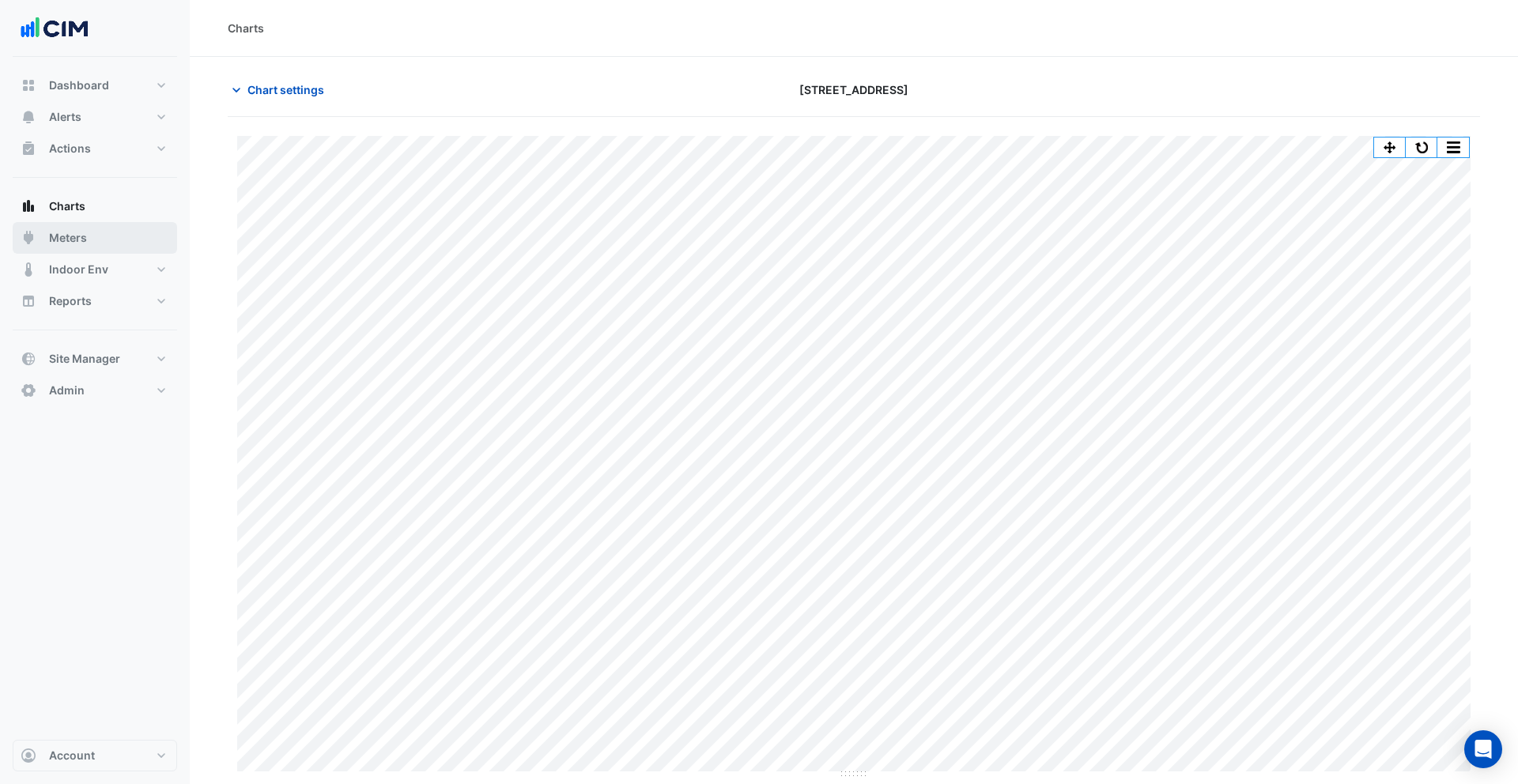
click at [139, 239] on button "Meters" at bounding box center [95, 238] width 164 height 31
click at [294, 86] on span "Chart settings" at bounding box center [286, 89] width 77 height 17
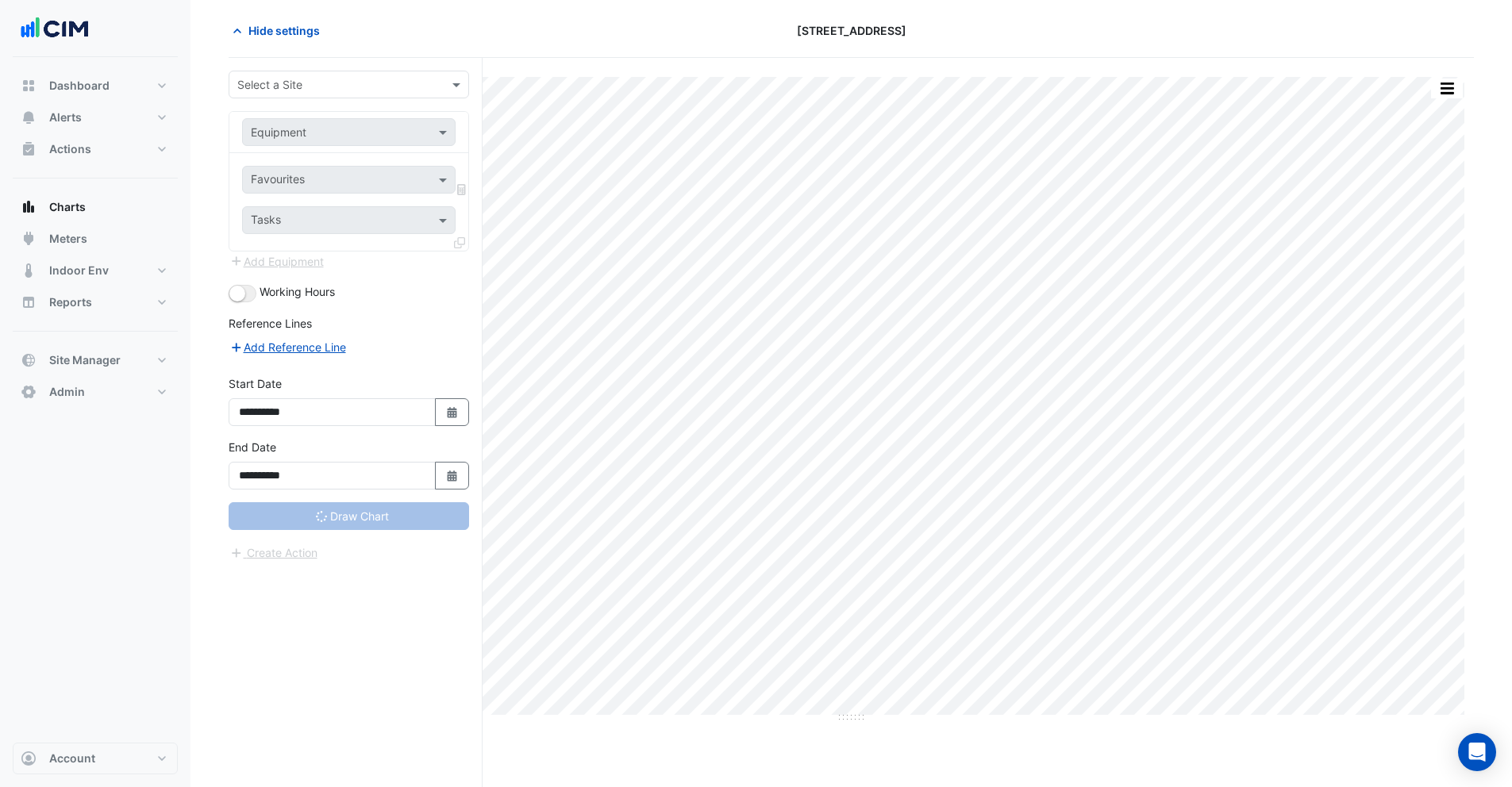
scroll to position [60, 0]
type input "**********"
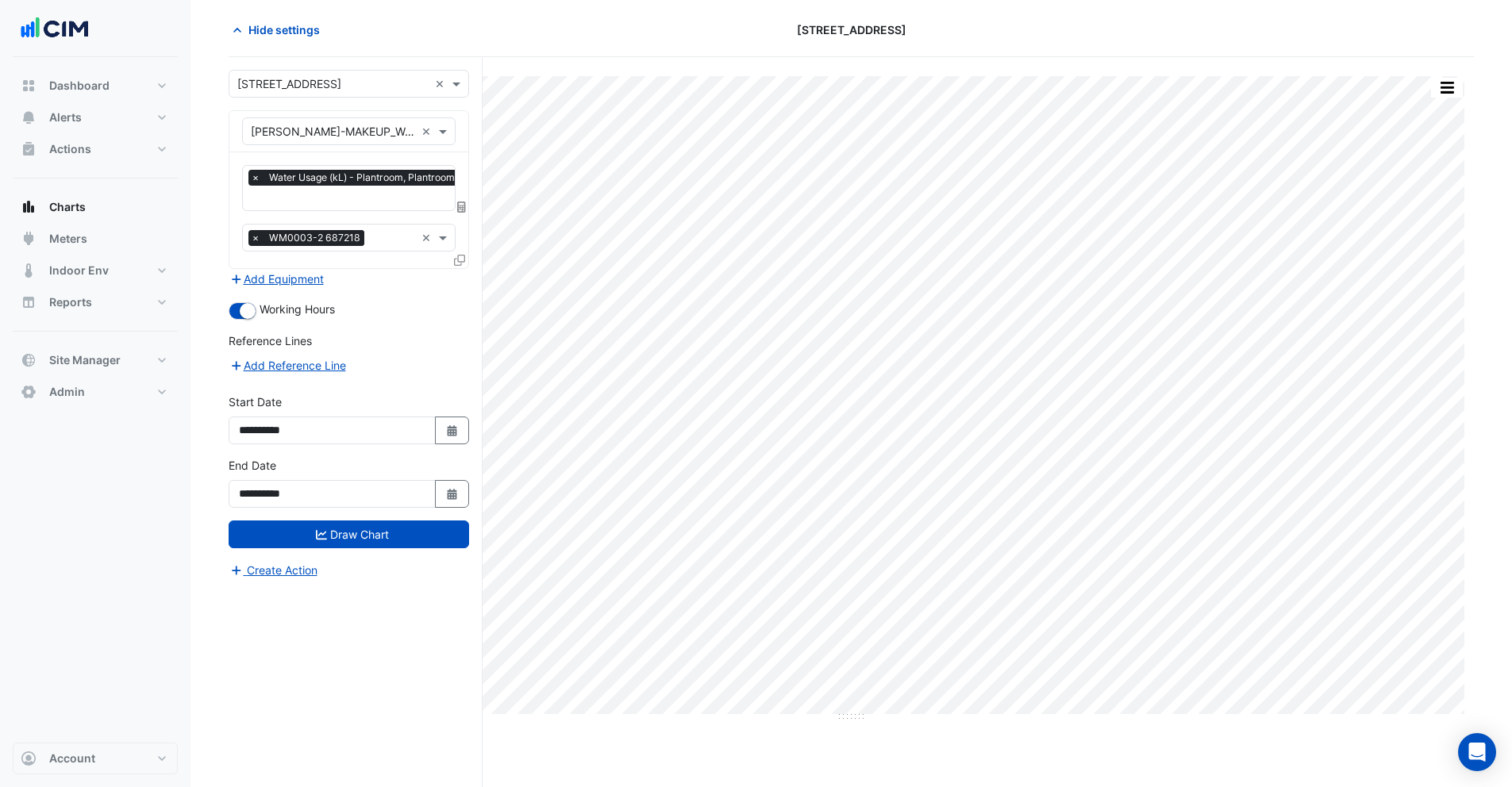
click at [458, 203] on icon at bounding box center [462, 207] width 9 height 11
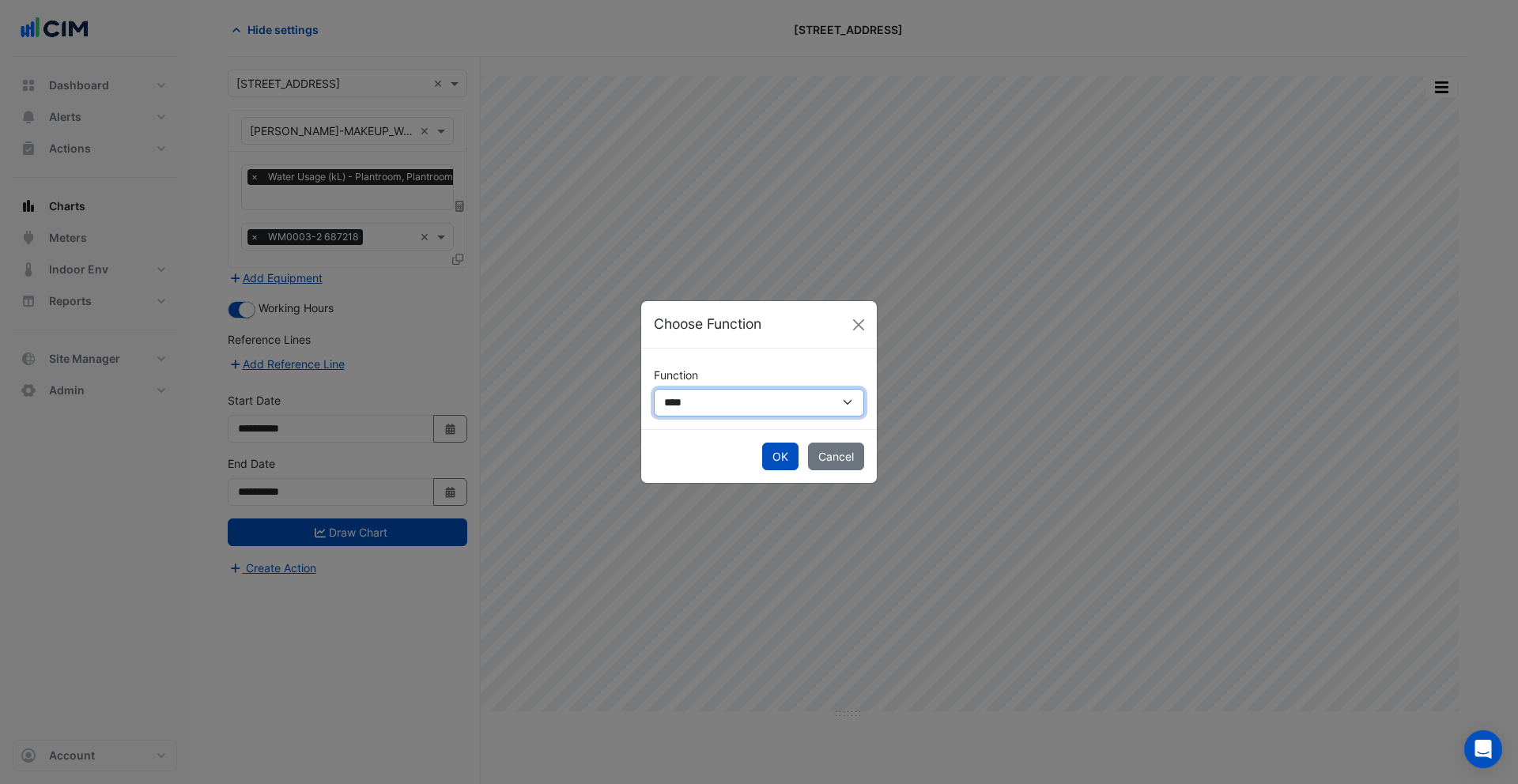
click at [684, 394] on select "**********" at bounding box center [759, 402] width 210 height 28
select select "******"
click at [654, 388] on select "**********" at bounding box center [759, 402] width 210 height 28
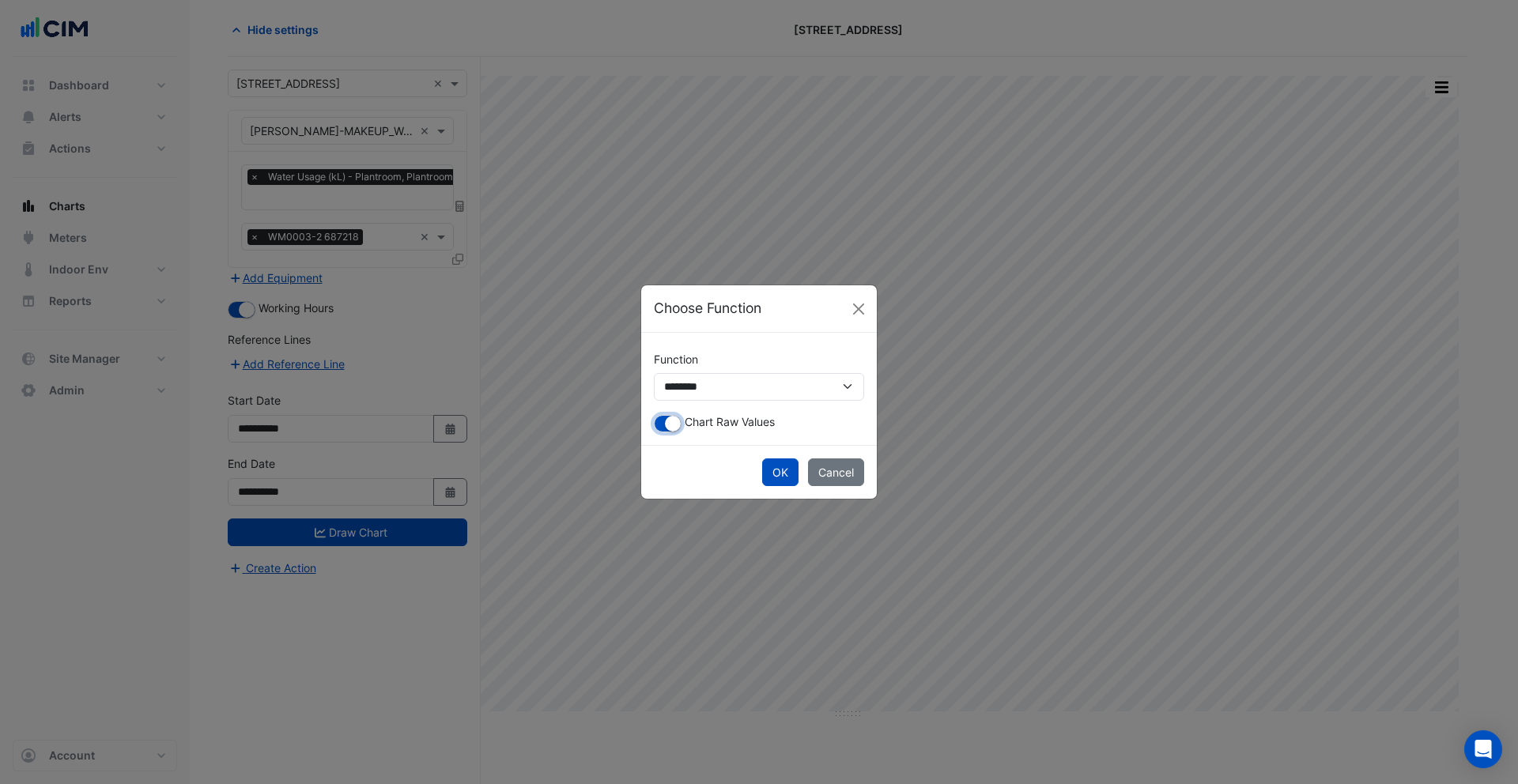
click at [679, 423] on small "button" at bounding box center [673, 423] width 16 height 16
click at [782, 470] on button "OK" at bounding box center [780, 471] width 37 height 28
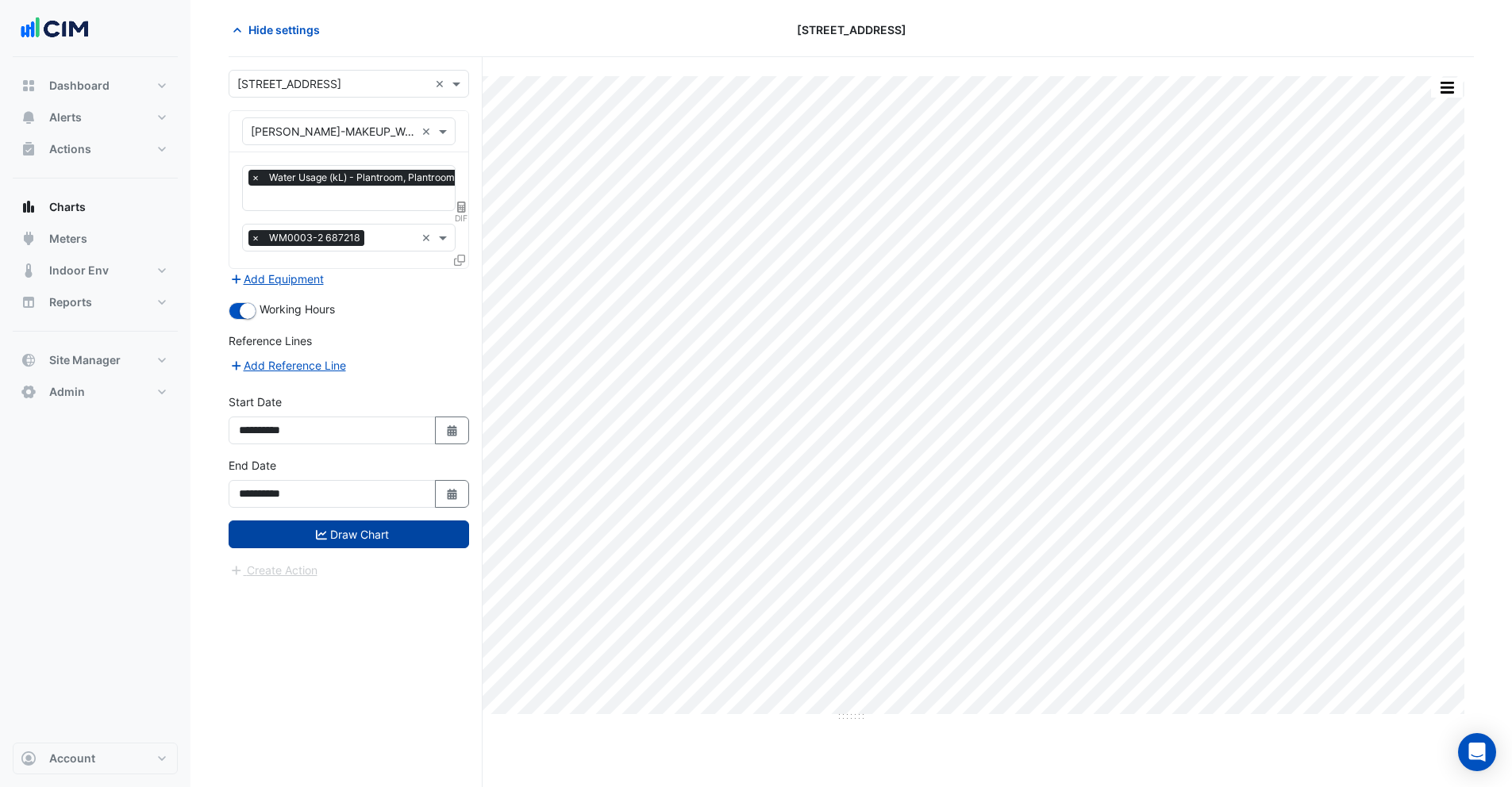
click at [367, 537] on button "Draw Chart" at bounding box center [349, 533] width 240 height 28
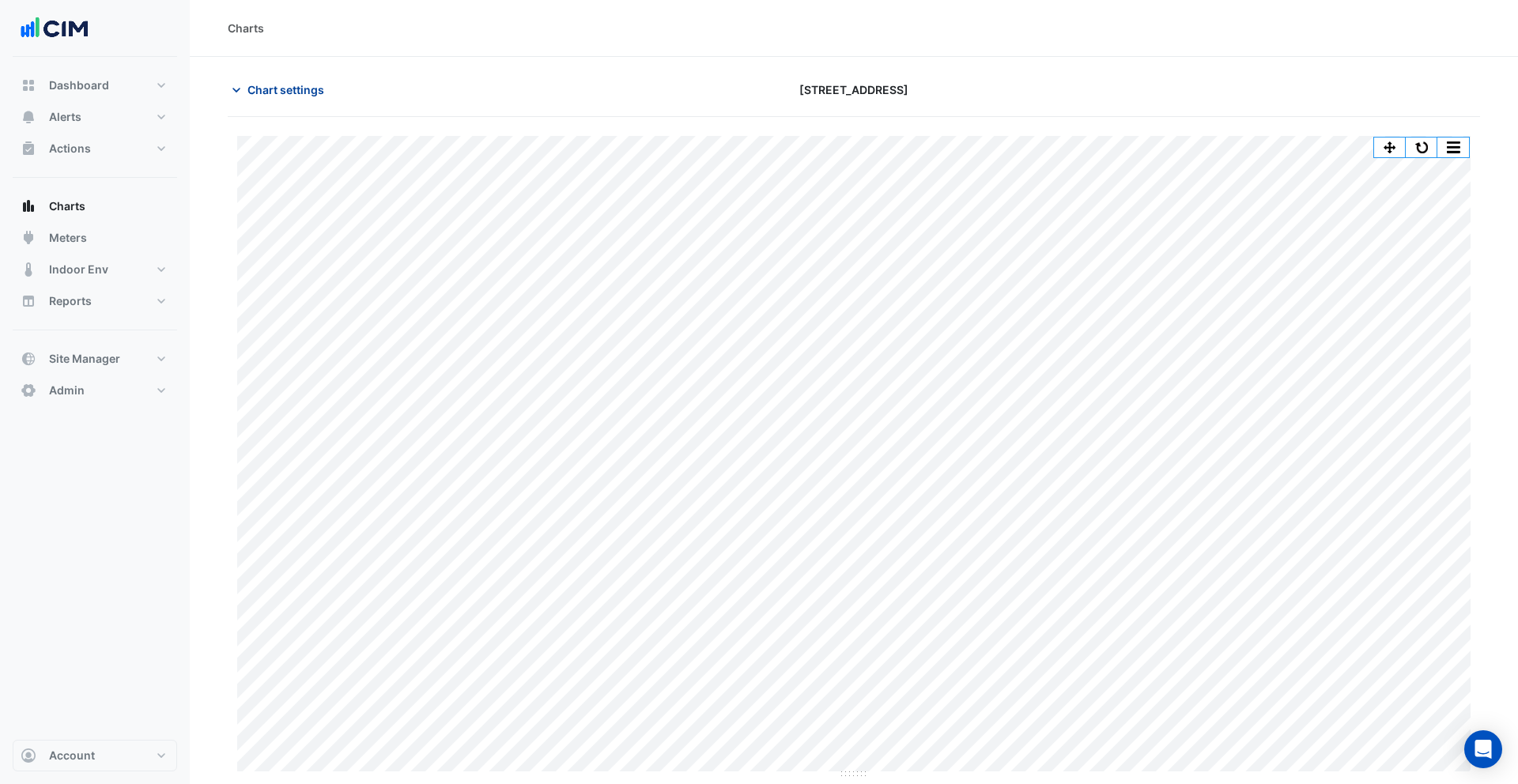
click at [279, 92] on span "Chart settings" at bounding box center [286, 89] width 77 height 17
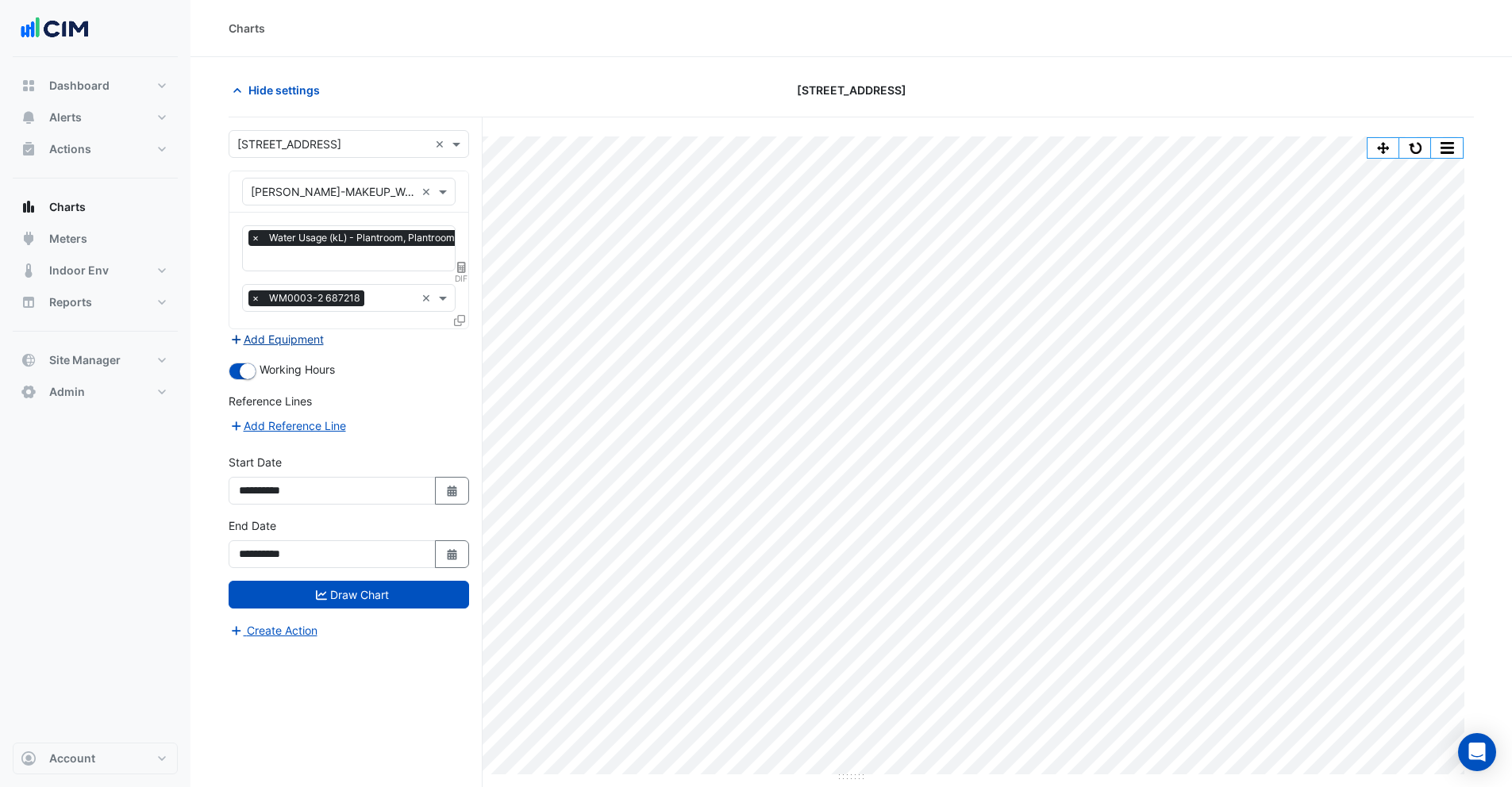
click at [311, 340] on button "Add Equipment" at bounding box center [276, 339] width 96 height 18
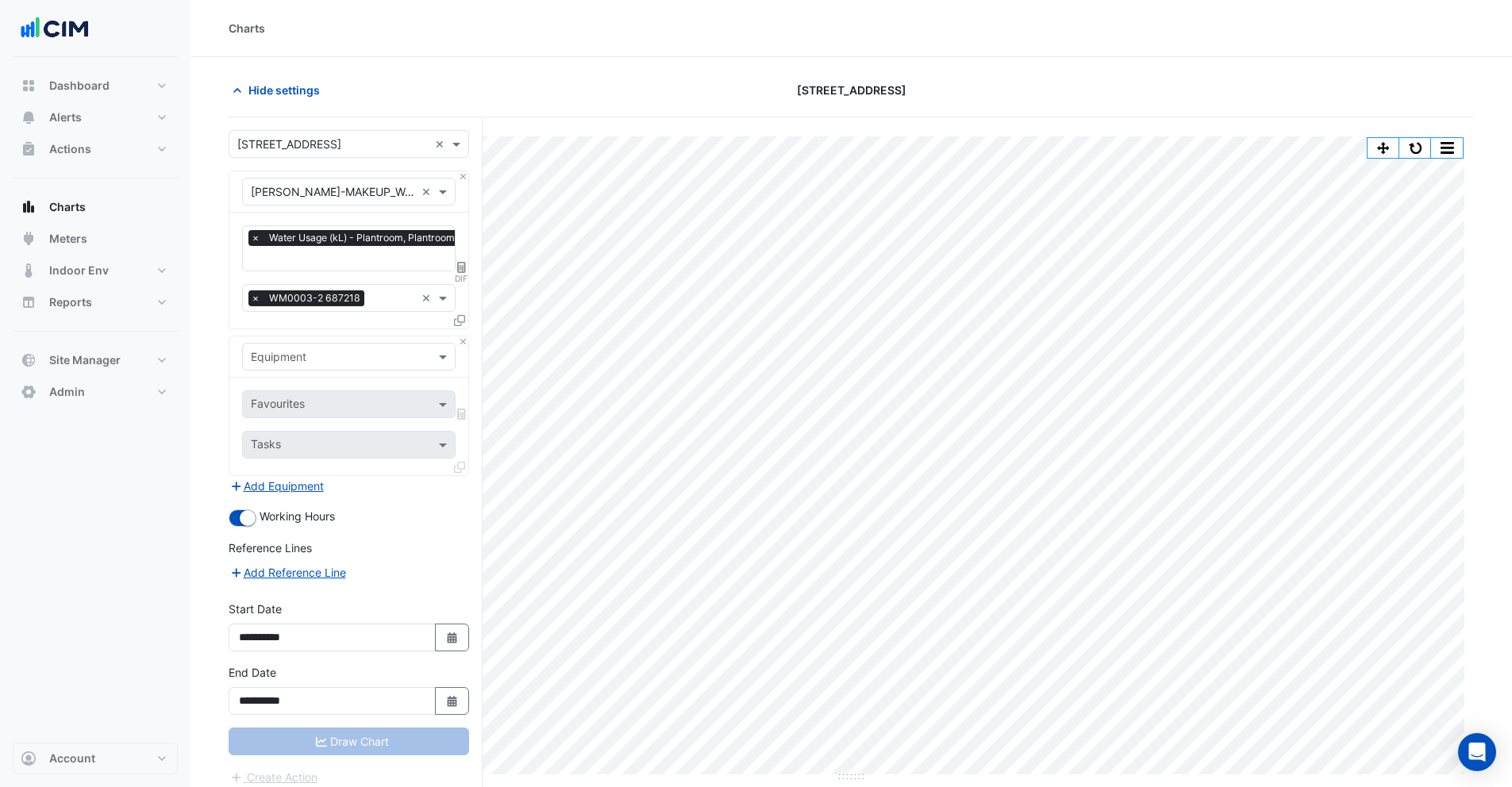
click at [319, 362] on input "text" at bounding box center [333, 357] width 164 height 17
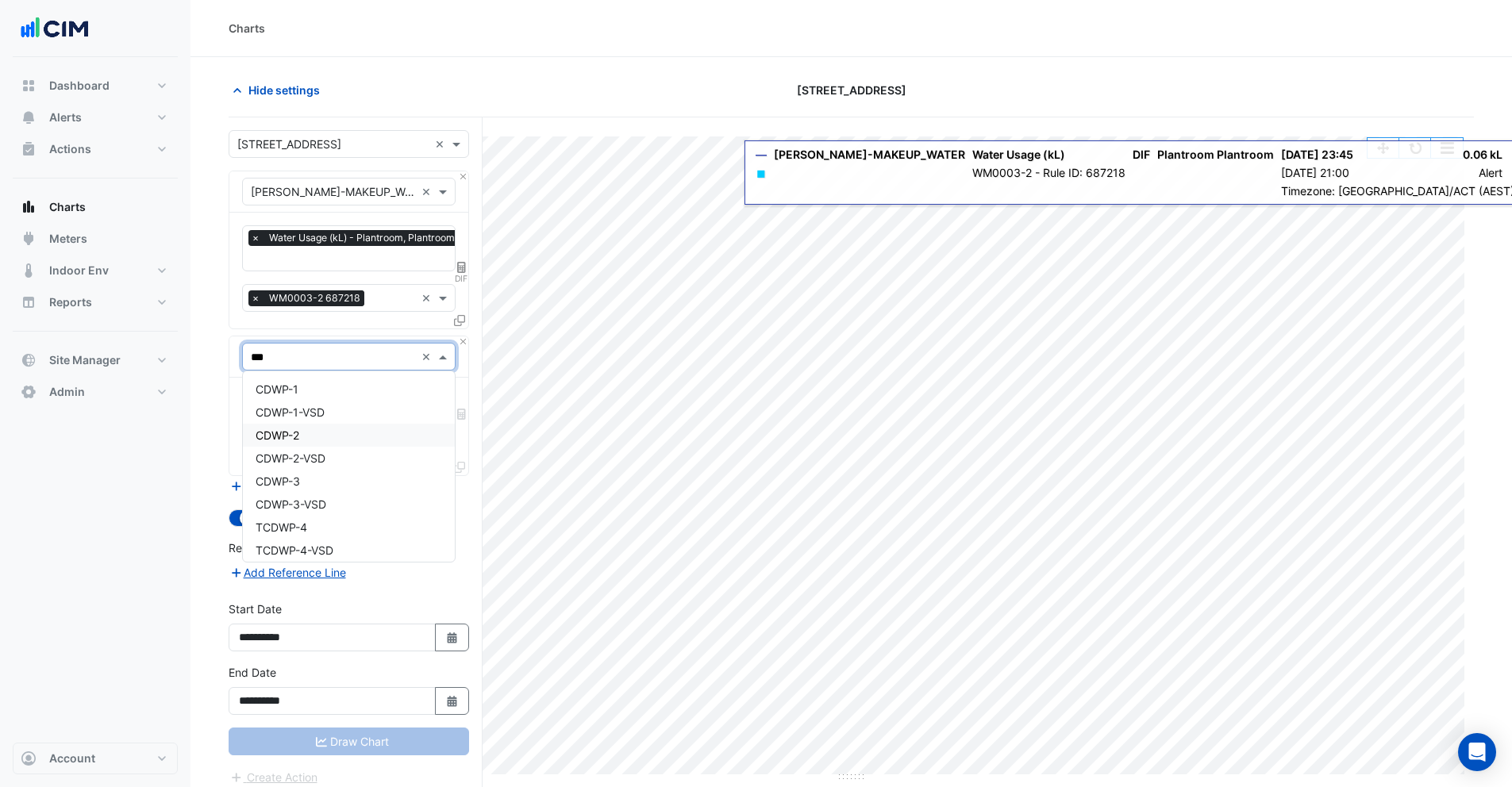
type input "****"
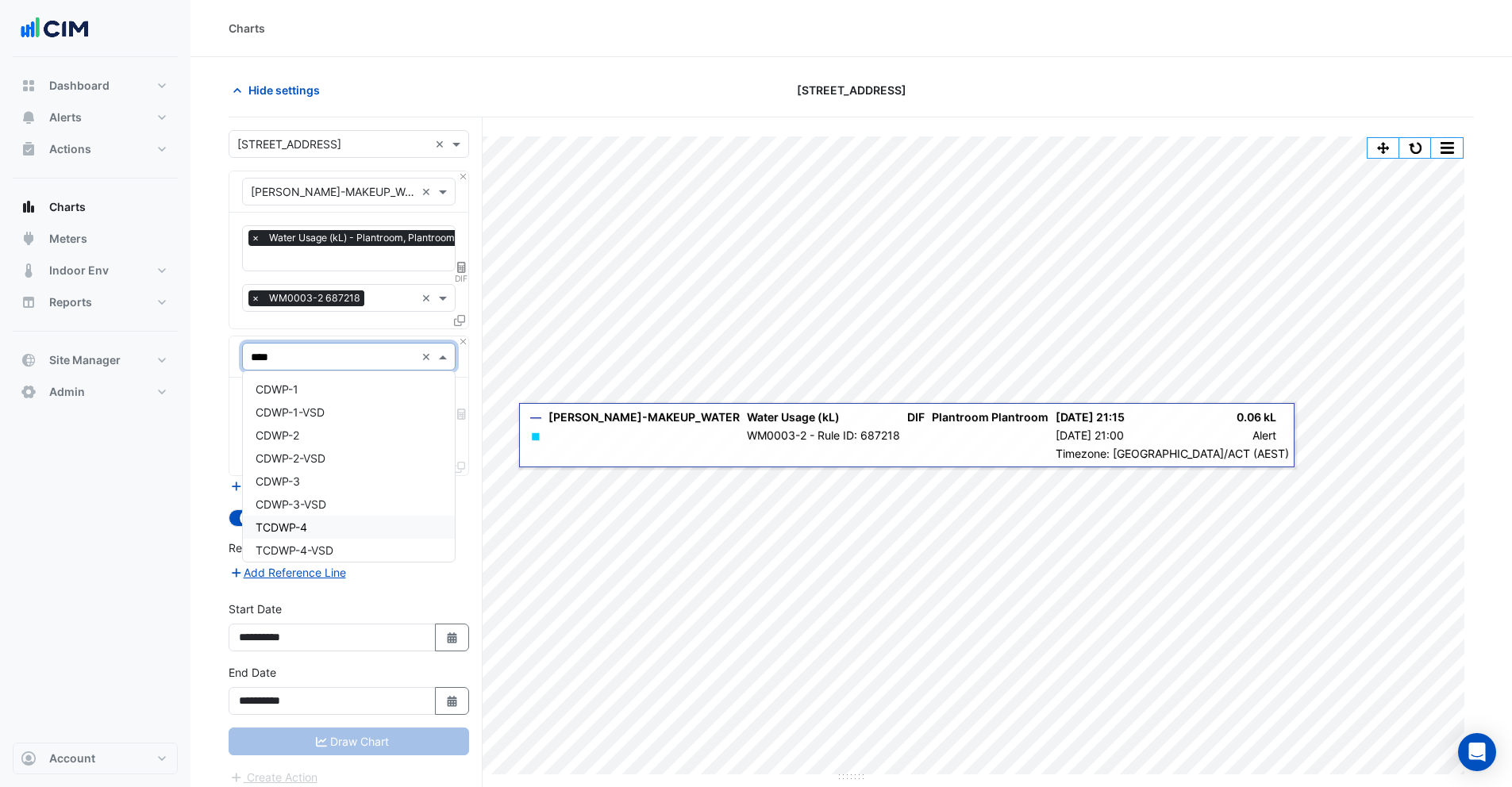
click at [307, 531] on span "TCDWP-4" at bounding box center [282, 526] width 52 height 13
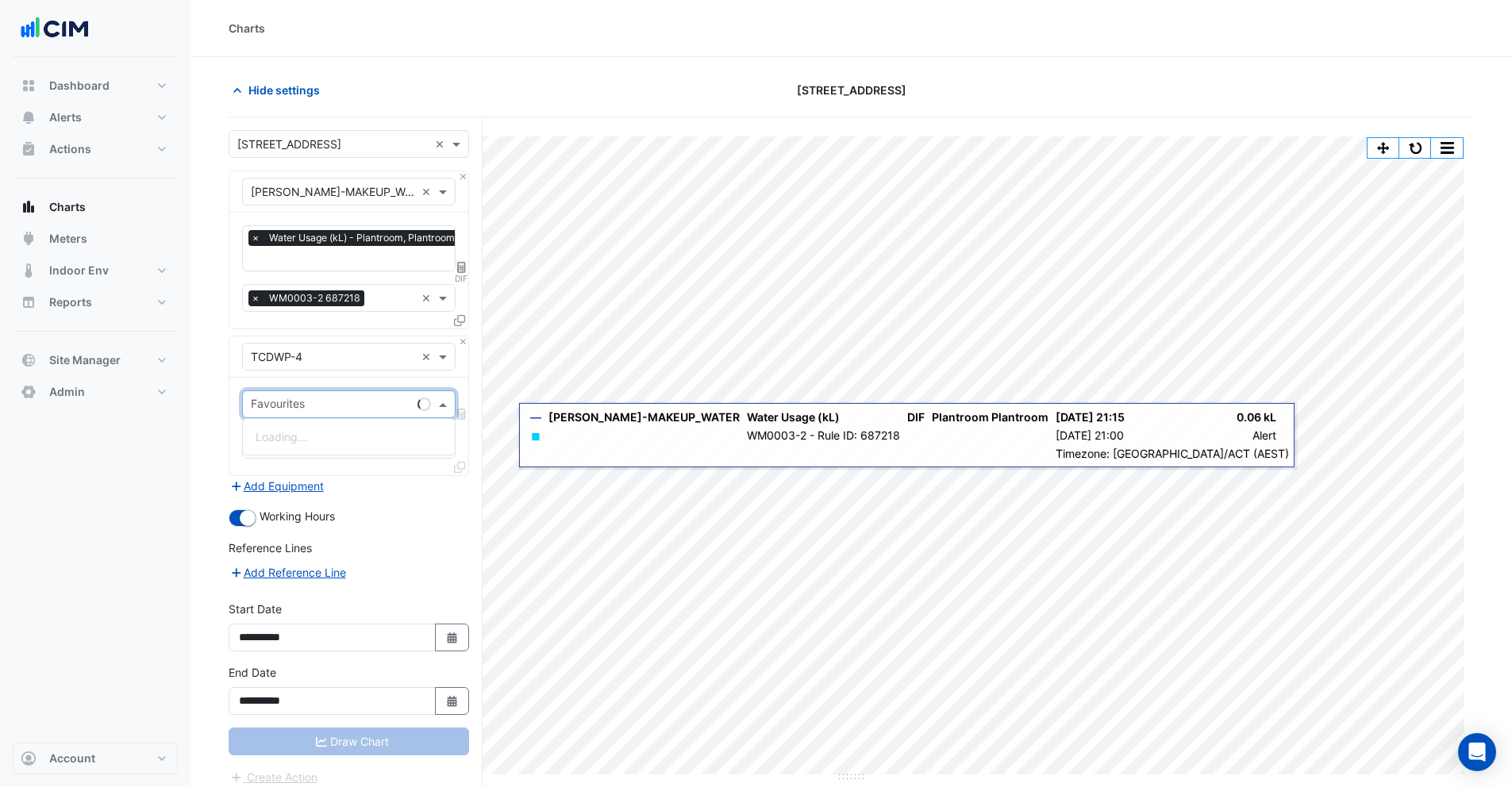
click at [290, 407] on input "text" at bounding box center [331, 405] width 161 height 17
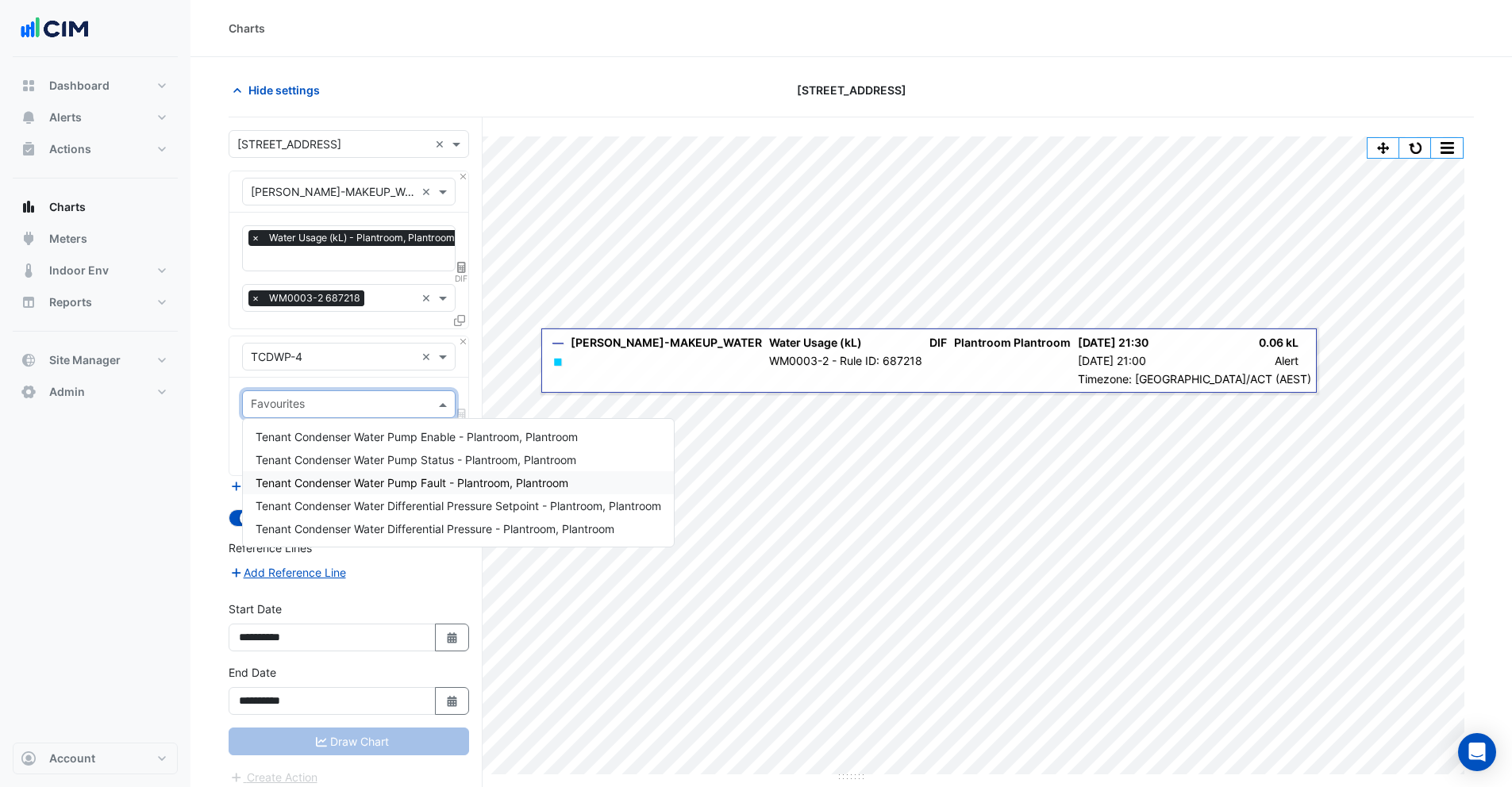
click at [118, 523] on div "Dashboard Portfolio Ratings Performance Alerts Site Rules Templates Actions Sit…" at bounding box center [95, 400] width 165 height 685
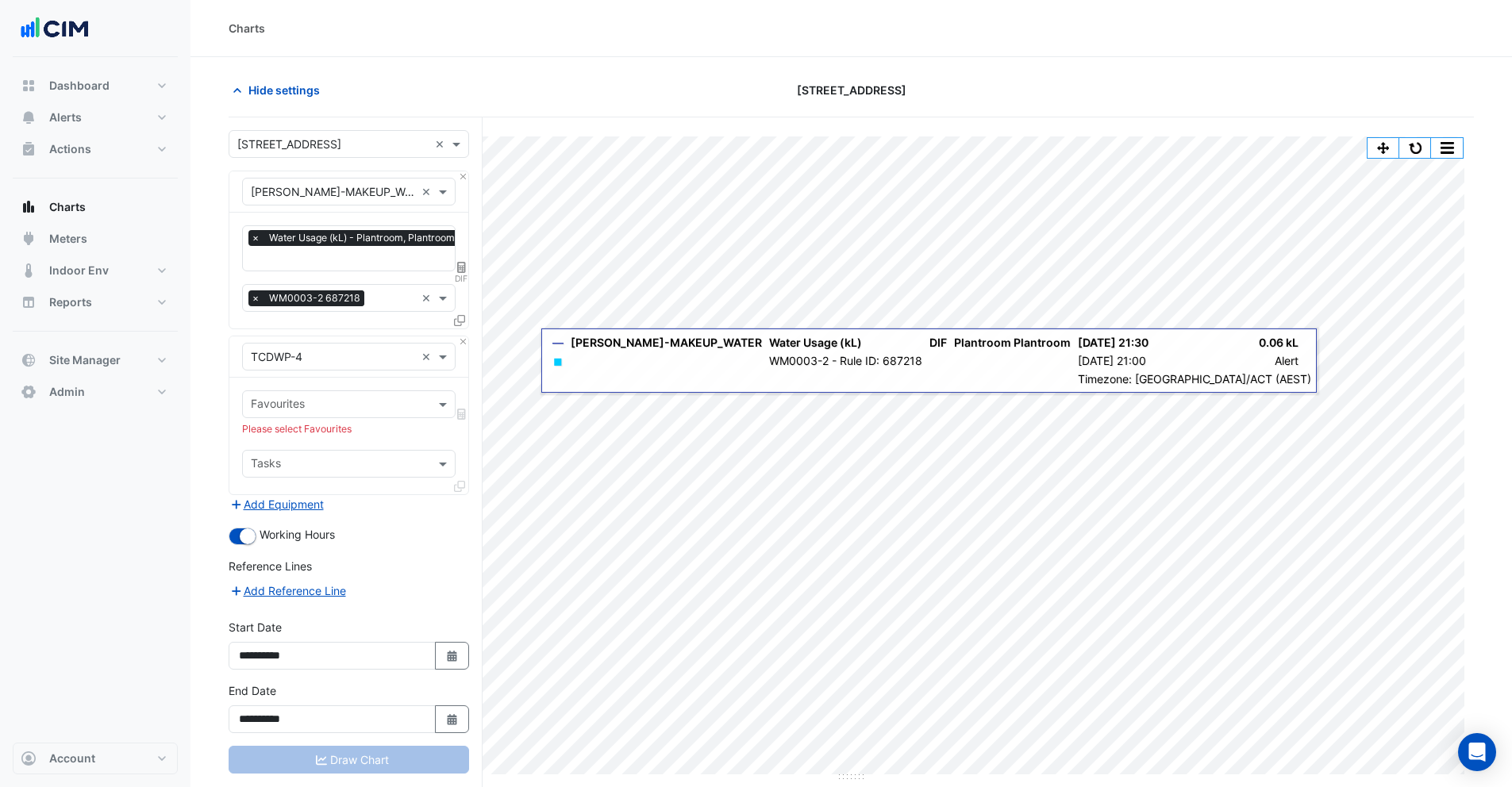
click at [312, 386] on div "Favourites Please select Favourites Tasks" at bounding box center [349, 435] width 239 height 116
click at [306, 403] on input "text" at bounding box center [340, 405] width 178 height 17
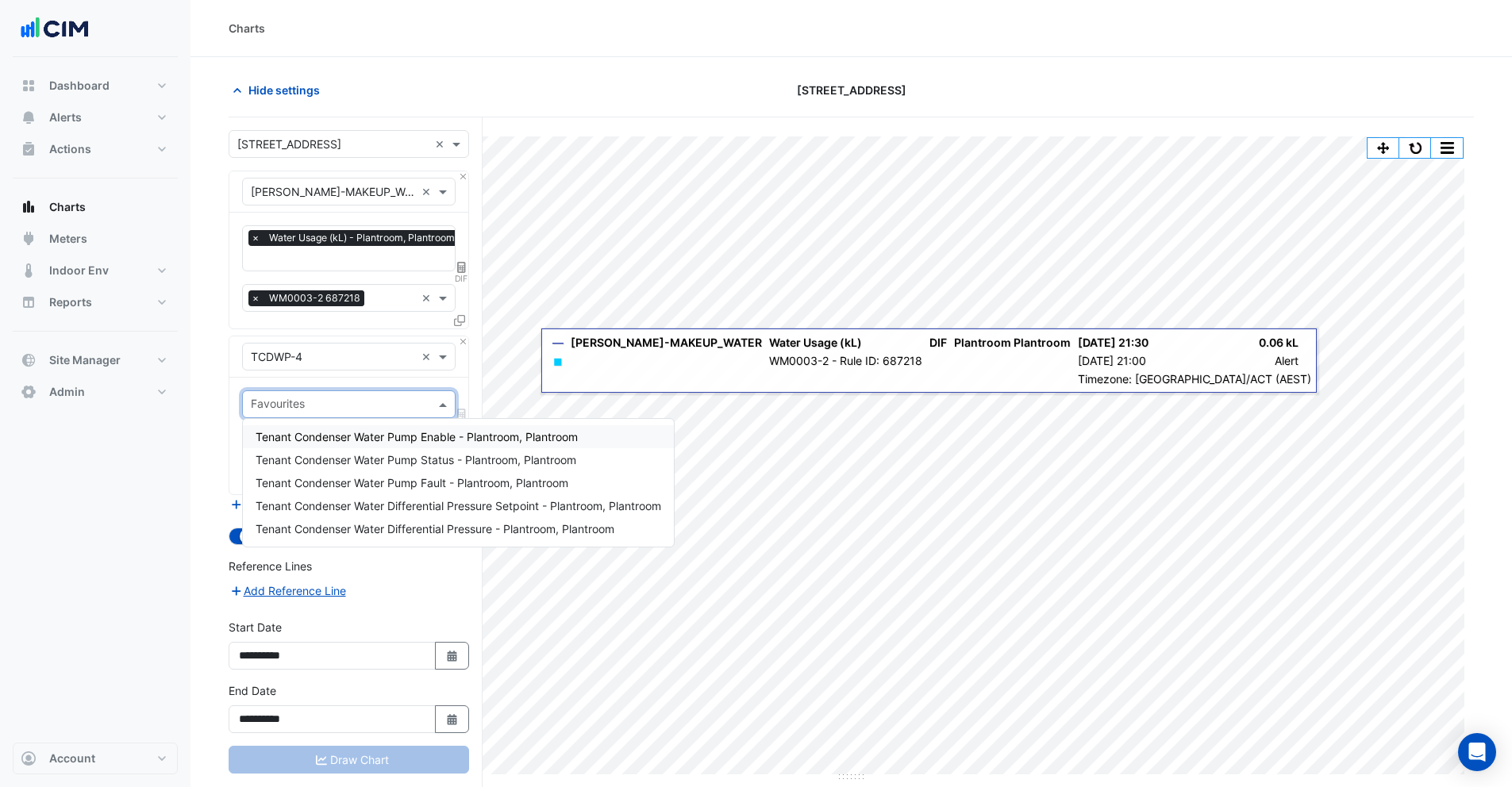
click at [327, 440] on span "Tenant Condenser Water Pump Enable - Plantroom, Plantroom" at bounding box center [416, 437] width 322 height 13
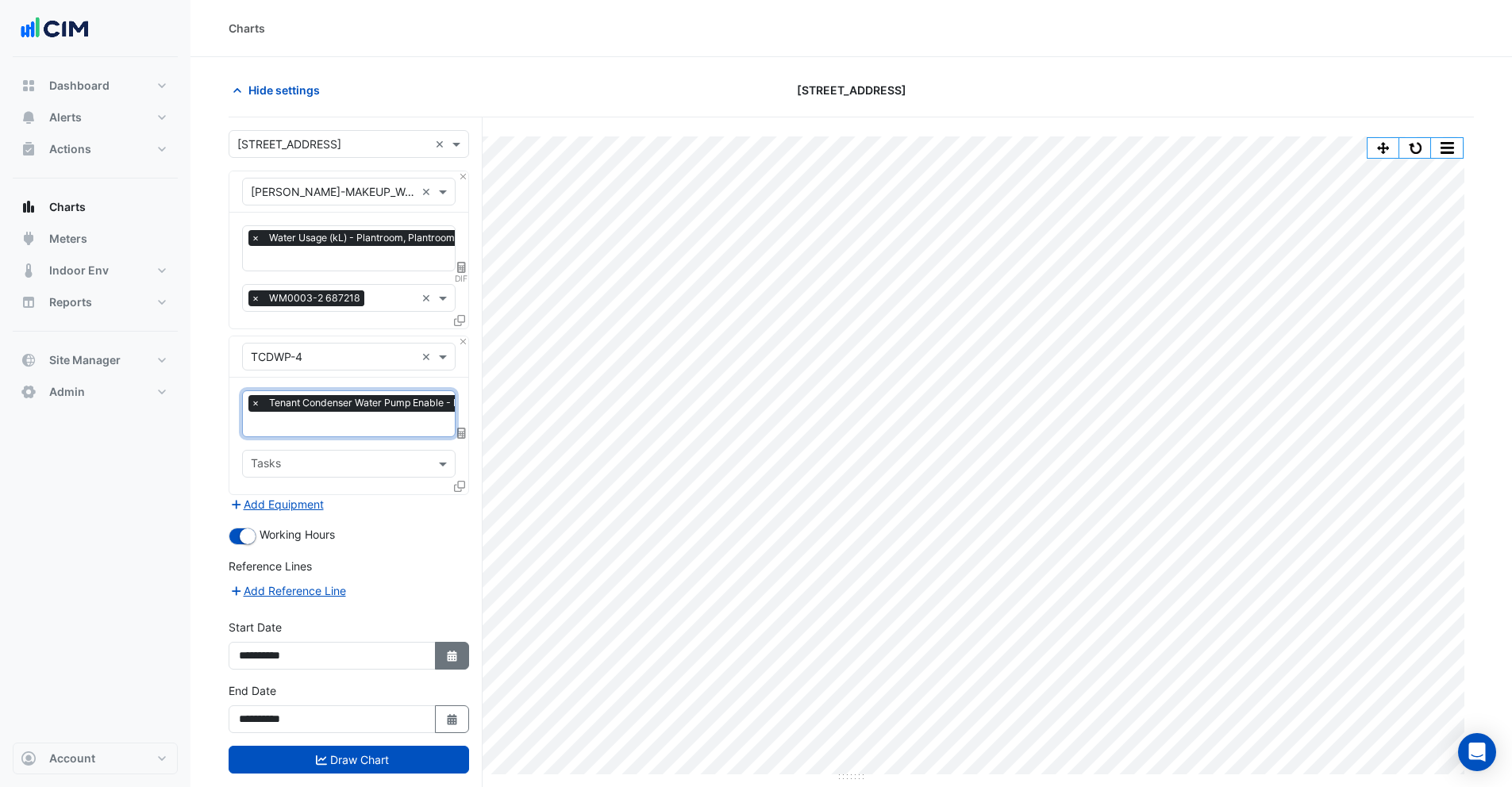
click at [446, 654] on icon "Select Date" at bounding box center [452, 656] width 14 height 11
select select "*"
select select "****"
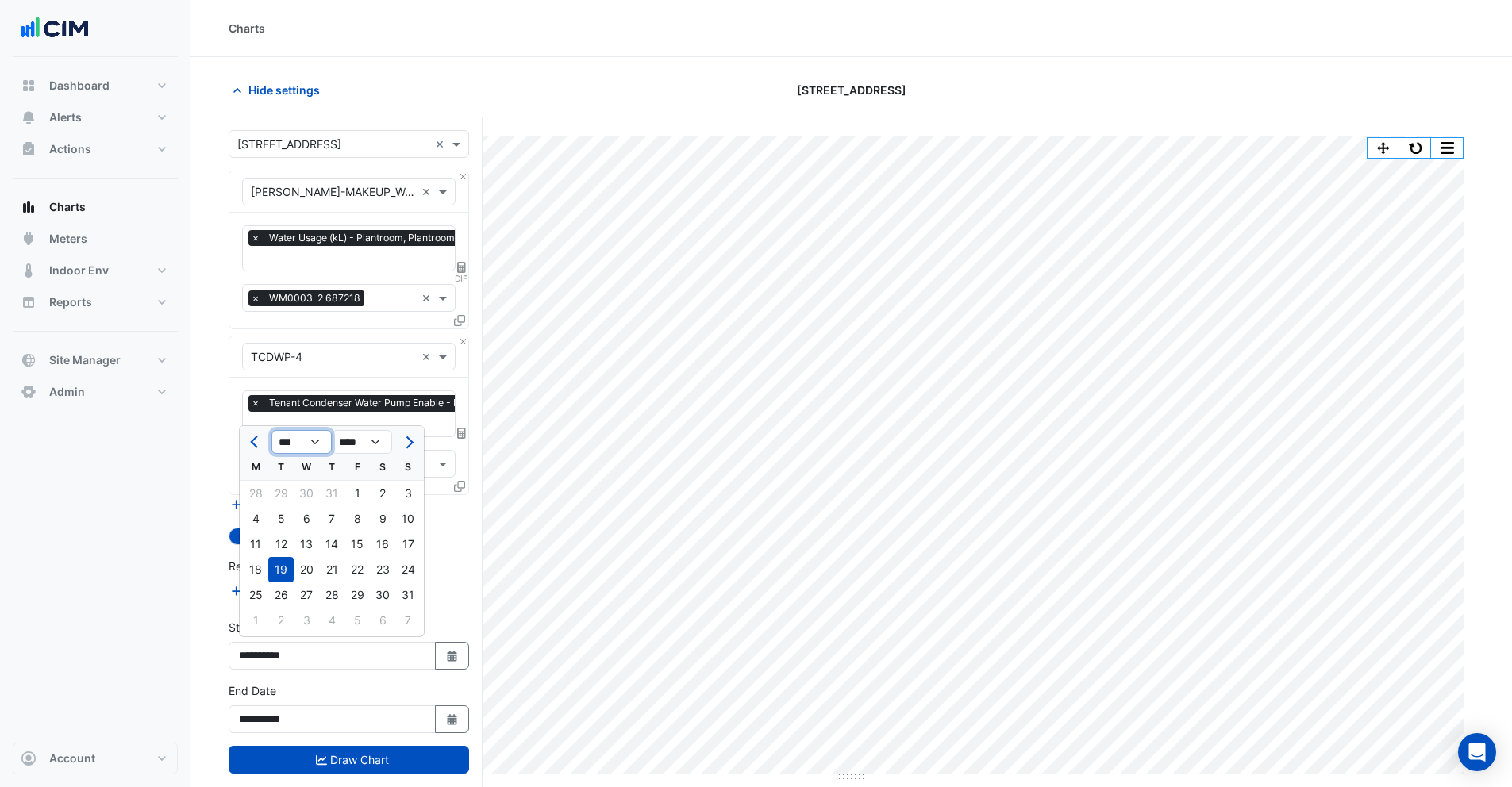
click at [284, 445] on select "*** *** *** *** *** *** *** *** ***" at bounding box center [301, 442] width 60 height 24
select select "*"
click at [272, 430] on select "*** *** *** *** *** *** *** *** ***" at bounding box center [301, 442] width 60 height 24
click at [313, 493] on div "1" at bounding box center [306, 493] width 25 height 25
type input "**********"
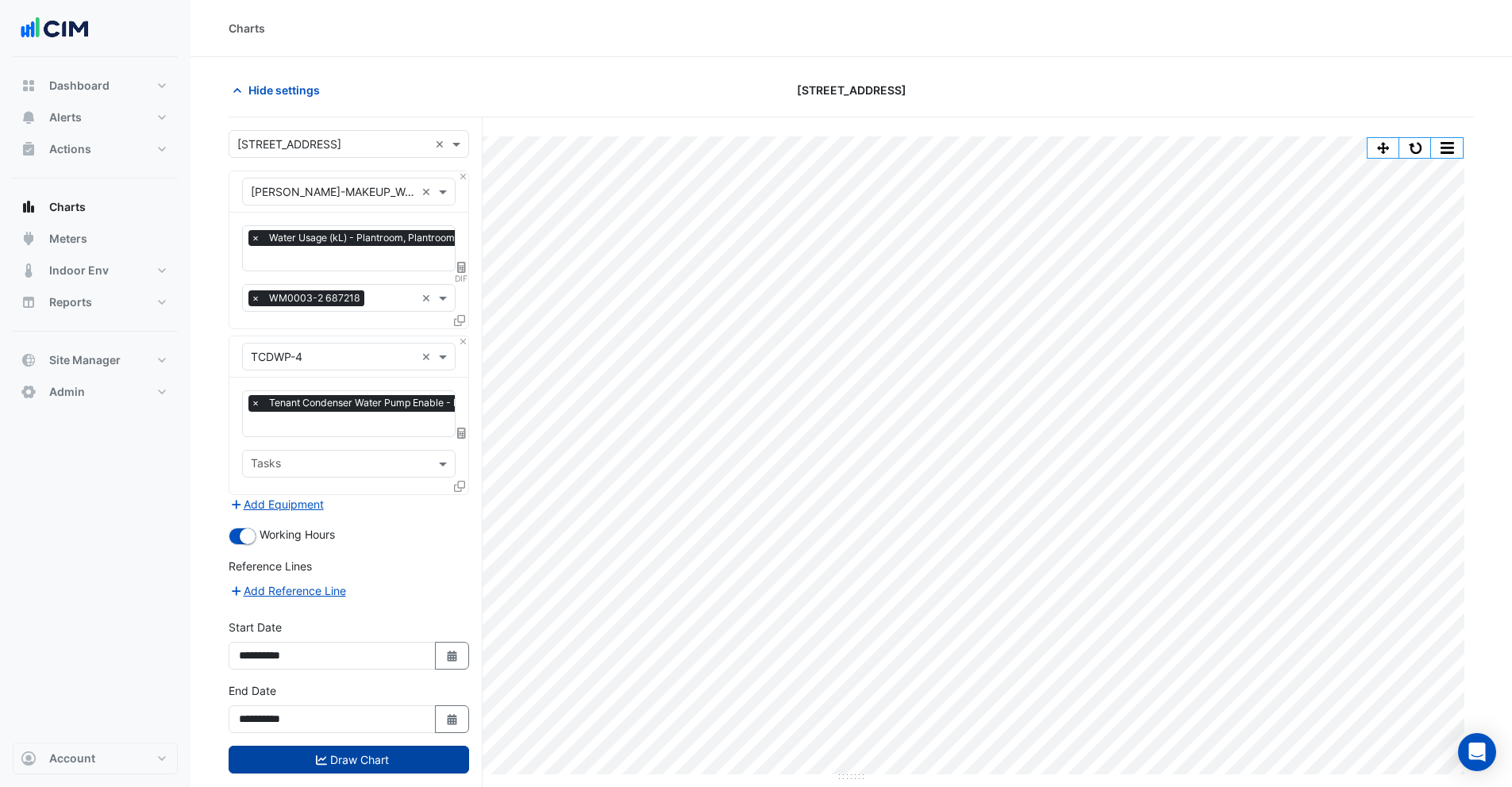
click at [357, 767] on button "Draw Chart" at bounding box center [349, 759] width 240 height 28
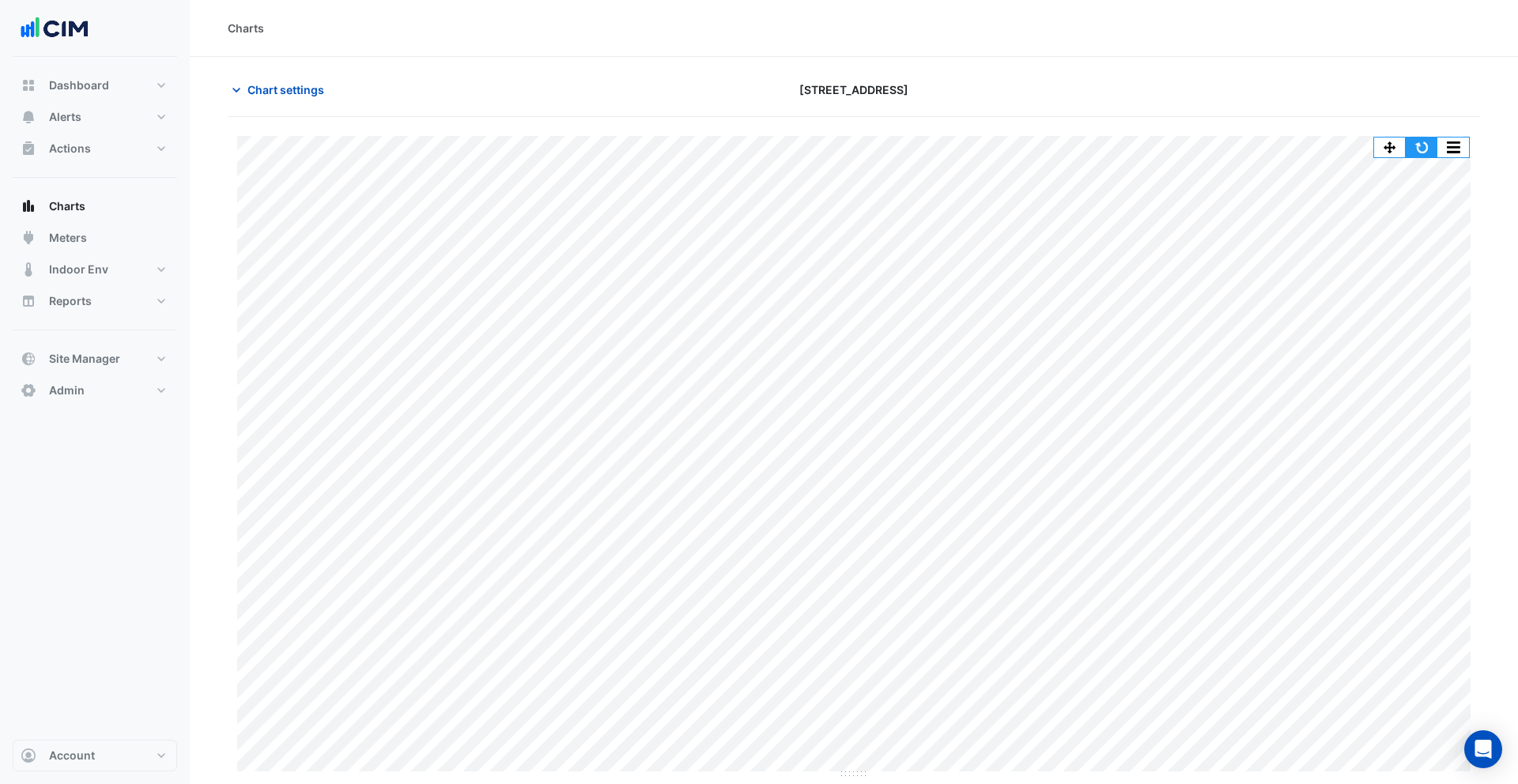
click at [1415, 149] on button "button" at bounding box center [1421, 147] width 31 height 20
click at [1422, 145] on button "button" at bounding box center [1421, 147] width 31 height 20
click at [1420, 139] on button "button" at bounding box center [1421, 147] width 31 height 20
click at [284, 93] on span "Chart settings" at bounding box center [286, 89] width 77 height 17
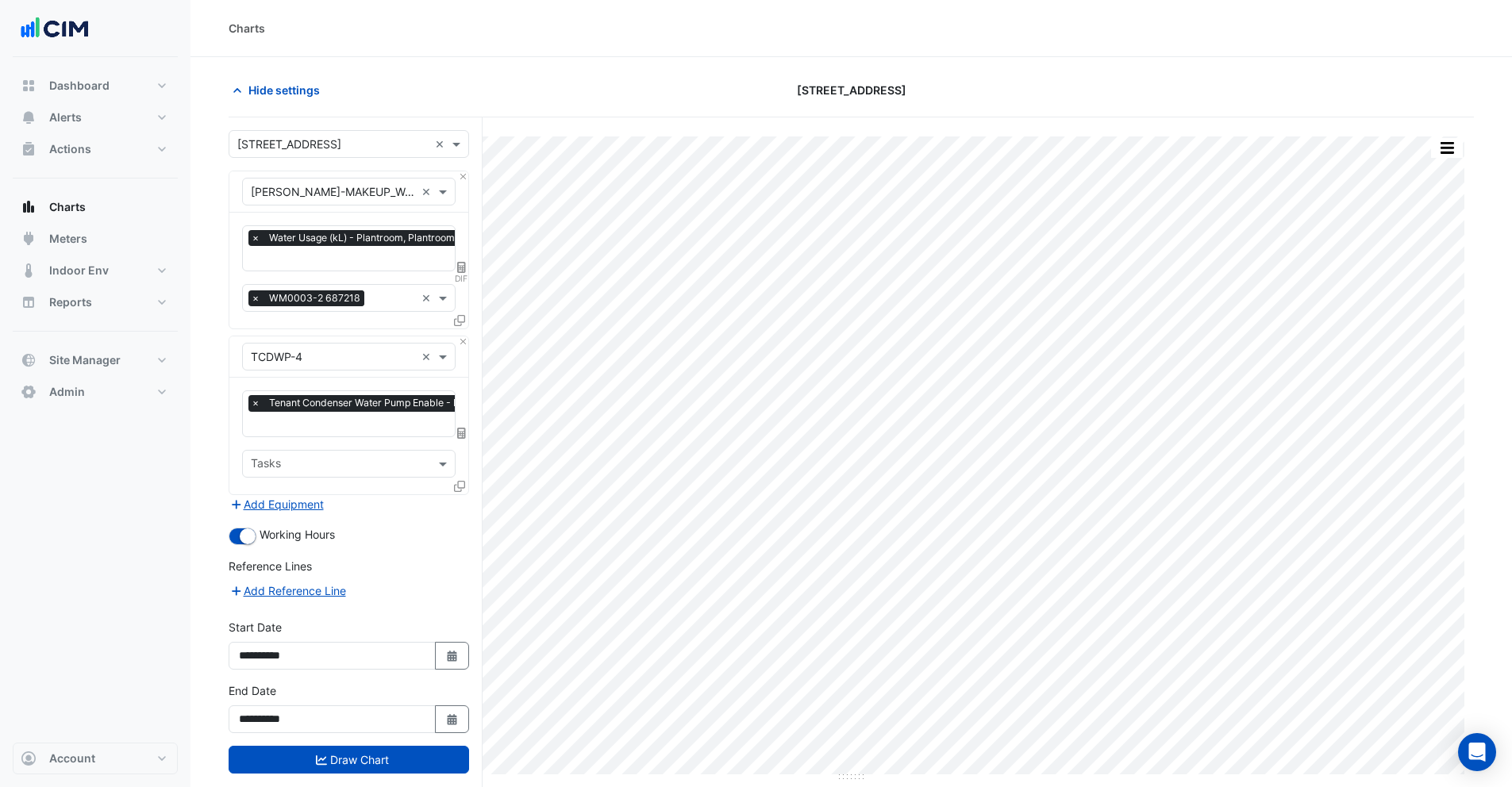
click at [458, 320] on icon at bounding box center [459, 320] width 11 height 11
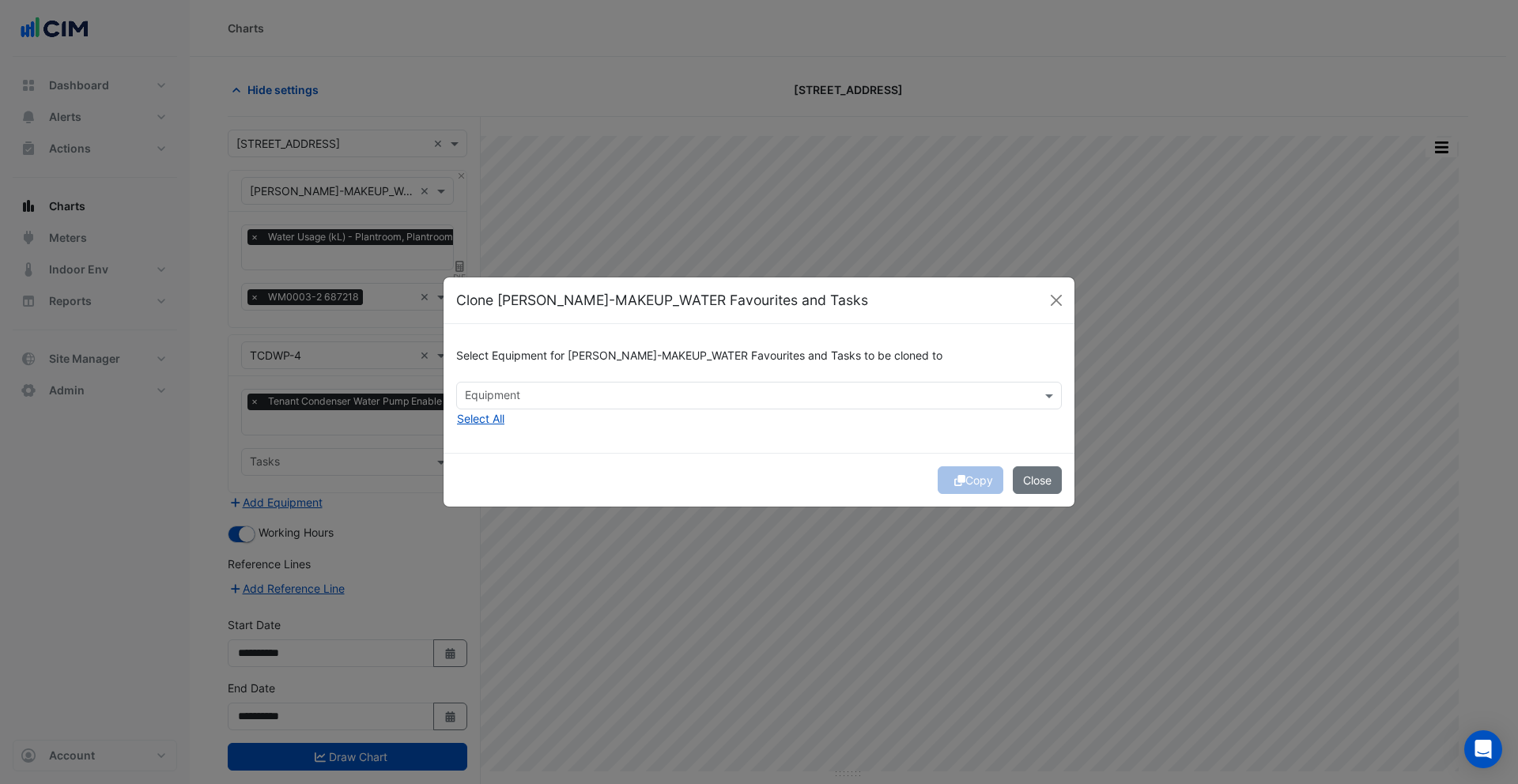
click at [494, 398] on input "text" at bounding box center [750, 396] width 570 height 17
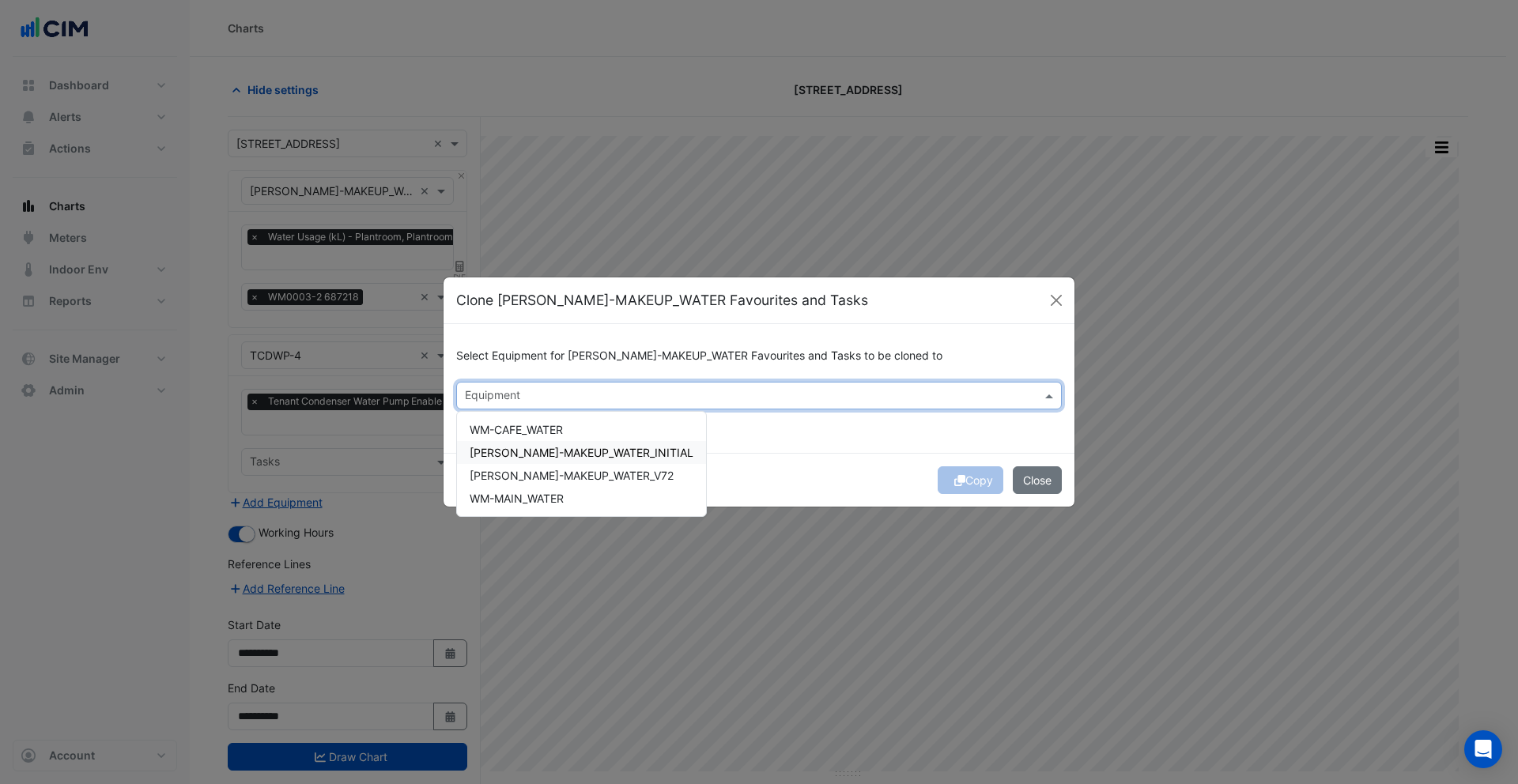
click at [517, 450] on span "[PERSON_NAME]-MAKEUP_WATER_INITIAL" at bounding box center [582, 452] width 223 height 13
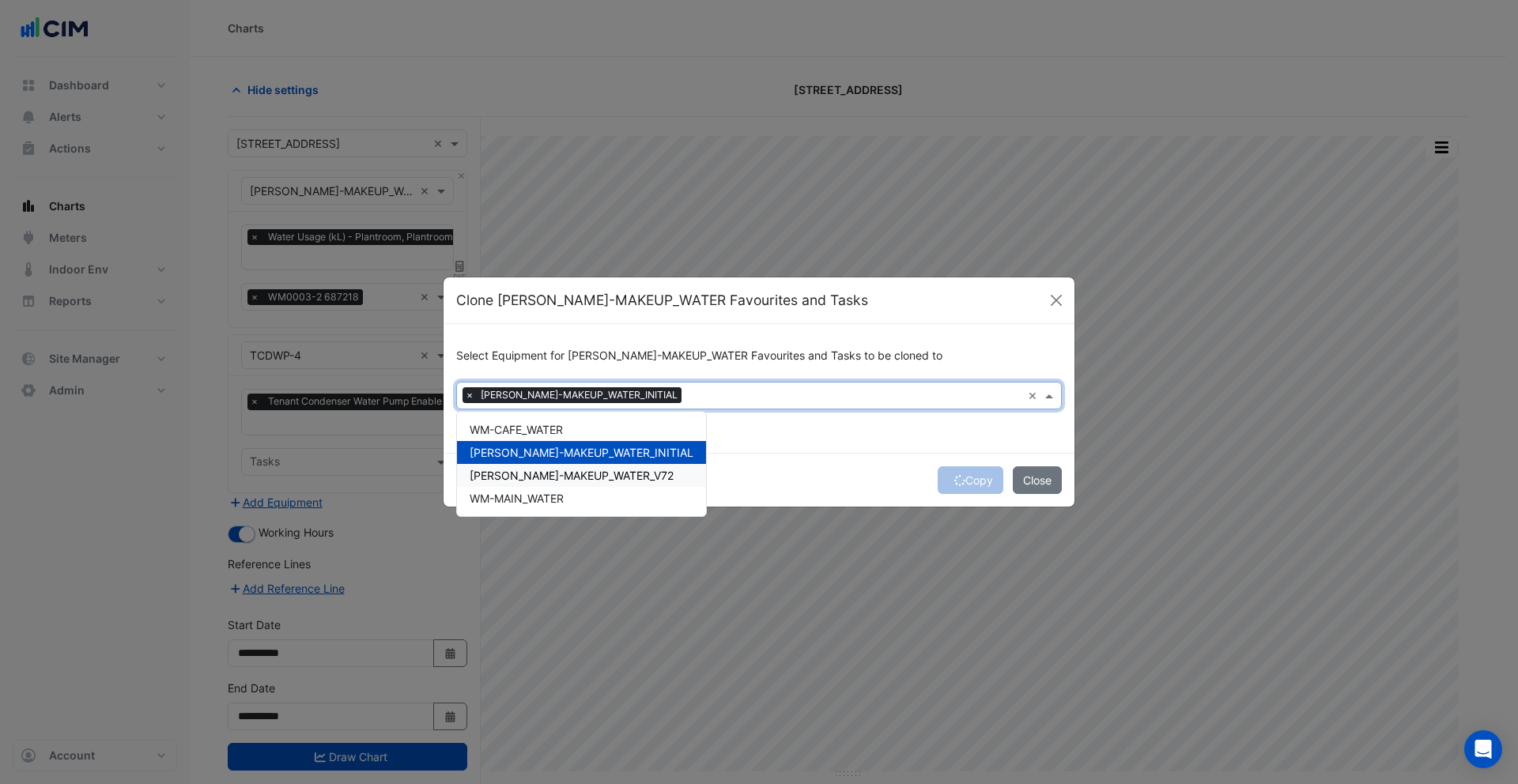
click at [519, 474] on span "[PERSON_NAME]-MAKEUP_WATER_V72" at bounding box center [572, 475] width 204 height 13
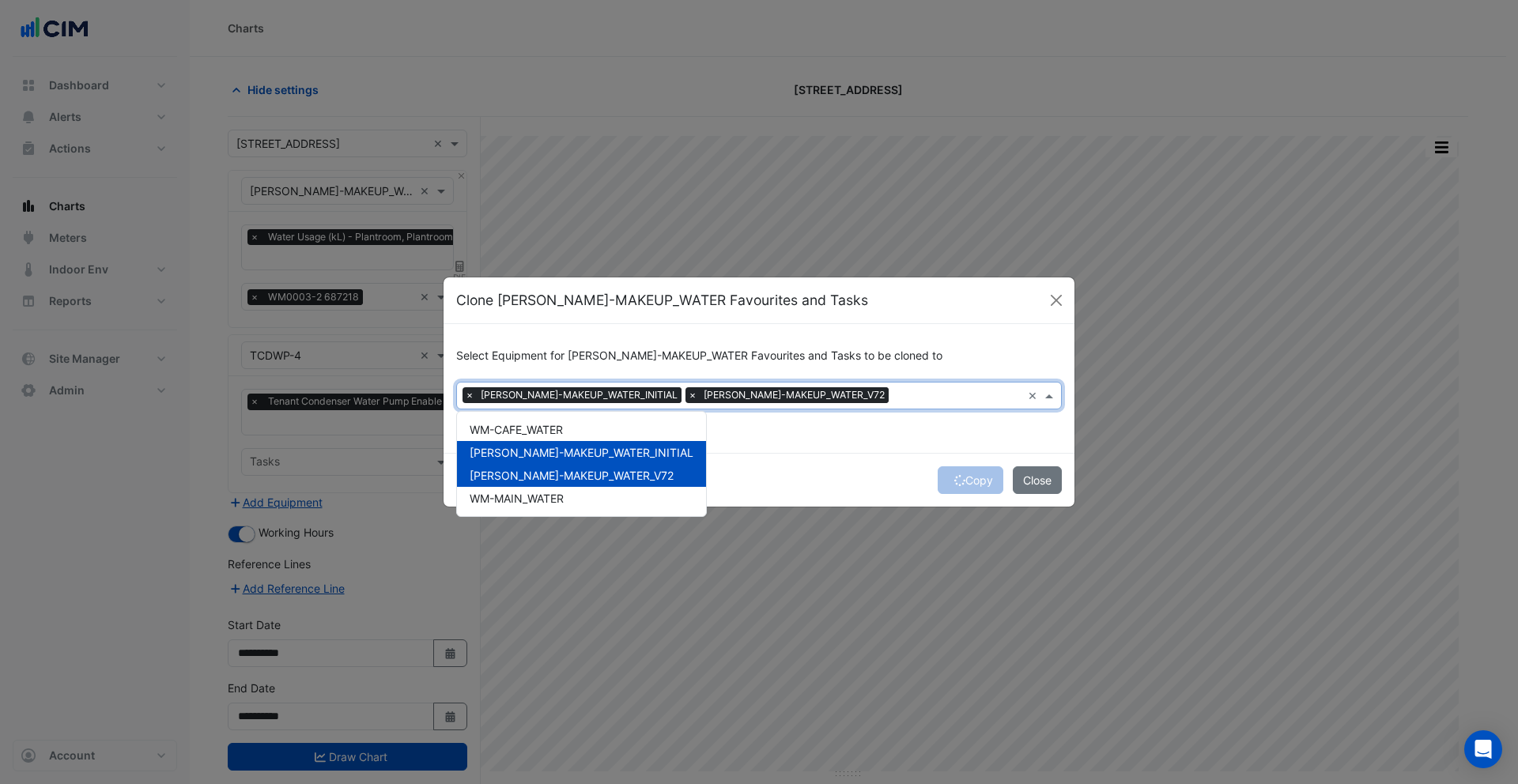
click at [737, 463] on div "Copy Close" at bounding box center [759, 480] width 631 height 54
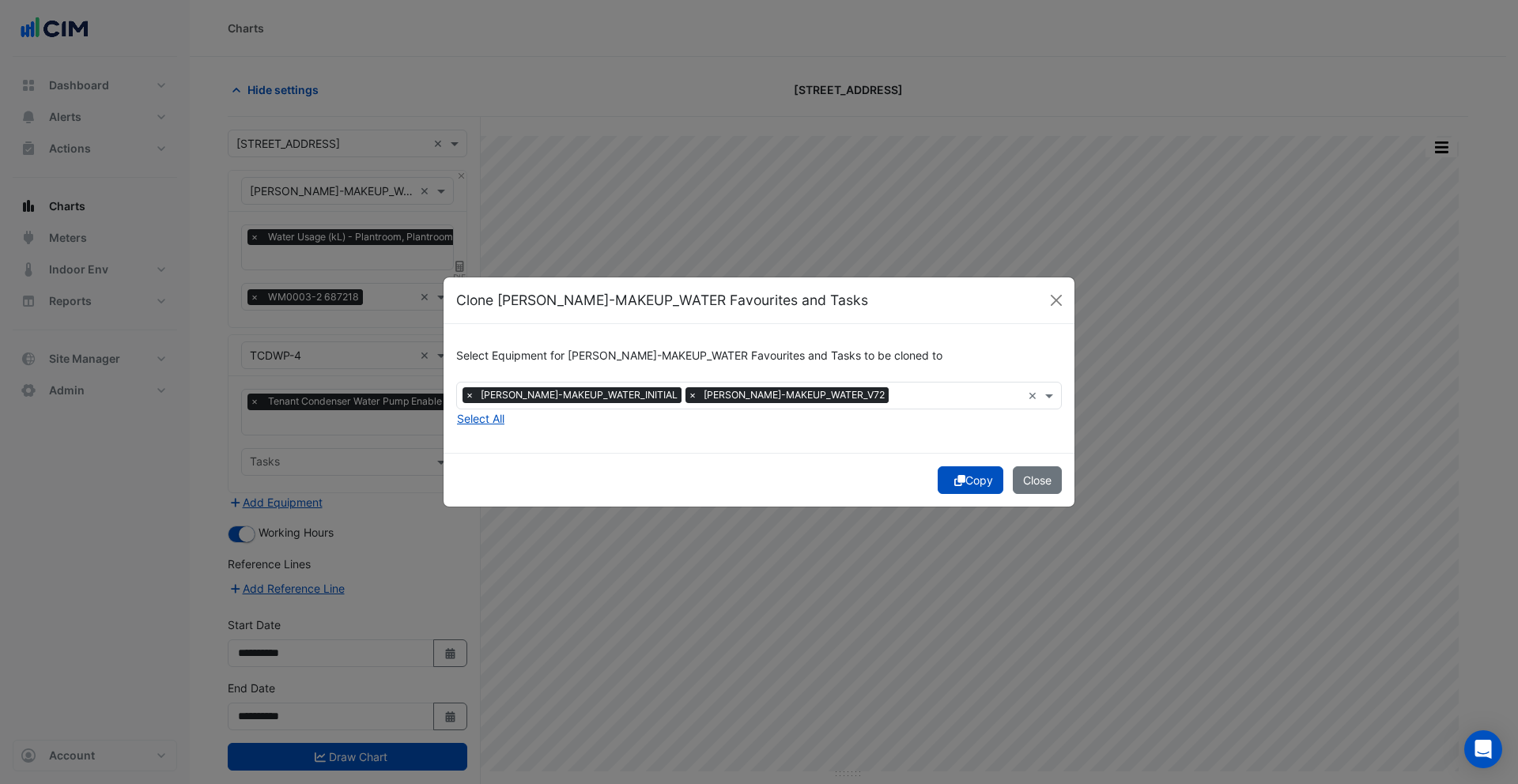
click at [961, 480] on button "Copy" at bounding box center [969, 480] width 65 height 28
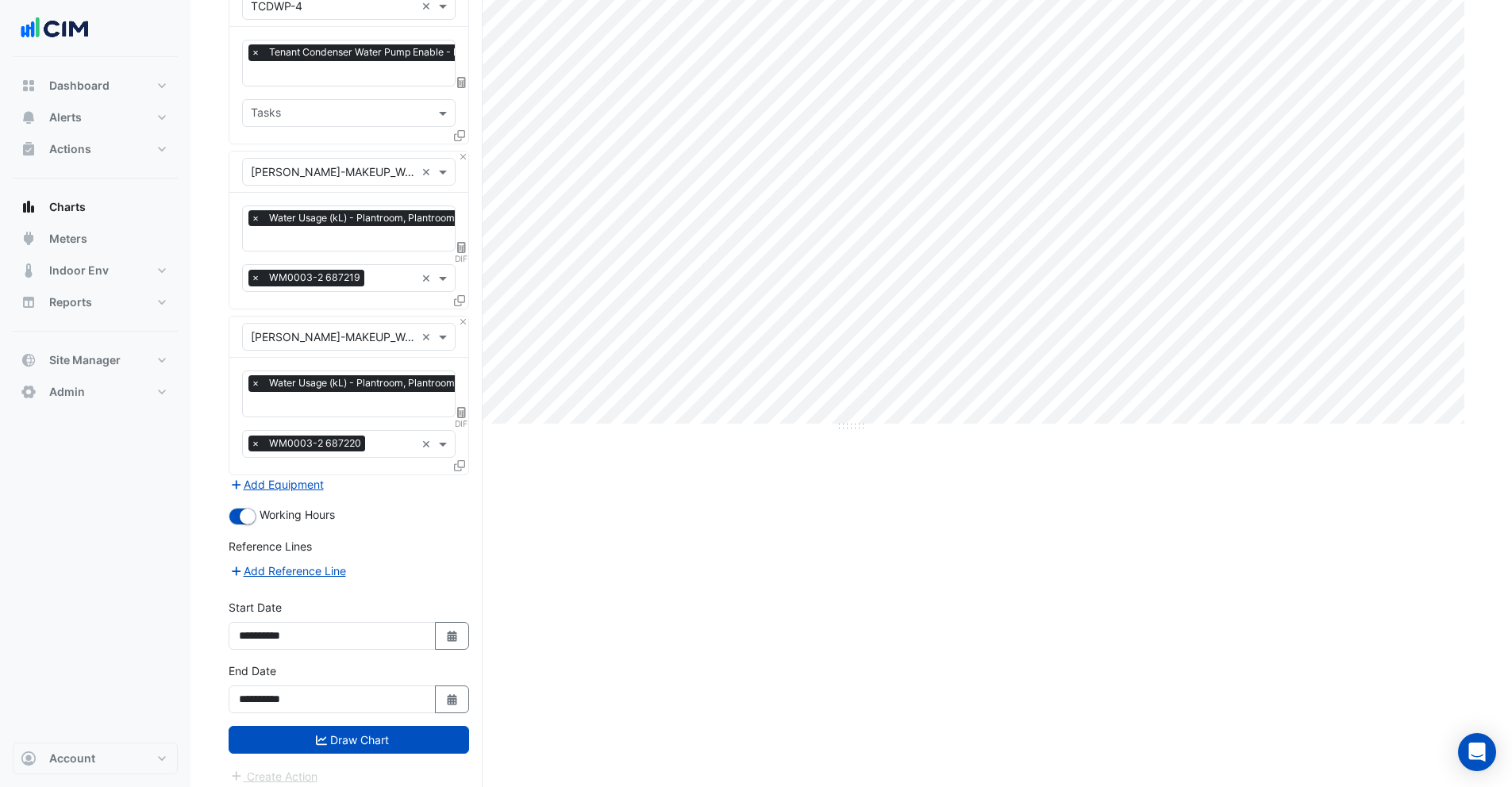
scroll to position [355, 0]
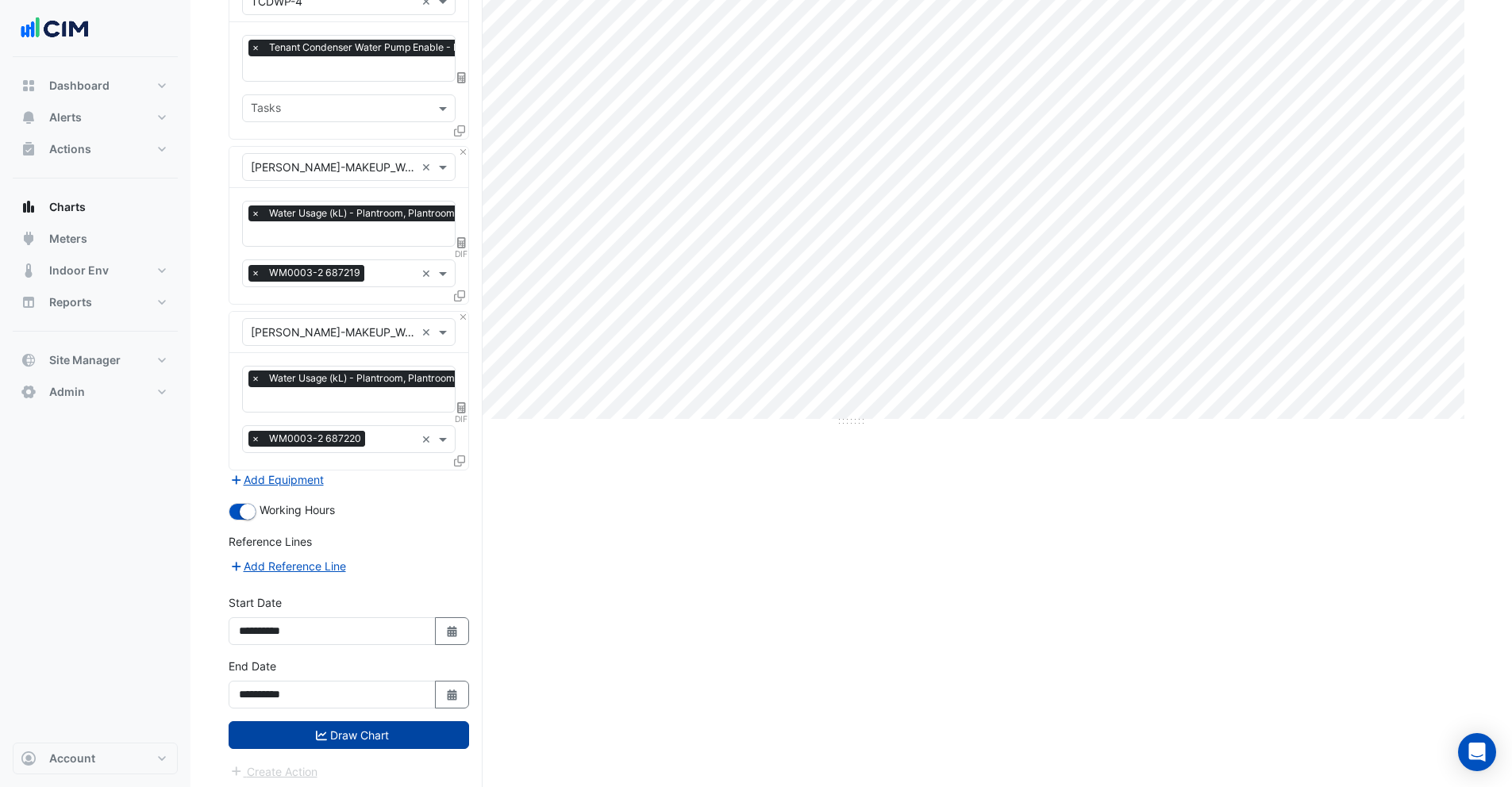
click at [370, 731] on button "Draw Chart" at bounding box center [349, 734] width 240 height 28
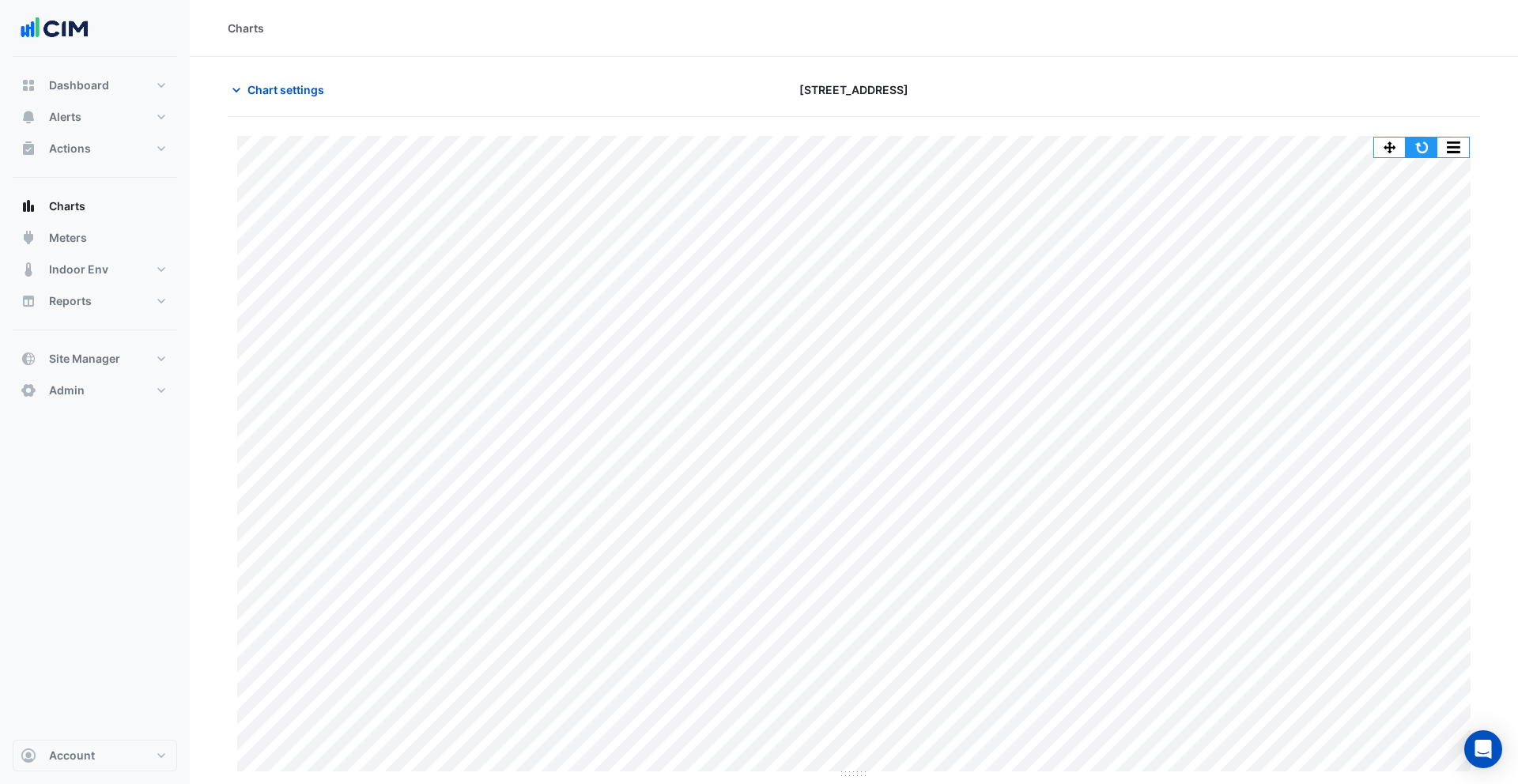
click at [1422, 147] on button "button" at bounding box center [1421, 147] width 31 height 20
